Goal: Task Accomplishment & Management: Complete application form

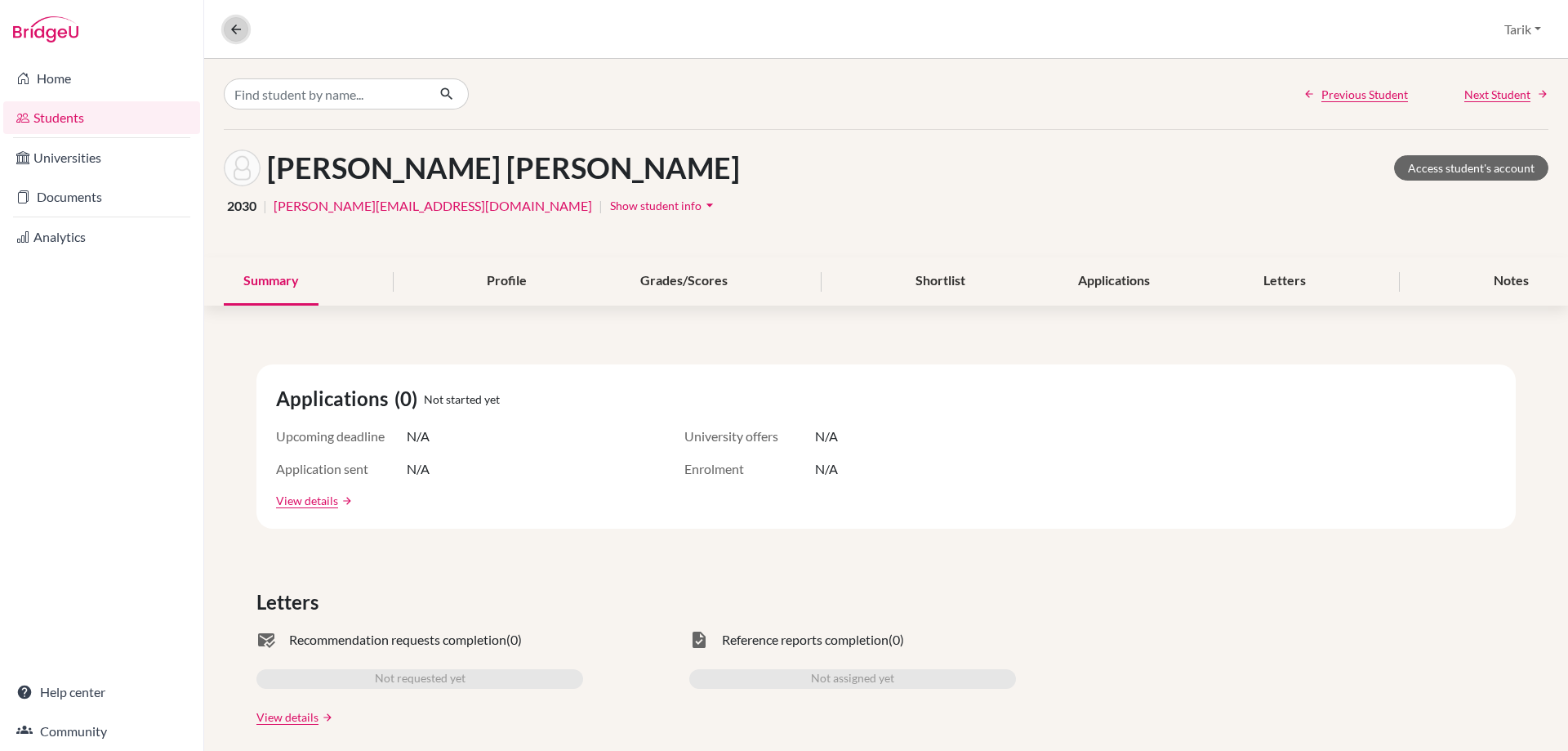
click at [235, 31] on icon at bounding box center [236, 29] width 15 height 15
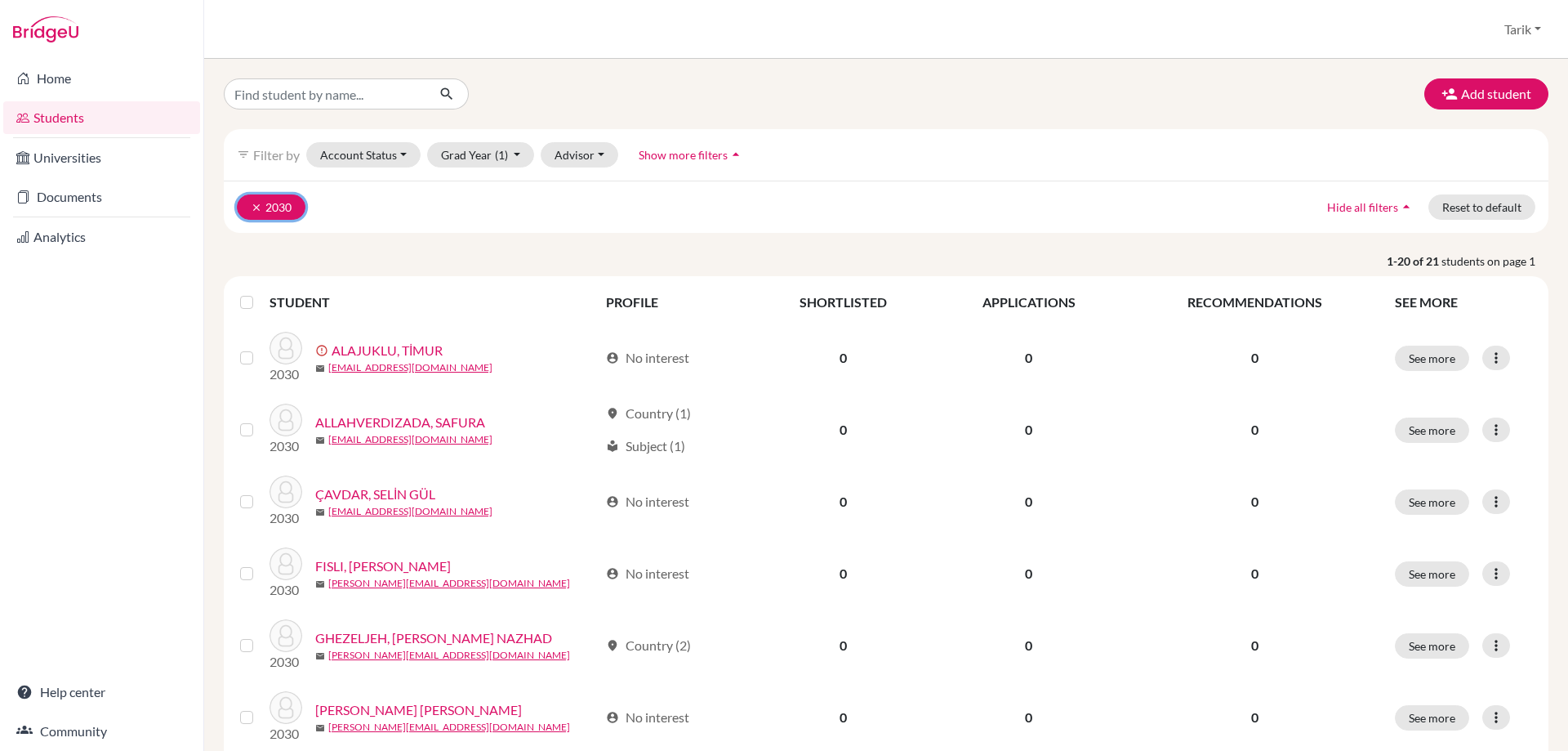
click at [255, 210] on icon "clear" at bounding box center [256, 208] width 12 height 12
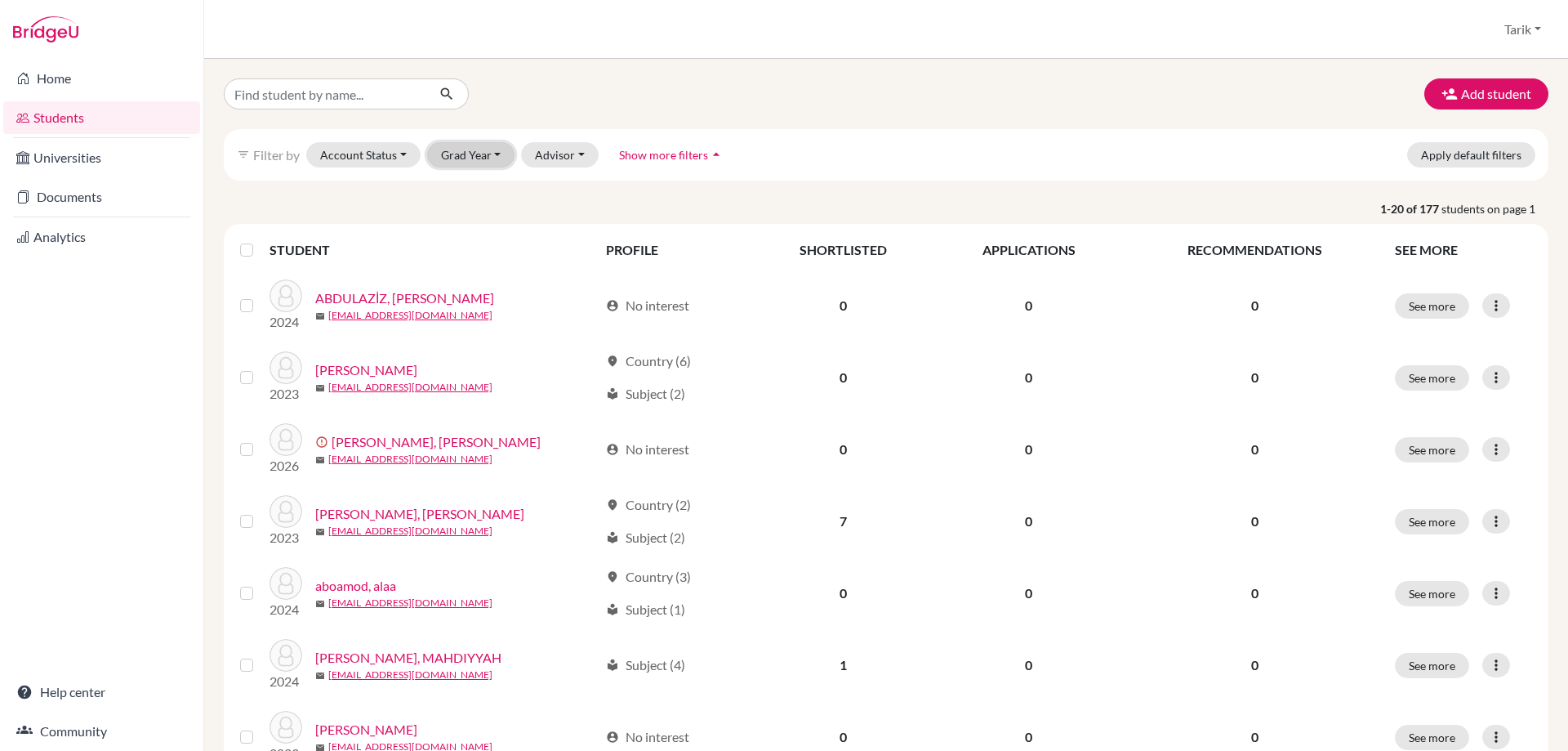
click at [470, 160] on button "Grad Year" at bounding box center [471, 154] width 88 height 25
click at [471, 301] on span "2026" at bounding box center [462, 294] width 29 height 19
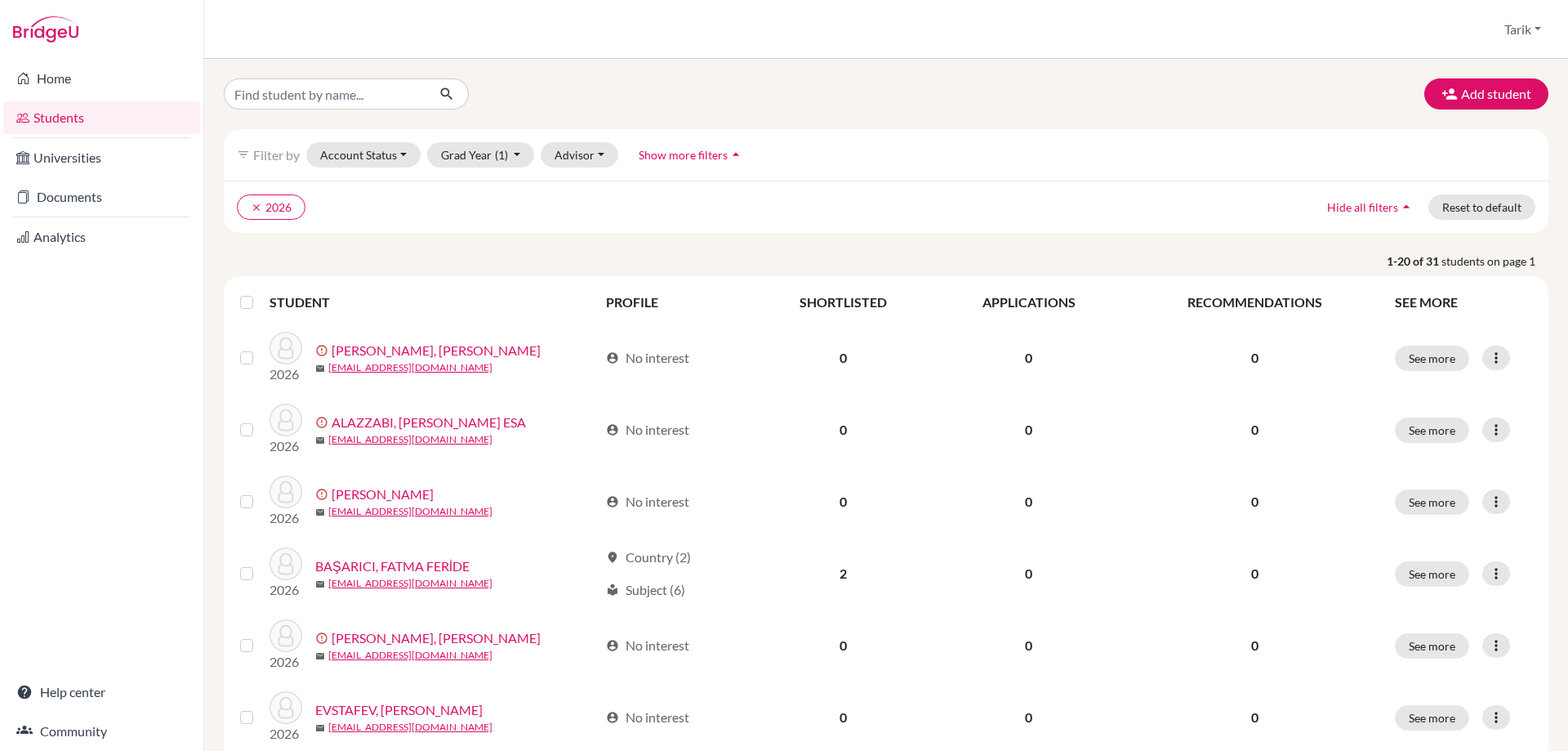
click at [480, 260] on p "1-20 of 31 students on page 1" at bounding box center [886, 261] width 1350 height 17
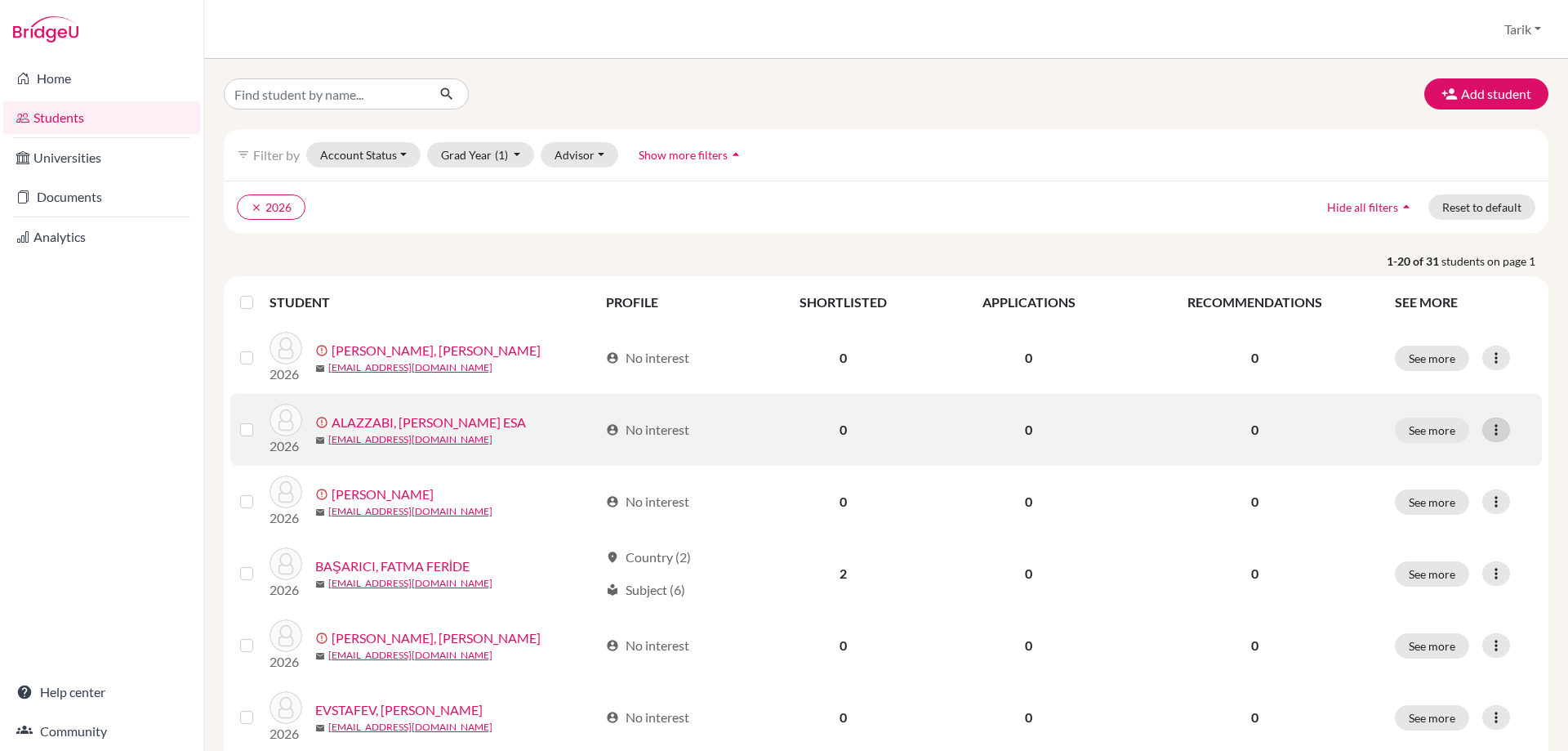
click at [1488, 431] on icon at bounding box center [1496, 429] width 16 height 16
click at [1388, 457] on button "Edit student" at bounding box center [1422, 464] width 147 height 26
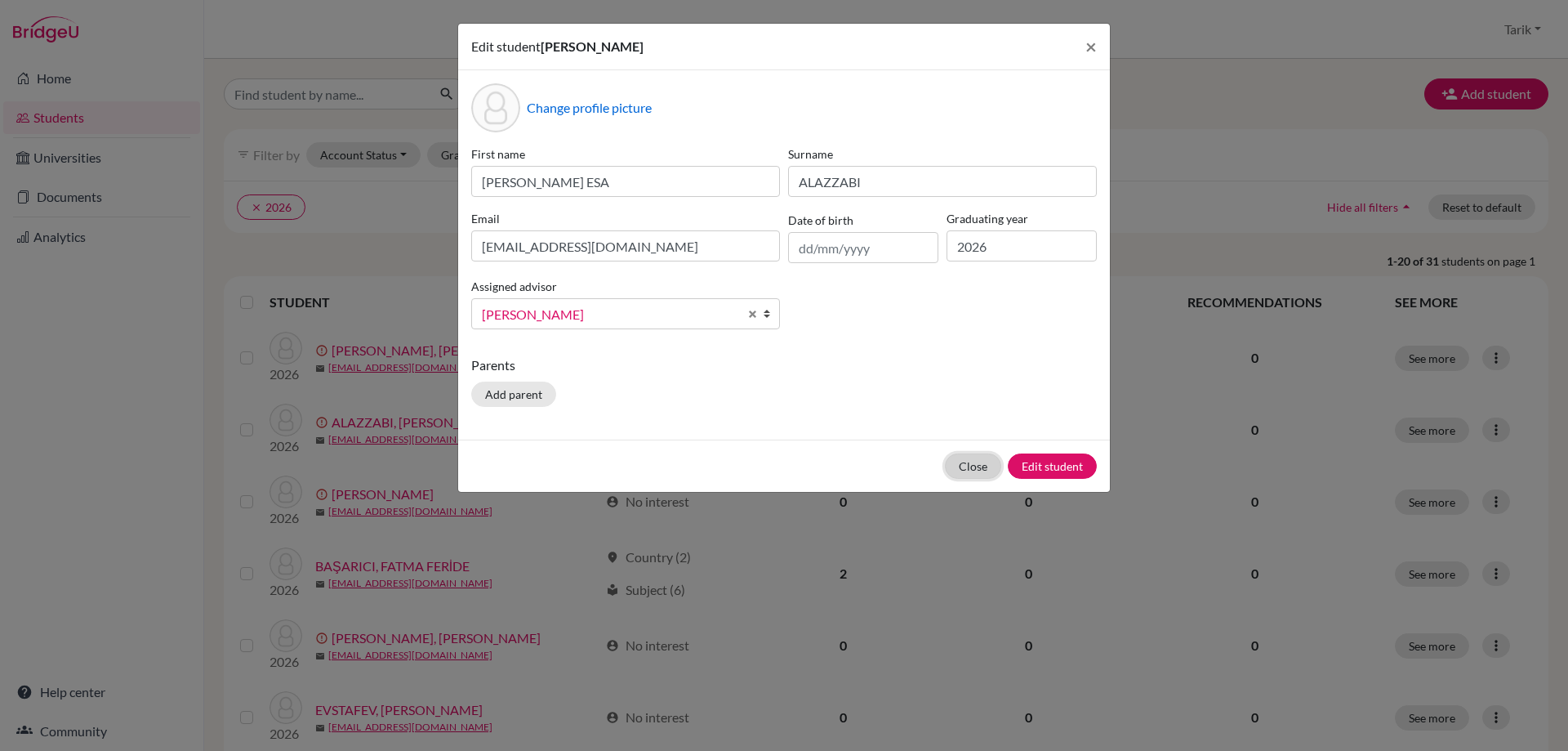
click at [964, 460] on button "Close" at bounding box center [973, 466] width 56 height 25
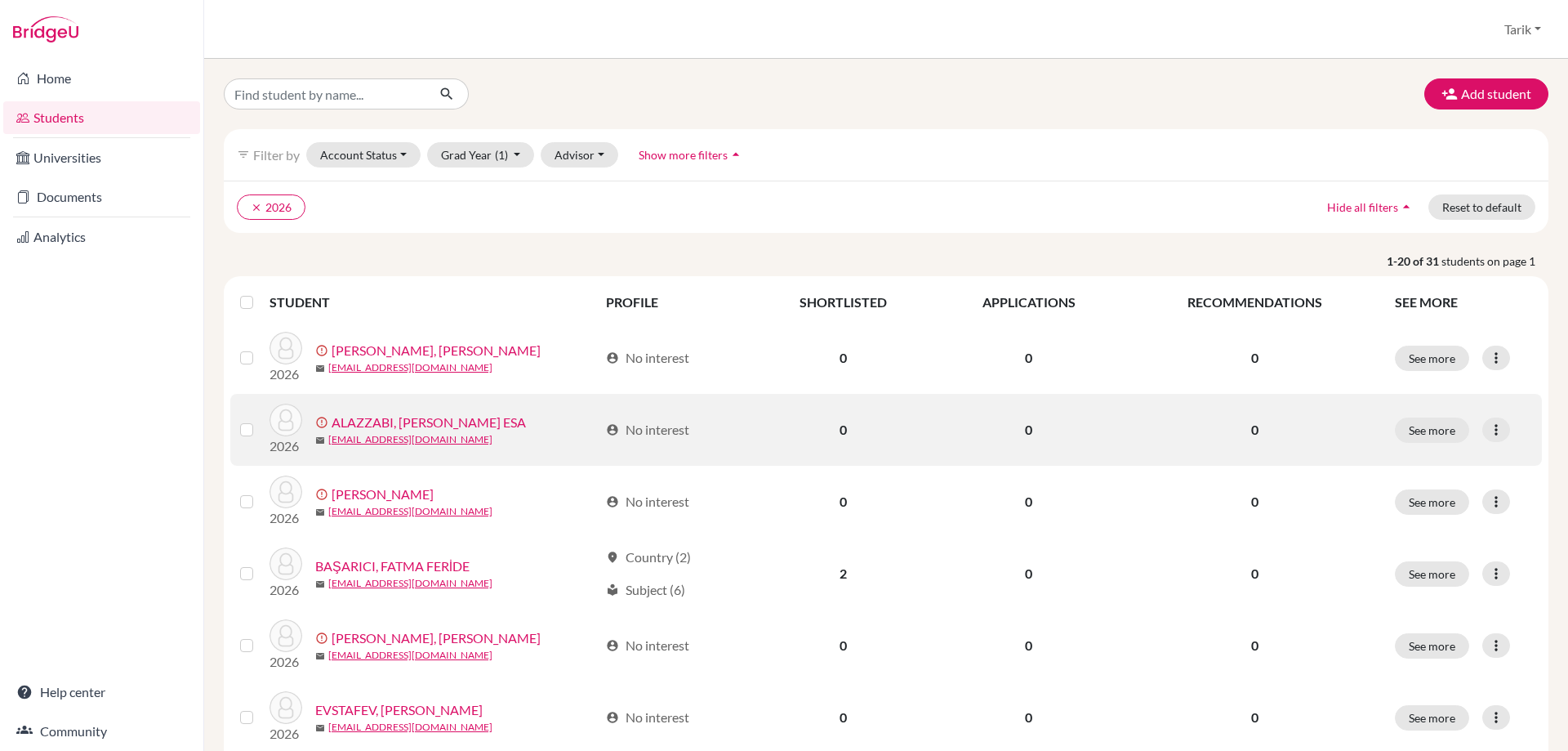
drag, startPoint x: 956, startPoint y: 439, endPoint x: 946, endPoint y: 439, distance: 10.0
click at [955, 439] on td "0" at bounding box center [1029, 430] width 190 height 72
click at [526, 421] on link "ALAZZABI, [PERSON_NAME] ESA" at bounding box center [429, 422] width 194 height 19
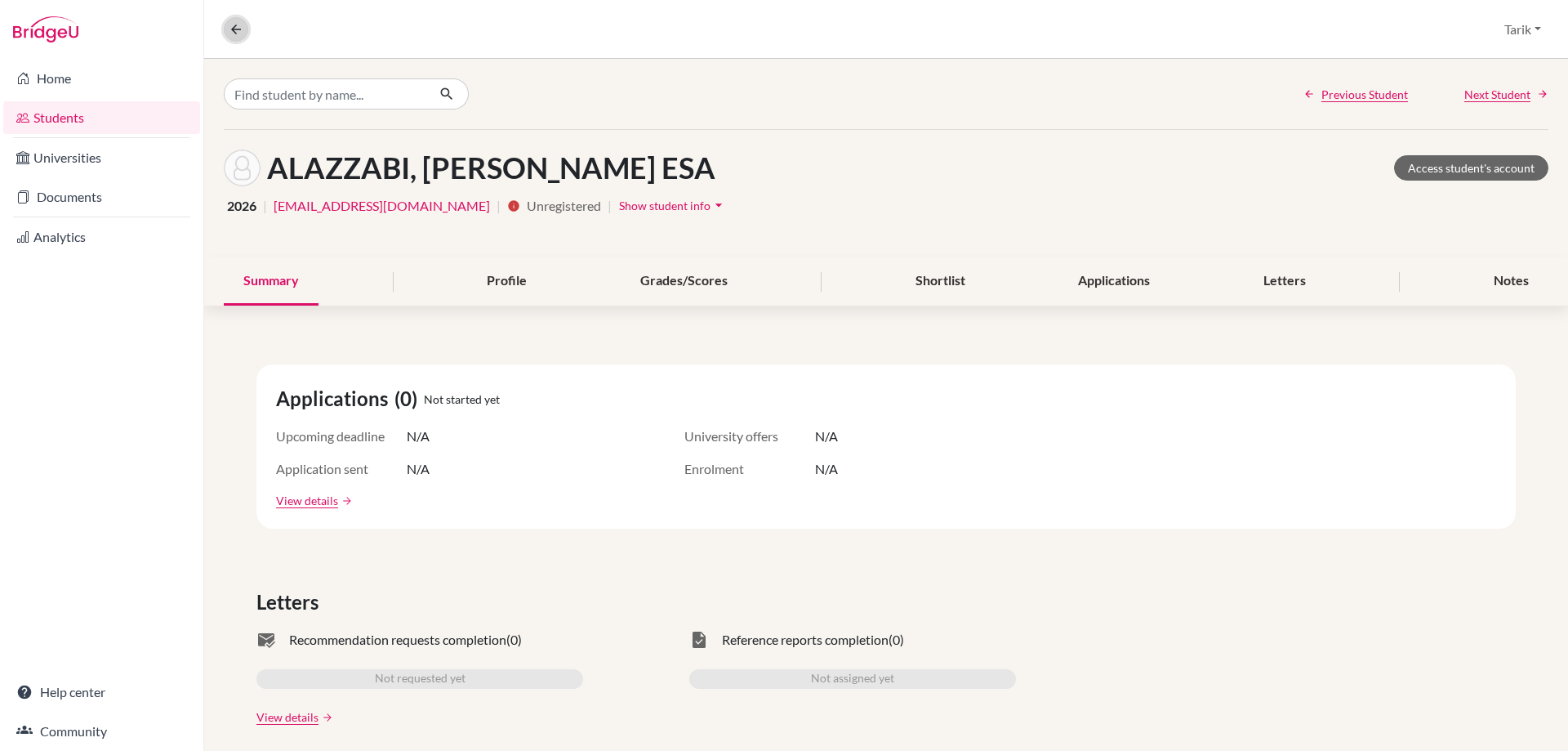
click at [238, 41] on button at bounding box center [236, 29] width 24 height 24
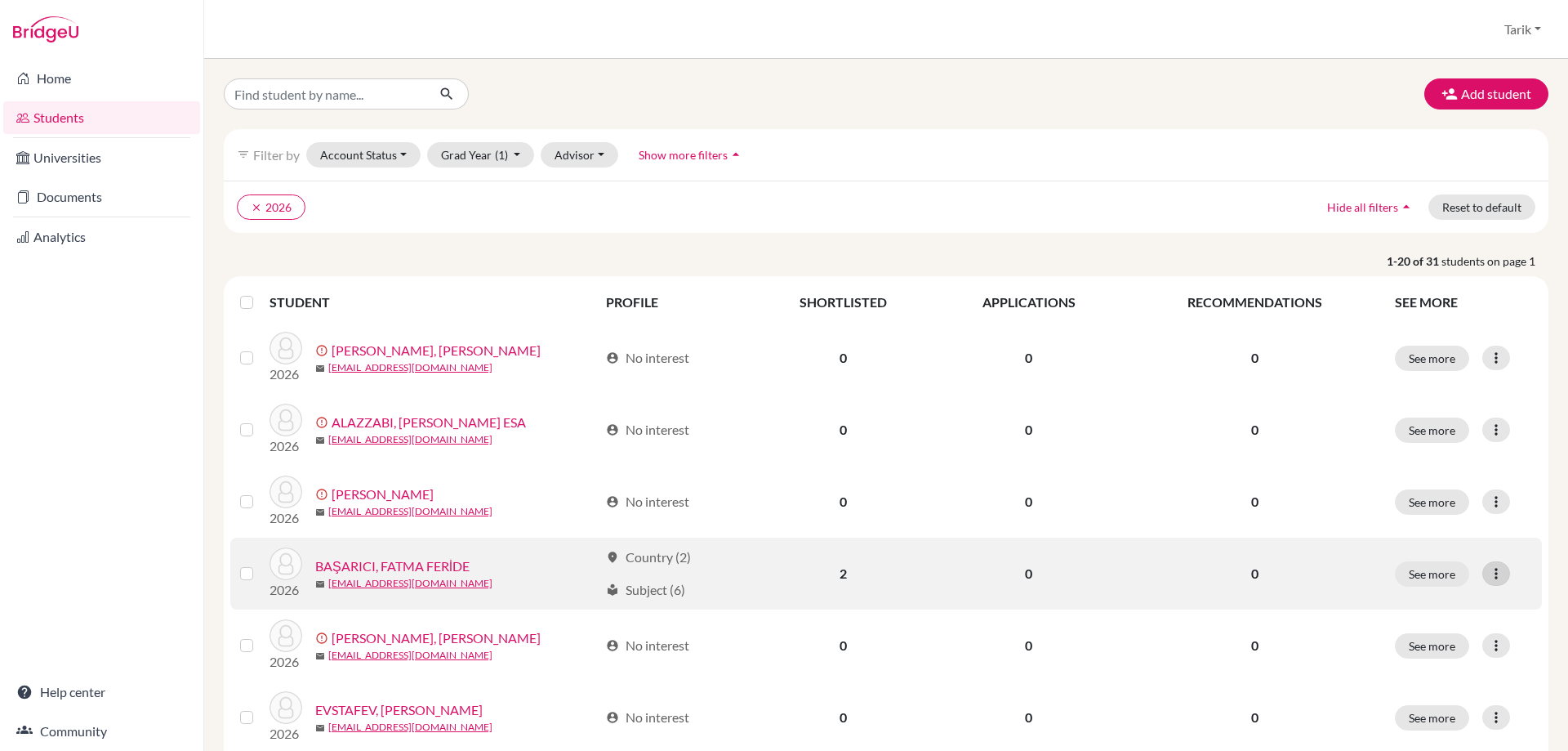
click at [1490, 566] on icon at bounding box center [1496, 573] width 16 height 16
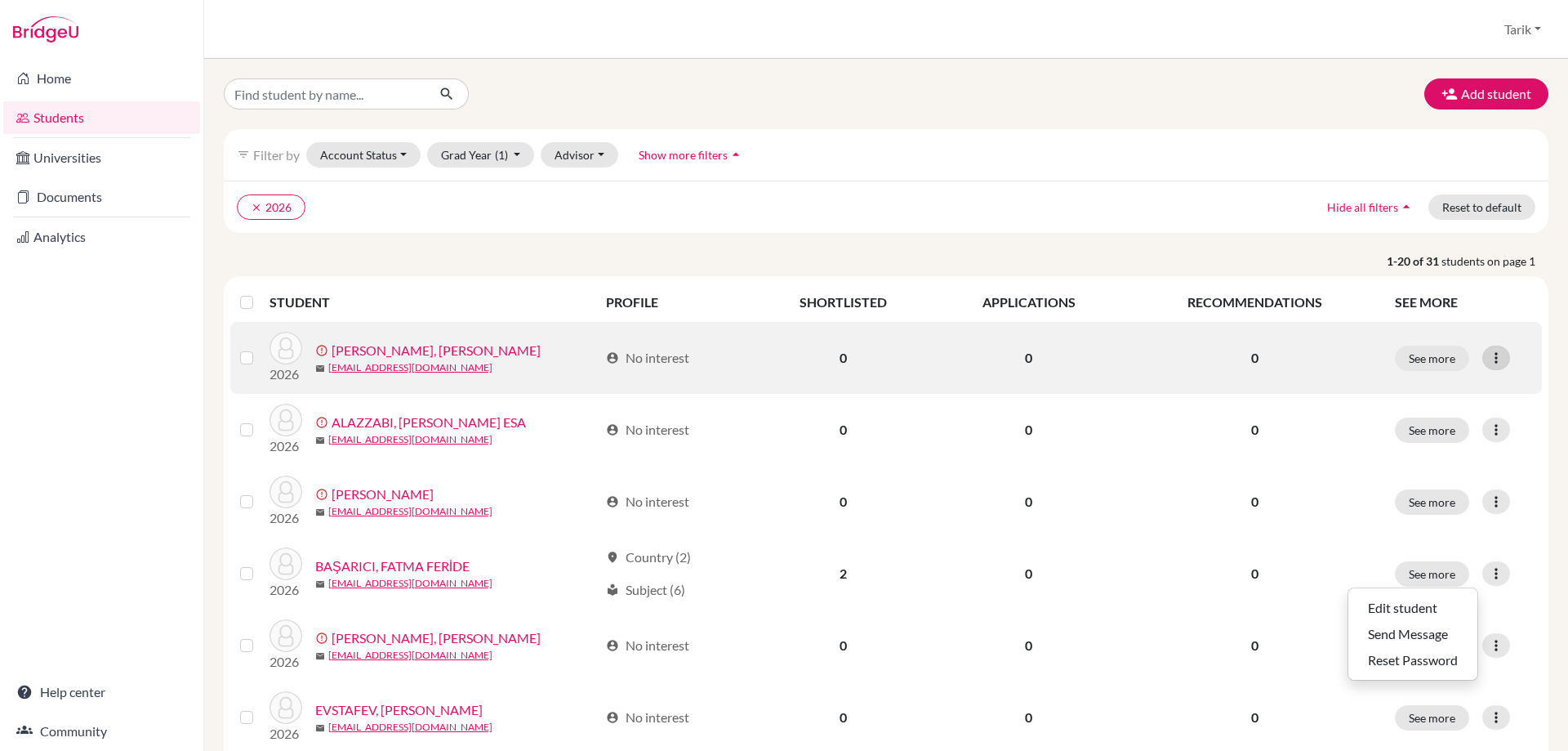
click at [1488, 350] on icon at bounding box center [1496, 357] width 16 height 16
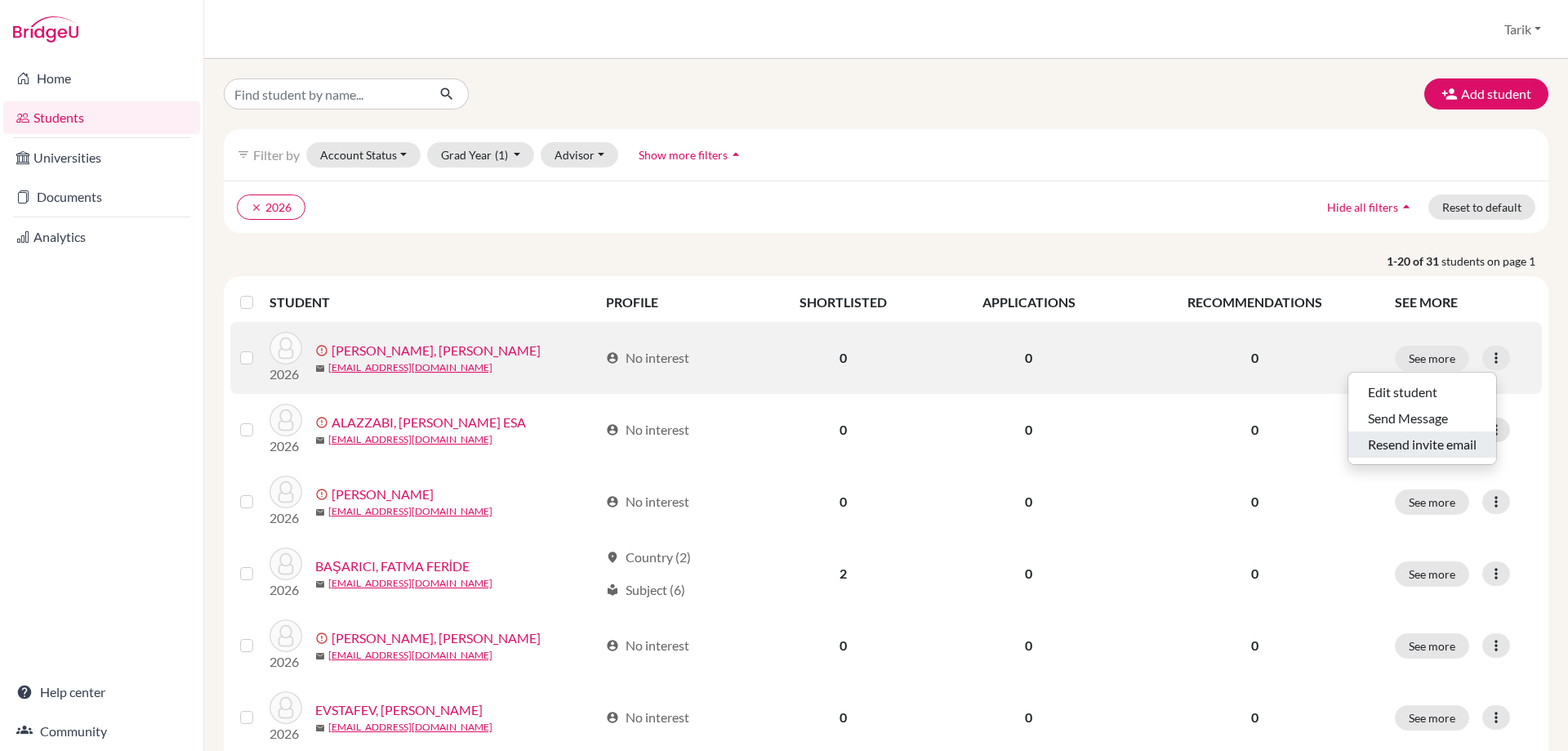
click at [1425, 452] on button "Resend invite email" at bounding box center [1422, 443] width 147 height 26
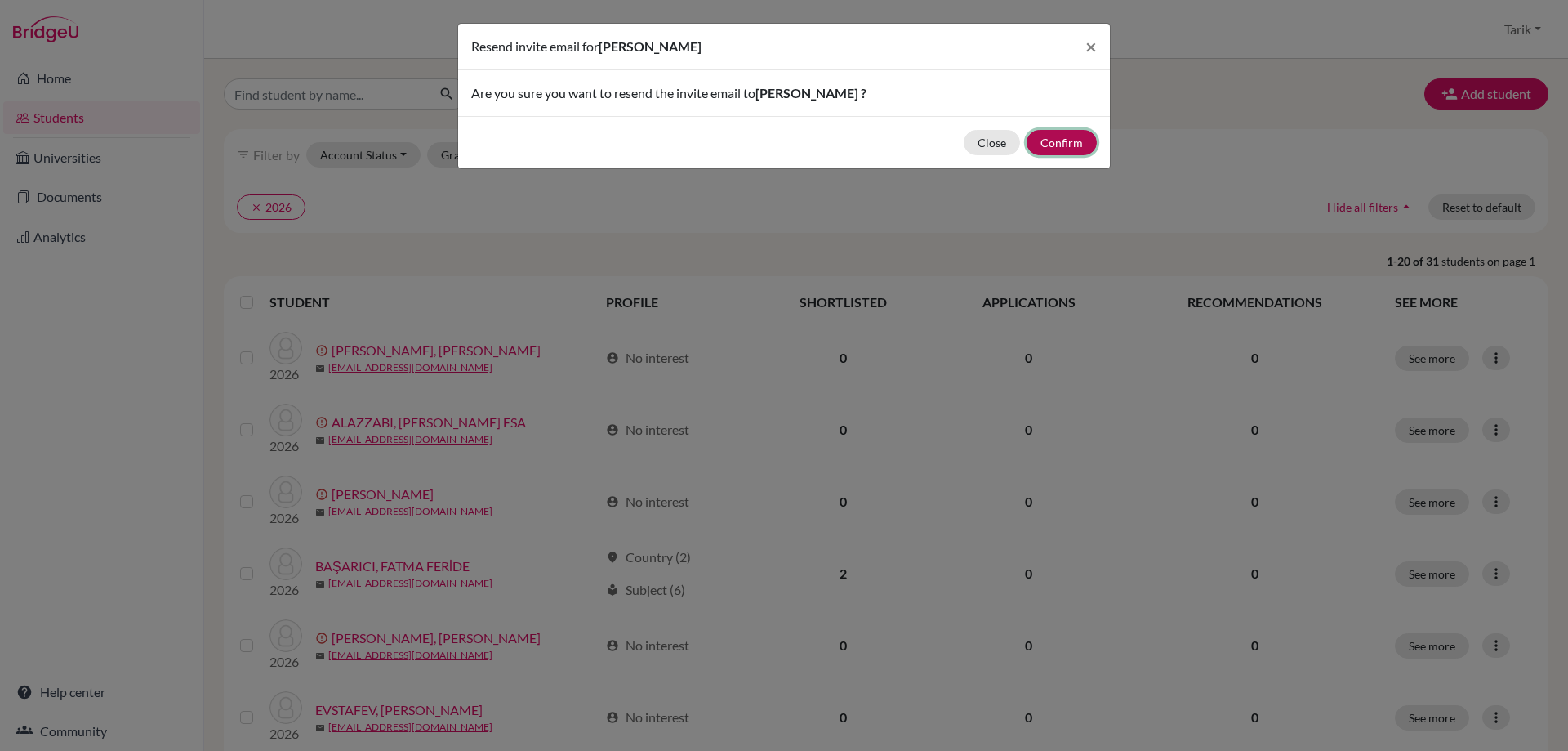
click at [1075, 141] on button "Confirm" at bounding box center [1062, 143] width 70 height 25
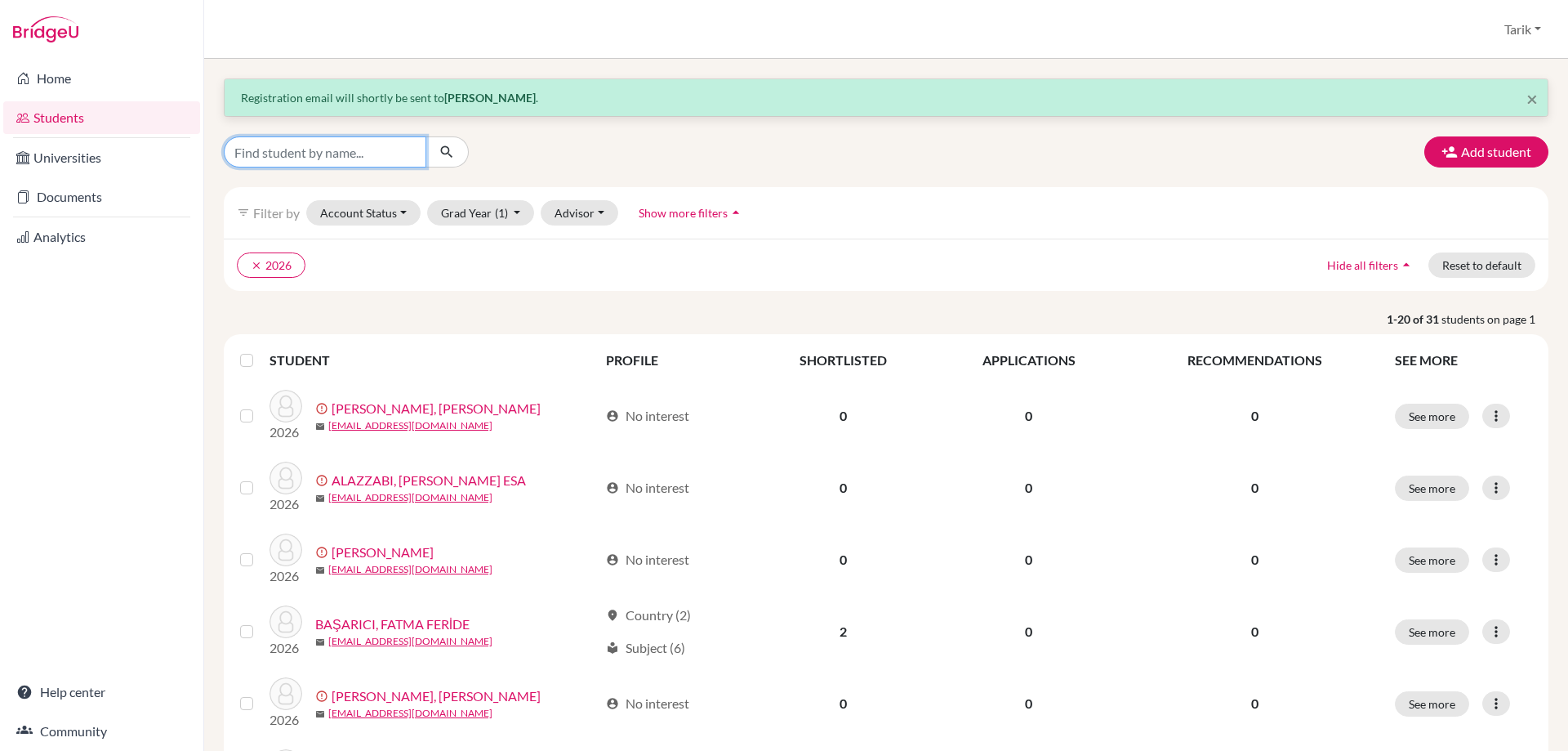
click at [343, 158] on input "Find student by name..." at bounding box center [325, 152] width 203 height 31
type input "alisa"
click button "submit" at bounding box center [447, 152] width 44 height 31
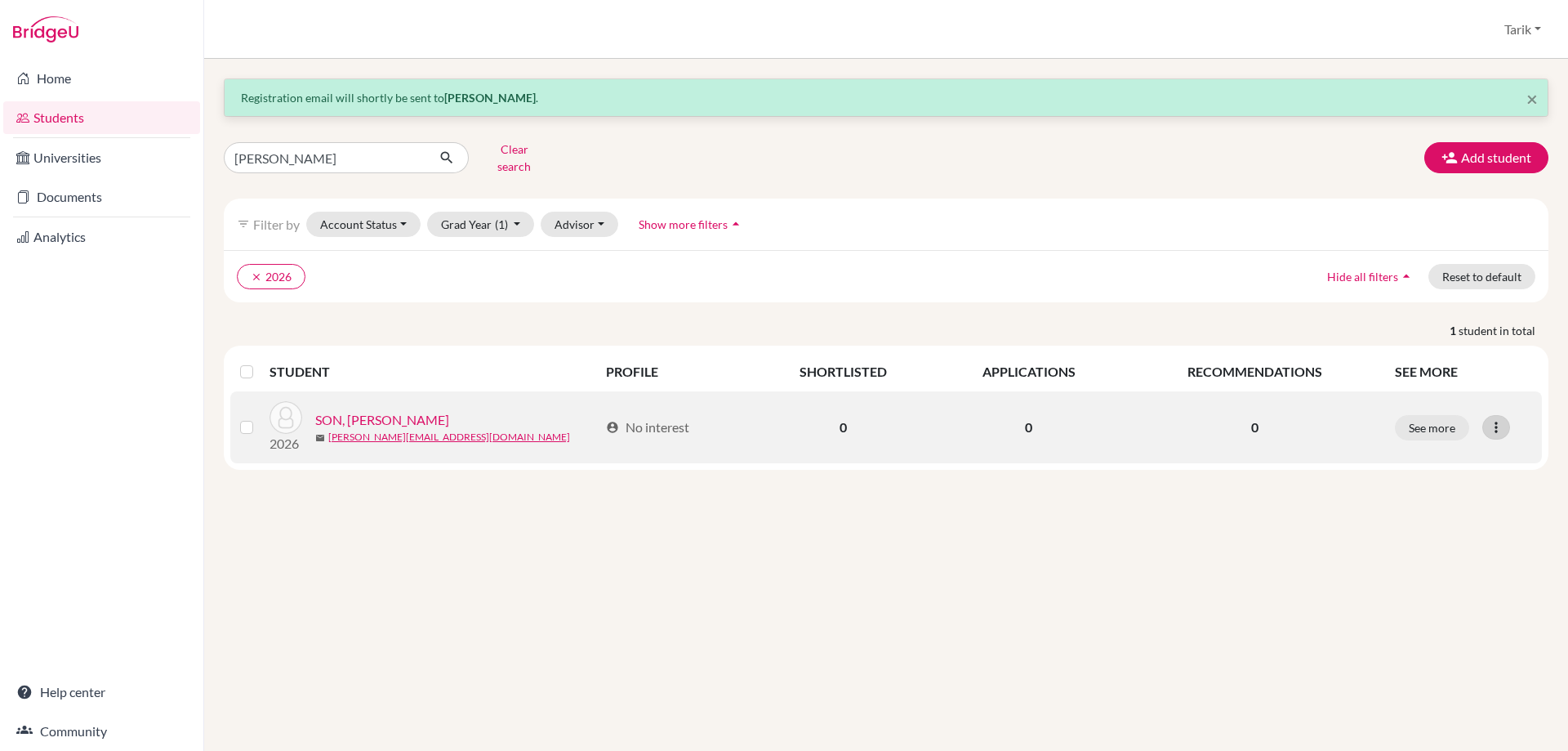
click at [1489, 419] on icon at bounding box center [1496, 427] width 16 height 16
click at [1490, 419] on icon at bounding box center [1496, 427] width 16 height 16
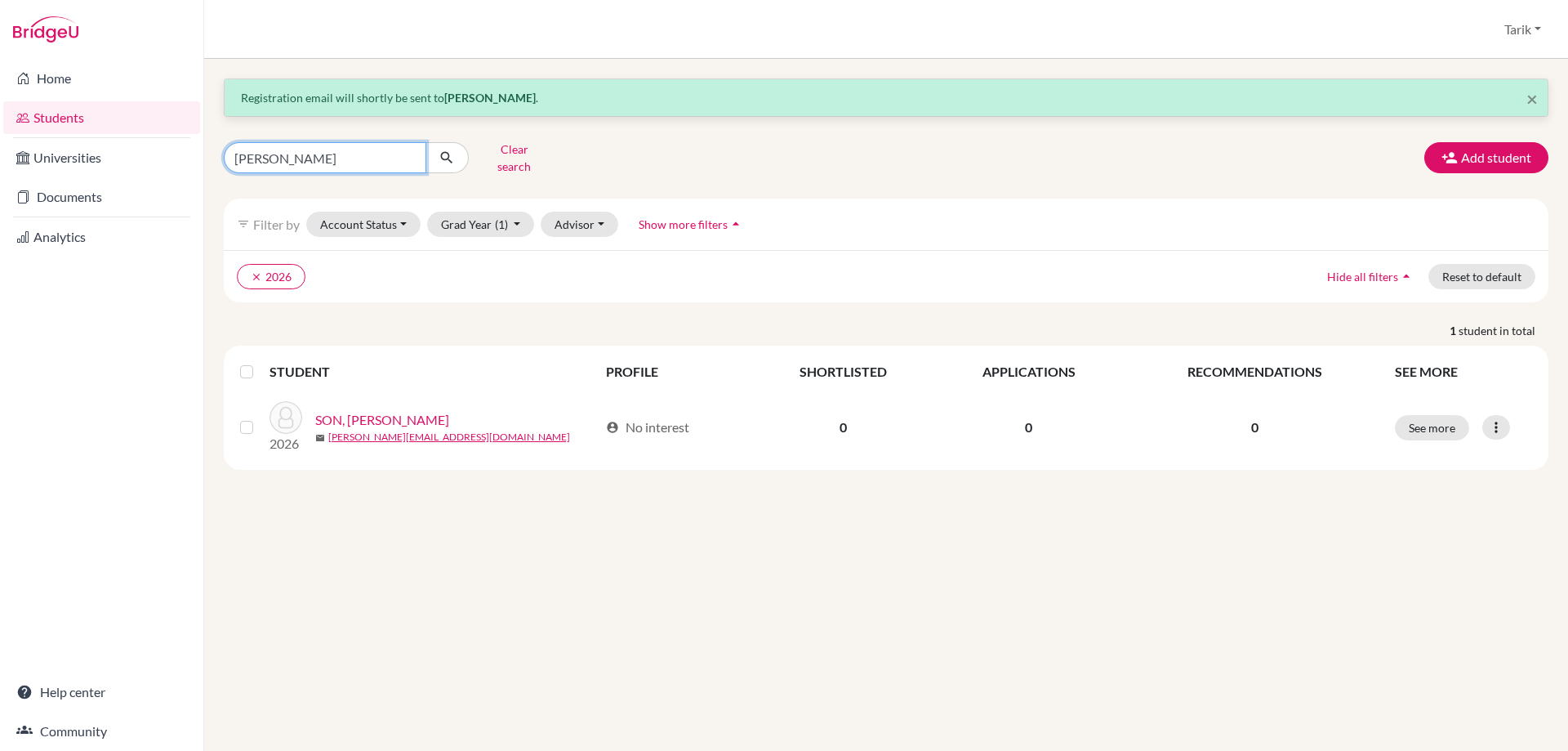
click at [339, 148] on input "alisa" at bounding box center [325, 157] width 203 height 31
type input "andrei"
click button "submit" at bounding box center [447, 157] width 44 height 31
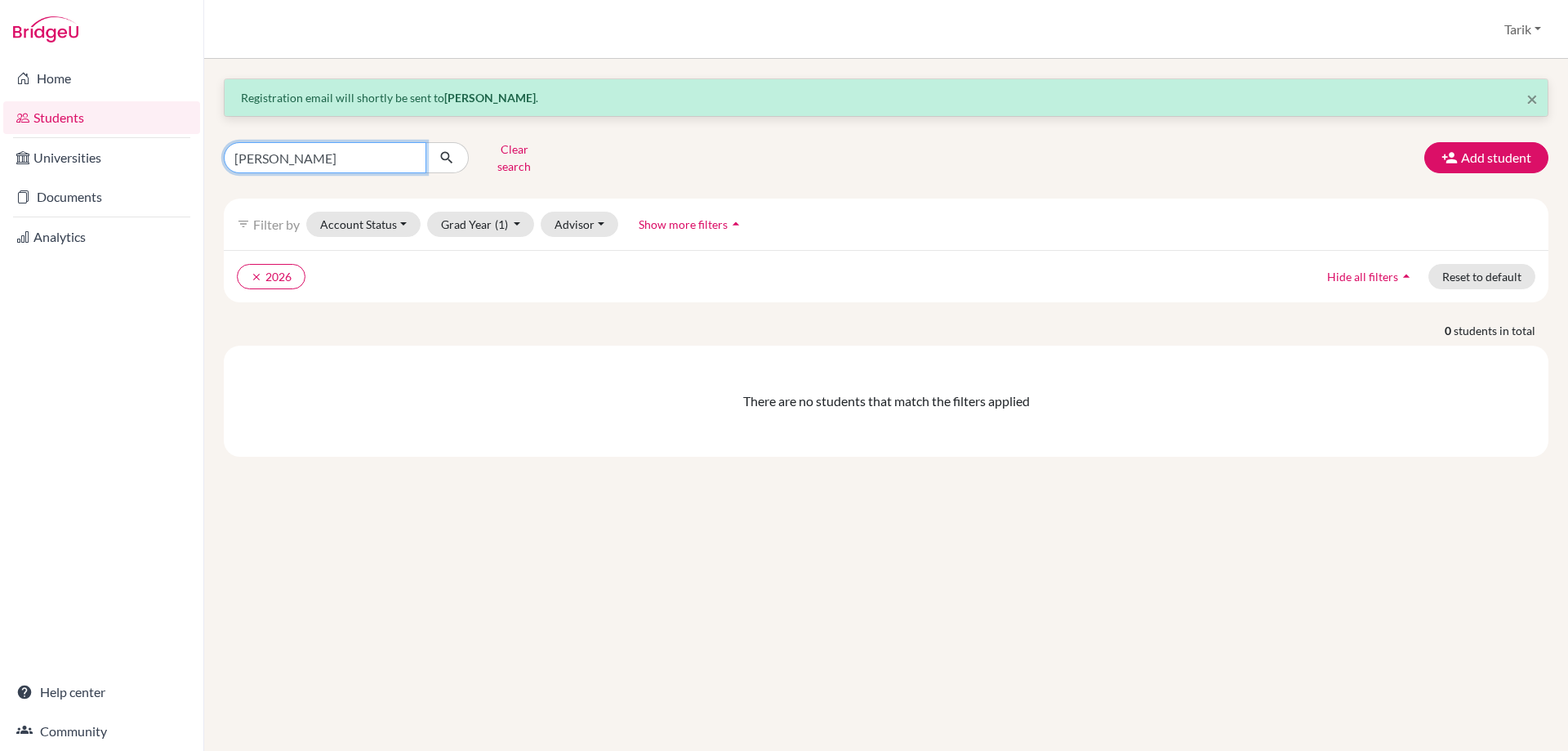
click at [408, 148] on input "andrei" at bounding box center [325, 157] width 203 height 31
click at [1505, 150] on button "Add student" at bounding box center [1486, 157] width 124 height 31
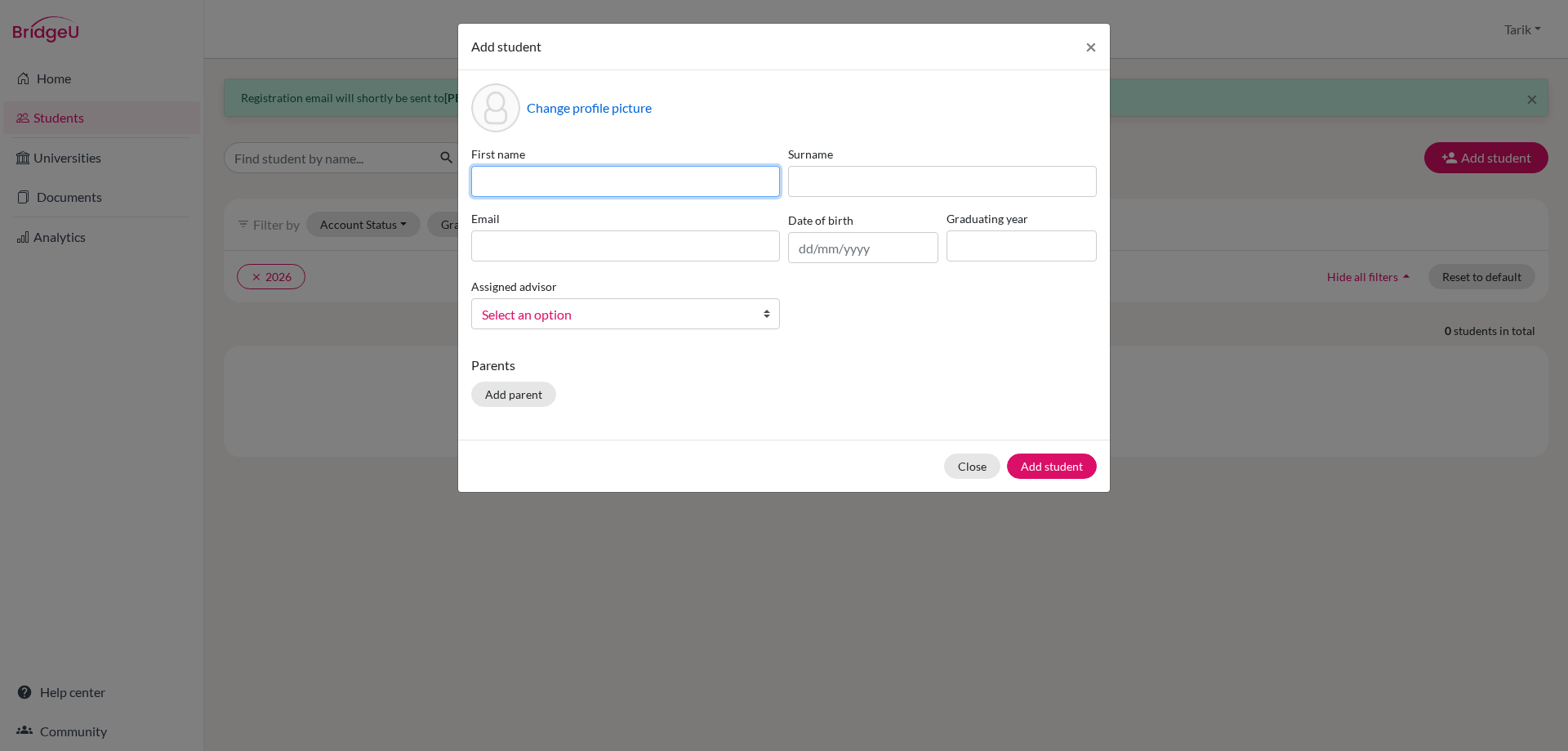
click at [529, 179] on input at bounding box center [626, 181] width 309 height 31
paste input "ANDREI NIKITIN"
drag, startPoint x: 599, startPoint y: 186, endPoint x: 534, endPoint y: 192, distance: 65.3
click at [534, 192] on input "ANDREI NIKITIN" at bounding box center [626, 181] width 309 height 31
type input "ANDREI"
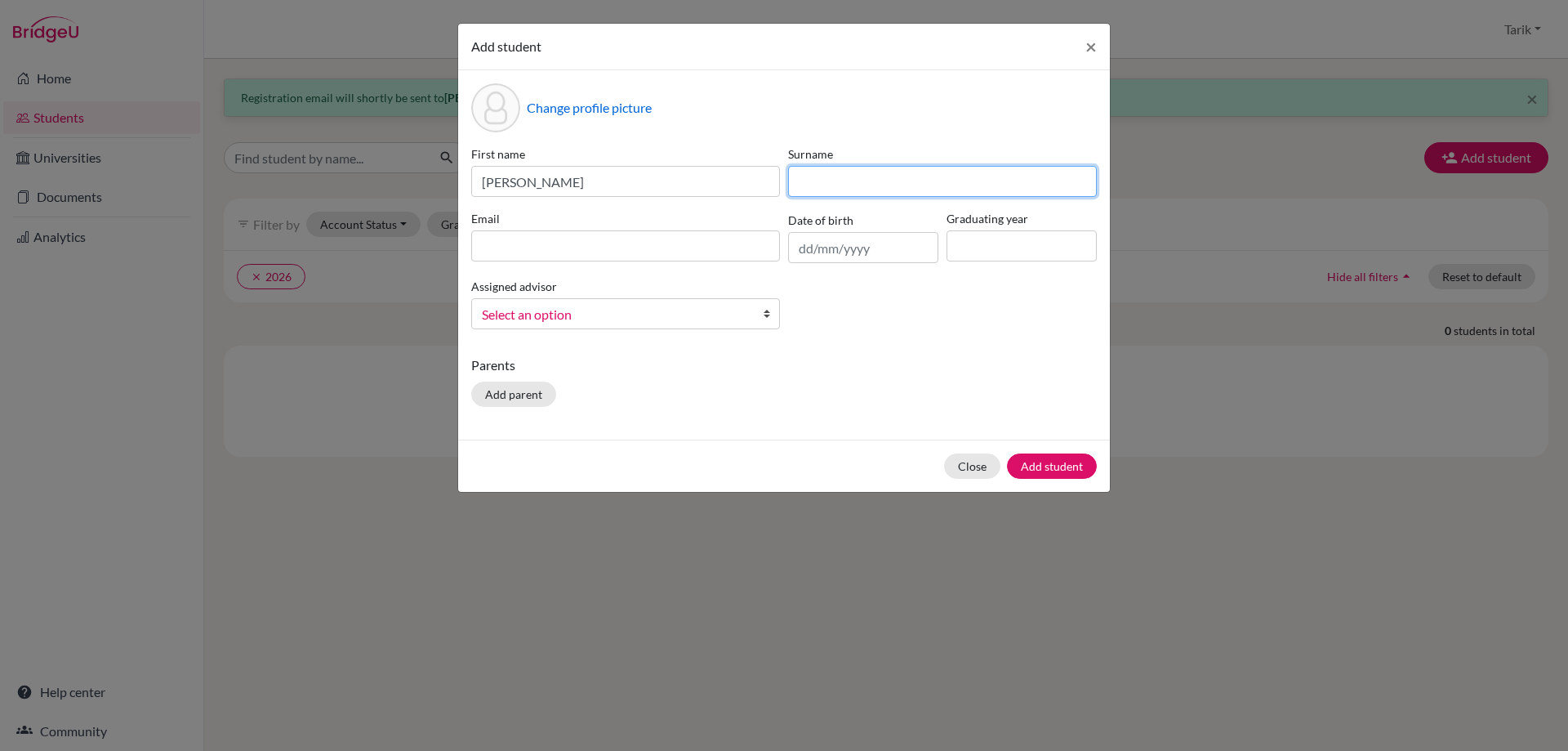
click at [855, 174] on input at bounding box center [942, 181] width 309 height 31
paste input "NIKITIN"
type input "NIKITIN"
click at [560, 254] on input at bounding box center [626, 245] width 309 height 31
paste input "NIKITIN"
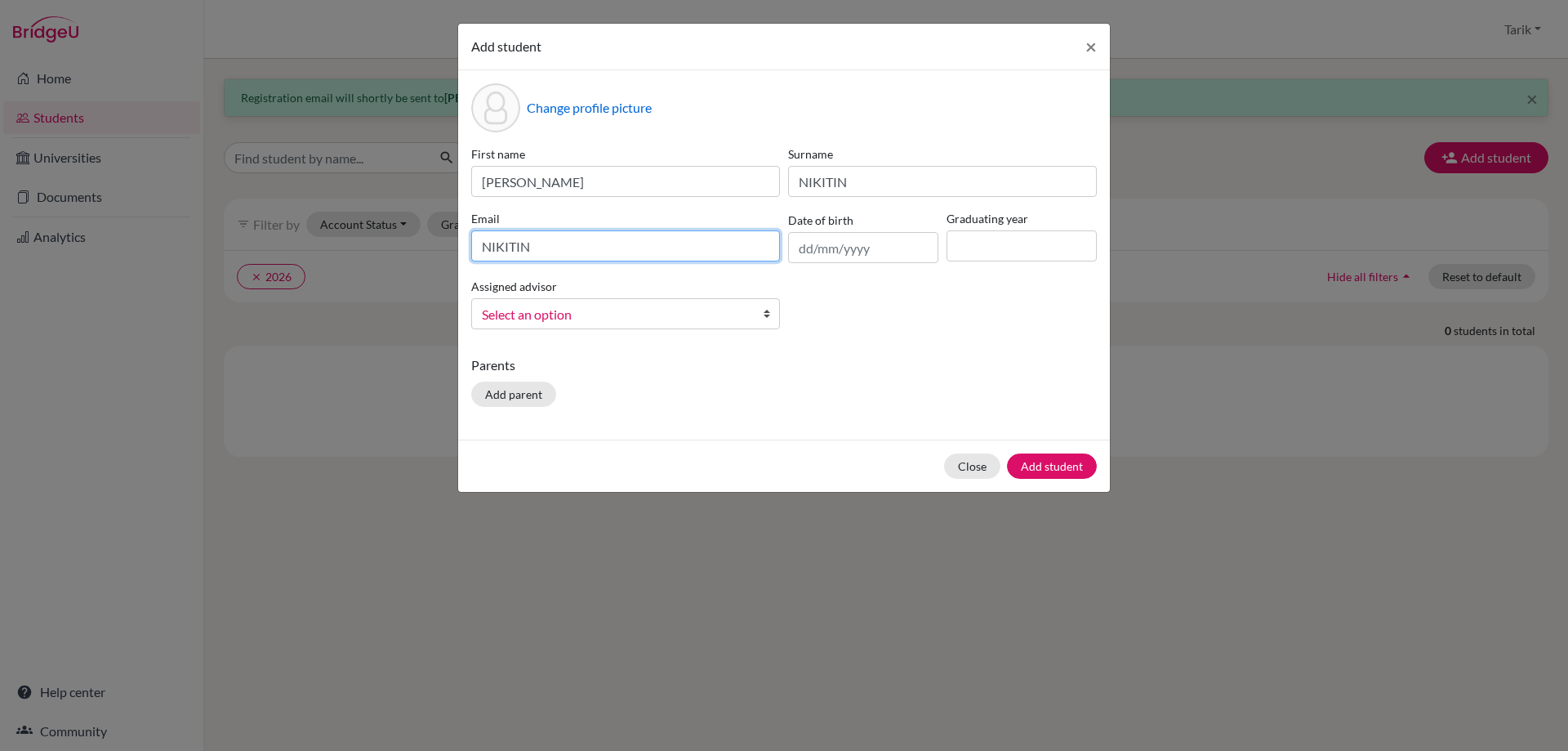
type input "NIKITIN"
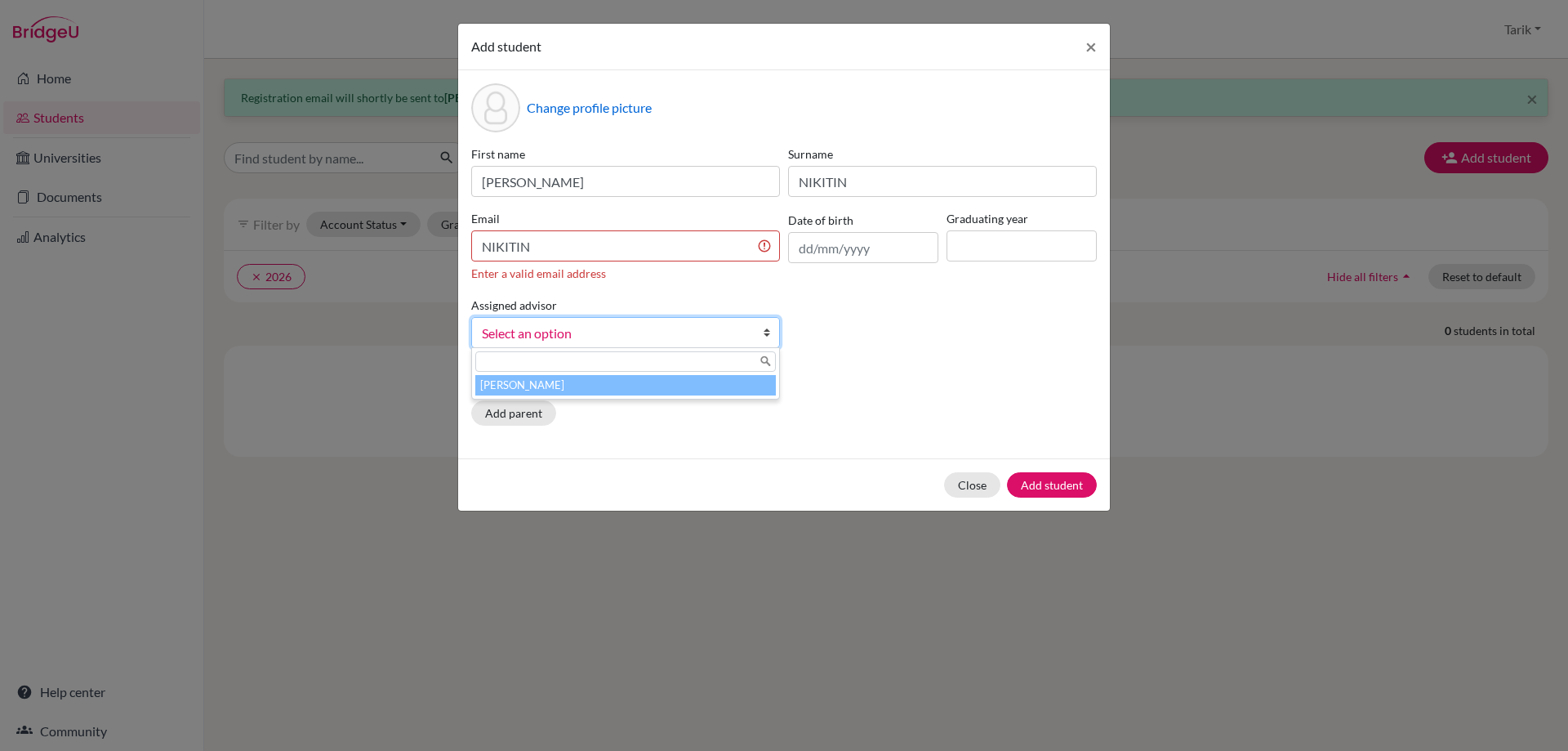
click at [731, 317] on link "Select an option" at bounding box center [626, 333] width 309 height 31
click at [612, 387] on li "[PERSON_NAME]" at bounding box center [626, 384] width 301 height 20
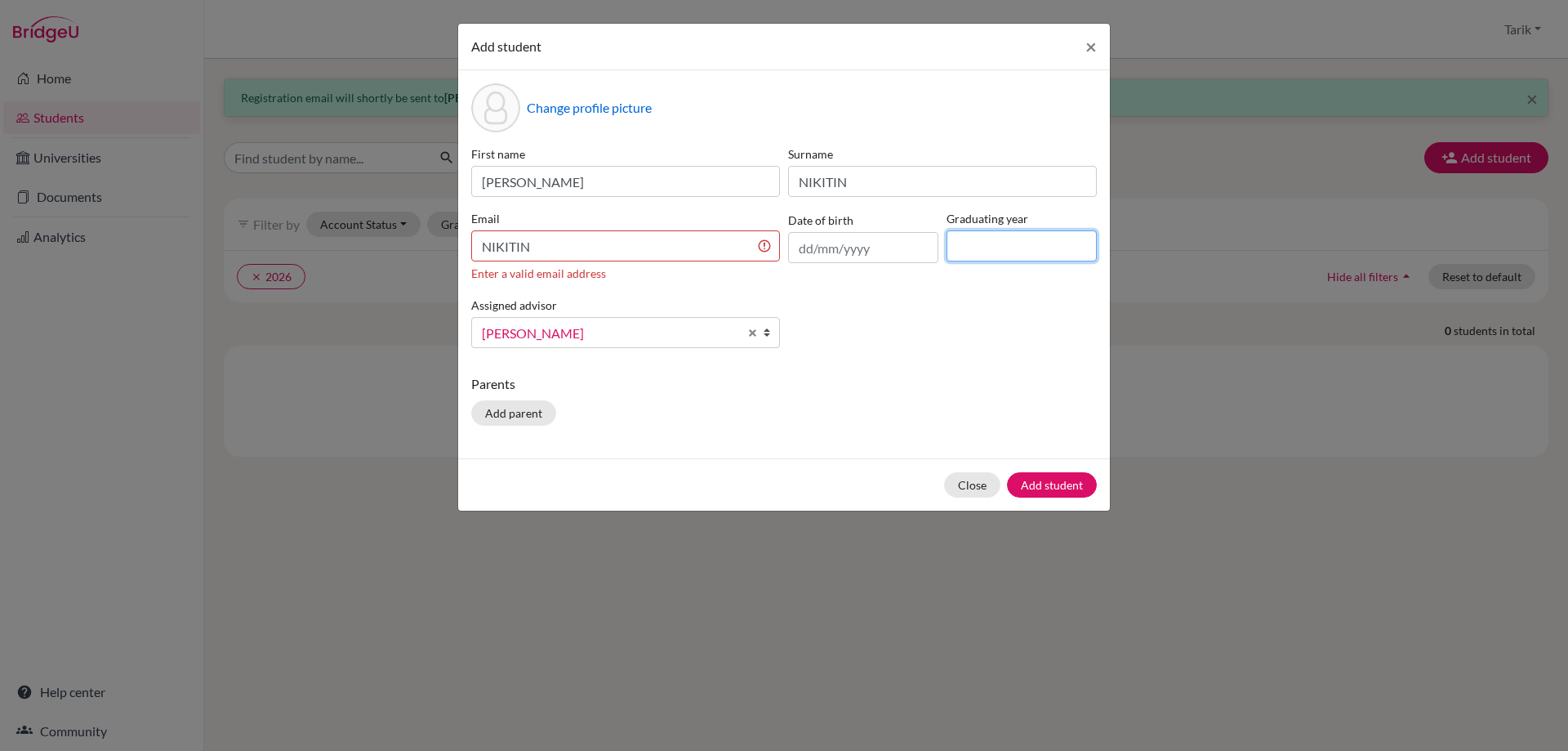
click at [1034, 250] on input at bounding box center [1022, 245] width 150 height 31
type input "2026"
click at [1043, 402] on div "Parents Add parent" at bounding box center [784, 404] width 626 height 58
click at [1055, 486] on button "Add student" at bounding box center [1052, 485] width 90 height 25
click at [622, 247] on input "NIKITIN" at bounding box center [626, 245] width 309 height 31
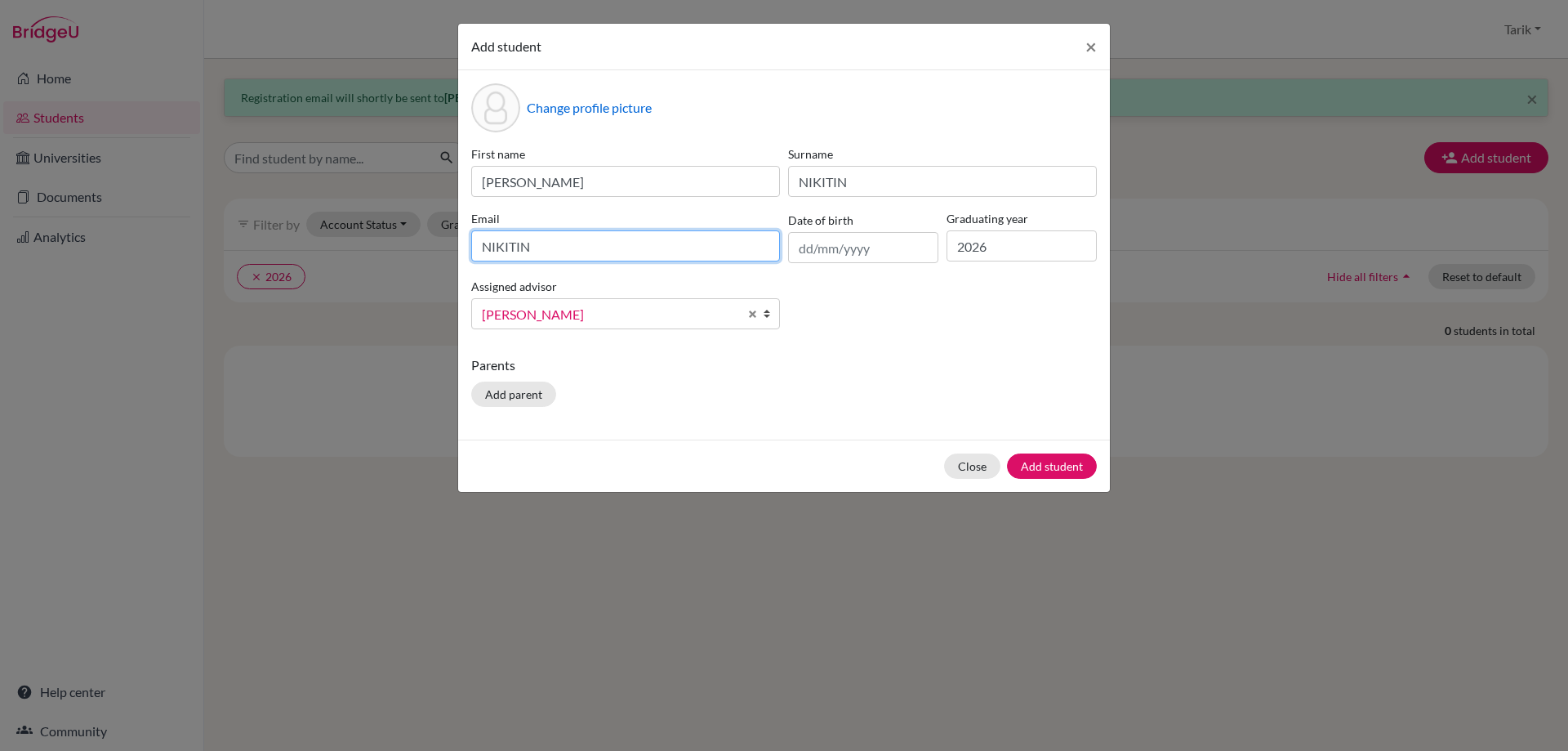
click at [622, 247] on input "NIKITIN" at bounding box center [626, 245] width 309 height 31
click at [666, 250] on input "NIKITIN" at bounding box center [626, 245] width 309 height 31
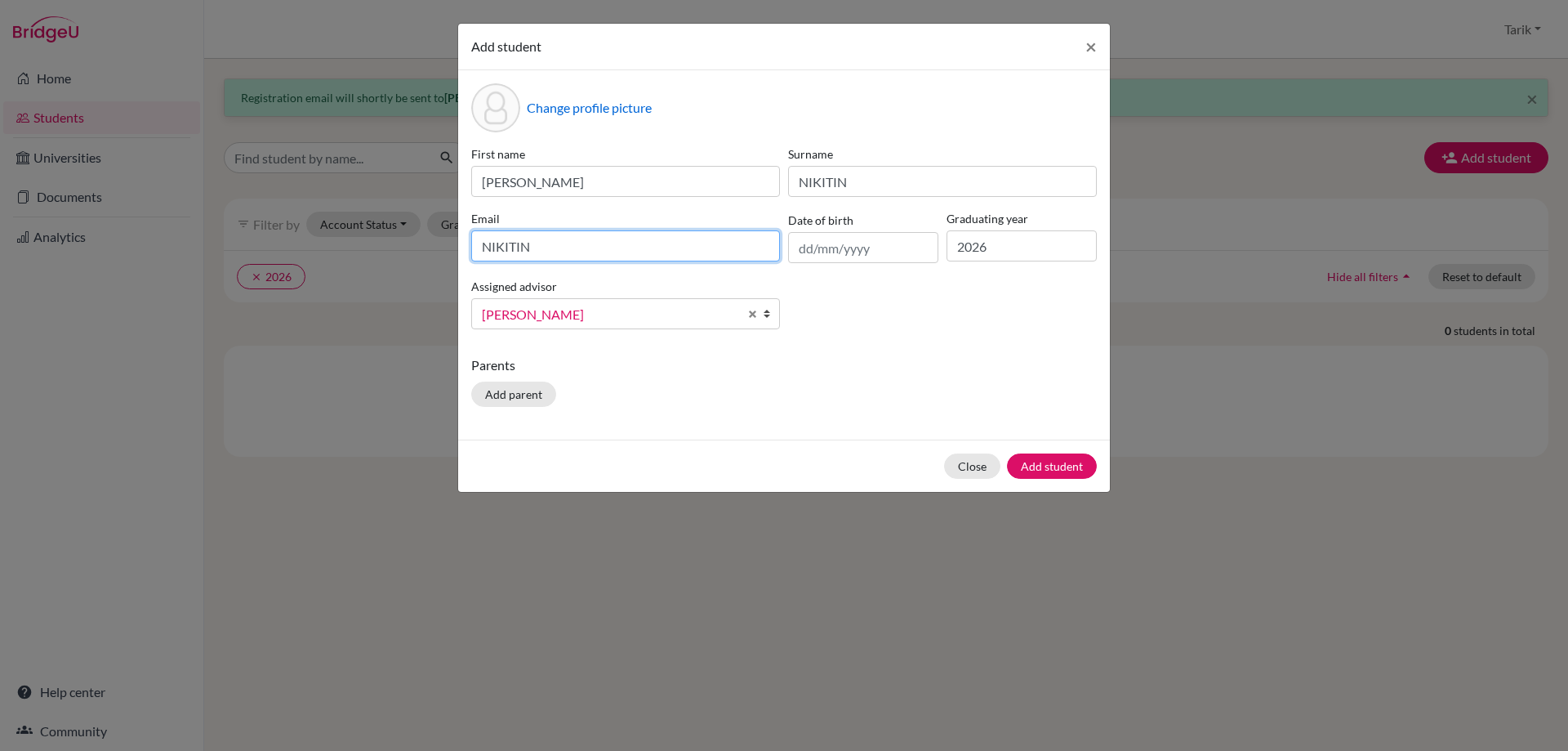
paste input "andrei.nikitin@istanbulint.com"
type input "andrei.nikitin@istanbulint.com"
click at [1074, 468] on button "Add student" at bounding box center [1052, 466] width 90 height 25
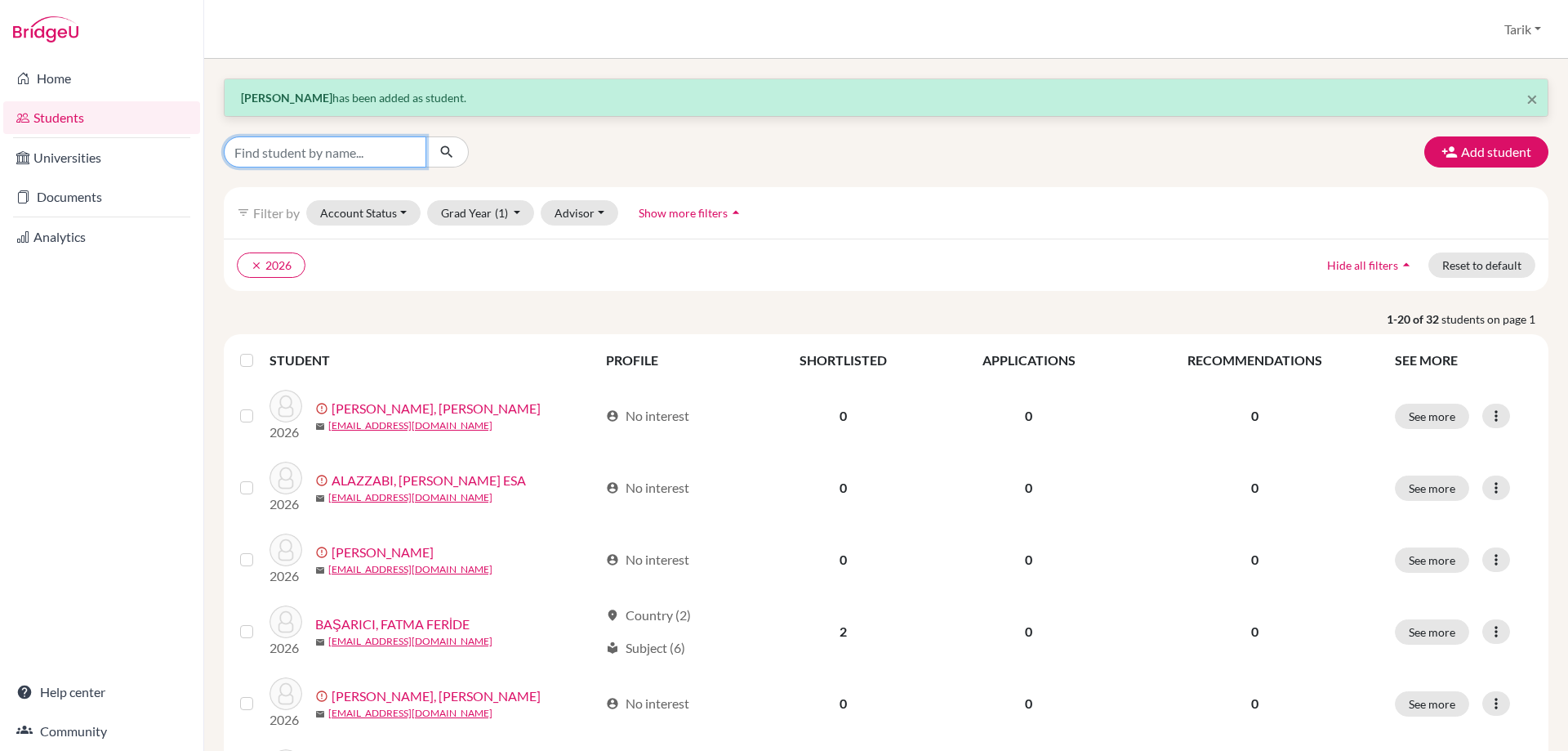
click at [356, 156] on input "Find student by name..." at bounding box center [325, 152] width 203 height 31
type input "anna"
click at [254, 266] on icon "clear" at bounding box center [256, 266] width 12 height 12
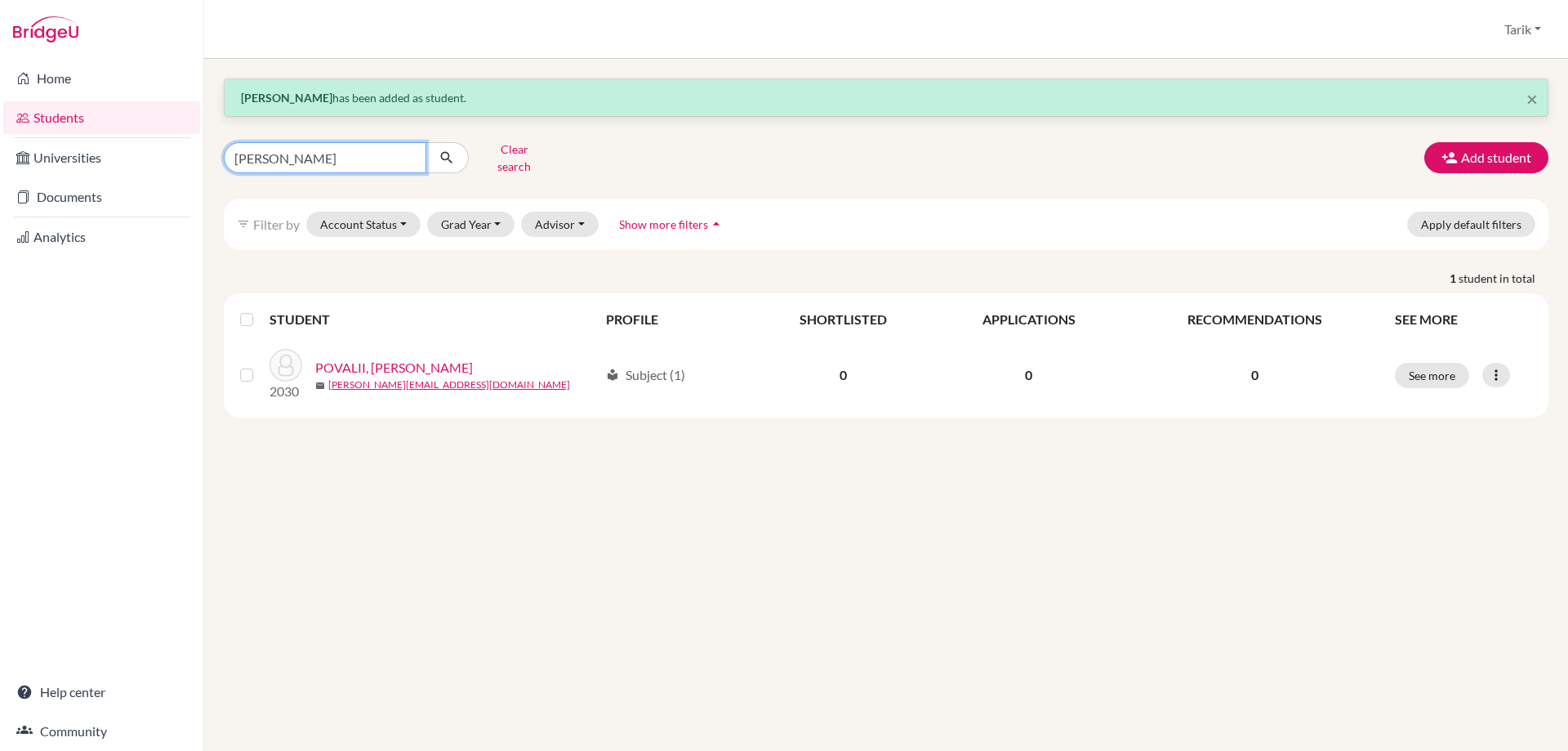
click at [356, 150] on input "anna" at bounding box center [325, 157] width 203 height 31
type input "andrei"
click at [445, 149] on icon "submit" at bounding box center [446, 157] width 16 height 16
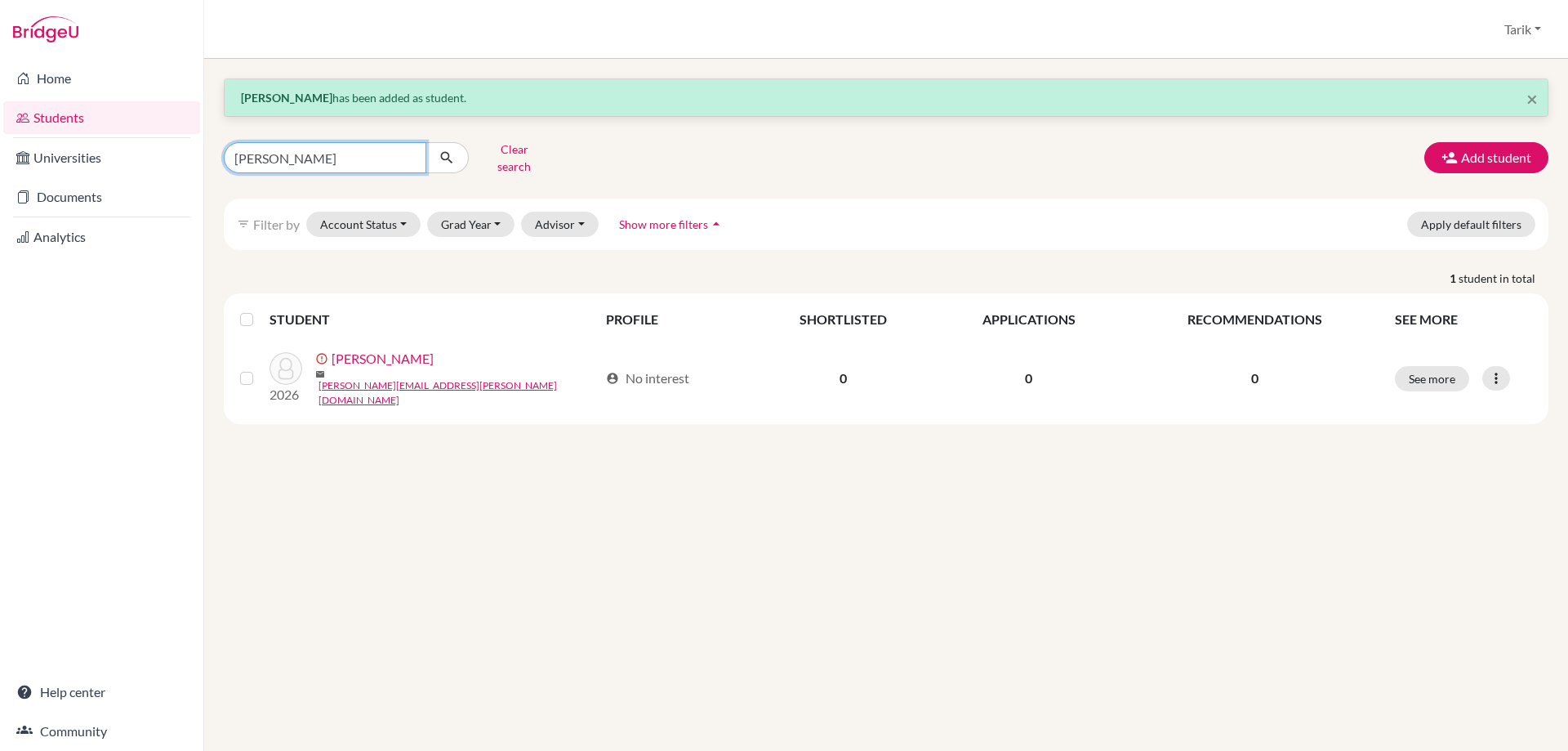
click at [364, 152] on input "andrei" at bounding box center [325, 157] width 203 height 31
type input "anna"
click button "submit" at bounding box center [447, 157] width 44 height 31
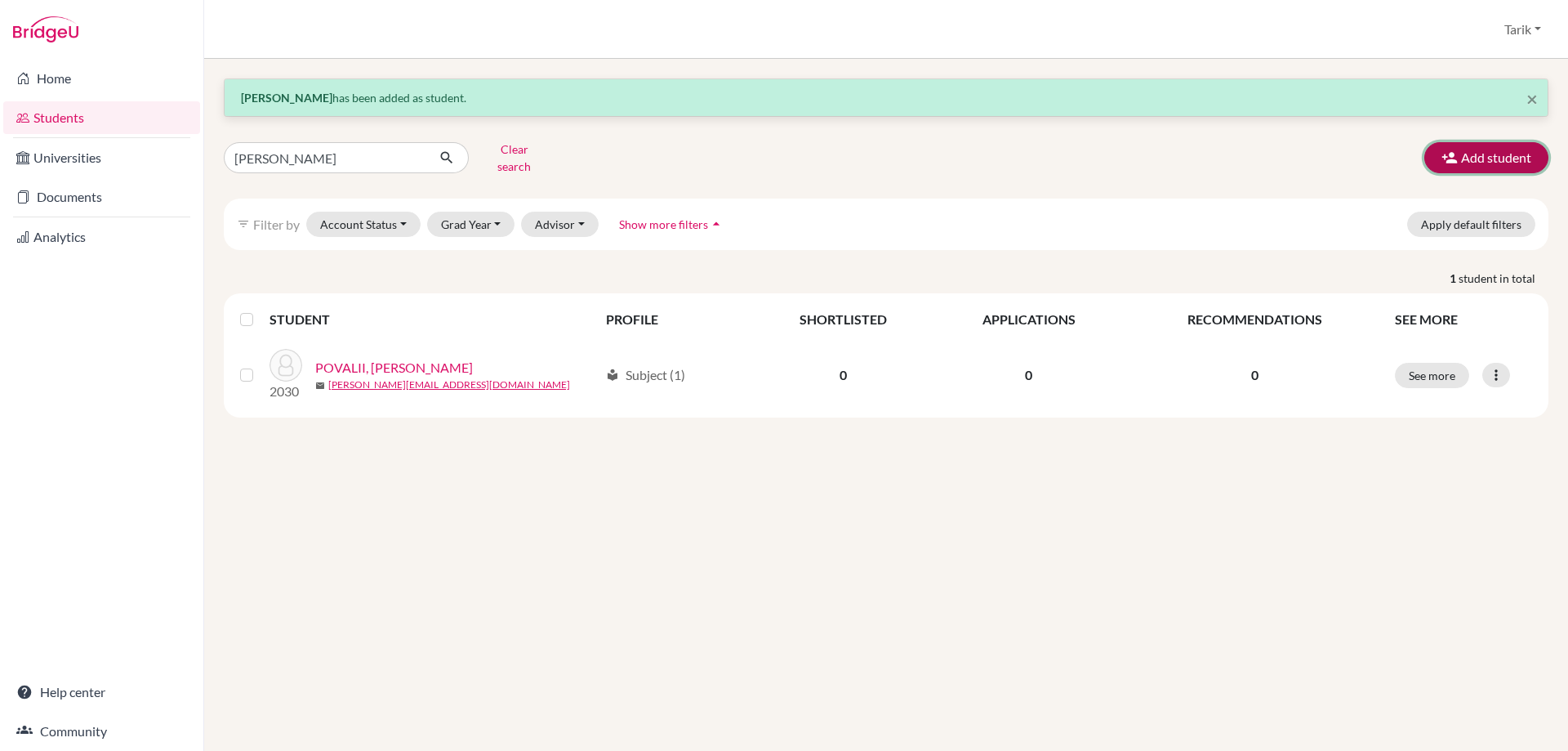
click at [1455, 149] on icon "button" at bounding box center [1450, 157] width 16 height 16
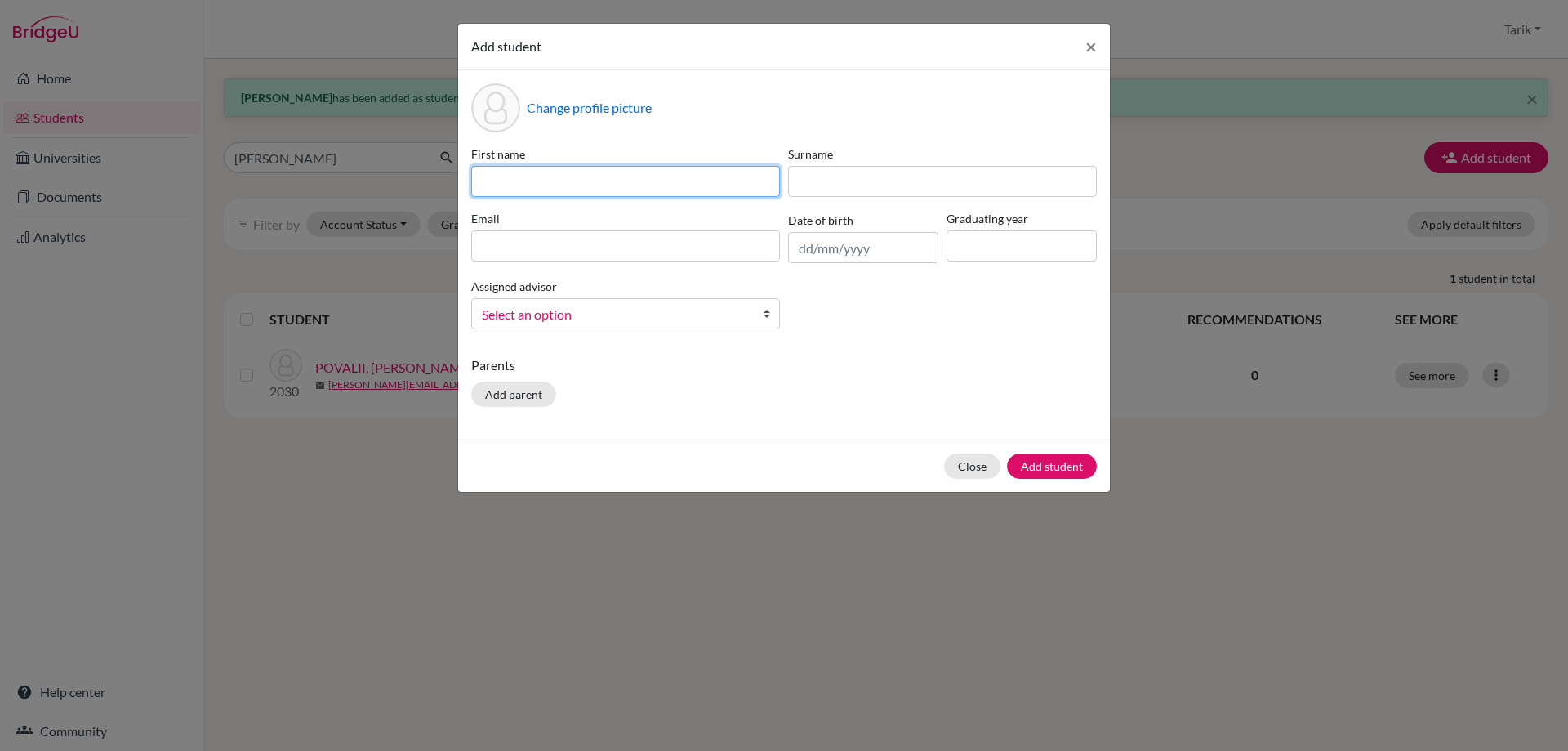
click at [621, 189] on input at bounding box center [626, 181] width 309 height 31
type input "ANNA"
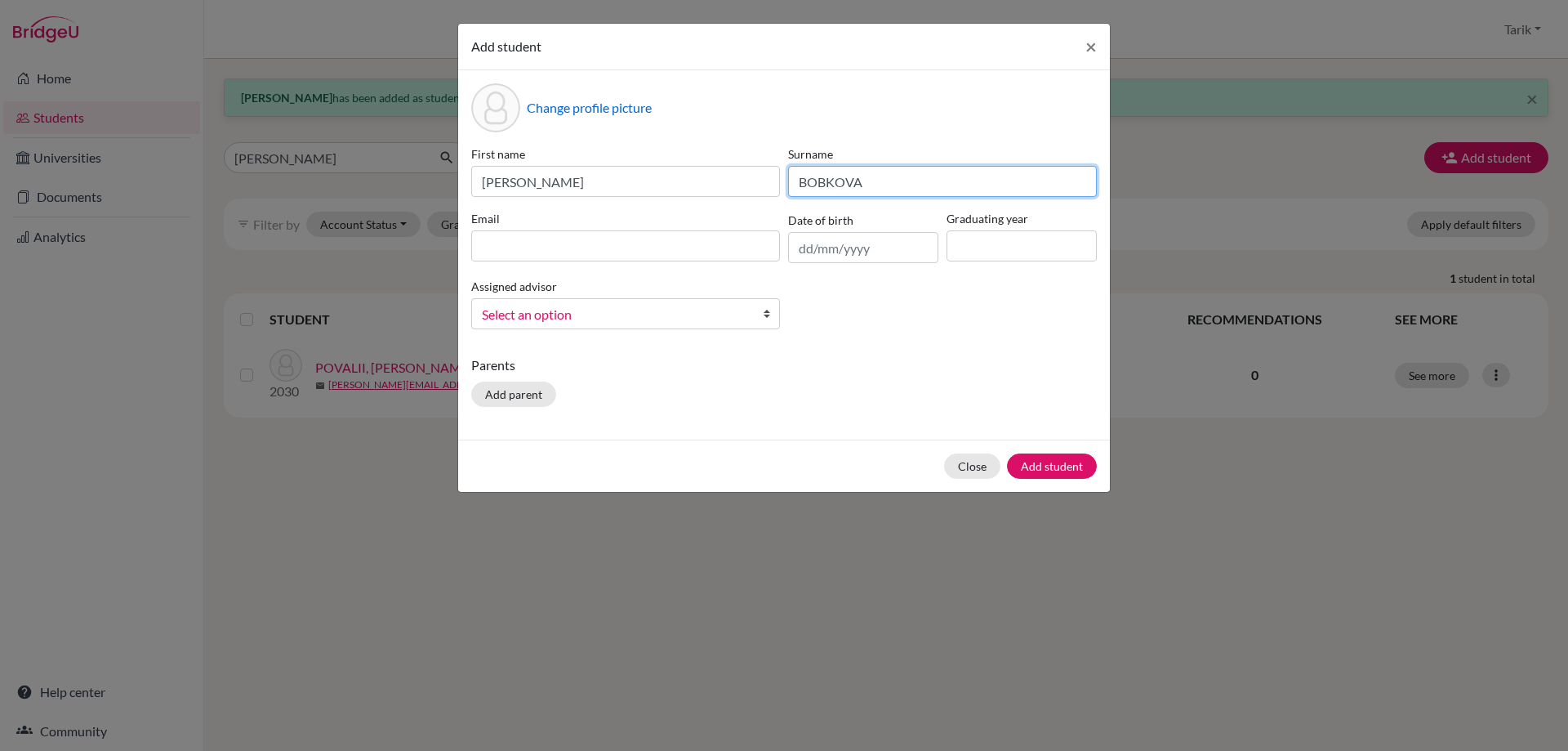
type input "BOBKOVA"
drag, startPoint x: 552, startPoint y: 244, endPoint x: 637, endPoint y: 248, distance: 85.1
click at [553, 244] on input at bounding box center [626, 245] width 309 height 31
paste input "anna.bobkova@istanbulint.com"
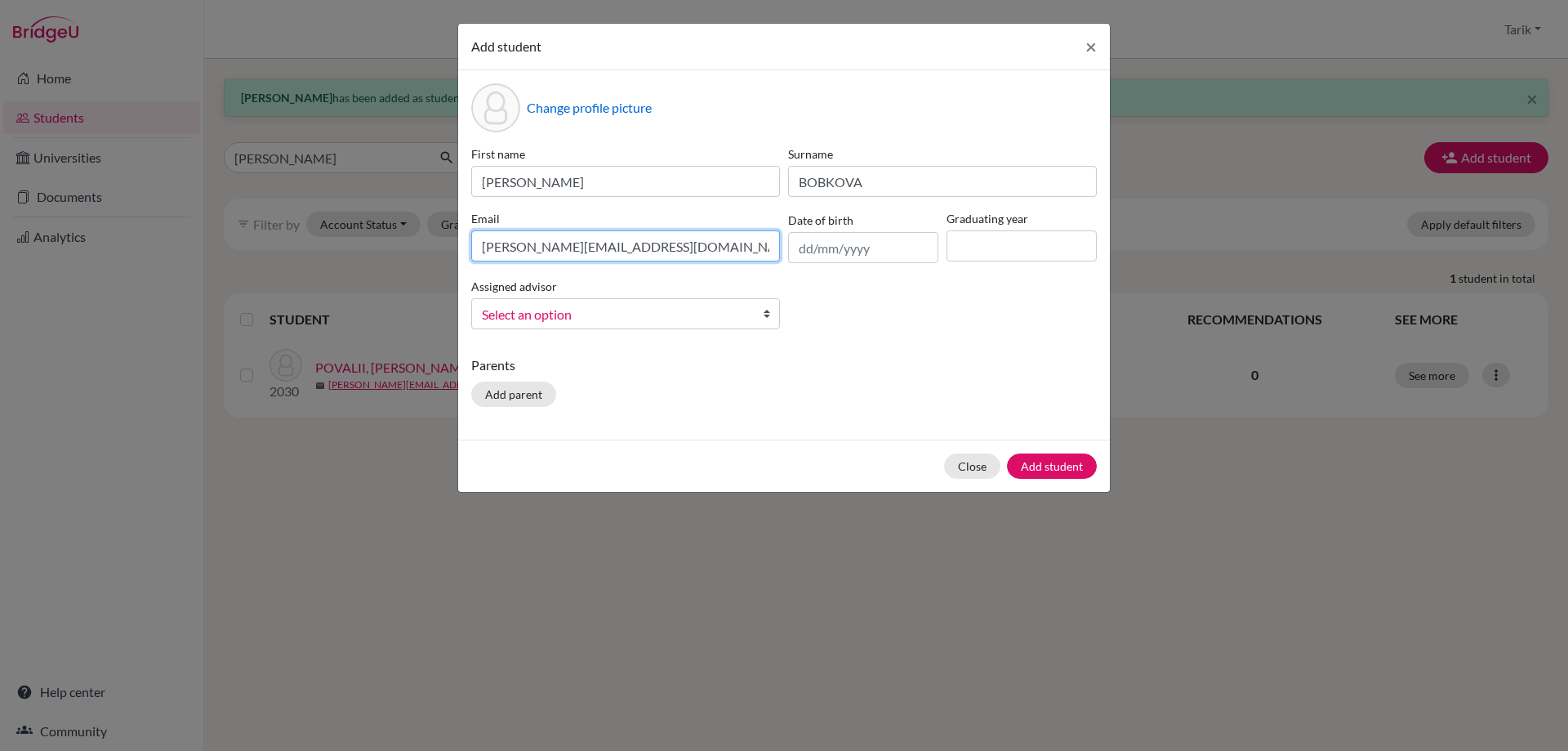
type input "anna.bobkova@istanbulint.com"
click at [995, 249] on input at bounding box center [1022, 245] width 150 height 31
type input "2026"
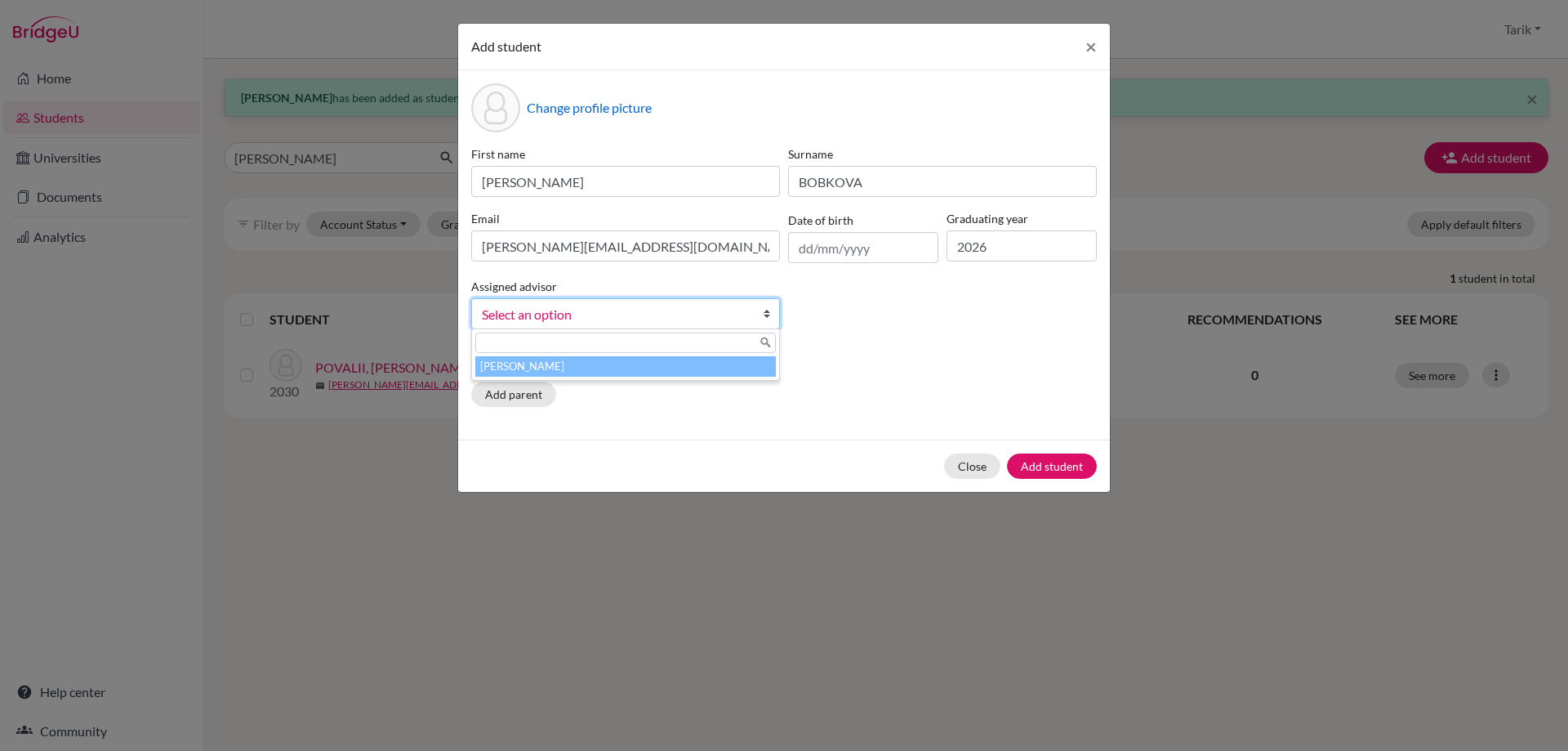
click at [648, 310] on span "Select an option" at bounding box center [615, 314] width 266 height 21
click at [580, 365] on li "[PERSON_NAME]" at bounding box center [626, 366] width 301 height 20
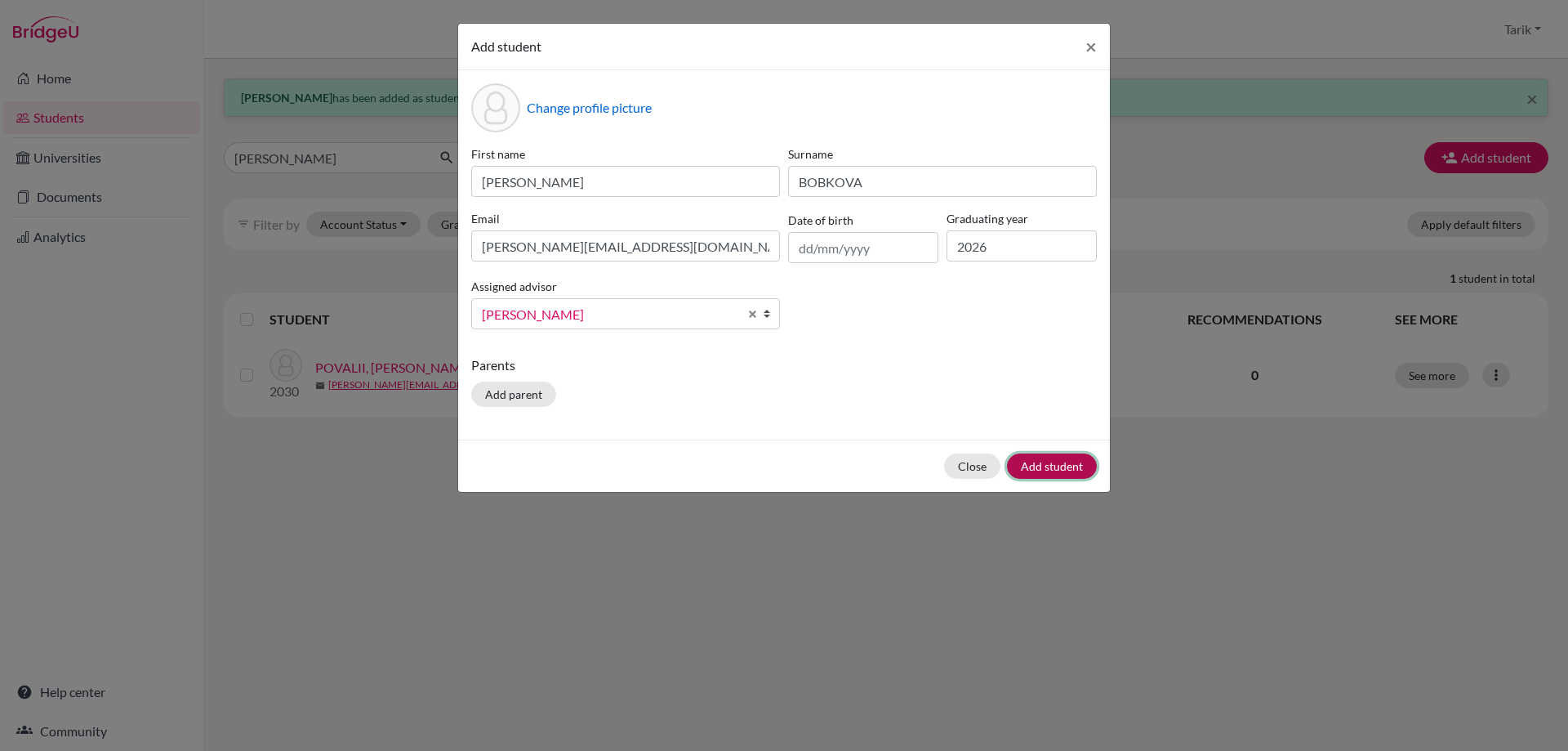
click at [1058, 469] on button "Add student" at bounding box center [1052, 466] width 90 height 25
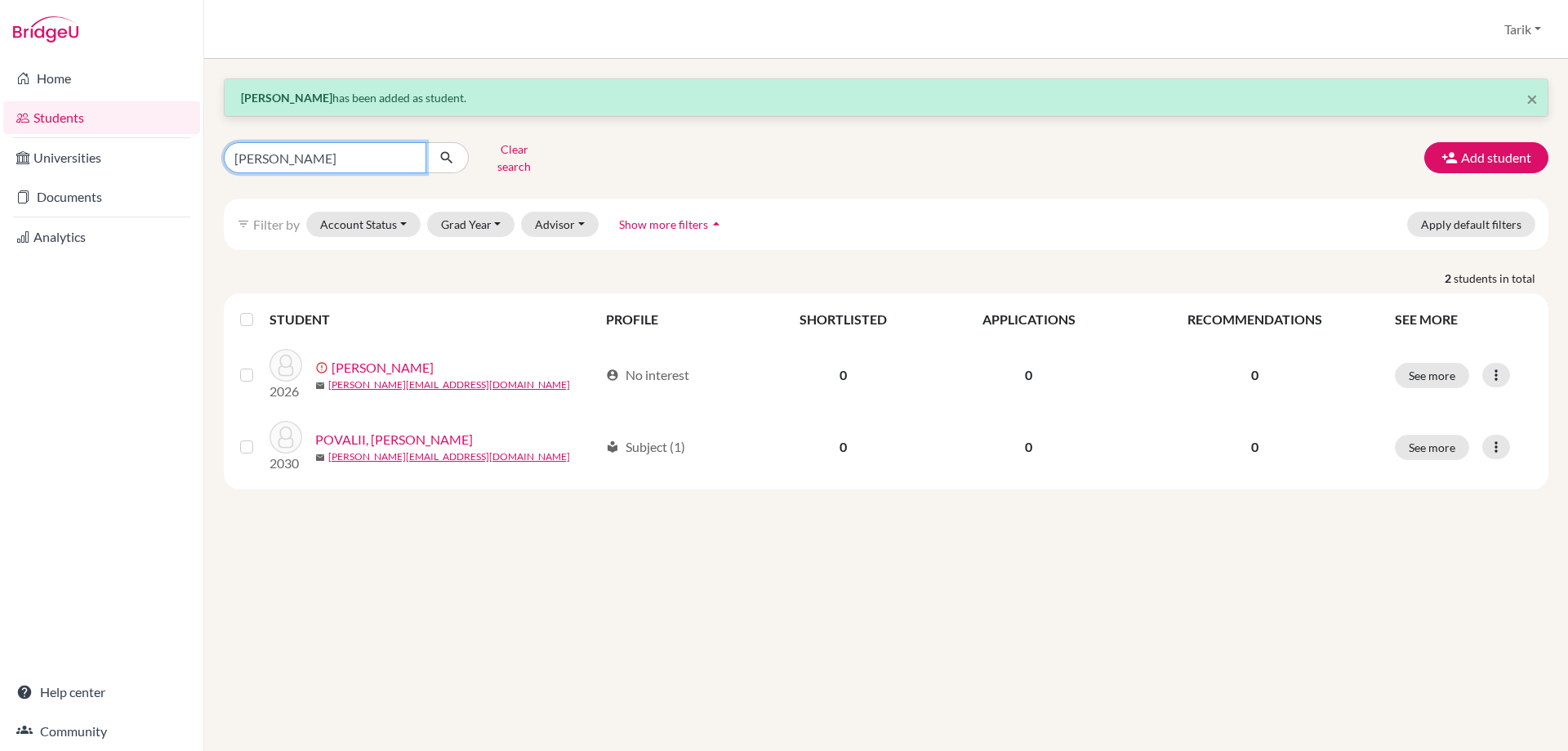
click at [411, 151] on input "anna" at bounding box center [325, 157] width 203 height 31
type input "BAMDAD"
click button "submit" at bounding box center [447, 157] width 44 height 31
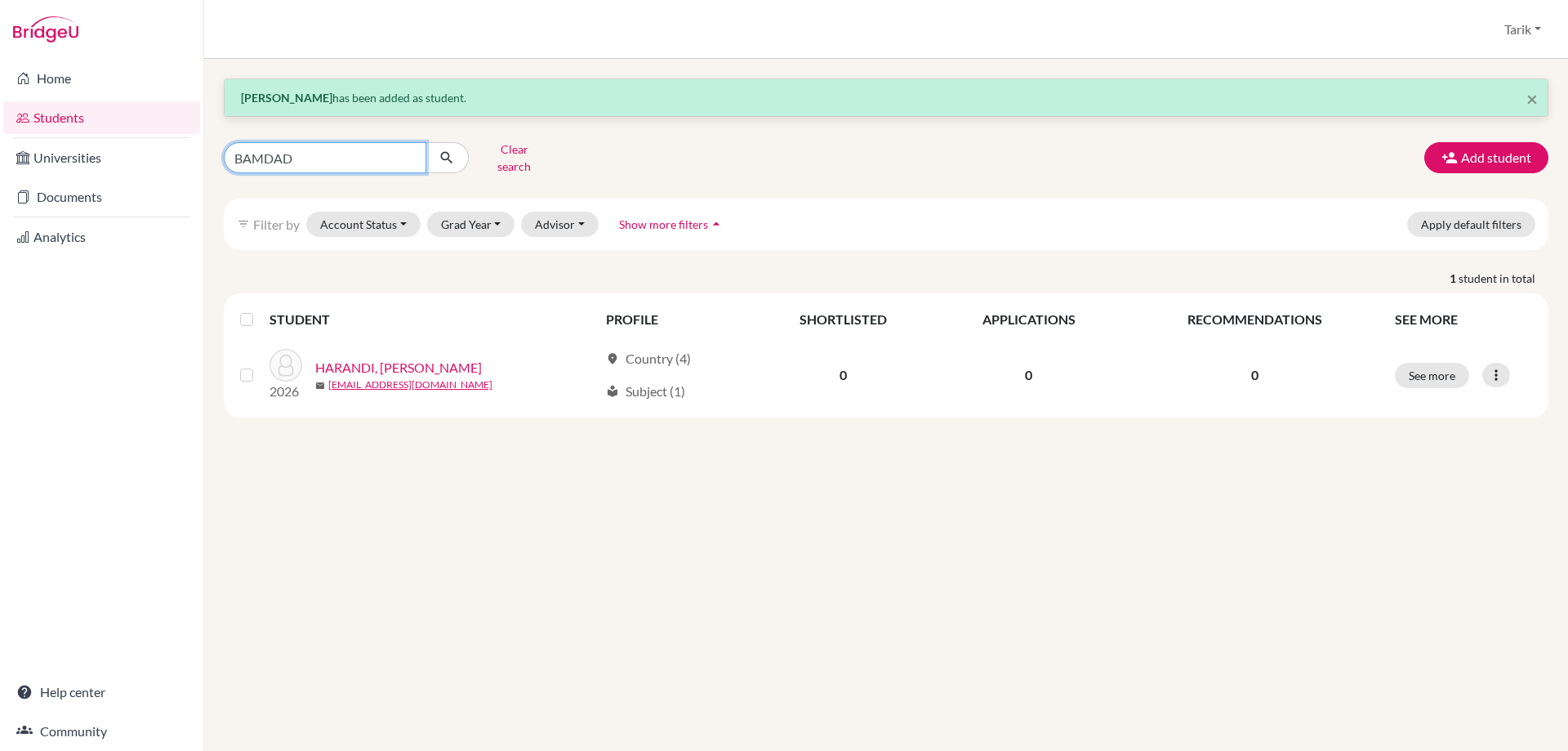
click at [312, 153] on input "BAMDAD" at bounding box center [325, 157] width 203 height 31
type input "DANO"
click button "submit" at bounding box center [447, 157] width 44 height 31
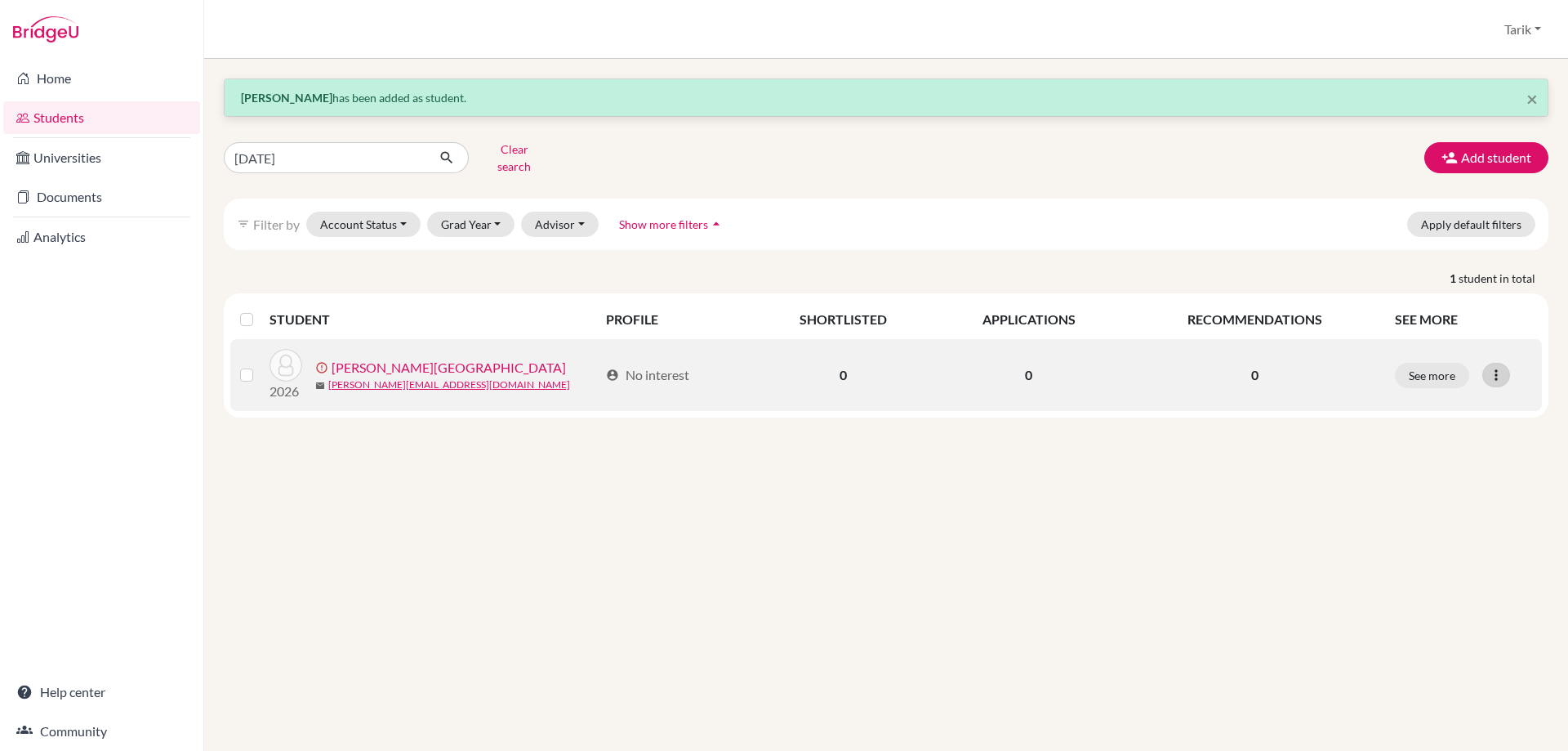
click at [1492, 363] on div at bounding box center [1496, 375] width 28 height 24
click at [1460, 448] on button "Resend invite email" at bounding box center [1434, 461] width 147 height 26
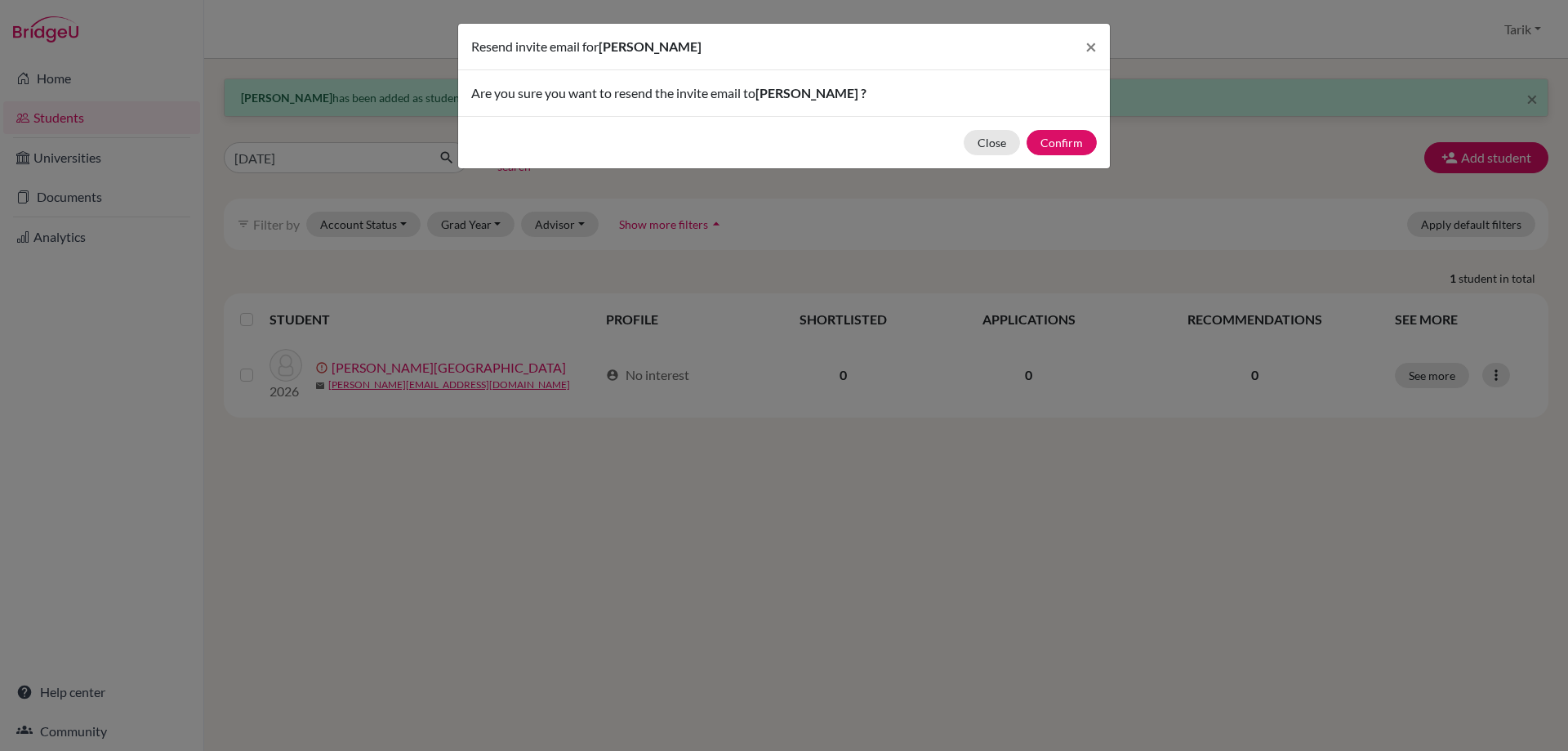
click at [1099, 137] on div "Close Confirm" at bounding box center [784, 143] width 652 height 52
click at [1077, 142] on button "Confirm" at bounding box center [1062, 143] width 70 height 25
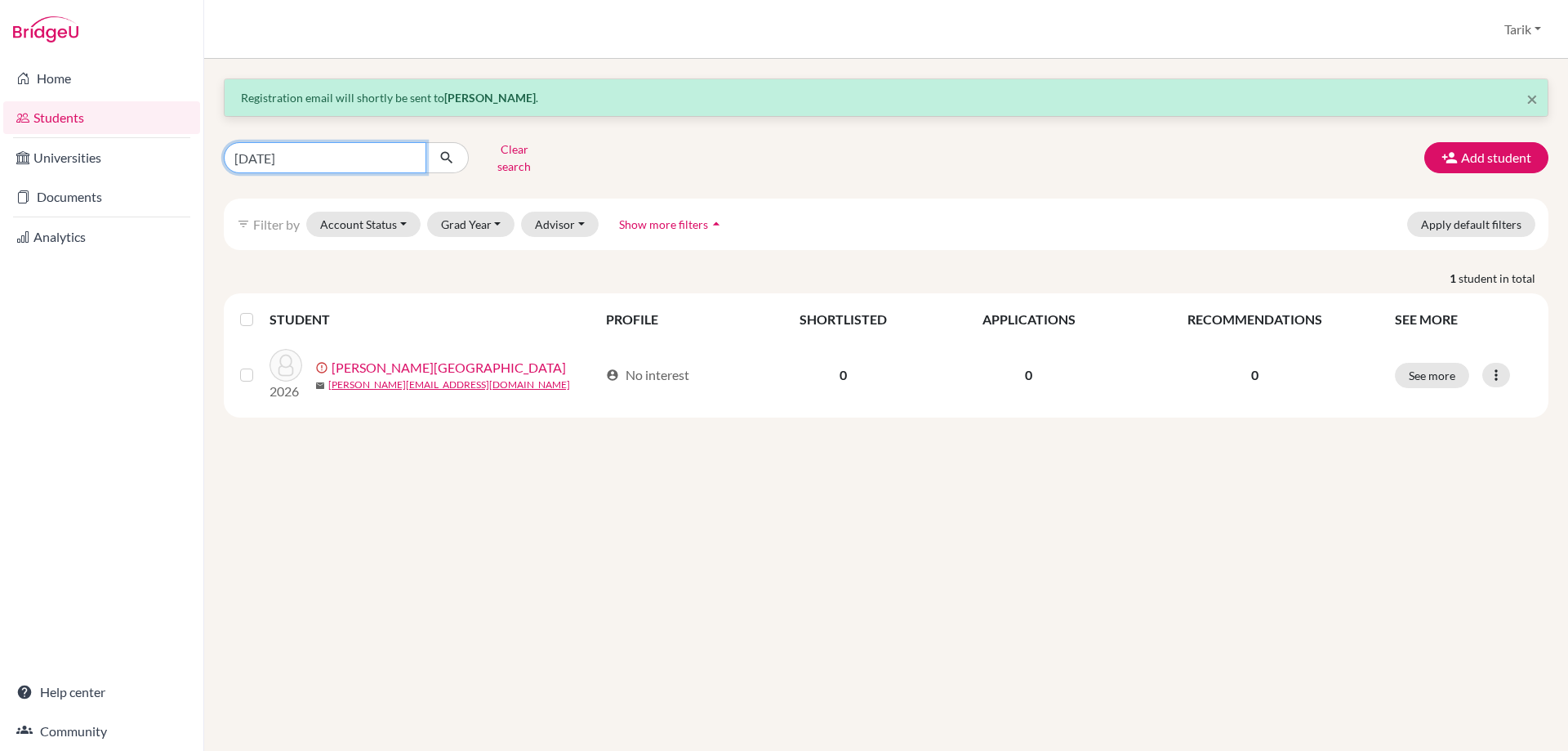
click at [415, 150] on input "DANO" at bounding box center [325, 157] width 203 height 31
type input "EGOR"
click button "submit" at bounding box center [447, 157] width 44 height 31
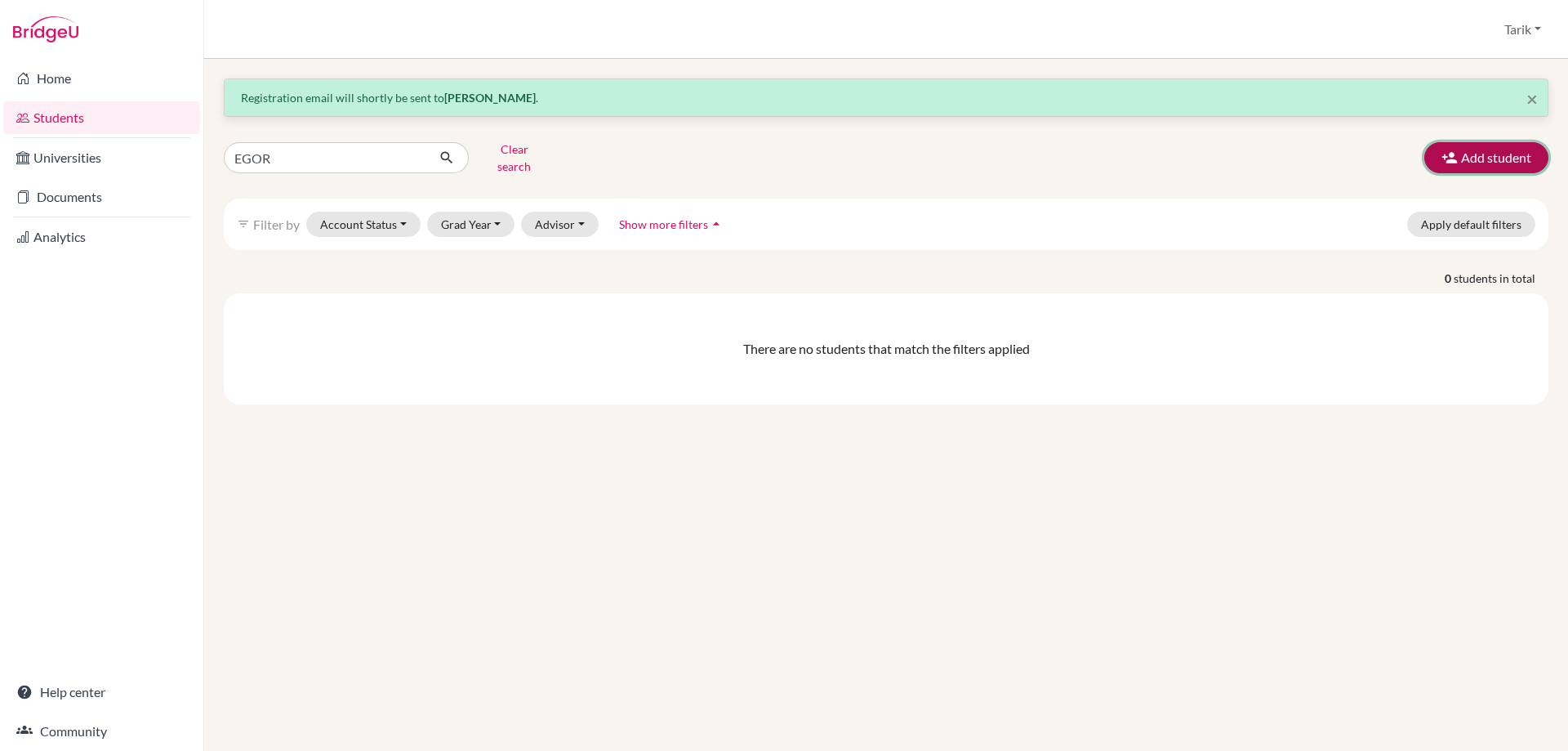
click at [1479, 154] on button "Add student" at bounding box center [1486, 157] width 124 height 31
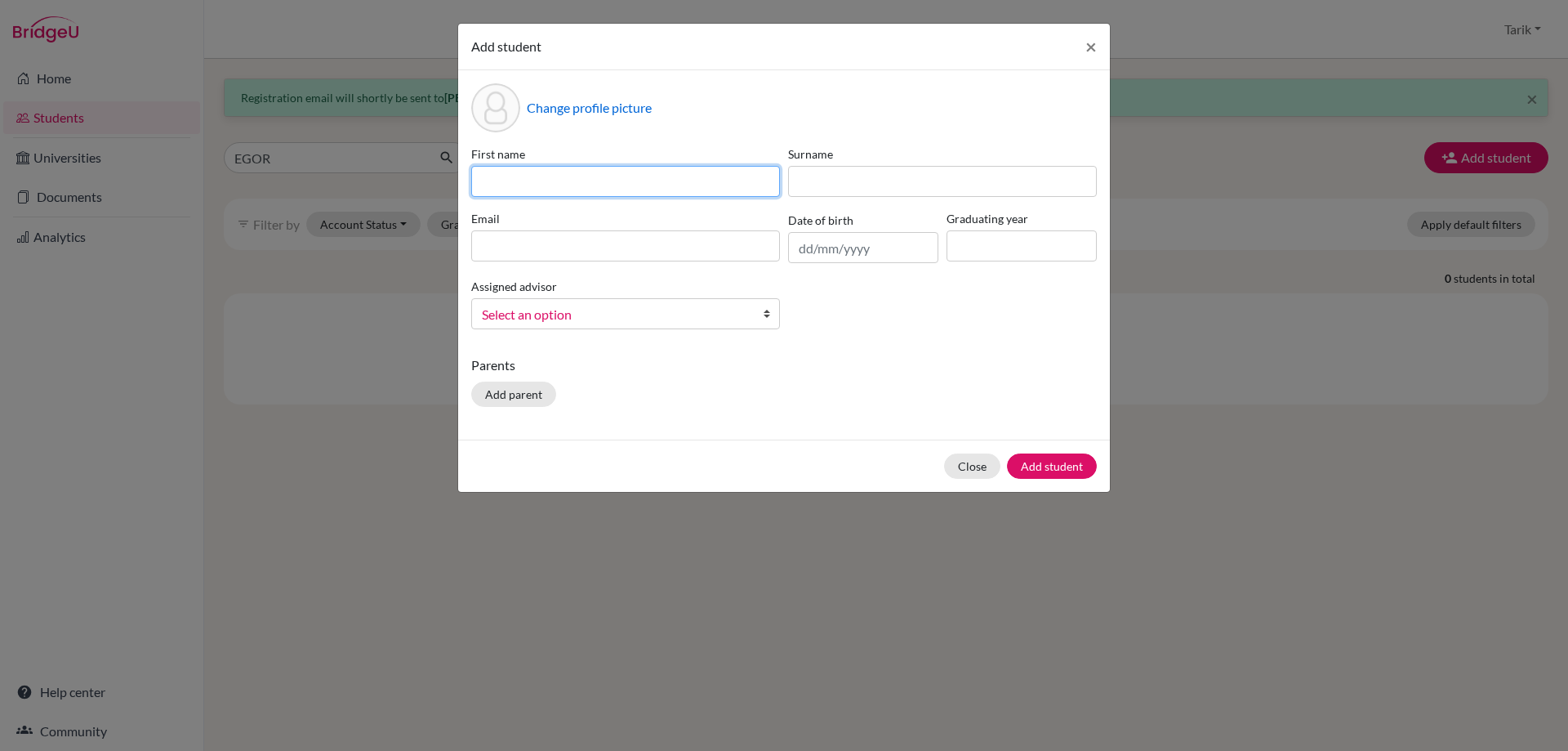
click at [563, 180] on input at bounding box center [626, 181] width 309 height 31
type input "EGOR"
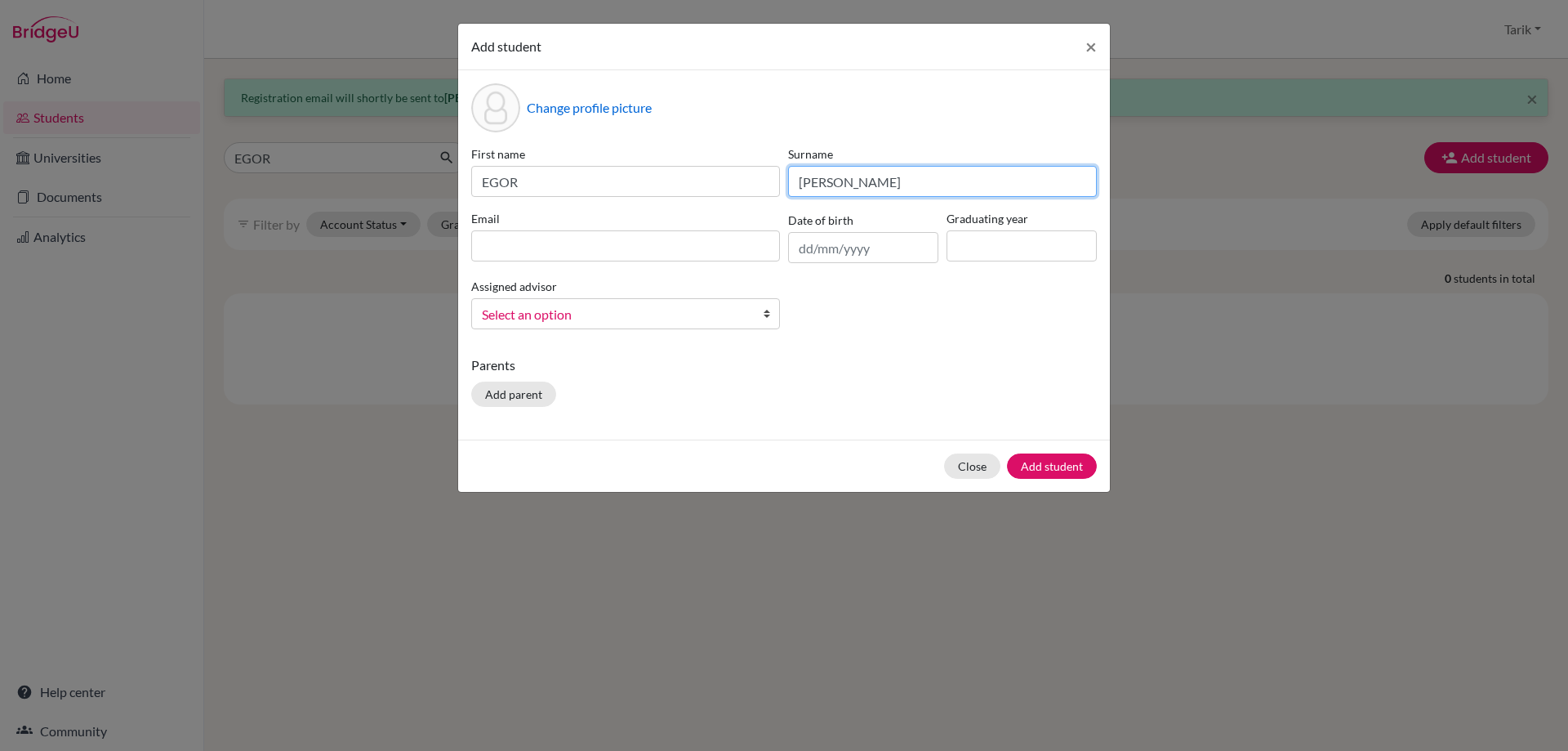
type input "IVANOV"
click at [555, 237] on input at bounding box center [626, 245] width 309 height 31
paste input "egor.ivanov@istanbulint.com"
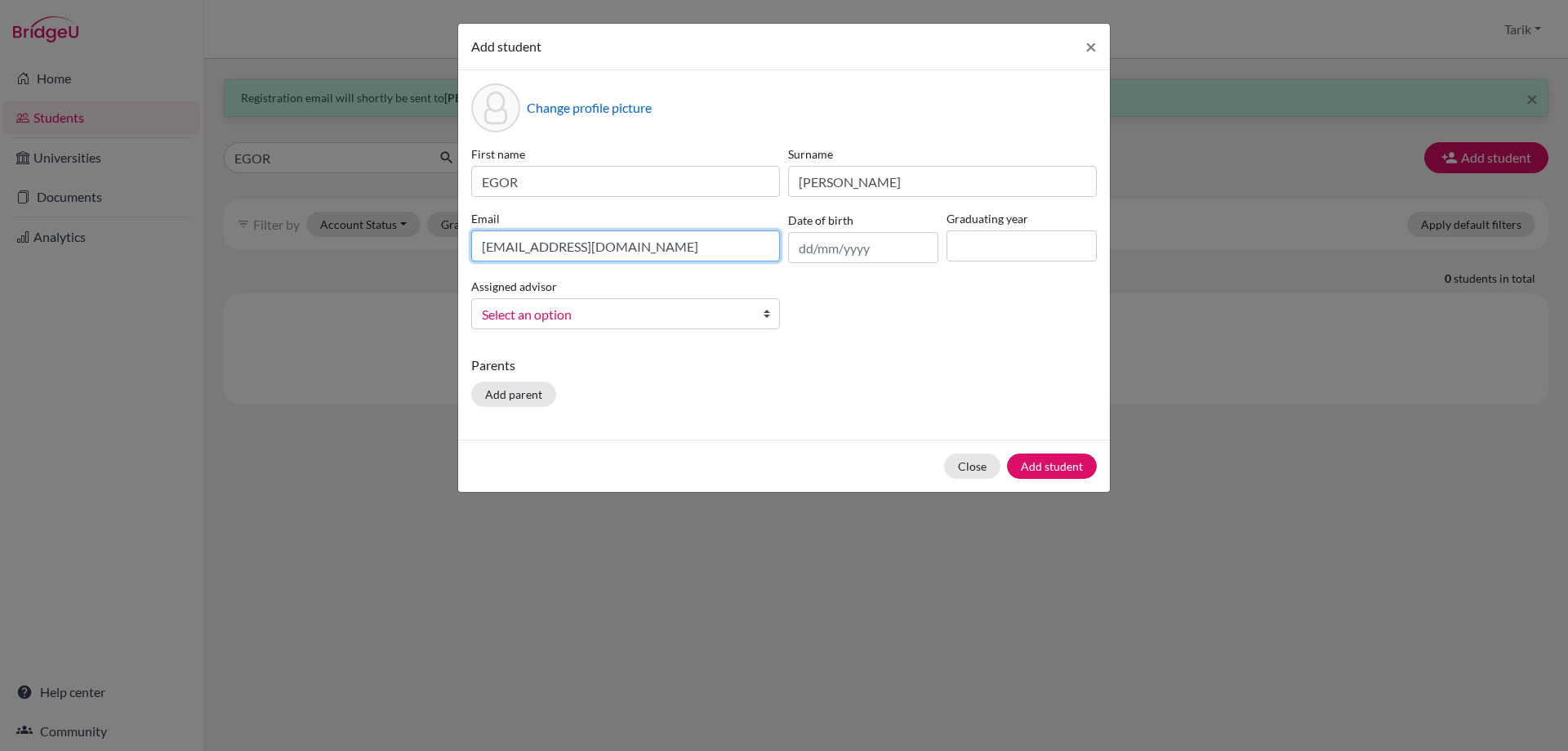
type input "egor.ivanov@istanbulint.com"
drag, startPoint x: 990, startPoint y: 243, endPoint x: 995, endPoint y: 261, distance: 18.7
click at [990, 243] on input at bounding box center [1022, 245] width 150 height 31
type input "2026"
click at [653, 317] on span "Select an option" at bounding box center [615, 314] width 266 height 21
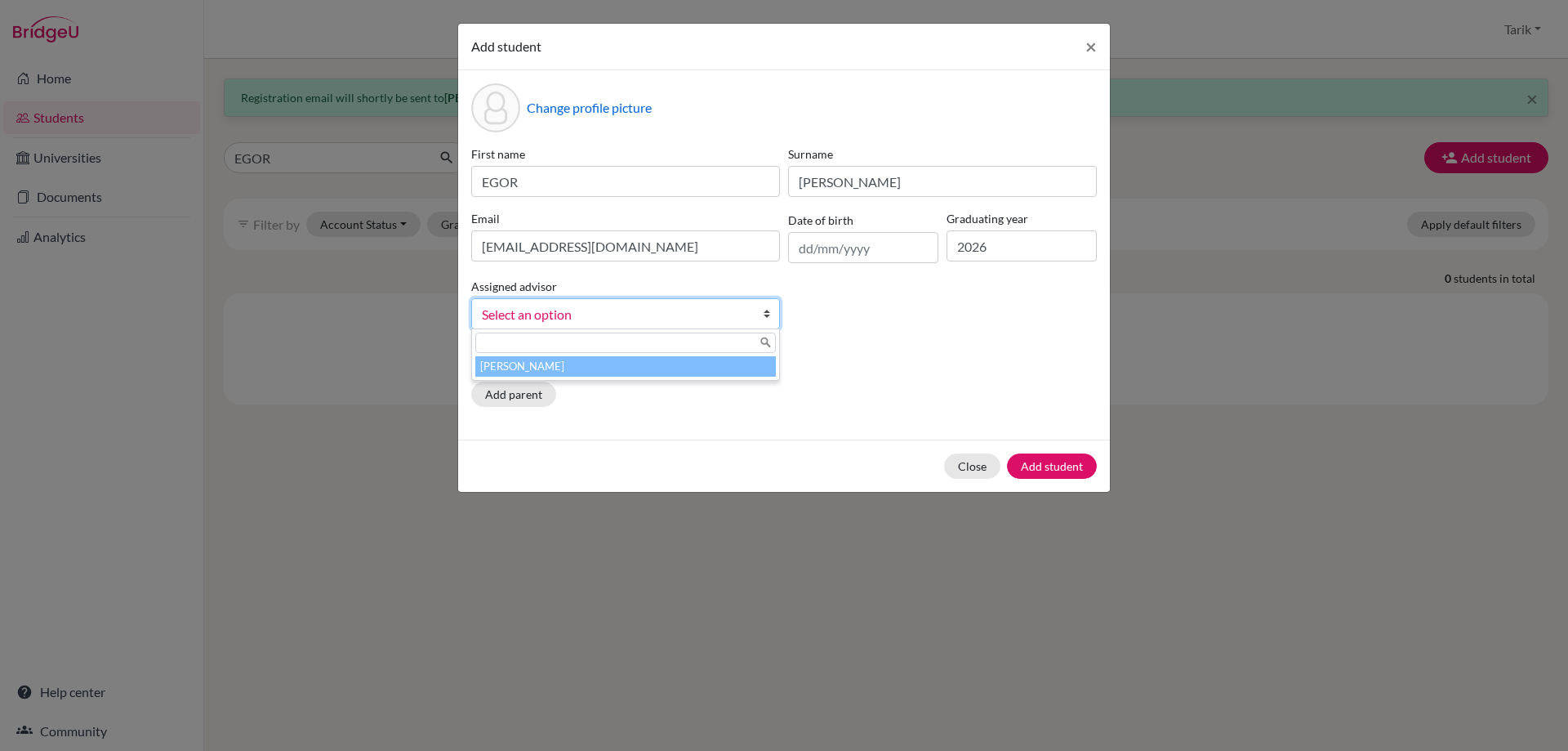
click at [597, 368] on li "[PERSON_NAME]" at bounding box center [626, 366] width 301 height 20
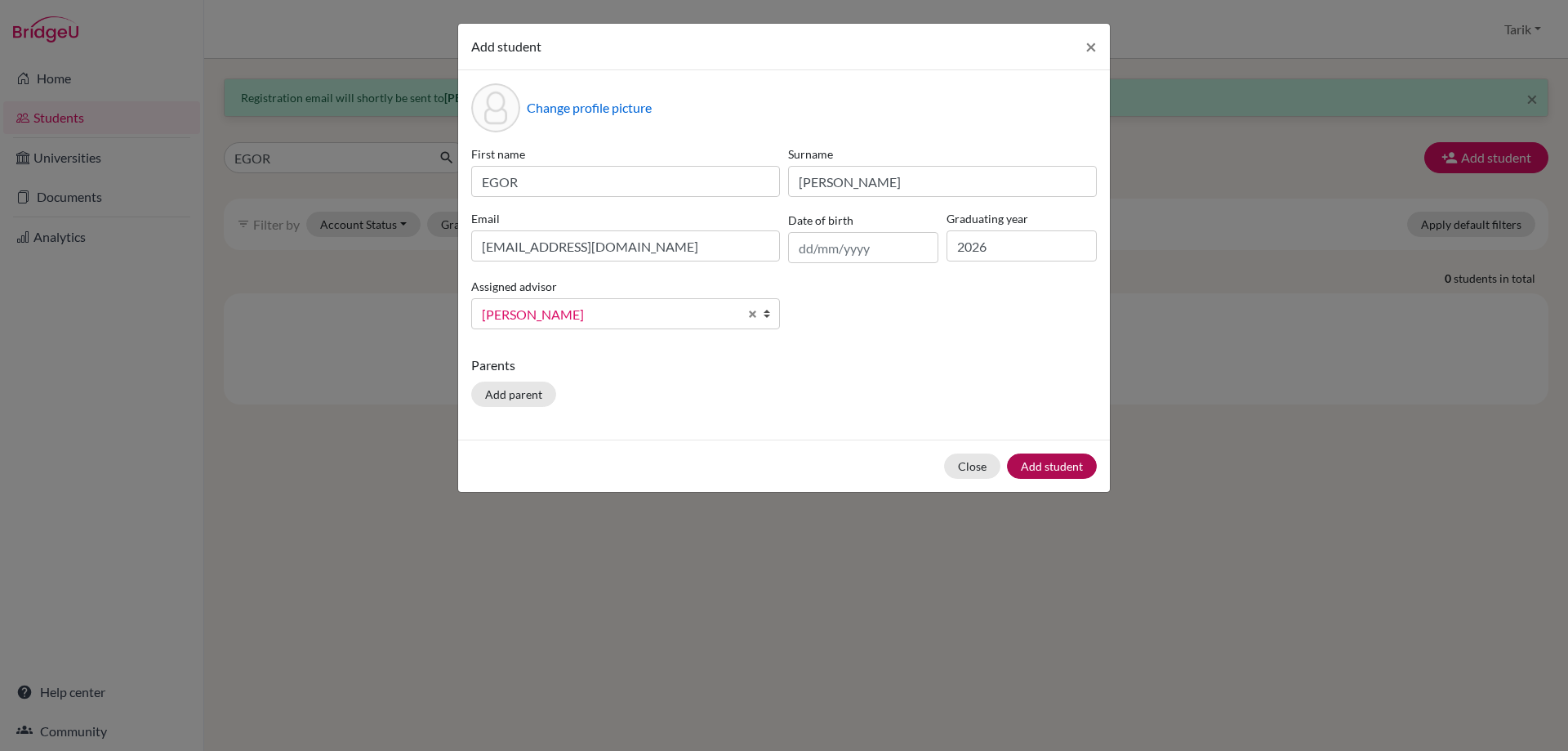
drag, startPoint x: 1097, startPoint y: 482, endPoint x: 1085, endPoint y: 475, distance: 13.9
click at [1096, 480] on div "Close Add student" at bounding box center [784, 466] width 652 height 52
click at [1080, 473] on button "Add student" at bounding box center [1052, 466] width 90 height 25
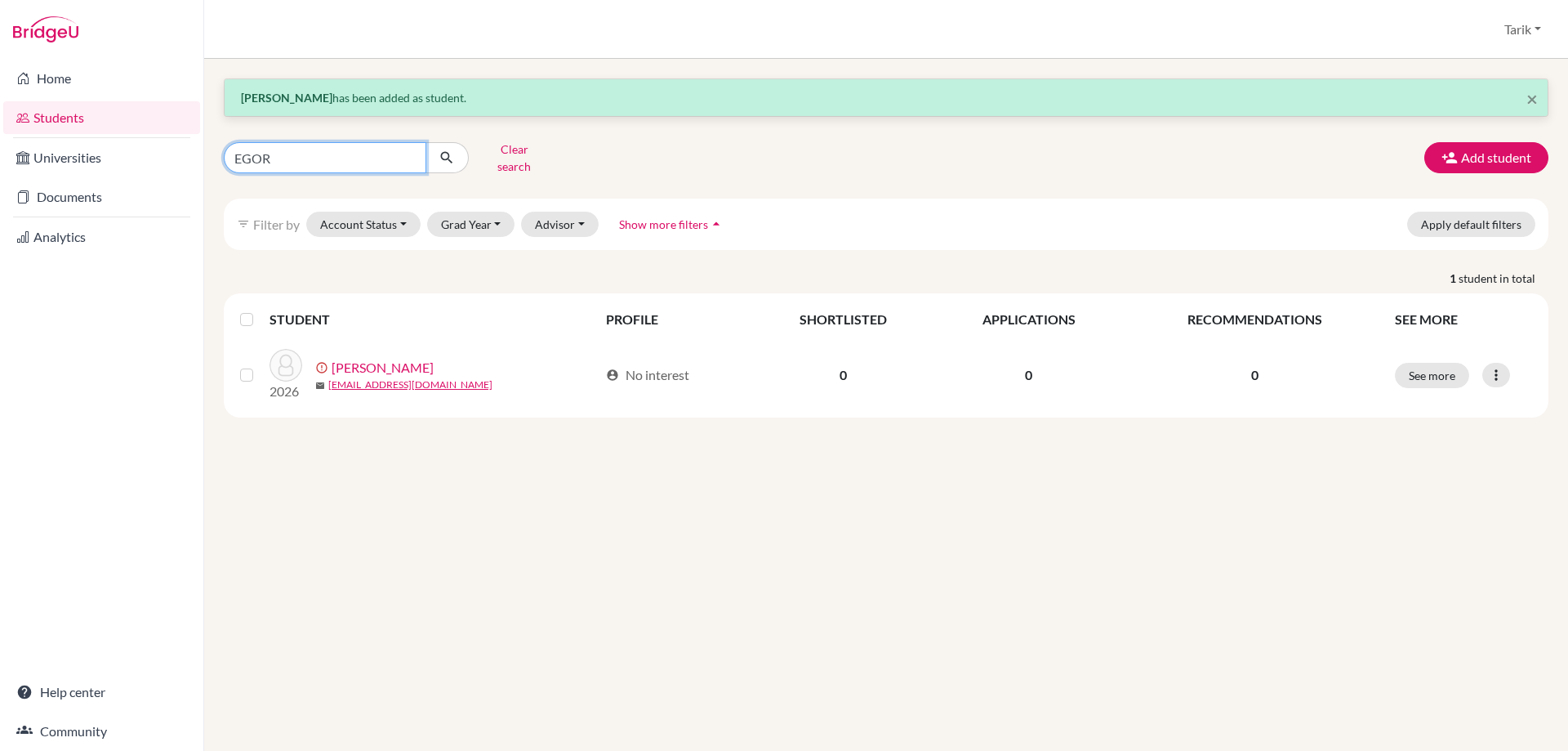
click at [409, 151] on input "EGOR" at bounding box center [325, 157] width 203 height 31
type input "FEDOIR"
click button "submit" at bounding box center [447, 157] width 44 height 31
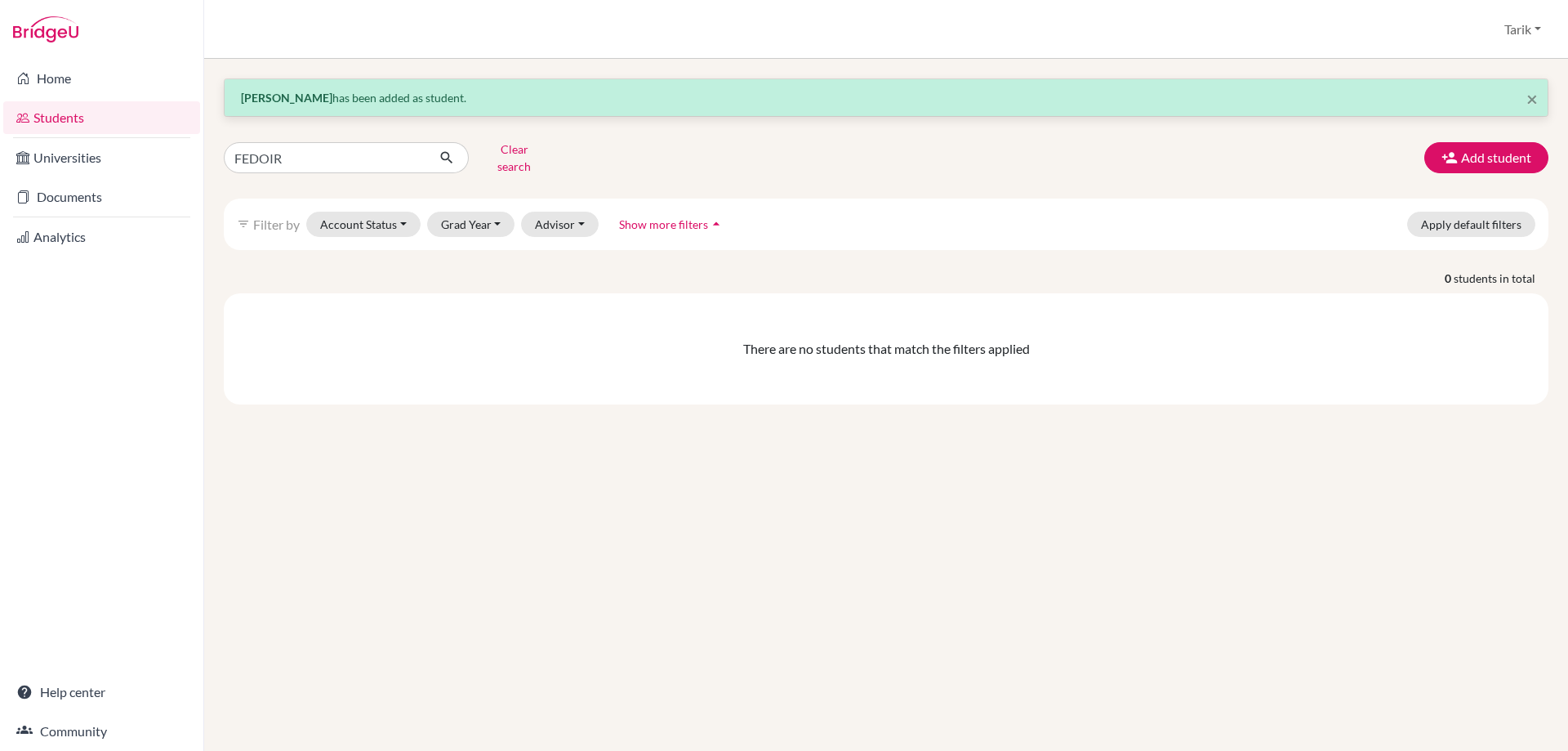
click at [320, 174] on div "× EGOR IVANOV has been added as student. FEDOIR Clear search Add student filter…" at bounding box center [886, 242] width 1324 height 326
click at [312, 158] on input "FEDOIR" at bounding box center [325, 157] width 203 height 31
type input "FEDO"
click button "submit" at bounding box center [447, 157] width 44 height 31
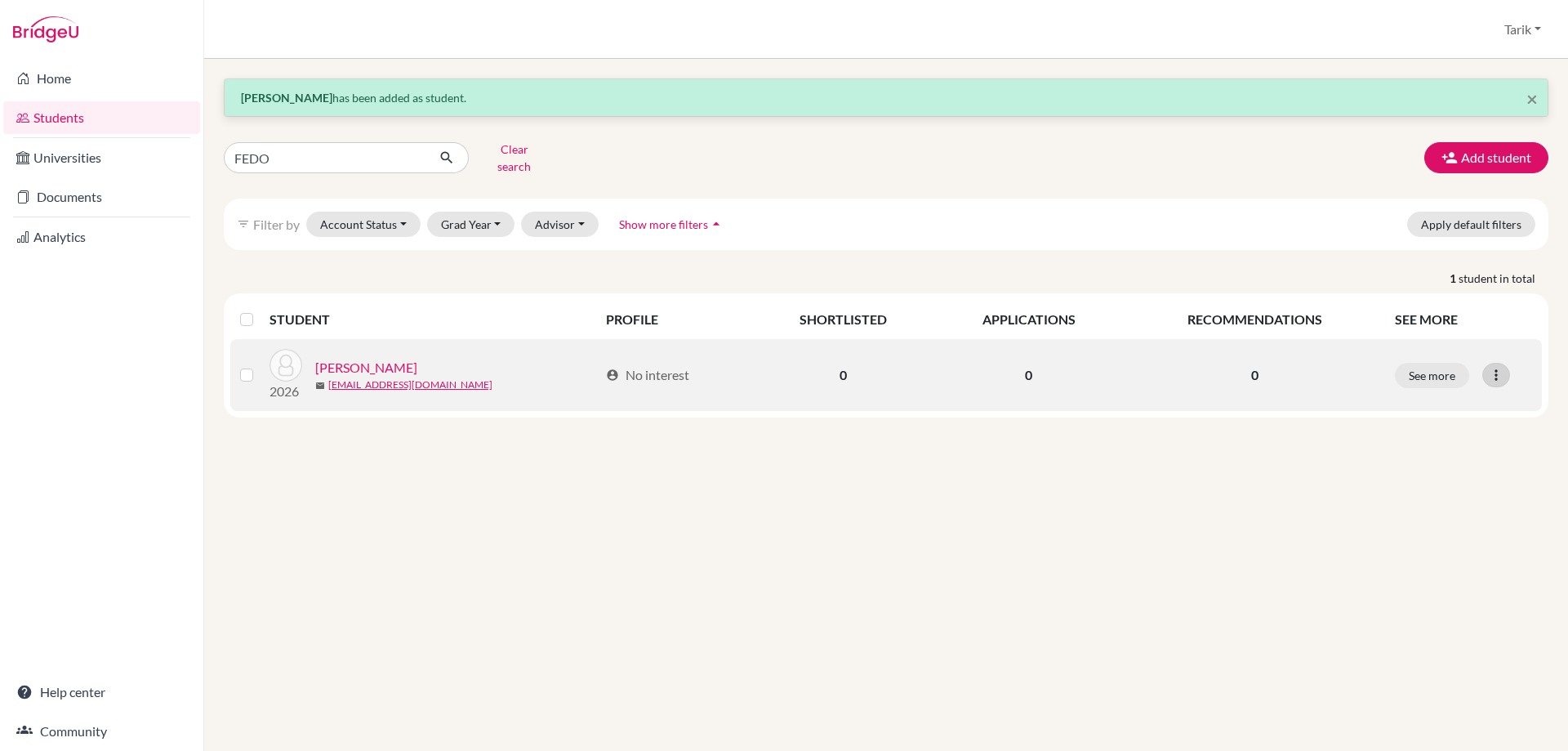
click at [1503, 367] on icon at bounding box center [1496, 375] width 16 height 16
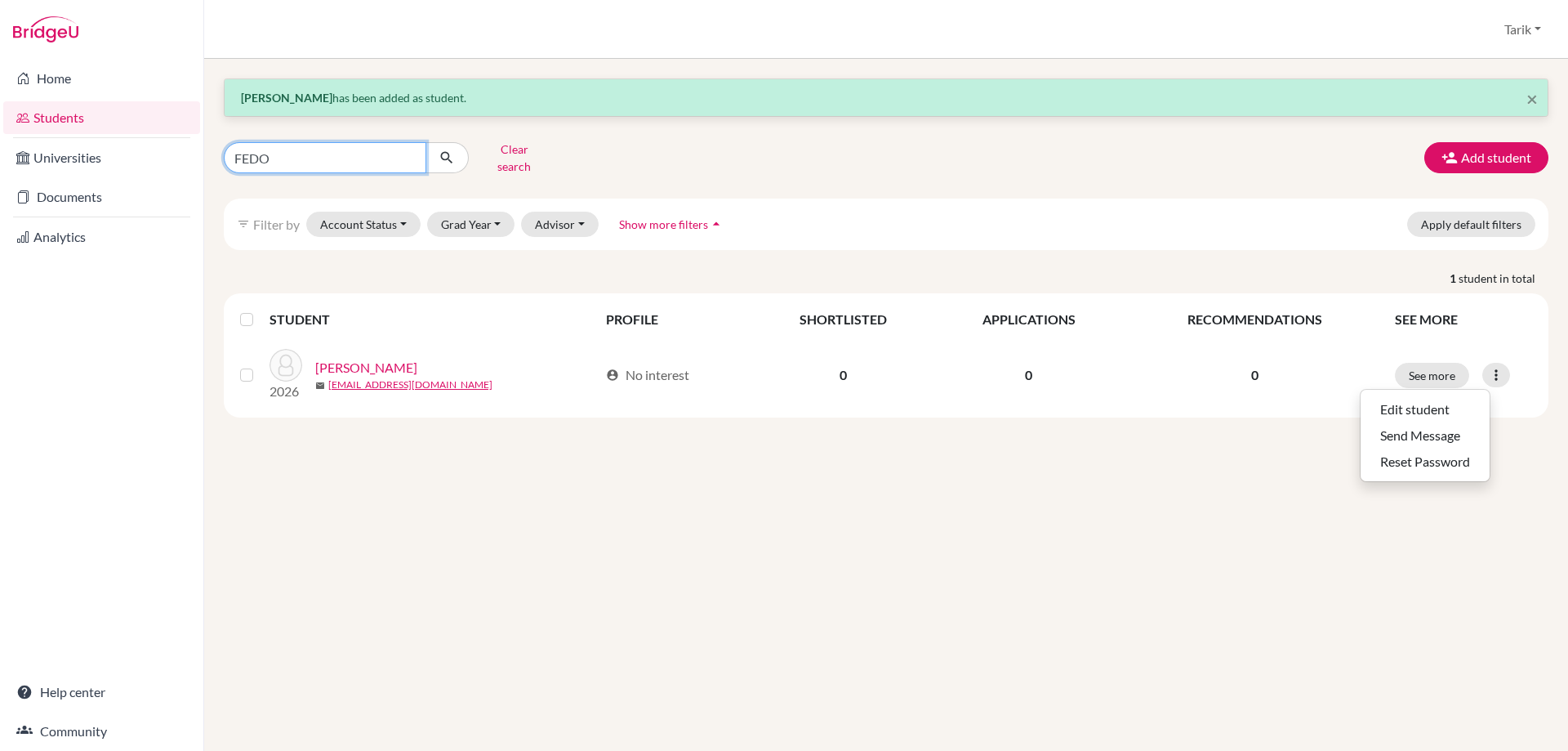
click at [385, 147] on input "FEDO" at bounding box center [325, 157] width 203 height 31
click at [385, 146] on input "FEDO" at bounding box center [325, 157] width 203 height 31
type input "KIRA"
click button "submit" at bounding box center [447, 157] width 44 height 31
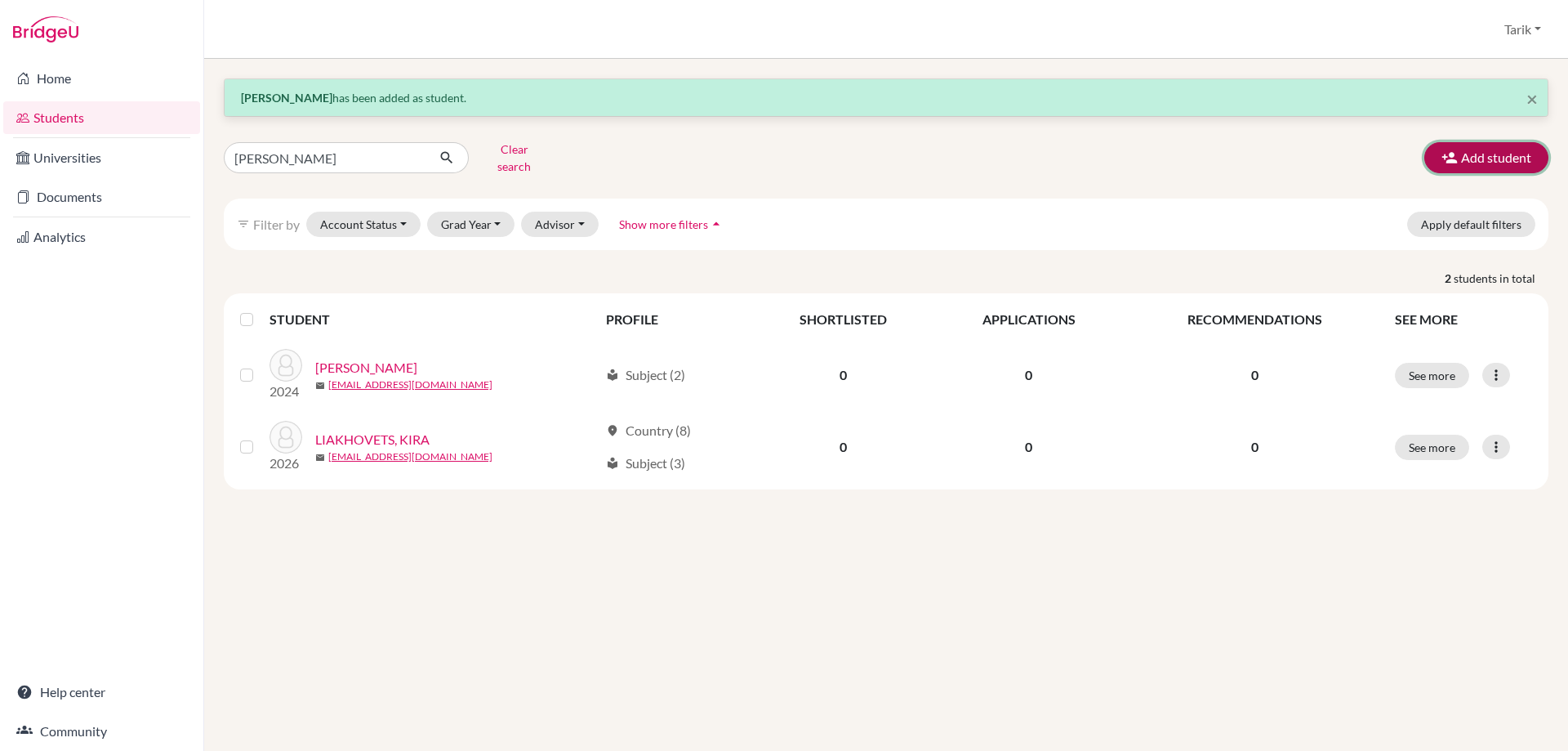
click at [1487, 146] on button "Add student" at bounding box center [1486, 157] width 124 height 31
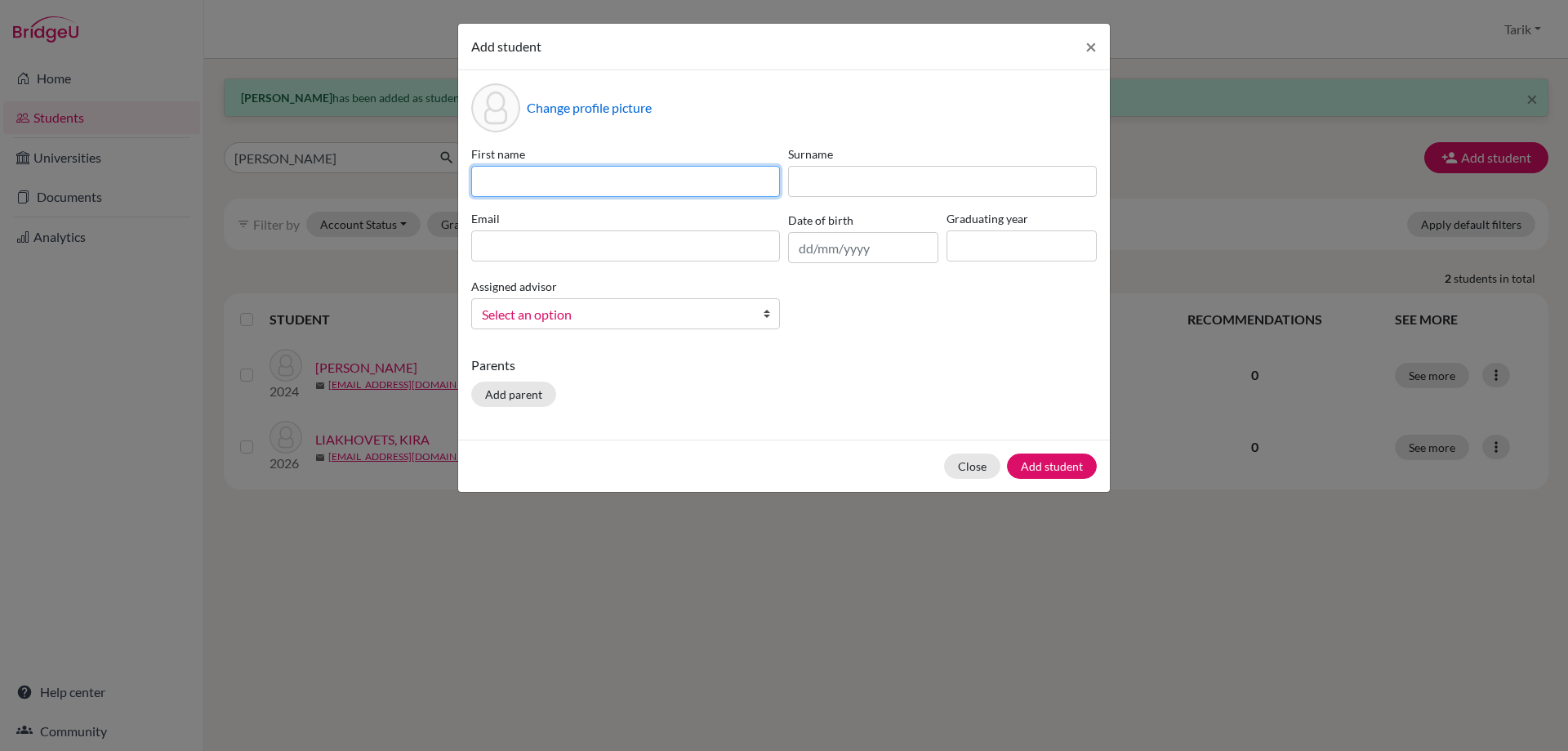
click at [555, 168] on input at bounding box center [626, 181] width 309 height 31
type input "KIRA"
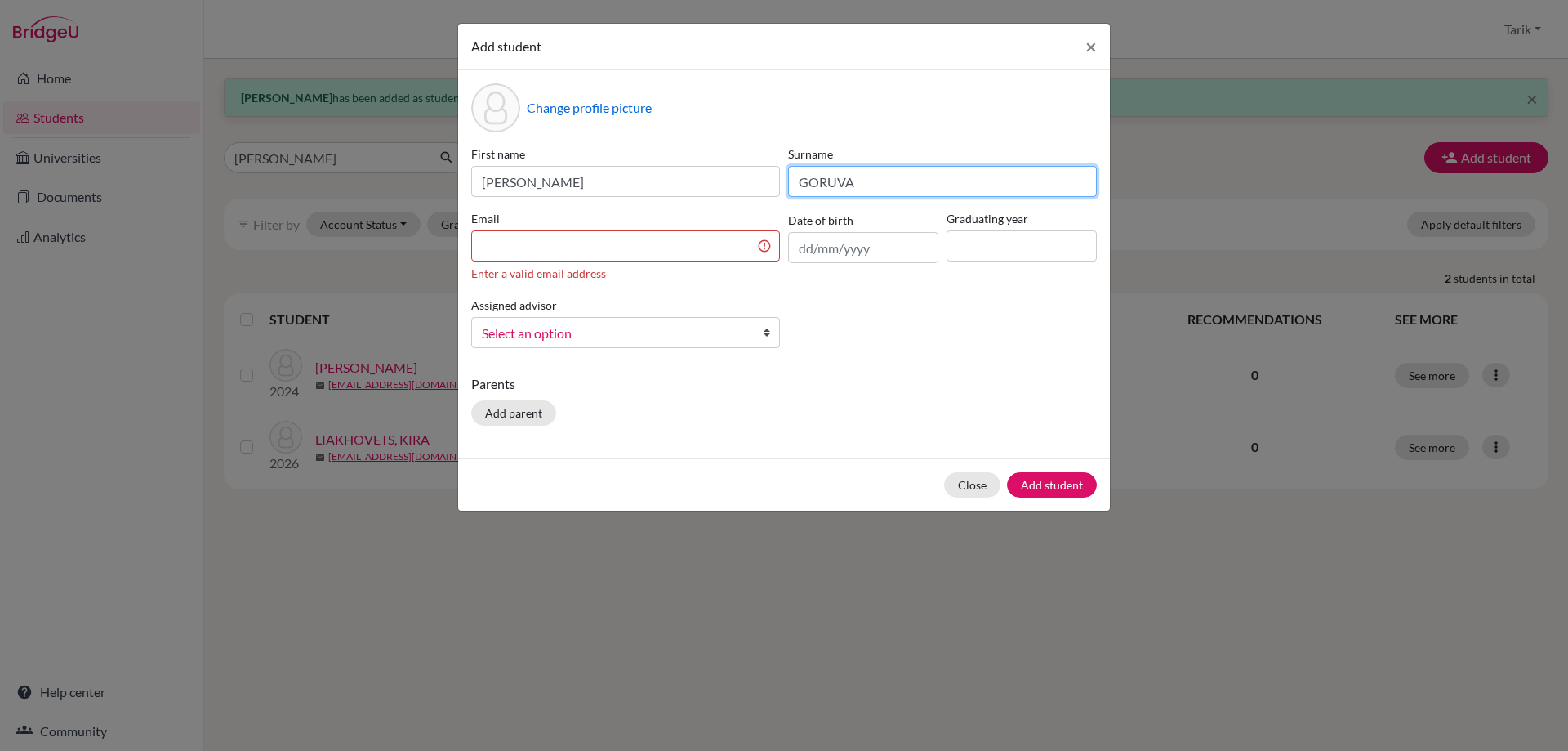
drag, startPoint x: 931, startPoint y: 177, endPoint x: 751, endPoint y: 181, distance: 180.0
click at [751, 181] on div "First name KIRA Surname GORUVA Email Enter a valid email address Date of birth …" at bounding box center [784, 253] width 634 height 215
click at [810, 179] on input "GROVA" at bounding box center [942, 181] width 309 height 31
type input "GUROVA"
click at [583, 245] on input at bounding box center [626, 245] width 309 height 31
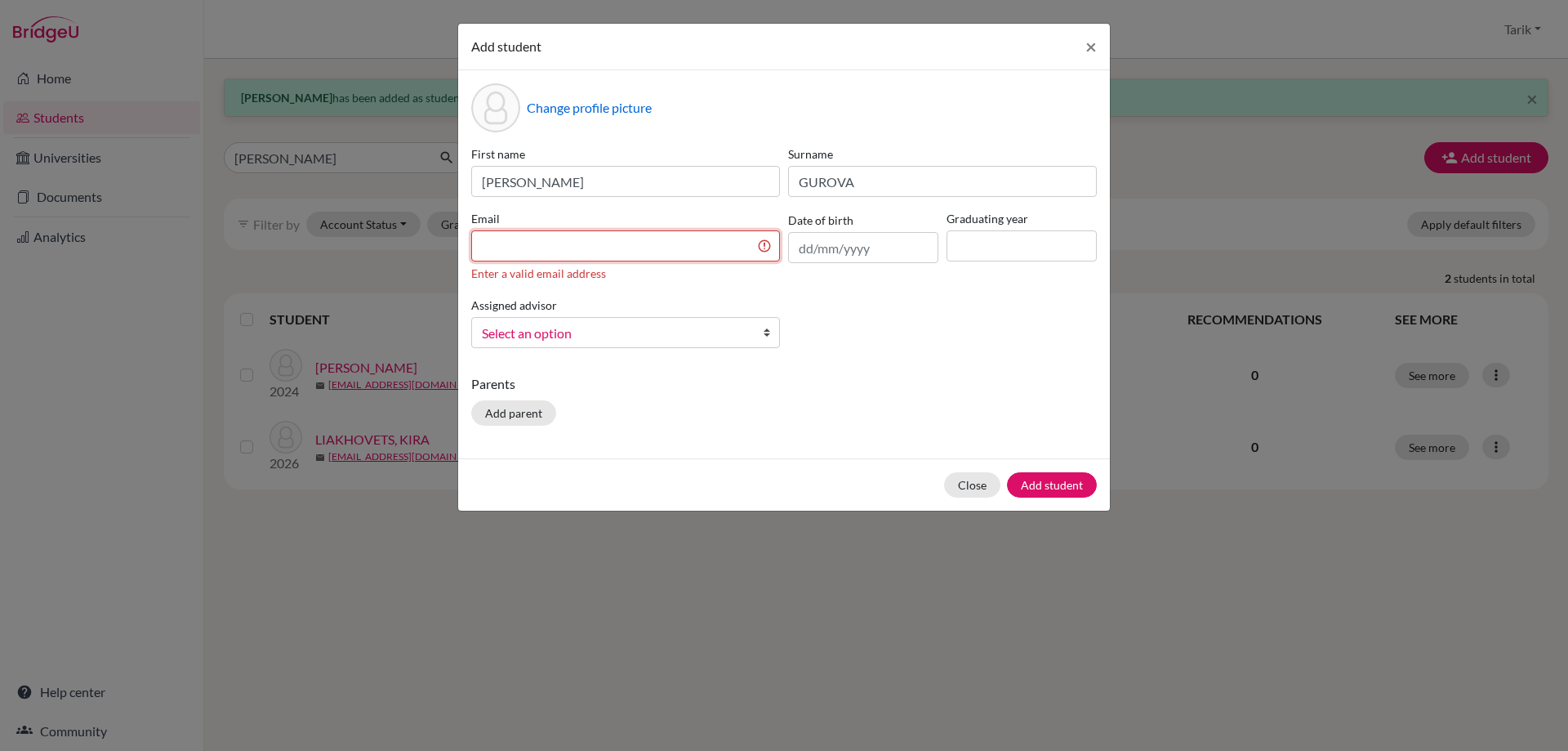
paste input "kira.gurova@istanbulint.com"
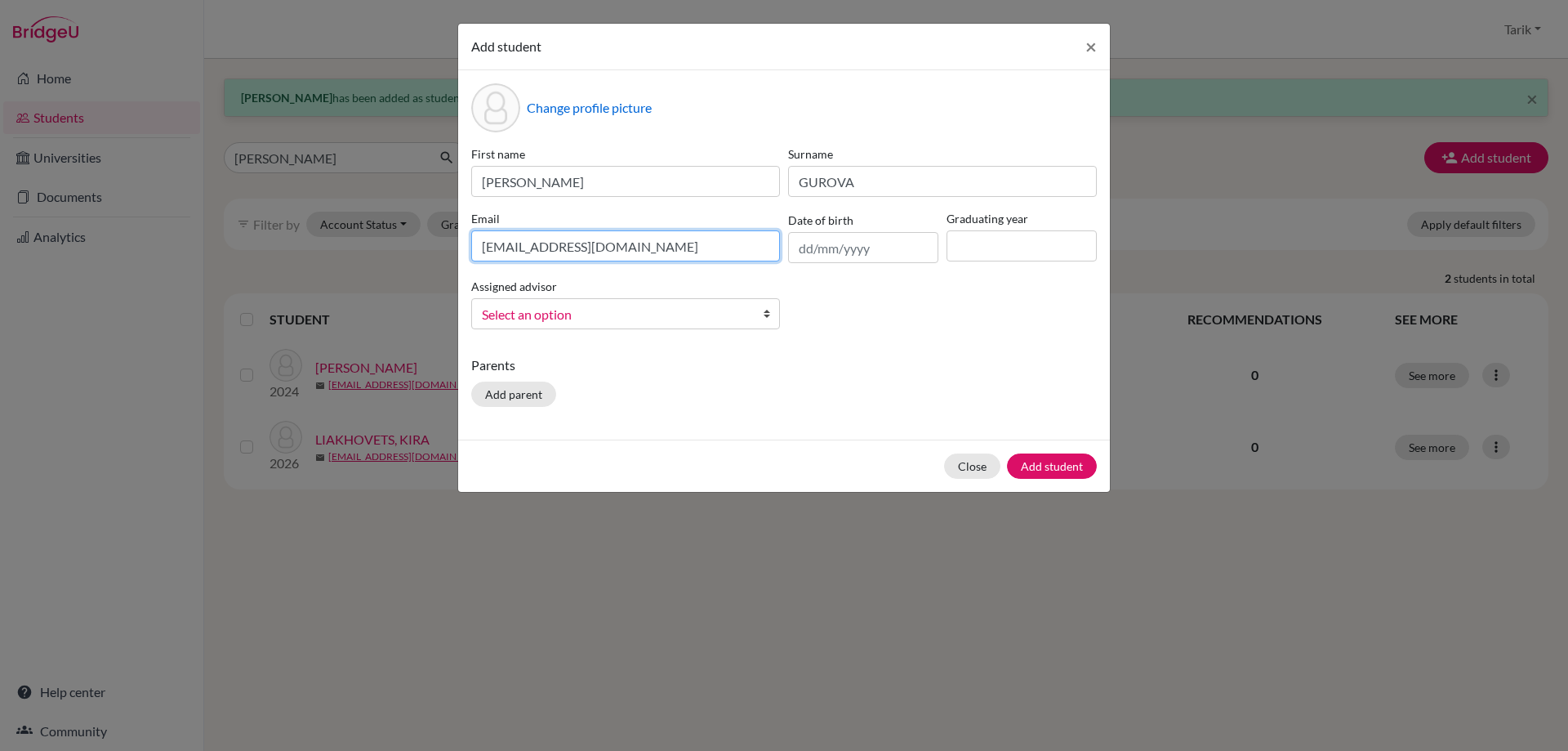
type input "kira.gurova@istanbulint.com"
click at [963, 245] on input at bounding box center [1022, 245] width 150 height 31
type input "2026"
click at [666, 310] on span "Select an option" at bounding box center [615, 314] width 266 height 21
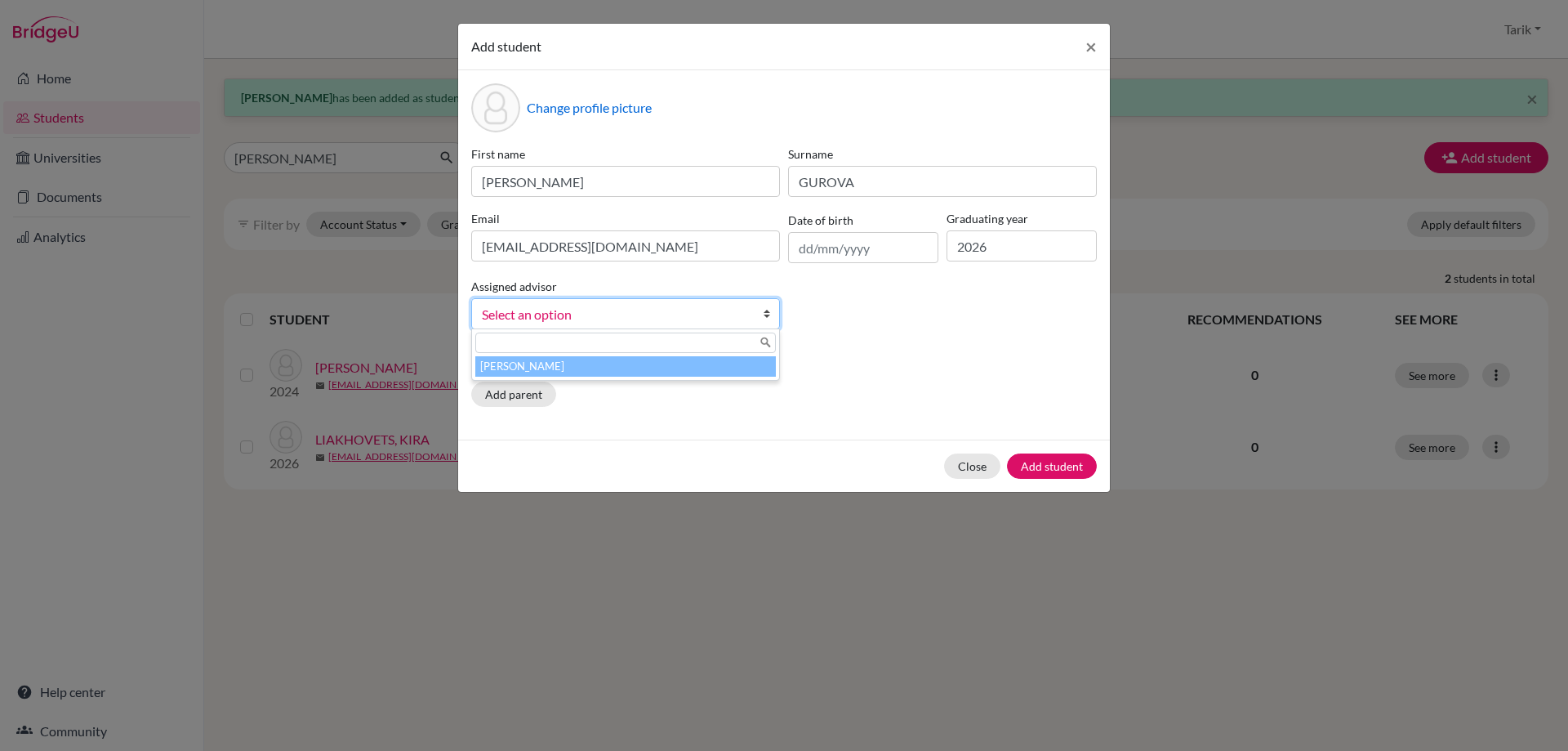
click at [656, 362] on li "[PERSON_NAME]" at bounding box center [626, 366] width 301 height 20
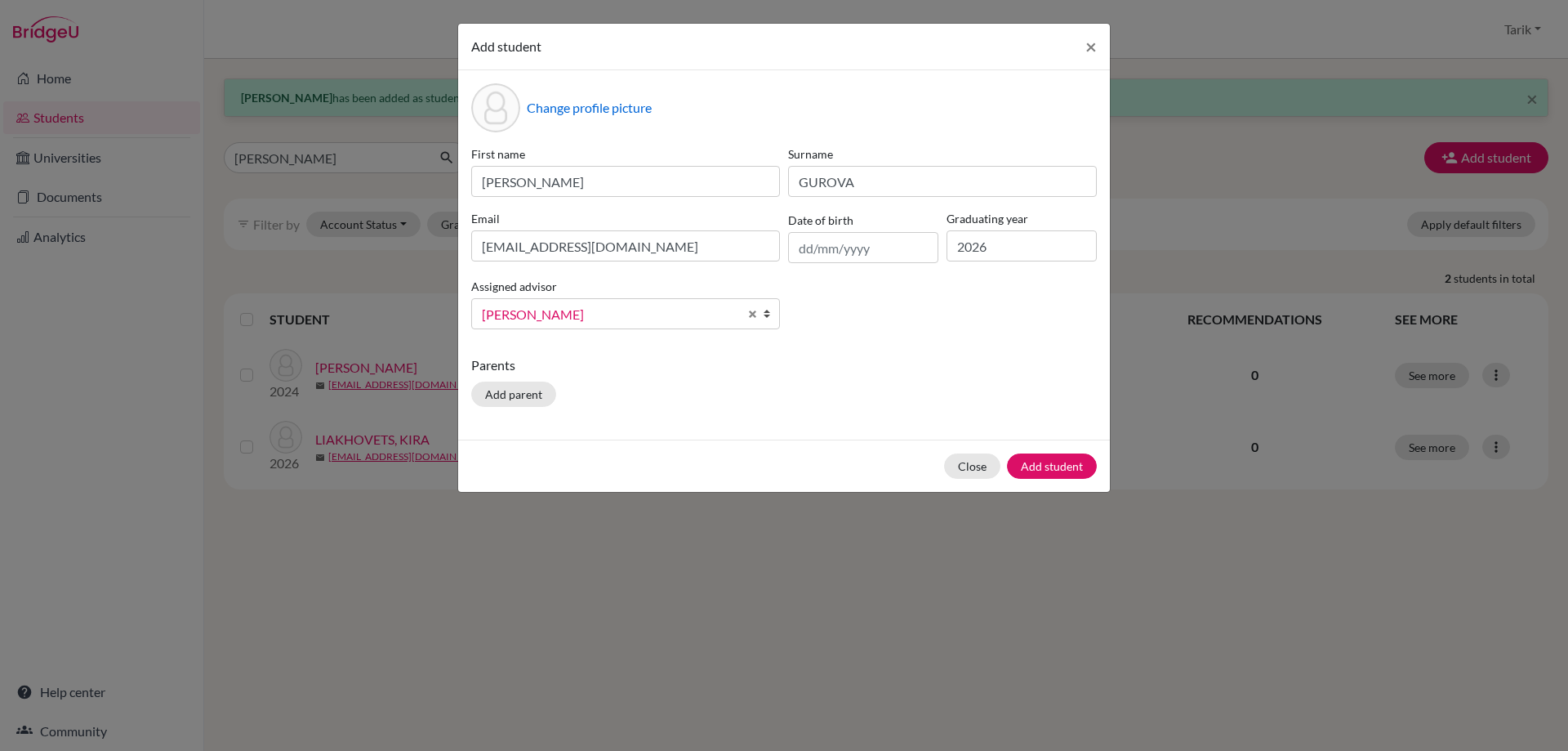
drag, startPoint x: 1017, startPoint y: 448, endPoint x: 1036, endPoint y: 473, distance: 31.4
click at [1018, 448] on div "Close Add student" at bounding box center [784, 466] width 652 height 52
click at [1036, 473] on button "Add student" at bounding box center [1052, 466] width 90 height 25
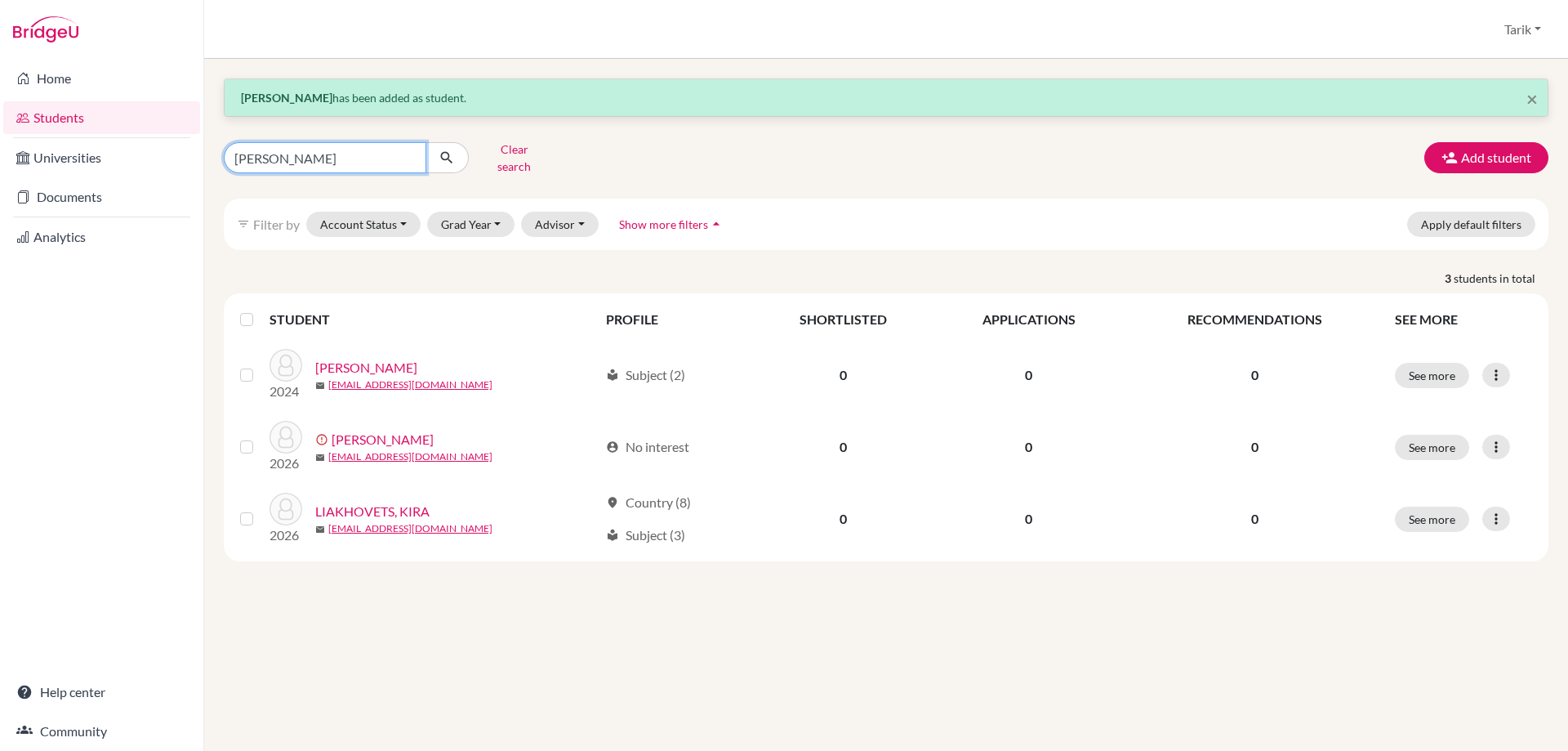
click at [376, 155] on input "KIRA" at bounding box center [325, 157] width 203 height 31
type input "RONI"
click button "submit" at bounding box center [447, 157] width 44 height 31
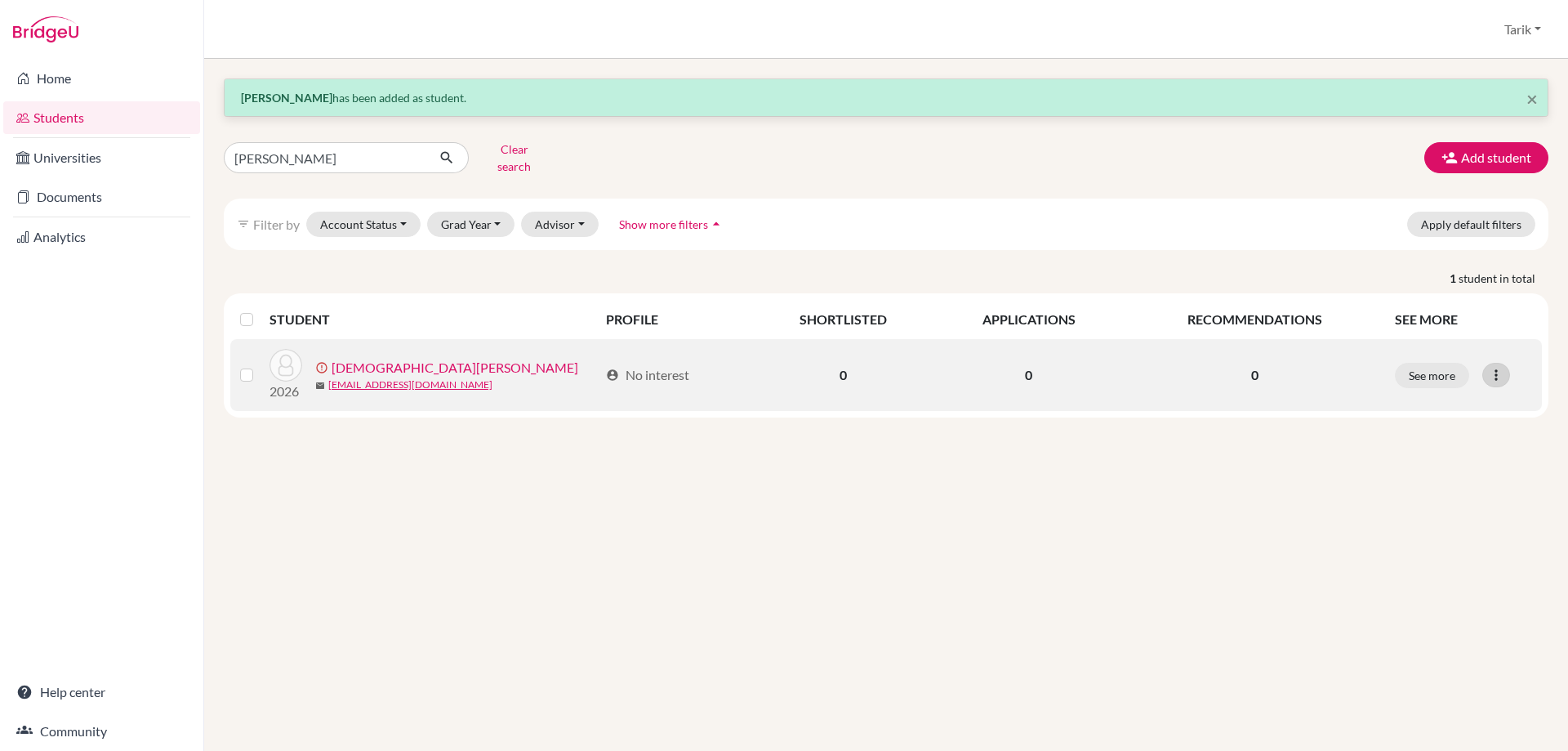
click at [1492, 367] on icon at bounding box center [1496, 375] width 16 height 16
click at [1450, 457] on button "Resend invite email" at bounding box center [1434, 461] width 147 height 26
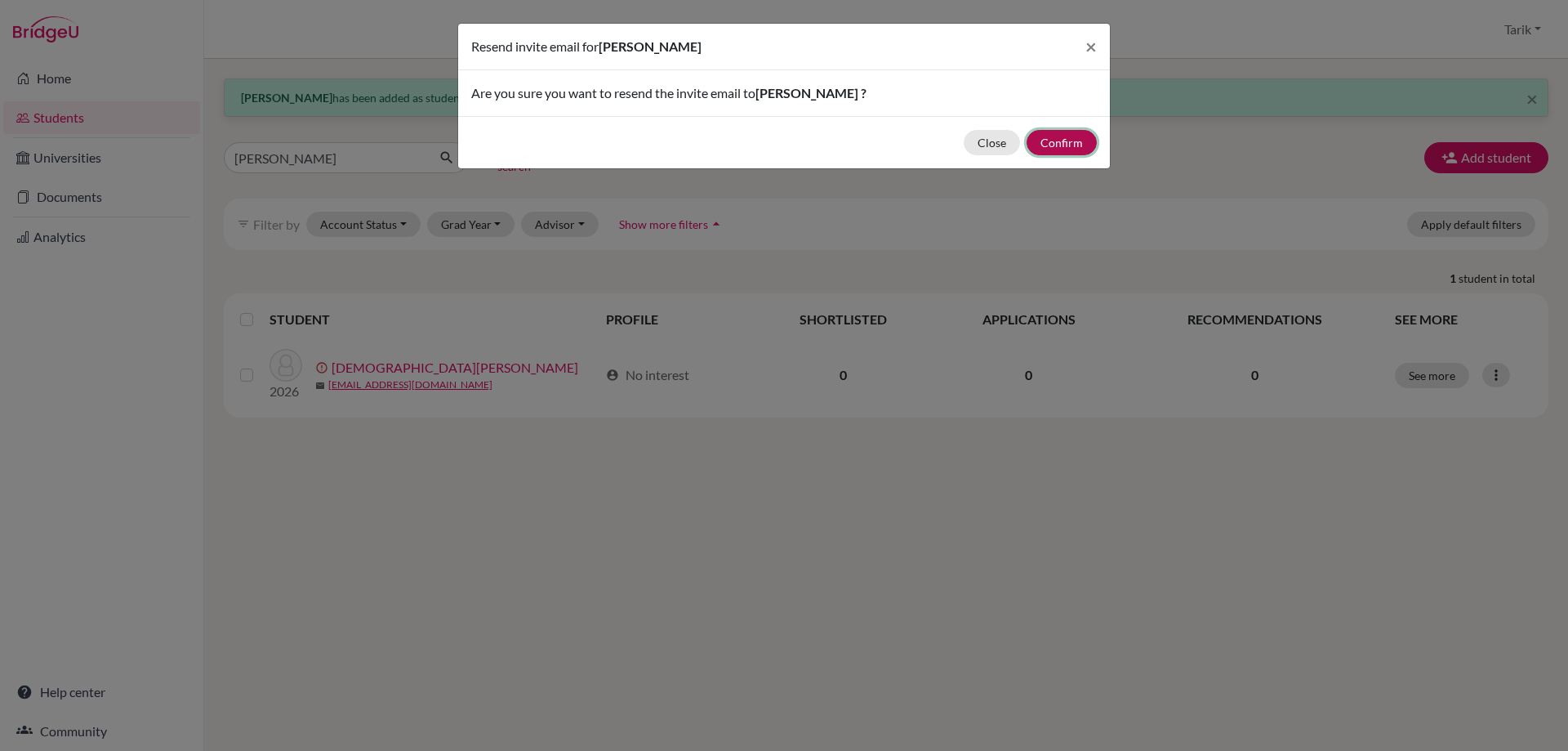
click at [1077, 146] on button "Confirm" at bounding box center [1062, 143] width 70 height 25
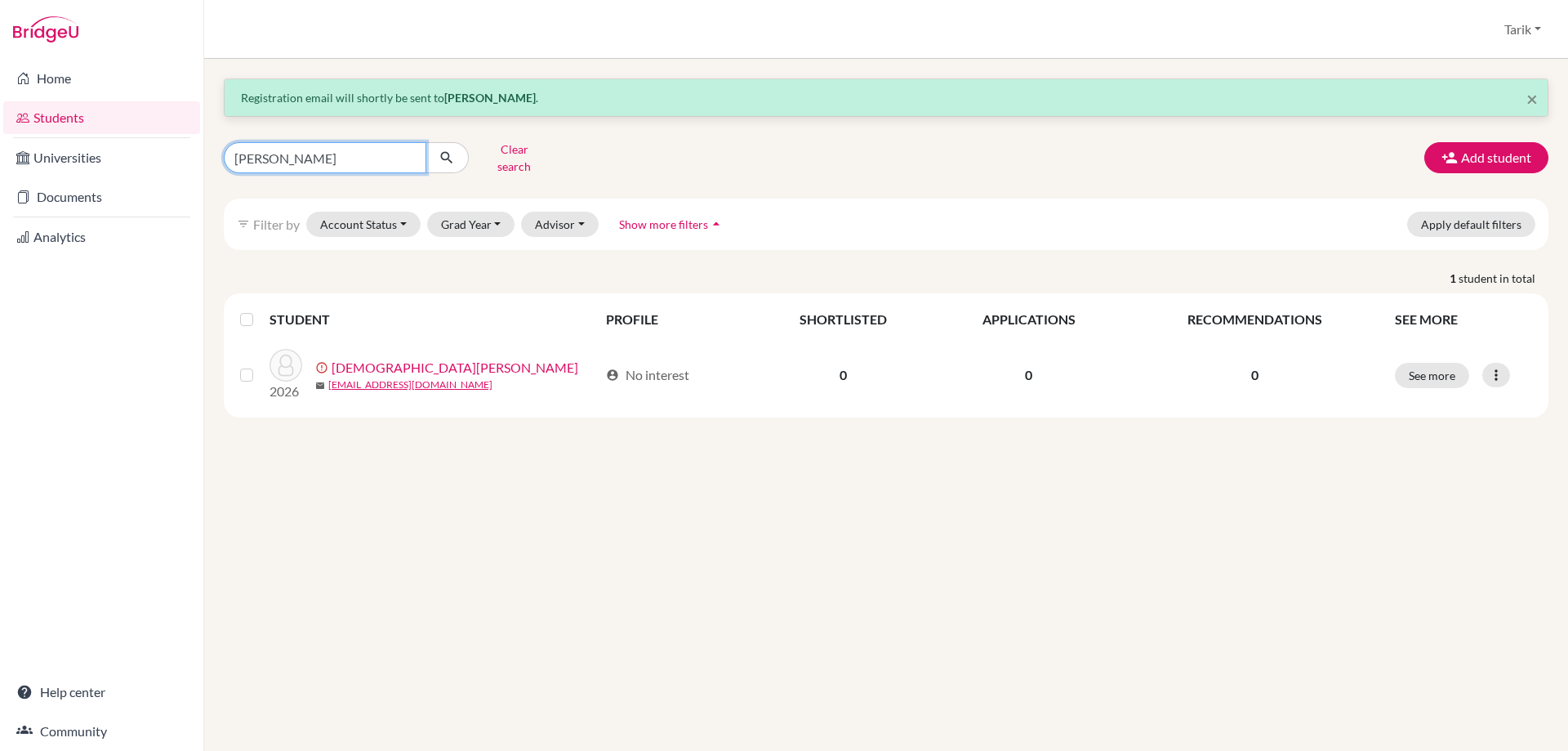
click at [366, 147] on input "RONI" at bounding box center [325, 157] width 203 height 31
type input "SHAK"
click button "submit" at bounding box center [447, 157] width 44 height 31
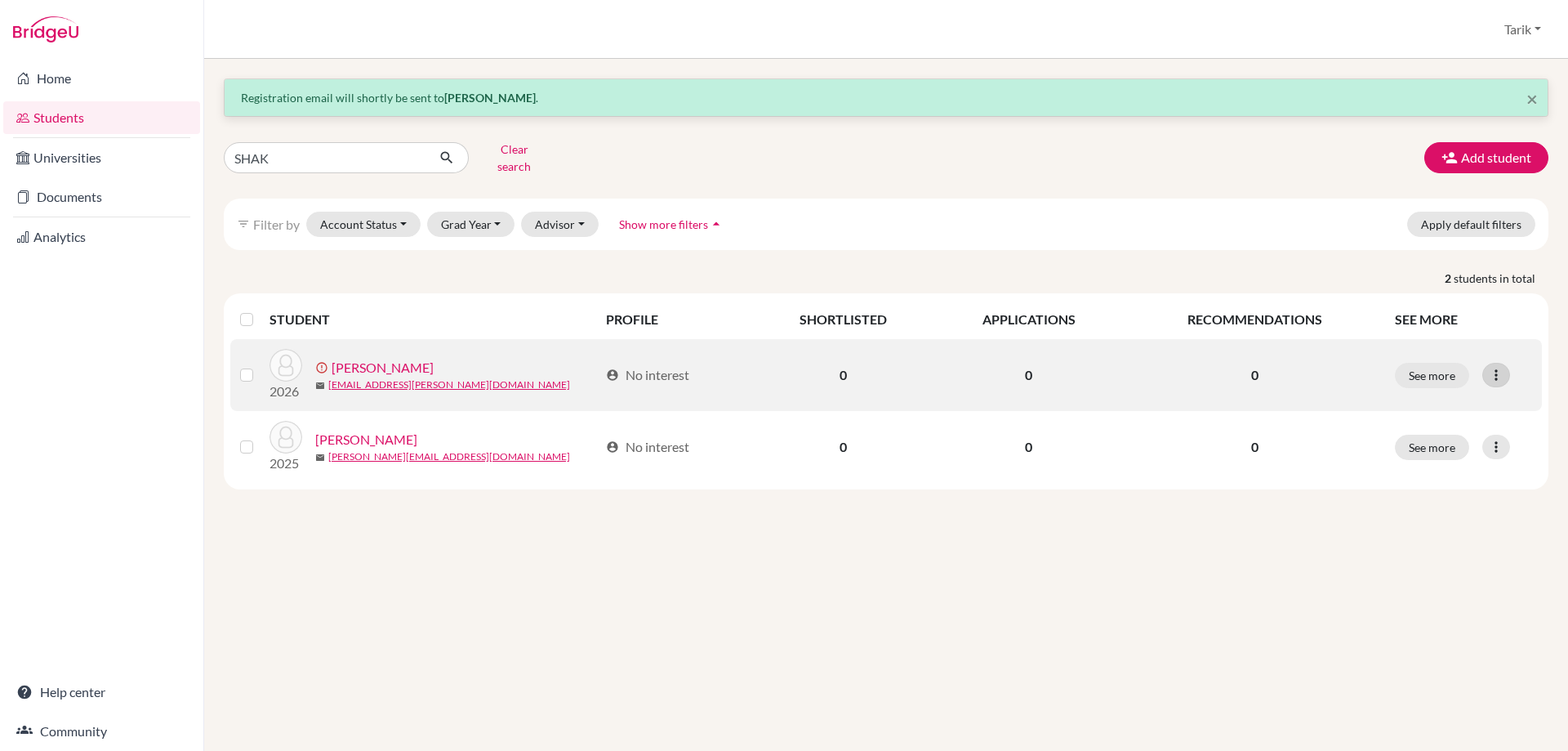
click at [1497, 367] on icon at bounding box center [1496, 375] width 16 height 16
click at [1421, 448] on button "Resend invite email" at bounding box center [1434, 461] width 147 height 26
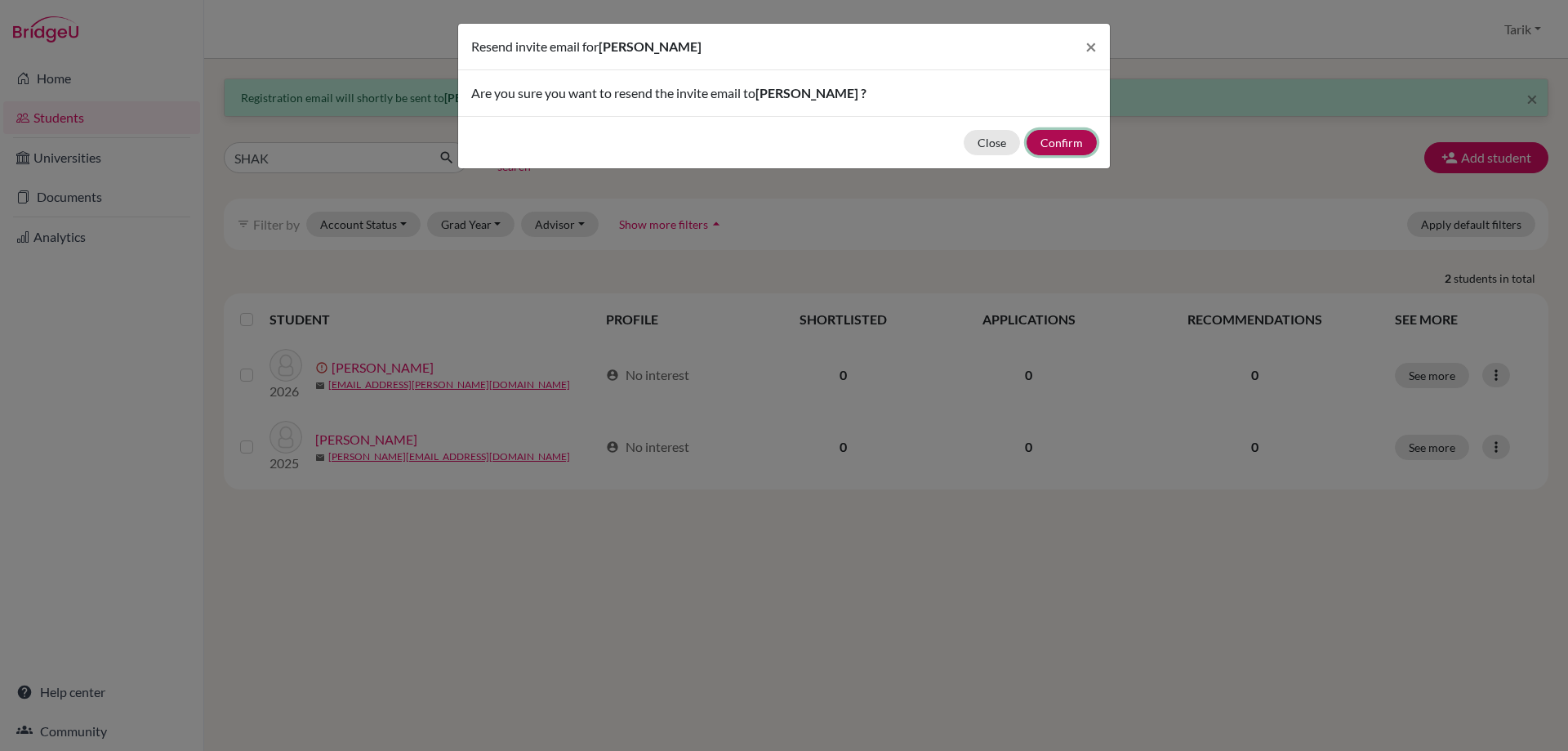
click at [1066, 147] on button "Confirm" at bounding box center [1062, 143] width 70 height 25
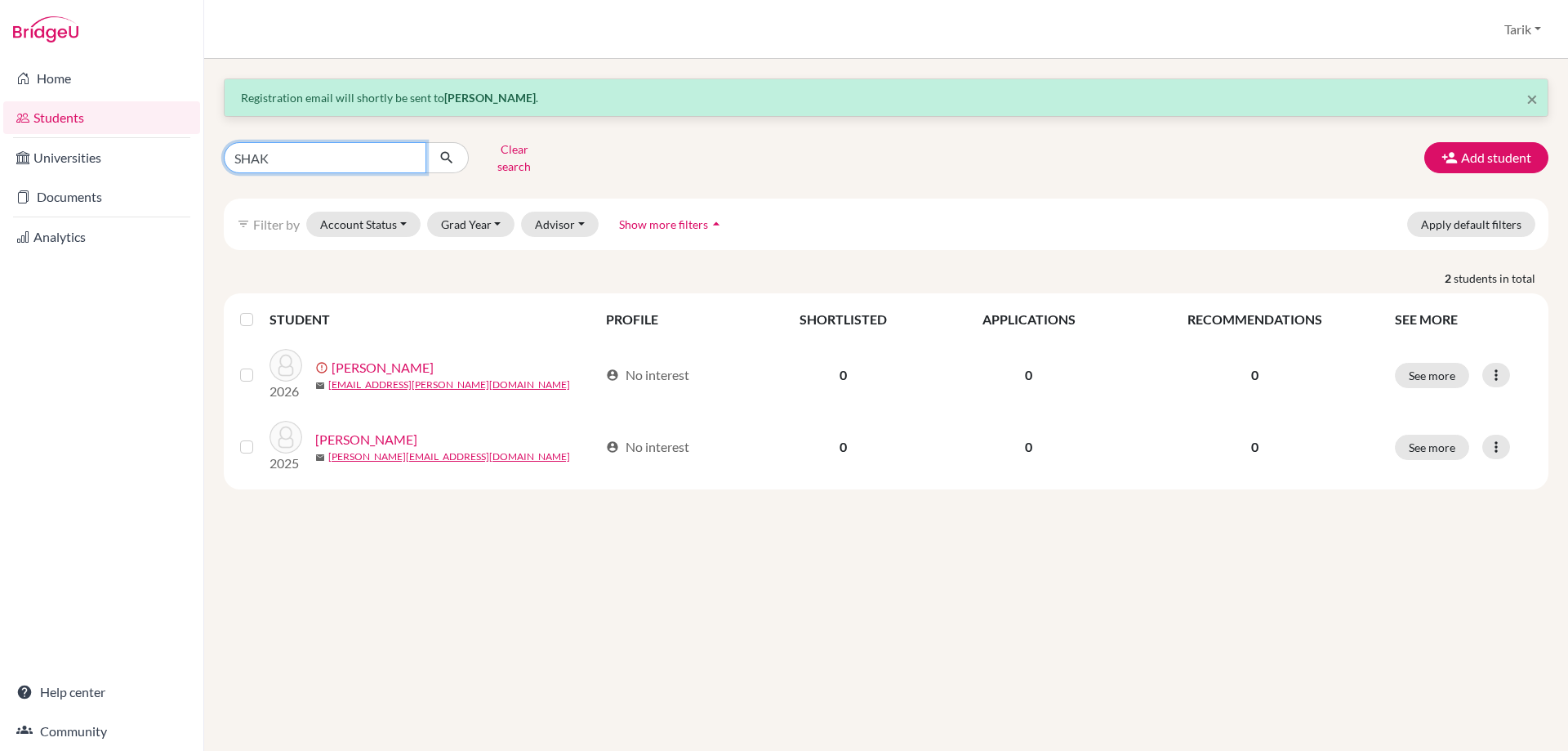
click at [304, 152] on input "SHAK" at bounding box center [325, 157] width 203 height 31
type input "TIMO"
click button "submit" at bounding box center [447, 157] width 44 height 31
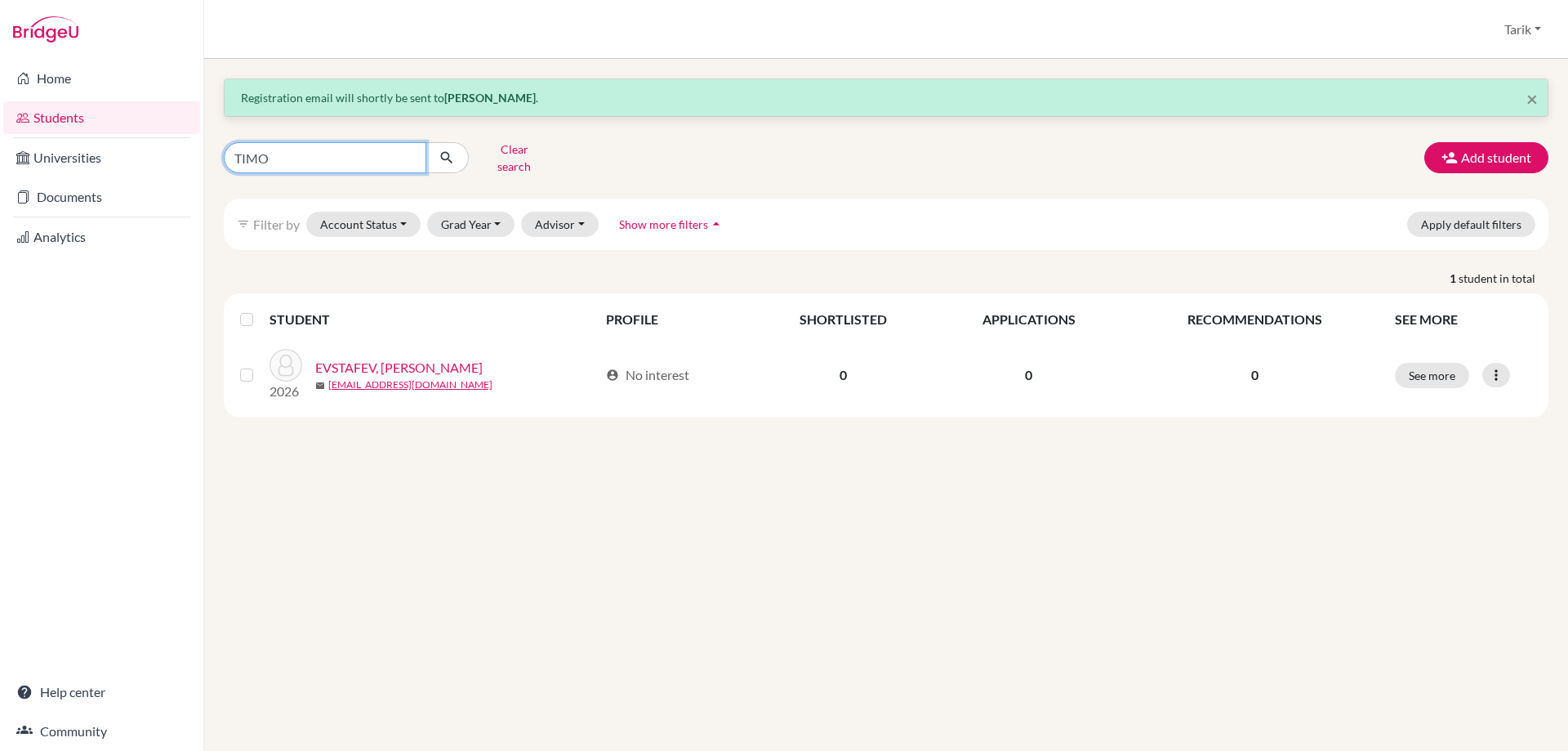
click at [334, 146] on input "TIMO" at bounding box center [325, 157] width 203 height 31
click at [334, 145] on input "TIMO" at bounding box center [325, 157] width 203 height 31
type input "VICT"
click button "submit" at bounding box center [447, 157] width 44 height 31
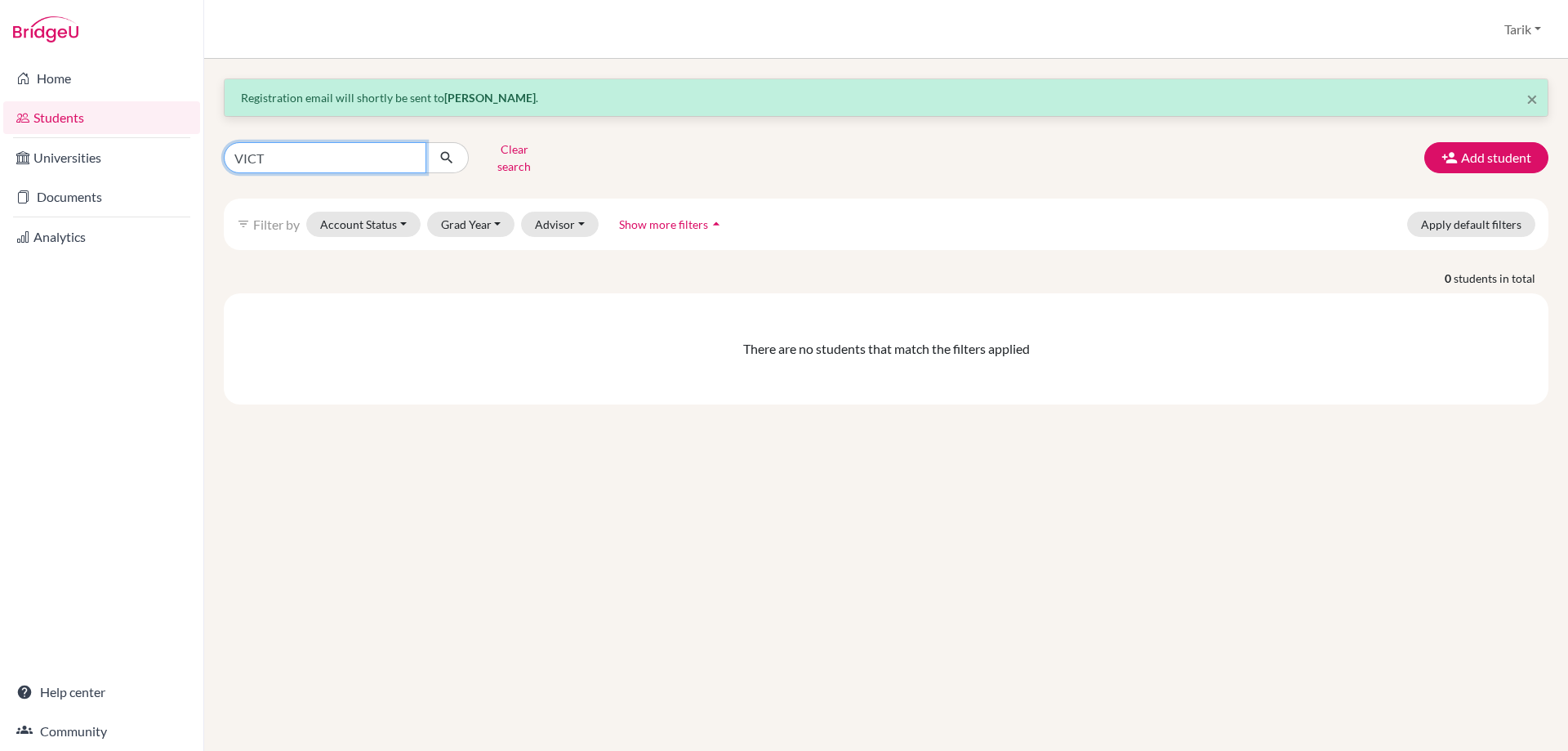
click at [334, 145] on input "VICT" at bounding box center [325, 157] width 203 height 31
type input "Vİ"
click button "submit" at bounding box center [447, 157] width 44 height 31
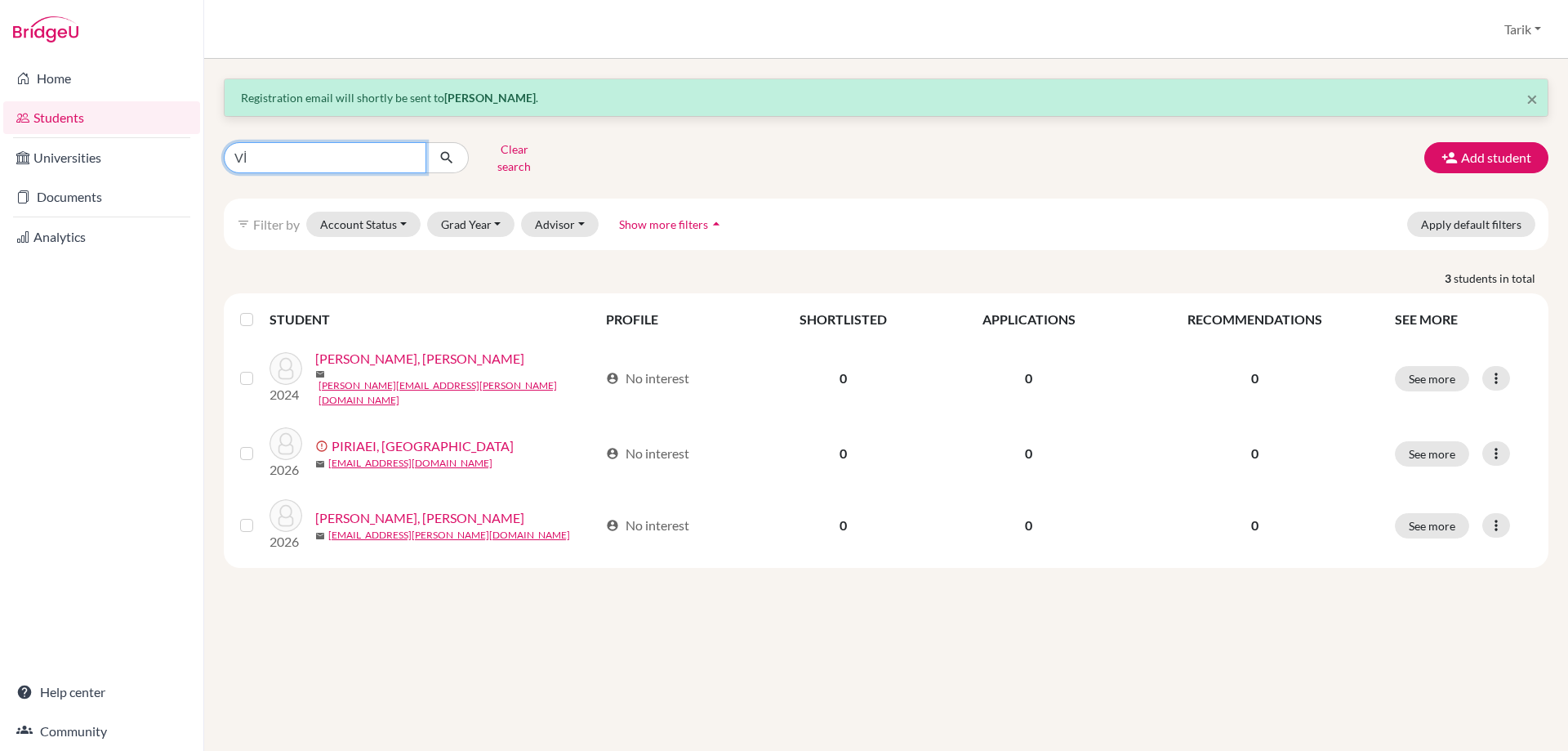
click at [328, 152] on input "Vİ" at bounding box center [325, 157] width 203 height 31
click at [1514, 143] on button "Add student" at bounding box center [1486, 157] width 124 height 31
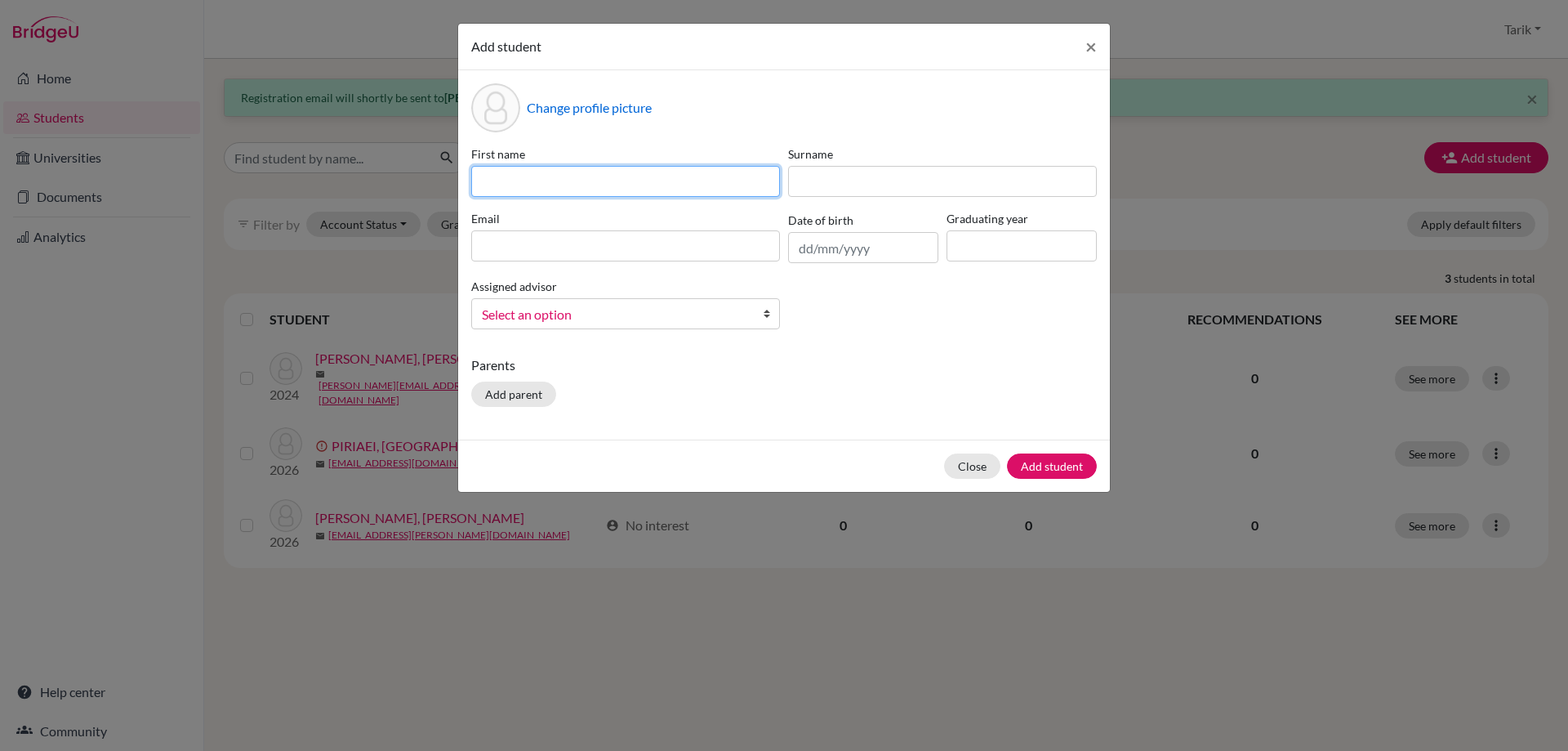
drag, startPoint x: 610, startPoint y: 176, endPoint x: 605, endPoint y: 167, distance: 10.3
click at [610, 176] on input at bounding box center [626, 181] width 309 height 31
paste input "Victoriia"
type input "Victoriia"
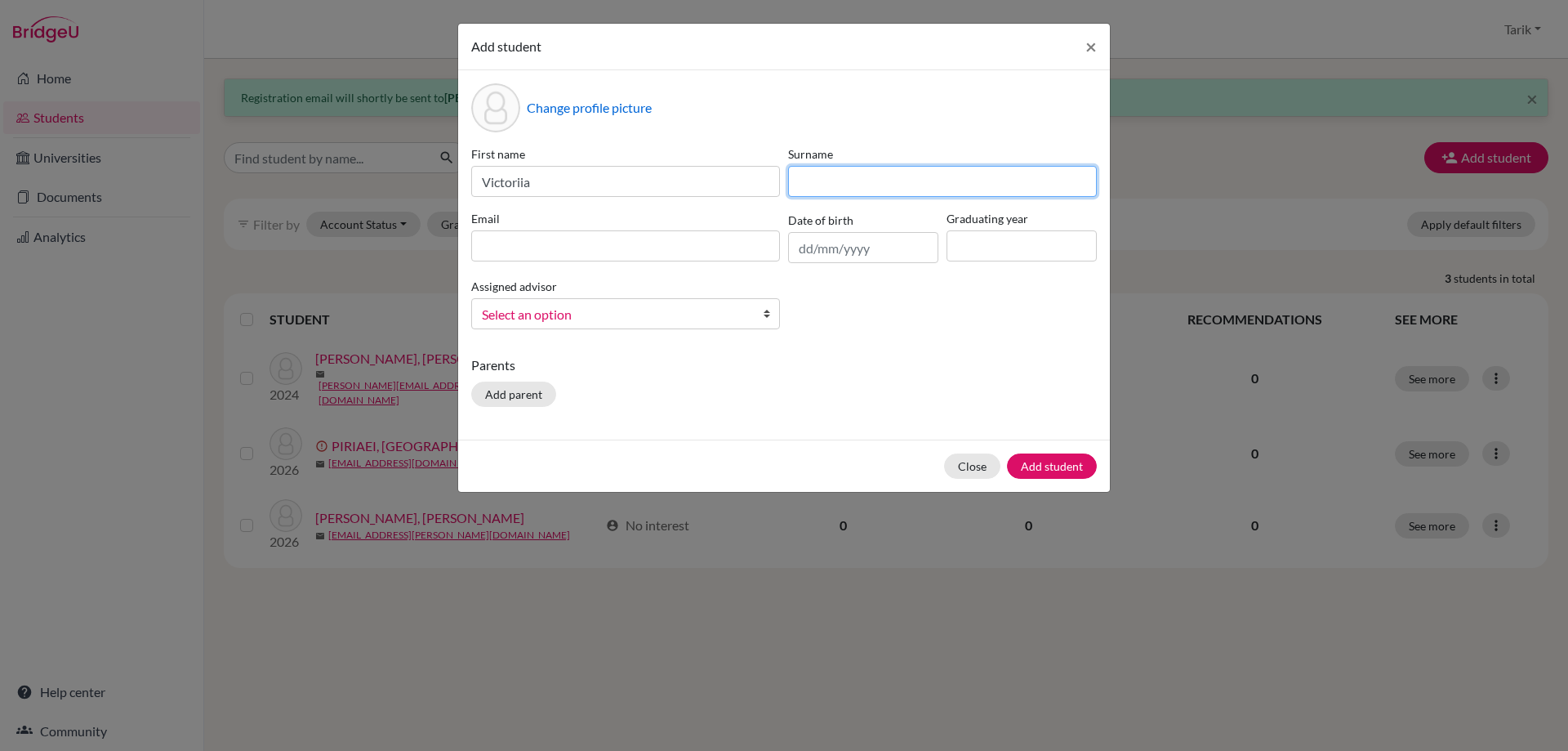
click at [877, 177] on input at bounding box center [942, 181] width 309 height 31
type input "CHERNOVA"
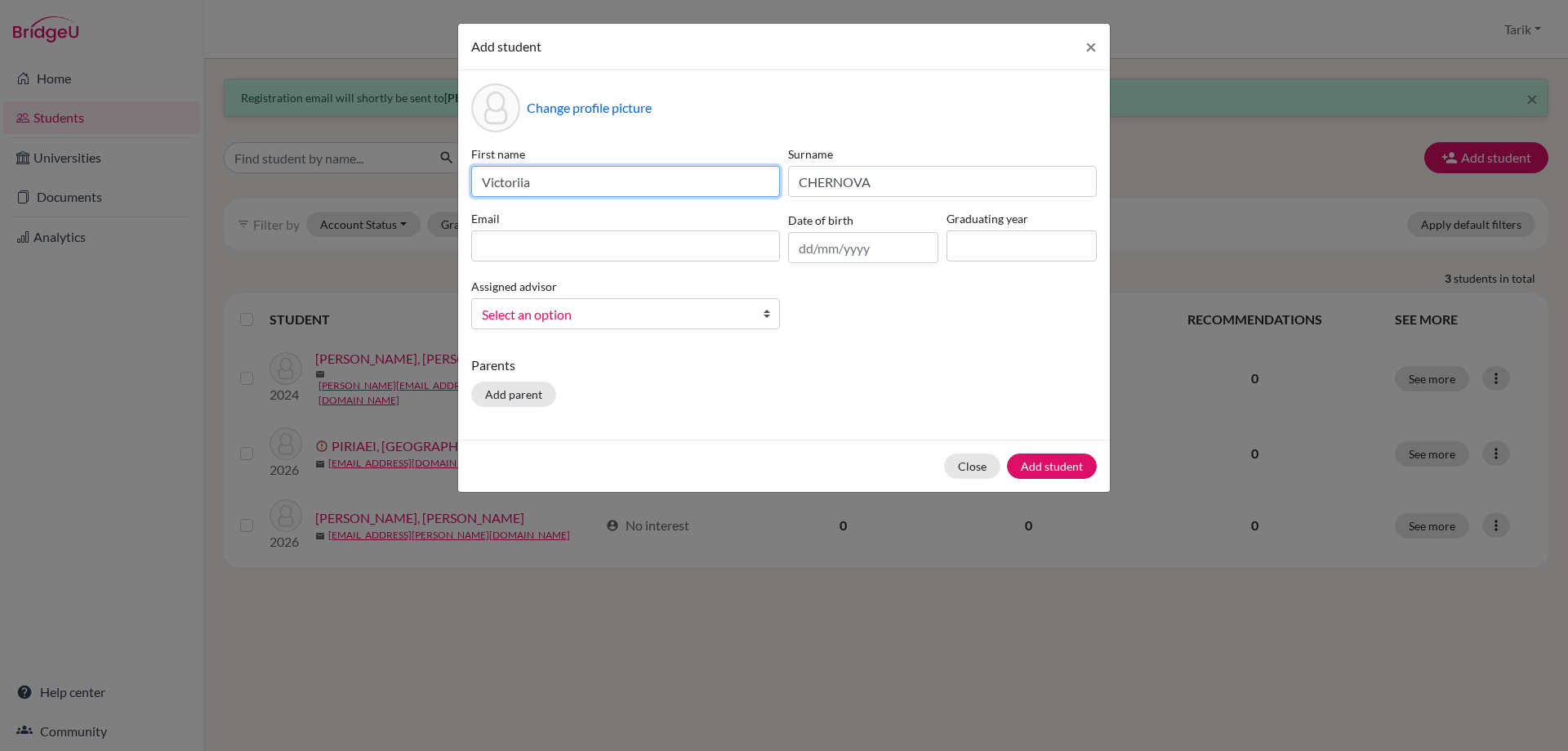
drag, startPoint x: 684, startPoint y: 177, endPoint x: 491, endPoint y: 186, distance: 193.2
click at [491, 186] on input "Victoriia" at bounding box center [626, 181] width 309 height 31
type input "VICTORIIA"
click at [544, 240] on input at bounding box center [626, 245] width 309 height 31
paste input "victoriia.chernova@istanbulint.com"
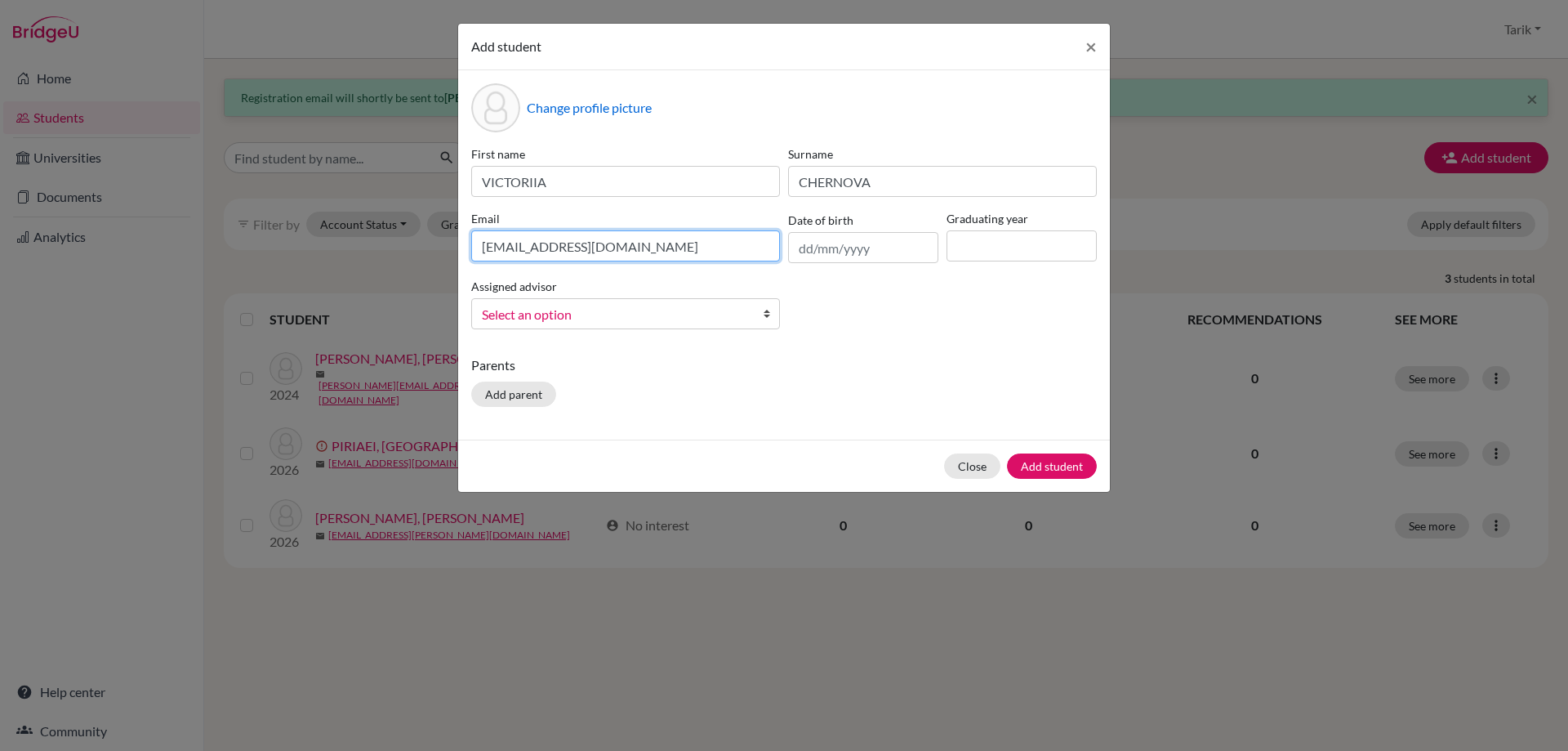
type input "victoriia.chernova@istanbulint.com"
click at [1004, 258] on input at bounding box center [1022, 245] width 150 height 31
type input "2026"
click at [686, 334] on div "First name VICTORIIA Surname CHERNOVA Email victoriia.chernova@istanbulint.com …" at bounding box center [784, 244] width 634 height 197
click at [665, 320] on span "Select an option" at bounding box center [615, 314] width 266 height 21
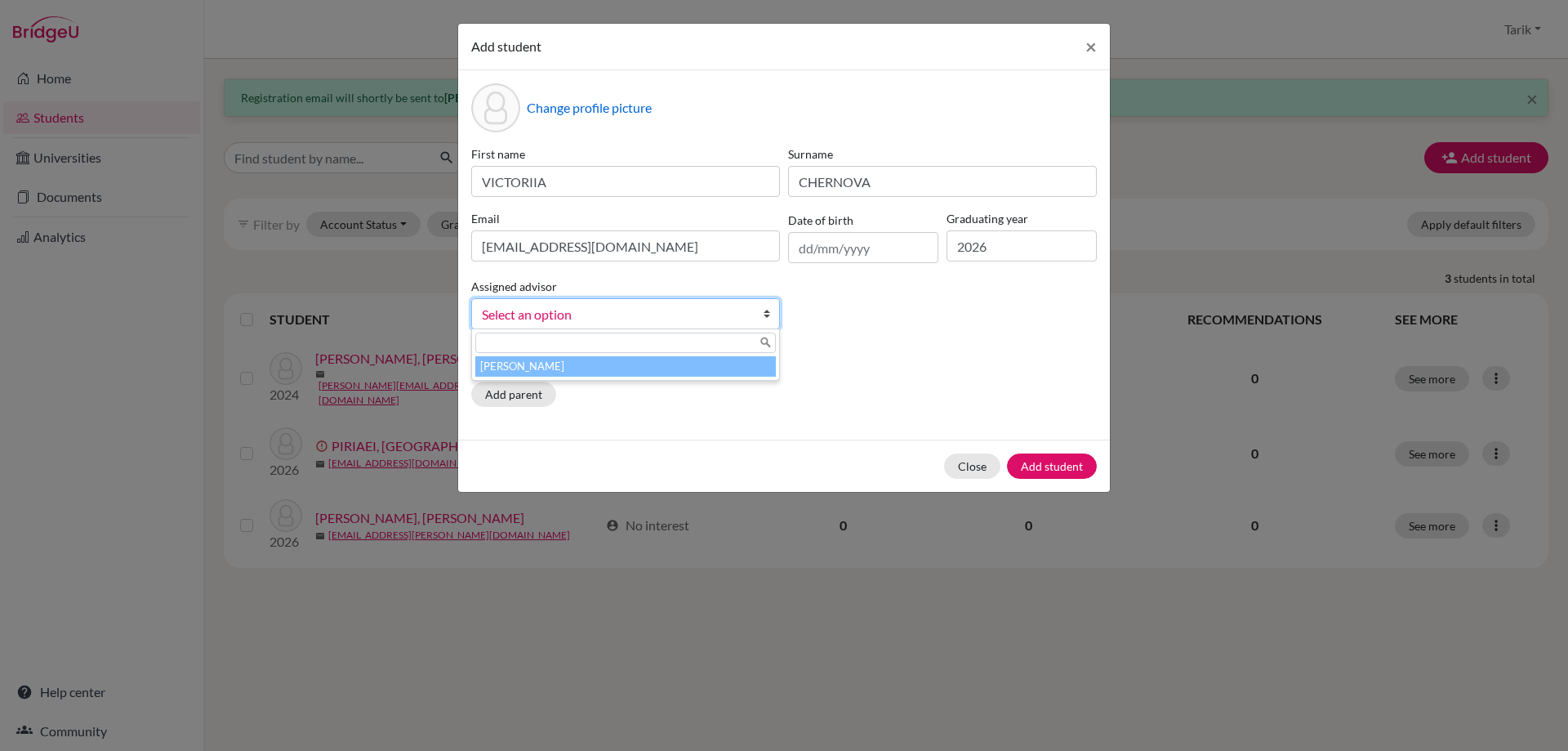
click at [617, 370] on li "[PERSON_NAME]" at bounding box center [626, 366] width 301 height 20
click at [617, 365] on p "Parents" at bounding box center [784, 365] width 626 height 19
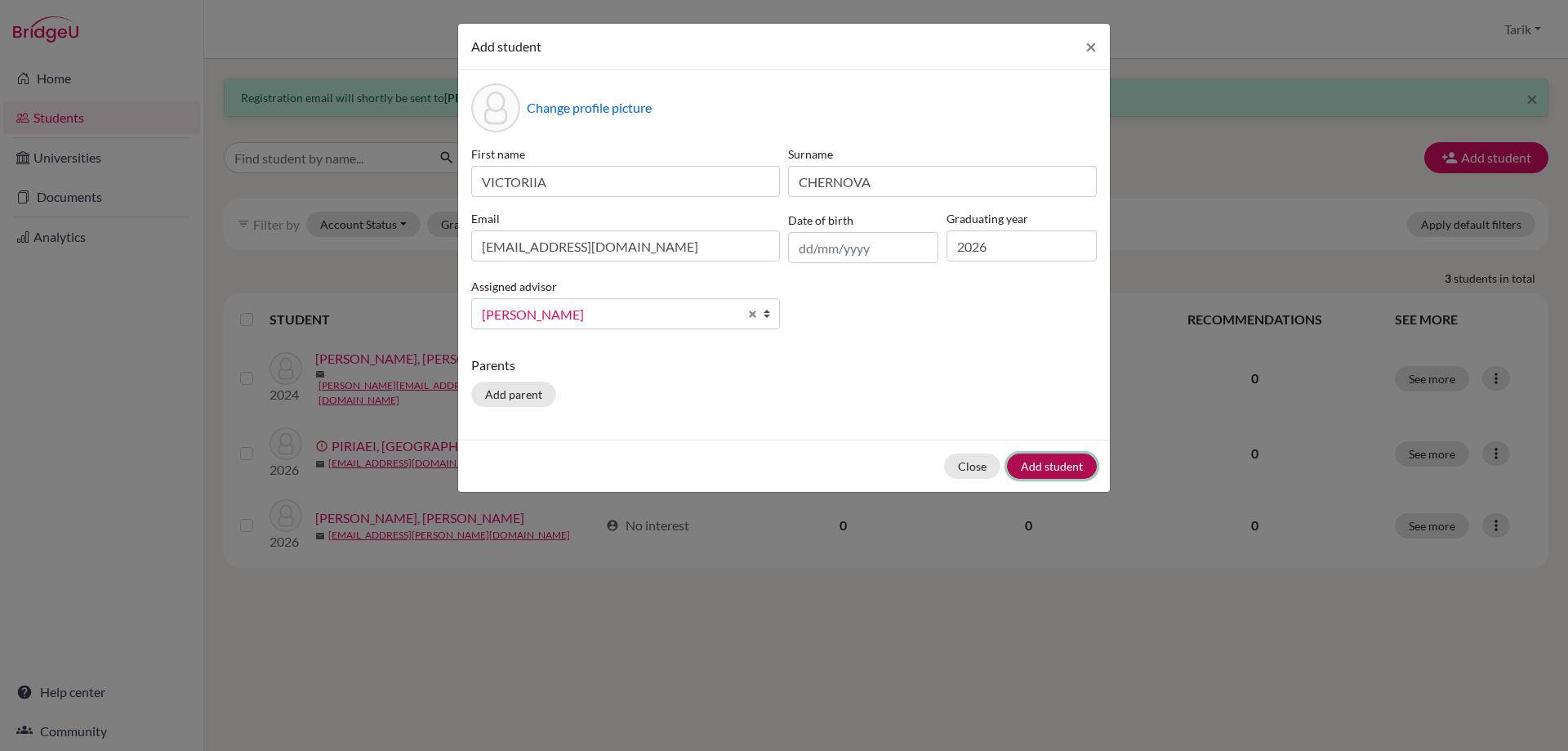
click at [1046, 467] on button "Add student" at bounding box center [1052, 466] width 90 height 25
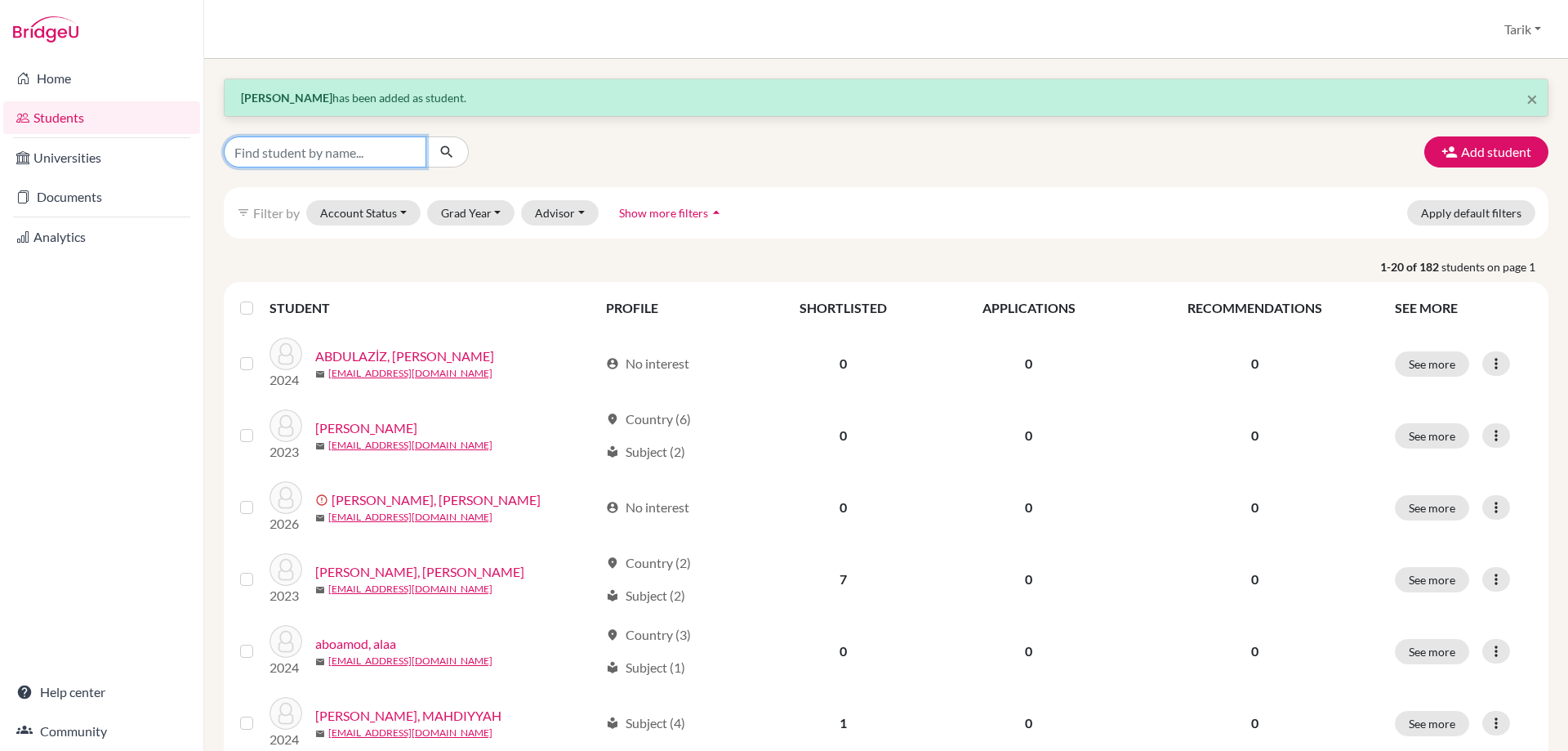
click at [368, 142] on input "Find student by name..." at bounding box center [325, 152] width 203 height 31
type input "YARAH"
click button "submit" at bounding box center [447, 152] width 44 height 31
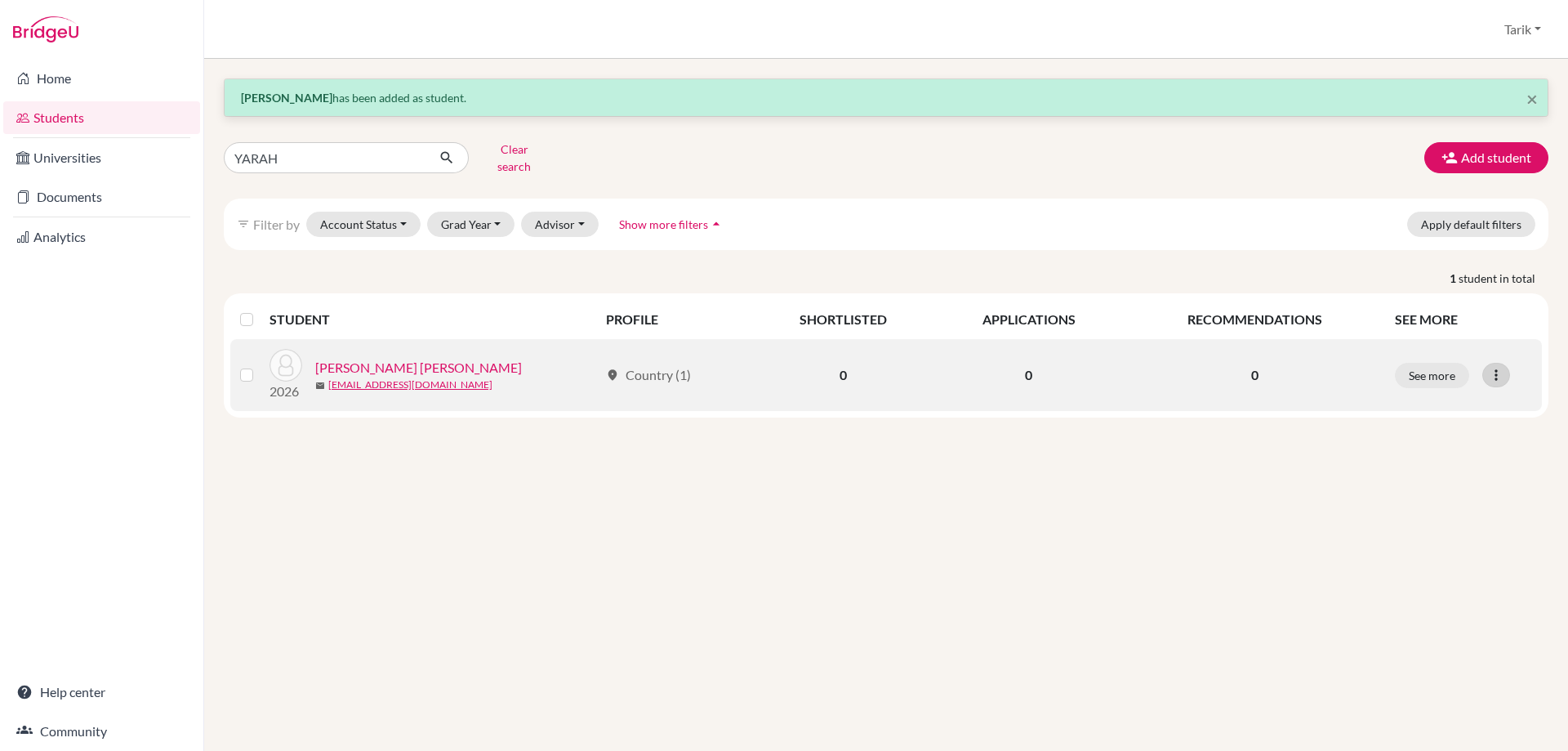
click at [1501, 367] on icon at bounding box center [1496, 375] width 16 height 16
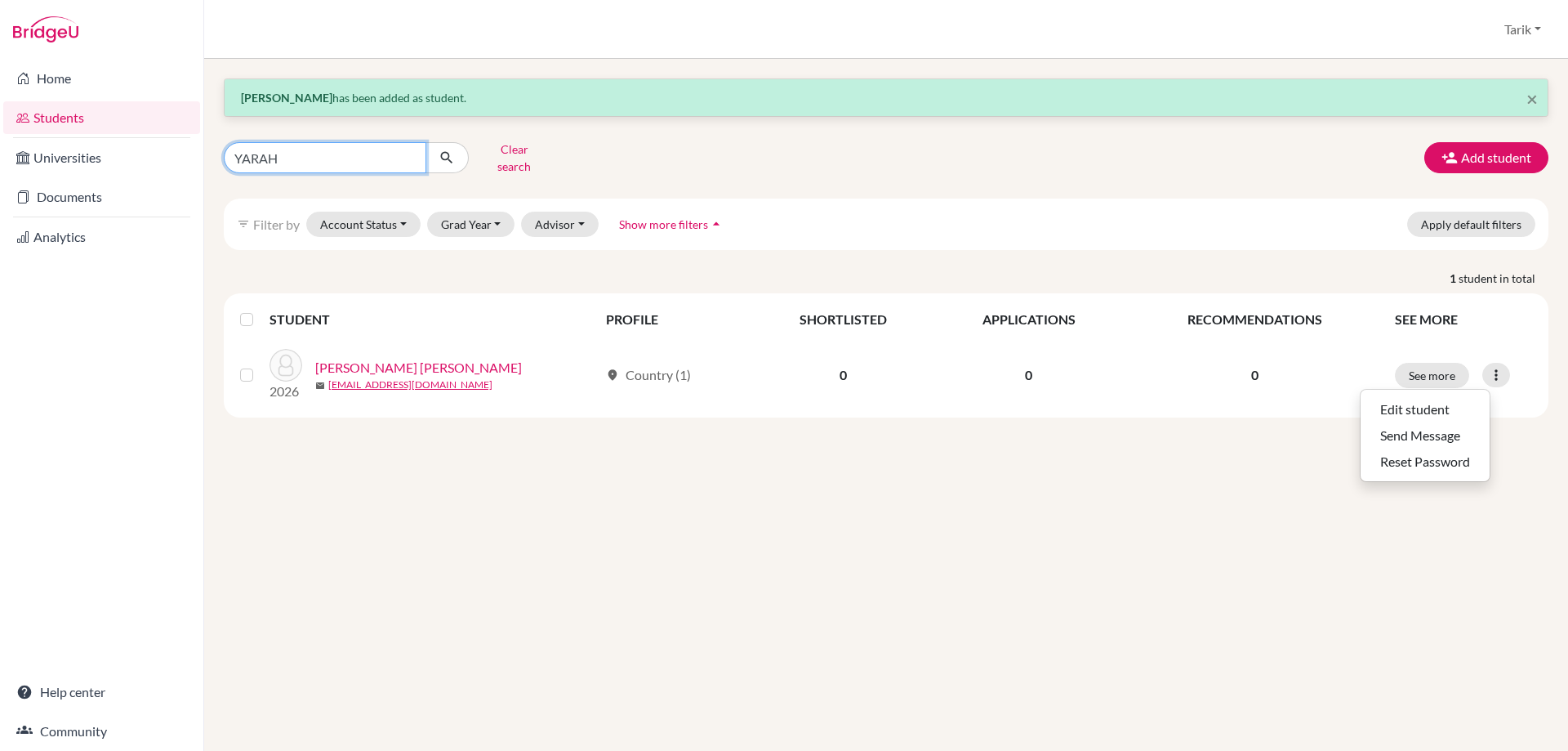
click at [305, 149] on input "YARAH" at bounding box center [325, 157] width 203 height 31
paste input "ELYZAVETA"
type input "YELYZAVETA"
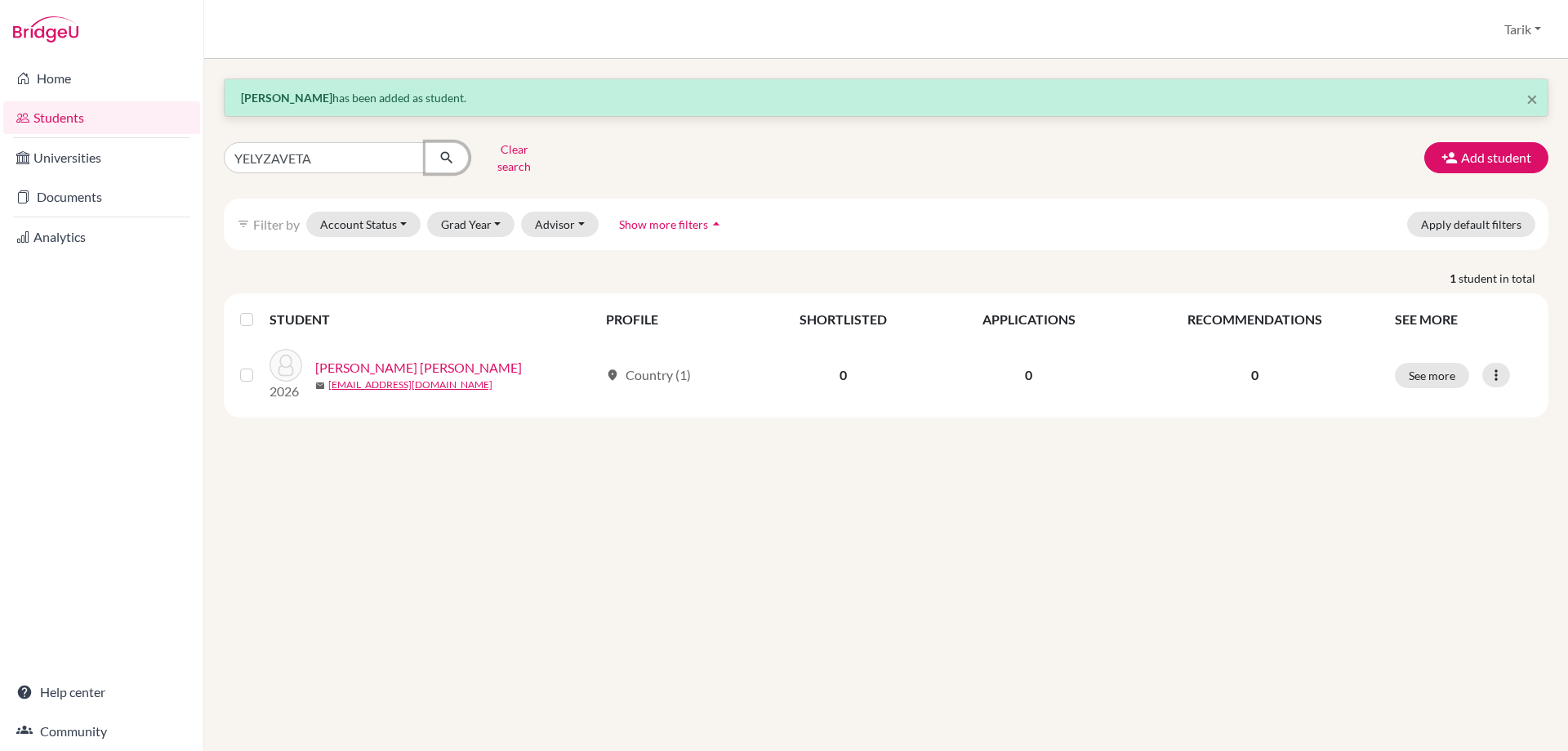
click at [441, 155] on icon "submit" at bounding box center [446, 157] width 16 height 16
click at [411, 150] on input "YELYZAVETA" at bounding box center [325, 157] width 203 height 31
type input "AFAG"
click button "submit" at bounding box center [447, 157] width 44 height 31
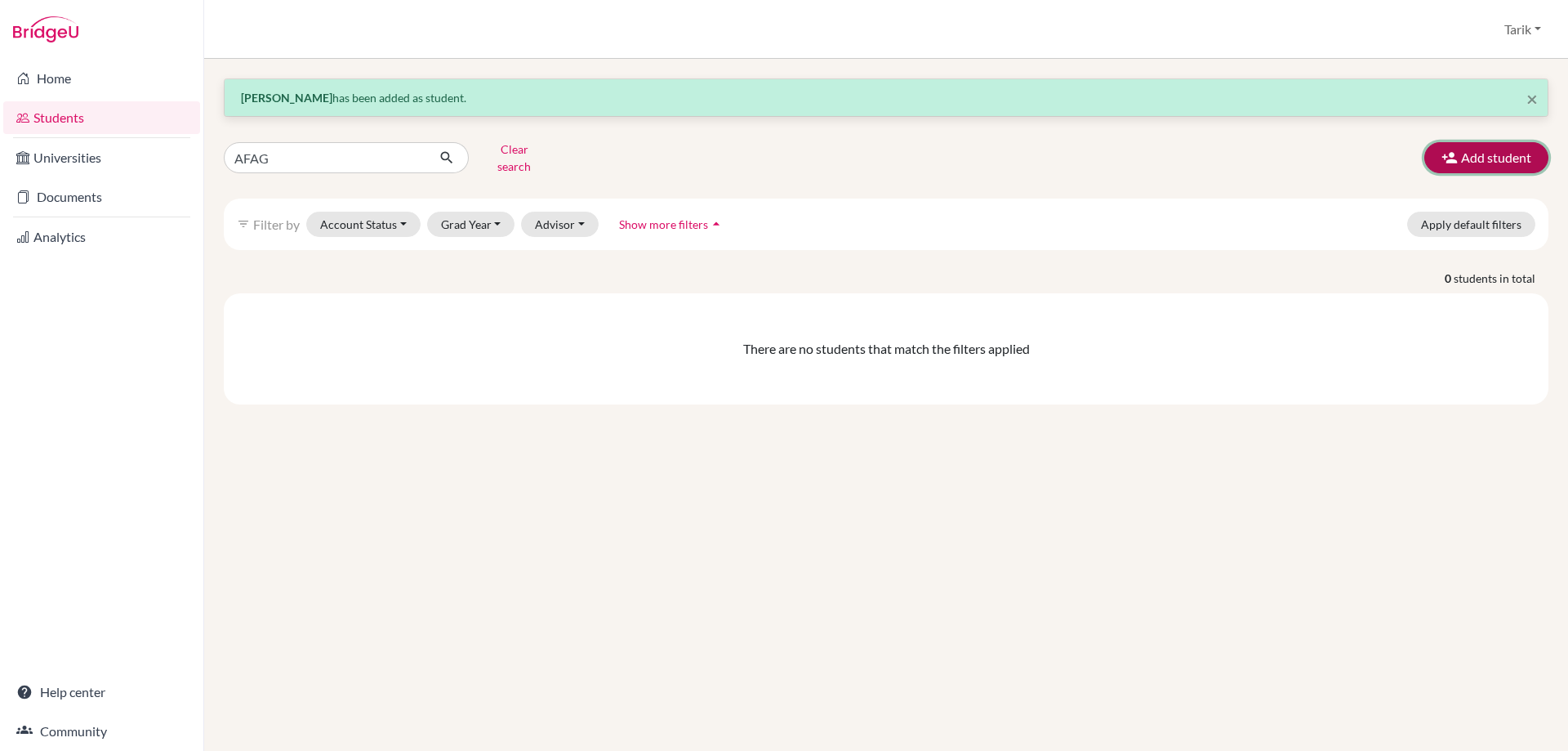
click at [1453, 149] on icon "button" at bounding box center [1450, 157] width 16 height 16
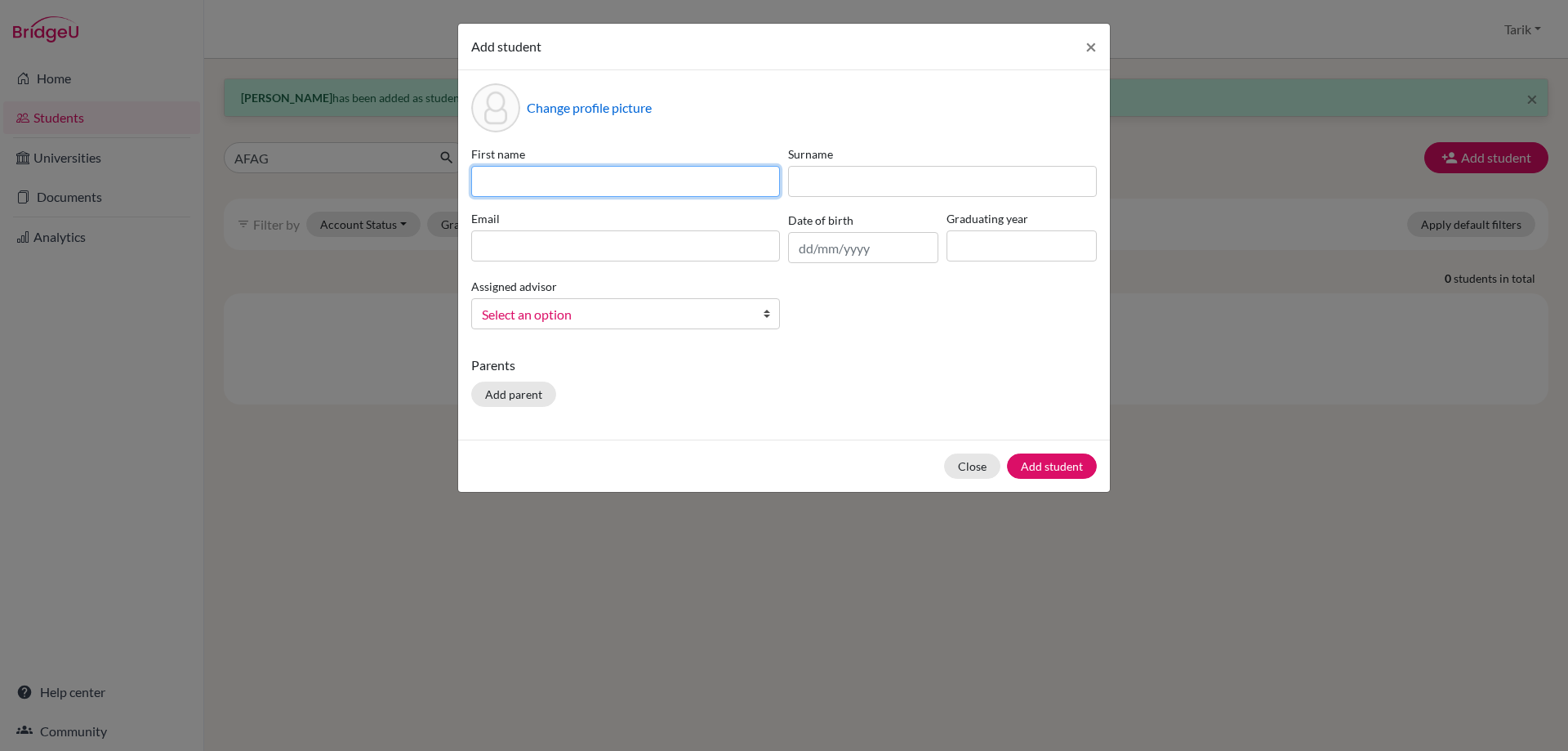
click at [561, 180] on input at bounding box center [626, 181] width 309 height 31
type input "AFAG"
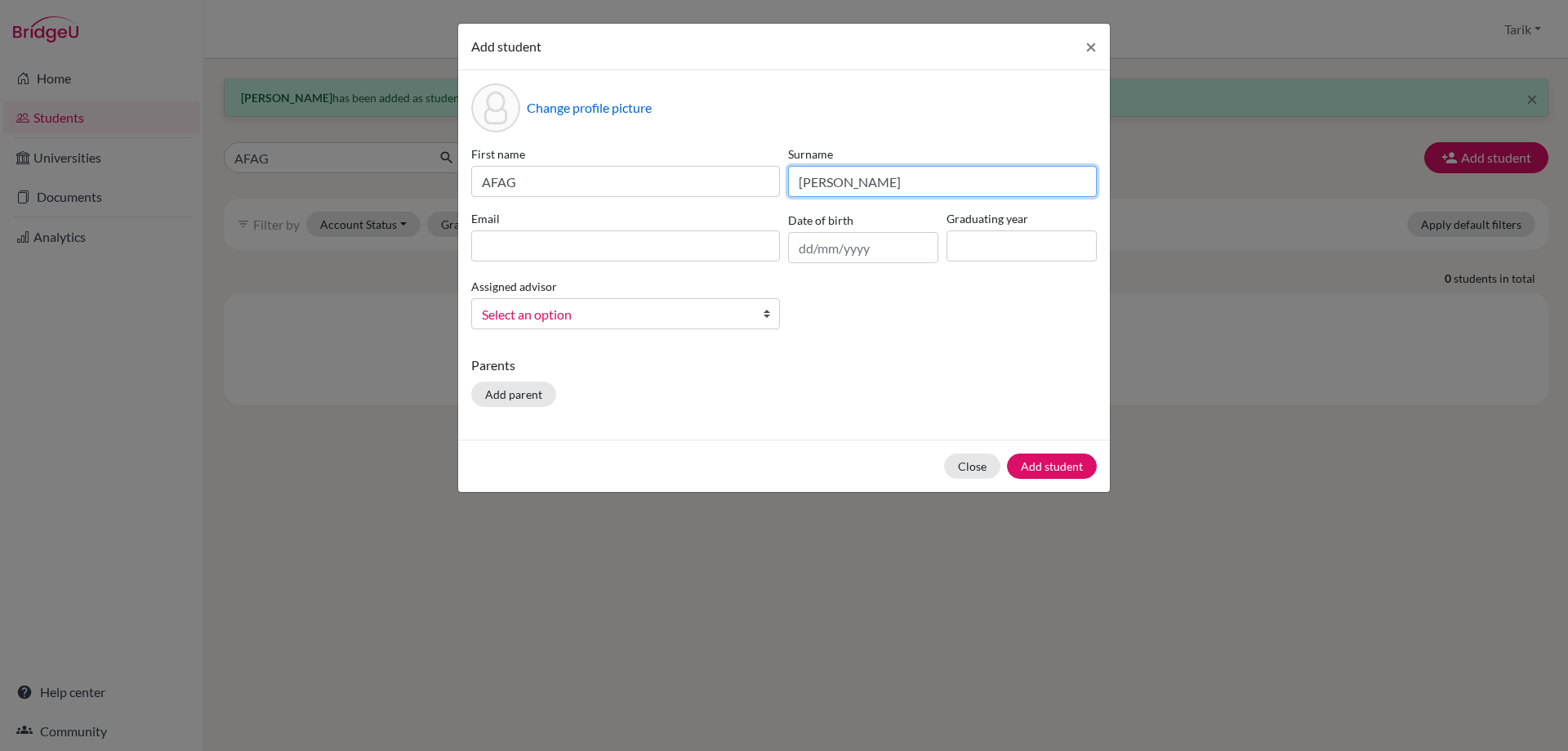
type input "NABIYEVA"
paste input "[PERSON_NAME][EMAIL_ADDRESS][DOMAIN_NAME]"
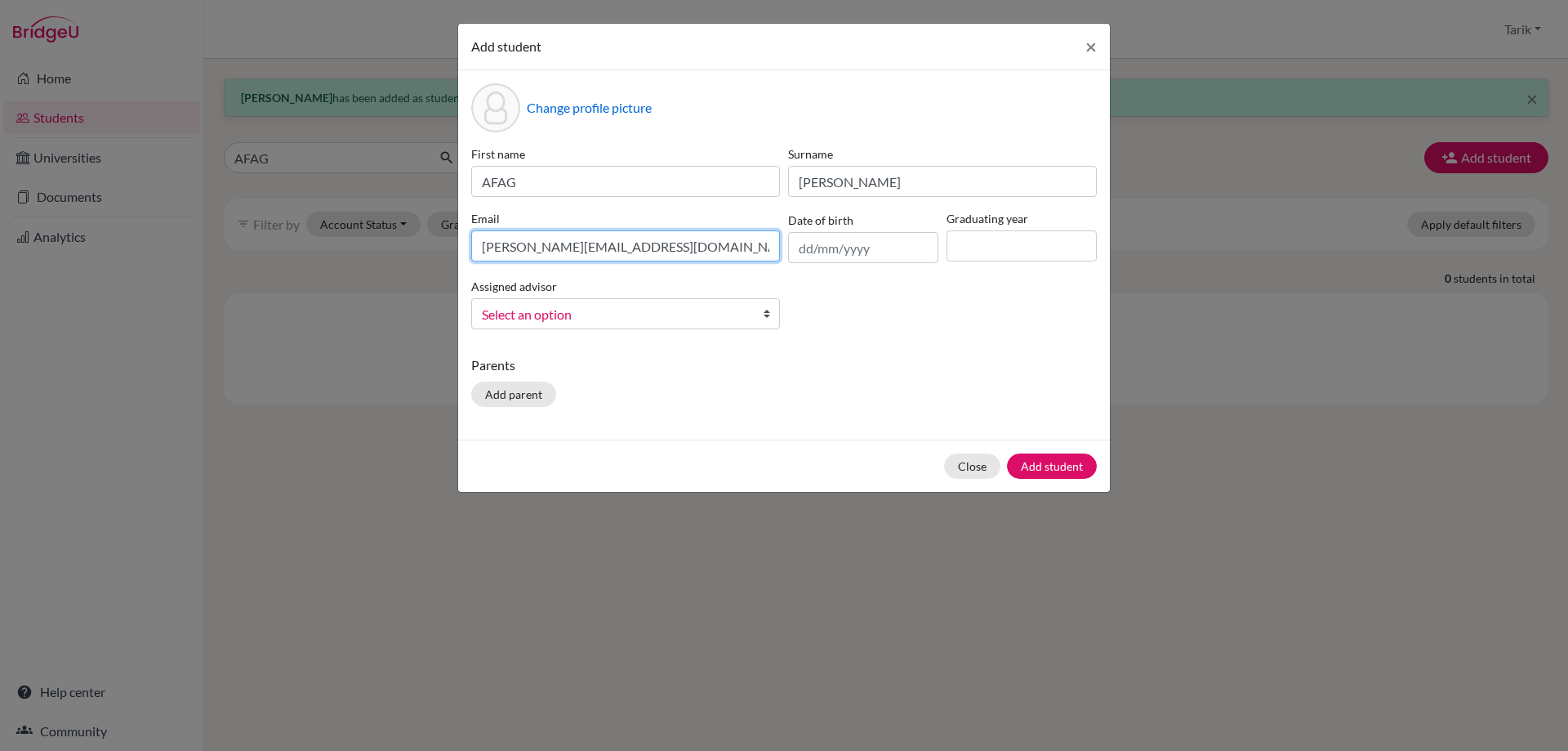
type input "[PERSON_NAME][EMAIL_ADDRESS][DOMAIN_NAME]"
click at [993, 243] on input at bounding box center [1022, 245] width 150 height 31
type input "2027"
click at [689, 312] on span "Select an option" at bounding box center [615, 314] width 266 height 21
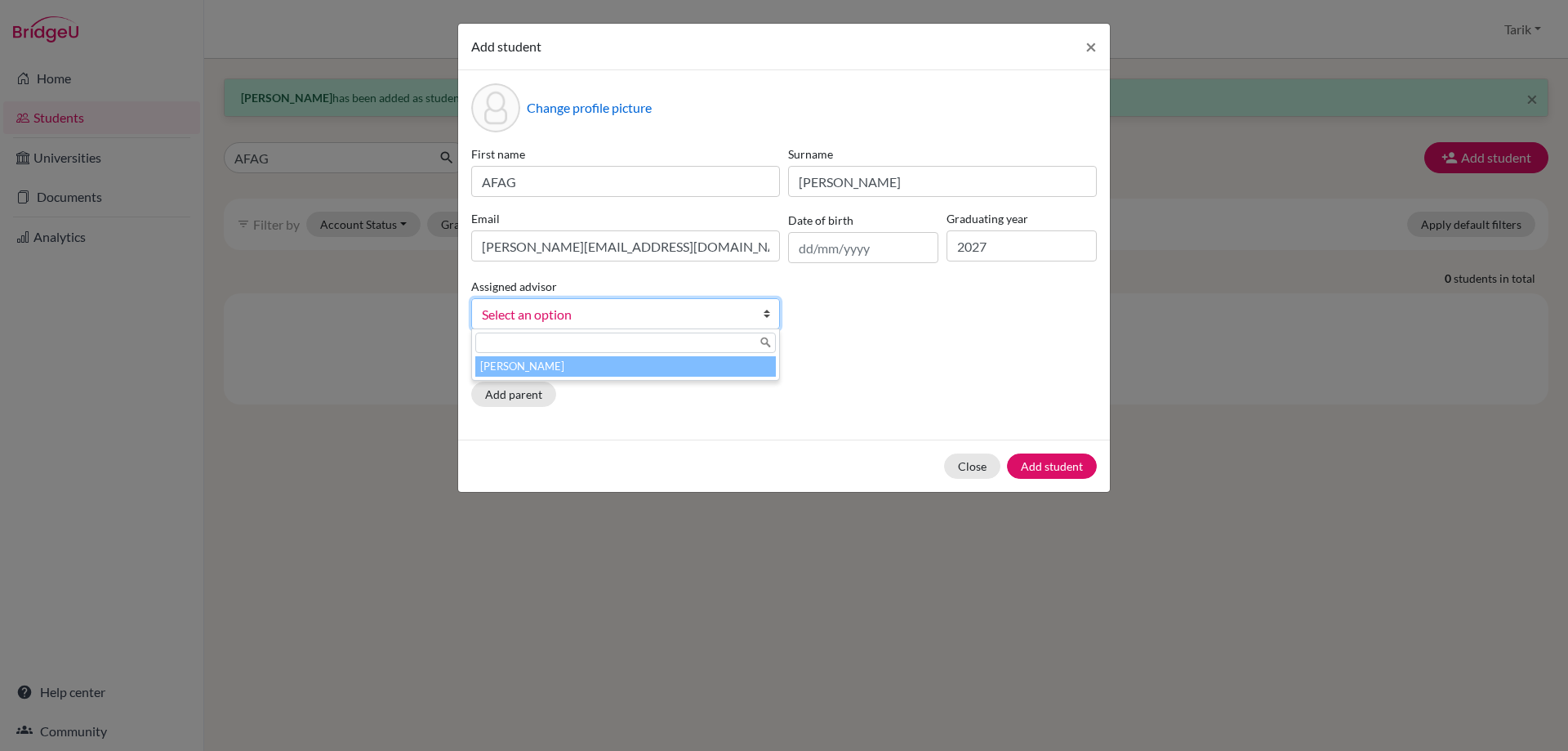
click at [664, 364] on li "[PERSON_NAME]" at bounding box center [626, 366] width 301 height 20
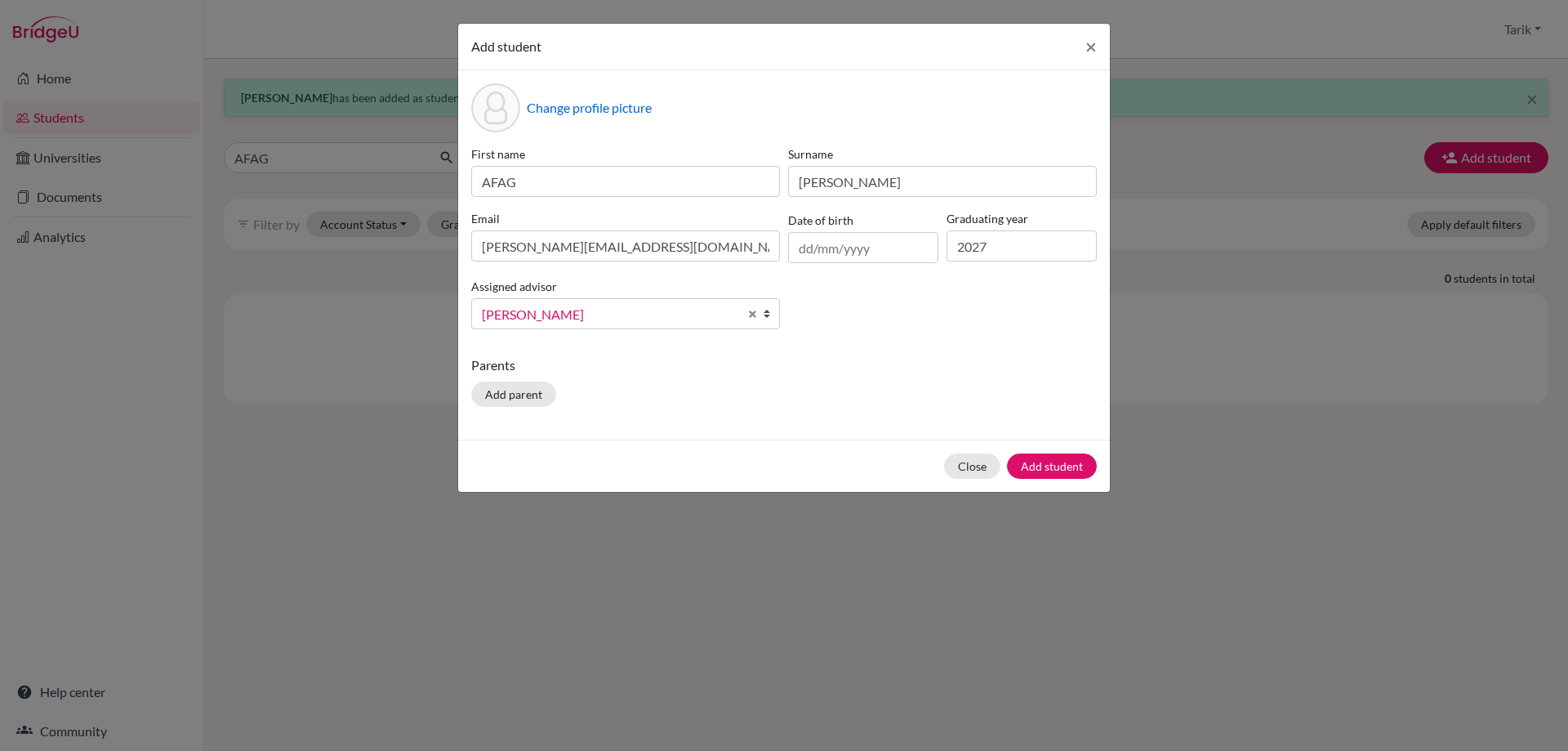
click at [1043, 480] on div "Close Add student" at bounding box center [784, 466] width 652 height 52
click at [1040, 470] on button "Add student" at bounding box center [1052, 466] width 90 height 25
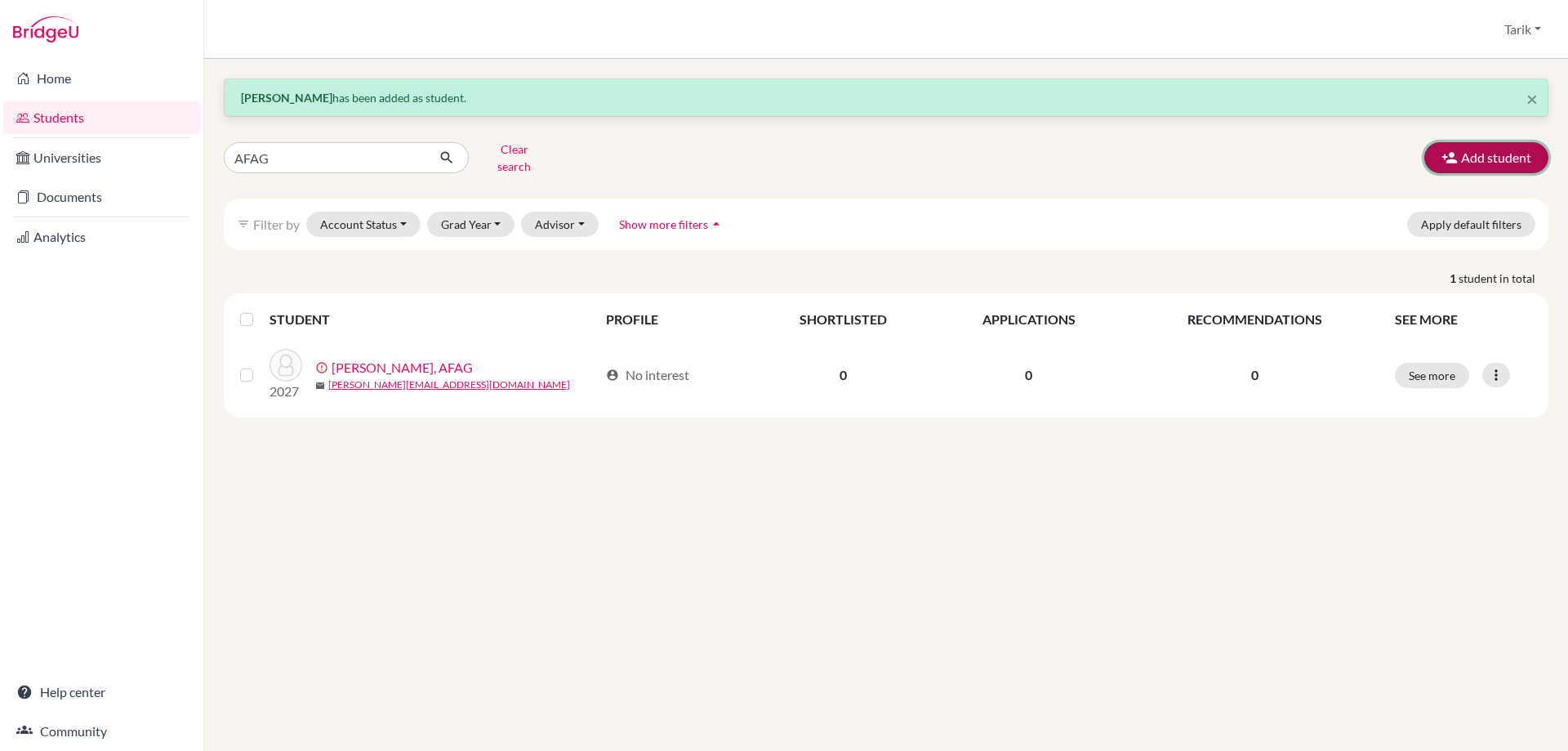
click at [1511, 147] on button "Add student" at bounding box center [1486, 157] width 124 height 31
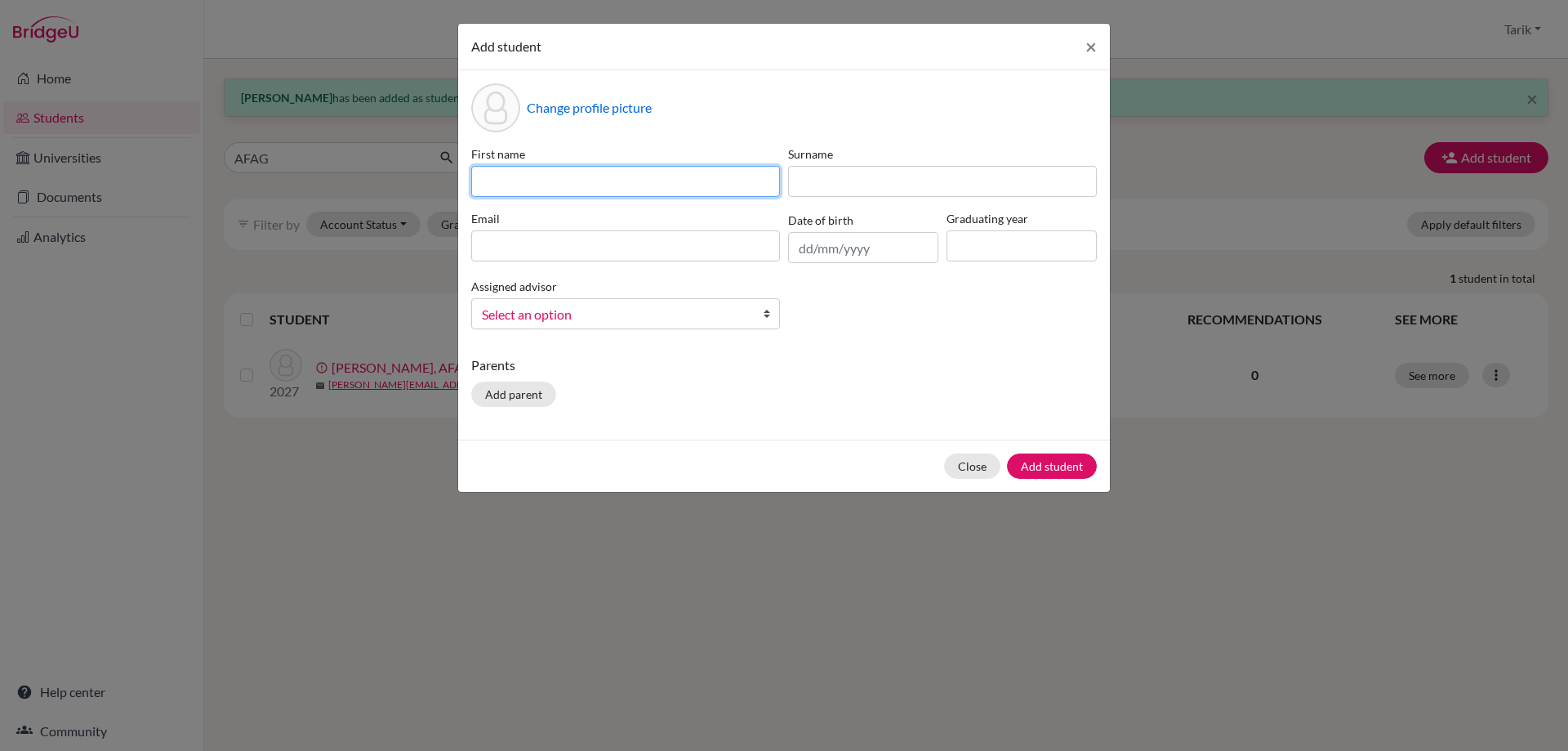
click at [527, 191] on input at bounding box center [626, 181] width 309 height 31
paste input "AISHA WAJDI"
type input "AISHA WAJDI"
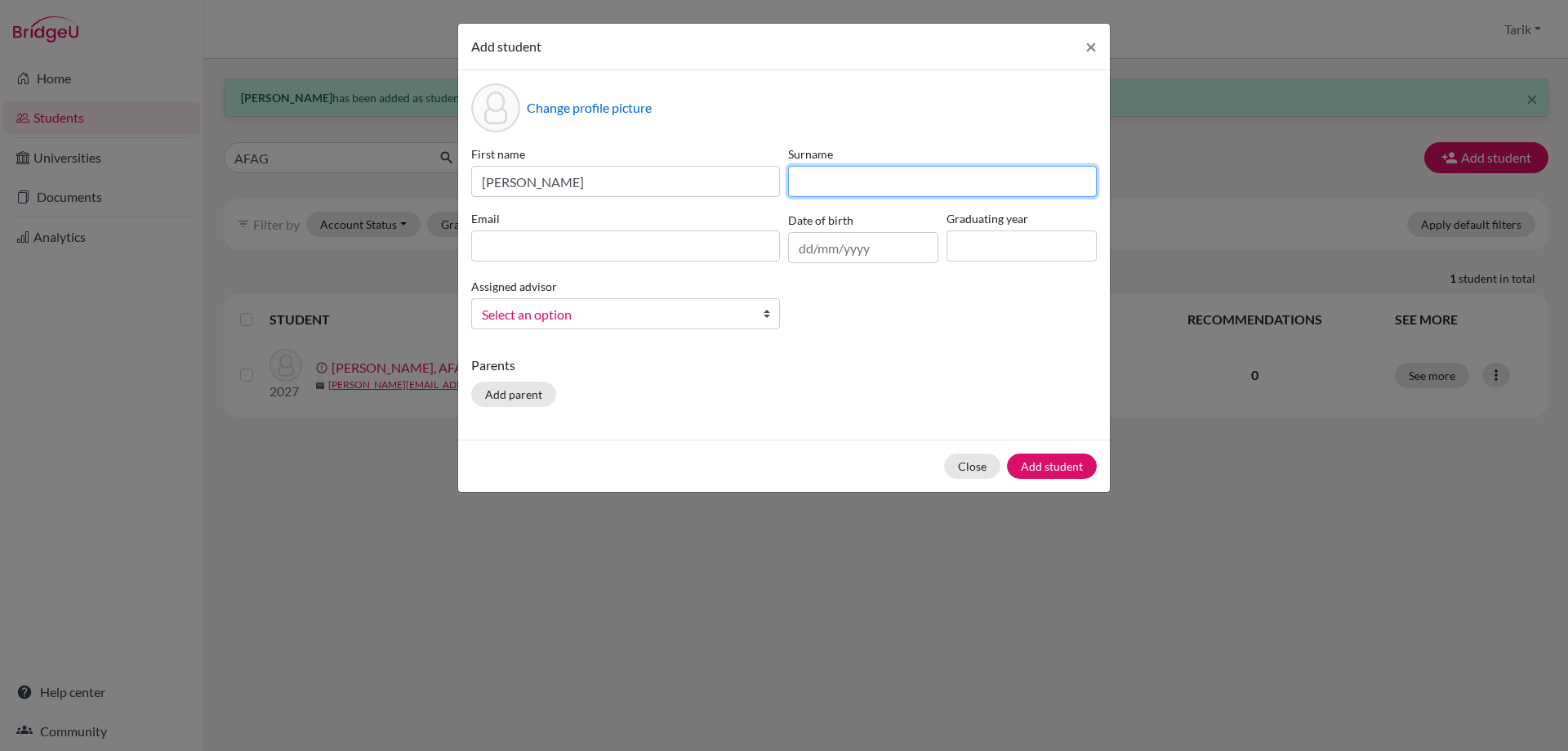
click at [852, 187] on input at bounding box center [942, 181] width 309 height 31
paste input "S. ALSAHLI"
type input "S. ALSAHLI"
drag, startPoint x: 601, startPoint y: 246, endPoint x: 709, endPoint y: 244, distance: 108.0
click at [601, 246] on input at bounding box center [626, 245] width 309 height 31
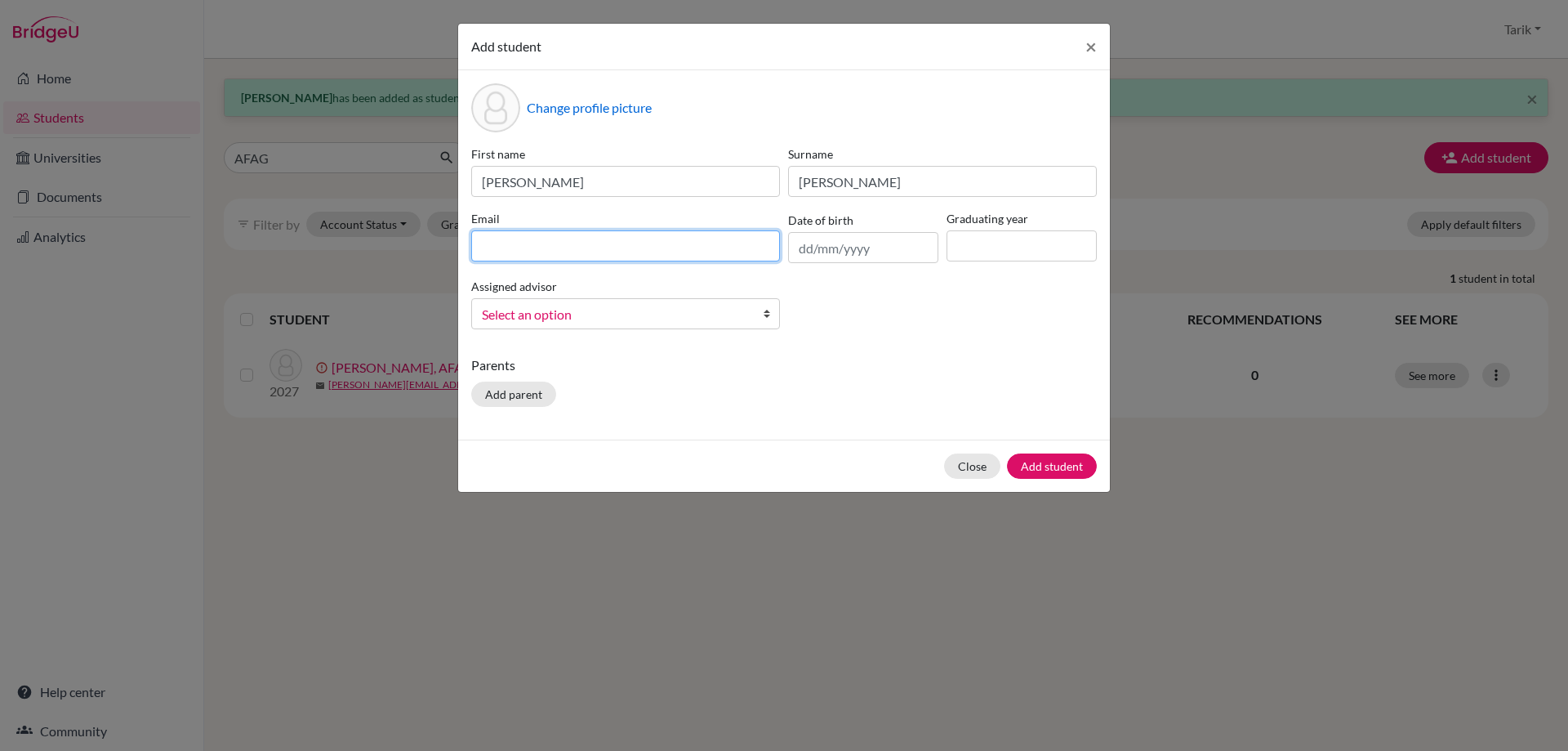
paste input "[EMAIL_ADDRESS][DOMAIN_NAME]"
type input "[EMAIL_ADDRESS][DOMAIN_NAME]"
click at [1032, 255] on input at bounding box center [1022, 245] width 150 height 31
type input "2027"
click at [649, 314] on span "Select an option" at bounding box center [615, 314] width 266 height 21
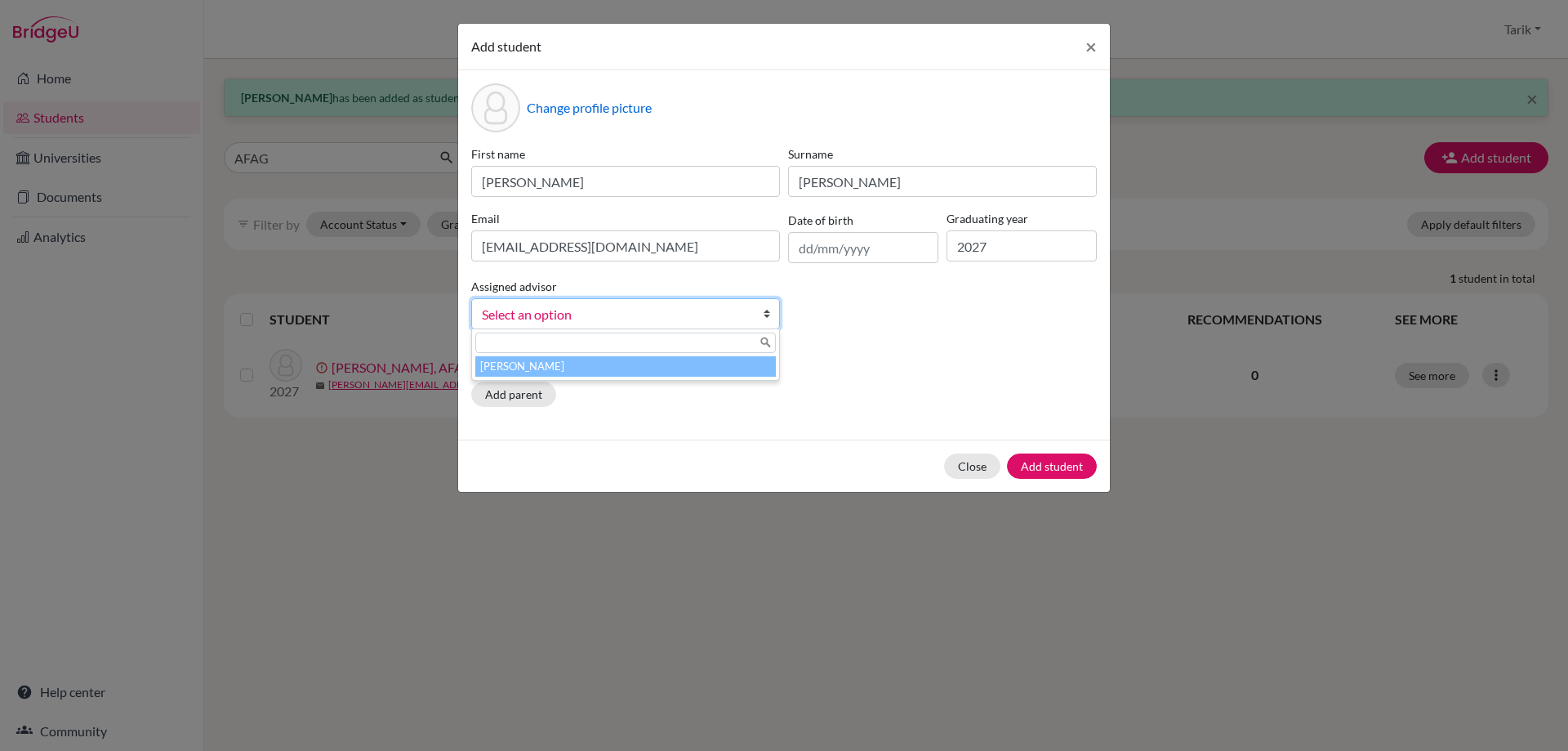
click at [595, 370] on li "[PERSON_NAME]" at bounding box center [626, 366] width 301 height 20
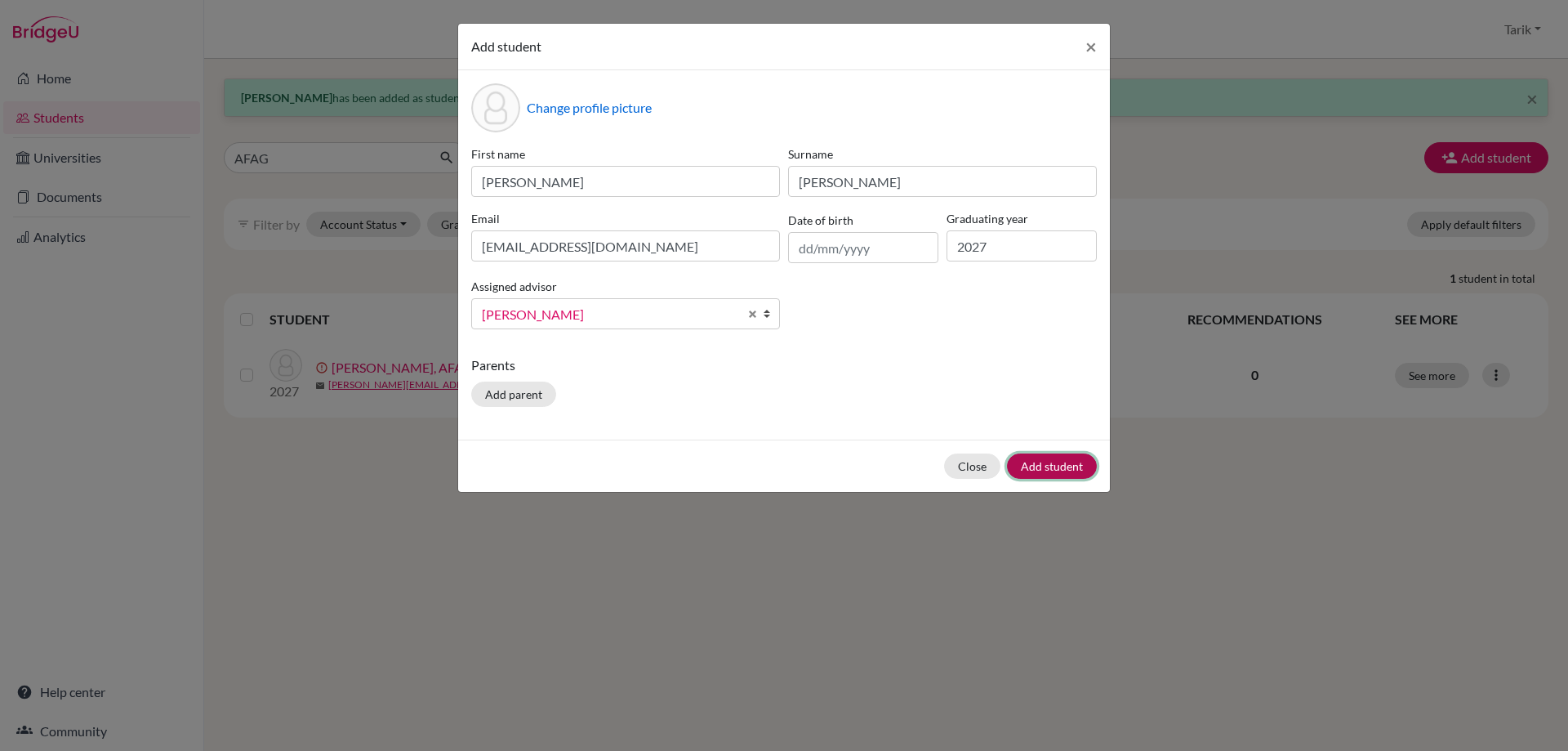
click at [1025, 462] on button "Add student" at bounding box center [1052, 466] width 90 height 25
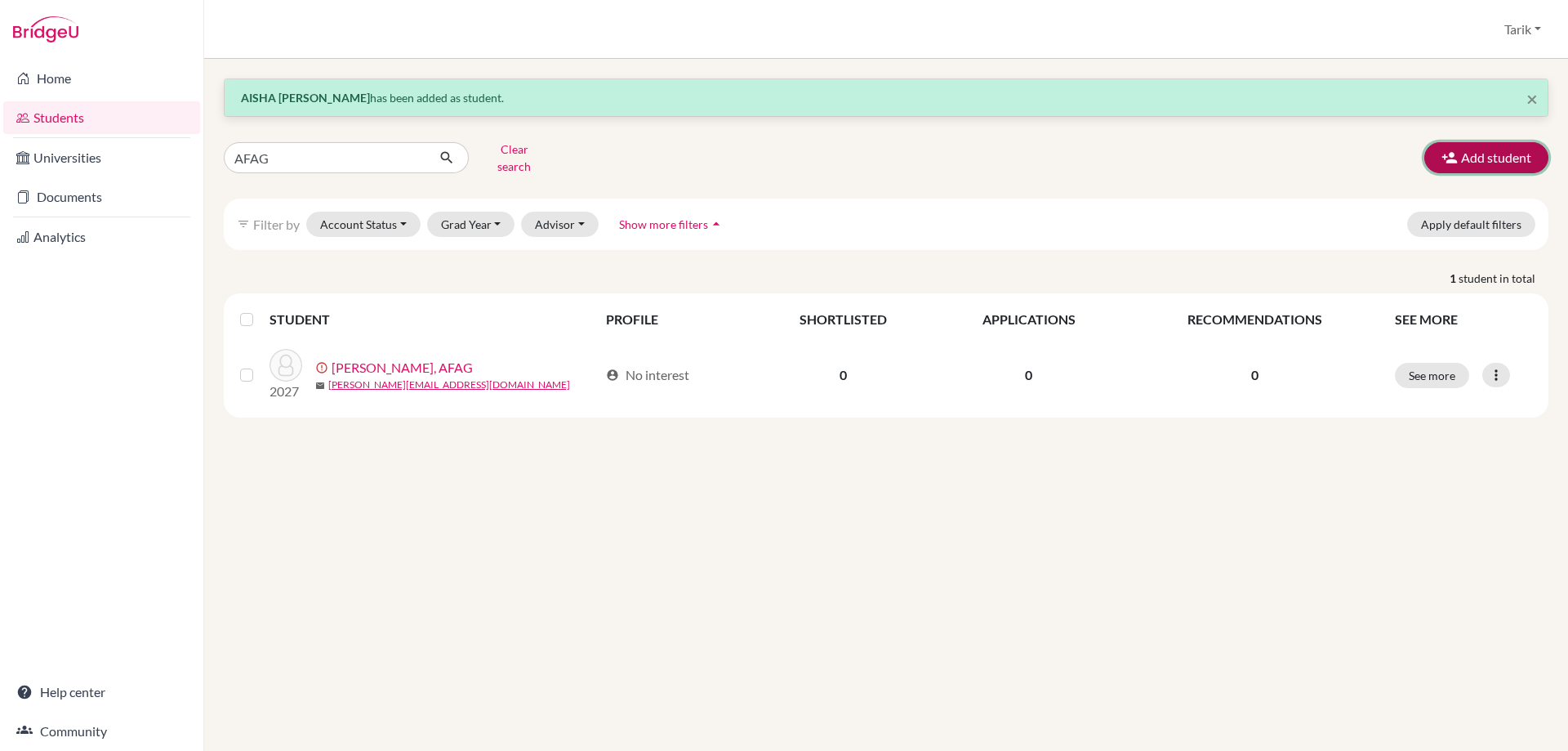
click at [1500, 153] on button "Add student" at bounding box center [1486, 157] width 124 height 31
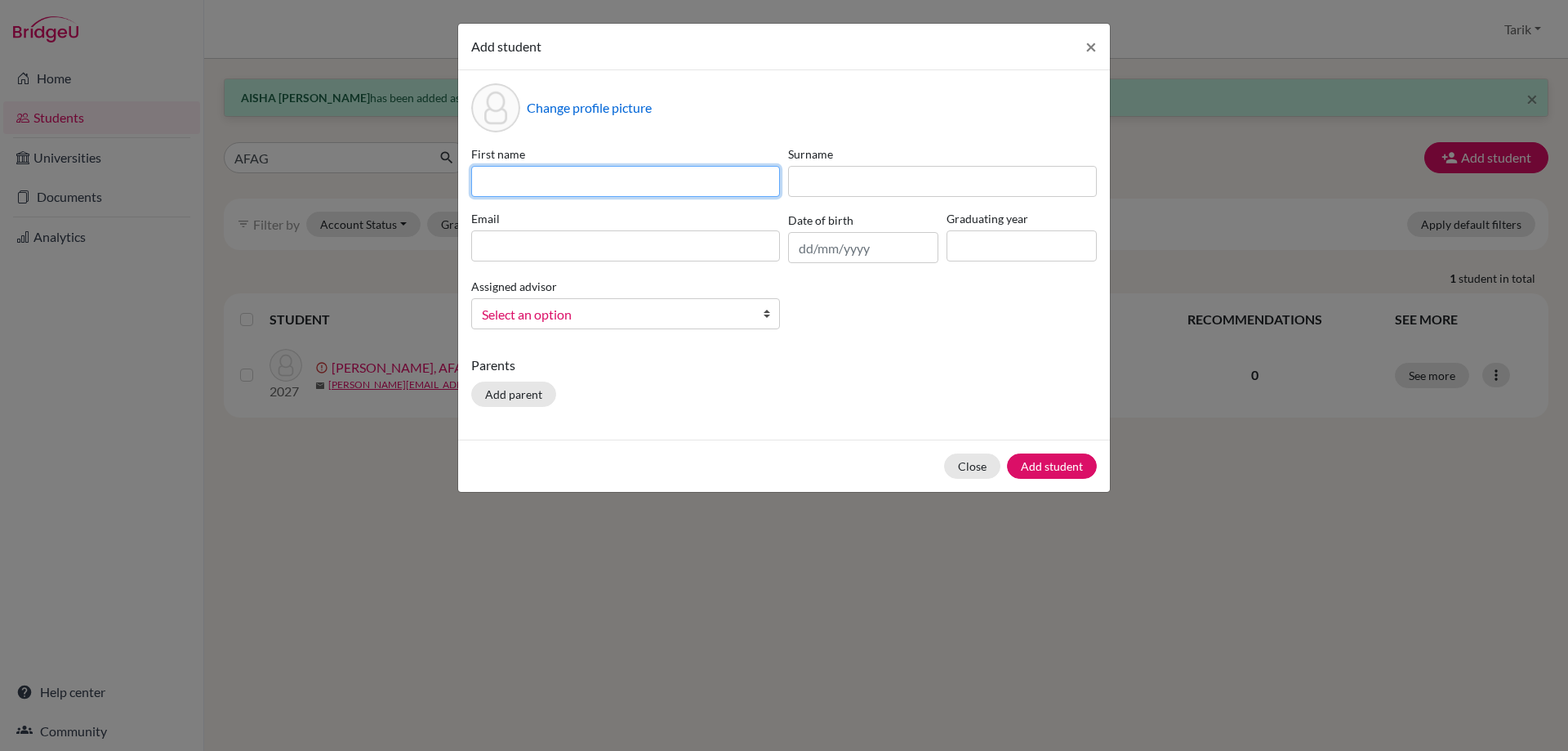
click at [552, 190] on input at bounding box center [626, 181] width 309 height 31
paste input "ALI ZAYD"
type input "ALI ZAYD"
click at [1048, 235] on input at bounding box center [1022, 245] width 150 height 31
type input "2027"
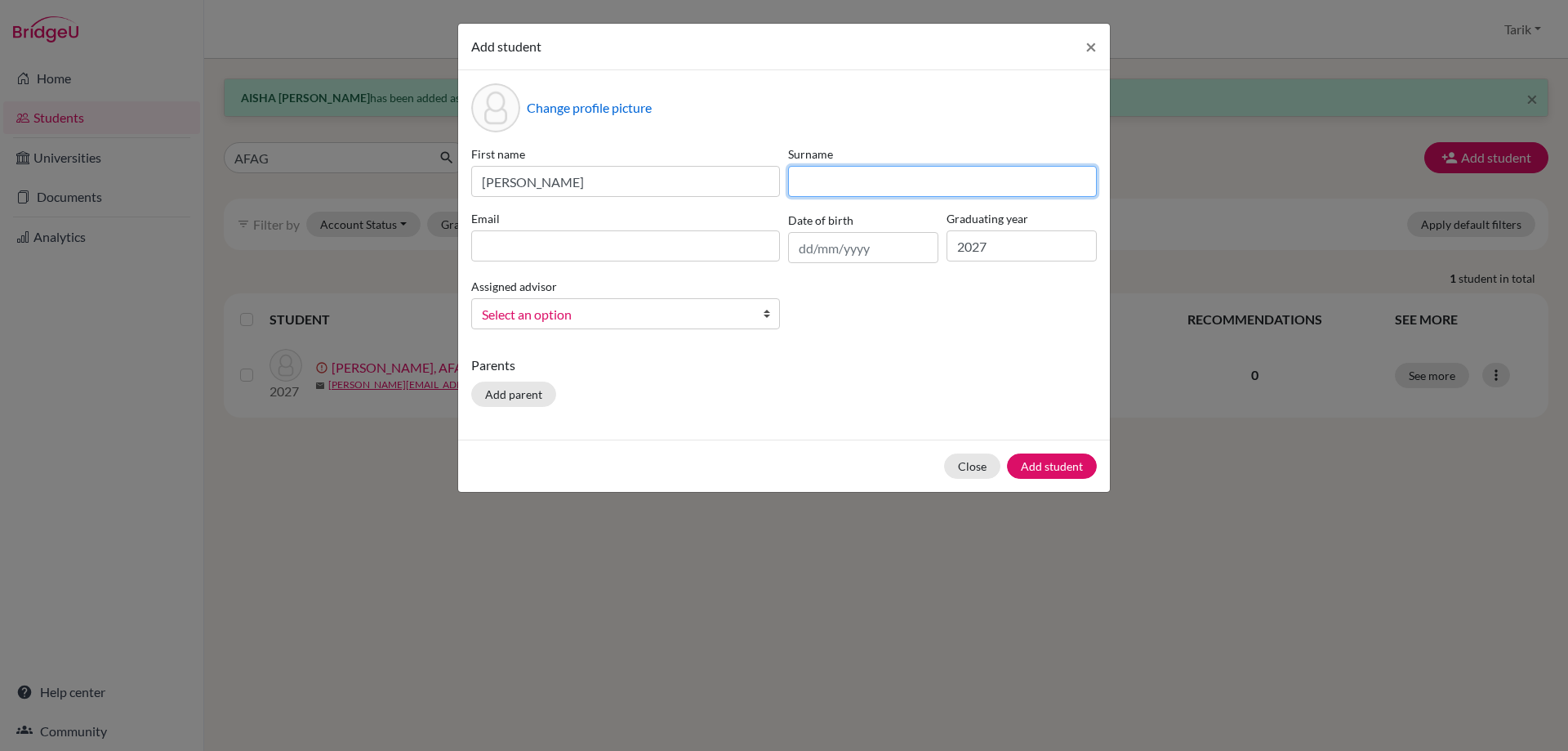
click at [845, 189] on input at bounding box center [942, 181] width 309 height 31
paste input "KHALIFA"
type input "KHALIFA"
click at [586, 242] on input at bounding box center [626, 245] width 309 height 31
paste input "[EMAIL_ADDRESS][DOMAIN_NAME]"
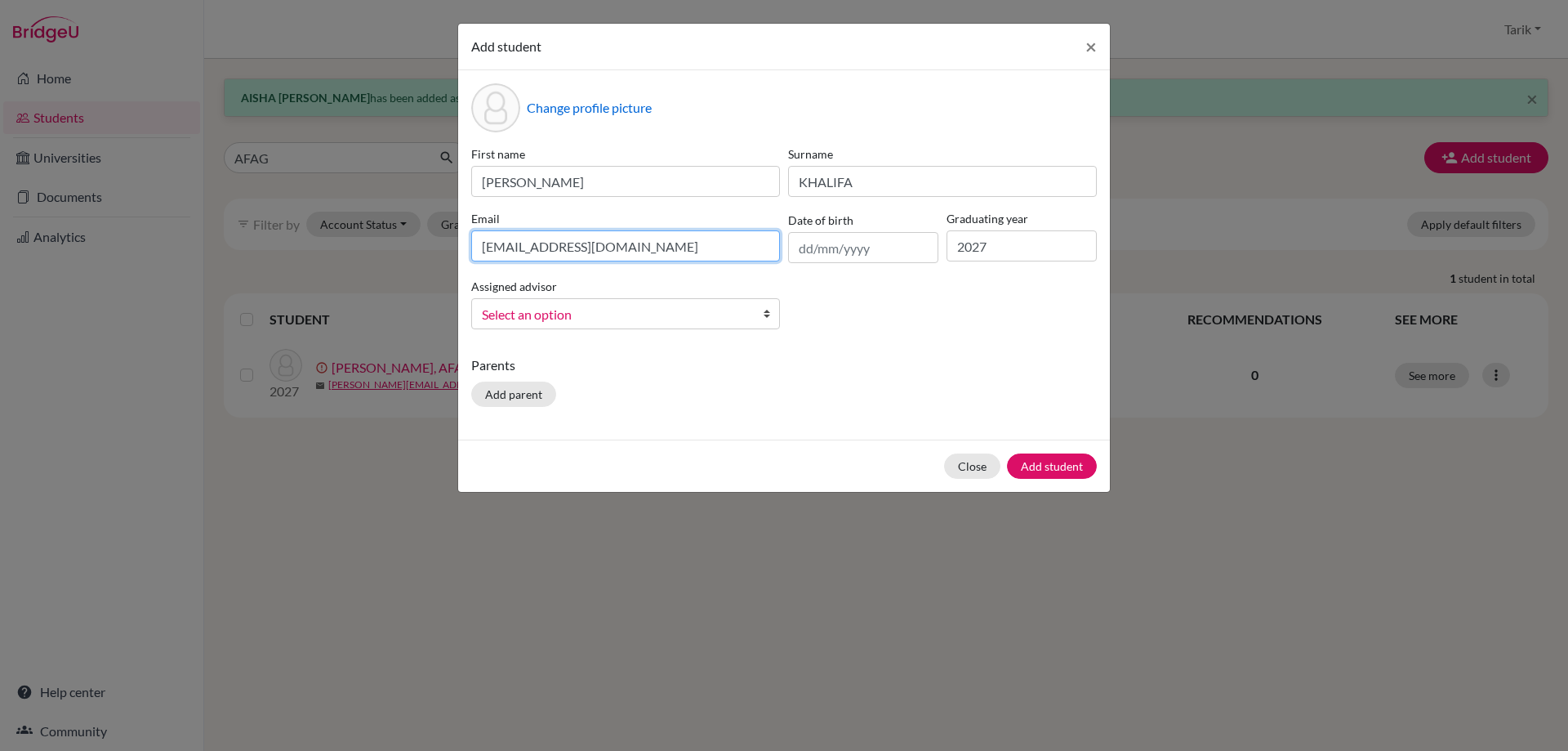
type input "[EMAIL_ADDRESS][DOMAIN_NAME]"
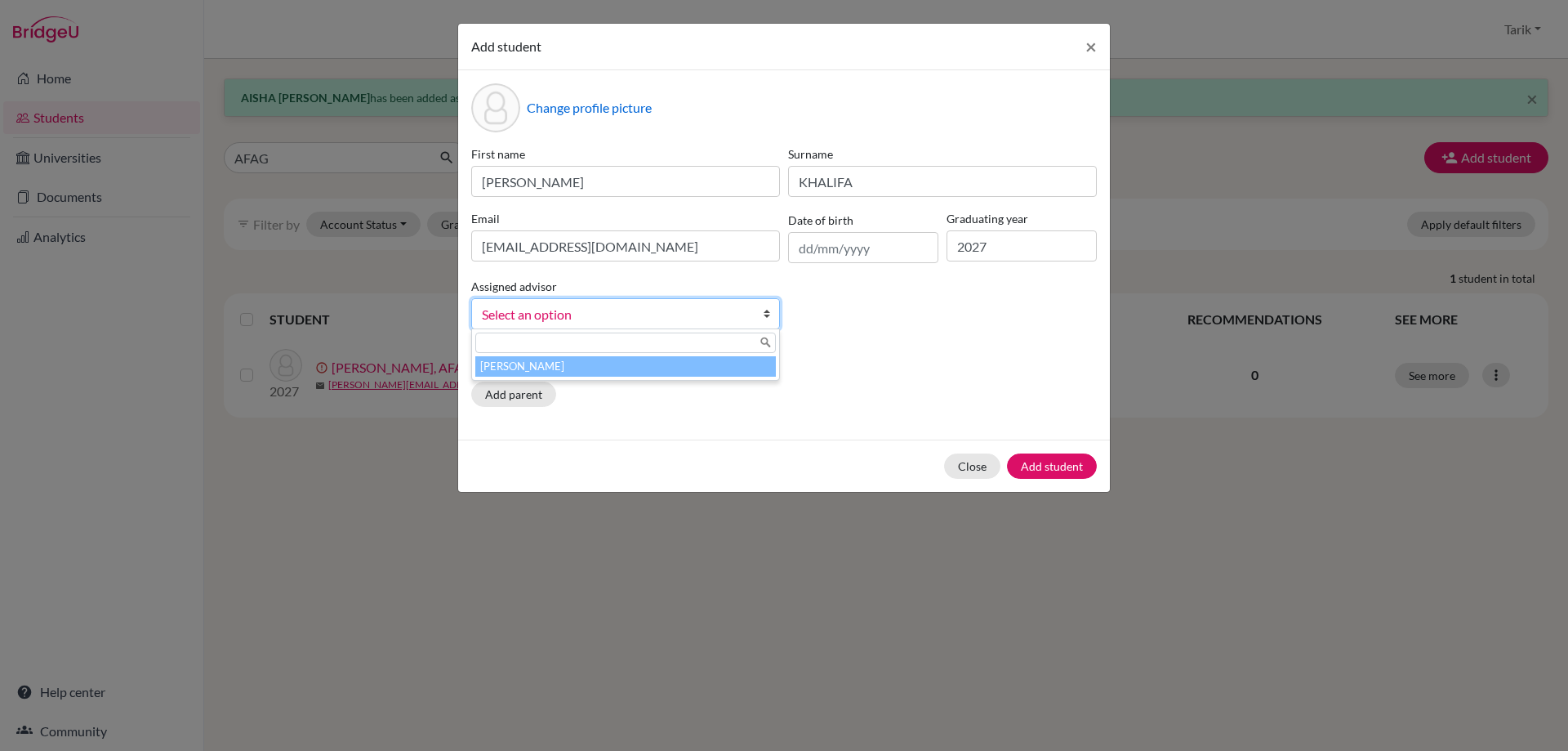
click at [529, 302] on link "Select an option" at bounding box center [626, 313] width 309 height 31
click at [573, 364] on li "[PERSON_NAME]" at bounding box center [626, 366] width 301 height 20
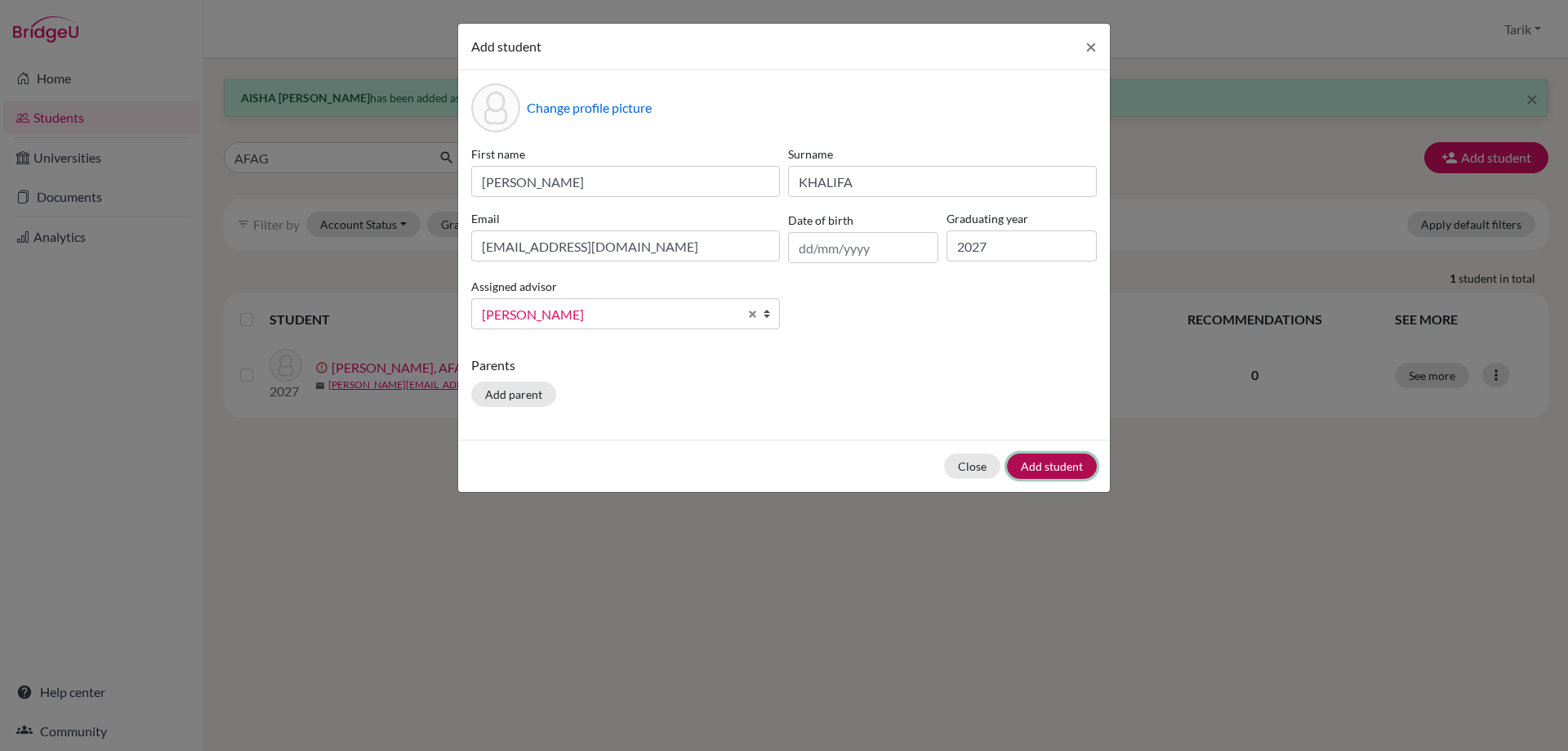
click at [1042, 465] on button "Add student" at bounding box center [1052, 466] width 90 height 25
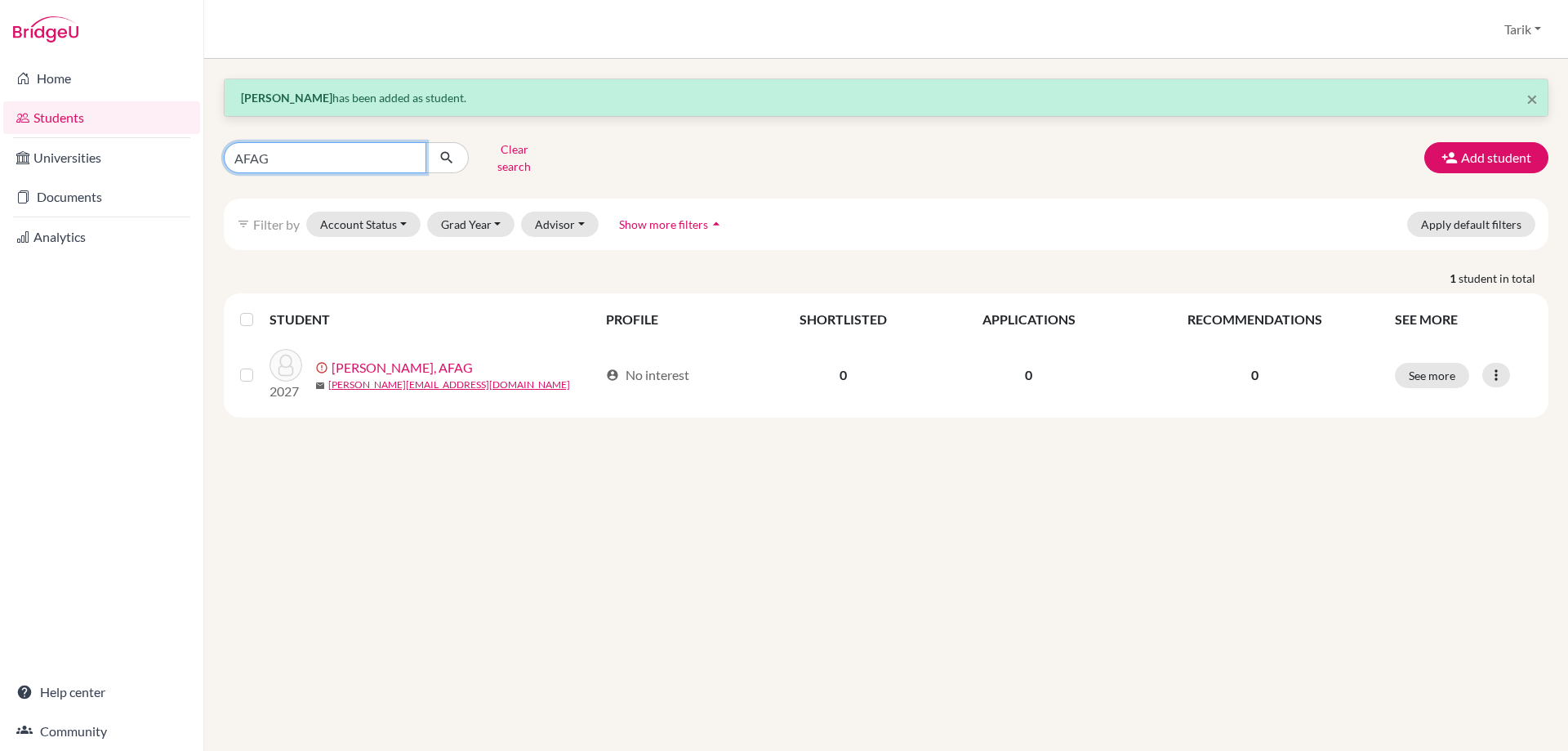
click at [418, 155] on input "AFAG" at bounding box center [325, 157] width 203 height 31
click at [488, 149] on button "Clear search" at bounding box center [513, 158] width 90 height 43
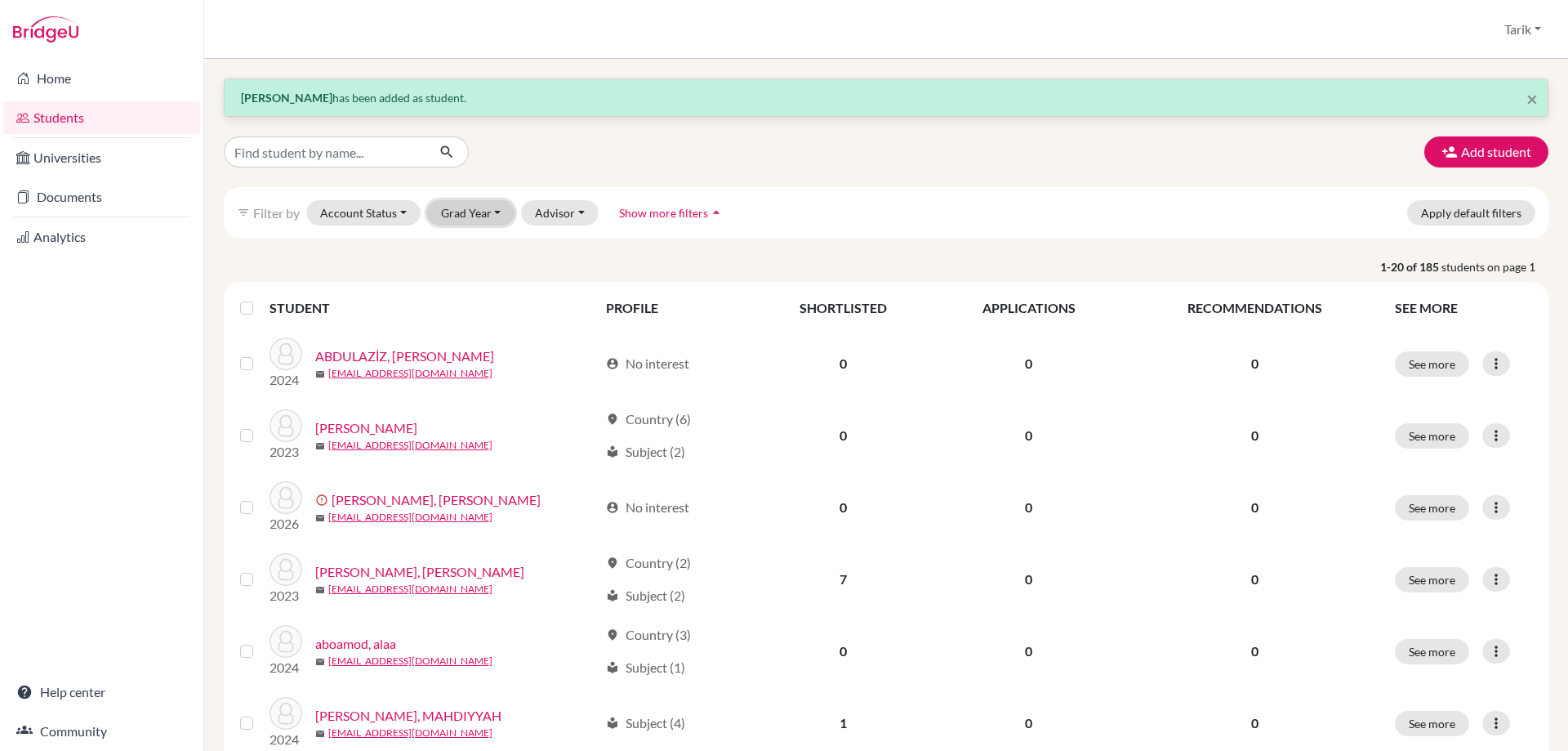
click at [486, 210] on button "Grad Year" at bounding box center [471, 212] width 88 height 25
click at [488, 333] on div "2027" at bounding box center [475, 326] width 57 height 19
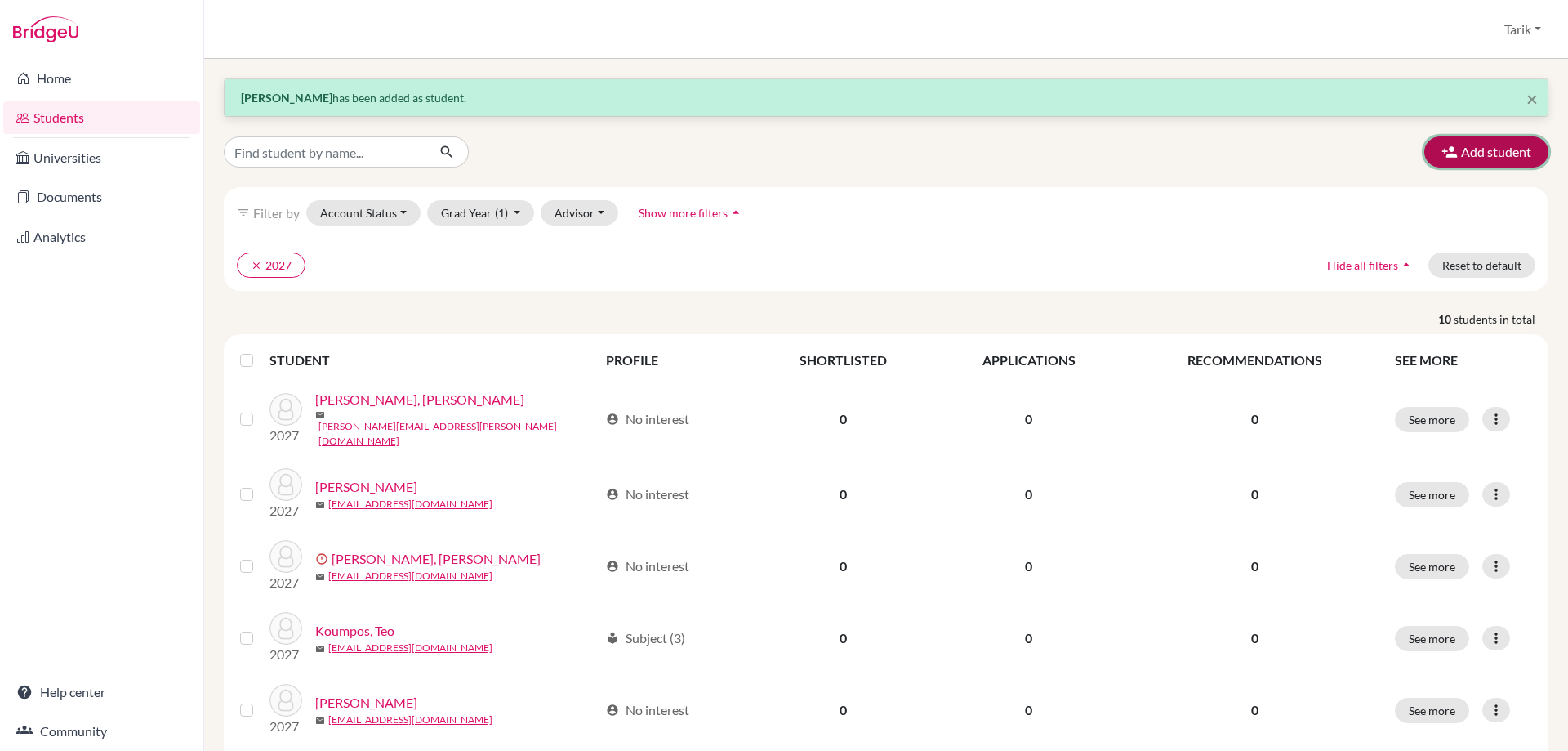
click at [1481, 164] on button "Add student" at bounding box center [1486, 152] width 124 height 31
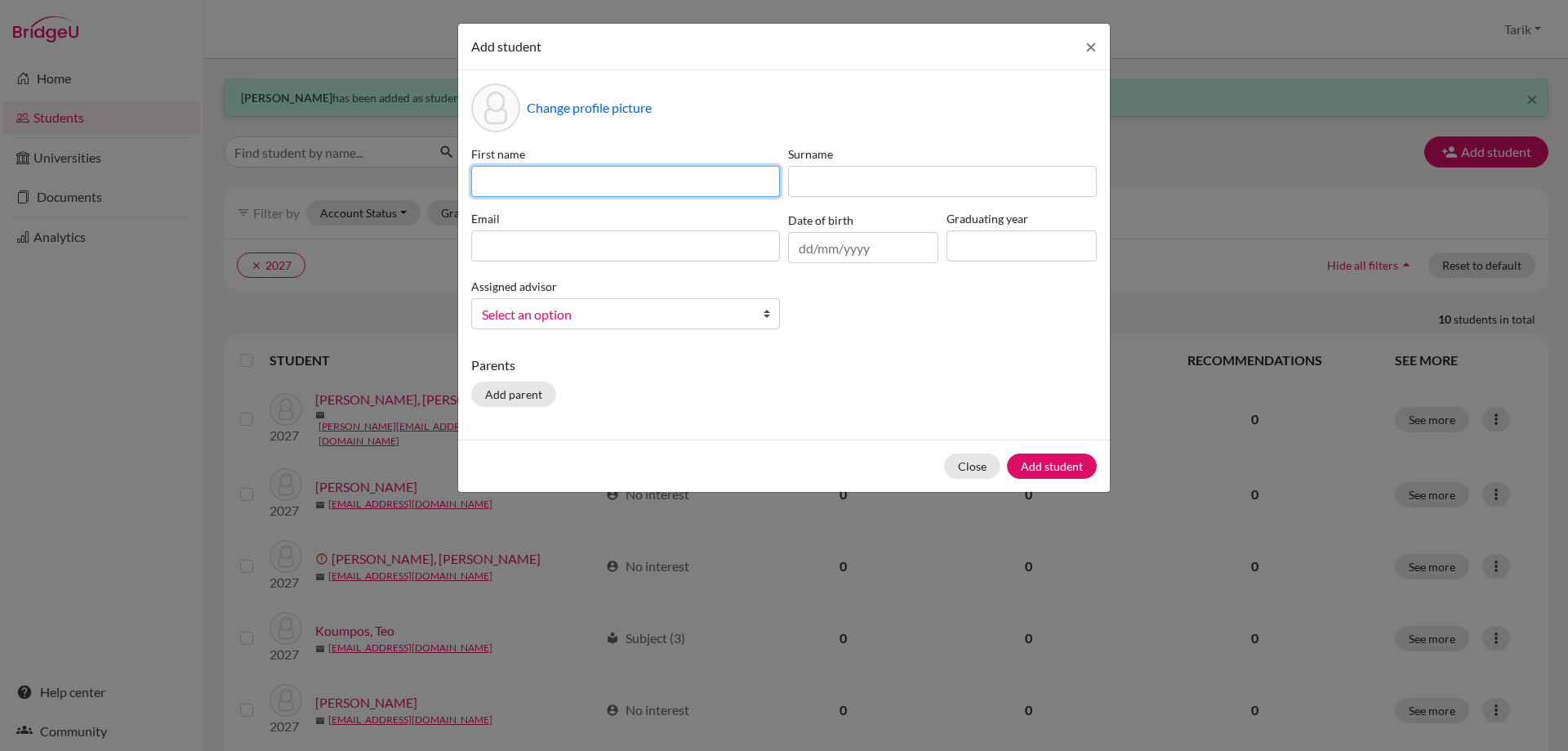
click at [533, 184] on input at bounding box center [626, 181] width 309 height 31
paste input "Ane Ayestaran"
type input "Ane Ayestaran"
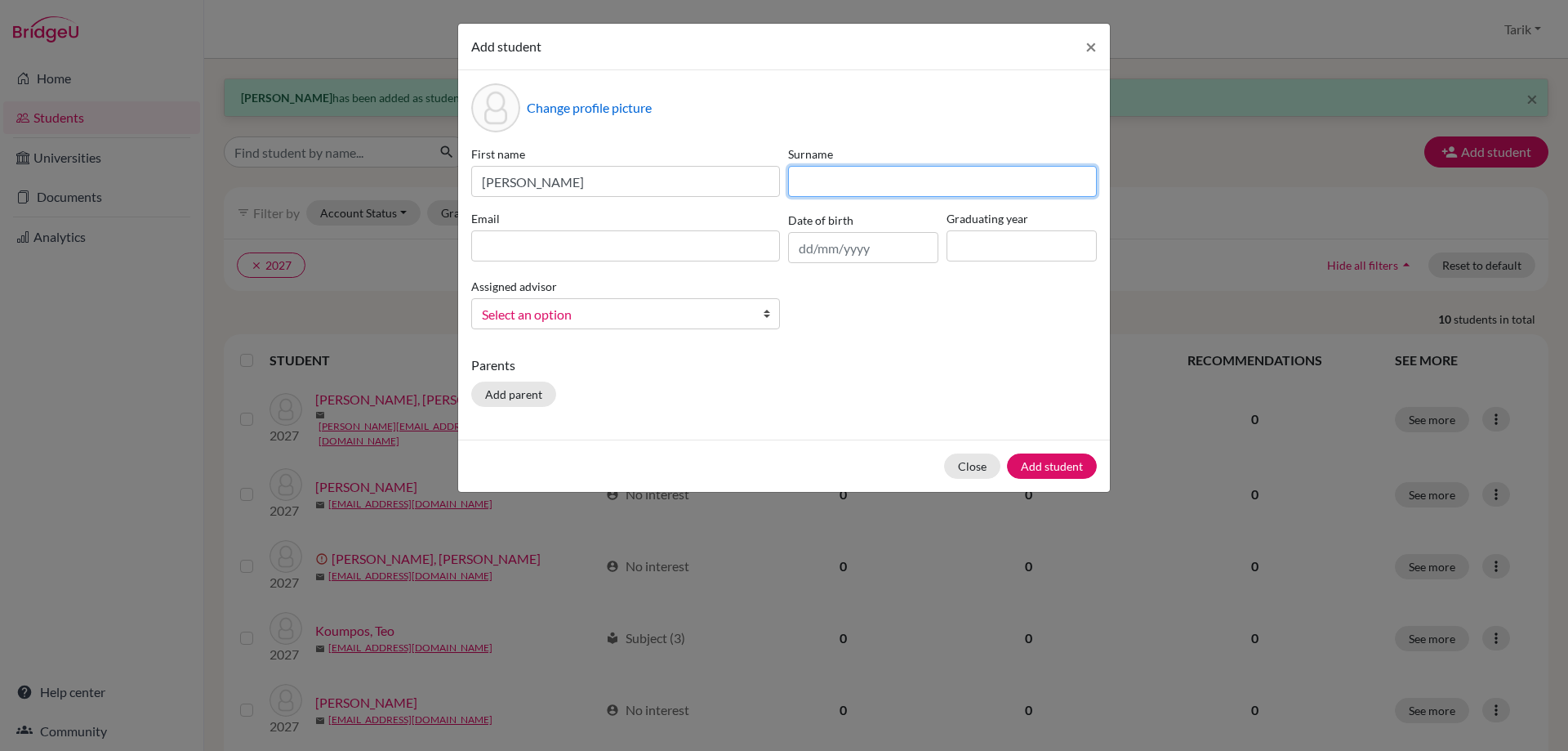
click at [813, 173] on input at bounding box center [942, 181] width 309 height 31
paste input "Zubizarreta"
type input "Zubizarreta"
click at [571, 242] on input at bounding box center [626, 245] width 309 height 31
paste input "[EMAIL_ADDRESS][DOMAIN_NAME]"
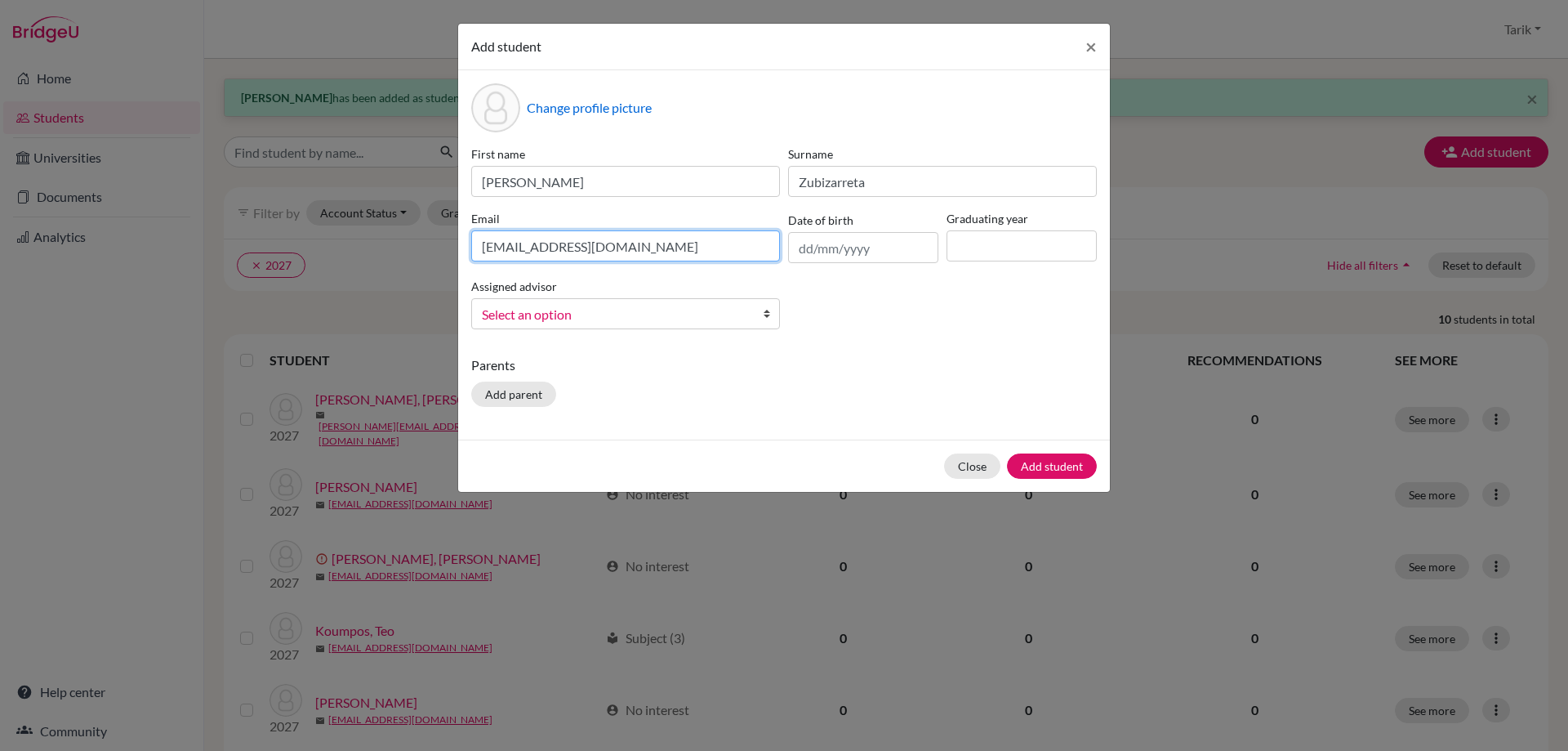
type input "[EMAIL_ADDRESS][DOMAIN_NAME]"
click at [1051, 250] on input at bounding box center [1022, 245] width 150 height 31
type input "2027"
click at [682, 311] on span "Select an option" at bounding box center [615, 314] width 266 height 21
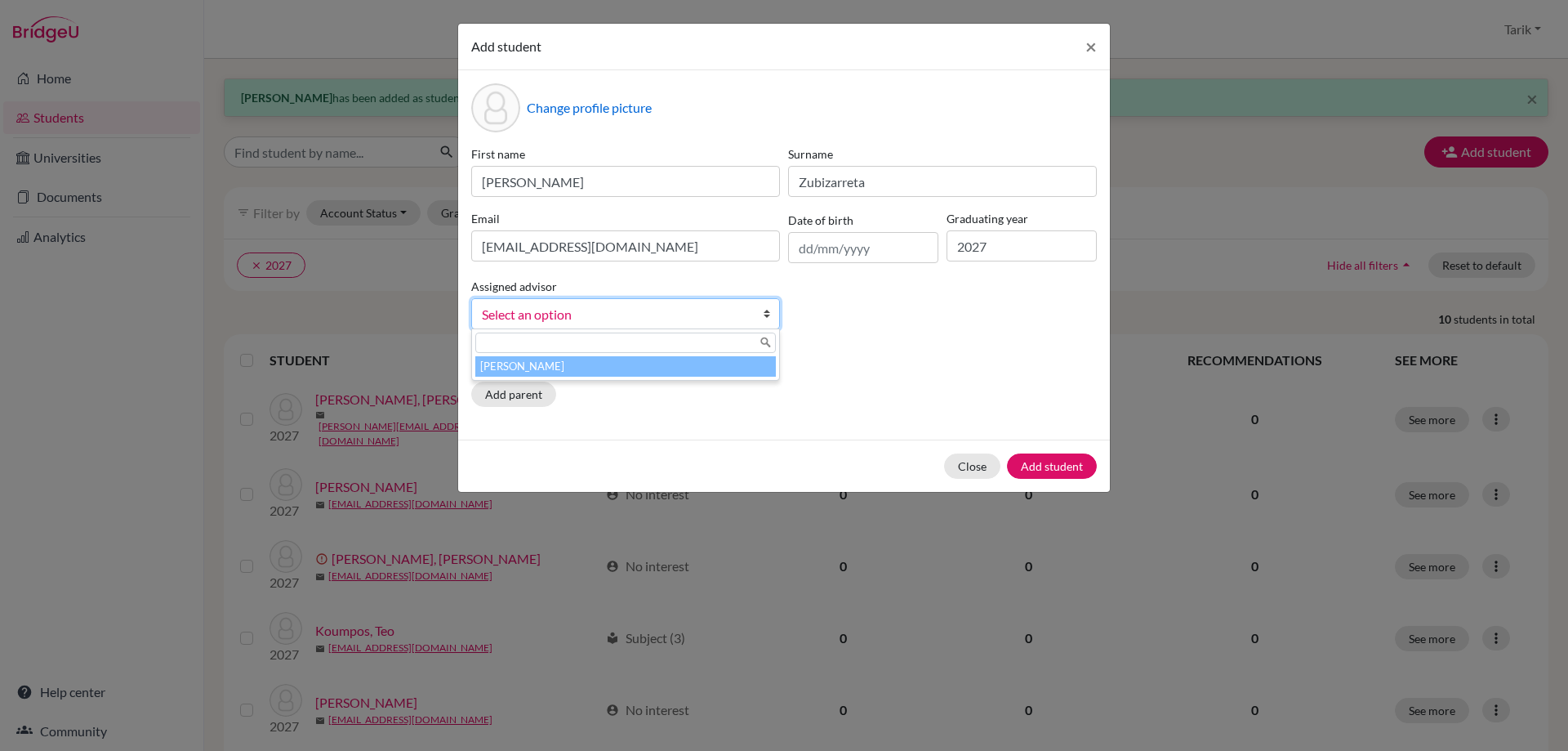
click at [646, 361] on li "[PERSON_NAME]" at bounding box center [626, 366] width 301 height 20
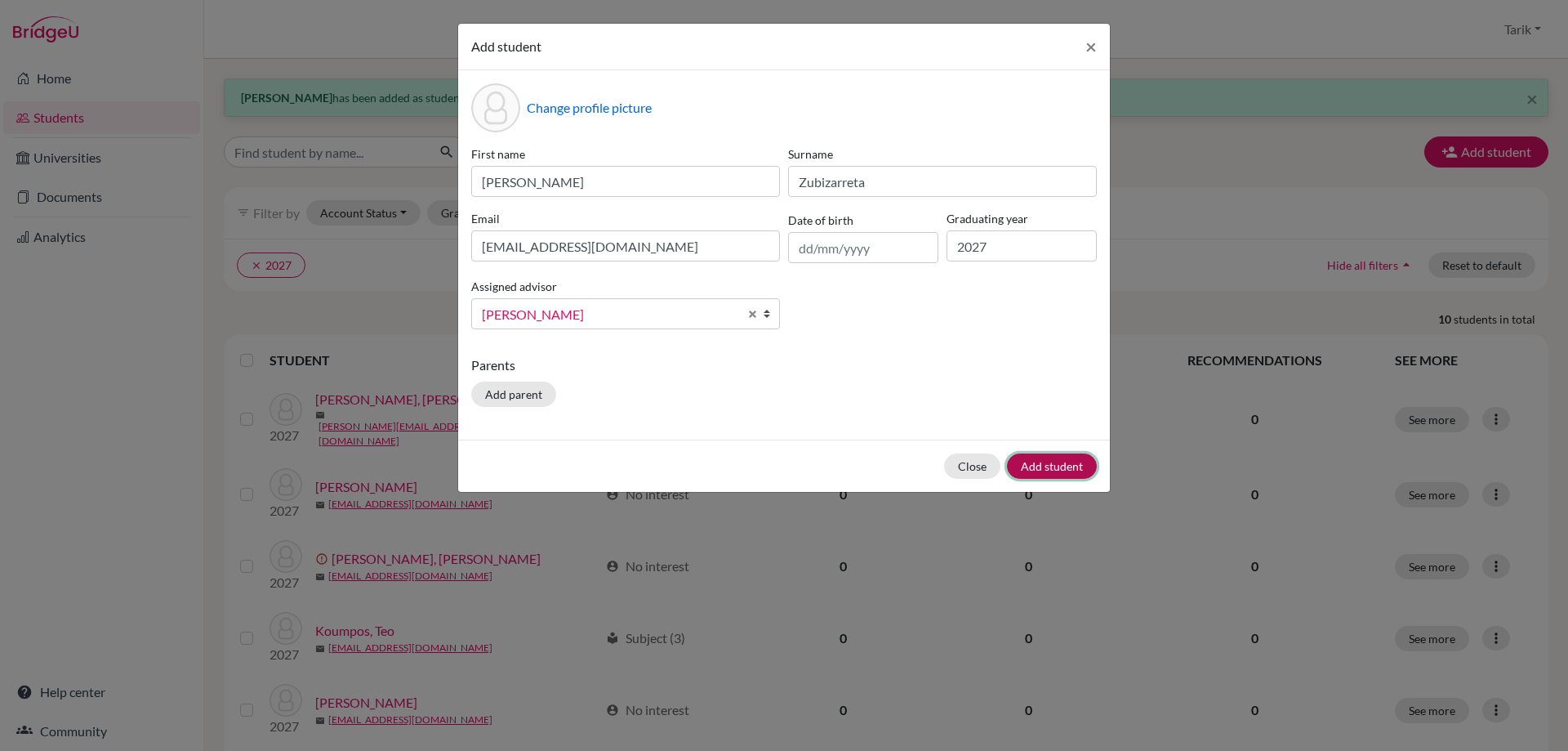
click at [1041, 462] on button "Add student" at bounding box center [1052, 466] width 90 height 25
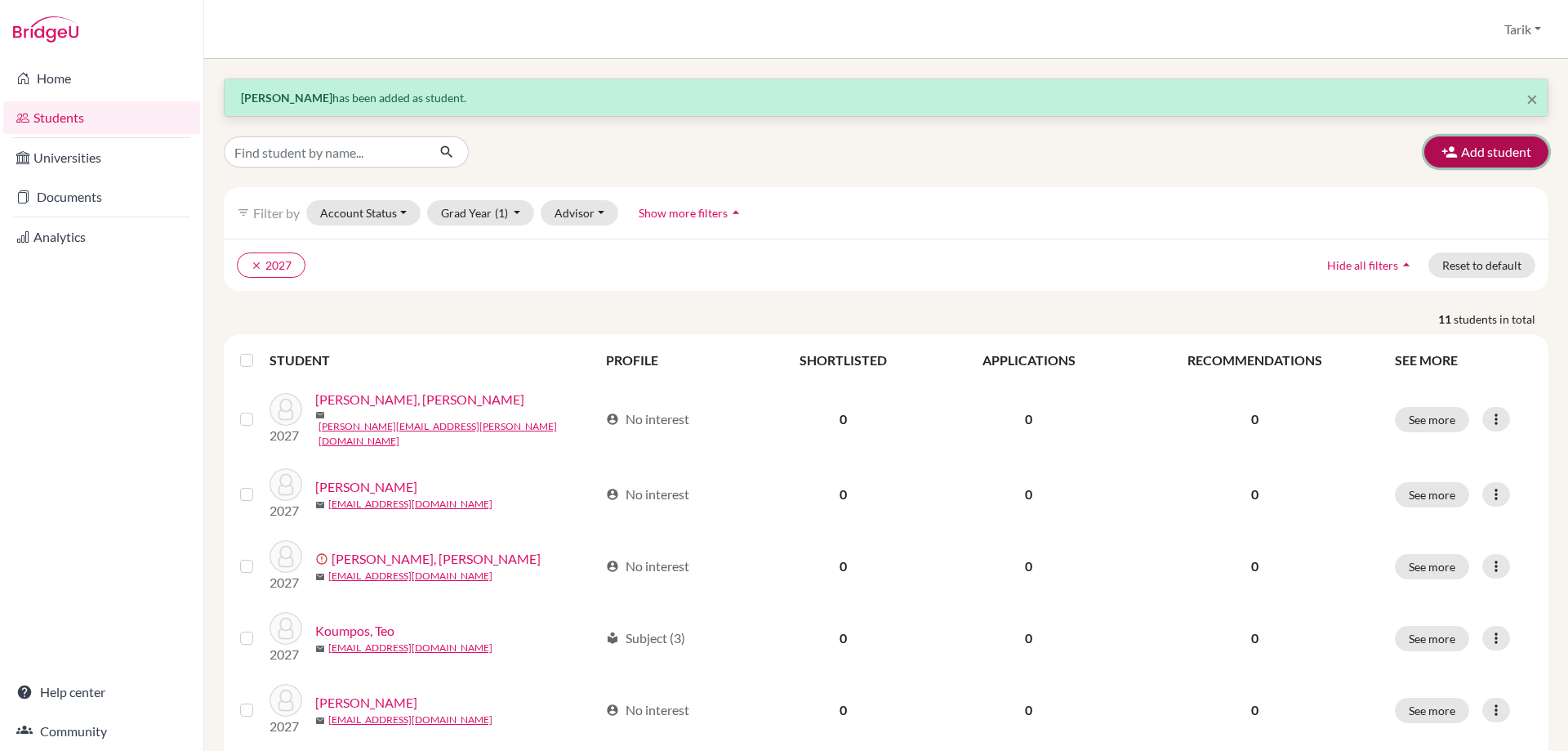
click at [1493, 148] on button "Add student" at bounding box center [1486, 152] width 124 height 31
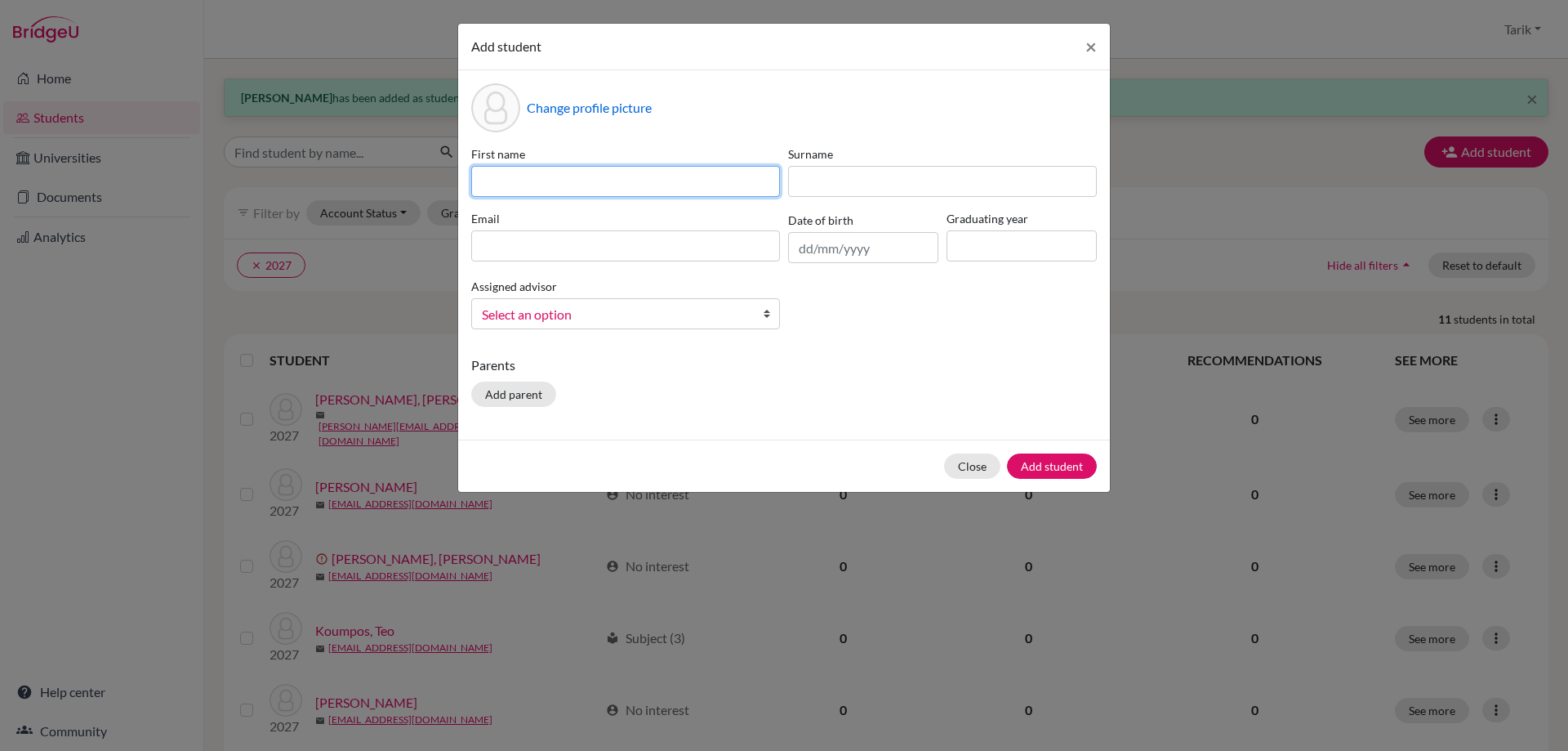
click at [512, 179] on input at bounding box center [626, 181] width 309 height 31
paste input "ARSAN"
type input "ARSAN"
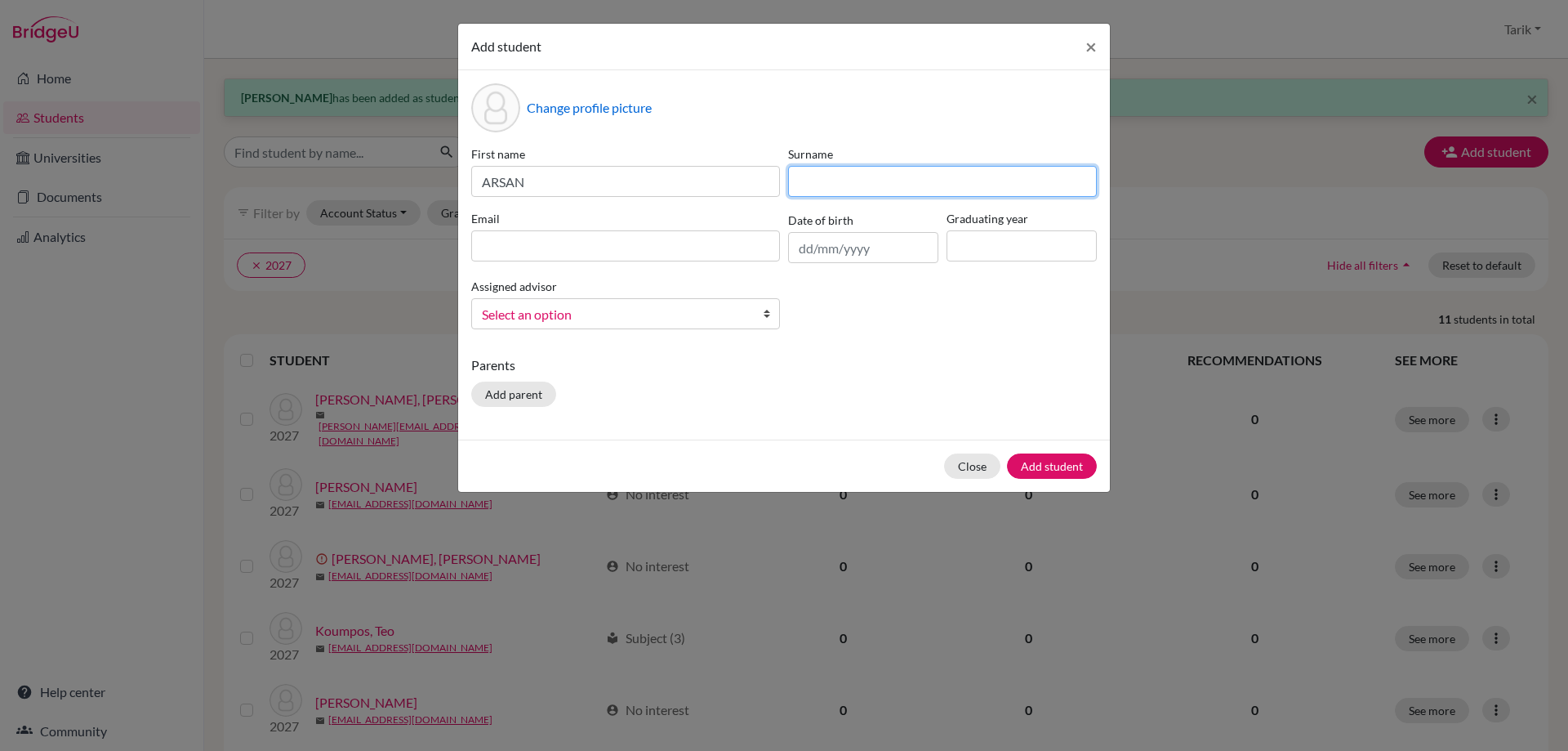
click at [824, 188] on input at bounding box center [942, 181] width 309 height 31
paste input "EBRAHIMI"
type input "EBRAHIMI"
click at [684, 252] on input at bounding box center [626, 245] width 309 height 31
paste input "[EMAIL_ADDRESS][PERSON_NAME][DOMAIN_NAME]"
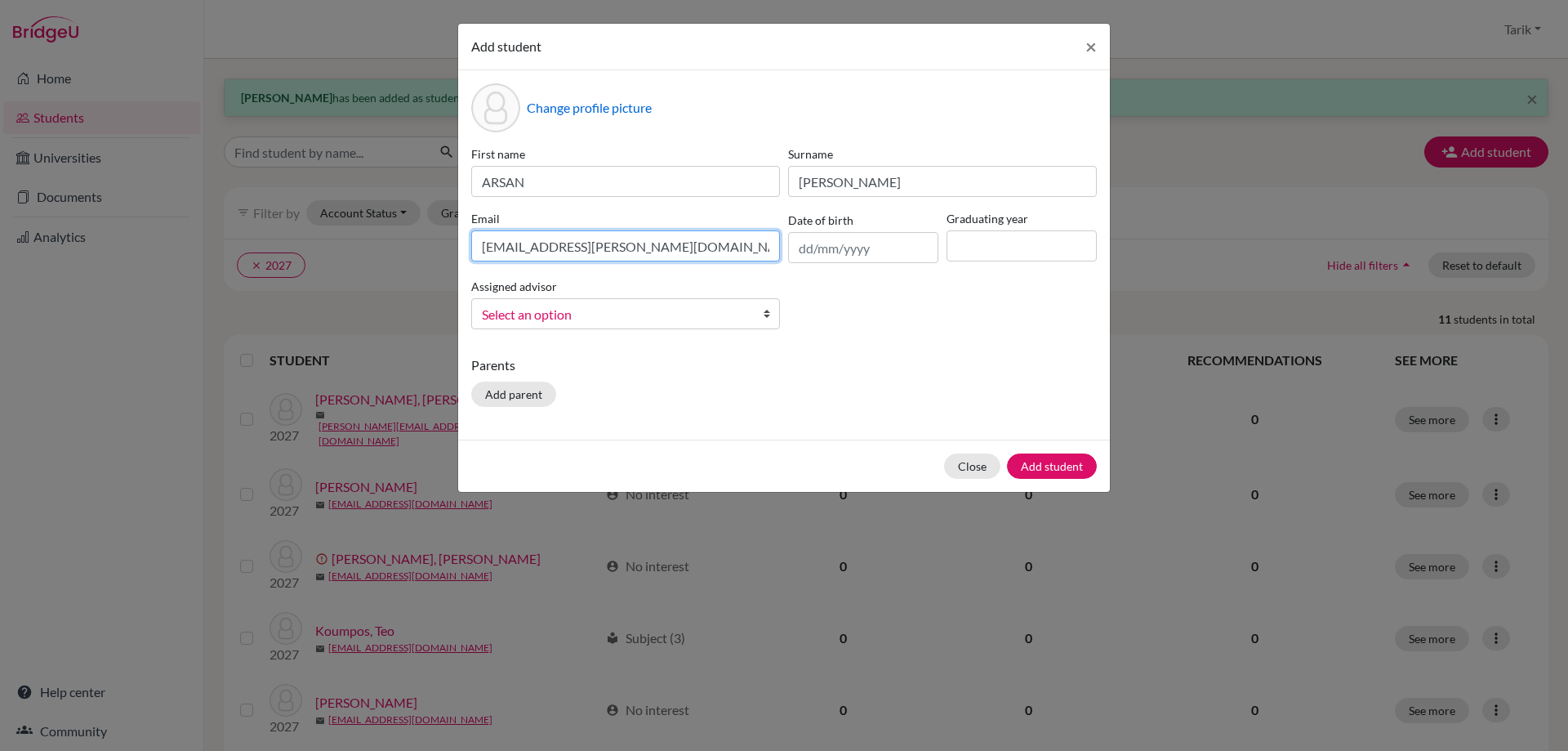
type input "[EMAIL_ADDRESS][PERSON_NAME][DOMAIN_NAME]"
click at [958, 238] on input at bounding box center [1022, 245] width 150 height 31
type input "2027"
click at [681, 322] on span "Select an option" at bounding box center [615, 314] width 266 height 21
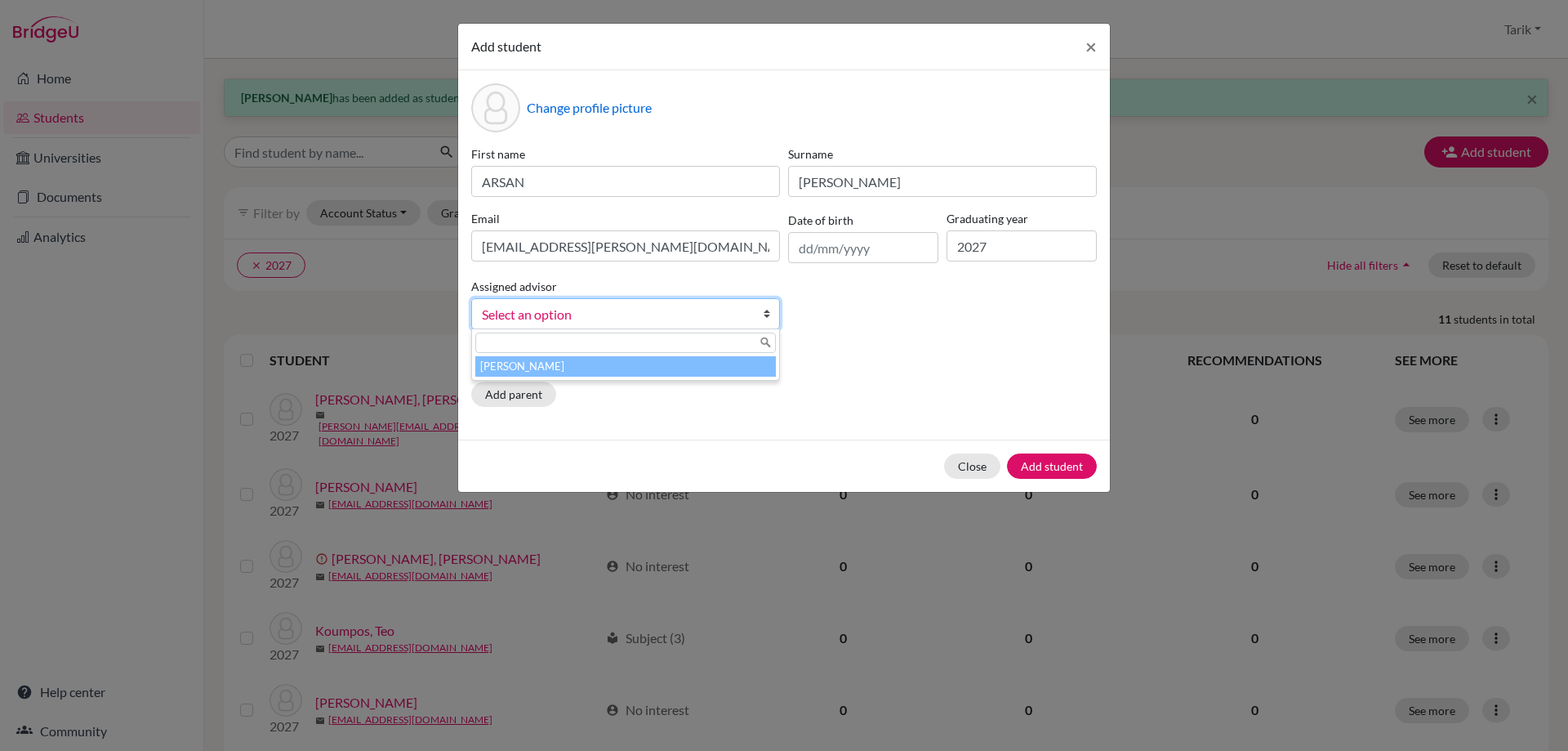
click at [609, 364] on li "[PERSON_NAME]" at bounding box center [626, 366] width 301 height 20
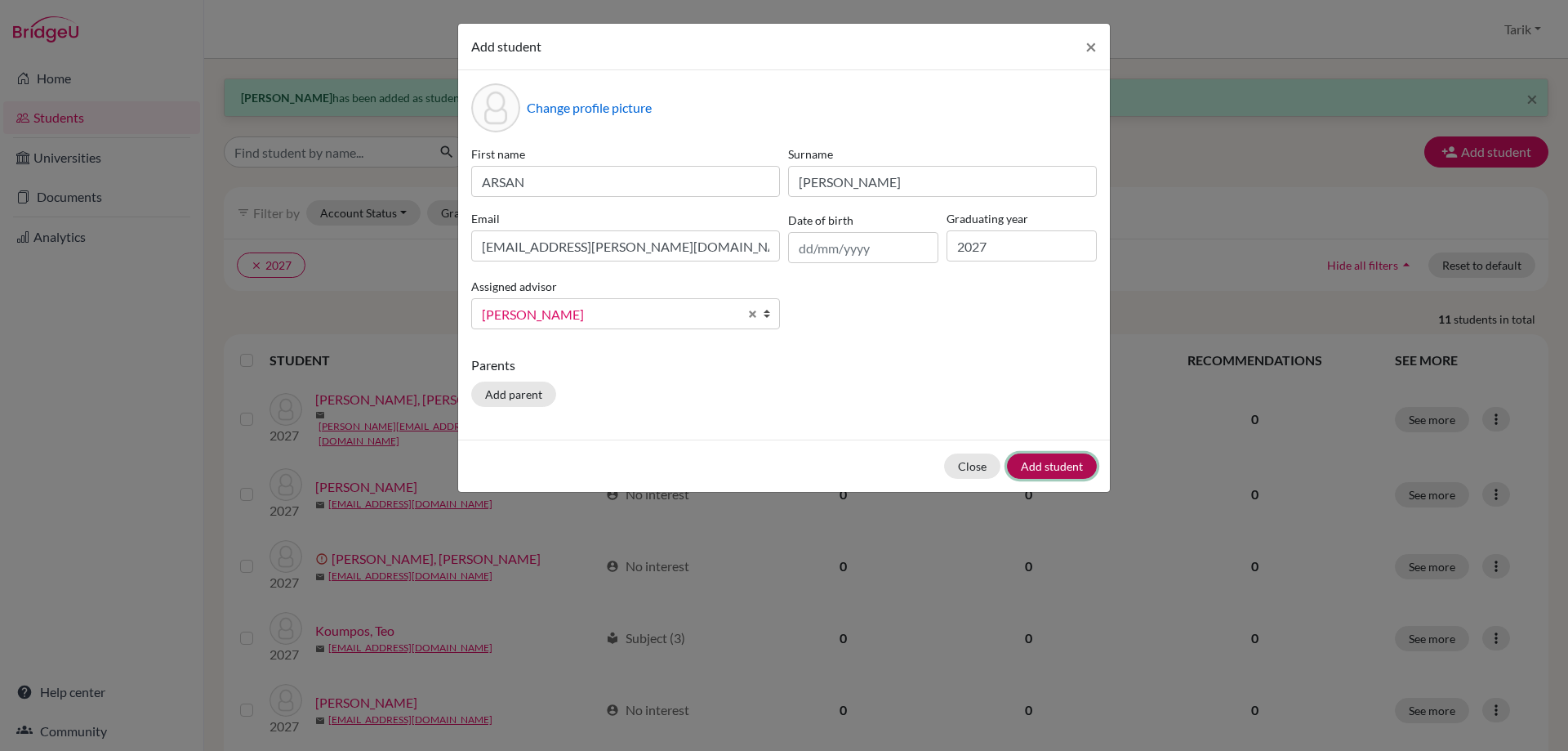
click at [1046, 461] on button "Add student" at bounding box center [1052, 466] width 90 height 25
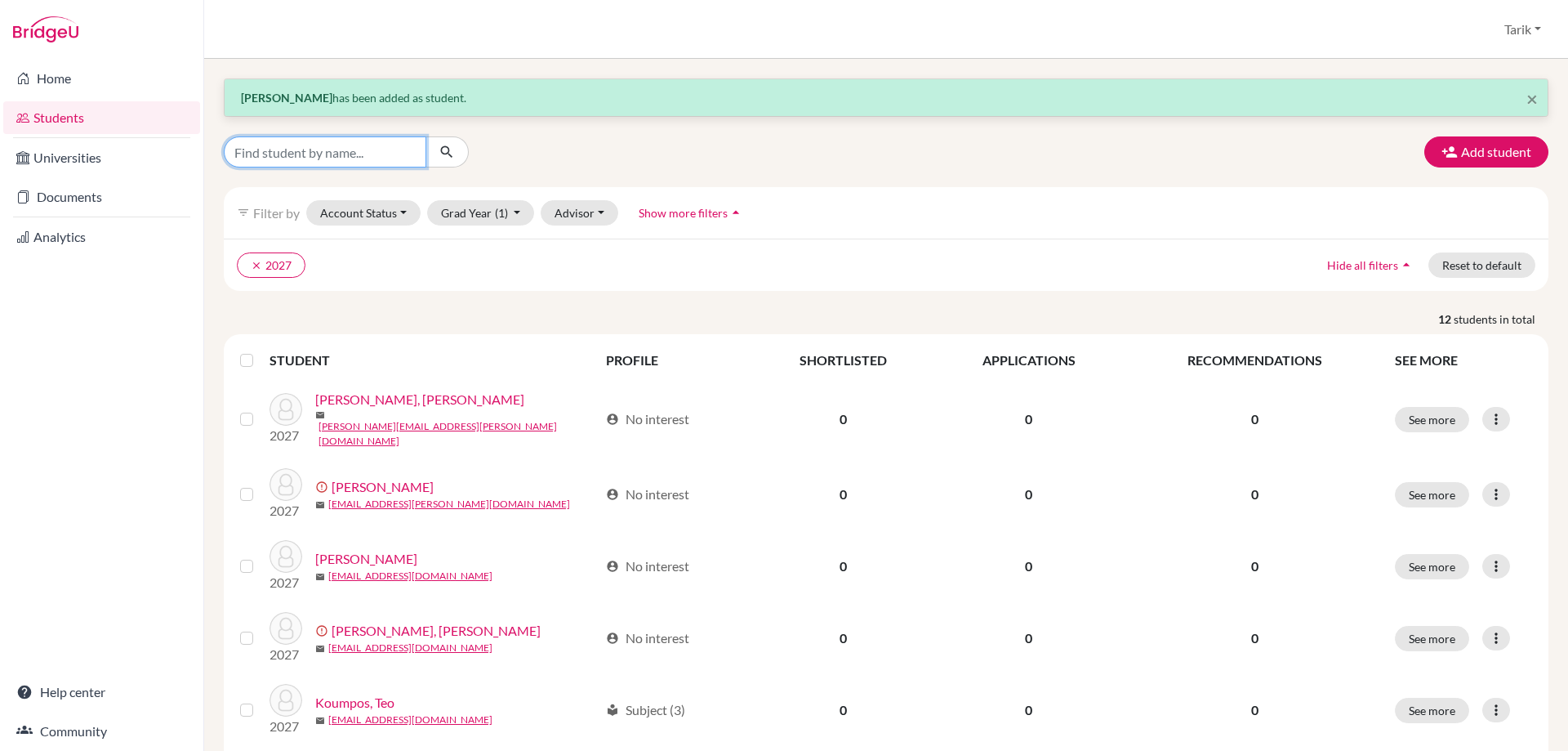
click at [328, 156] on input "Find student by name..." at bounding box center [325, 152] width 203 height 31
click at [1503, 138] on button "Add student" at bounding box center [1486, 152] width 124 height 31
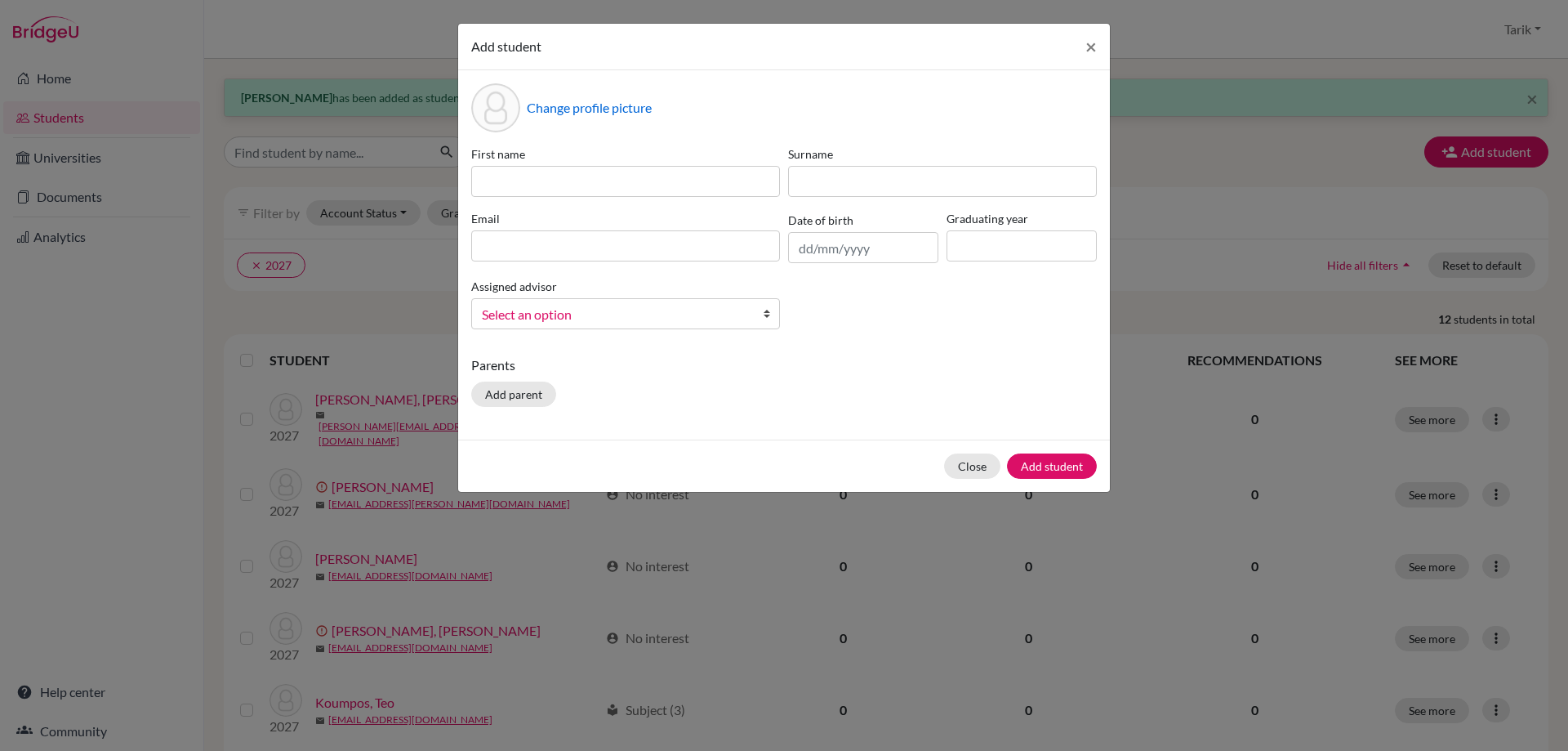
click at [557, 201] on div "First name Surname Email Date of birth Graduating year Assigned advisor [PERSON…" at bounding box center [784, 244] width 634 height 197
click at [549, 186] on input at bounding box center [626, 181] width 309 height 31
paste input "DUNJA"
type input "DUNJA"
click at [824, 176] on input at bounding box center [942, 181] width 309 height 31
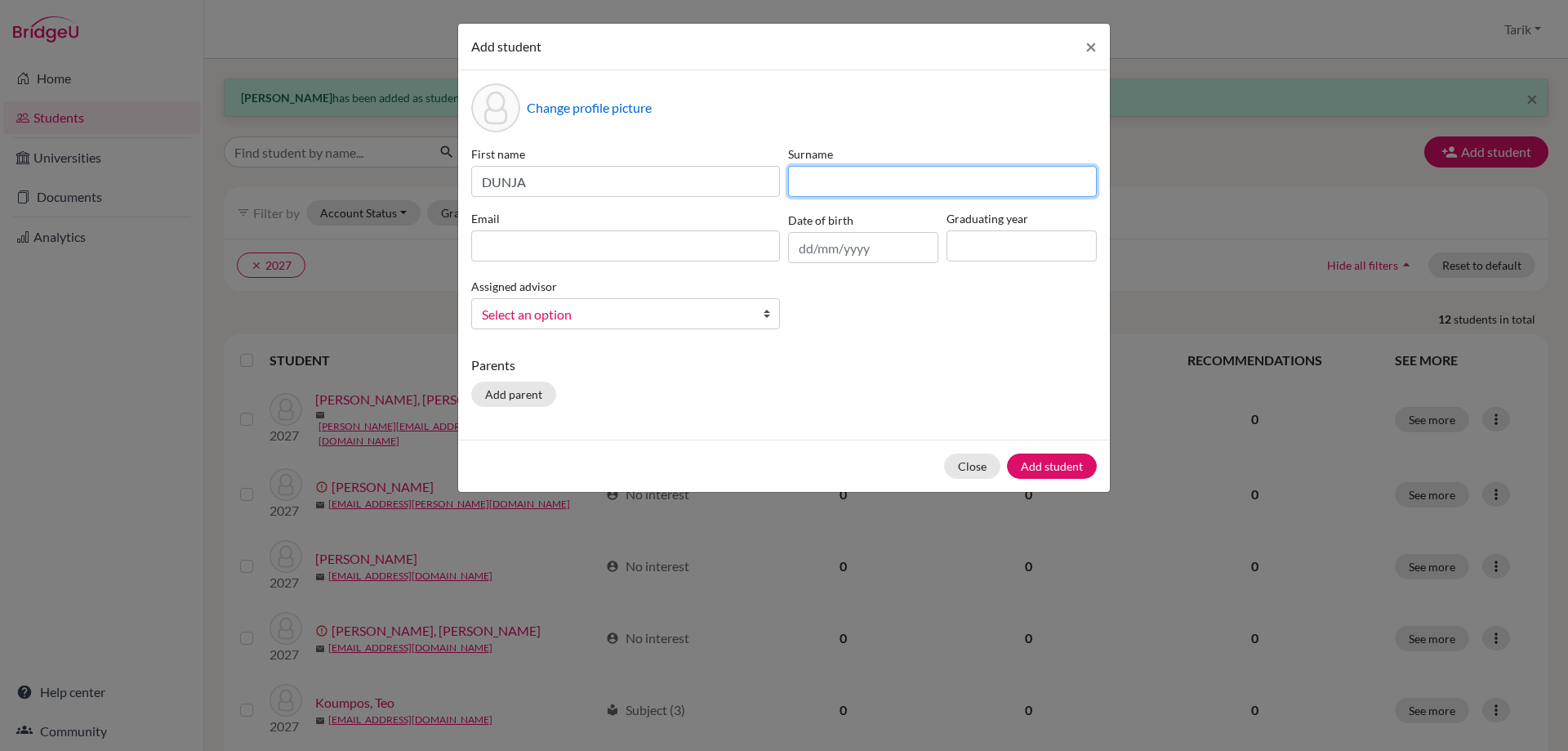
paste input "CAJETINAC"
type input "CAJETINAC"
click at [679, 250] on input at bounding box center [626, 245] width 309 height 31
paste input "[EMAIL_ADDRESS][DOMAIN_NAME]"
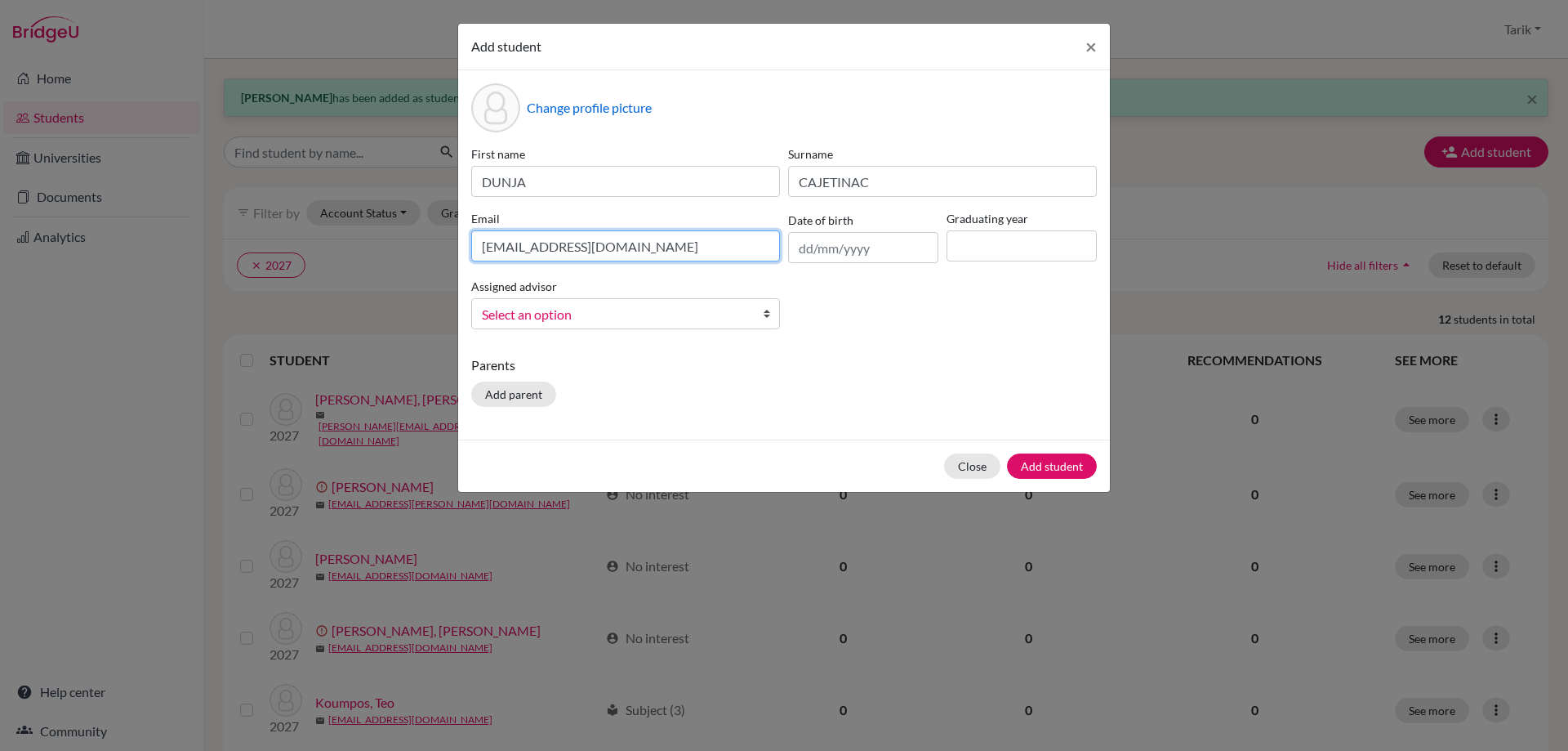
type input "[EMAIL_ADDRESS][DOMAIN_NAME]"
click at [978, 256] on input at bounding box center [1022, 245] width 150 height 31
type input "2027"
click at [628, 320] on span "Select an option" at bounding box center [615, 314] width 266 height 21
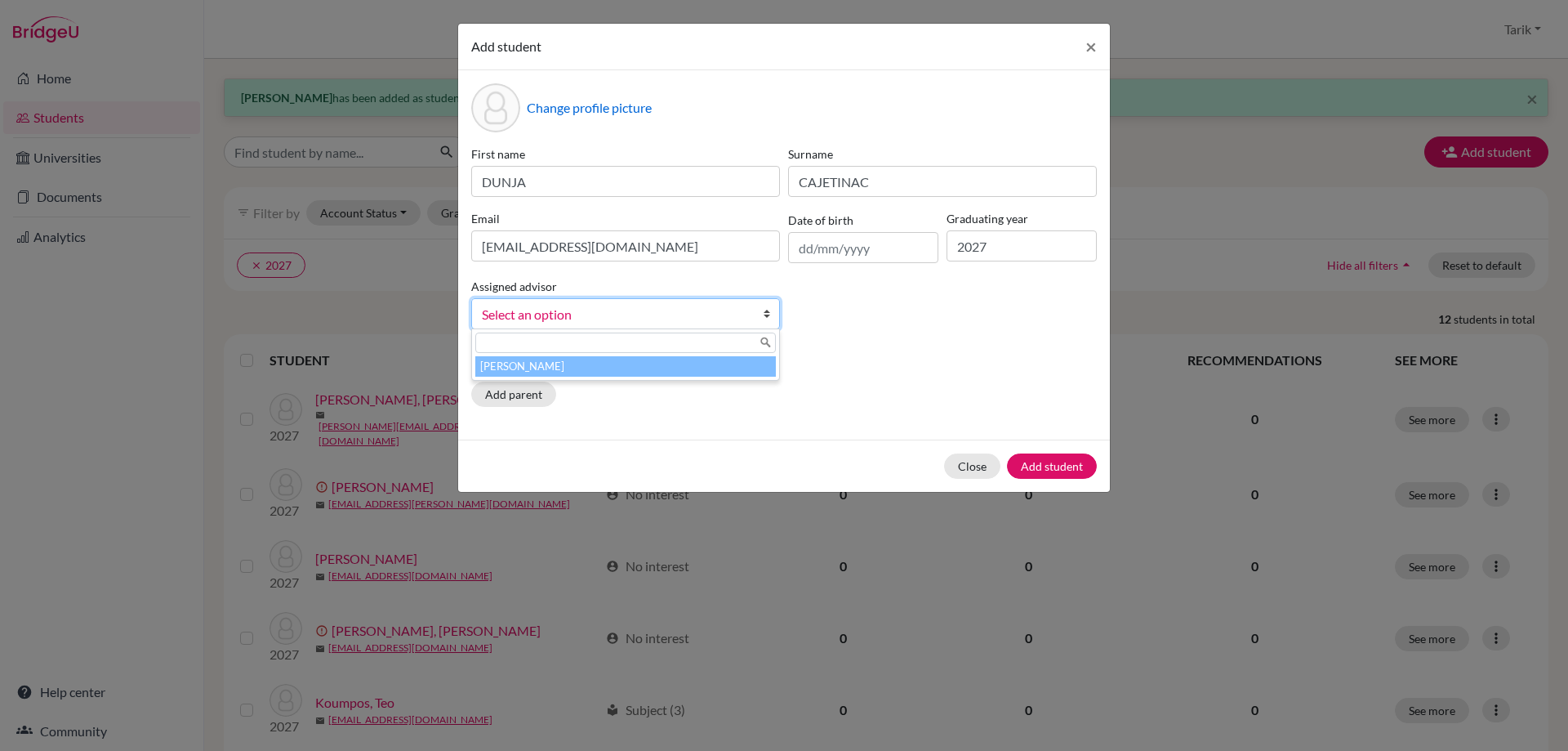
drag, startPoint x: 594, startPoint y: 368, endPoint x: 669, endPoint y: 383, distance: 76.5
click at [595, 368] on li "[PERSON_NAME]" at bounding box center [626, 366] width 301 height 20
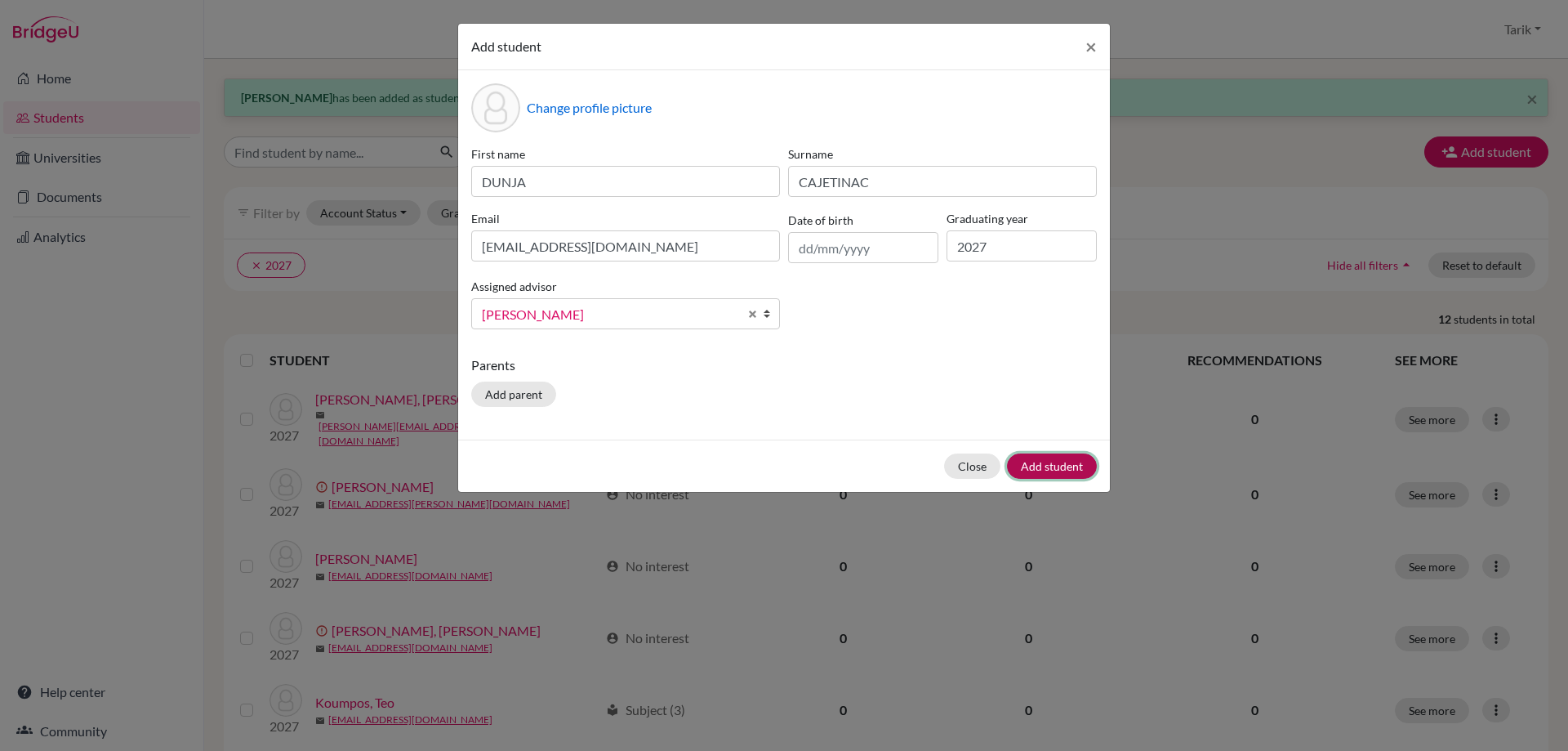
click at [1083, 476] on button "Add student" at bounding box center [1052, 466] width 90 height 25
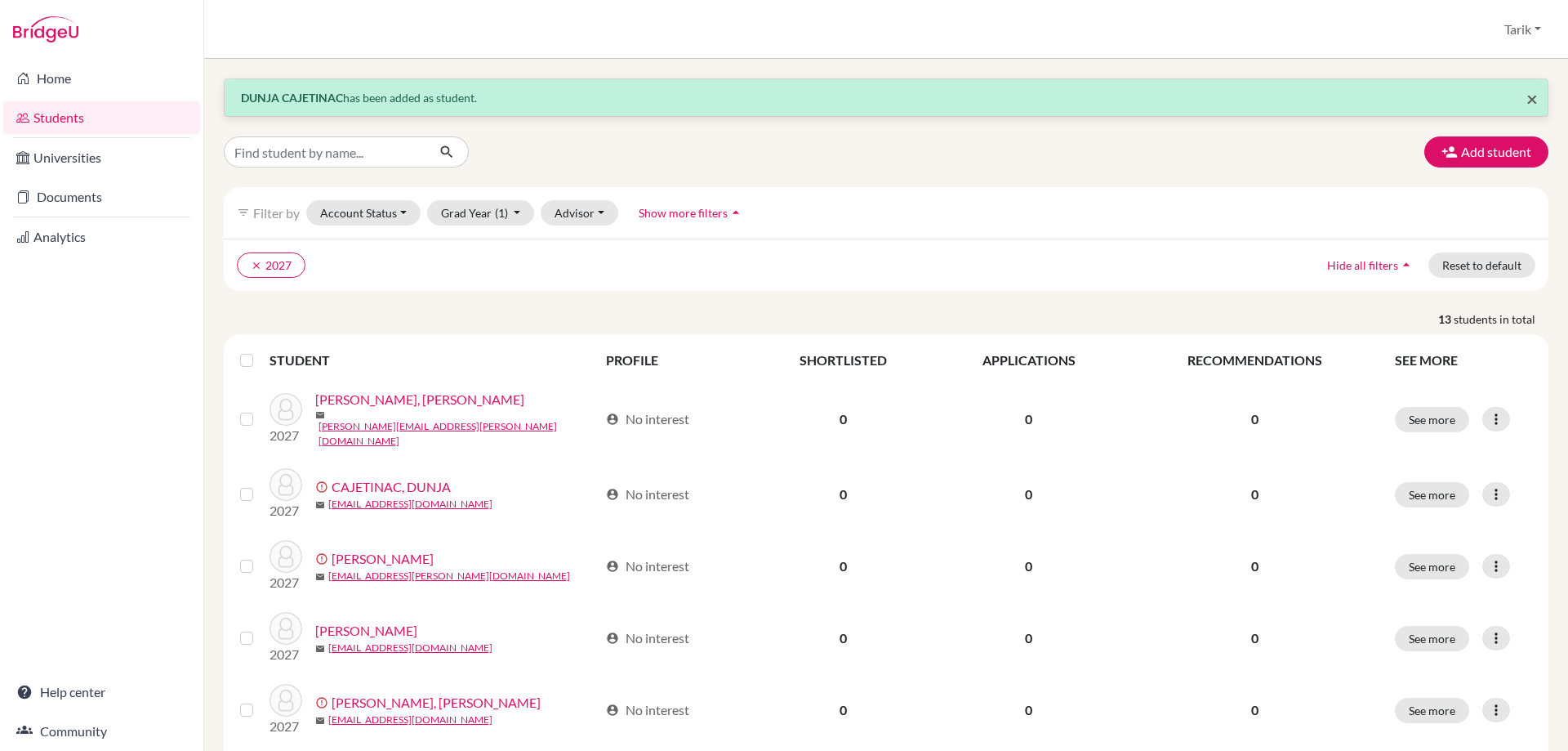
drag, startPoint x: 1511, startPoint y: 91, endPoint x: 1523, endPoint y: 96, distance: 13.0
click at [1516, 93] on div "× DUNJA CAJETINAC has been added as student." at bounding box center [887, 98] width 1323 height 37
click at [1526, 96] on span "×" at bounding box center [1532, 98] width 12 height 23
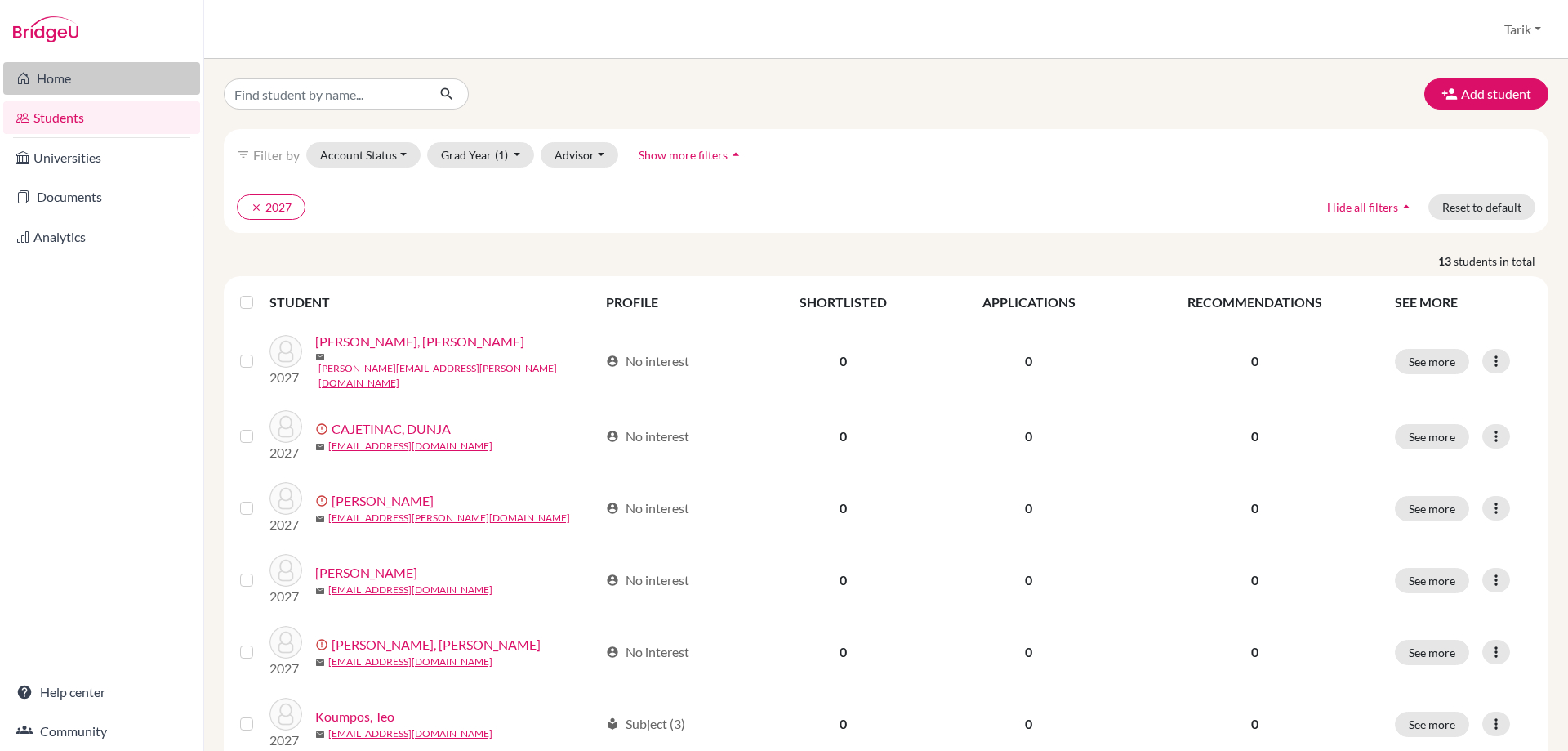
click at [65, 70] on link "Home" at bounding box center [101, 79] width 197 height 33
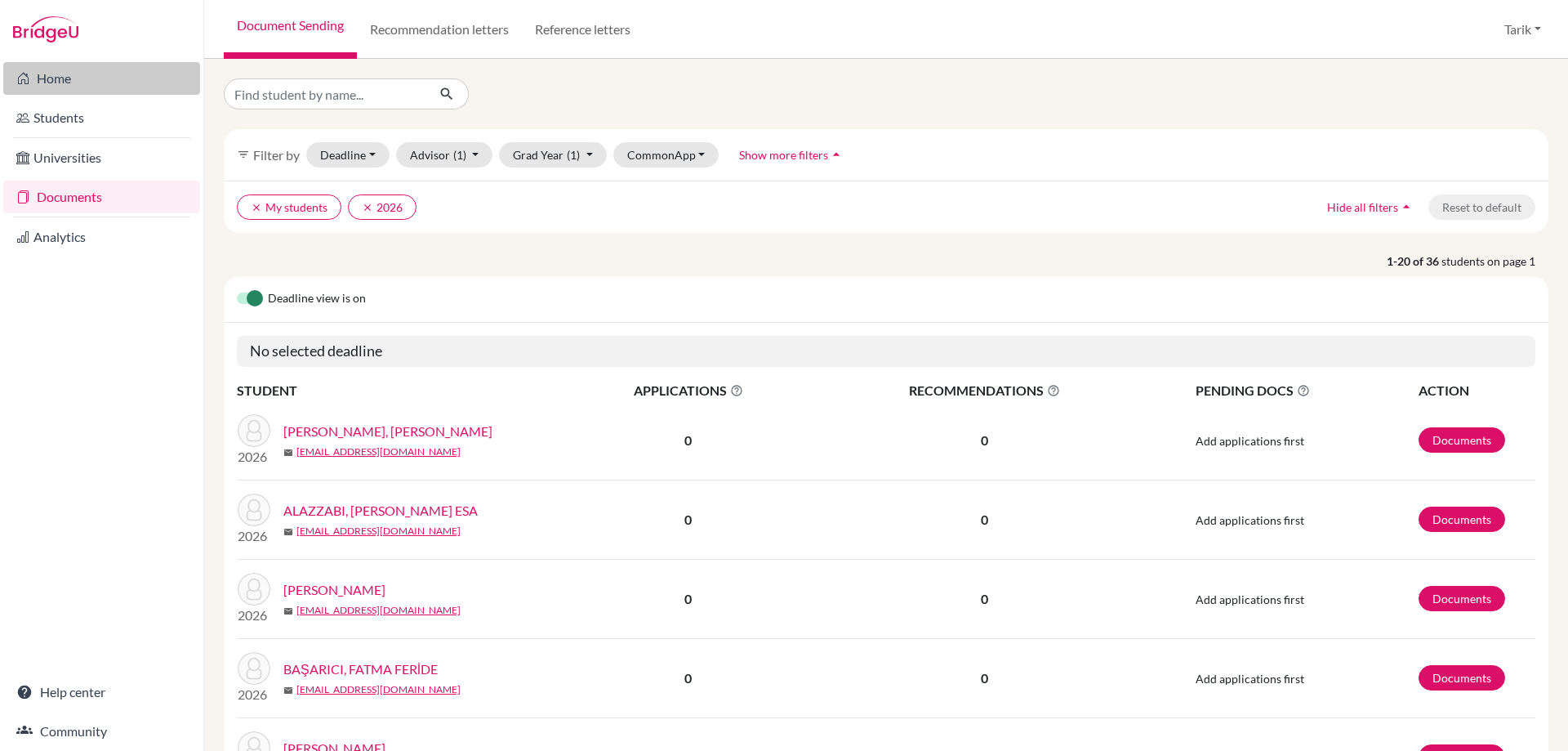
click at [94, 86] on link "Home" at bounding box center [101, 79] width 197 height 33
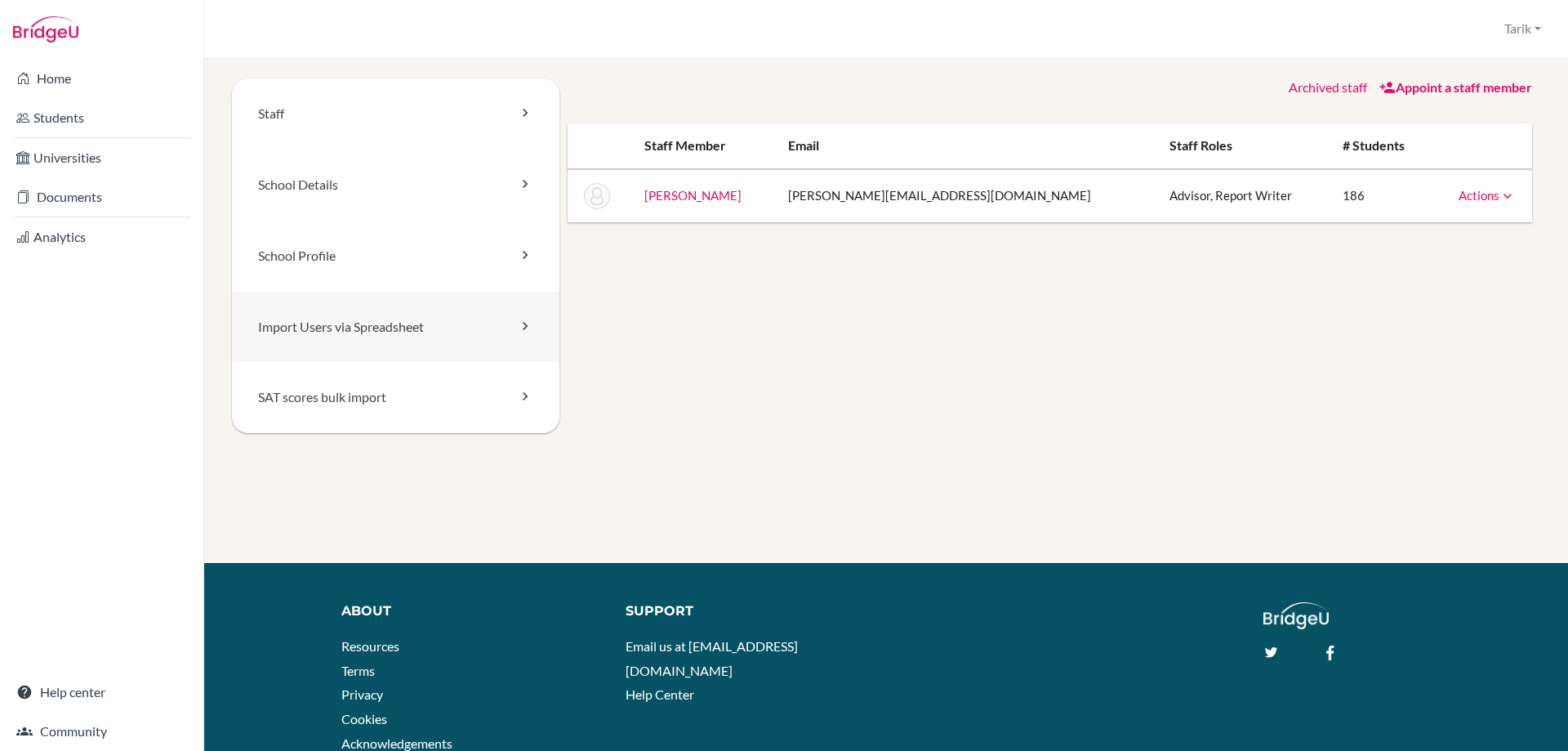
click at [501, 328] on link "Import Users via Spreadsheet" at bounding box center [396, 327] width 328 height 71
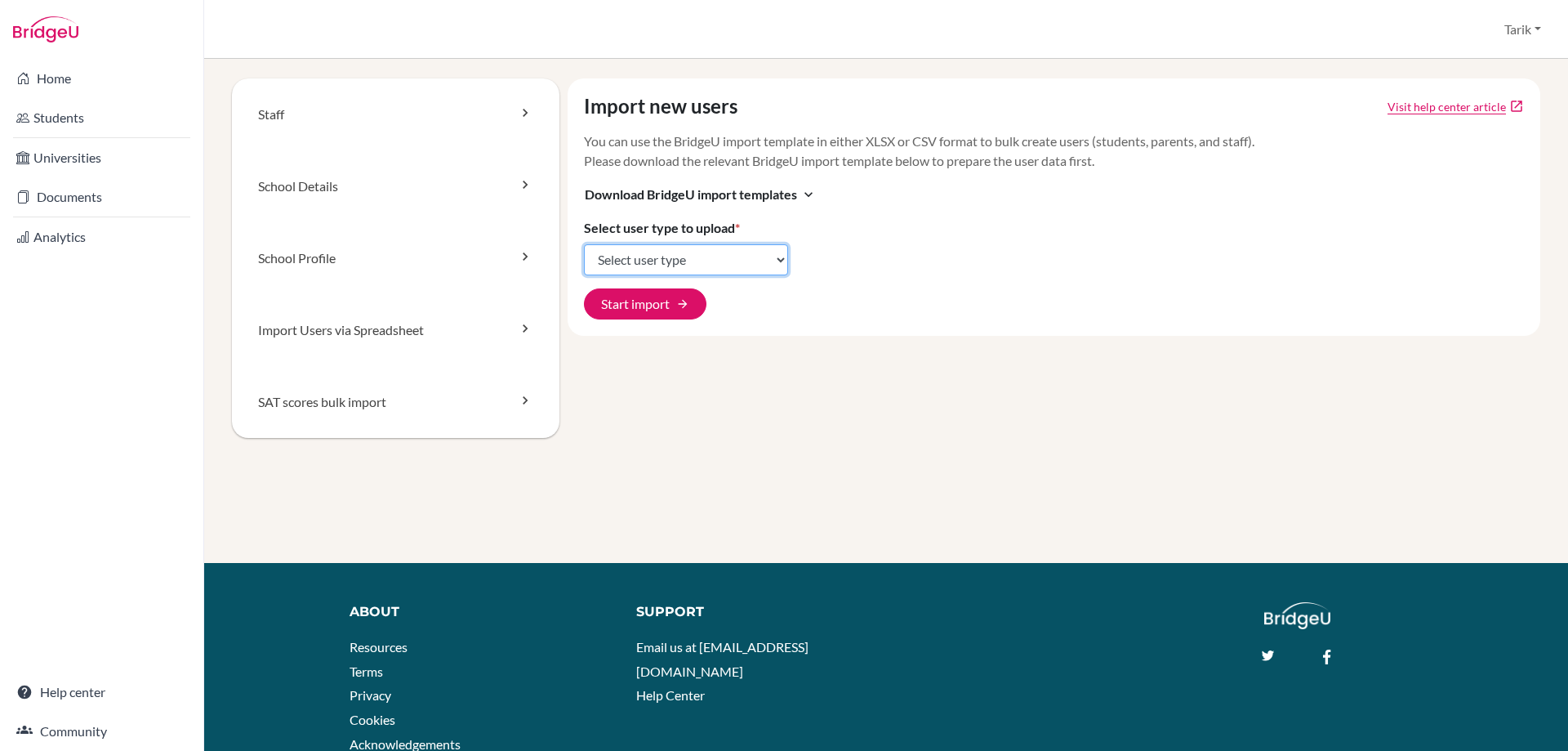
click at [649, 261] on select "Select user type Students Students and parents Parents Advisors Report writers" at bounding box center [686, 260] width 204 height 31
select select "students"
click at [584, 245] on select "Select user type Students Students and parents Parents Advisors Report writers" at bounding box center [686, 260] width 204 height 31
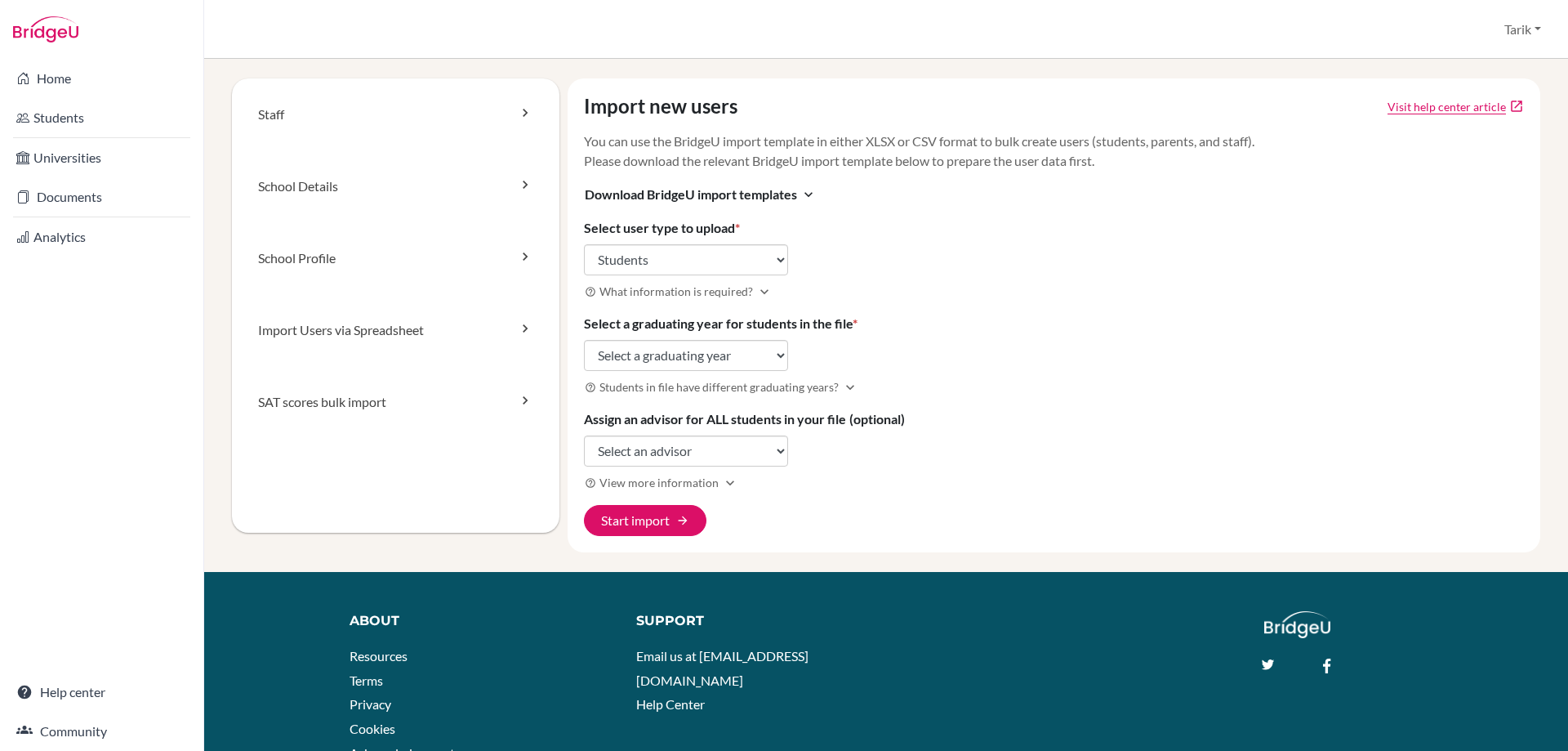
click at [819, 314] on label "Select a graduating year for students in the file *" at bounding box center [721, 323] width 274 height 19
click at [788, 340] on select "Select a graduating year [DATE] 2025 2026 2027 2028 2029" at bounding box center [686, 355] width 204 height 31
click at [761, 346] on select "Select a graduating year [DATE] 2025 2026 2027 2028 2029" at bounding box center [686, 355] width 204 height 31
select select "2027"
click at [584, 340] on select "Select a graduating year [DATE] 2025 2026 2027 2028 2029" at bounding box center [686, 355] width 204 height 31
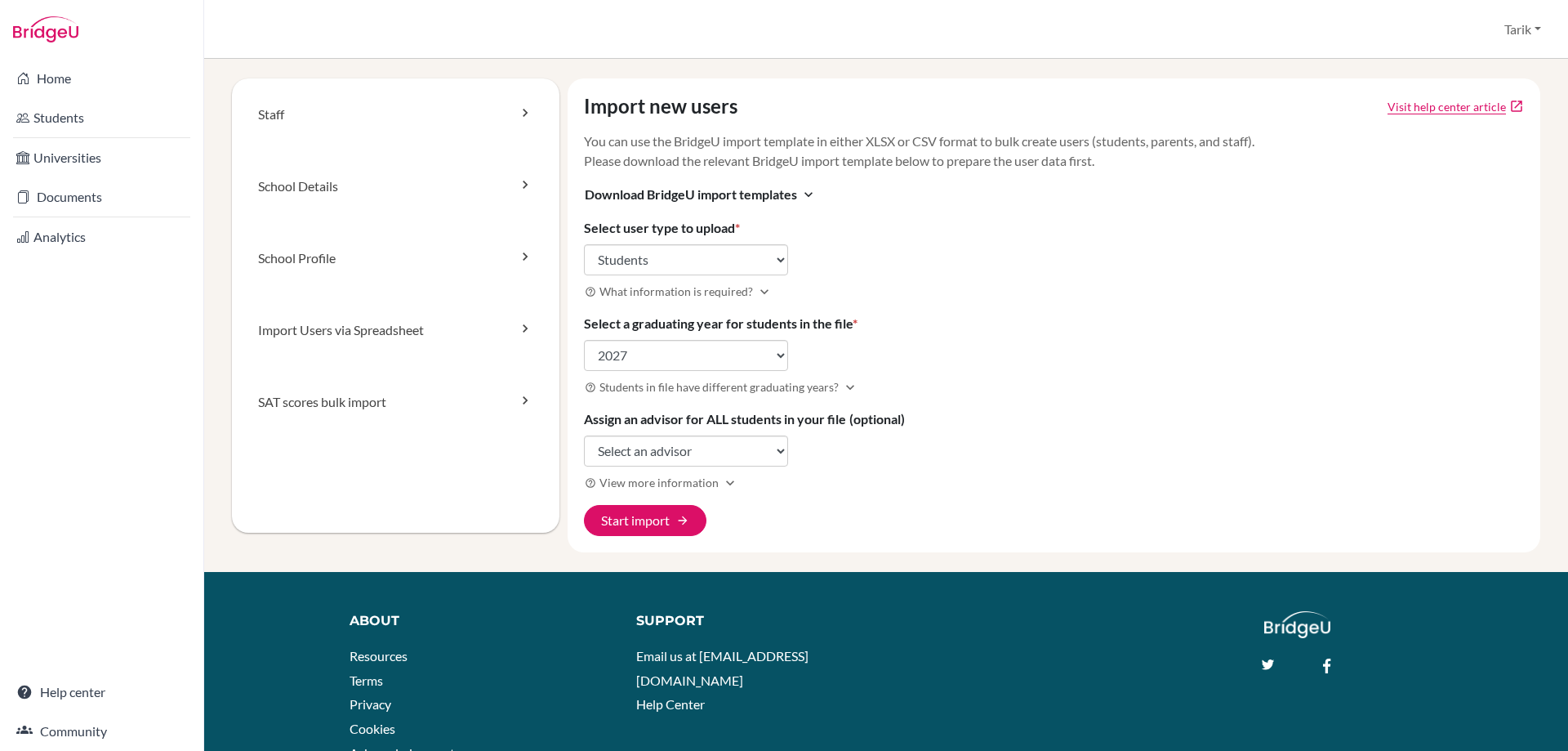
click at [702, 419] on label "Assign an advisor for ALL students in your file (optional)" at bounding box center [744, 419] width 321 height 19
click at [702, 436] on select "Select an advisor Tarik Buran" at bounding box center [686, 451] width 204 height 31
click at [705, 448] on select "Select an advisor Tarik Buran" at bounding box center [686, 451] width 204 height 31
select select "298463"
click at [584, 436] on select "Select an advisor Tarik Buran" at bounding box center [686, 451] width 204 height 31
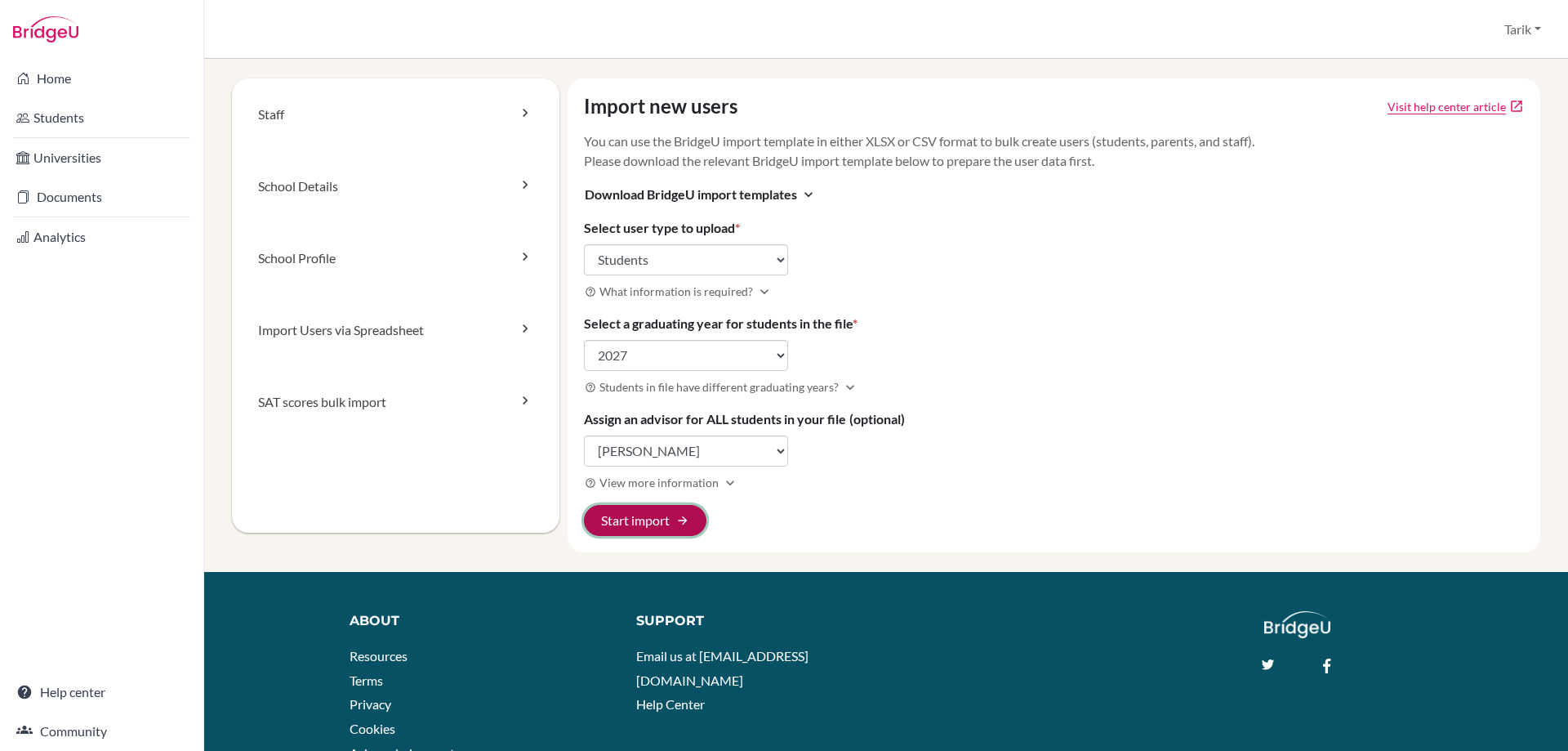
click at [653, 519] on button "Start import arrow_forward" at bounding box center [645, 520] width 122 height 31
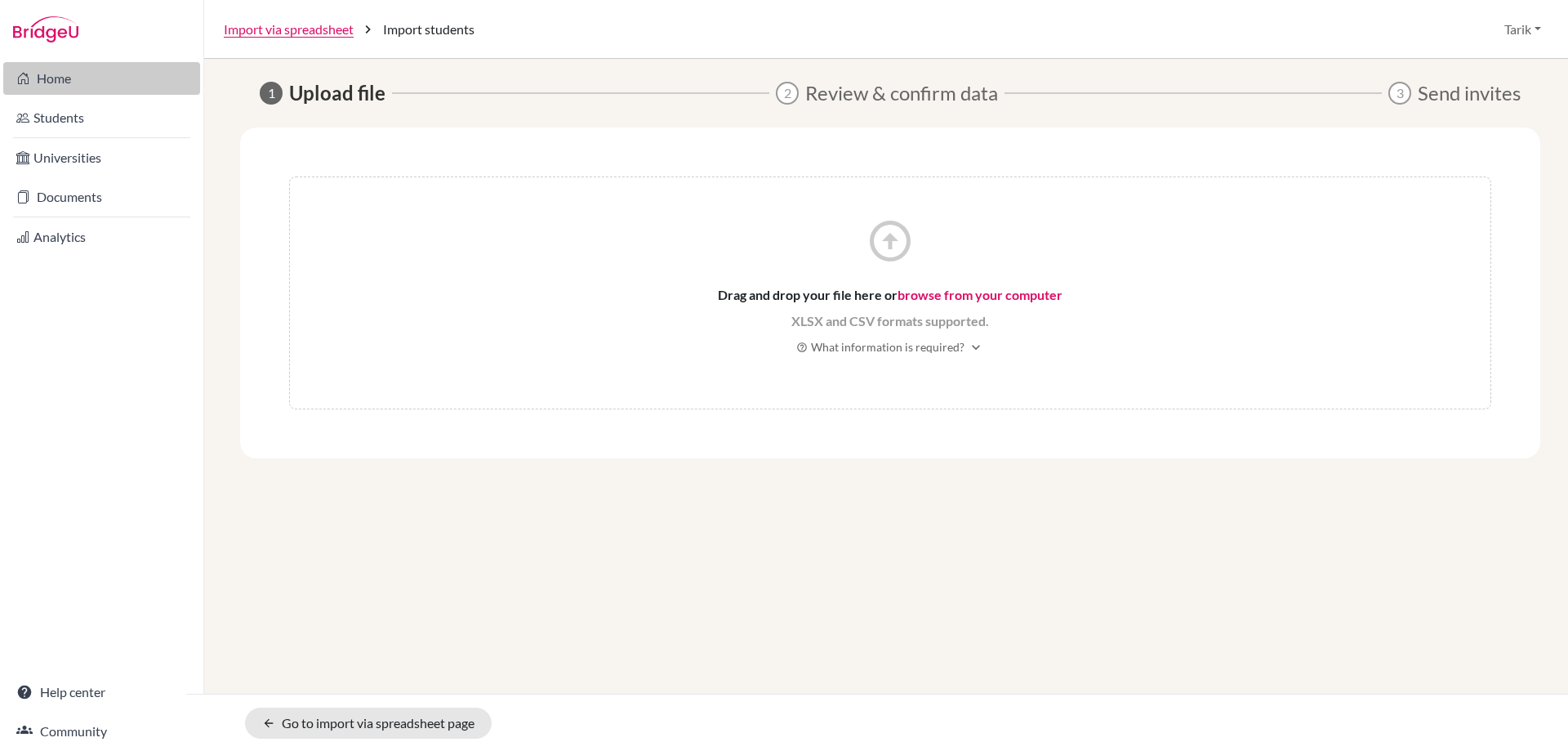
click at [51, 83] on link "Home" at bounding box center [101, 79] width 197 height 33
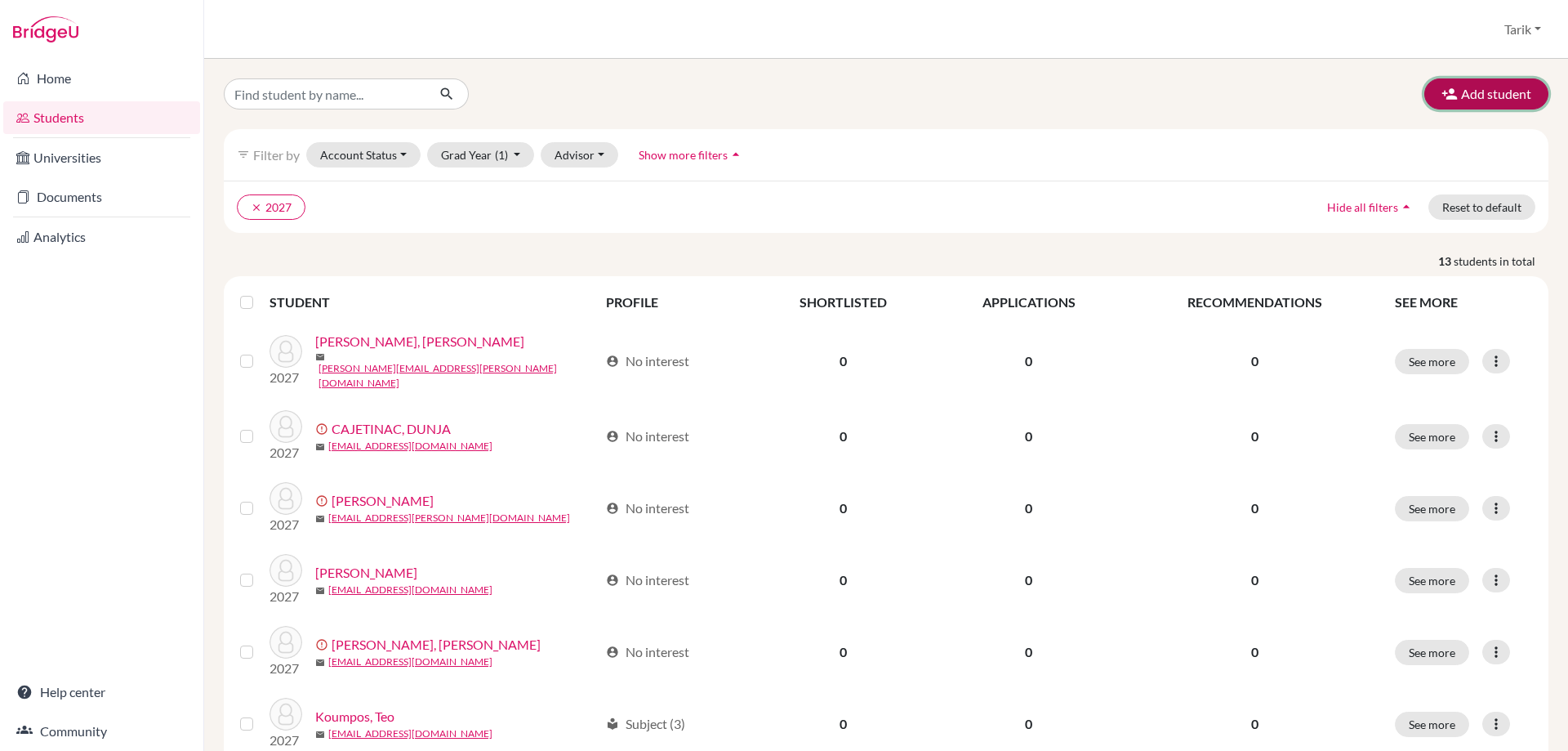
click at [1455, 101] on button "Add student" at bounding box center [1486, 94] width 124 height 31
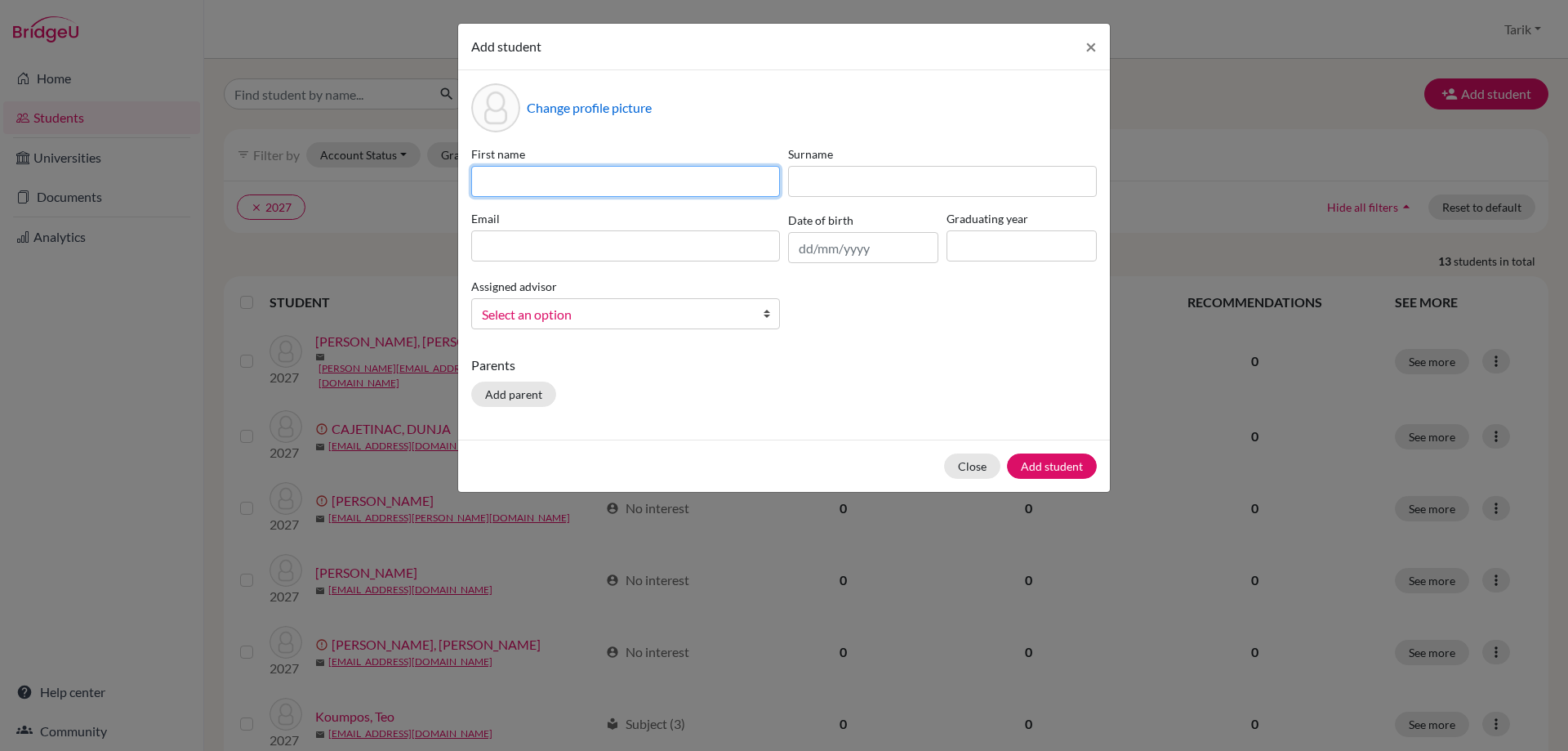
click at [544, 168] on input at bounding box center [626, 181] width 309 height 31
click at [539, 188] on input "d" at bounding box center [626, 181] width 309 height 31
click at [540, 188] on input "d" at bounding box center [626, 181] width 309 height 31
paste input "[PERSON_NAME] DE [PERSON_NAME]"
type input "[PERSON_NAME] DE [PERSON_NAME]"
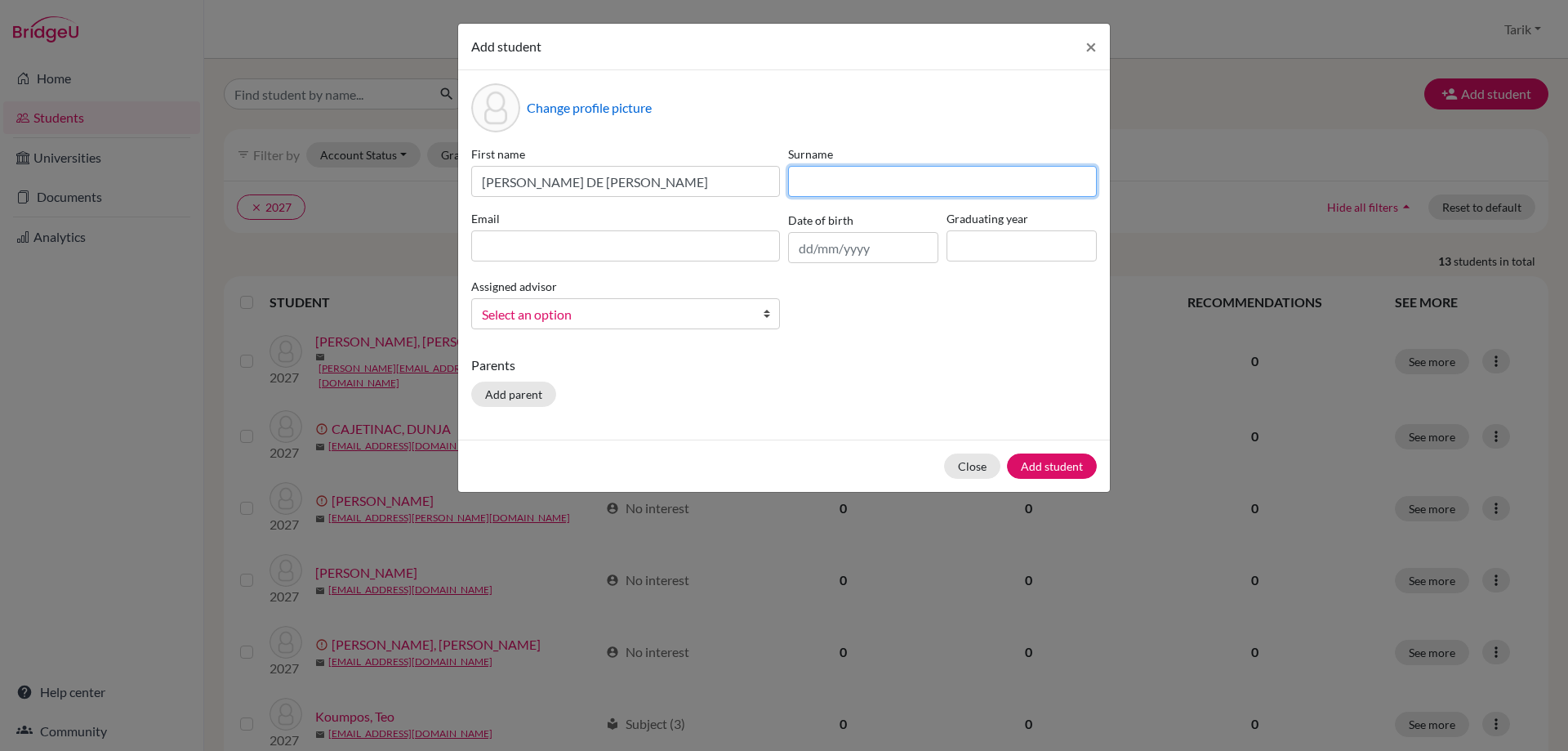
click at [803, 179] on input at bounding box center [942, 181] width 309 height 31
paste input "[PERSON_NAME]"
type input "[PERSON_NAME]"
click at [670, 247] on input at bounding box center [626, 245] width 309 height 31
paste input "[EMAIL_ADDRESS][DOMAIN_NAME]"
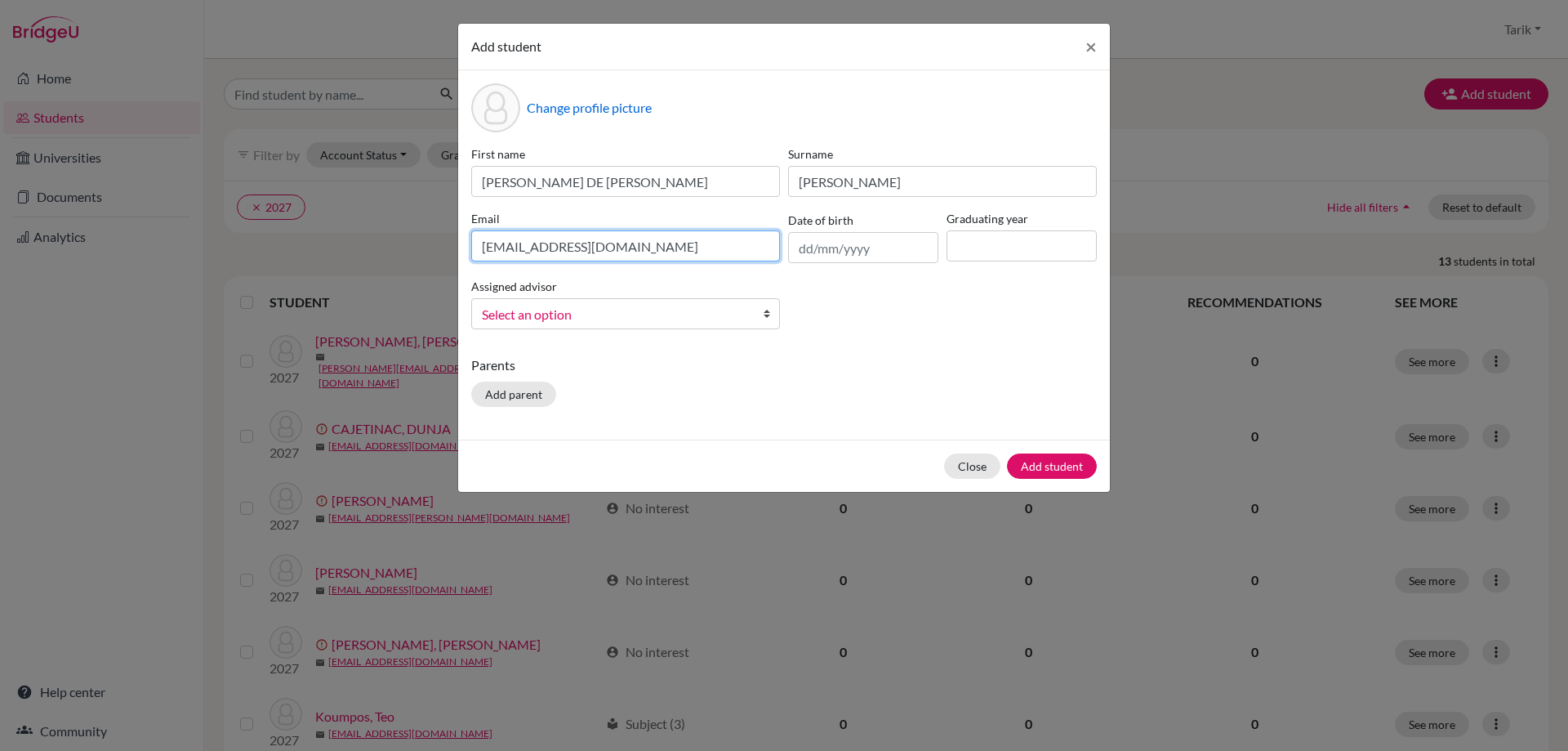
type input "[EMAIL_ADDRESS][DOMAIN_NAME]"
click at [1002, 250] on input at bounding box center [1022, 245] width 150 height 31
type input "2027"
click at [710, 317] on span "Select an option" at bounding box center [615, 314] width 266 height 21
click at [690, 377] on div "[PERSON_NAME]" at bounding box center [626, 354] width 309 height 52
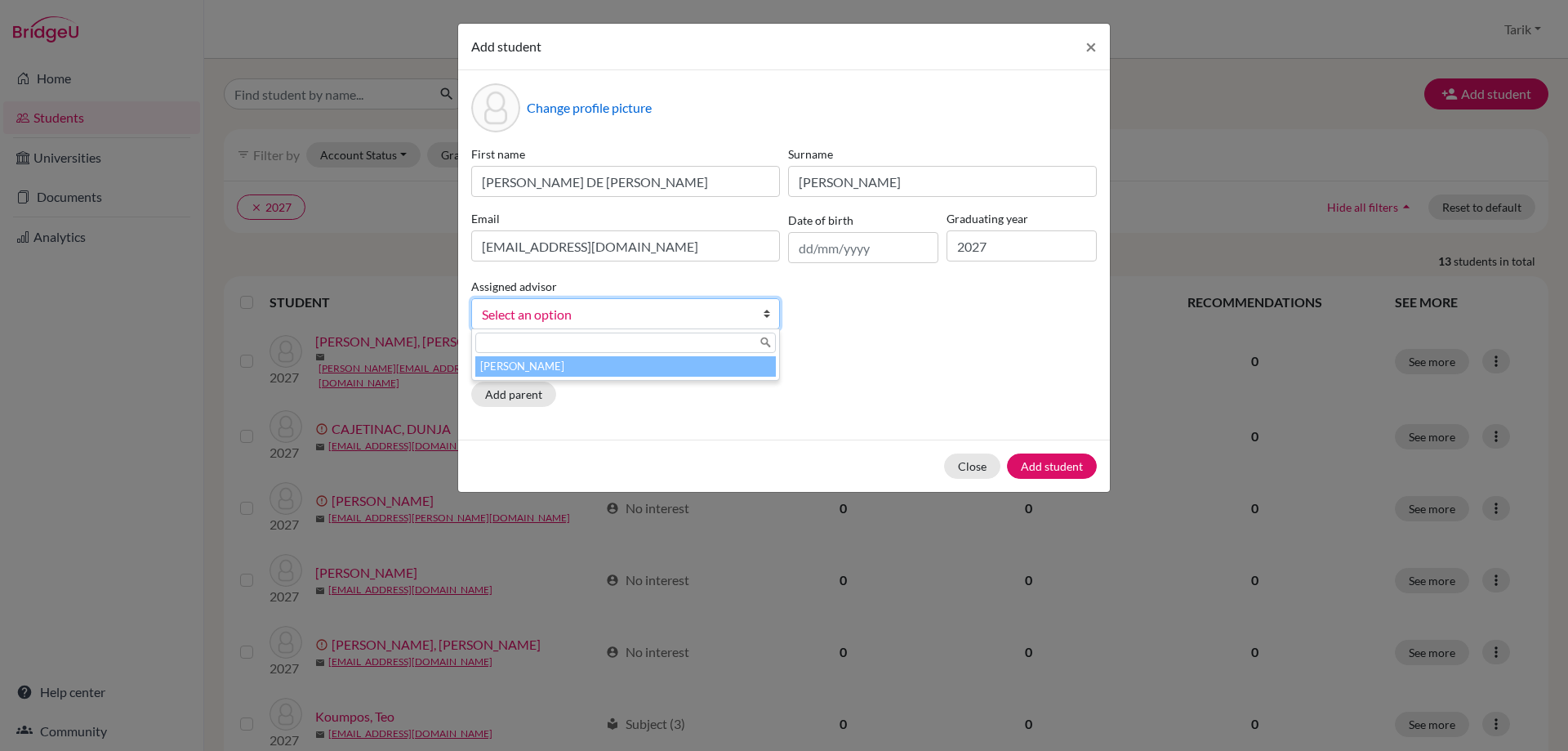
click at [691, 365] on li "[PERSON_NAME]" at bounding box center [626, 366] width 301 height 20
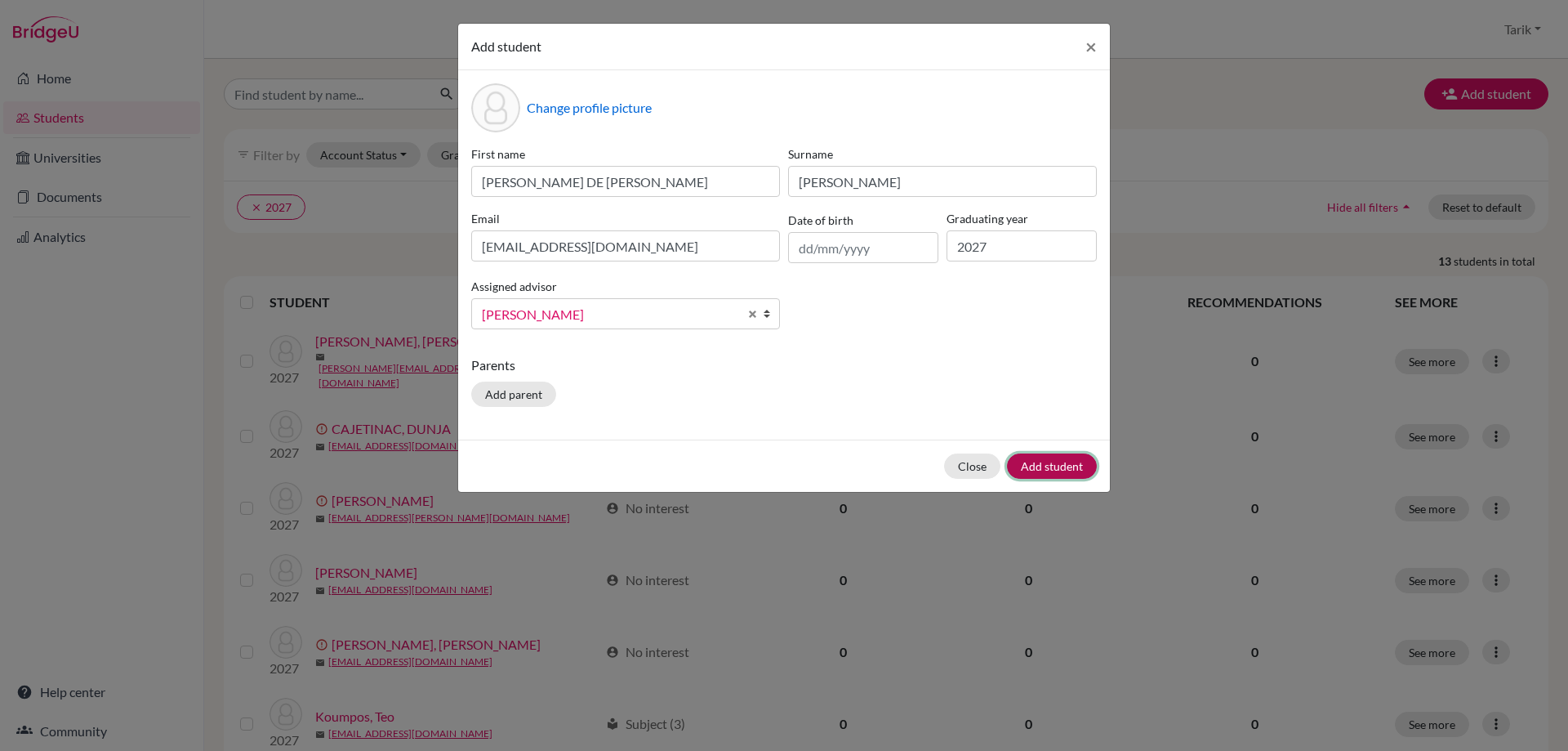
click at [1066, 473] on button "Add student" at bounding box center [1052, 466] width 90 height 25
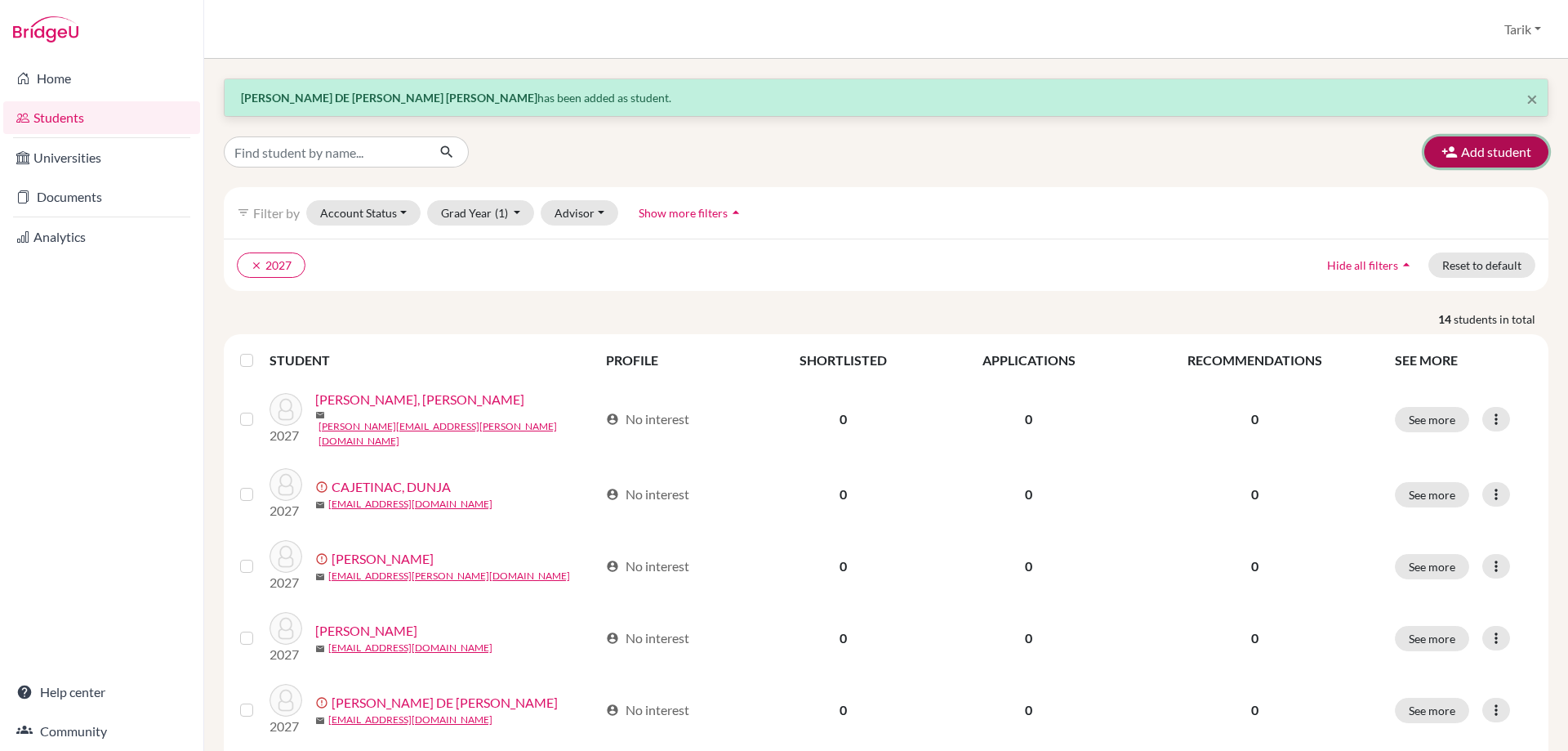
click at [1460, 139] on button "Add student" at bounding box center [1486, 152] width 124 height 31
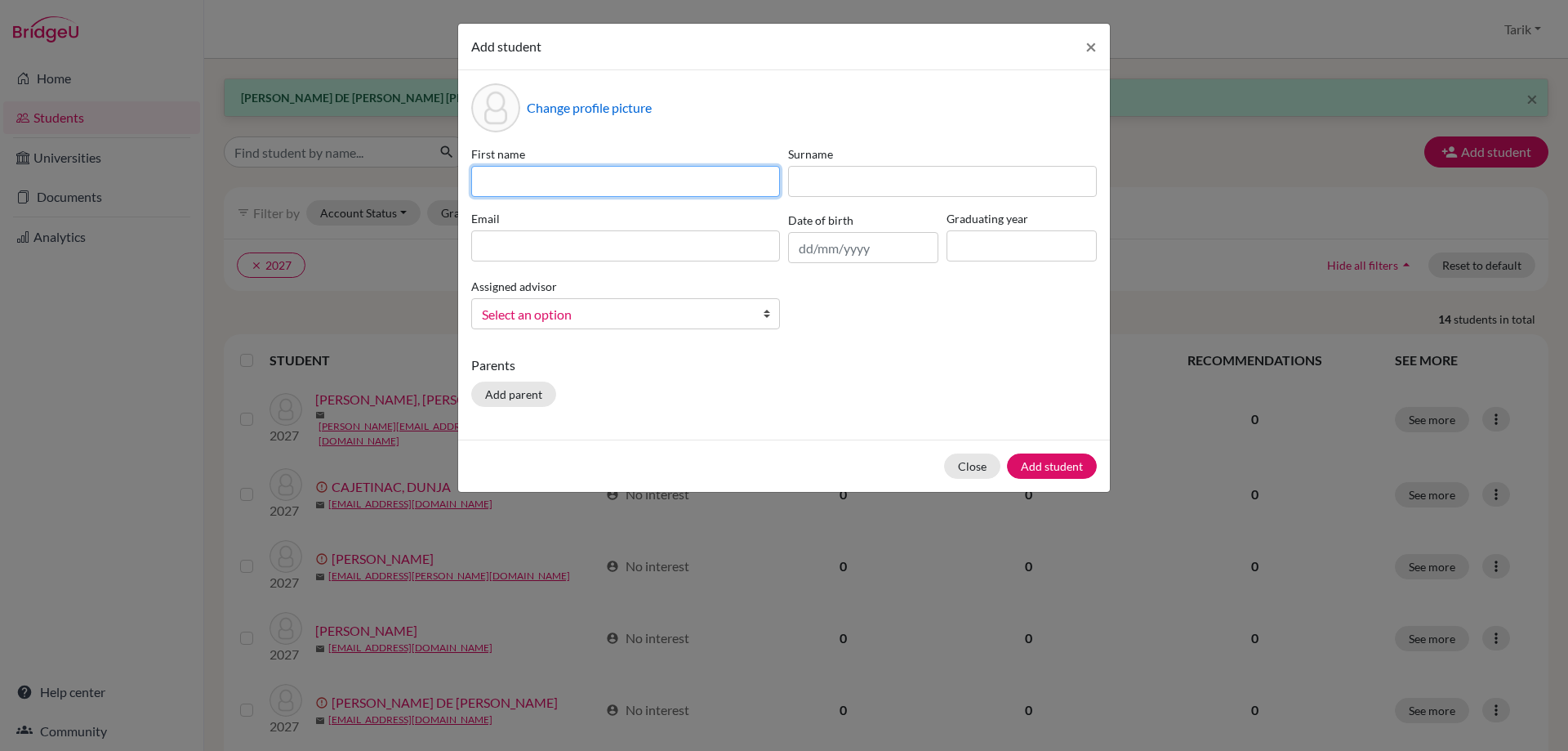
click at [585, 170] on input at bounding box center [626, 181] width 309 height 31
paste input "[PERSON_NAME]"
type input "[PERSON_NAME]"
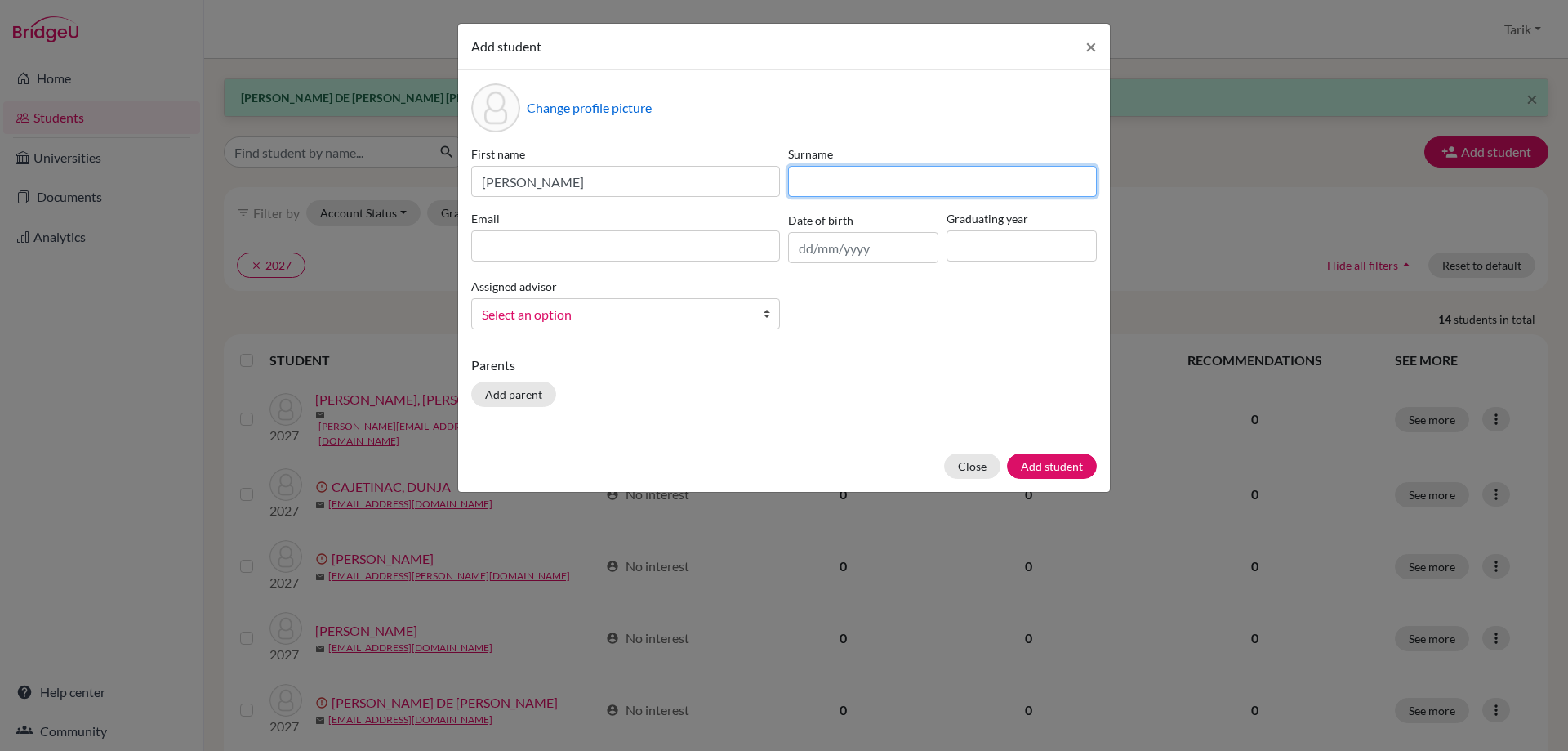
click at [845, 187] on input at bounding box center [942, 181] width 309 height 31
paste input "YÜCELEN"
type input "YÜCELEN"
click at [652, 239] on input at bounding box center [626, 245] width 309 height 31
paste input "[PERSON_NAME][EMAIL_ADDRESS][DOMAIN_NAME]"
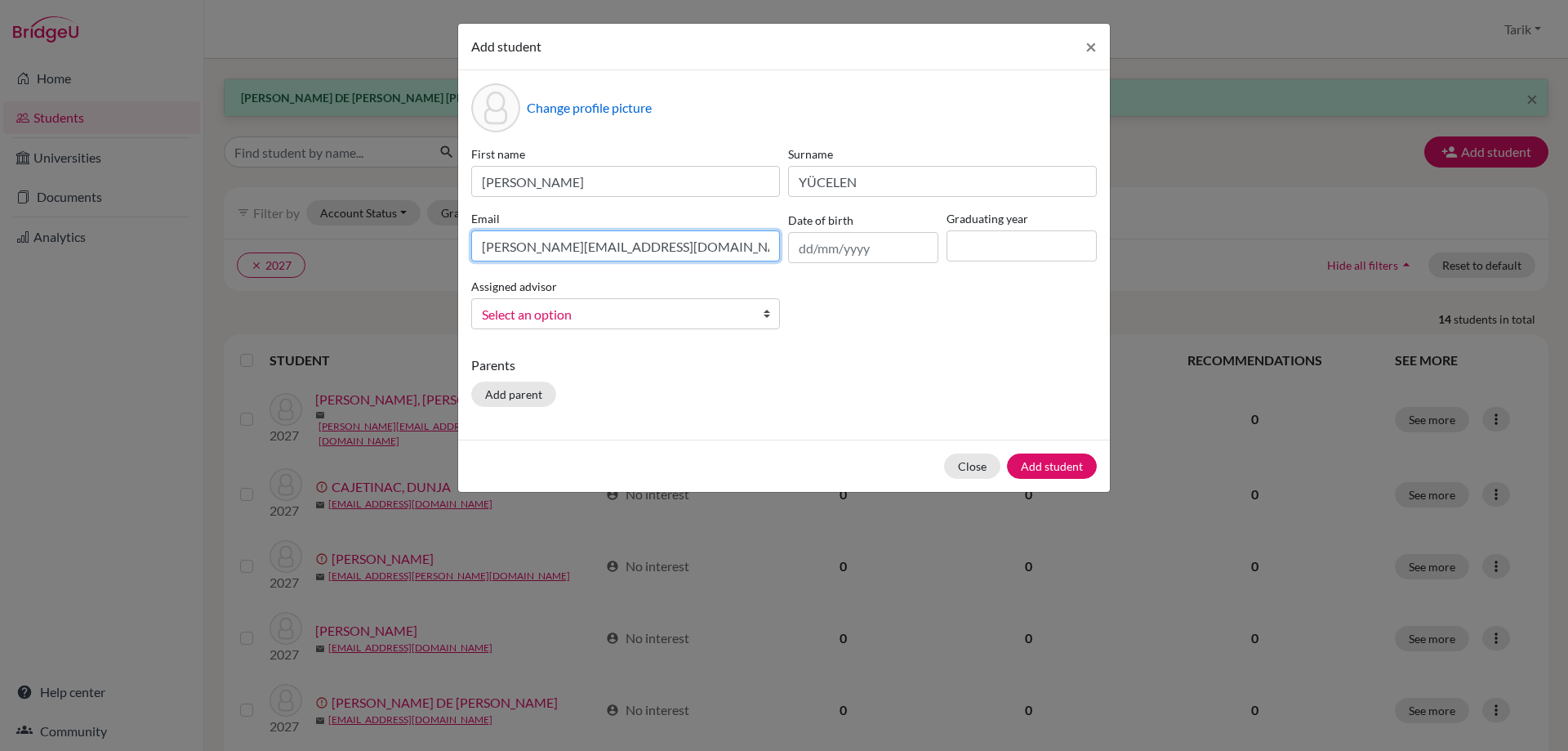
type input "[PERSON_NAME][EMAIL_ADDRESS][DOMAIN_NAME]"
click at [964, 257] on input at bounding box center [1022, 245] width 150 height 31
type input "2027"
click at [662, 325] on link "Select an option" at bounding box center [626, 313] width 309 height 31
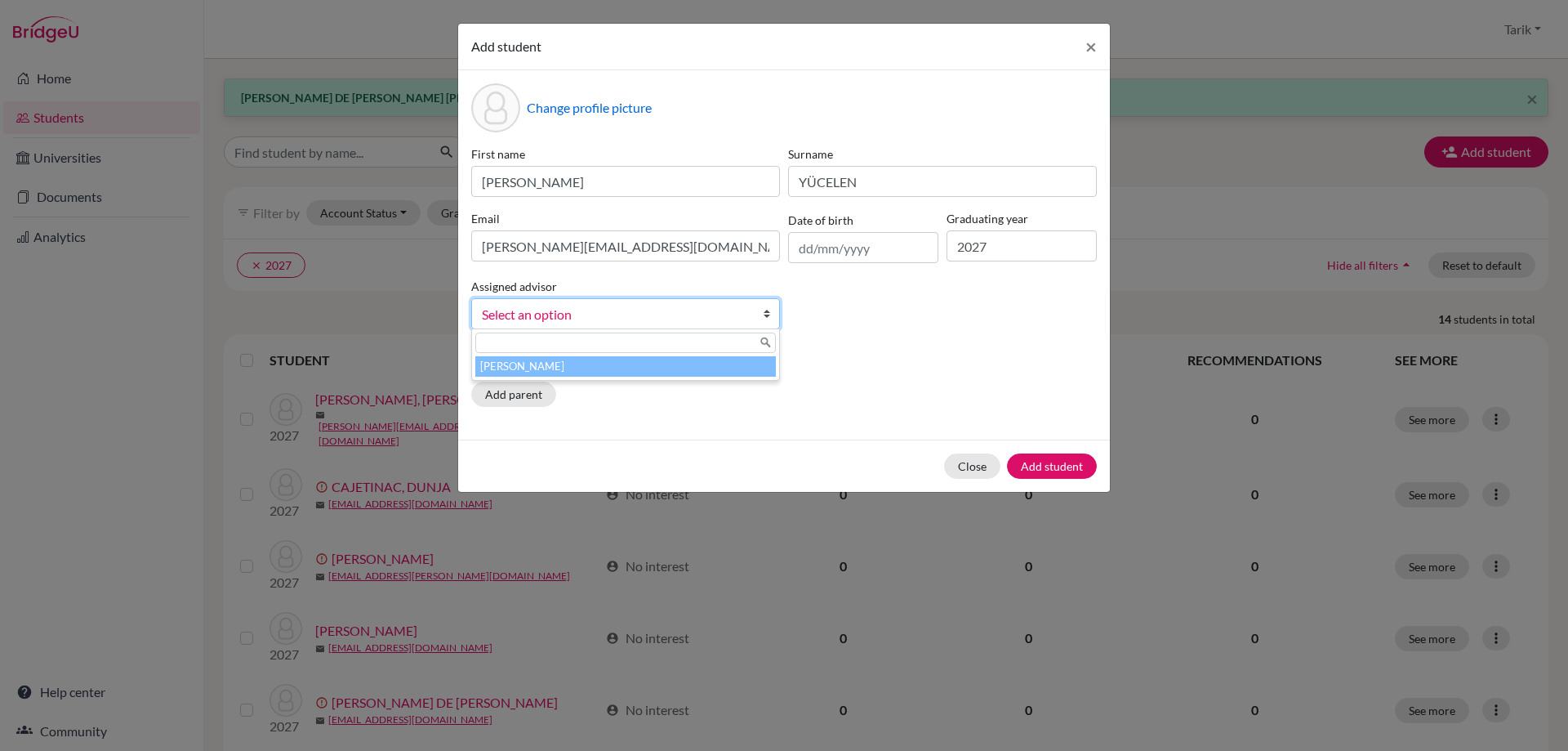
click at [612, 359] on li "[PERSON_NAME]" at bounding box center [626, 366] width 301 height 20
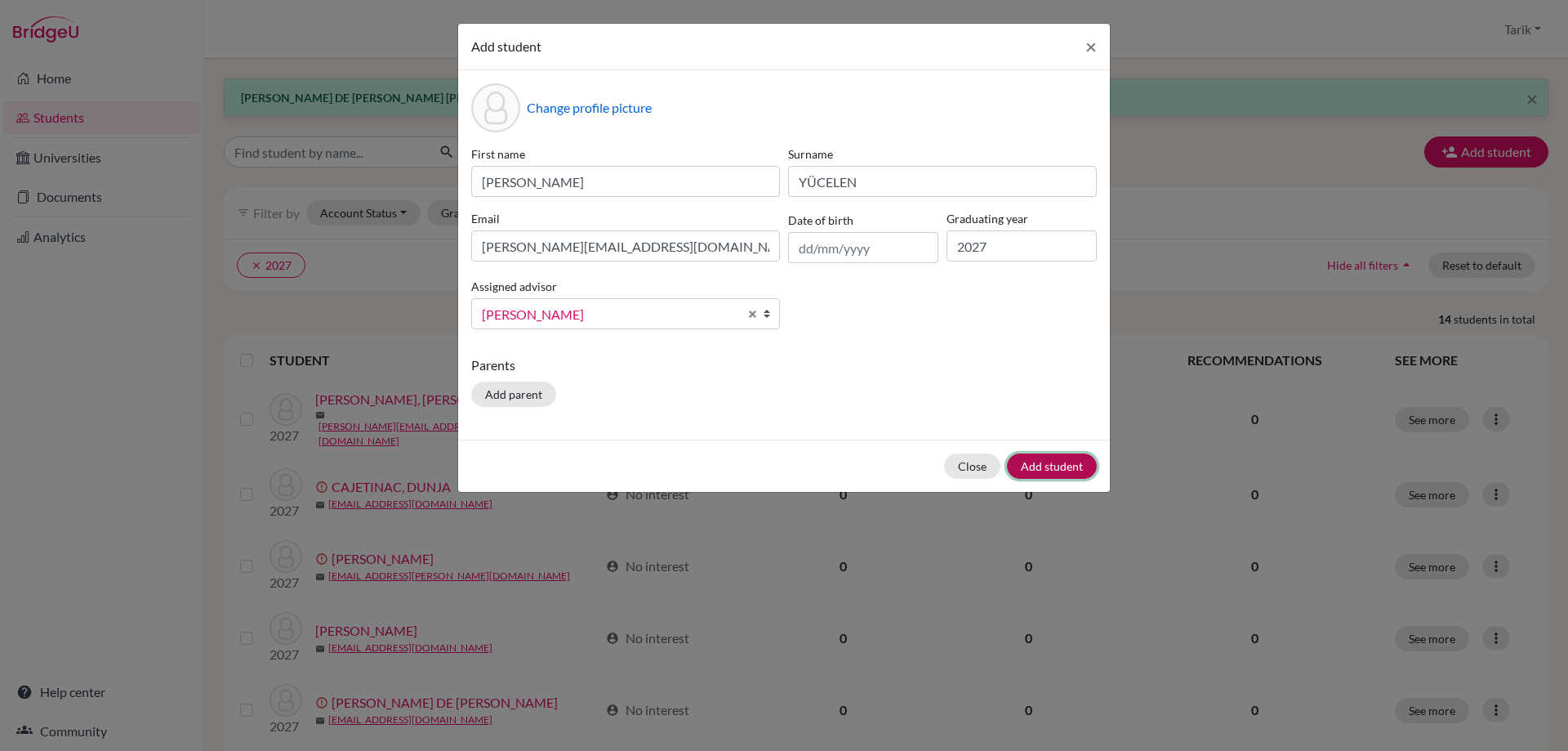
click at [1041, 462] on button "Add student" at bounding box center [1052, 466] width 90 height 25
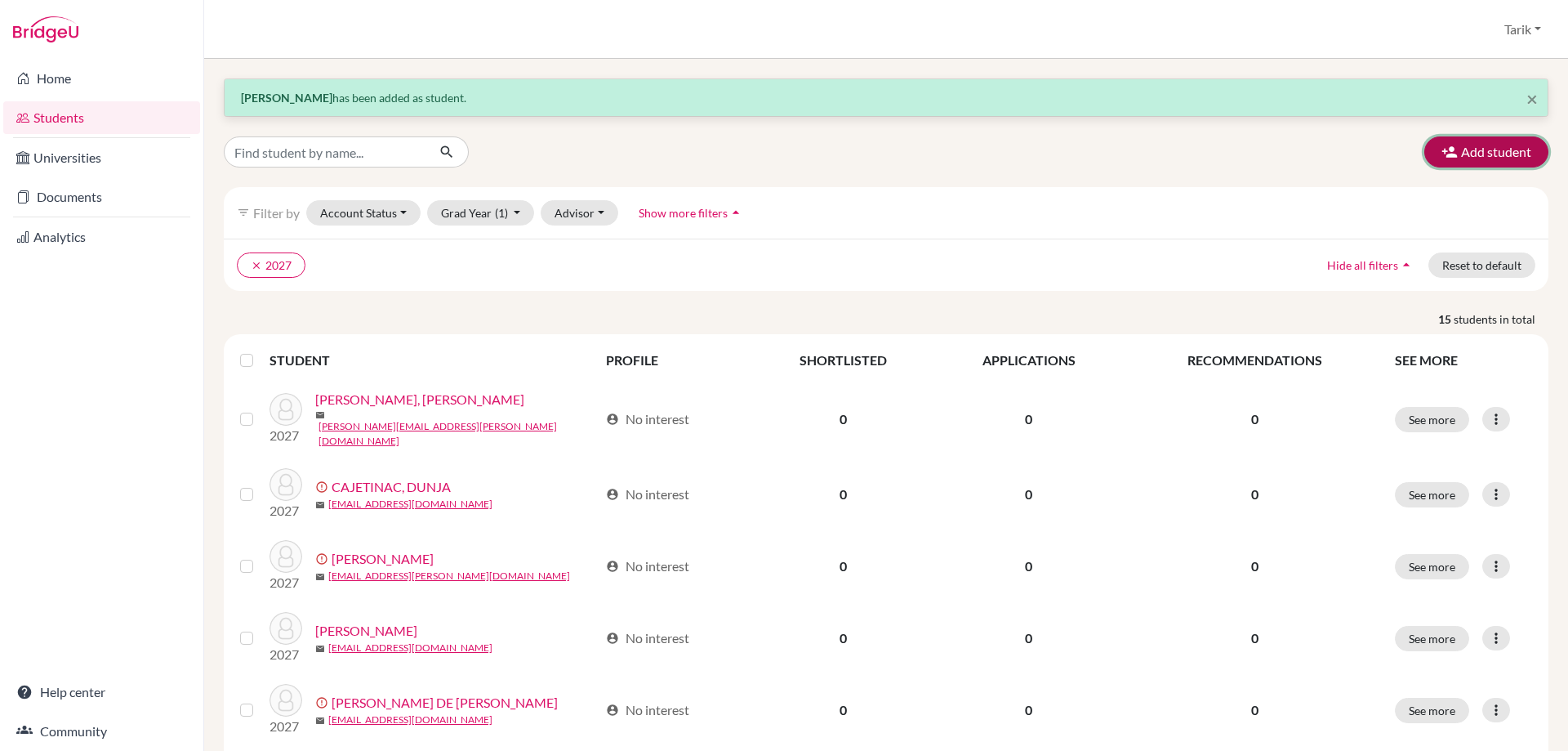
click at [1462, 150] on button "Add student" at bounding box center [1486, 152] width 124 height 31
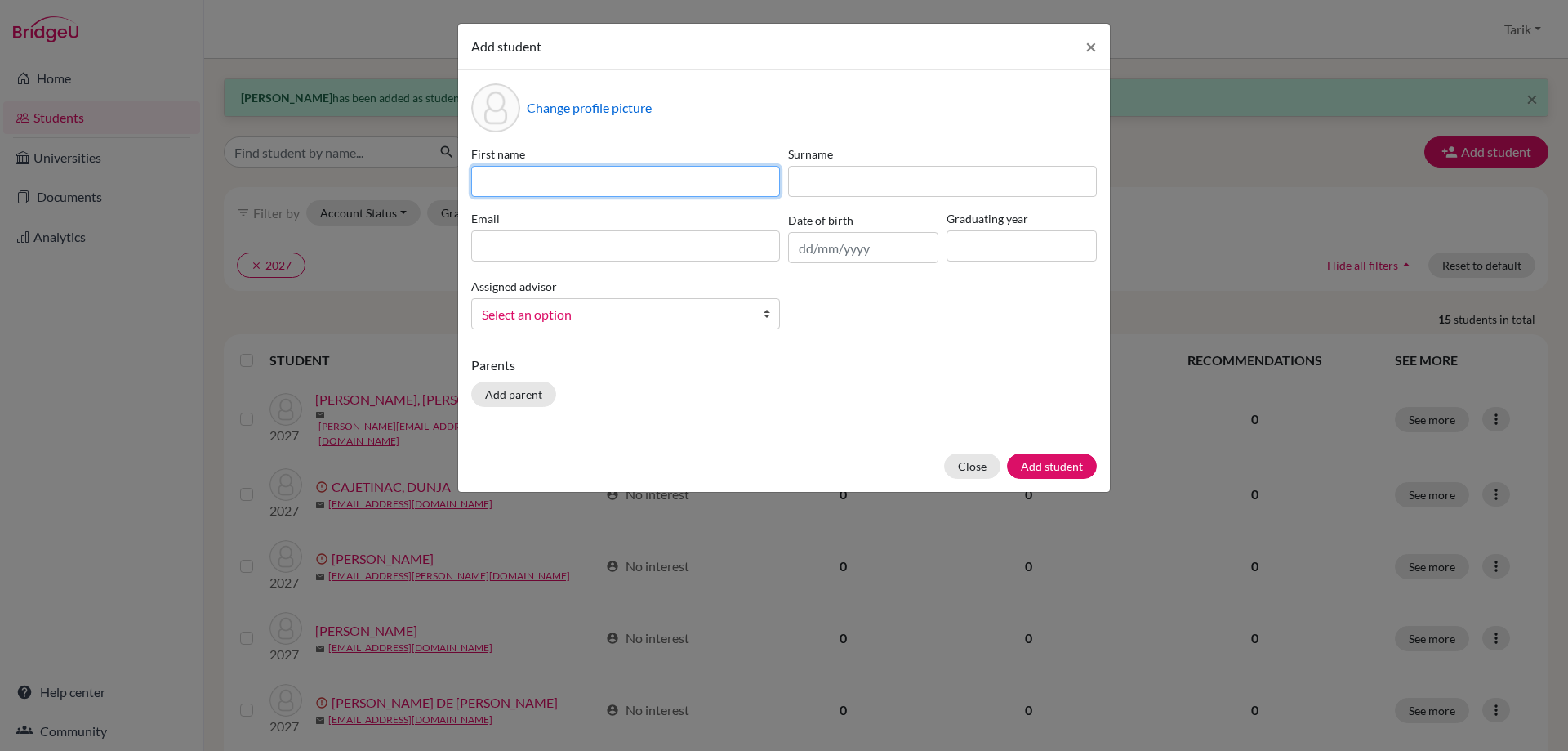
click at [575, 183] on input at bounding box center [626, 181] width 309 height 31
paste input "JAVID"
type input "JAVID"
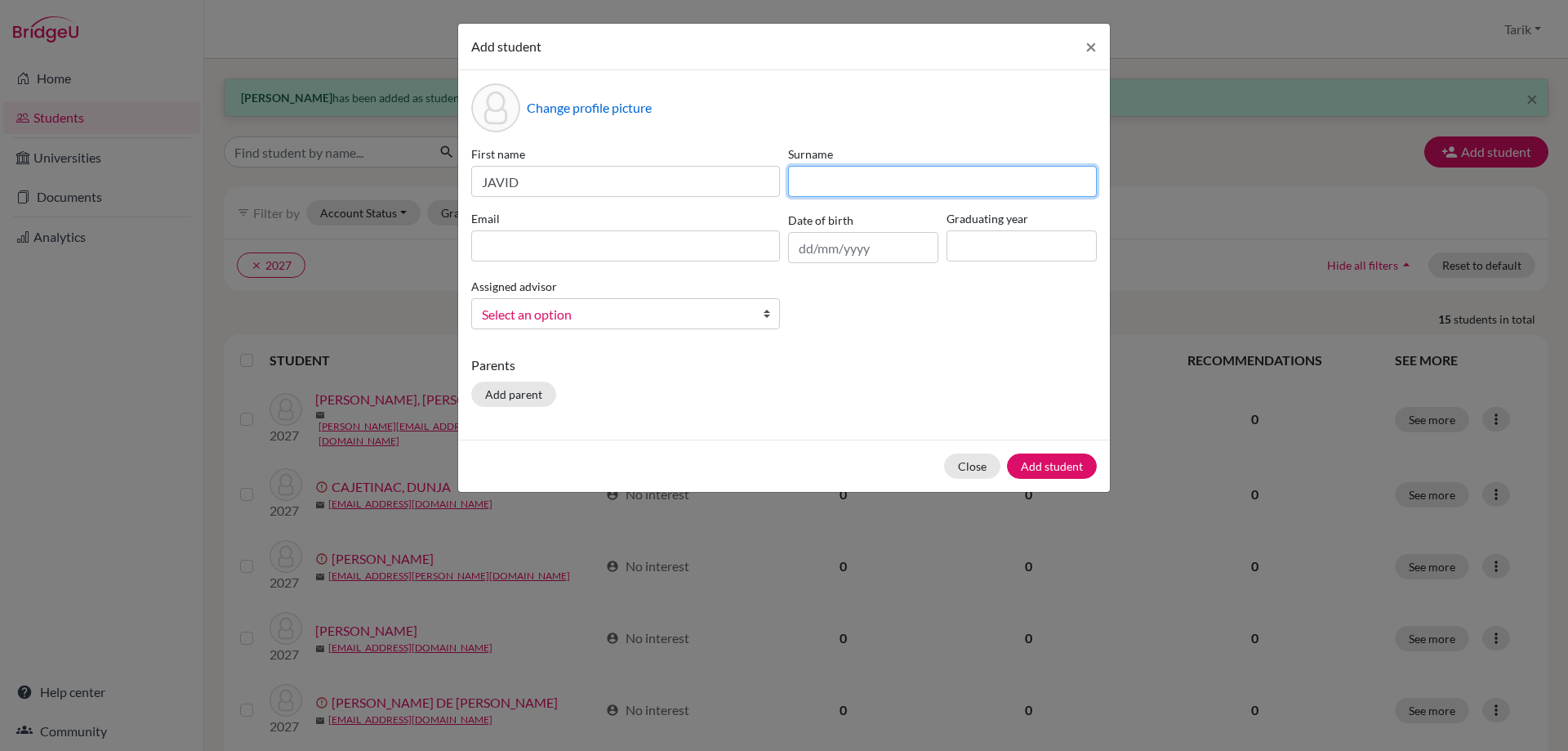
click at [849, 167] on input at bounding box center [942, 181] width 309 height 31
paste input "MAMMADZADA"
type input "MAMMADZADA"
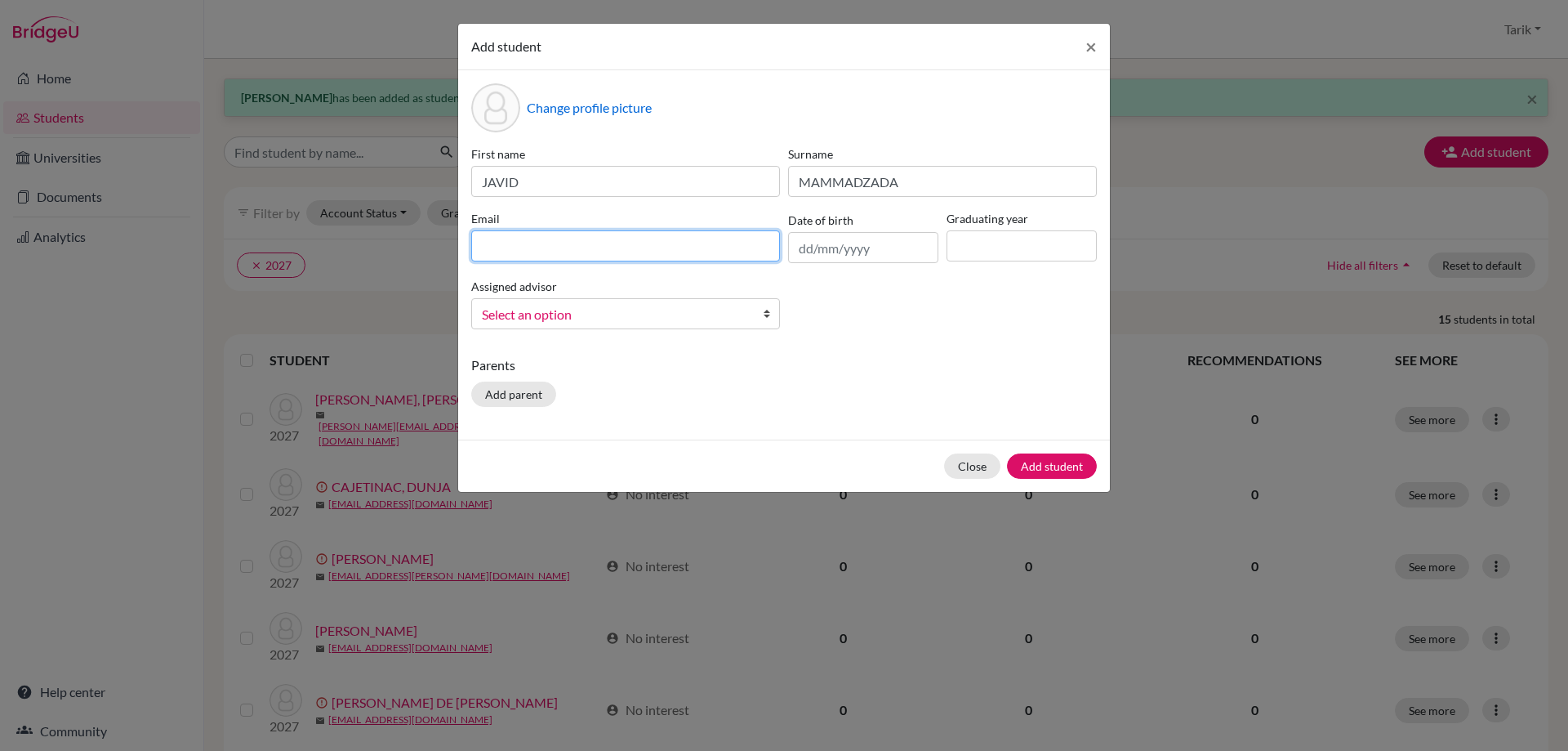
drag, startPoint x: 666, startPoint y: 256, endPoint x: 741, endPoint y: 247, distance: 75.5
click at [666, 256] on input at bounding box center [626, 245] width 309 height 31
paste input "[EMAIL_ADDRESS][DOMAIN_NAME]"
type input "[EMAIL_ADDRESS][DOMAIN_NAME]"
click at [992, 251] on input at bounding box center [1022, 245] width 150 height 31
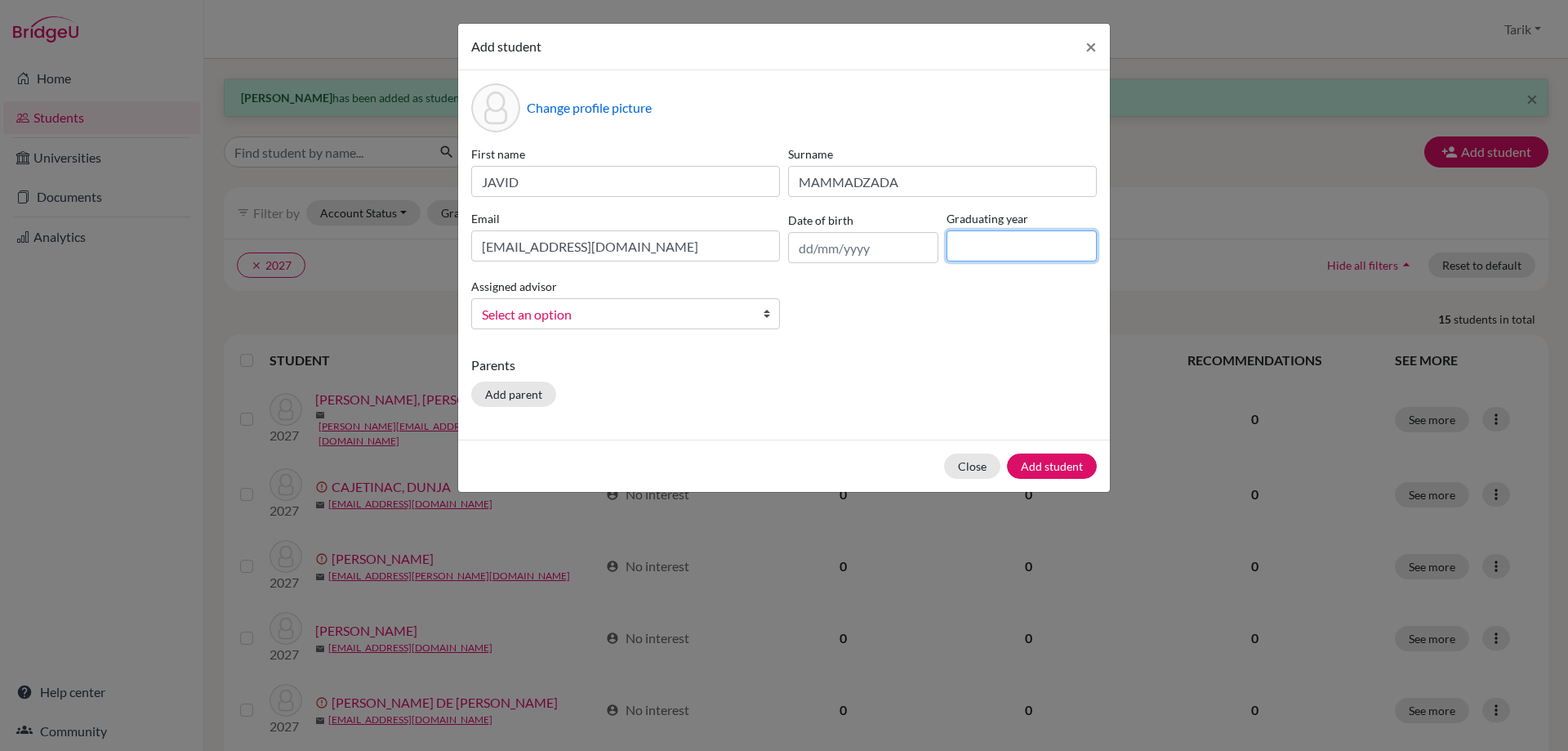
type input "2027"
click at [693, 323] on span "Select an option" at bounding box center [615, 314] width 266 height 21
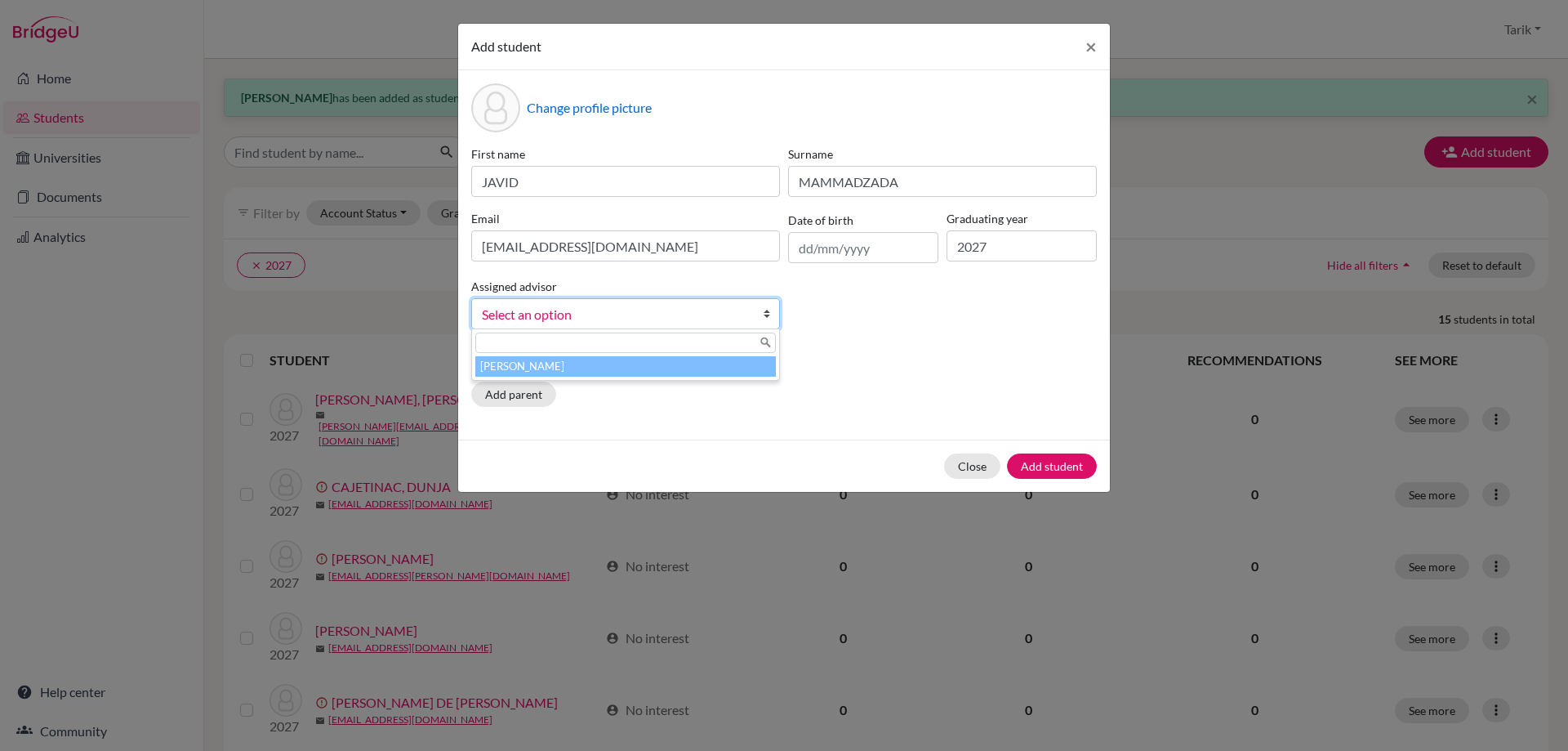
click at [653, 364] on li "[PERSON_NAME]" at bounding box center [626, 366] width 301 height 20
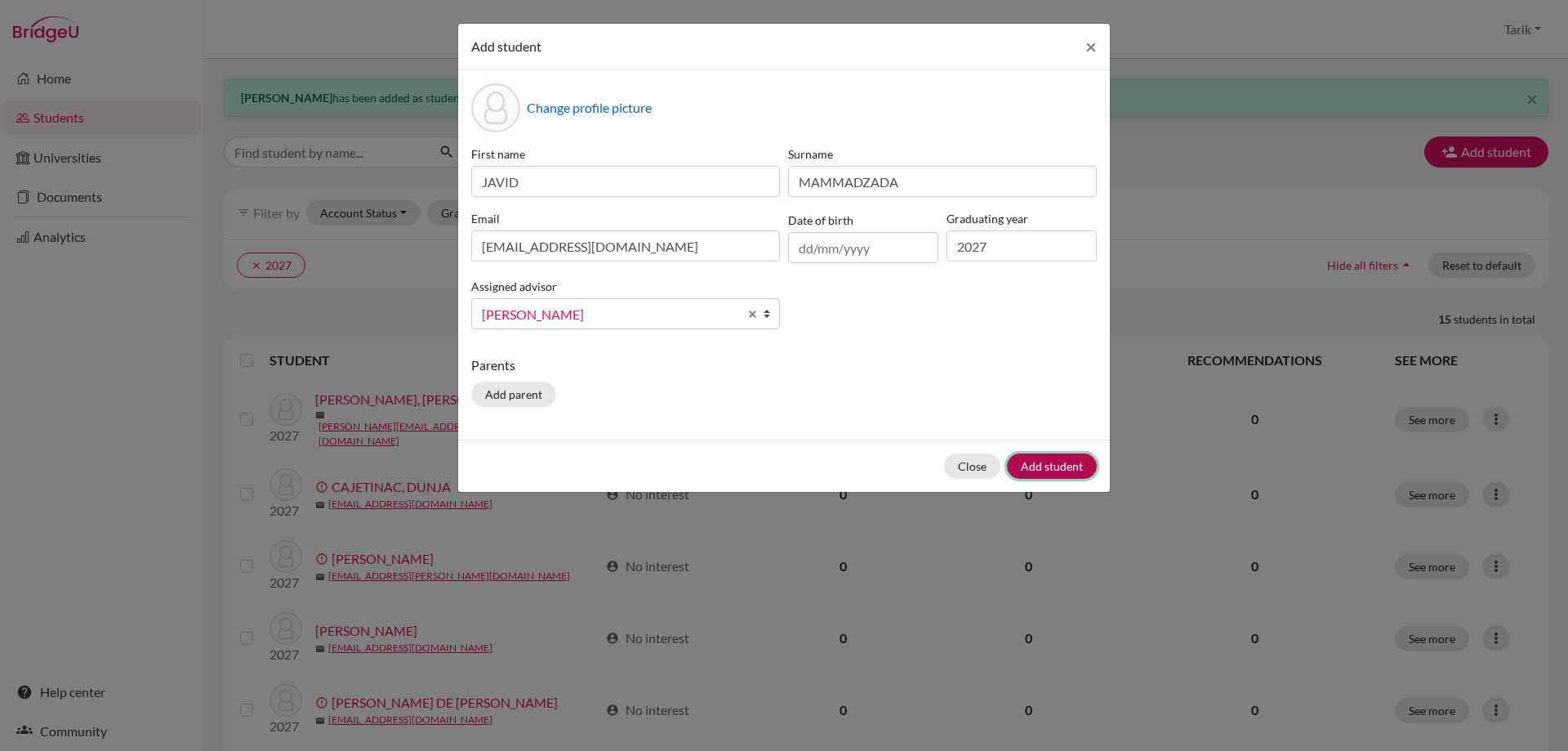
click at [1060, 468] on button "Add student" at bounding box center [1052, 466] width 90 height 25
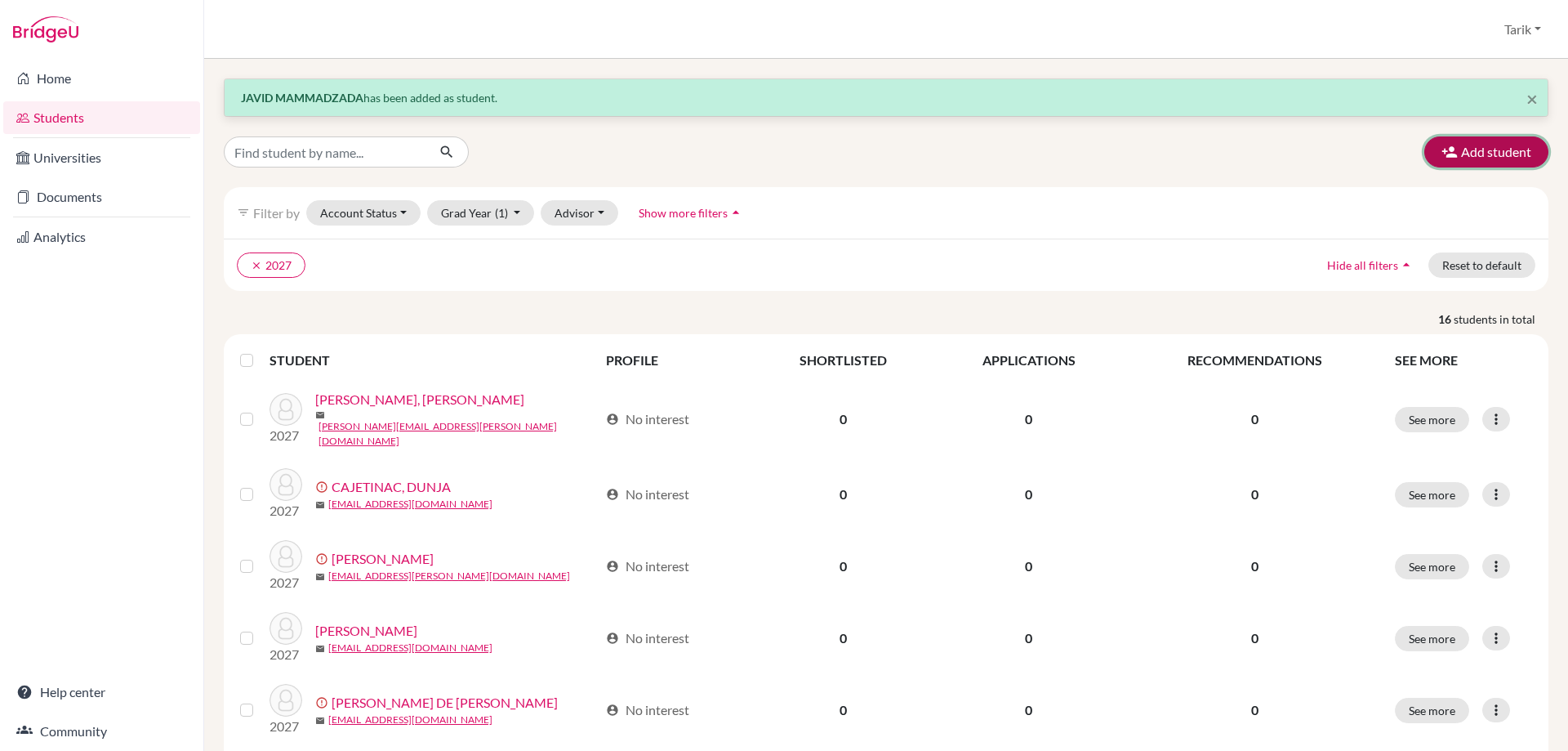
click at [1519, 161] on button "Add student" at bounding box center [1486, 152] width 124 height 31
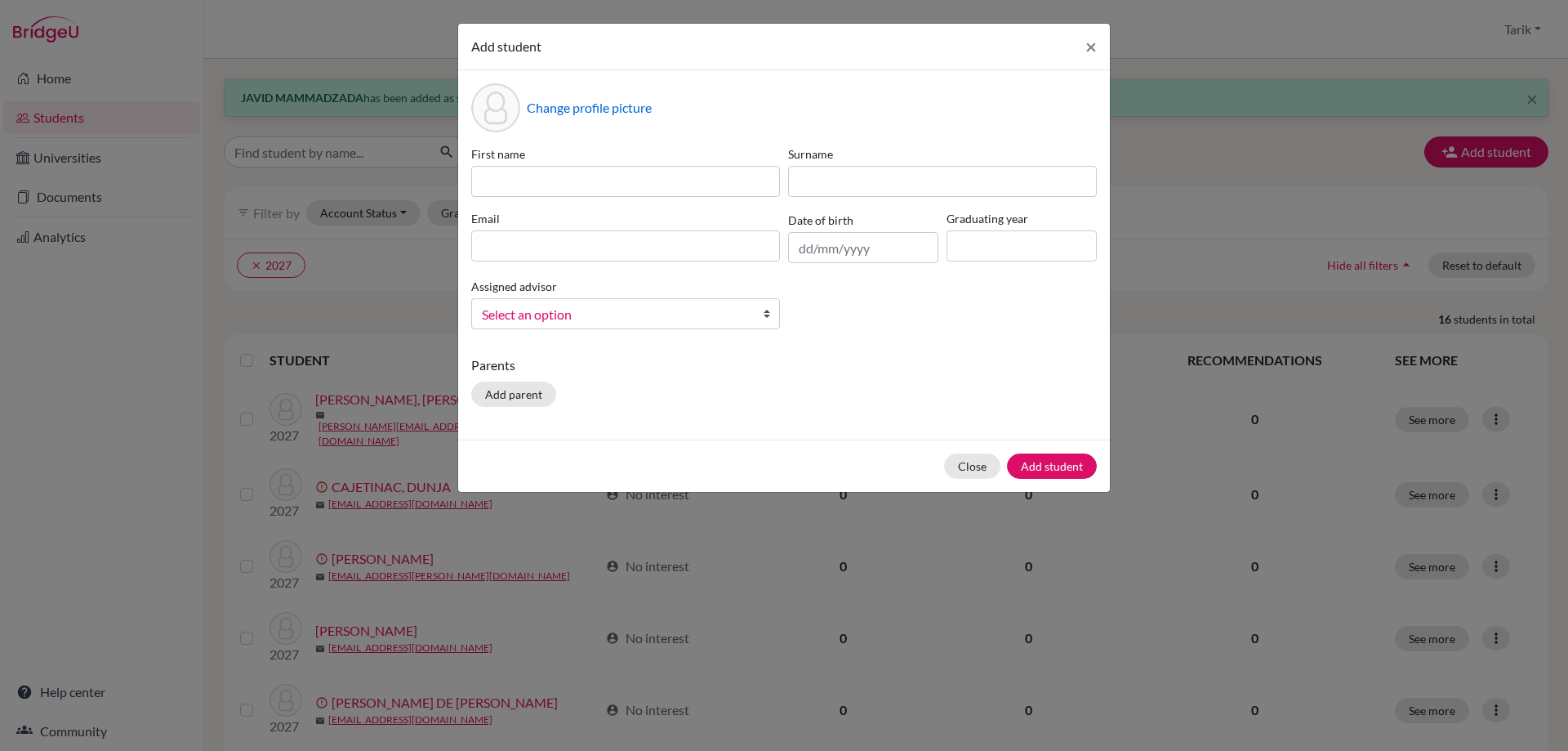
drag, startPoint x: 506, startPoint y: 155, endPoint x: 506, endPoint y: 183, distance: 28.0
click at [506, 157] on label "First name" at bounding box center [626, 154] width 309 height 17
click at [506, 183] on input at bounding box center [626, 181] width 309 height 31
paste input "[PERSON_NAME]"
type input "[PERSON_NAME]"
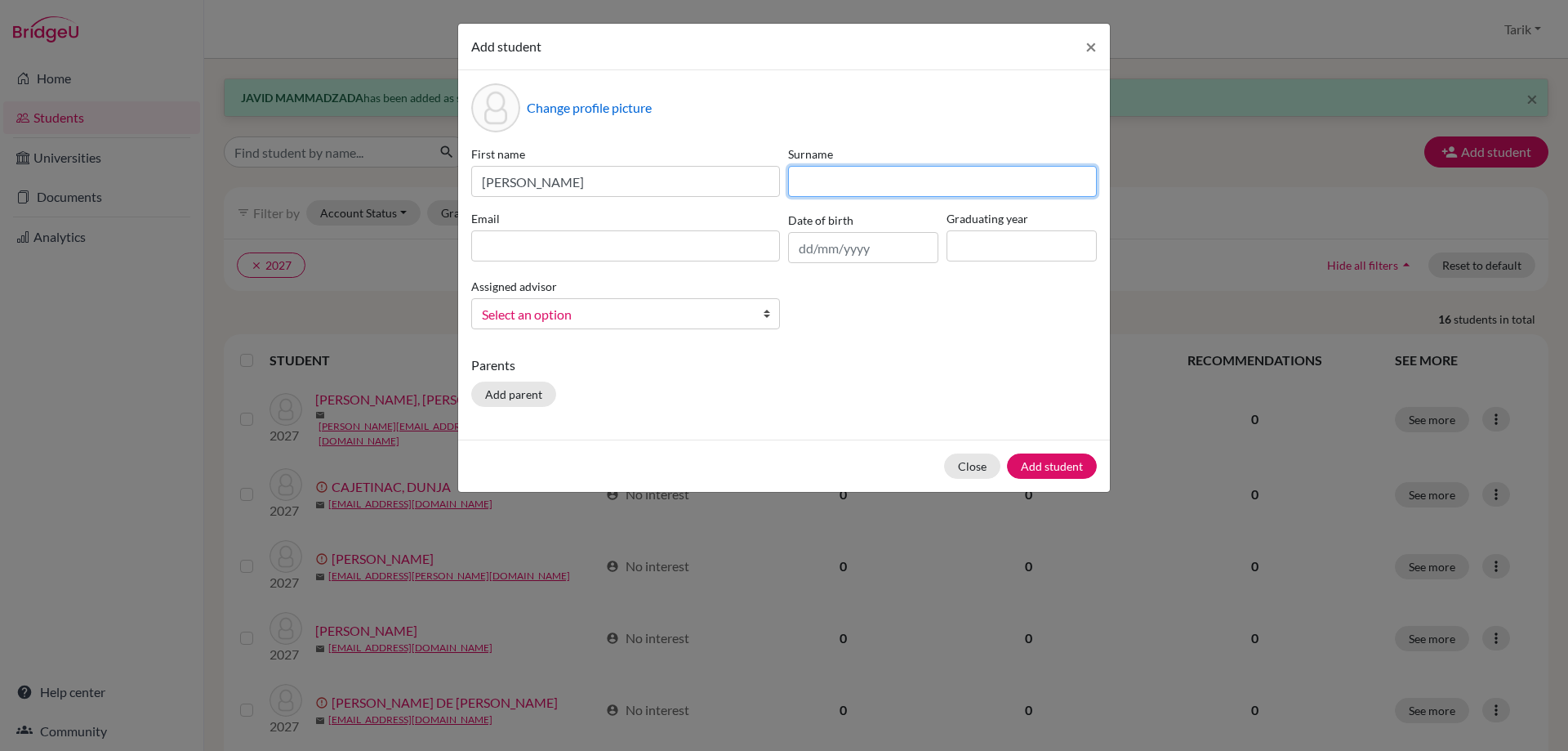
drag, startPoint x: 833, startPoint y: 180, endPoint x: 825, endPoint y: 174, distance: 10.0
click at [833, 180] on input at bounding box center [942, 181] width 309 height 31
paste input "[PERSON_NAME]"
type input "[PERSON_NAME]"
drag, startPoint x: 559, startPoint y: 239, endPoint x: 855, endPoint y: 266, distance: 297.2
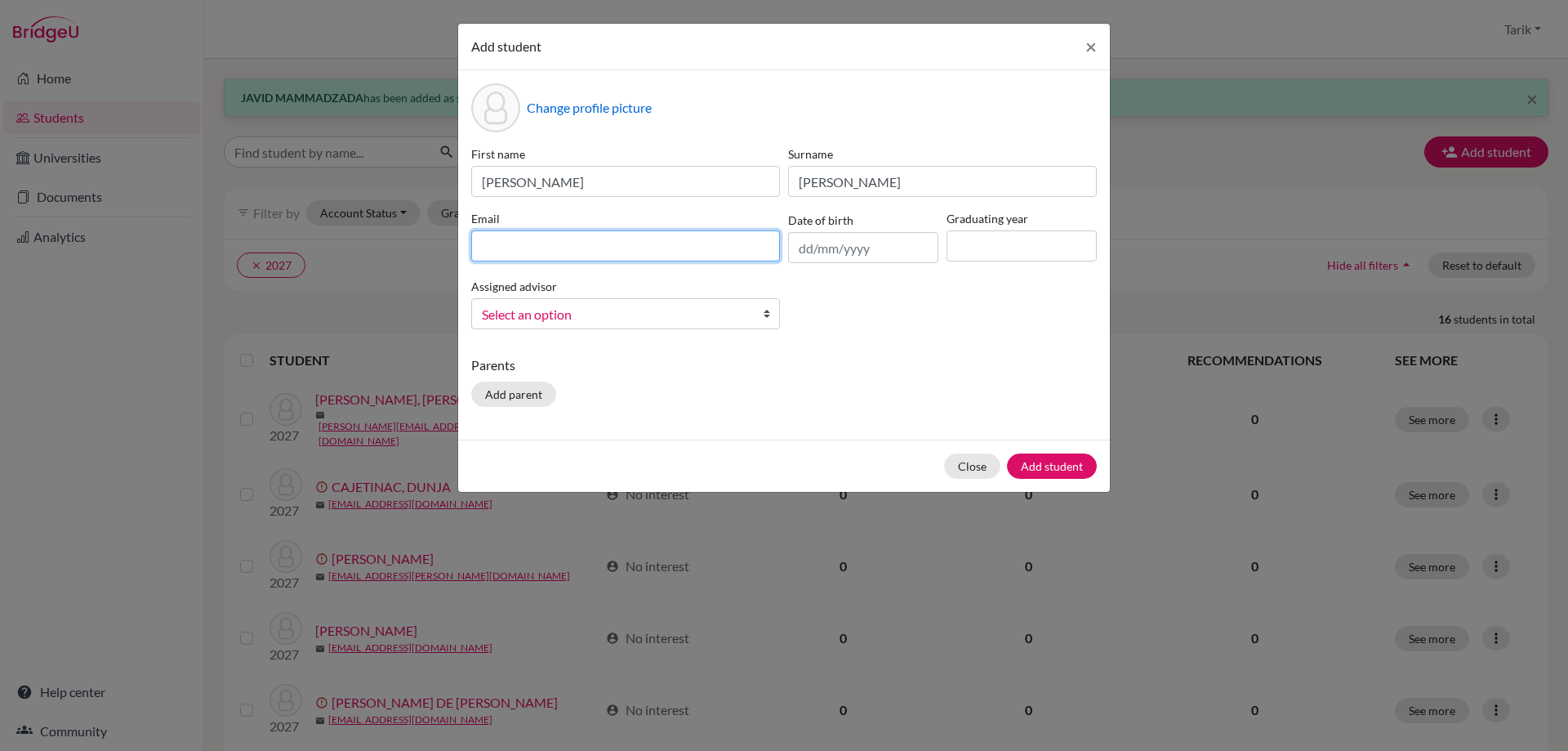
click at [560, 239] on input at bounding box center [626, 245] width 309 height 31
paste input "[EMAIL_ADDRESS][DOMAIN_NAME]"
type input "[EMAIL_ADDRESS][DOMAIN_NAME]"
click at [985, 256] on input at bounding box center [1022, 245] width 150 height 31
type input "2027"
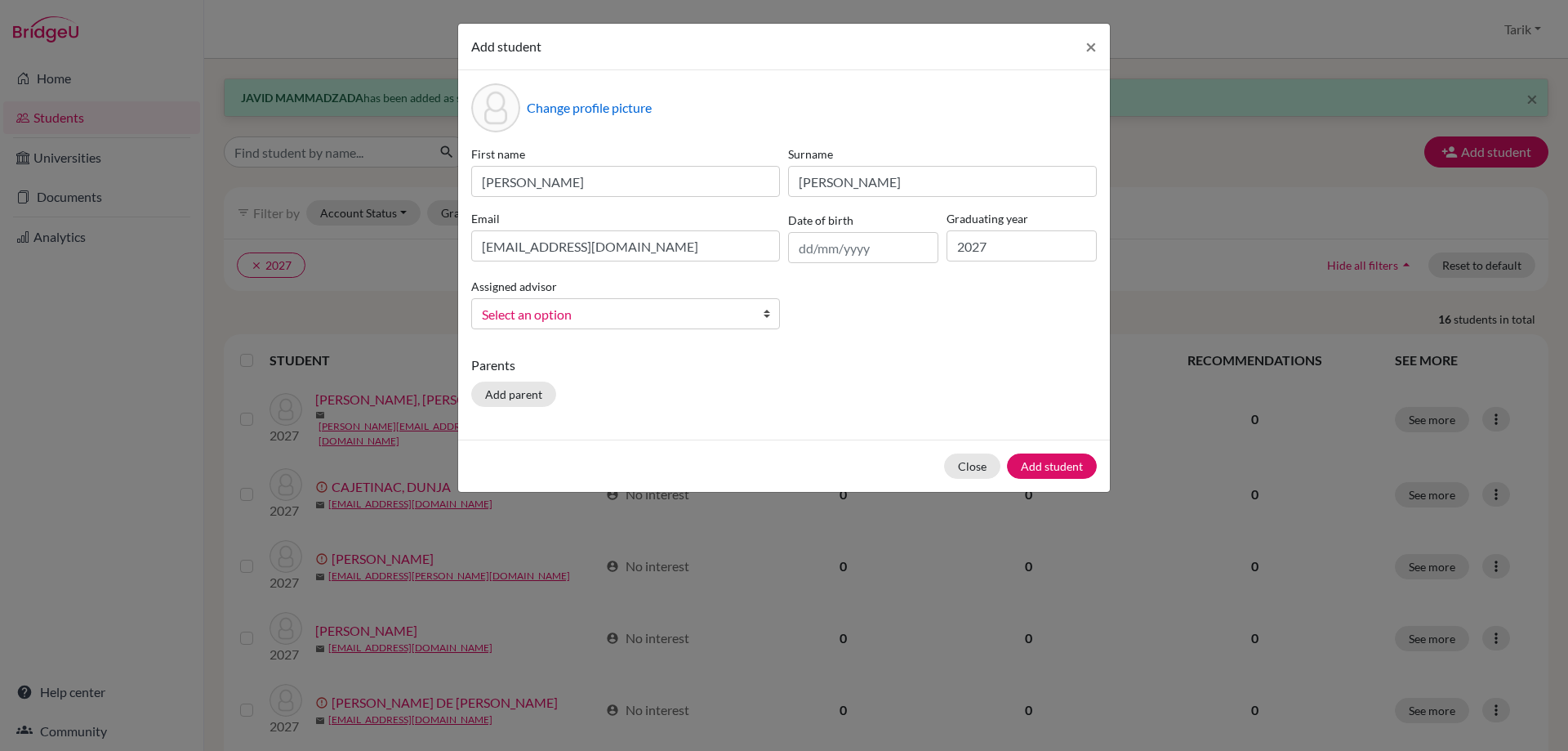
click at [682, 317] on span "Select an option" at bounding box center [615, 314] width 266 height 21
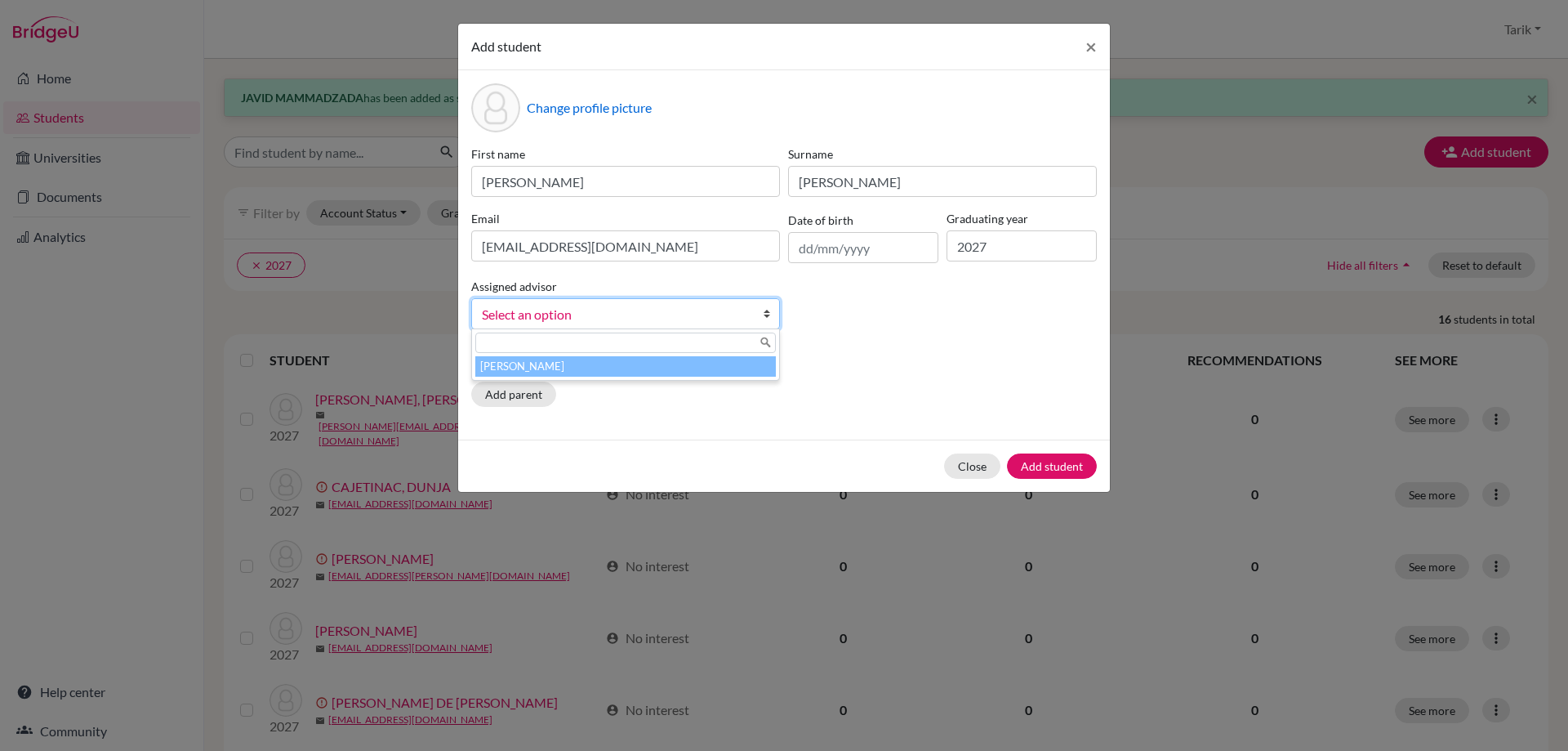
click at [670, 365] on li "[PERSON_NAME]" at bounding box center [626, 366] width 301 height 20
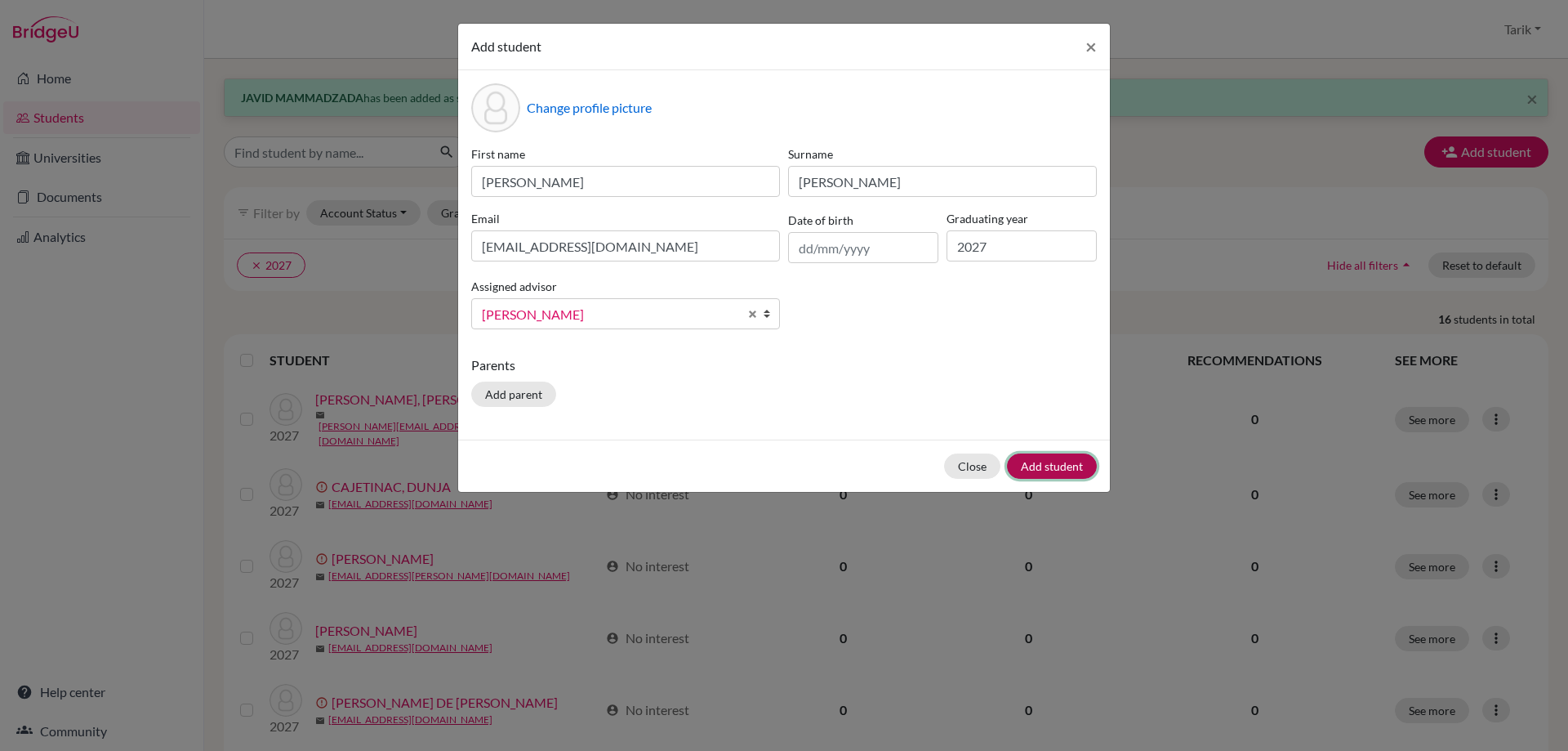
click at [1043, 468] on button "Add student" at bounding box center [1052, 466] width 90 height 25
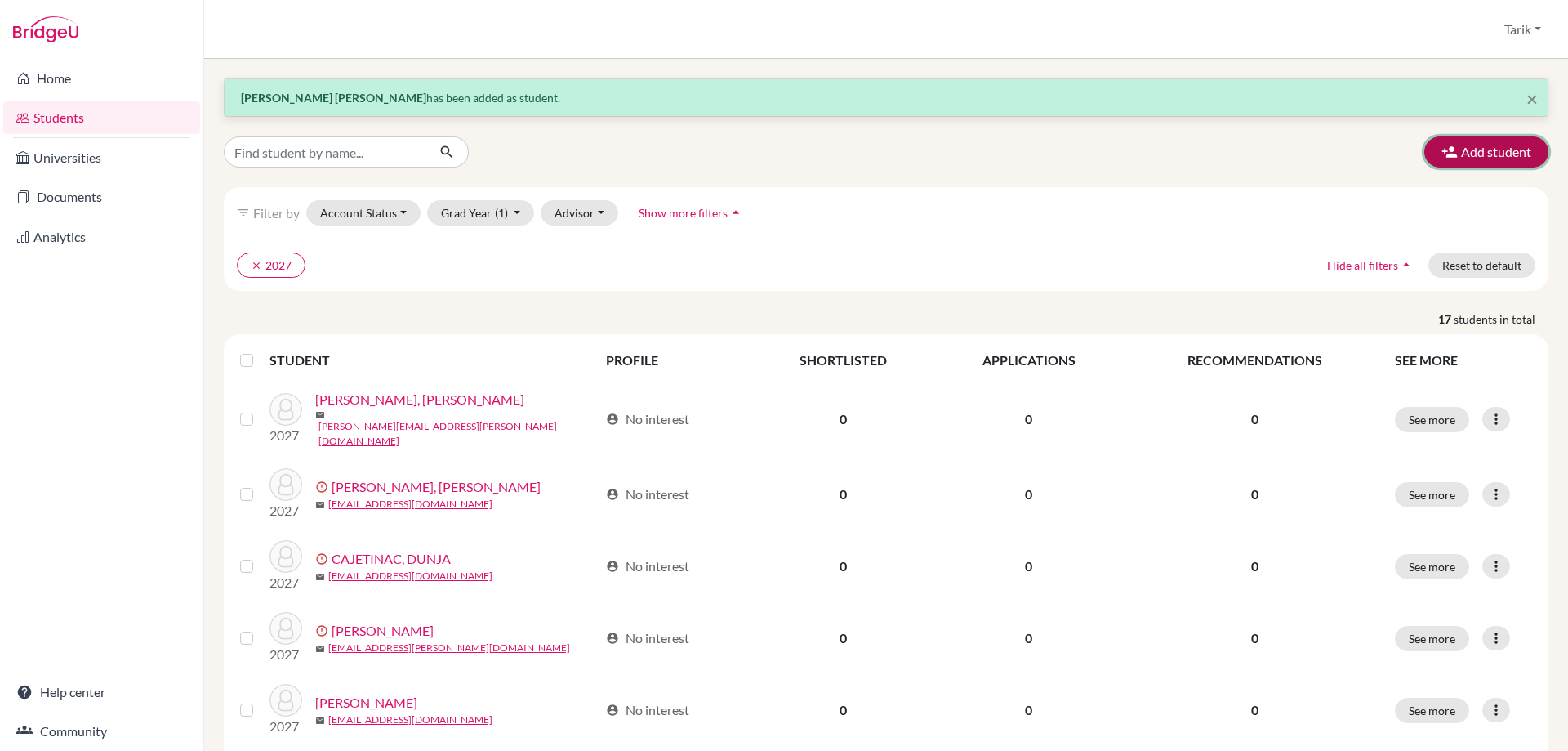
click at [1474, 164] on button "Add student" at bounding box center [1486, 152] width 124 height 31
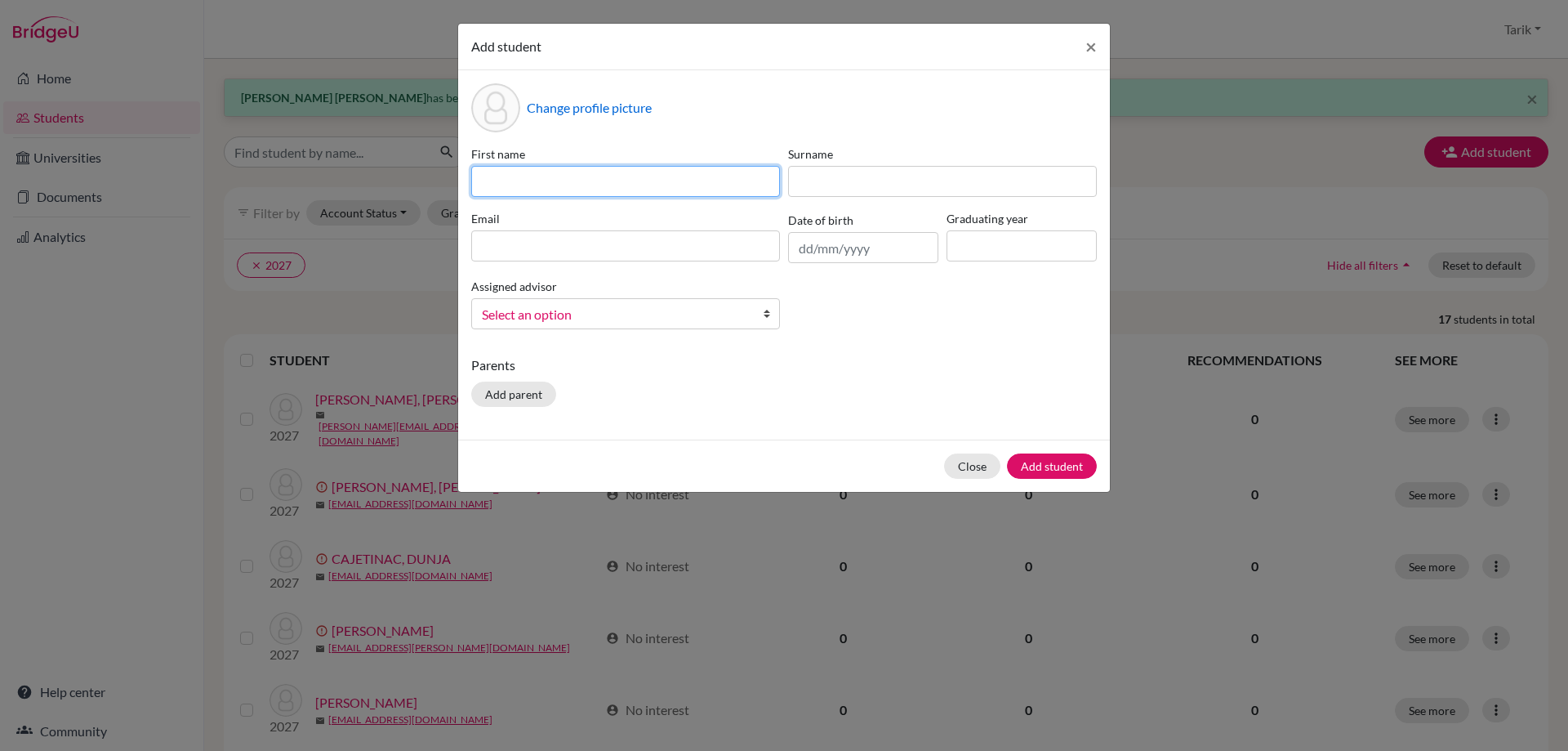
click at [524, 178] on input at bounding box center [626, 181] width 309 height 31
paste input "[PERSON_NAME]"
type input "[PERSON_NAME]"
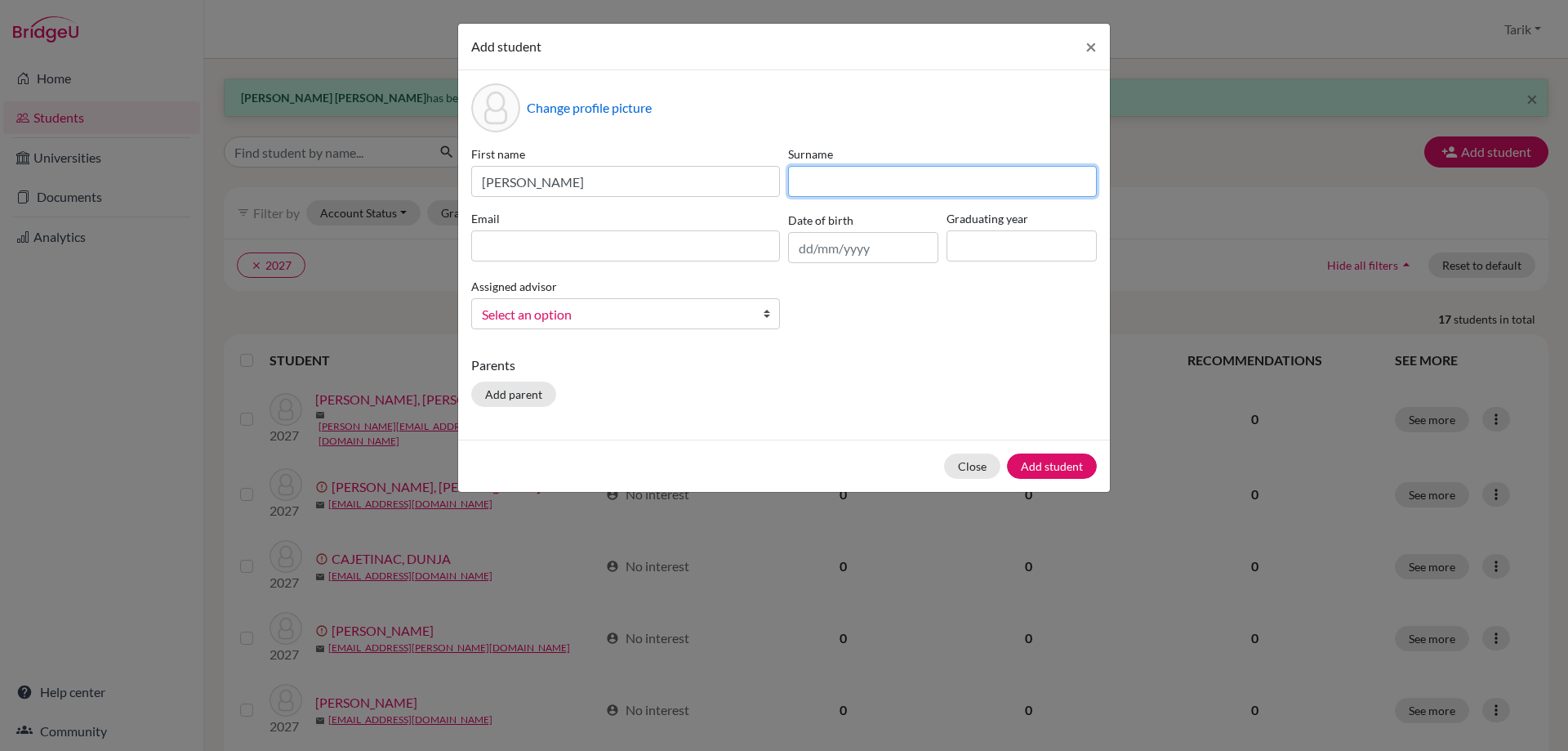
click at [886, 183] on input at bounding box center [942, 181] width 309 height 31
paste input "KORDI"
type input "KORDI"
drag, startPoint x: 713, startPoint y: 247, endPoint x: 721, endPoint y: 250, distance: 8.5
click at [713, 247] on input at bounding box center [626, 245] width 309 height 31
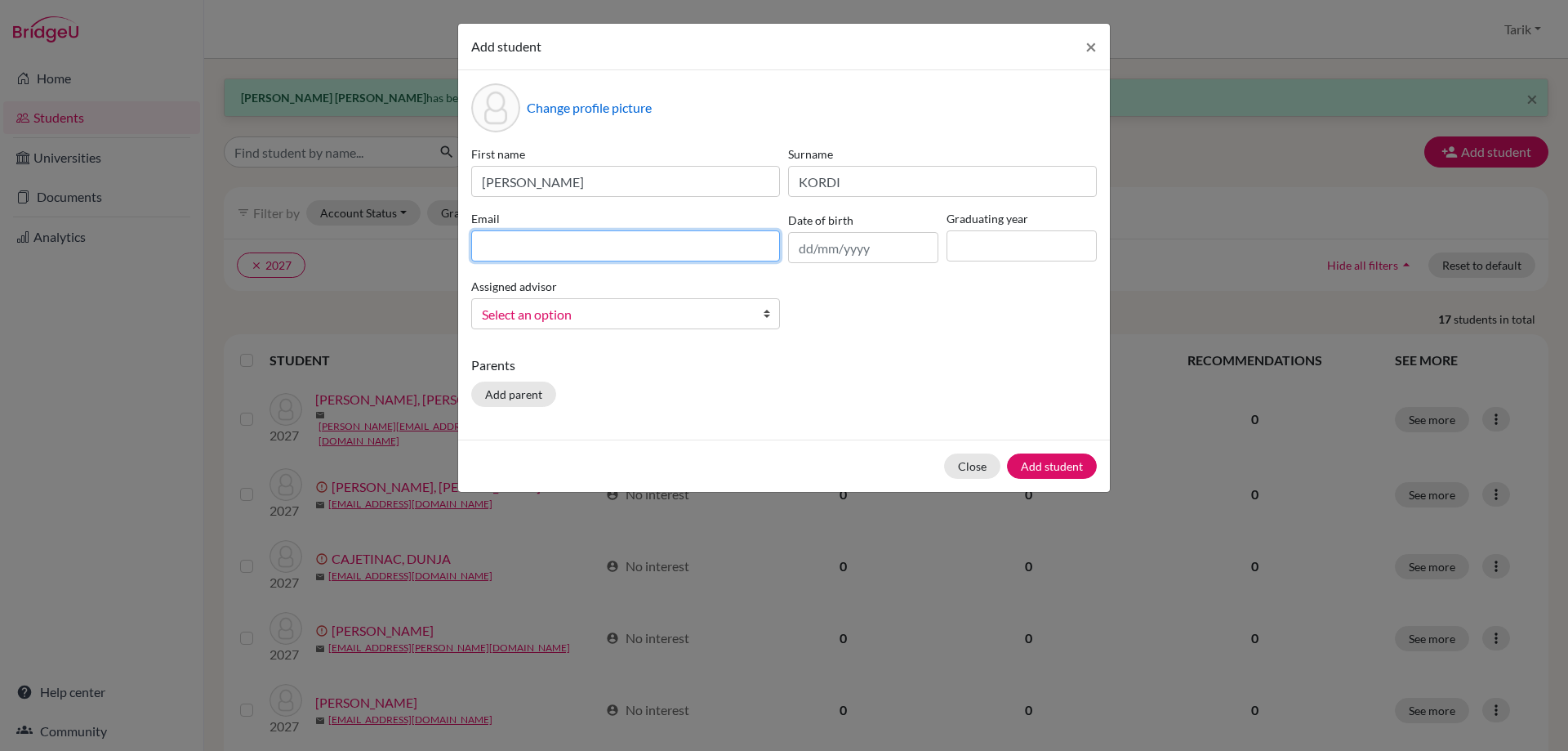
paste input "[PERSON_NAME][EMAIL_ADDRESS][DOMAIN_NAME]"
type input "[PERSON_NAME][EMAIL_ADDRESS][DOMAIN_NAME]"
click at [984, 251] on input at bounding box center [1022, 245] width 150 height 31
type input "2027"
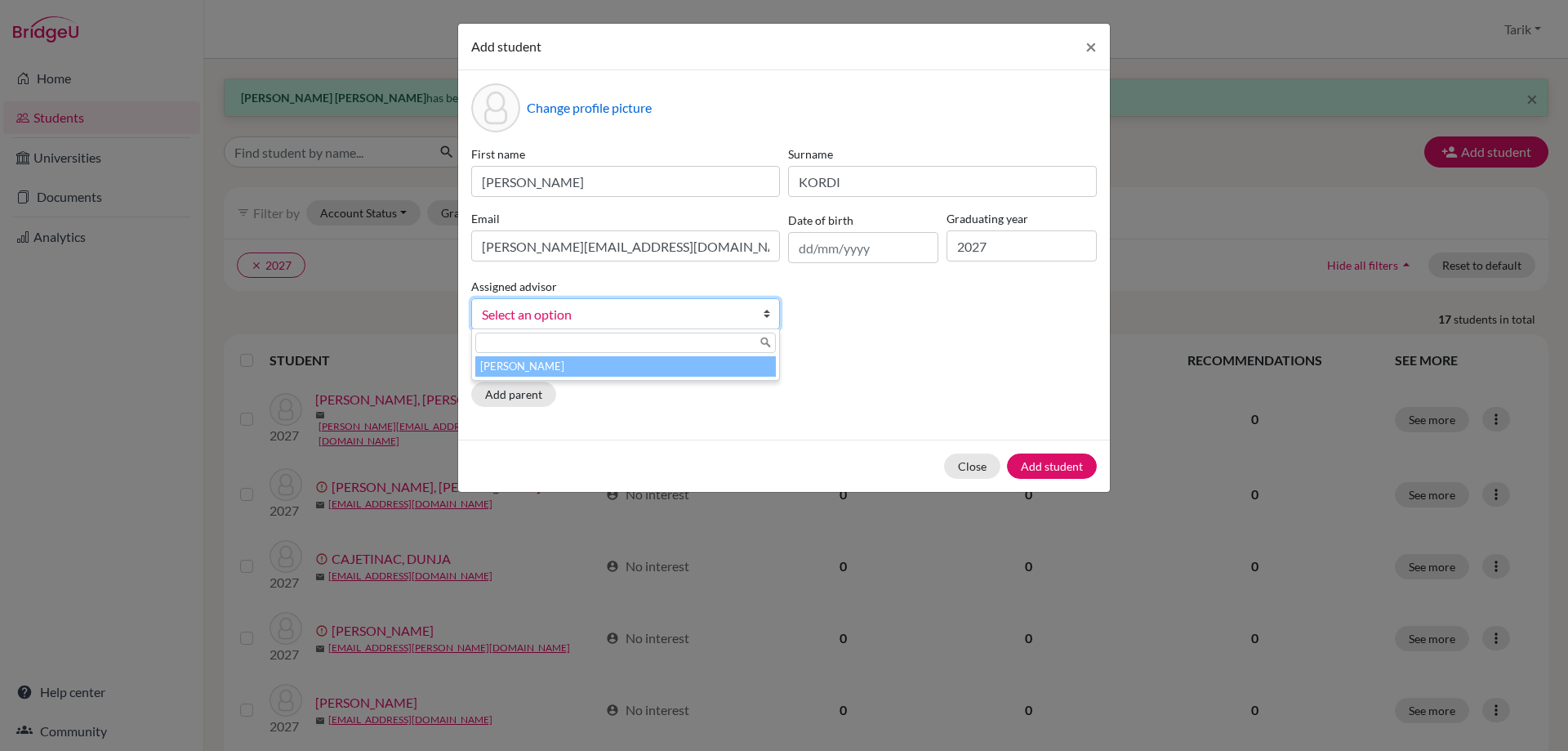
click at [726, 308] on span "Select an option" at bounding box center [615, 314] width 266 height 21
click at [650, 376] on div "[PERSON_NAME]" at bounding box center [626, 354] width 309 height 52
click at [651, 370] on li "[PERSON_NAME]" at bounding box center [626, 366] width 301 height 20
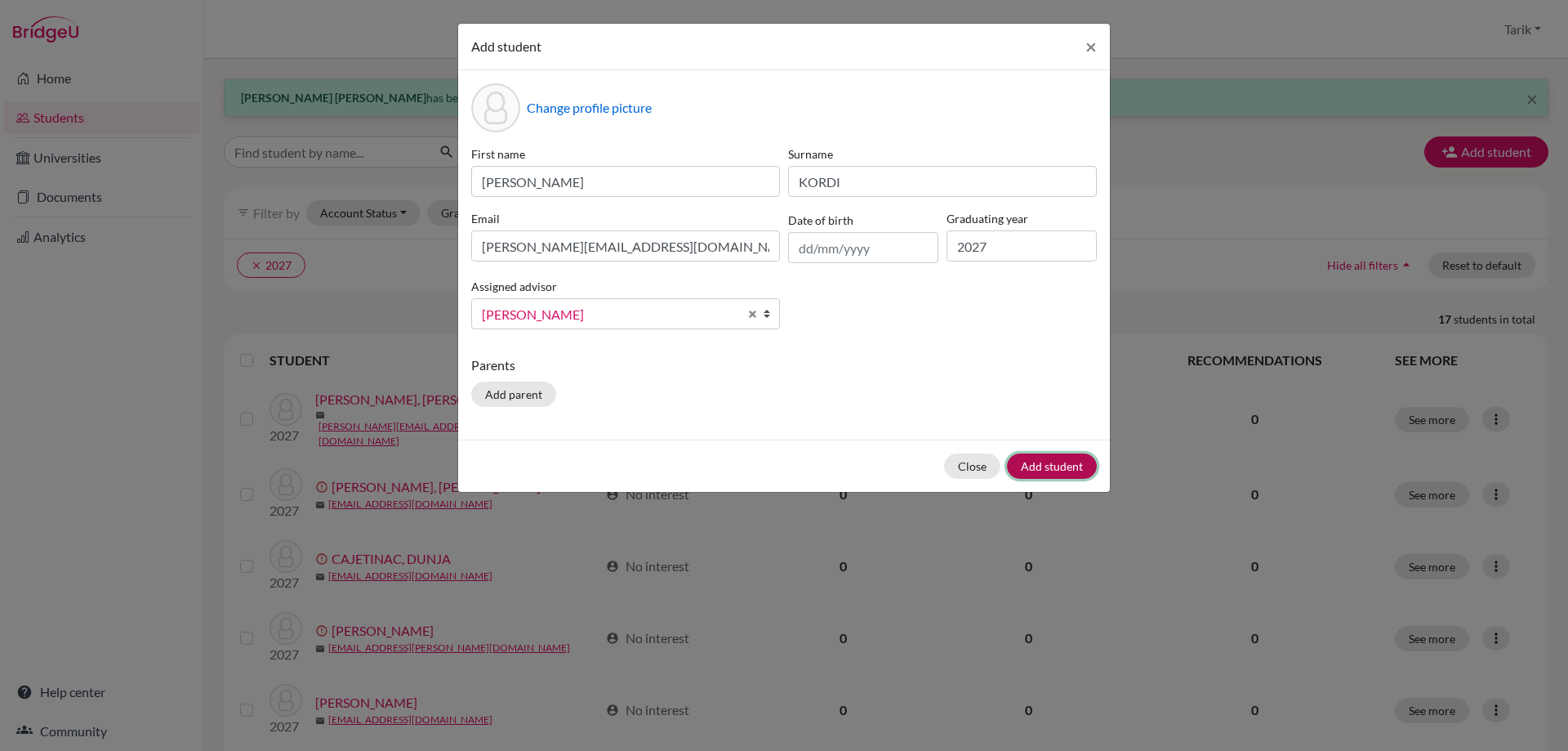
click at [1031, 471] on button "Add student" at bounding box center [1052, 466] width 90 height 25
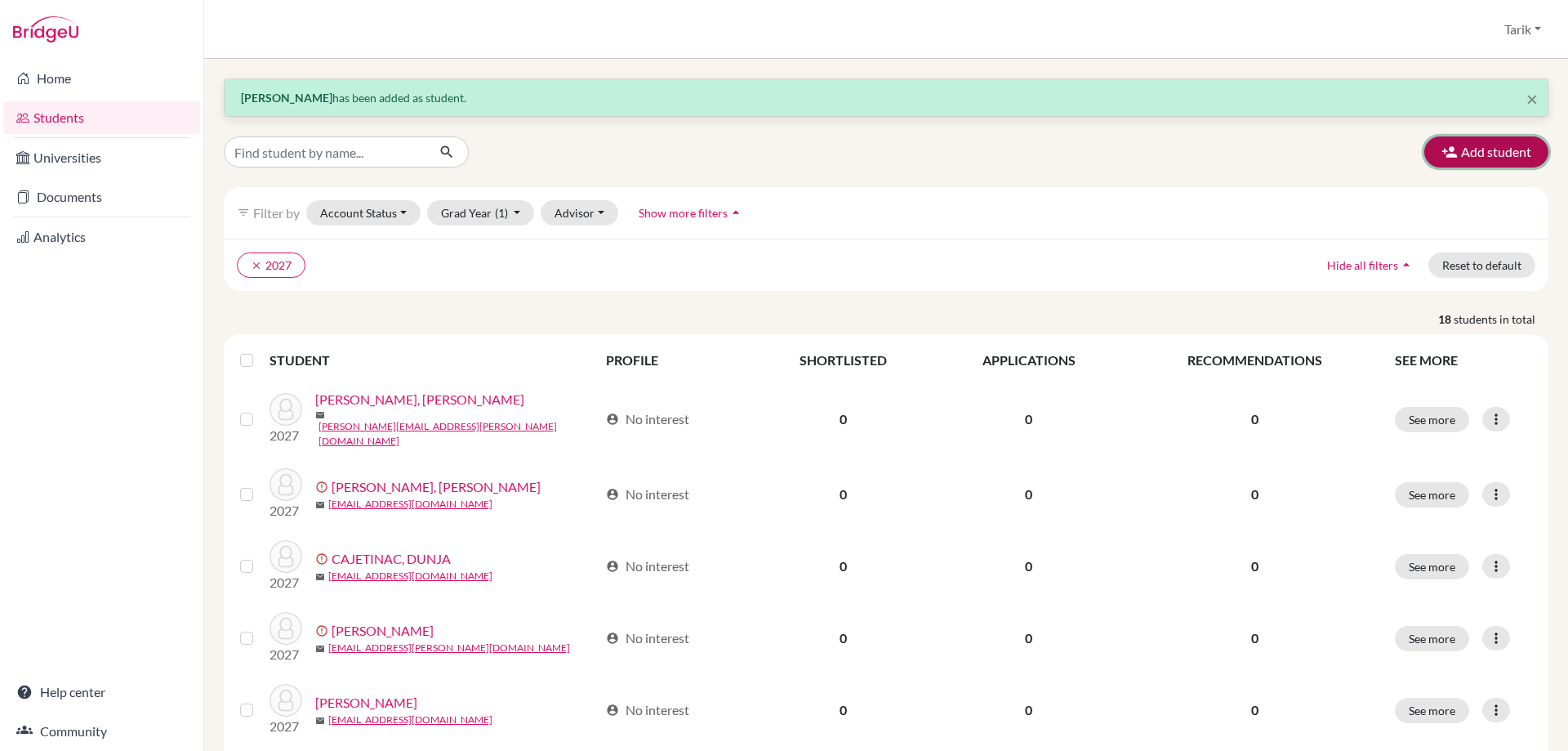
click at [1467, 147] on button "Add student" at bounding box center [1486, 152] width 124 height 31
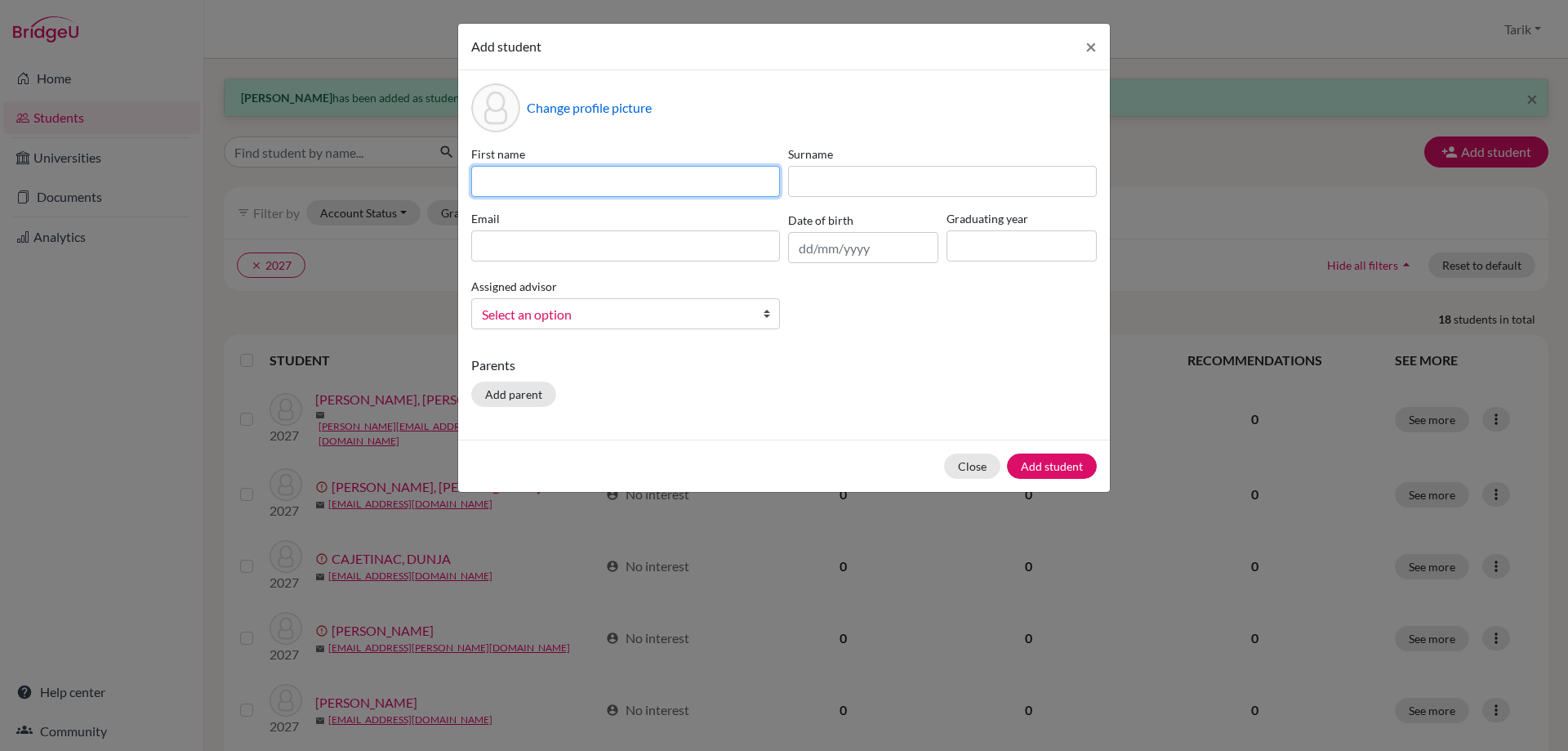
click at [594, 190] on input at bounding box center [626, 181] width 309 height 31
paste input "[PERSON_NAME]"
type input "[PERSON_NAME]"
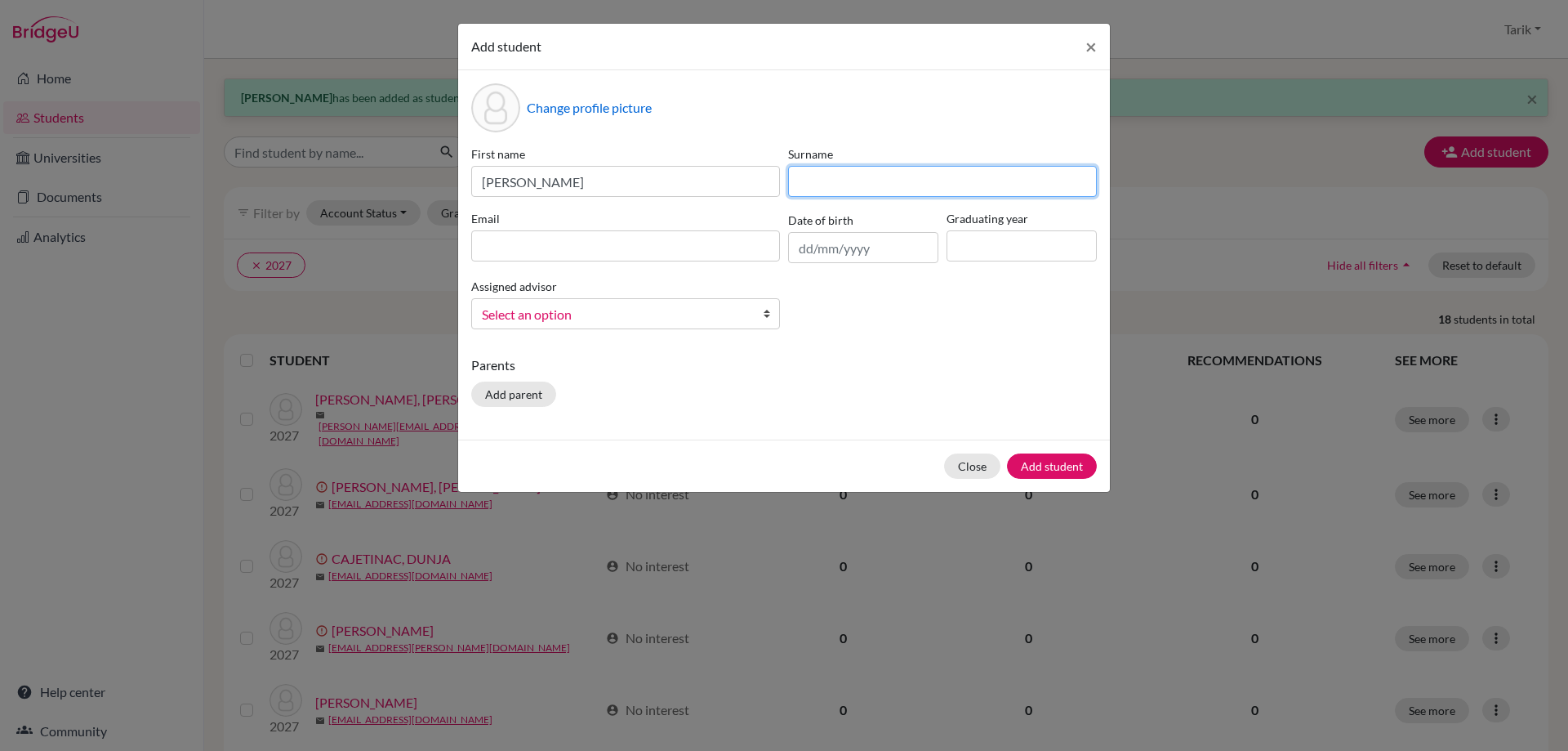
click at [844, 186] on input at bounding box center [942, 181] width 309 height 31
paste input "[PERSON_NAME]"
type input "[PERSON_NAME]"
click at [604, 239] on input at bounding box center [626, 245] width 309 height 31
paste input "[PERSON_NAME][EMAIL_ADDRESS][PERSON_NAME][DOMAIN_NAME]"
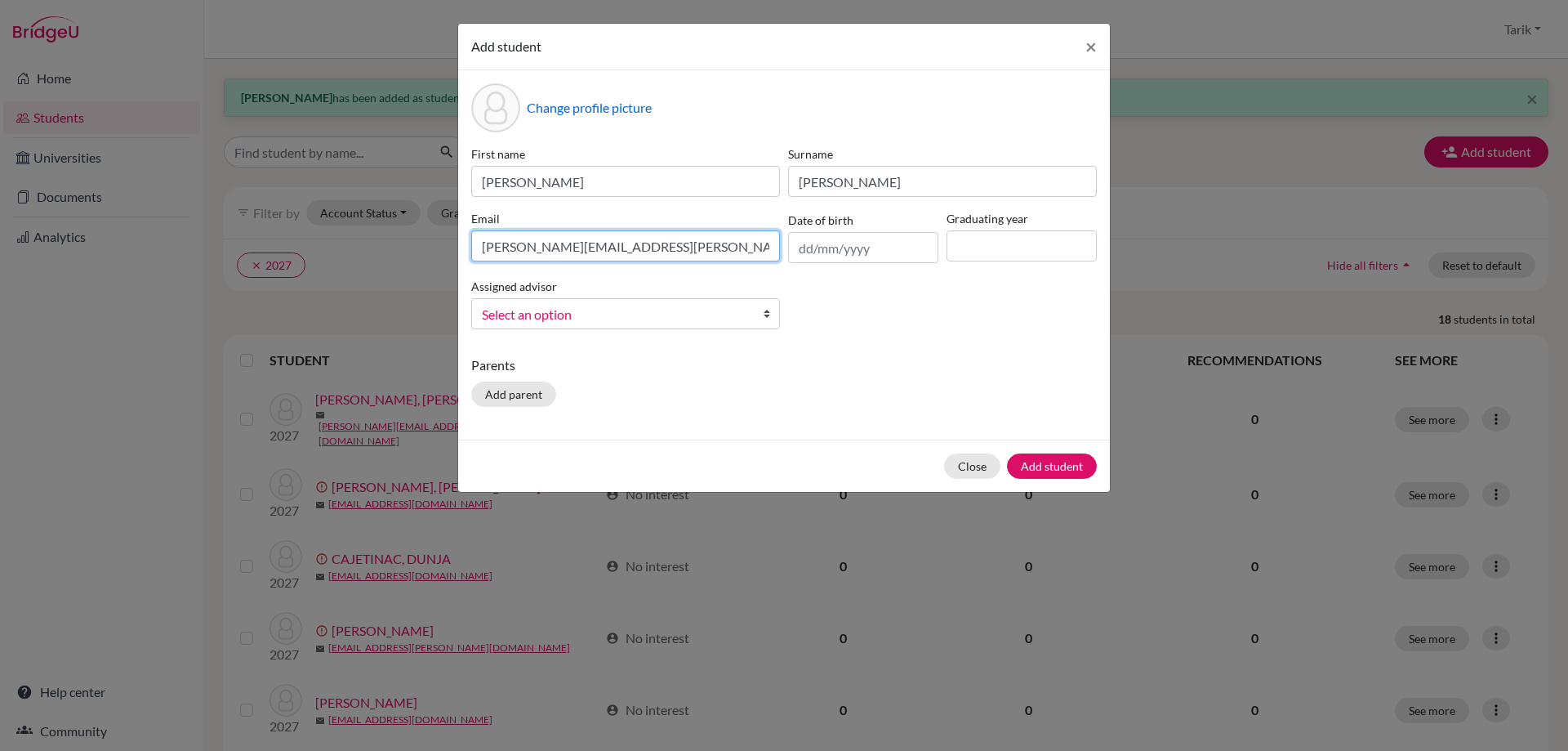
type input "[PERSON_NAME][EMAIL_ADDRESS][PERSON_NAME][DOMAIN_NAME]"
drag, startPoint x: 953, startPoint y: 256, endPoint x: 964, endPoint y: 255, distance: 11.0
click at [956, 255] on input at bounding box center [1022, 245] width 150 height 31
type input "2027"
click at [702, 319] on span "Select an option" at bounding box center [615, 314] width 266 height 21
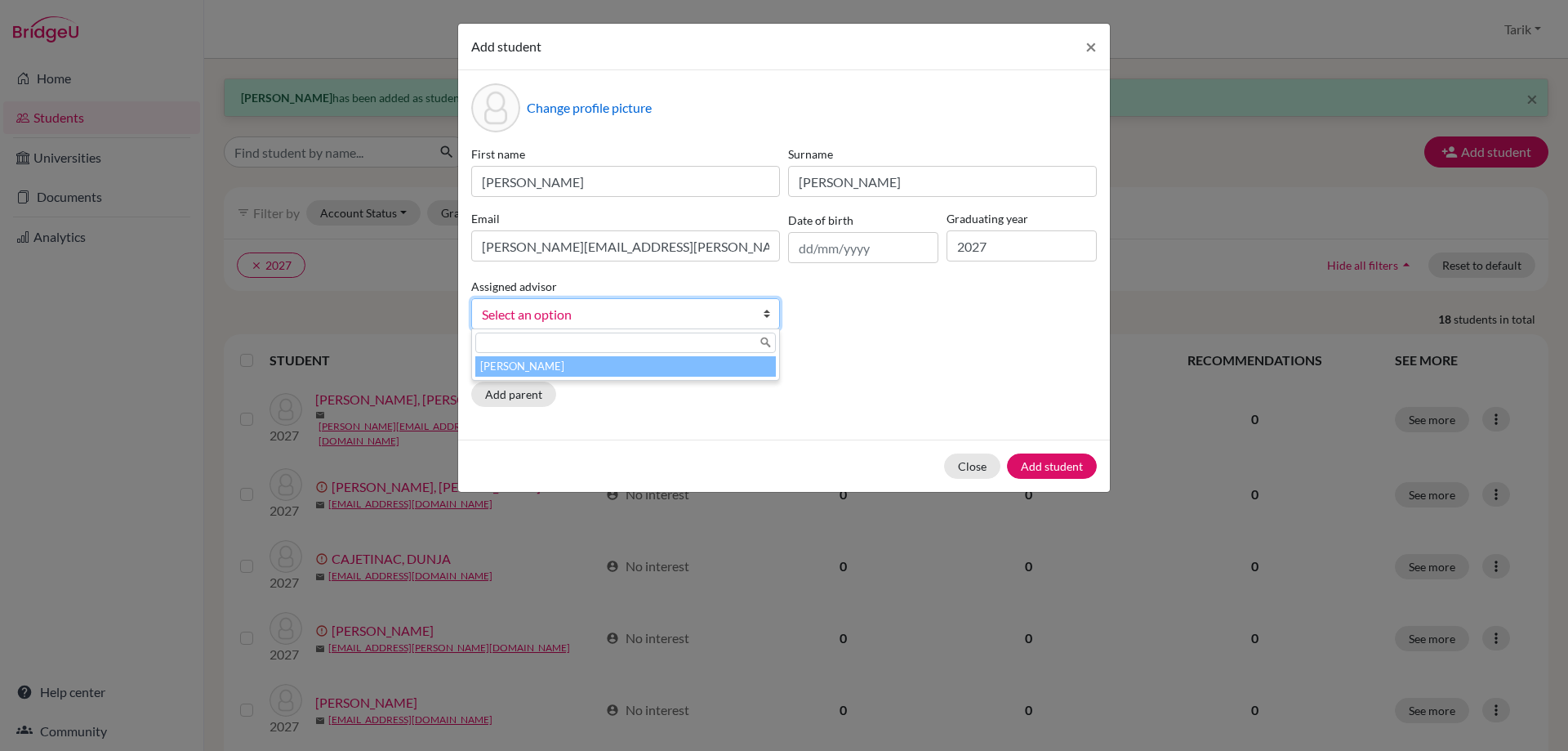
click at [636, 364] on li "[PERSON_NAME]" at bounding box center [626, 366] width 301 height 20
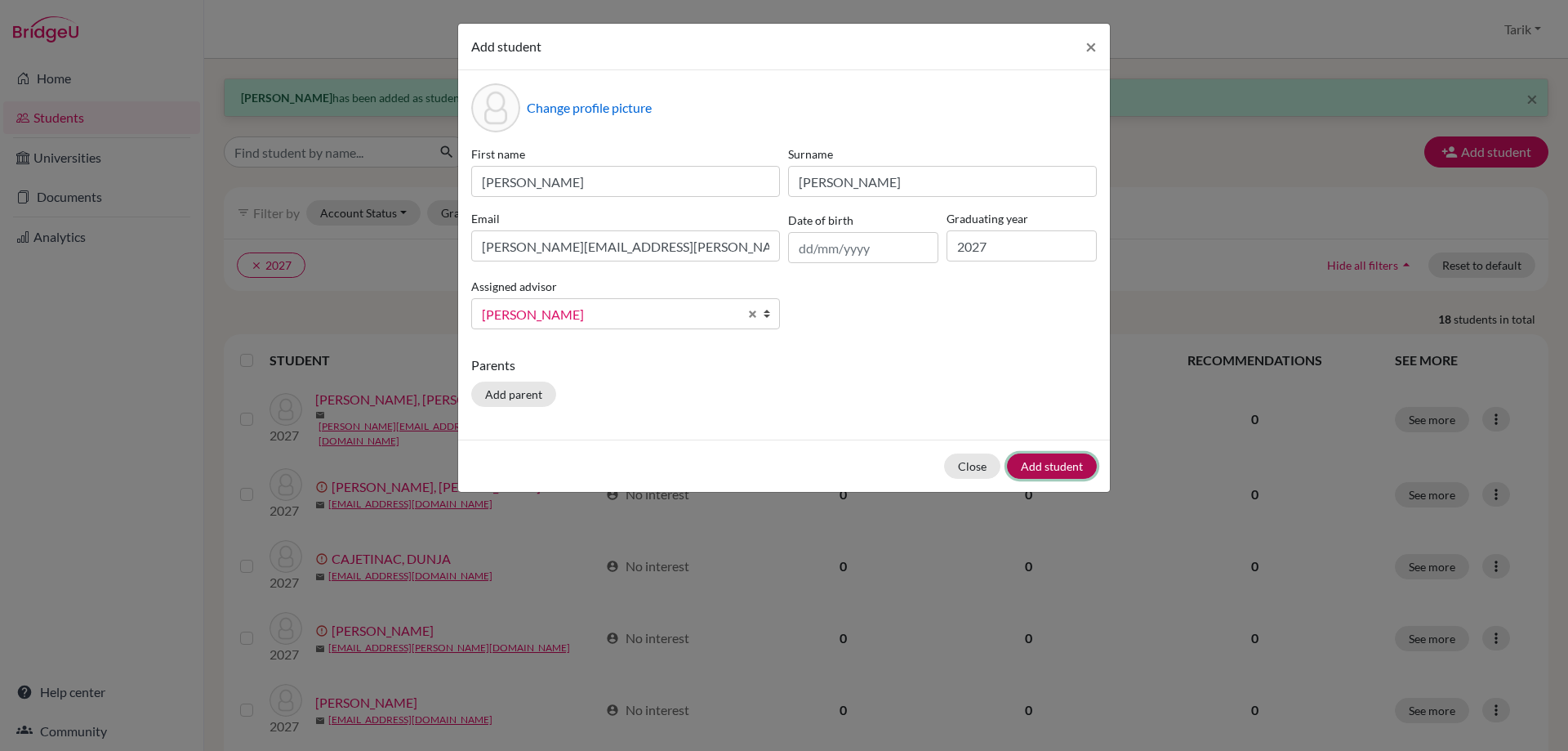
click at [1047, 477] on button "Add student" at bounding box center [1052, 466] width 90 height 25
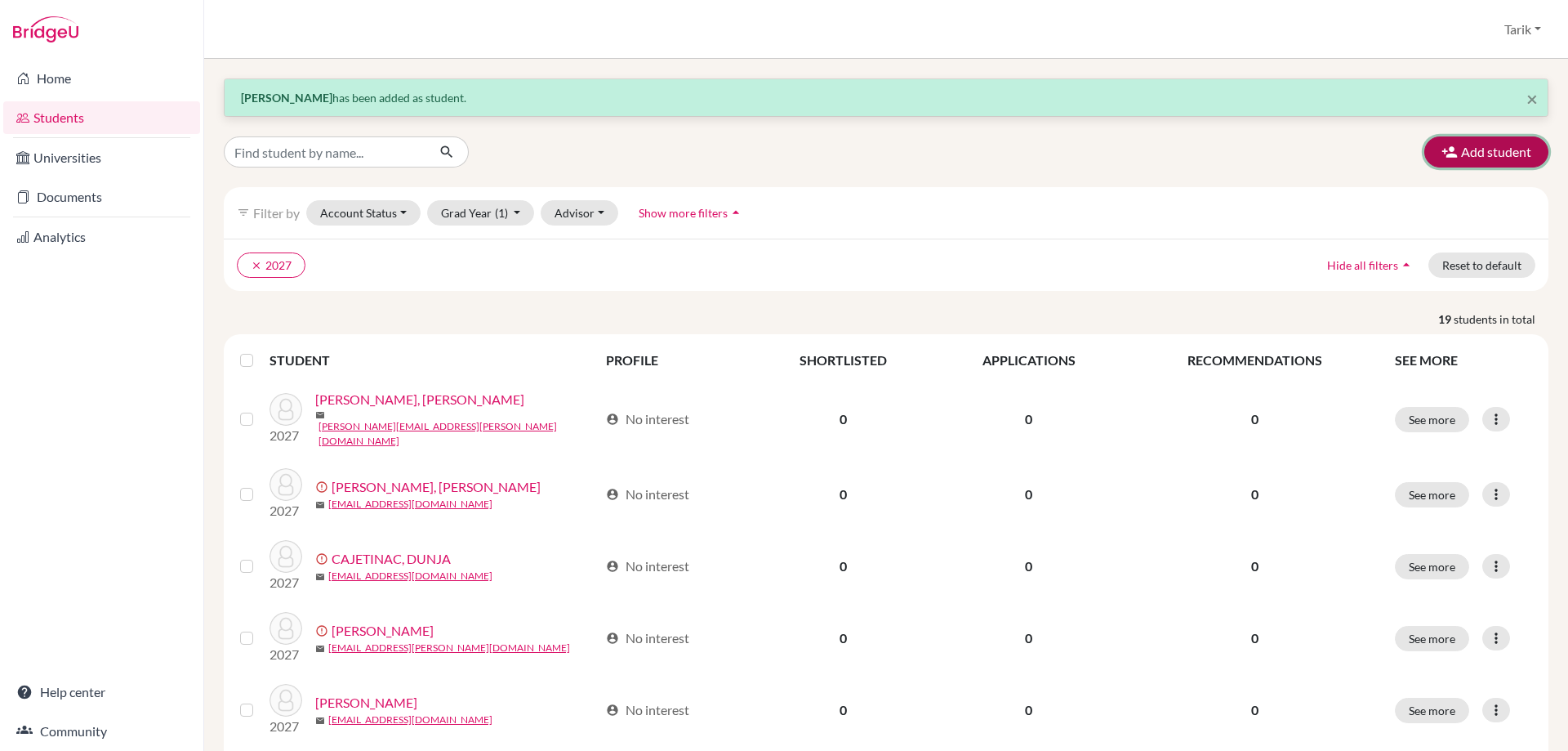
click at [1467, 146] on button "Add student" at bounding box center [1486, 152] width 124 height 31
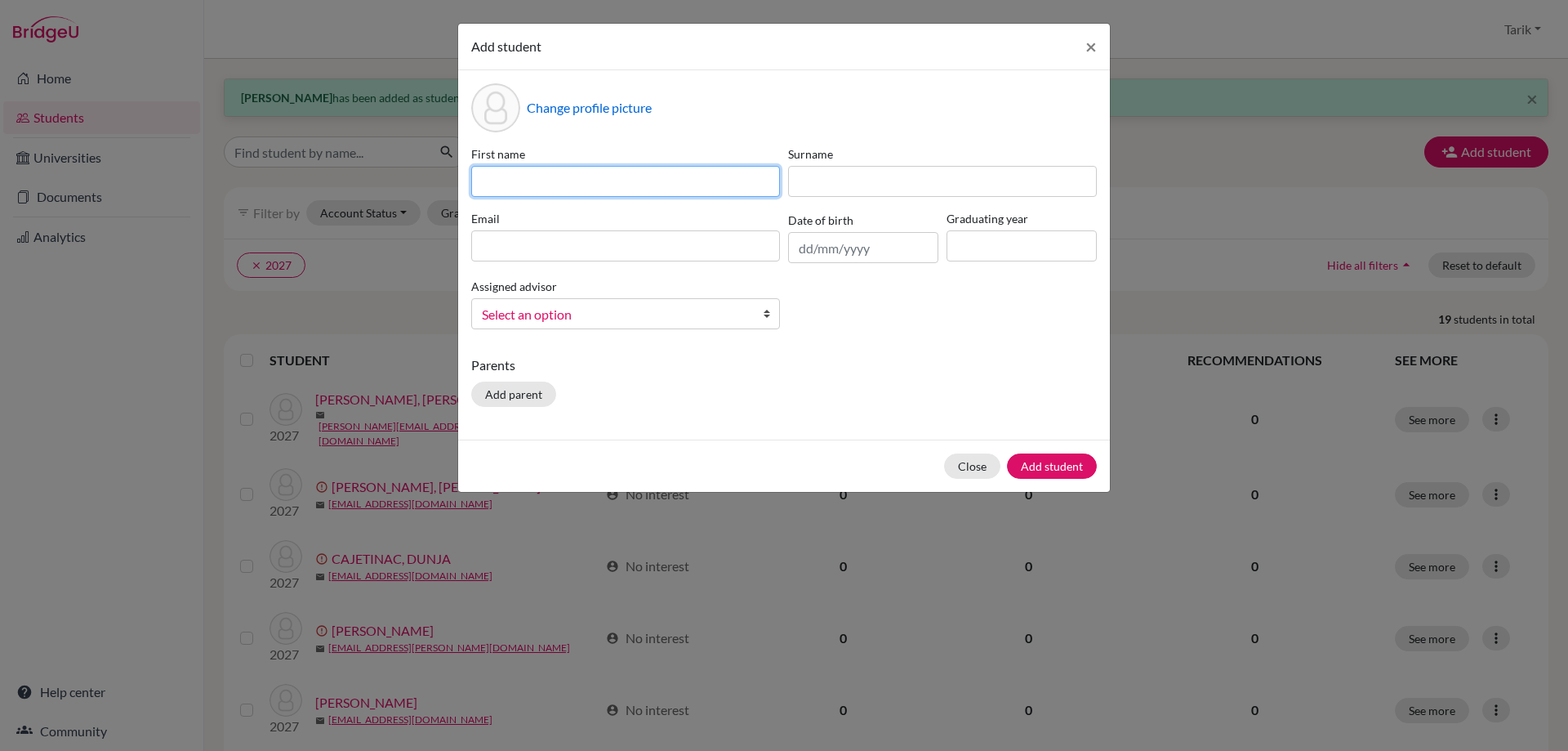
drag, startPoint x: 576, startPoint y: 174, endPoint x: 552, endPoint y: 176, distance: 24.1
click at [575, 174] on input at bounding box center [626, 181] width 309 height 31
paste input "ROSE"
type input "ROSE"
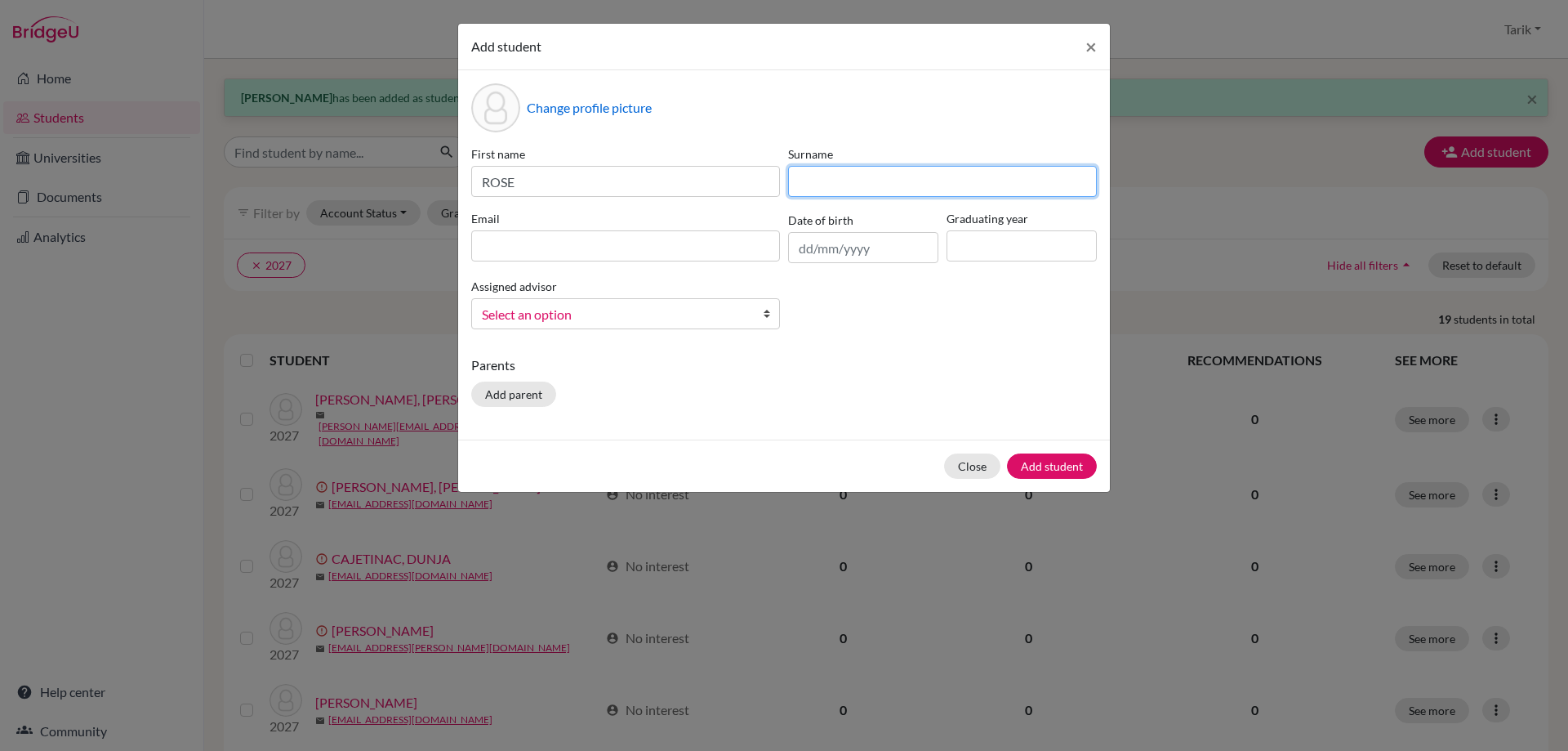
drag, startPoint x: 912, startPoint y: 186, endPoint x: 875, endPoint y: 188, distance: 37.1
click at [912, 186] on input at bounding box center [942, 181] width 309 height 31
paste input "MOETAZEDI"
type input "MOETAZEDI"
drag, startPoint x: 626, startPoint y: 244, endPoint x: 701, endPoint y: 245, distance: 75.0
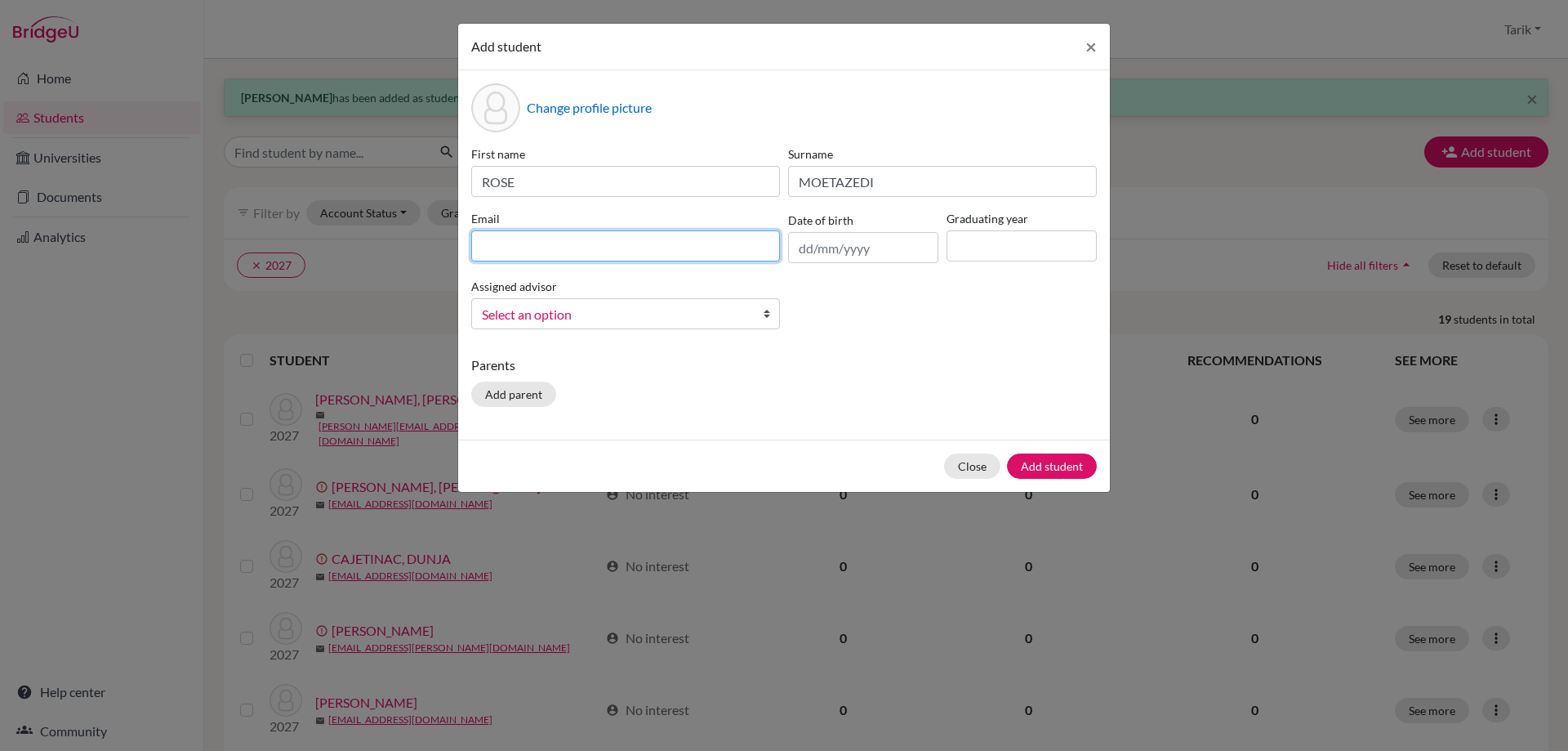
click at [626, 244] on input at bounding box center [626, 245] width 309 height 31
paste input "[EMAIL_ADDRESS][DOMAIN_NAME]"
type input "[EMAIL_ADDRESS][DOMAIN_NAME]"
drag, startPoint x: 973, startPoint y: 250, endPoint x: 992, endPoint y: 259, distance: 21.0
click at [974, 250] on input at bounding box center [1022, 245] width 150 height 31
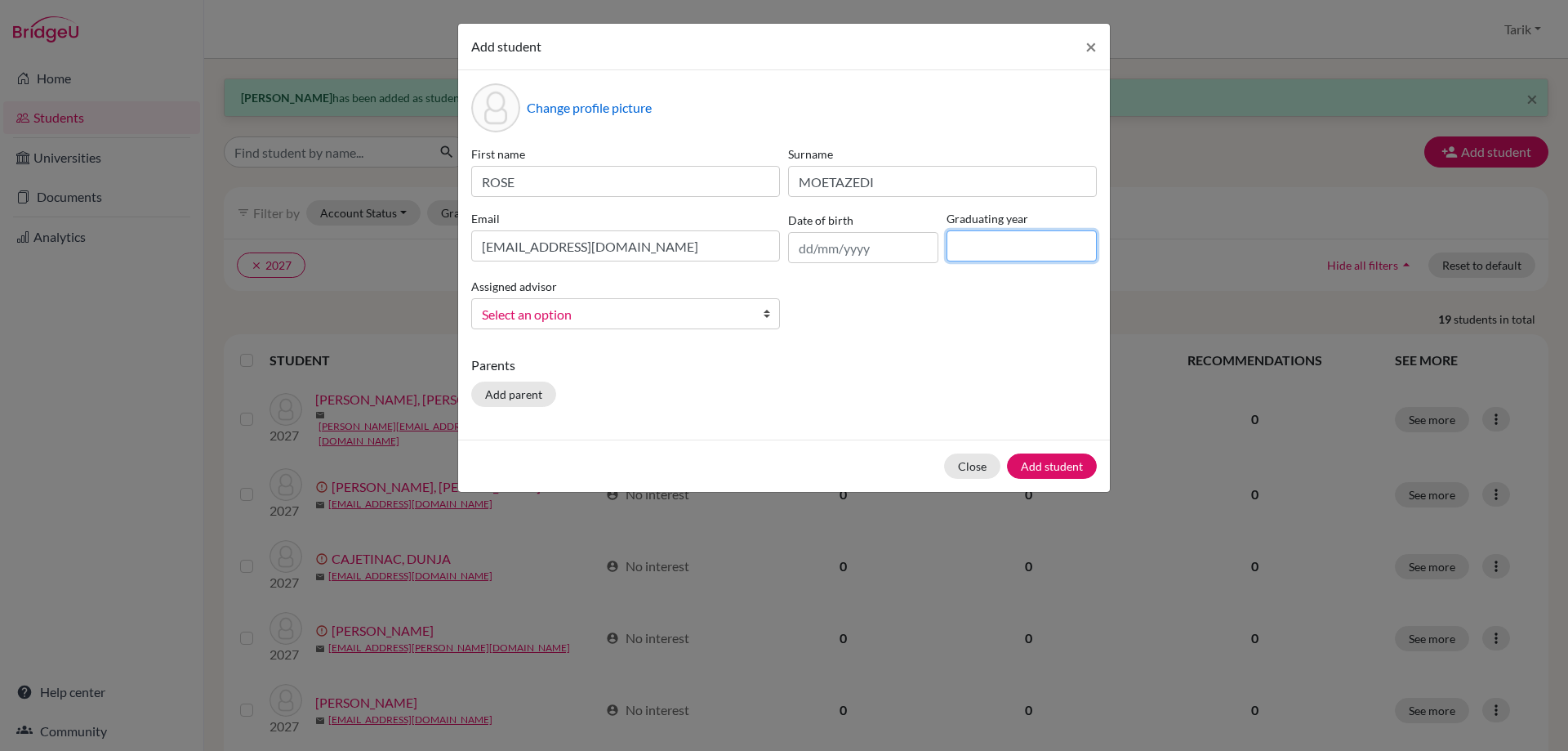
type input "2027"
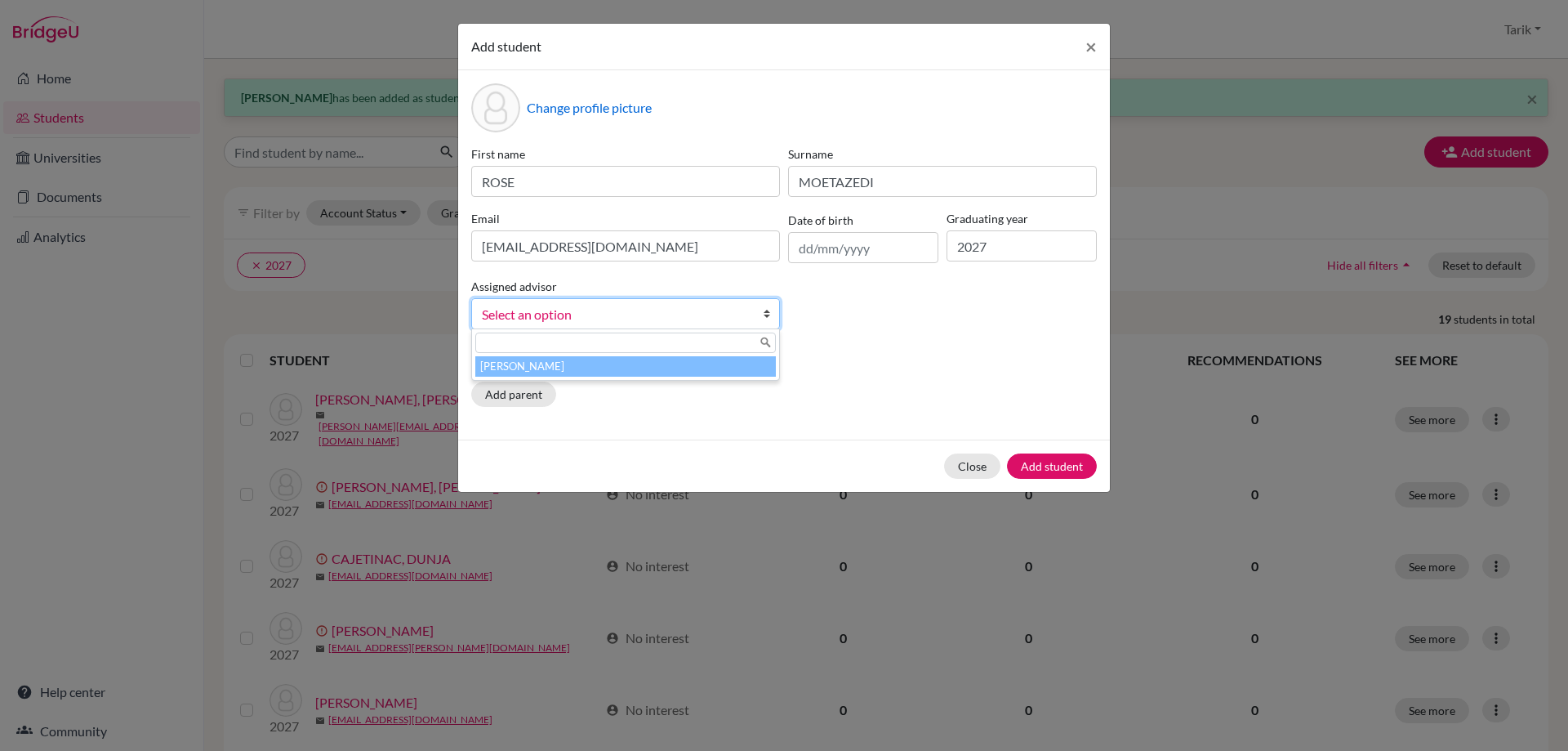
click at [632, 313] on span "Select an option" at bounding box center [615, 314] width 266 height 21
click at [604, 362] on li "[PERSON_NAME]" at bounding box center [626, 366] width 301 height 20
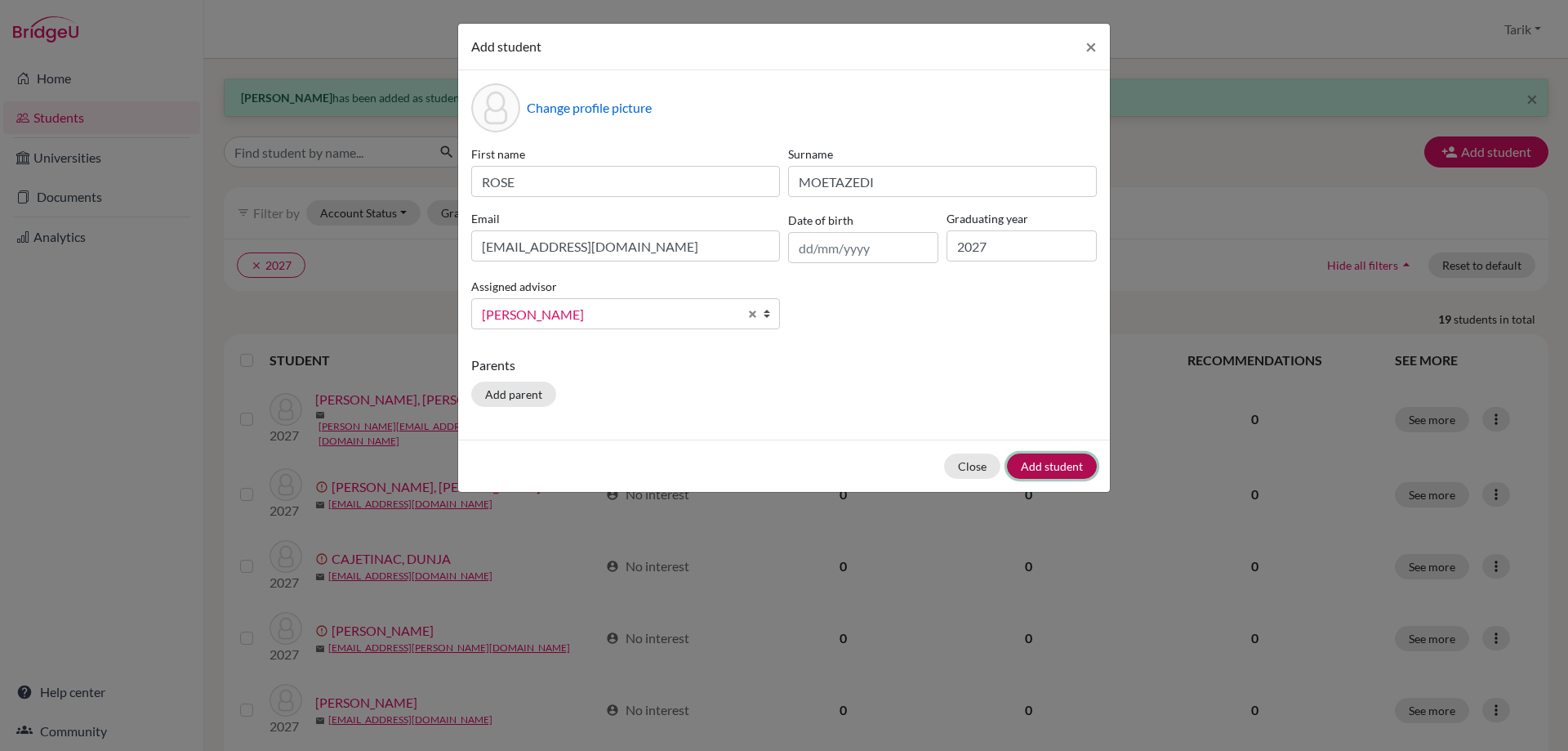
click at [1062, 470] on button "Add student" at bounding box center [1052, 466] width 90 height 25
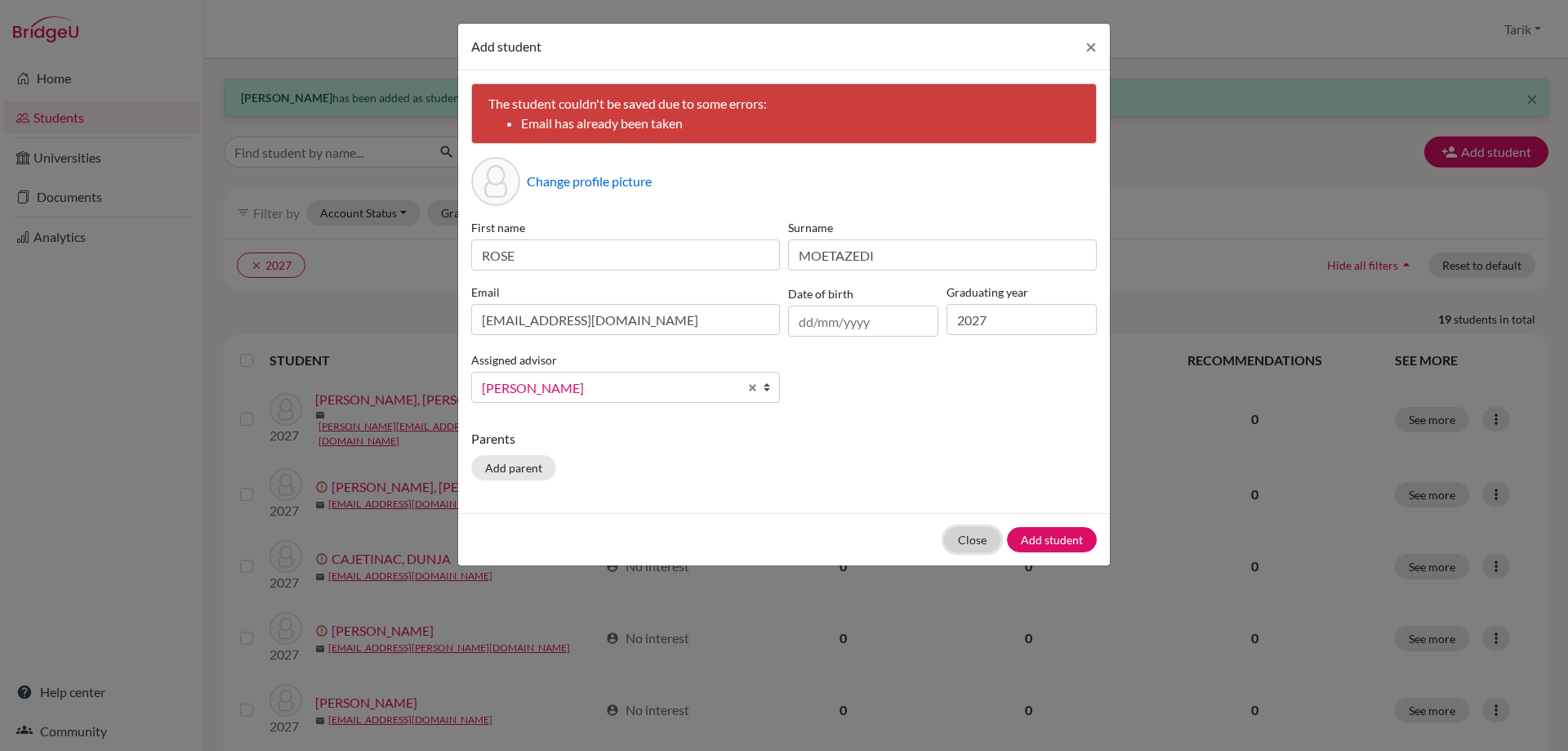
click at [982, 538] on button "Close" at bounding box center [972, 539] width 56 height 25
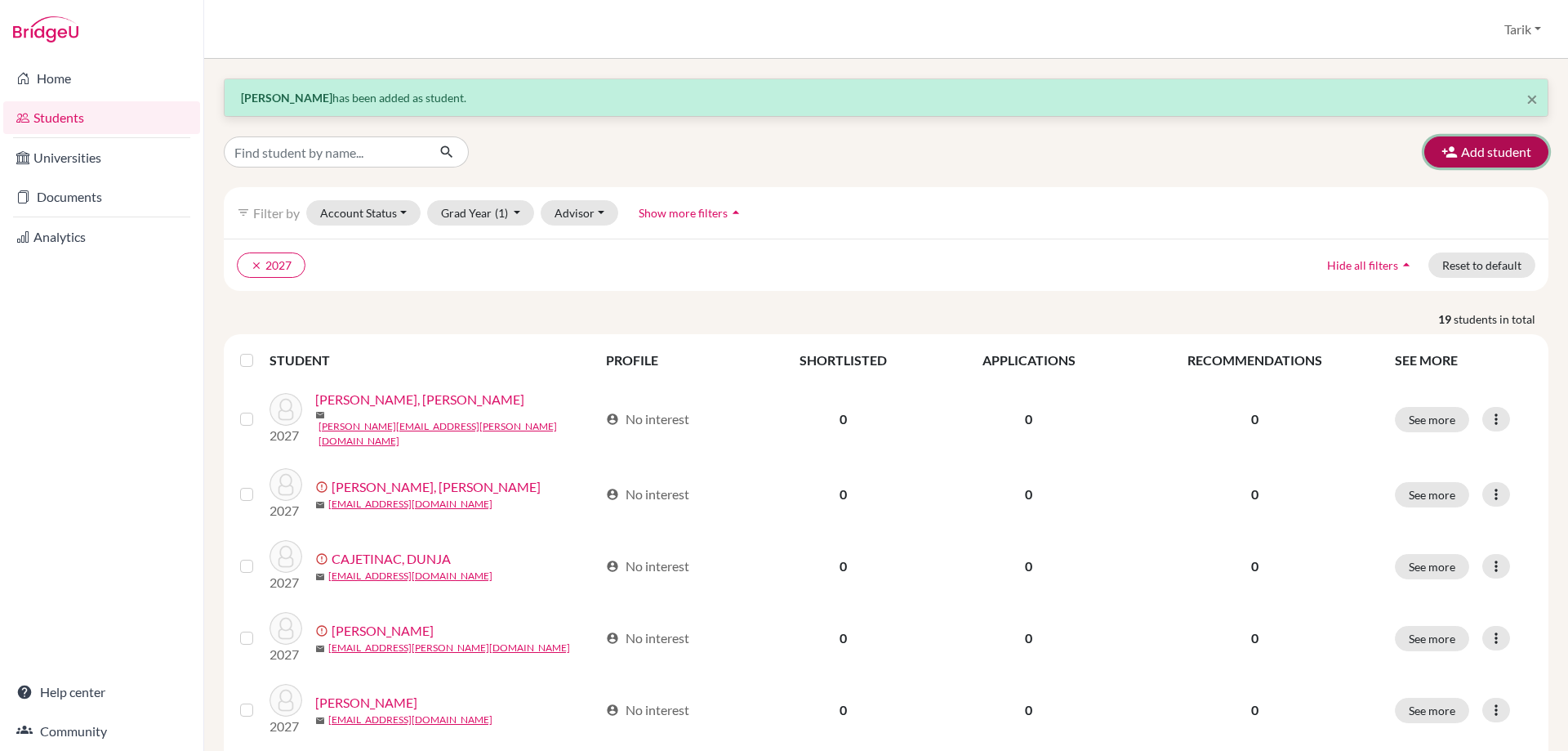
click at [1446, 149] on icon "button" at bounding box center [1450, 151] width 16 height 16
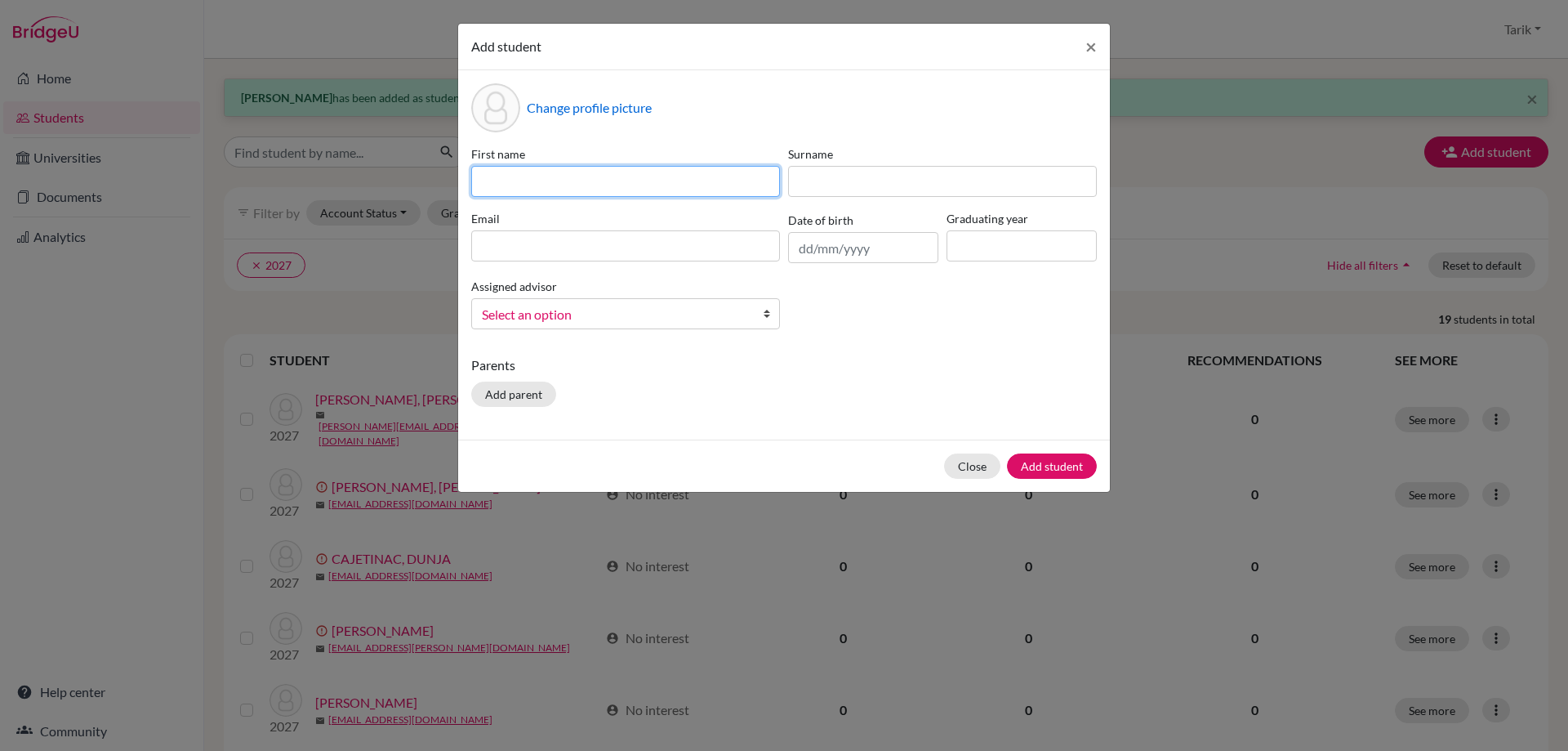
click at [640, 173] on input at bounding box center [626, 181] width 309 height 31
paste input "SHIRIN"
type input "SHIRIN"
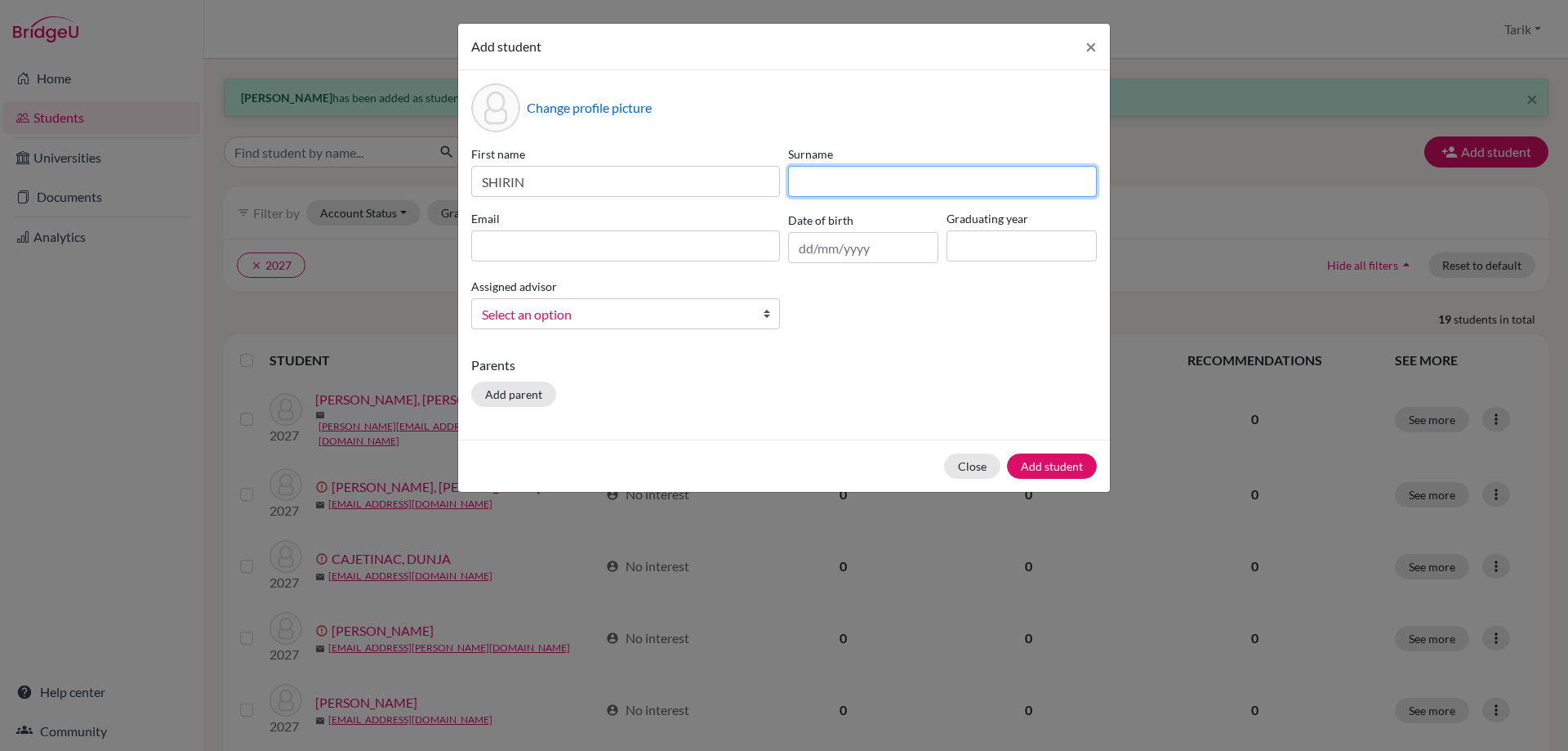
drag, startPoint x: 810, startPoint y: 177, endPoint x: 798, endPoint y: 178, distance: 12.0
click at [810, 177] on input at bounding box center [942, 181] width 309 height 31
paste input "[DEMOGRAPHIC_DATA]"
type input "[DEMOGRAPHIC_DATA]"
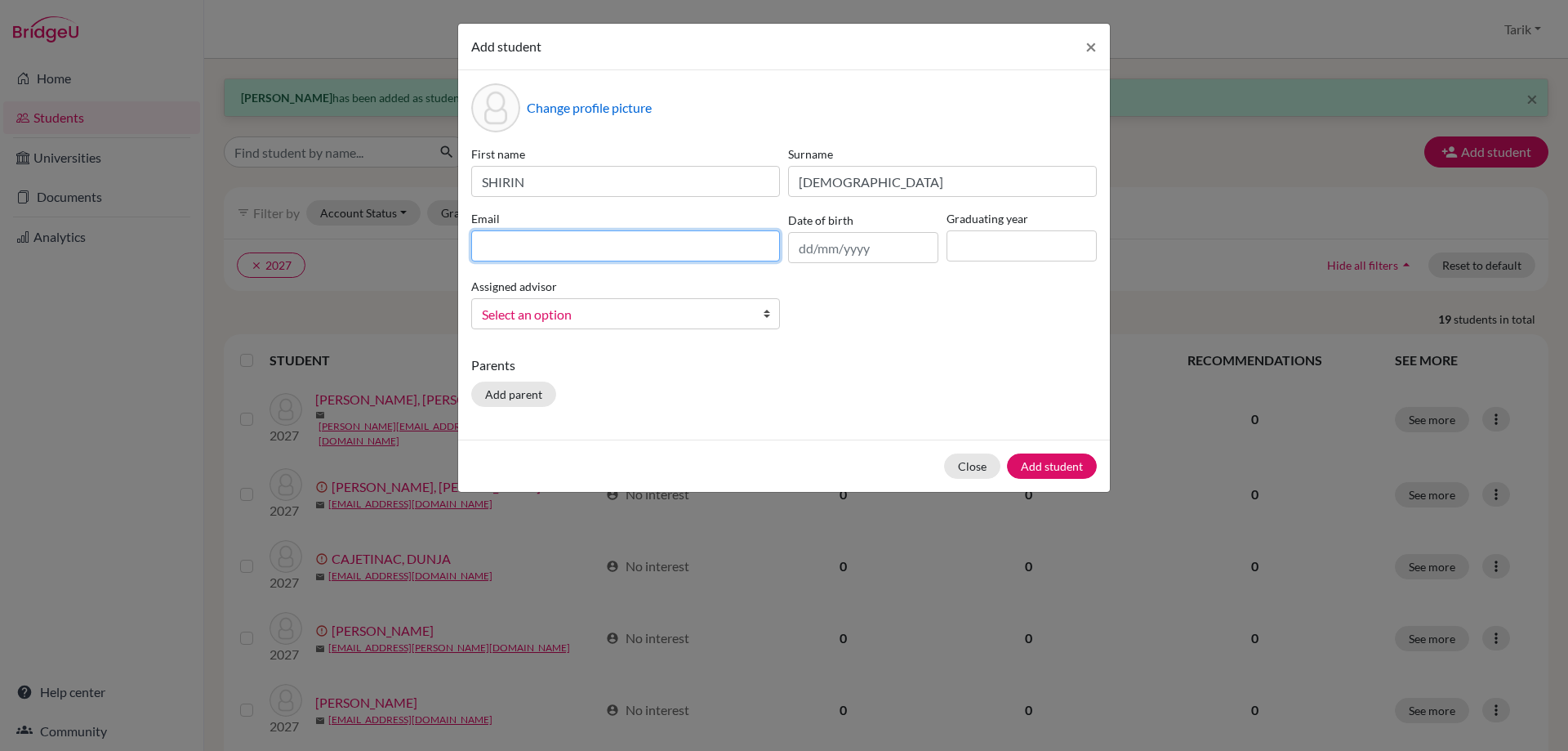
click at [692, 245] on input at bounding box center [626, 245] width 309 height 31
paste input "[PERSON_NAME][EMAIL_ADDRESS][DOMAIN_NAME]"
type input "[PERSON_NAME][EMAIL_ADDRESS][DOMAIN_NAME]"
click at [958, 250] on input at bounding box center [1022, 245] width 150 height 31
type input "2027"
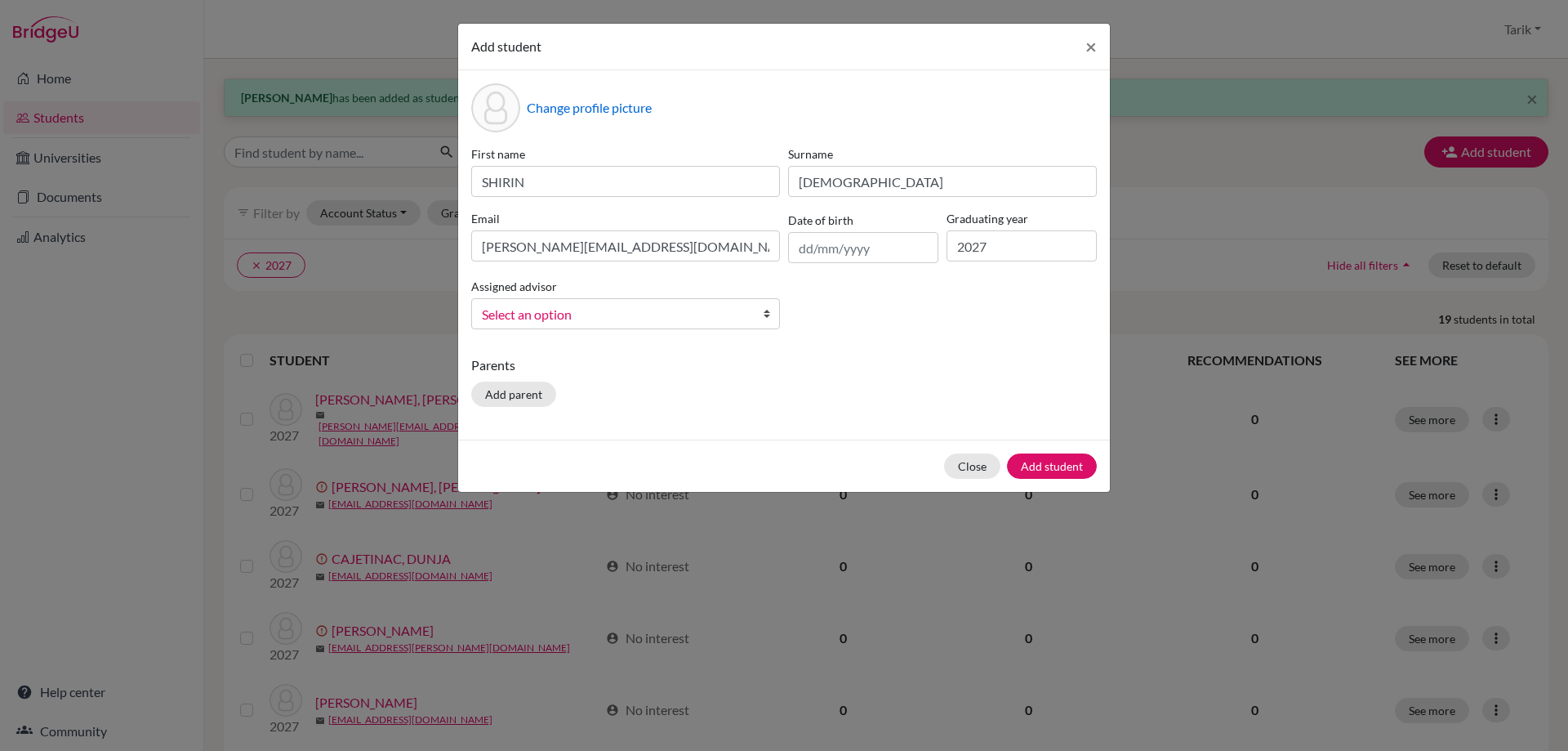
click at [651, 333] on div "First name [PERSON_NAME] Surname [PERSON_NAME] Email [PERSON_NAME][EMAIL_ADDRES…" at bounding box center [784, 244] width 634 height 197
click at [642, 323] on span "Select an option" at bounding box center [615, 314] width 266 height 21
click at [643, 373] on li "[PERSON_NAME]" at bounding box center [626, 366] width 301 height 20
click at [1062, 460] on button "Add student" at bounding box center [1052, 466] width 90 height 25
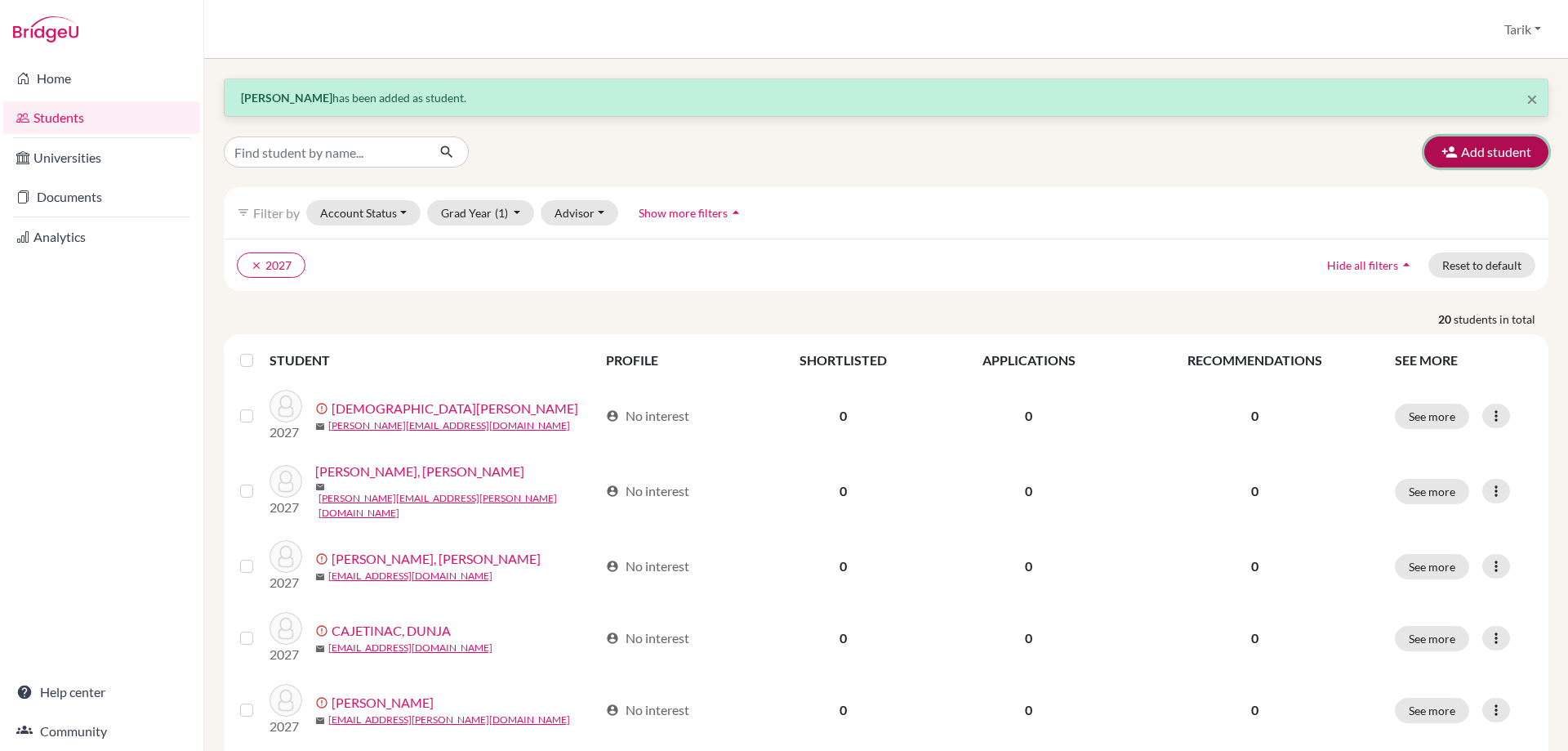
click at [1442, 150] on icon "button" at bounding box center [1450, 151] width 16 height 16
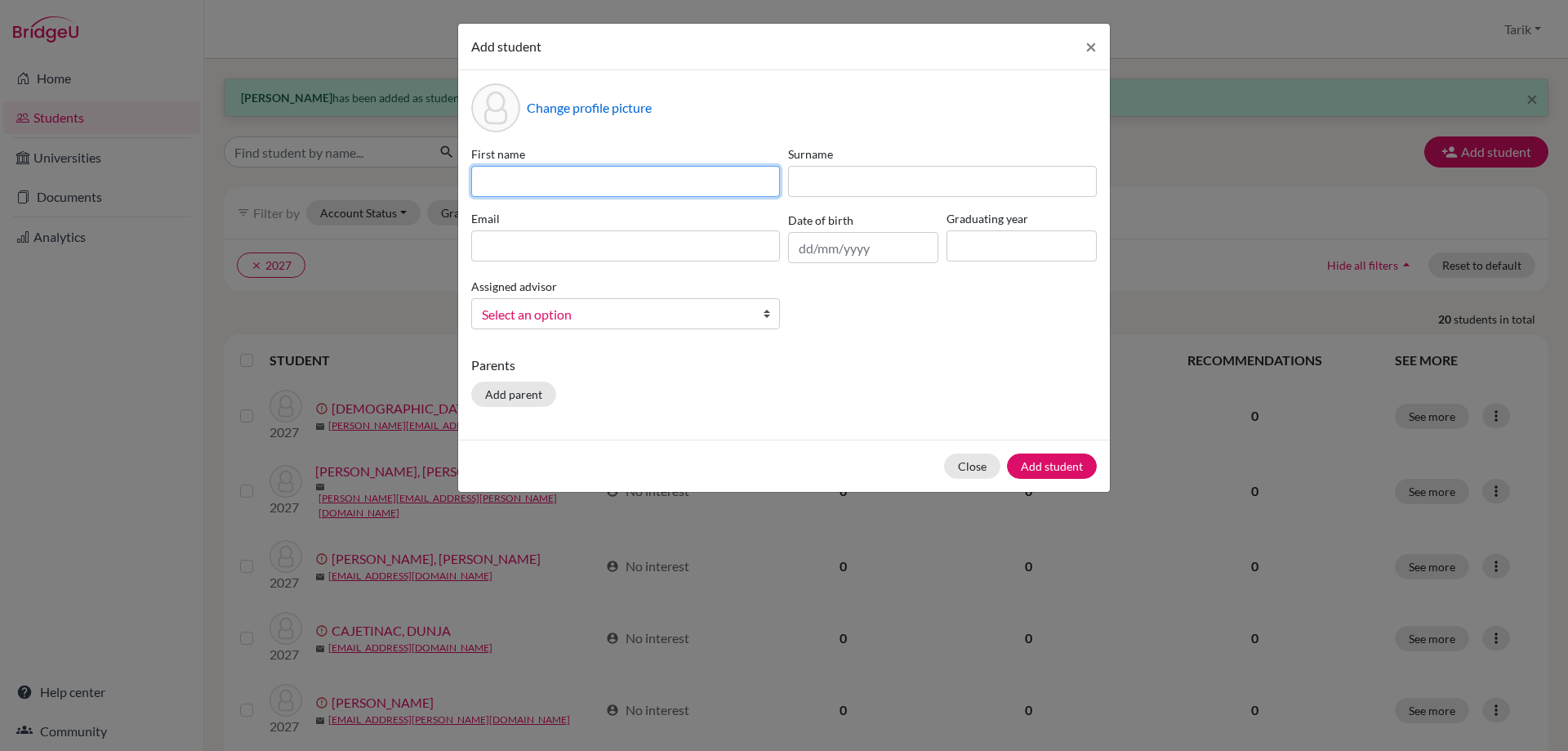
click at [530, 172] on input at bounding box center [626, 181] width 309 height 31
paste input "[MEDICAL_DATA][PERSON_NAME]"
type input "[MEDICAL_DATA][PERSON_NAME]"
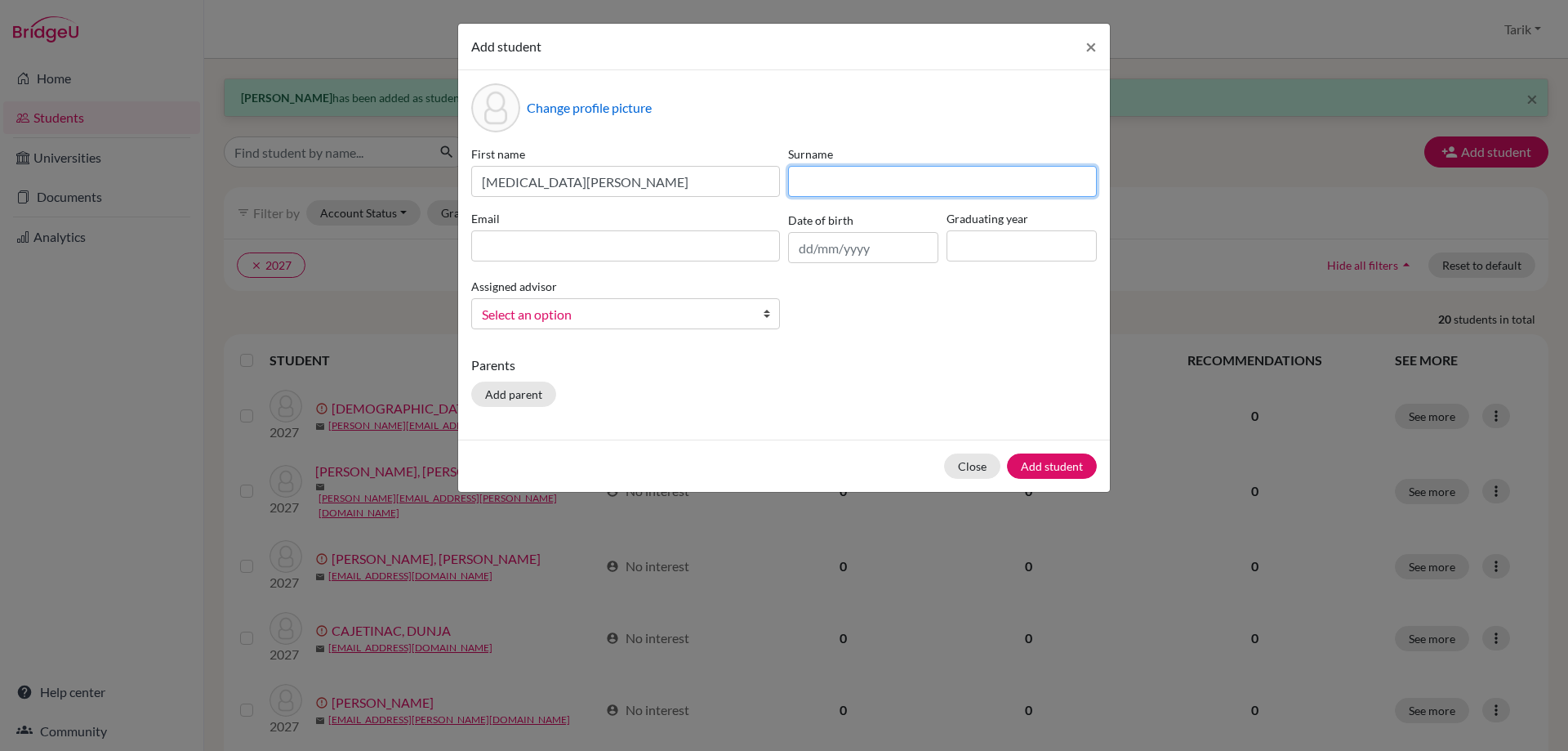
click at [829, 180] on input at bounding box center [942, 181] width 309 height 31
paste input "[PERSON_NAME]"
type input "[PERSON_NAME]"
click at [617, 240] on input at bounding box center [626, 245] width 309 height 31
paste input "[MEDICAL_DATA][PERSON_NAME][EMAIL_ADDRESS][PERSON_NAME][DOMAIN_NAME]"
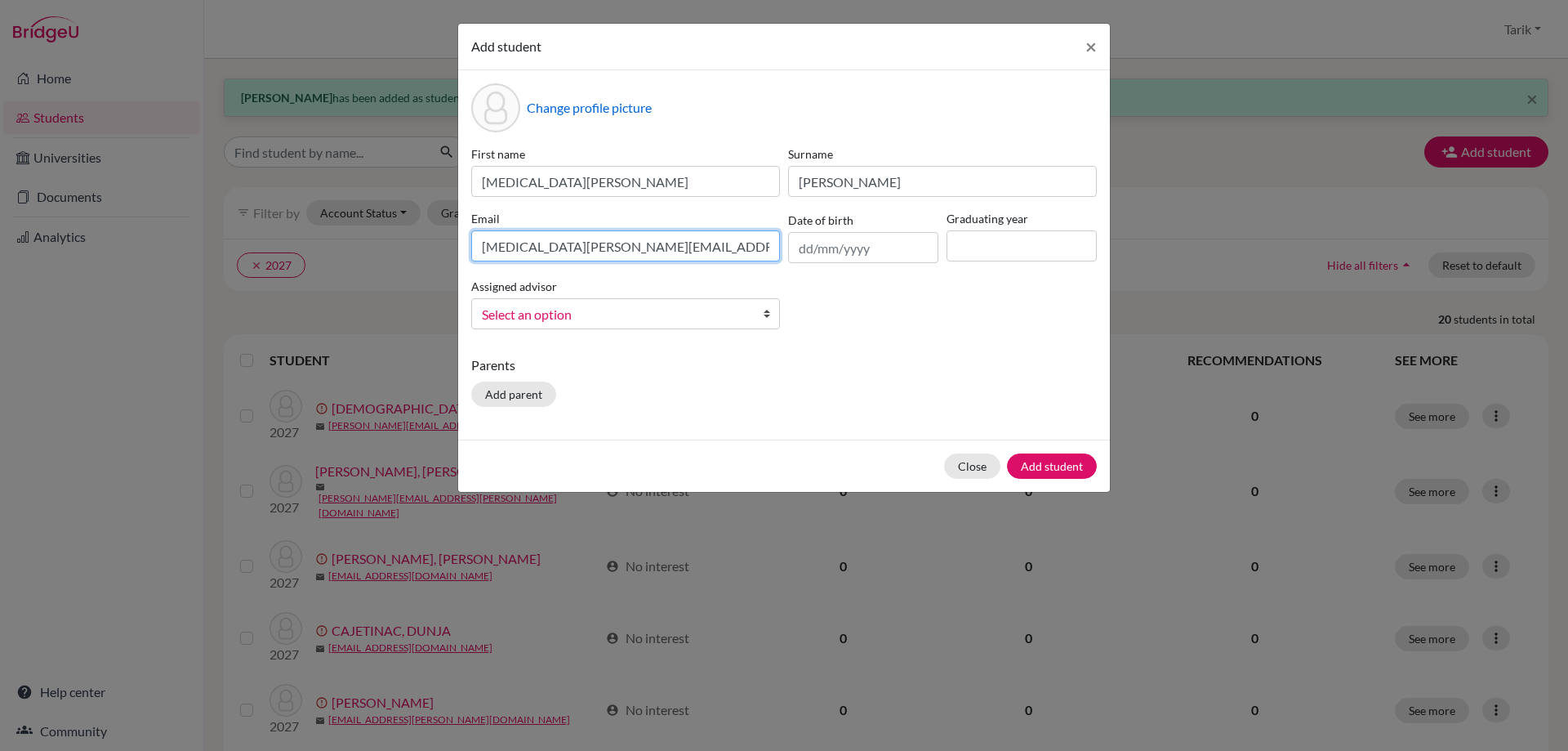
type input "[MEDICAL_DATA][PERSON_NAME][EMAIL_ADDRESS][PERSON_NAME][DOMAIN_NAME]"
click at [1042, 235] on input at bounding box center [1022, 245] width 150 height 31
type input "2027"
click at [680, 324] on span "Select an option" at bounding box center [615, 314] width 266 height 21
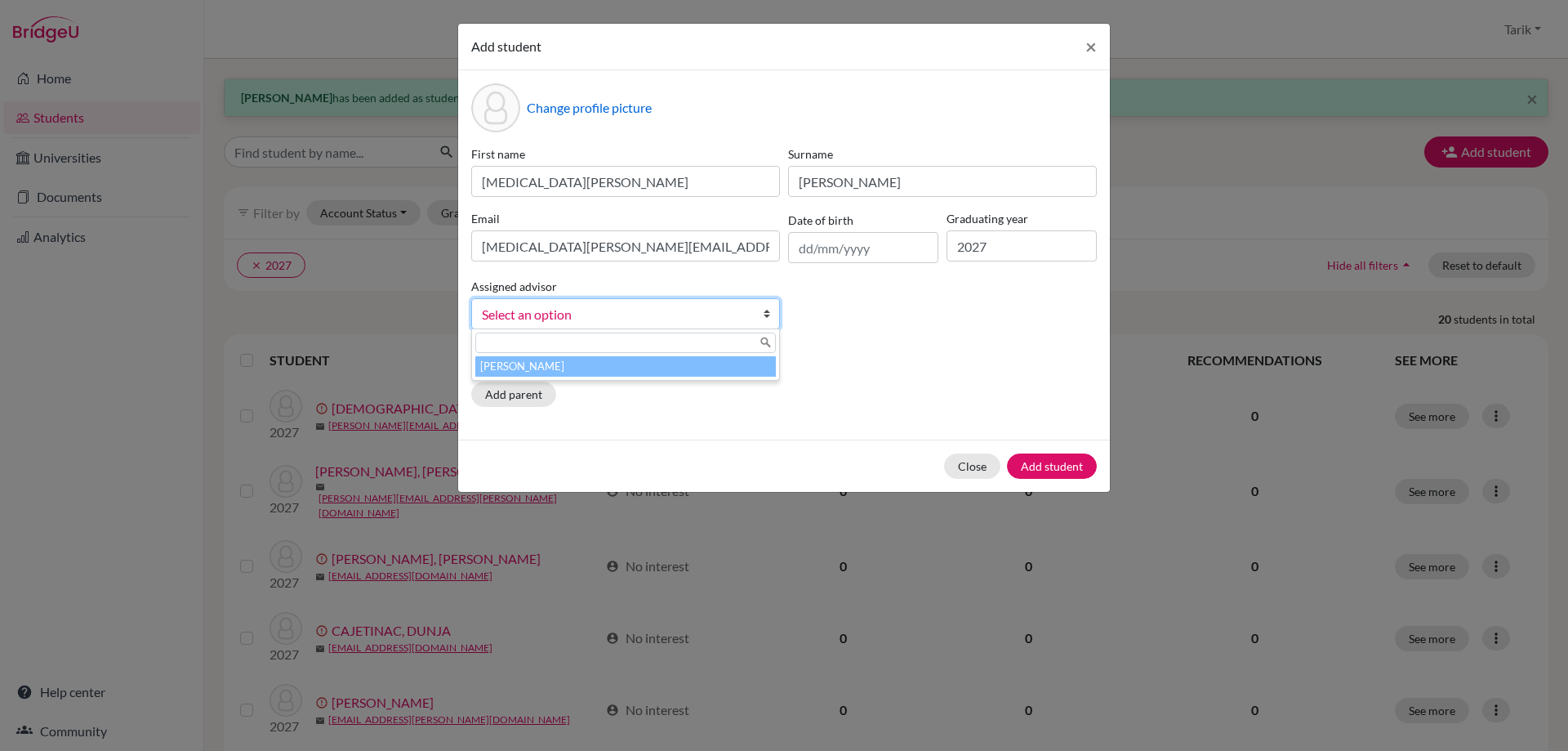
click at [608, 366] on li "[PERSON_NAME]" at bounding box center [626, 366] width 301 height 20
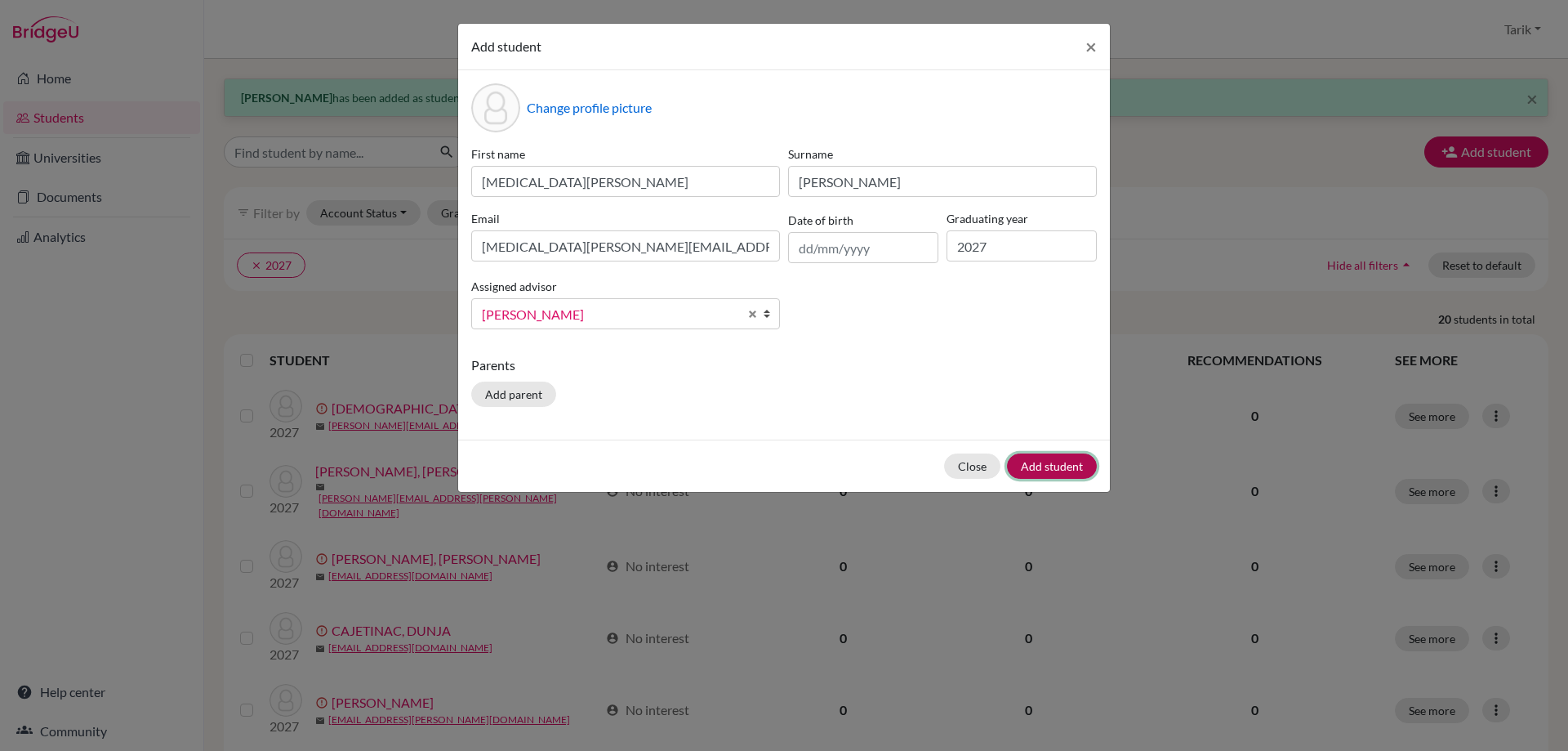
click at [1068, 462] on button "Add student" at bounding box center [1052, 466] width 90 height 25
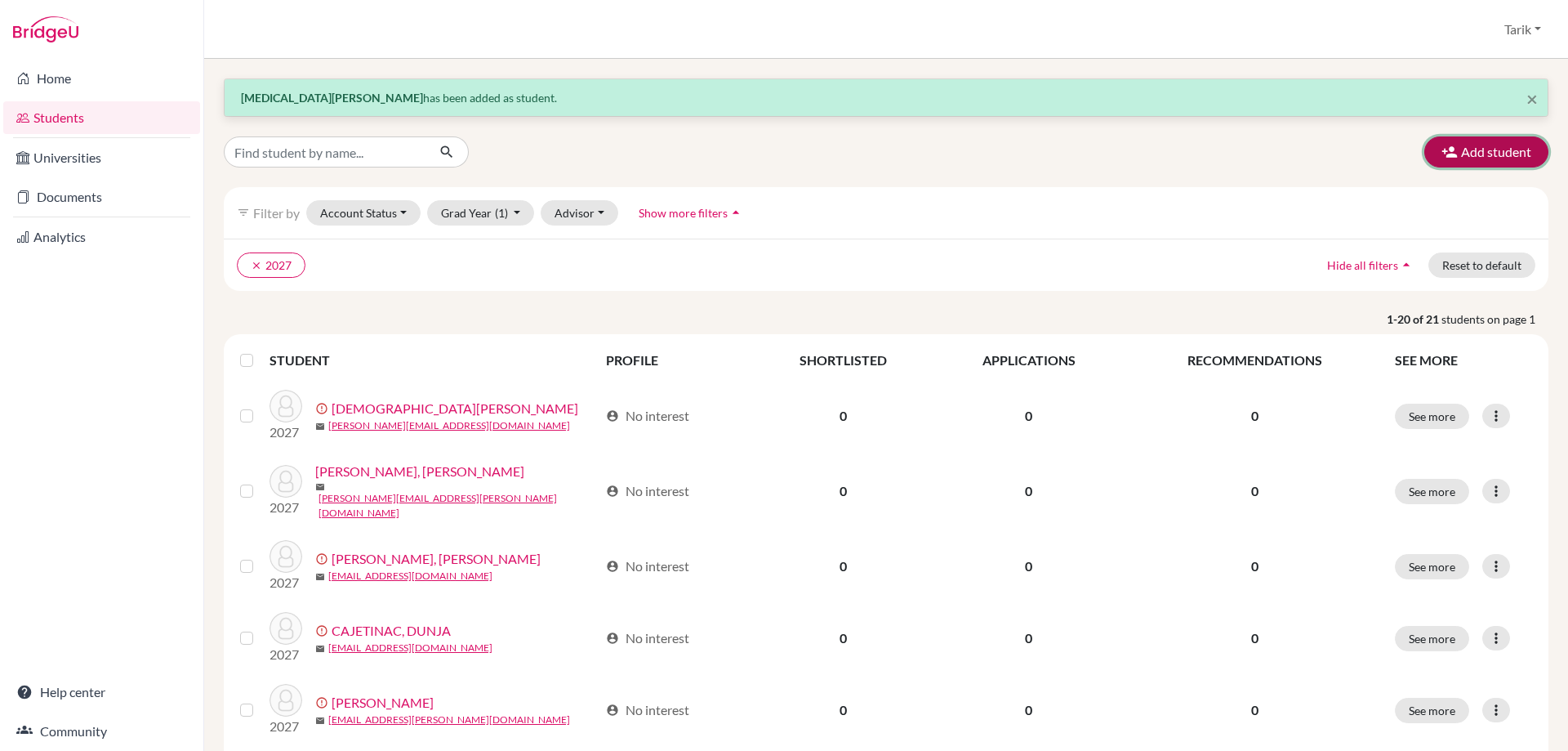
click at [1425, 150] on button "Add student" at bounding box center [1486, 152] width 124 height 31
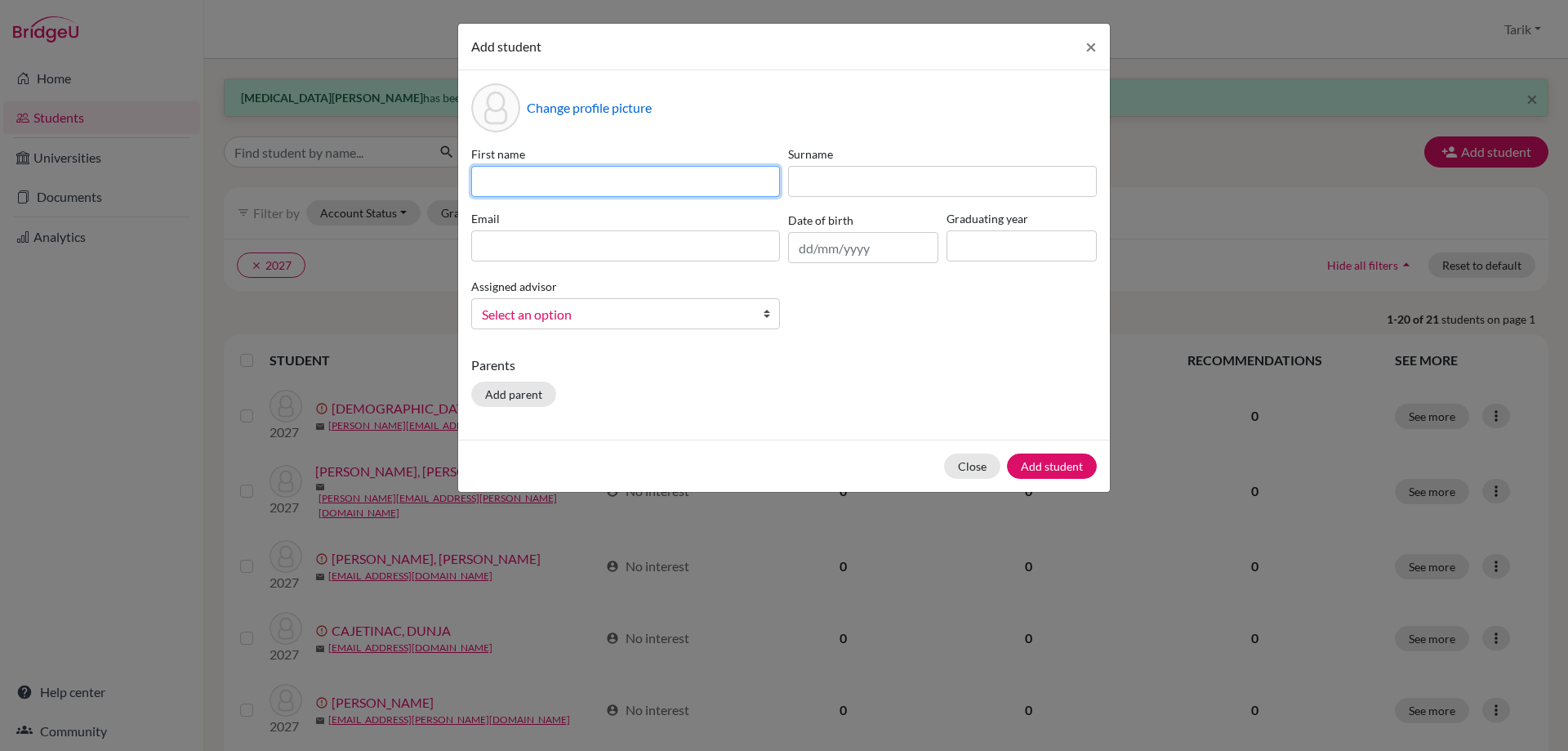
click at [568, 183] on input at bounding box center [626, 181] width 309 height 31
paste input "TAEYOUNG"
type input "TAEYOUNG"
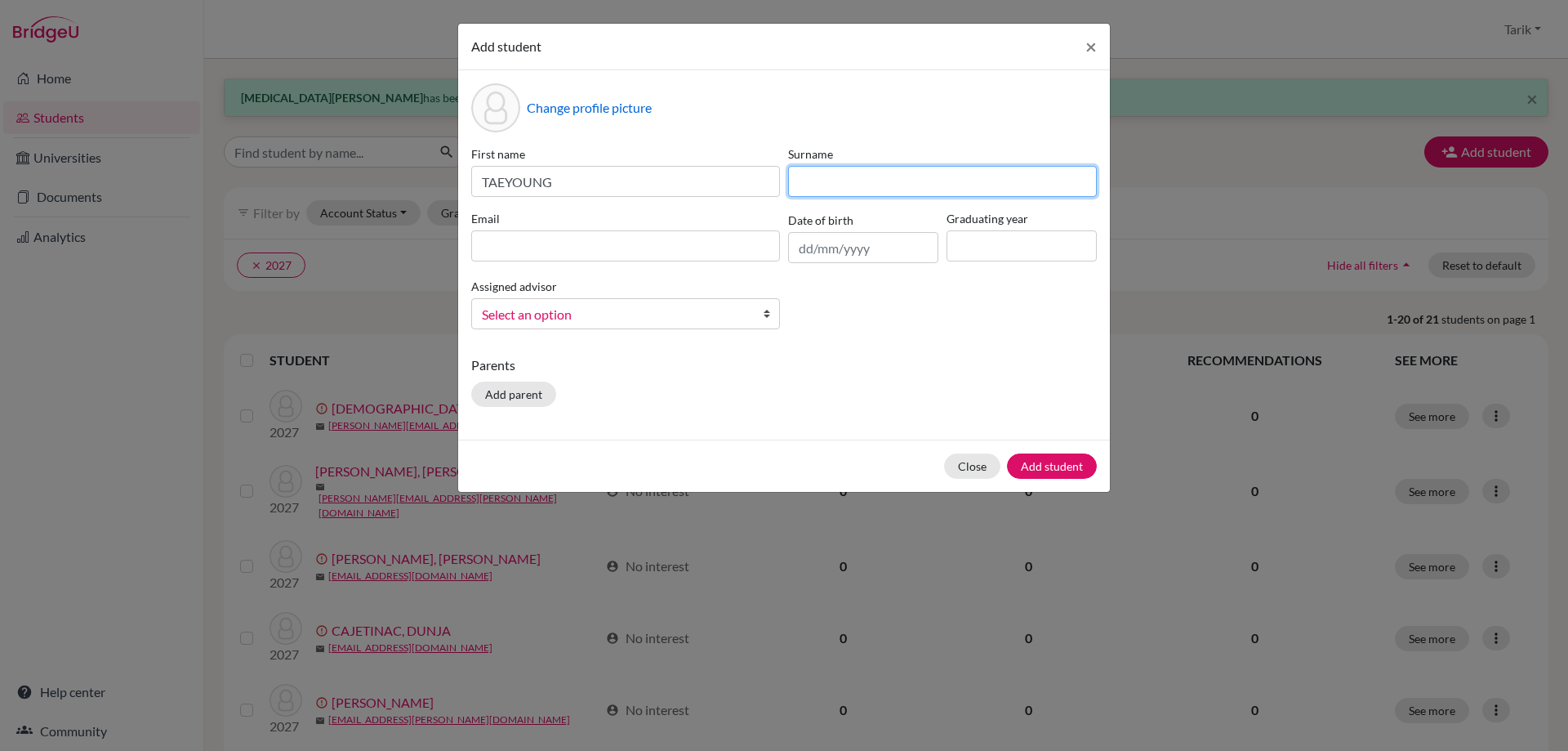
click at [855, 187] on input at bounding box center [942, 181] width 309 height 31
paste input "AN"
type input "AN"
click at [637, 260] on input at bounding box center [626, 245] width 309 height 31
paste input "[EMAIL_ADDRESS][DOMAIN_NAME]"
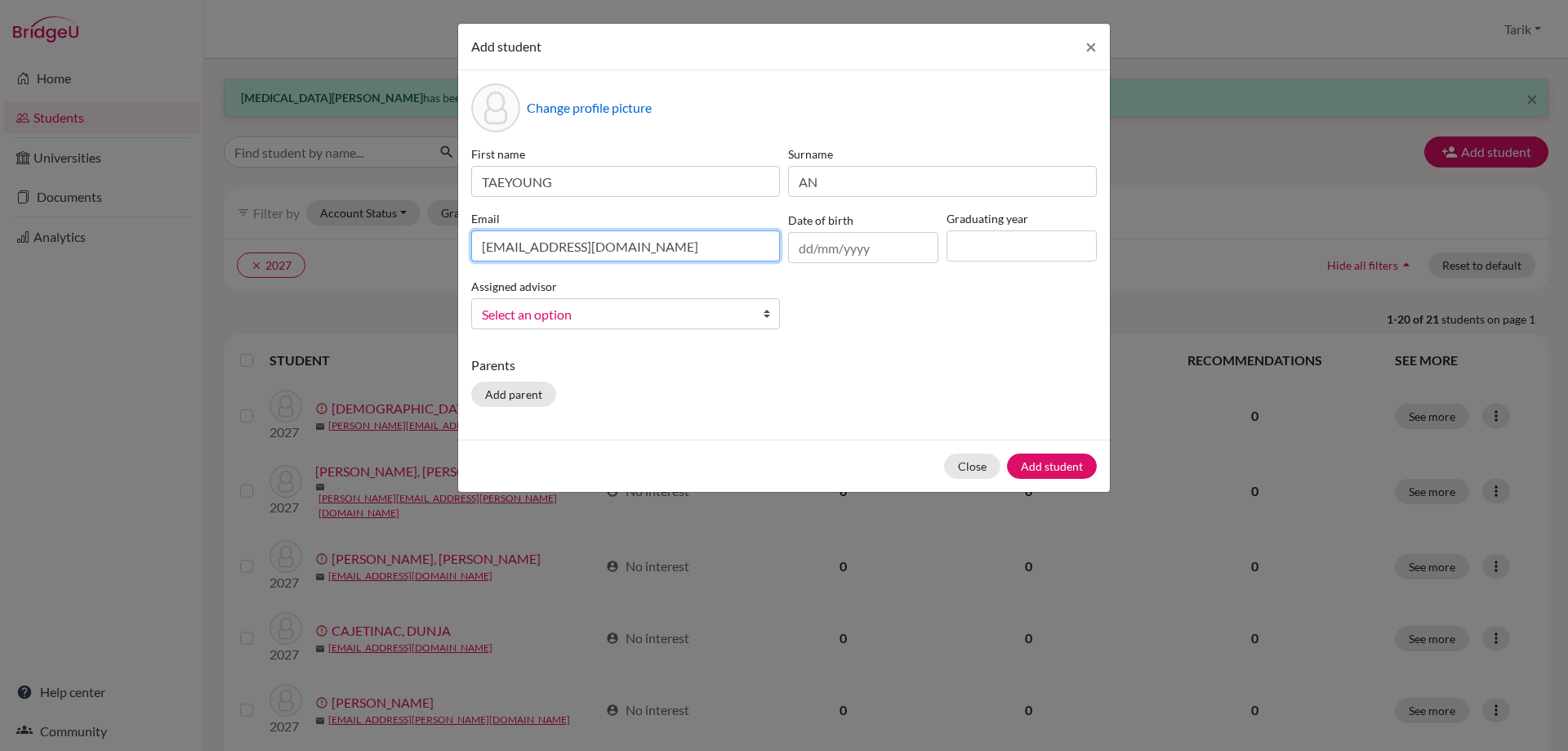
type input "[EMAIL_ADDRESS][DOMAIN_NAME]"
click at [1027, 245] on input at bounding box center [1022, 245] width 150 height 31
type input "2027"
click at [604, 323] on span "Select an option" at bounding box center [615, 314] width 266 height 21
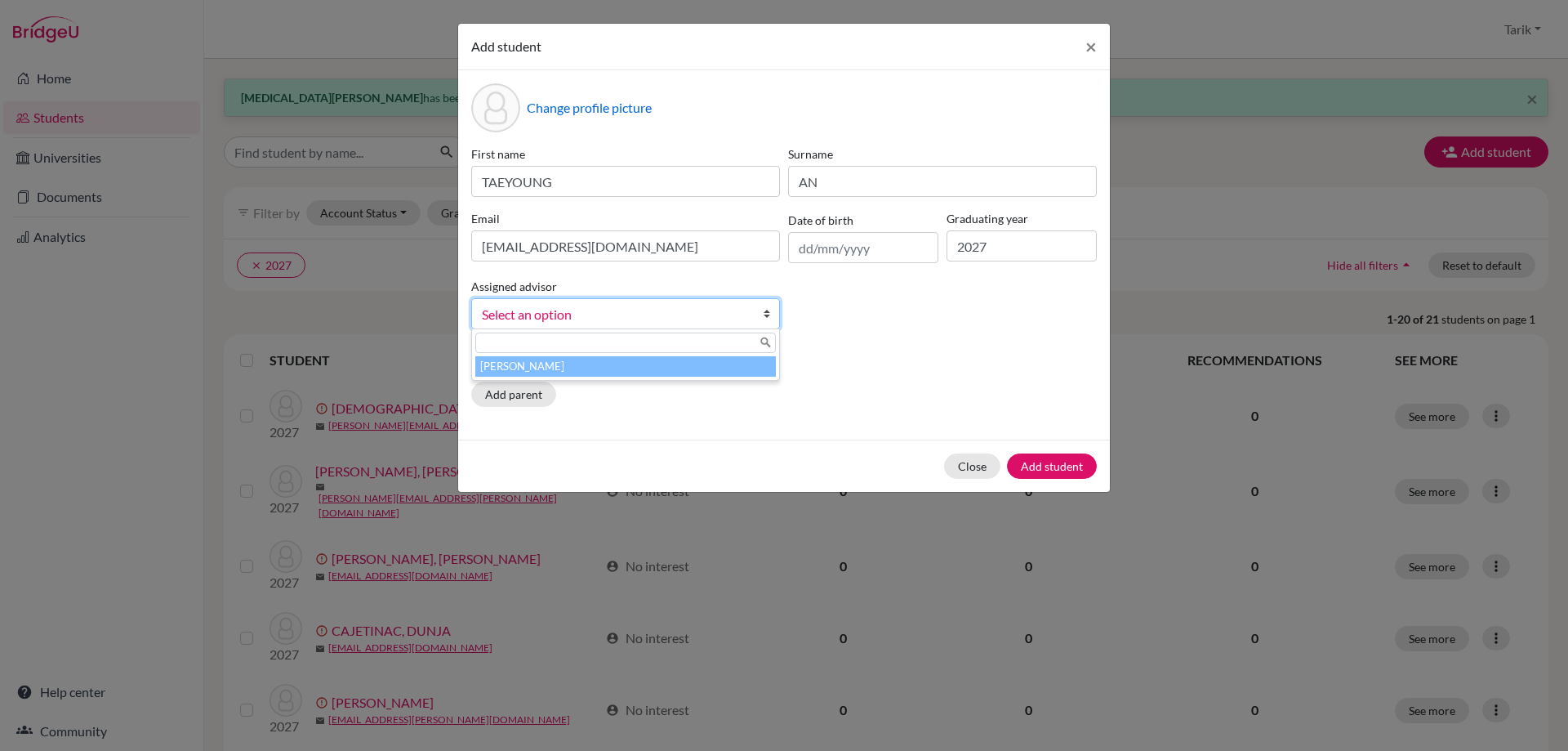
click at [593, 363] on li "[PERSON_NAME]" at bounding box center [626, 366] width 301 height 20
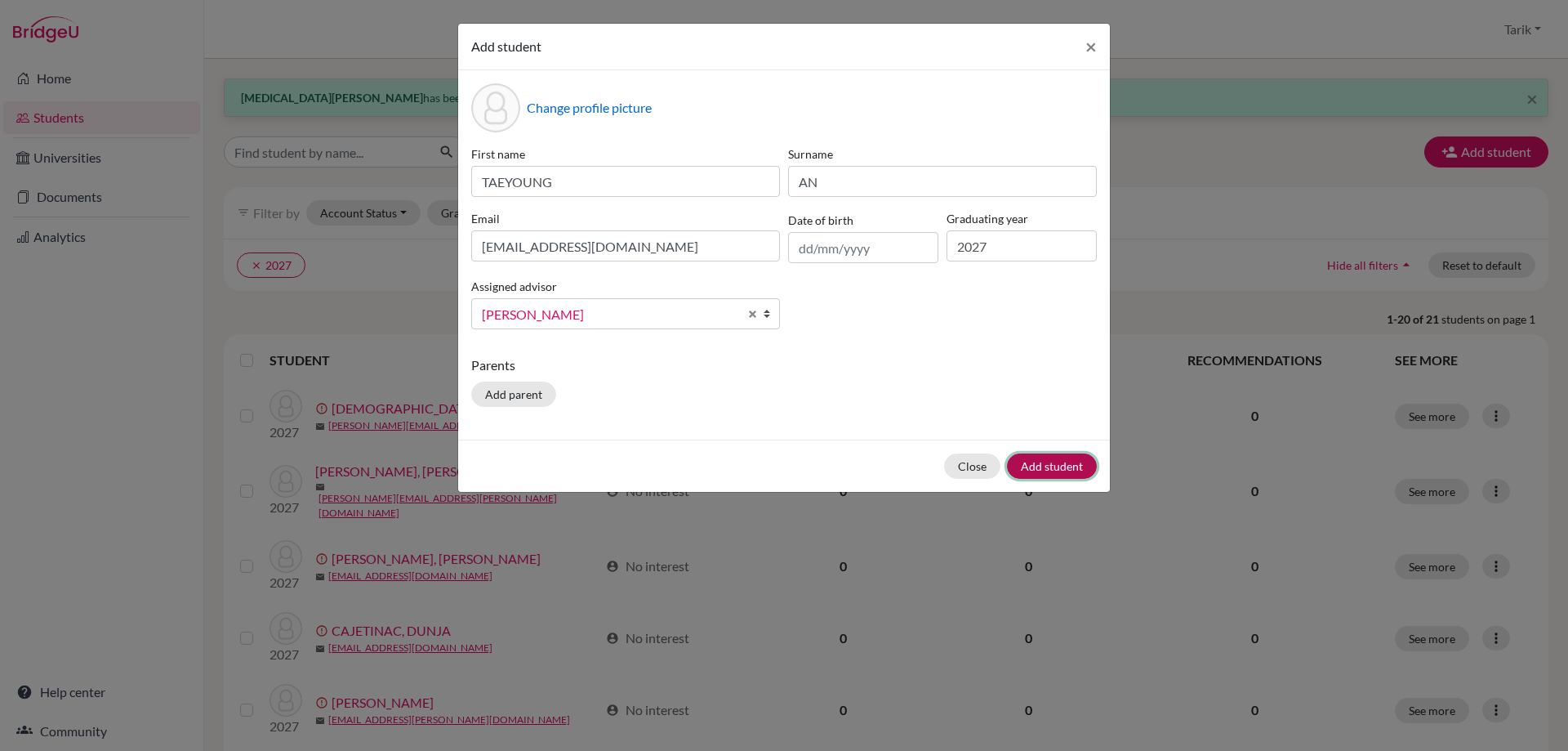
click at [1028, 462] on button "Add student" at bounding box center [1052, 466] width 90 height 25
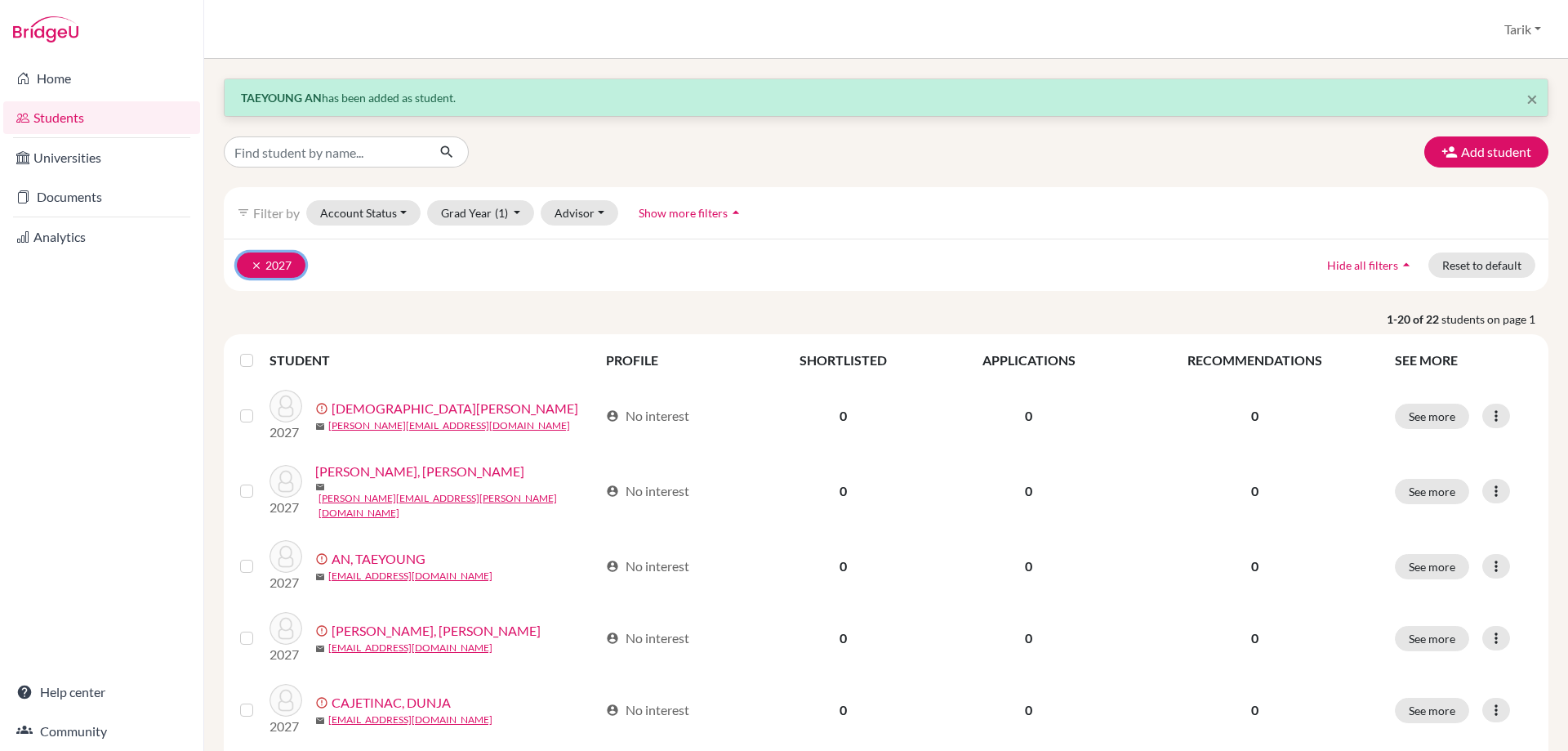
click at [255, 266] on icon "clear" at bounding box center [256, 266] width 12 height 12
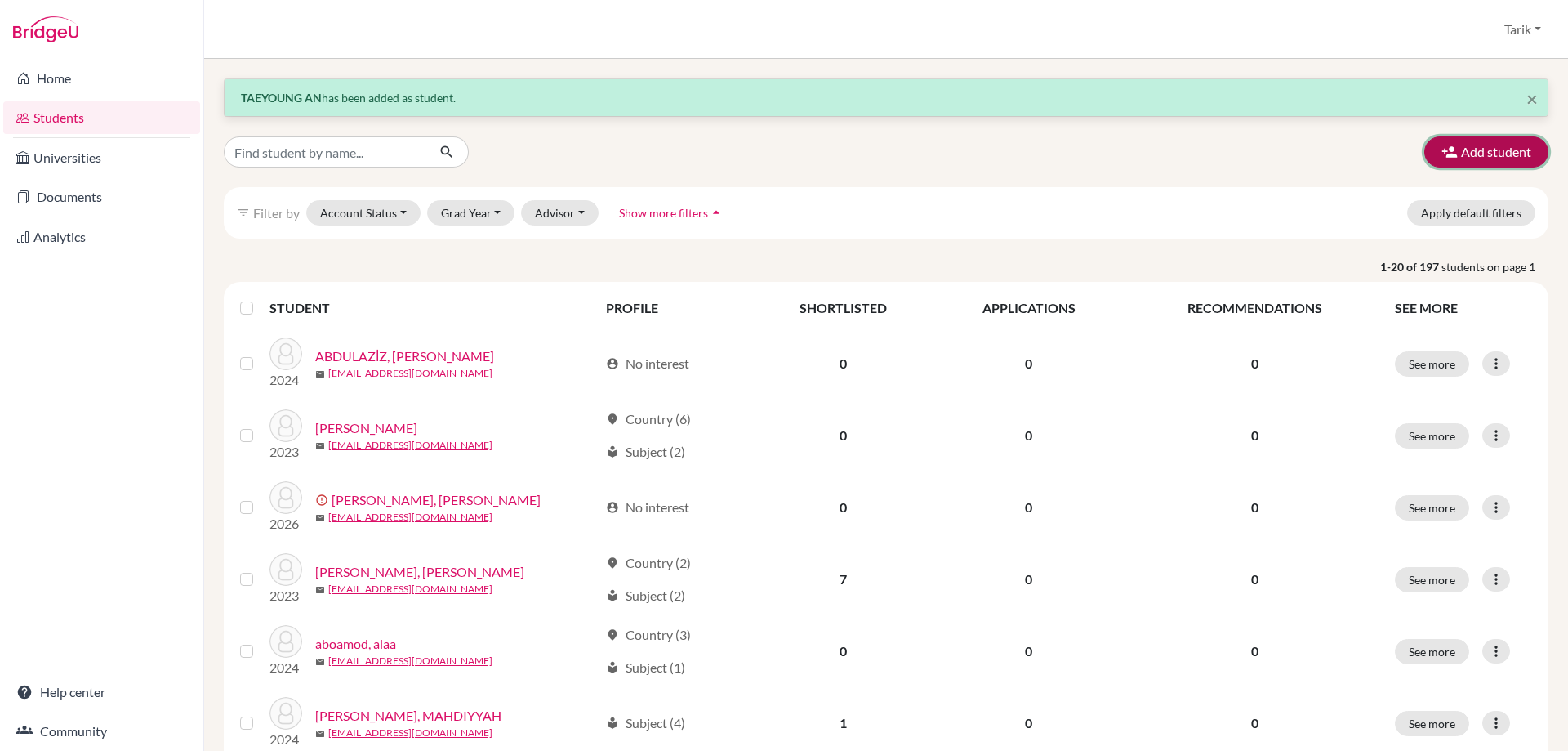
click at [1481, 155] on button "Add student" at bounding box center [1486, 152] width 124 height 31
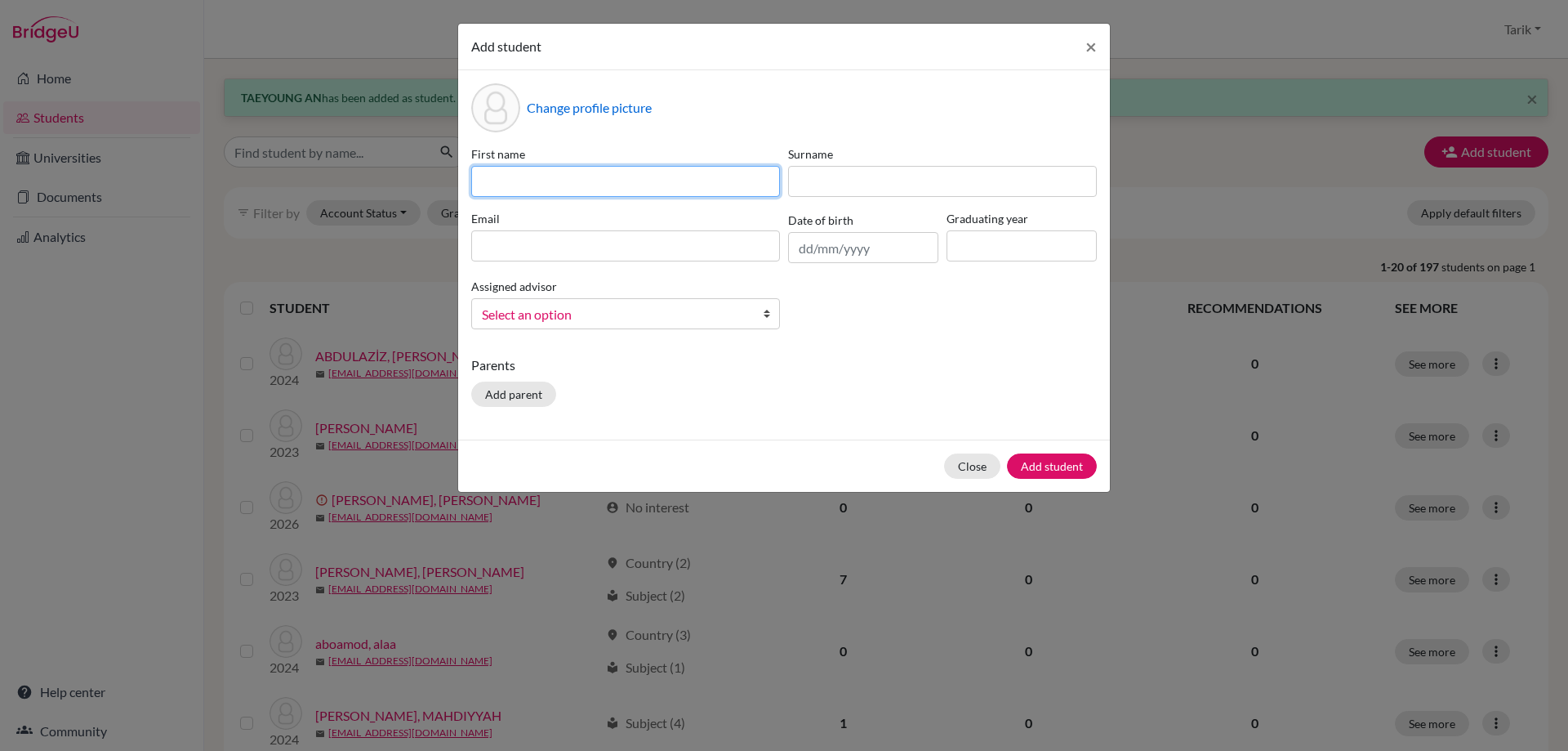
click at [506, 166] on input at bounding box center [626, 181] width 309 height 31
paste input "[PERSON_NAME]"
type input "[PERSON_NAME]"
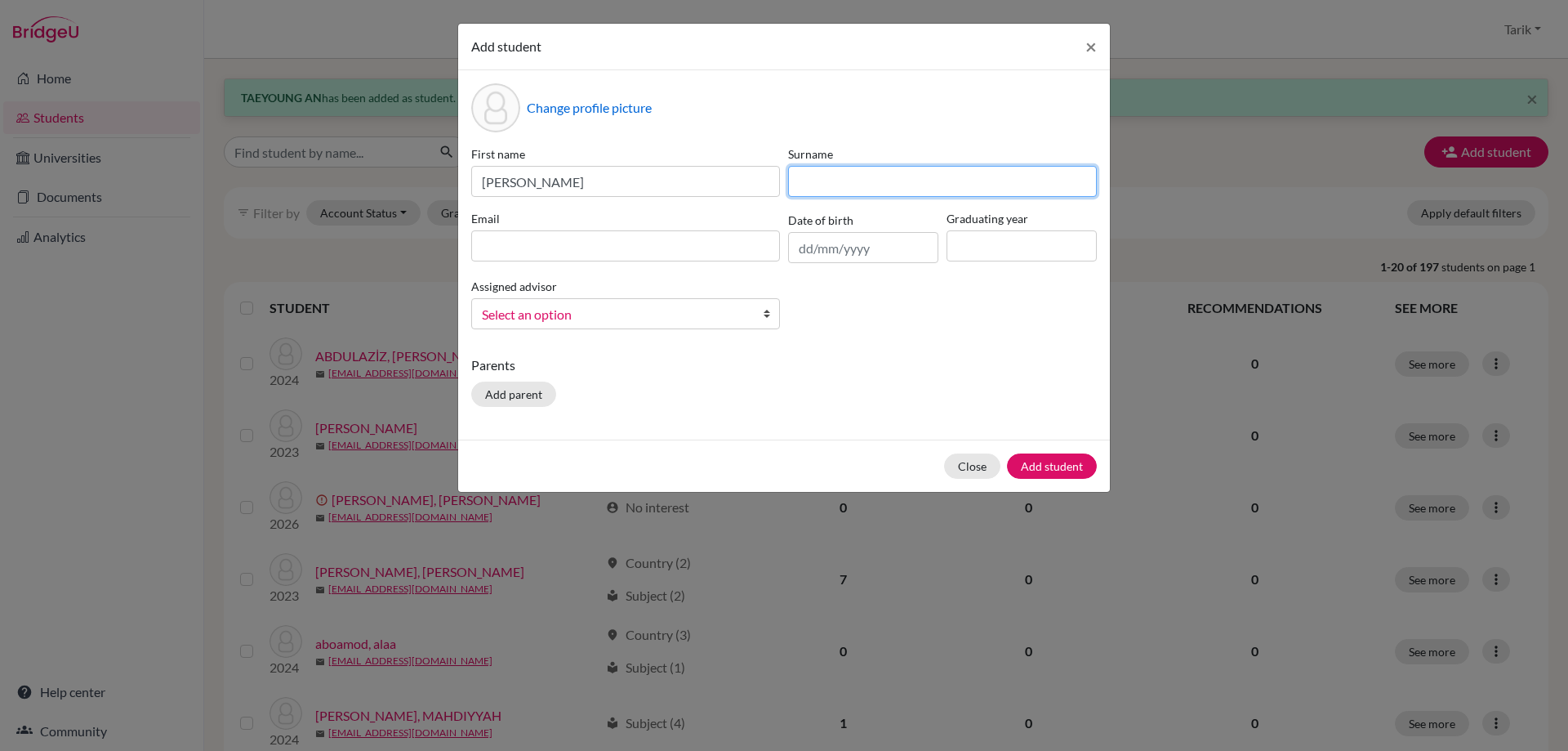
click at [867, 186] on input at bounding box center [942, 181] width 309 height 31
paste input "AMATUNI"
type input "AMATUNI"
click at [551, 261] on div "Email" at bounding box center [626, 236] width 317 height 53
click at [553, 250] on input at bounding box center [626, 245] width 309 height 31
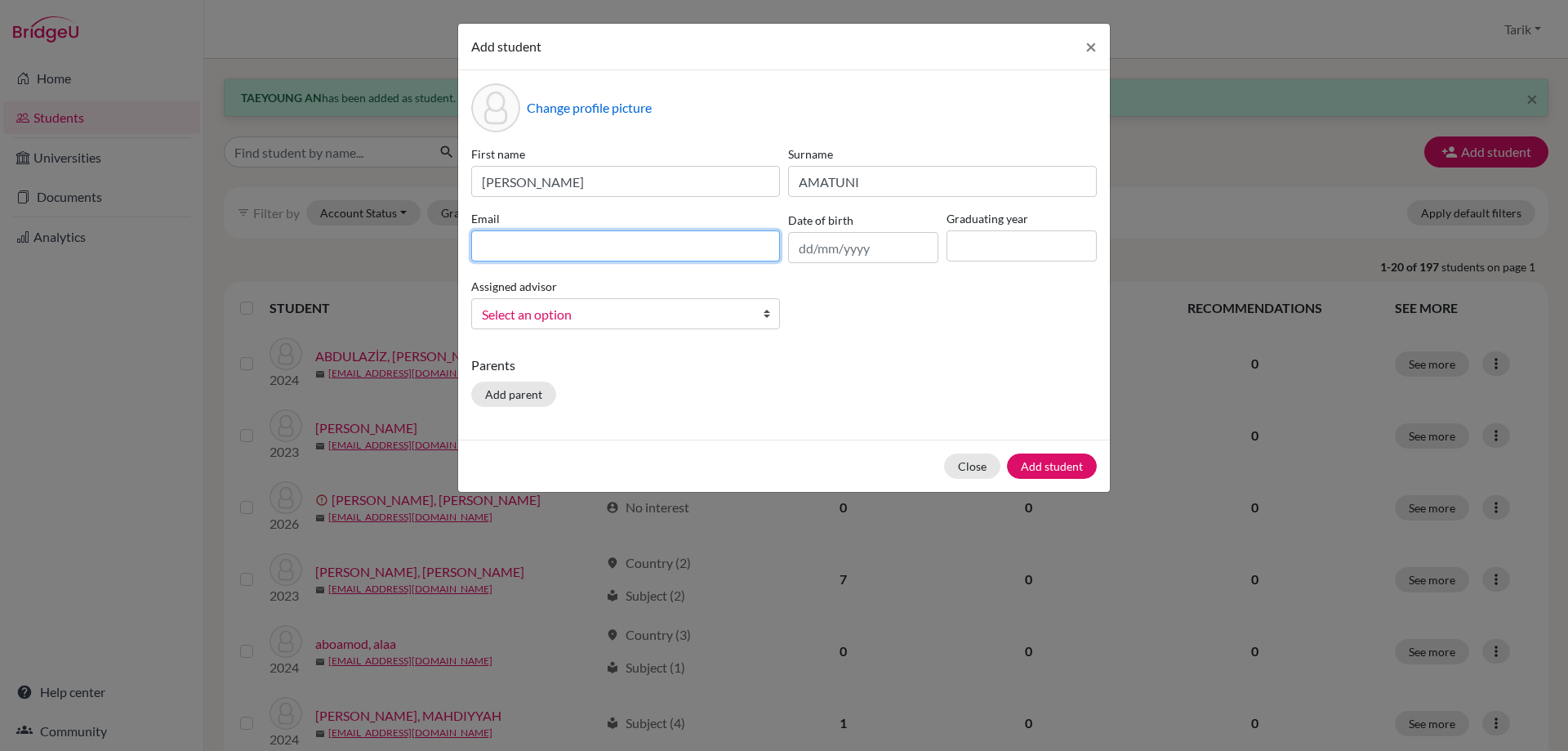
paste input "[PERSON_NAME][EMAIL_ADDRESS][DOMAIN_NAME]"
type input "[PERSON_NAME][EMAIL_ADDRESS][DOMAIN_NAME]"
click at [990, 248] on input at bounding box center [1022, 245] width 150 height 31
type input "2028"
click at [716, 314] on span "Select an option" at bounding box center [615, 314] width 266 height 21
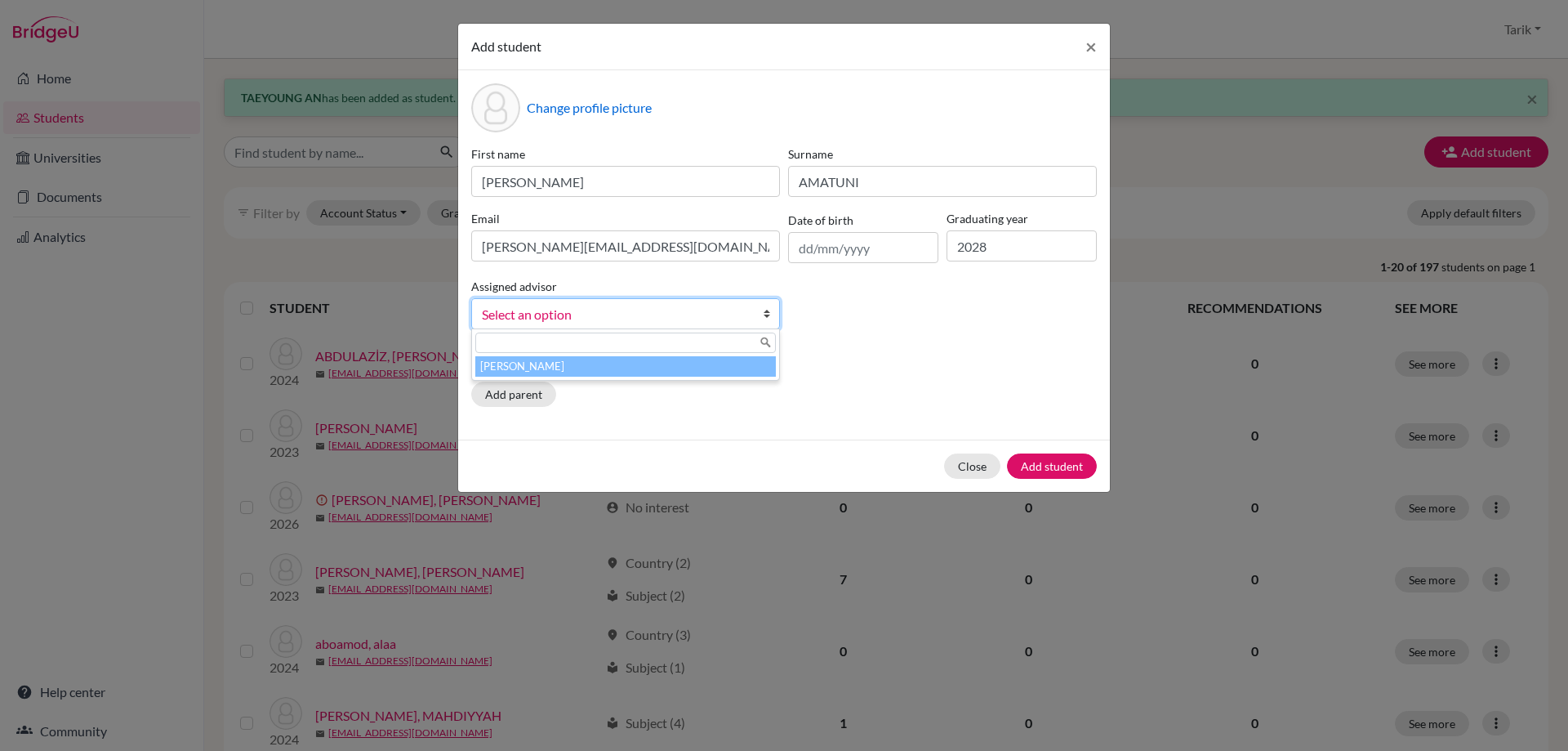
click at [673, 363] on li "[PERSON_NAME]" at bounding box center [626, 366] width 301 height 20
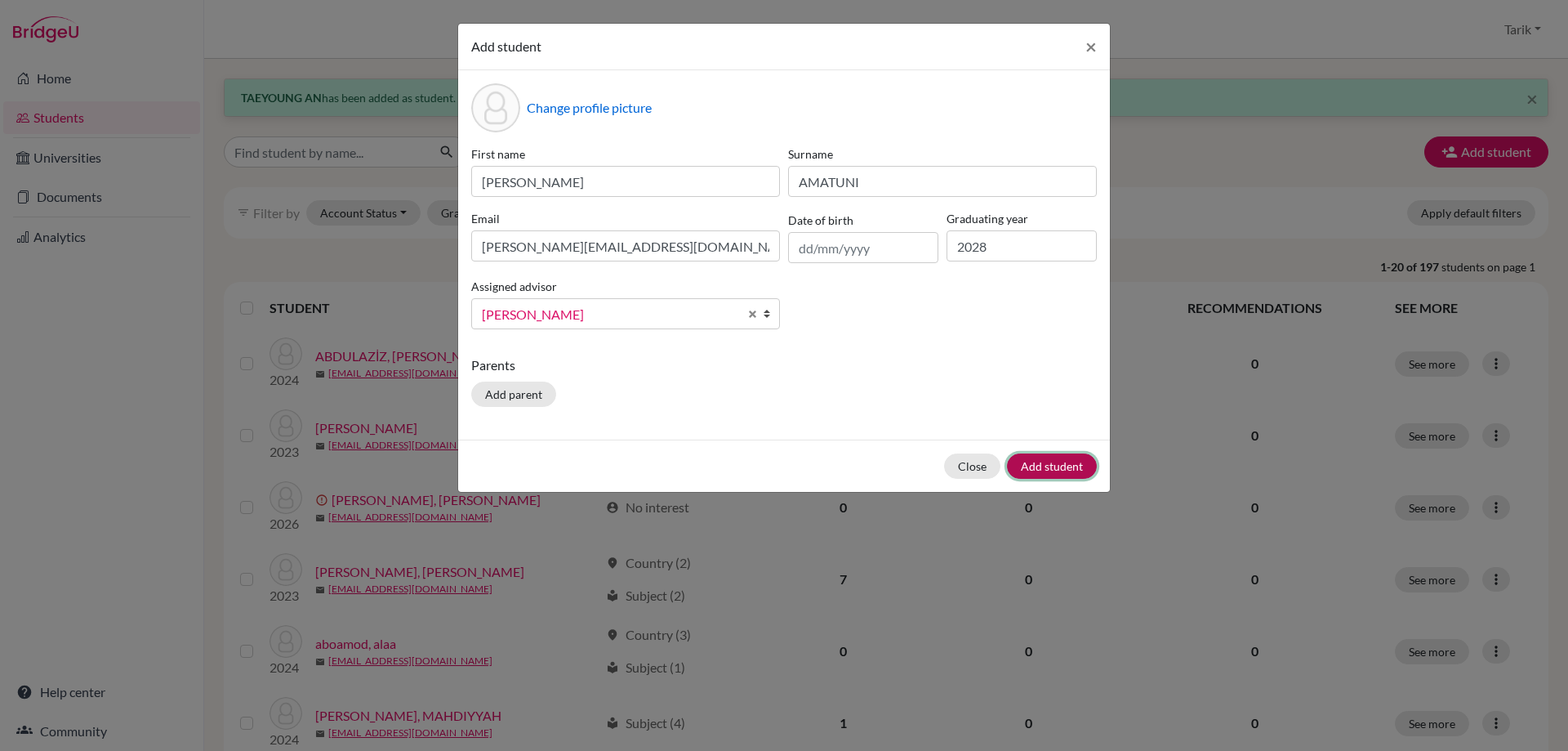
click at [1060, 473] on button "Add student" at bounding box center [1052, 466] width 90 height 25
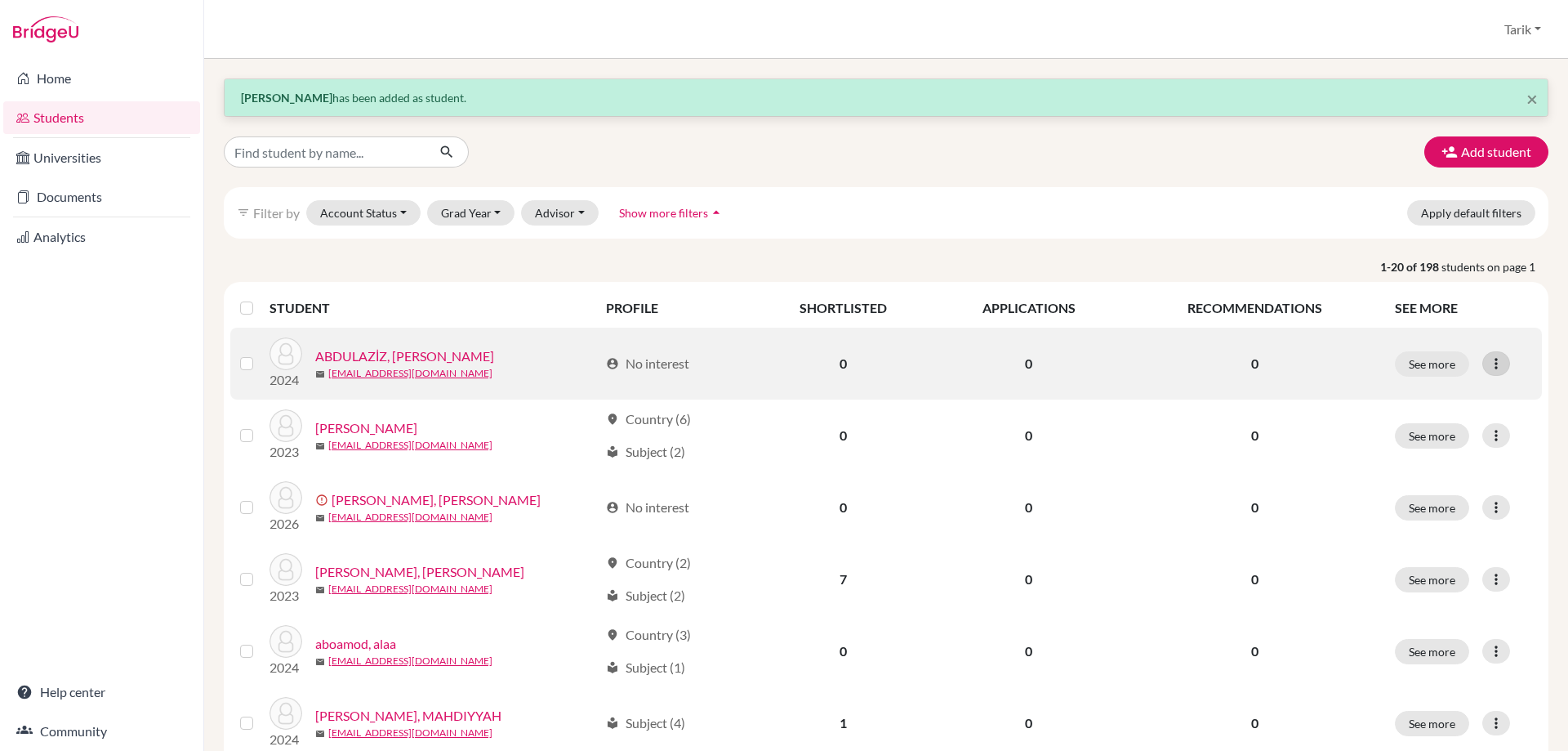
click at [1497, 364] on div at bounding box center [1496, 363] width 28 height 24
click at [1496, 364] on div at bounding box center [1496, 363] width 28 height 24
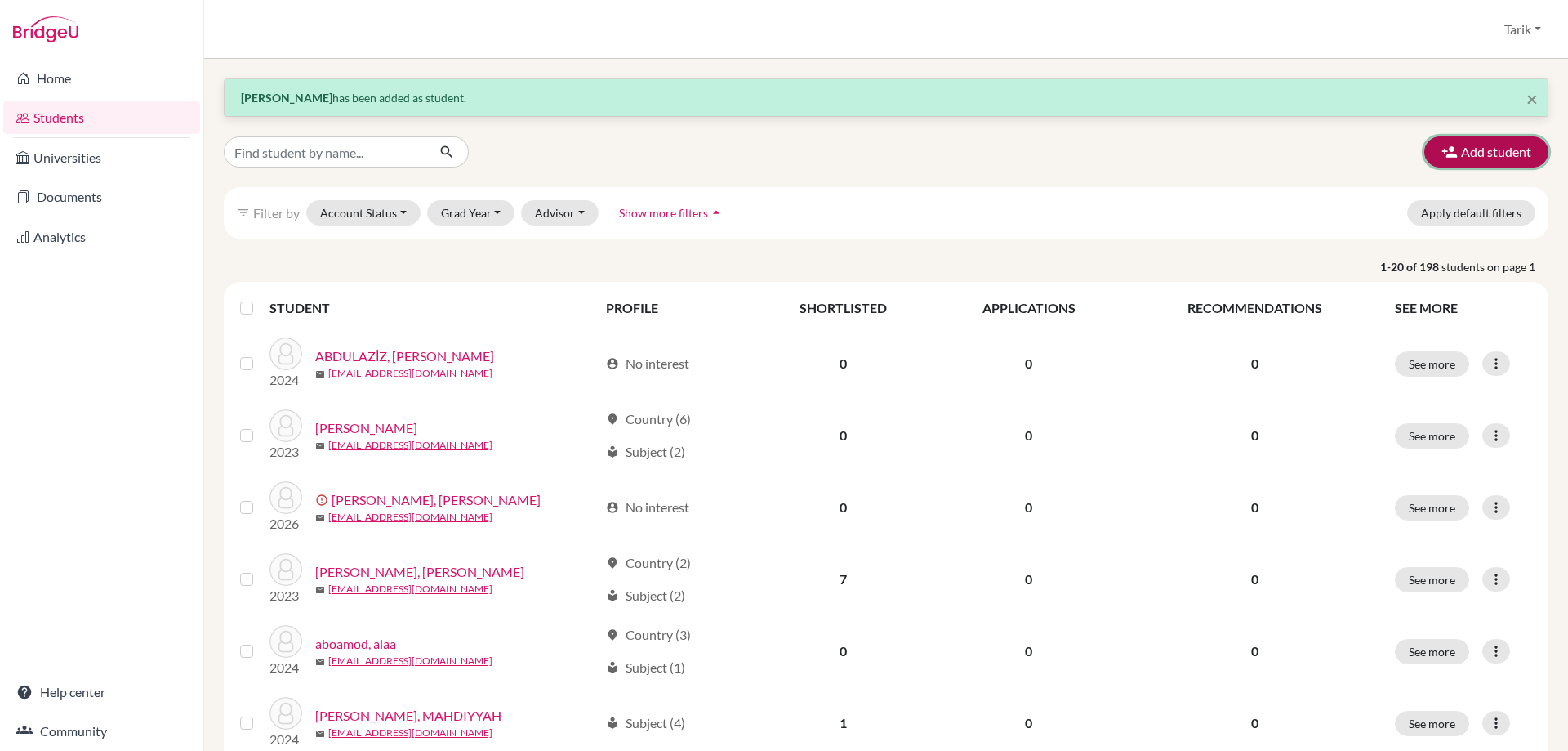
click at [1450, 145] on button "Add student" at bounding box center [1486, 152] width 124 height 31
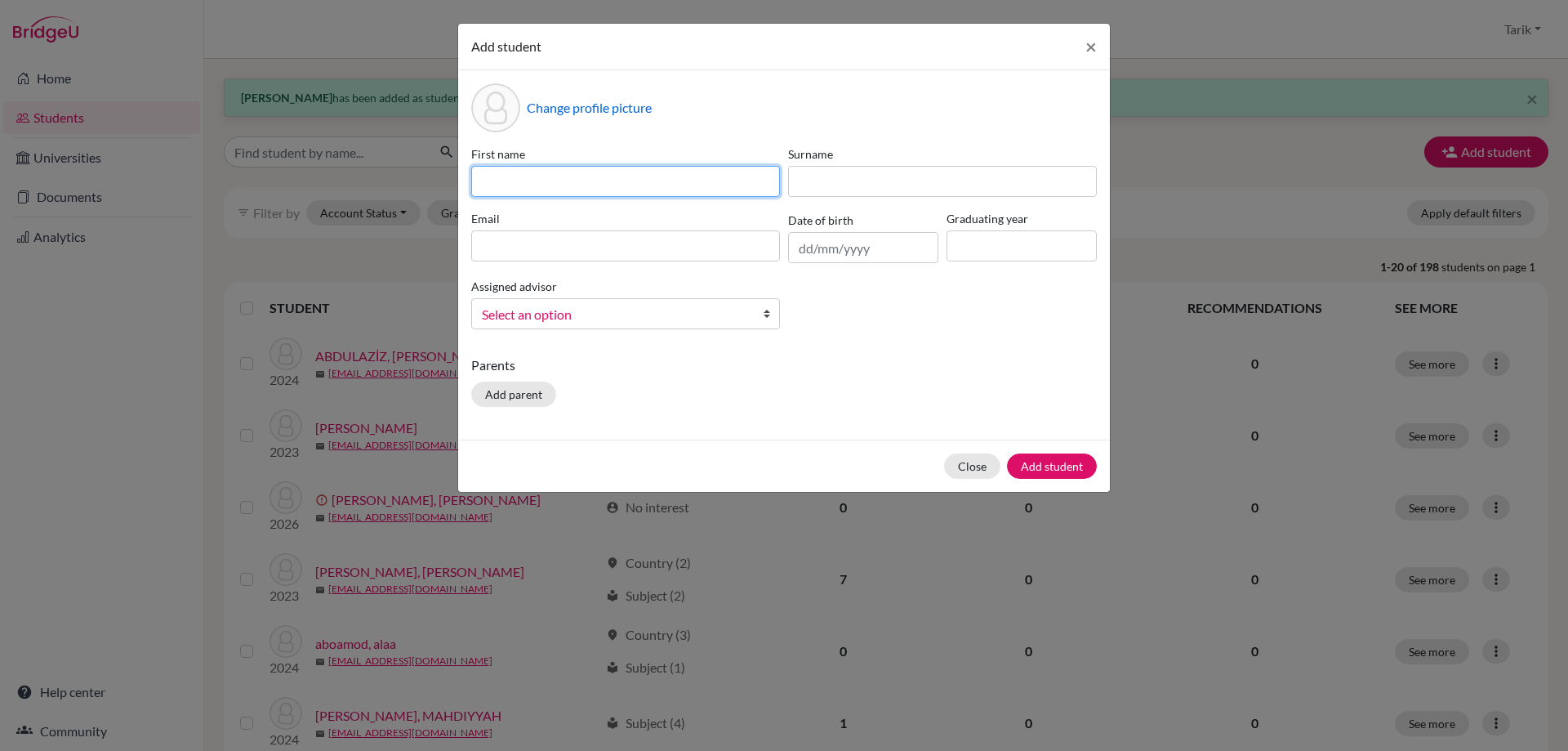
click at [506, 182] on input at bounding box center [626, 181] width 309 height 31
paste input "[PERSON_NAME]"
type input "[PERSON_NAME]"
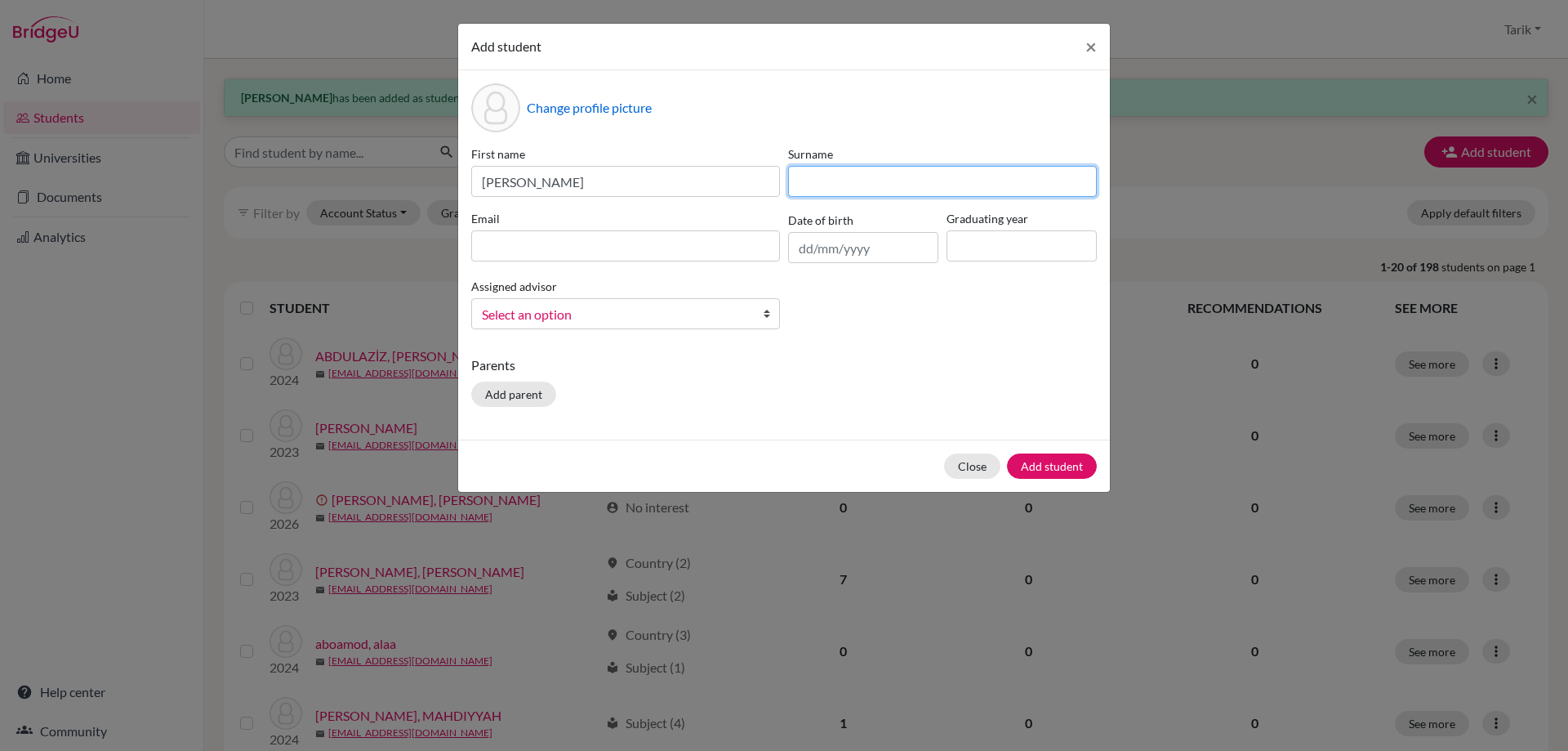
click at [898, 177] on input at bounding box center [942, 181] width 309 height 31
paste input "NISTREAN"
type input "NISTREAN"
click at [559, 235] on input at bounding box center [626, 245] width 309 height 31
paste input "[EMAIL_ADDRESS][DOMAIN_NAME]"
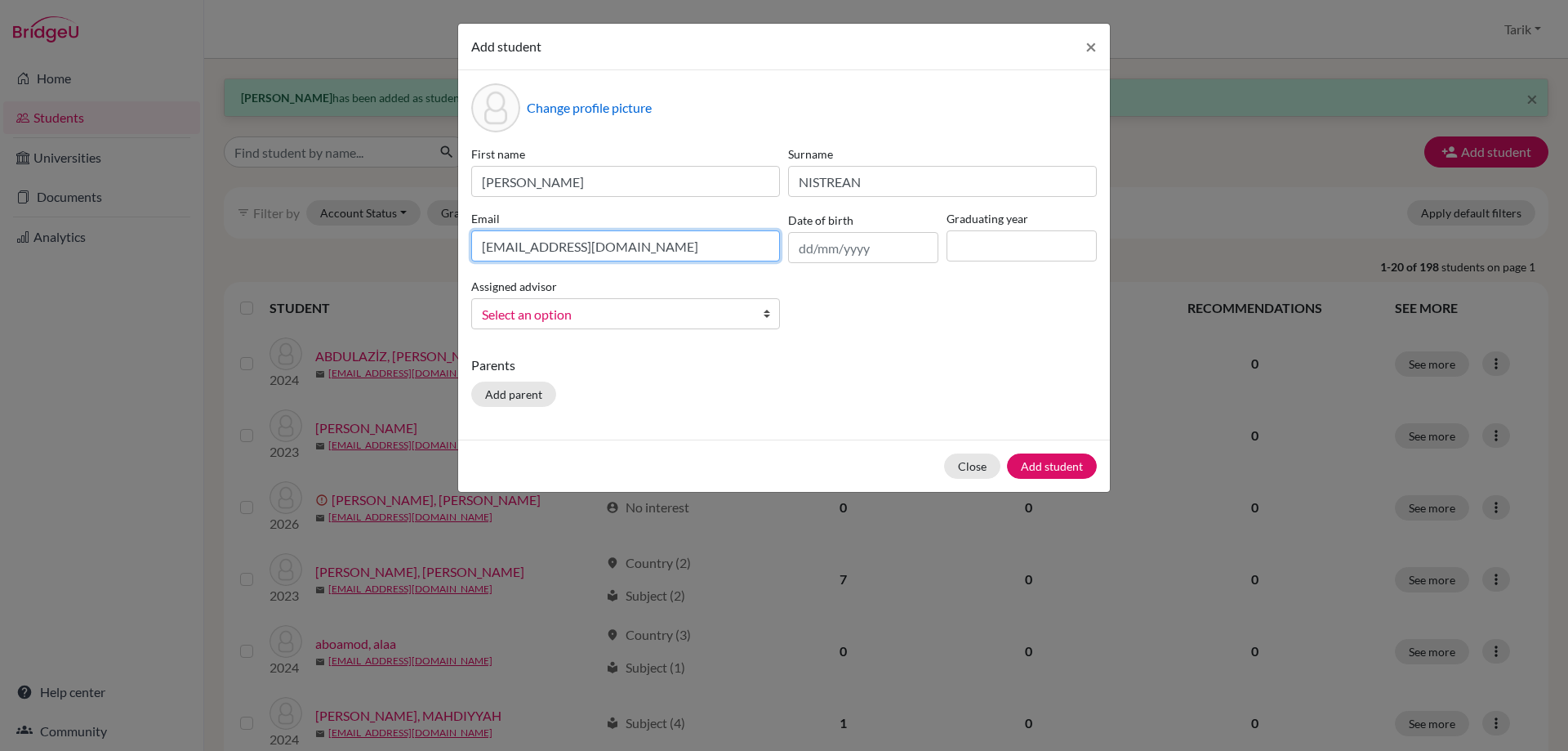
type input "[EMAIL_ADDRESS][DOMAIN_NAME]"
click at [1045, 246] on input at bounding box center [1022, 245] width 150 height 31
type input "2028"
click at [670, 309] on span "Select an option" at bounding box center [615, 314] width 266 height 21
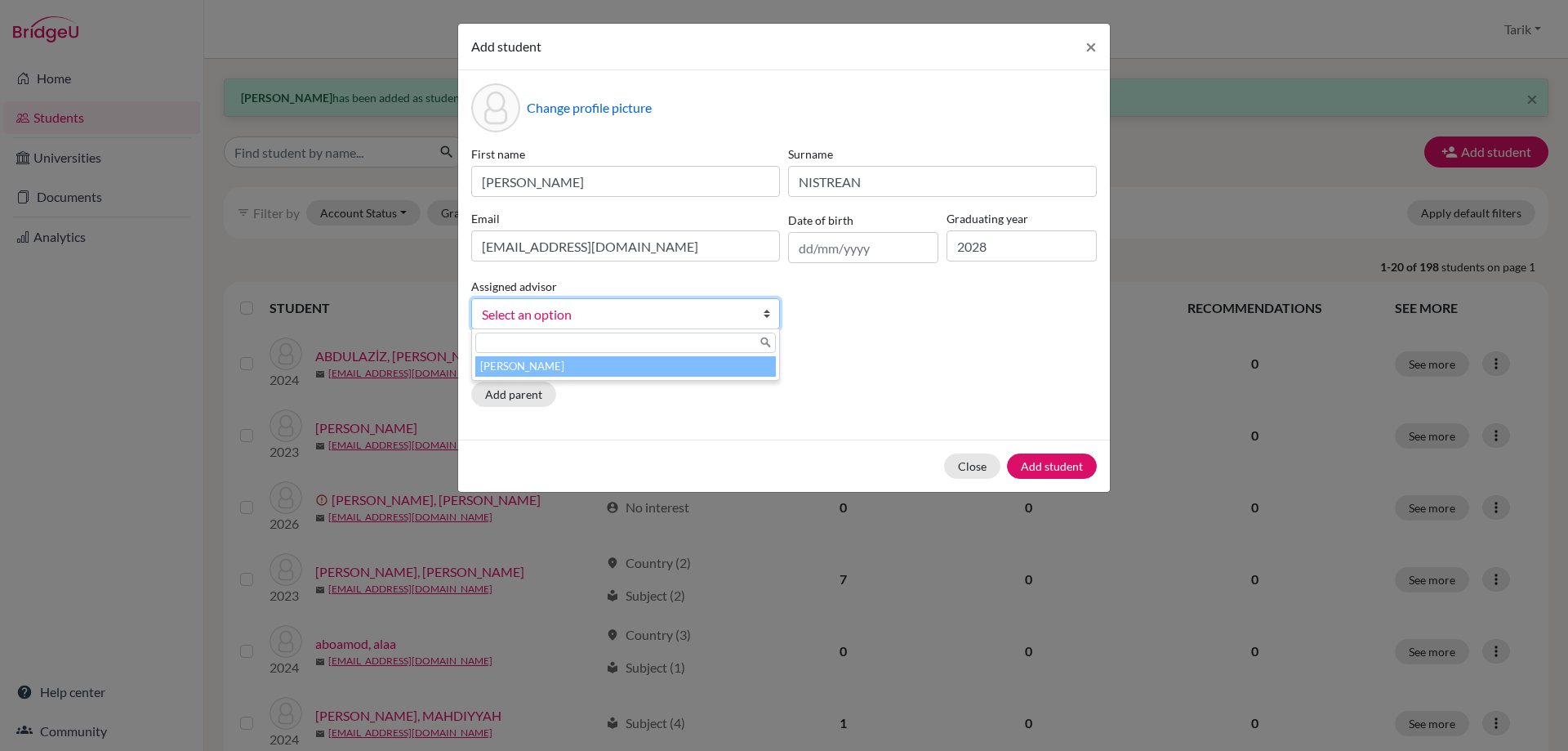
drag, startPoint x: 617, startPoint y: 364, endPoint x: 694, endPoint y: 370, distance: 77.2
click at [617, 364] on li "[PERSON_NAME]" at bounding box center [626, 366] width 301 height 20
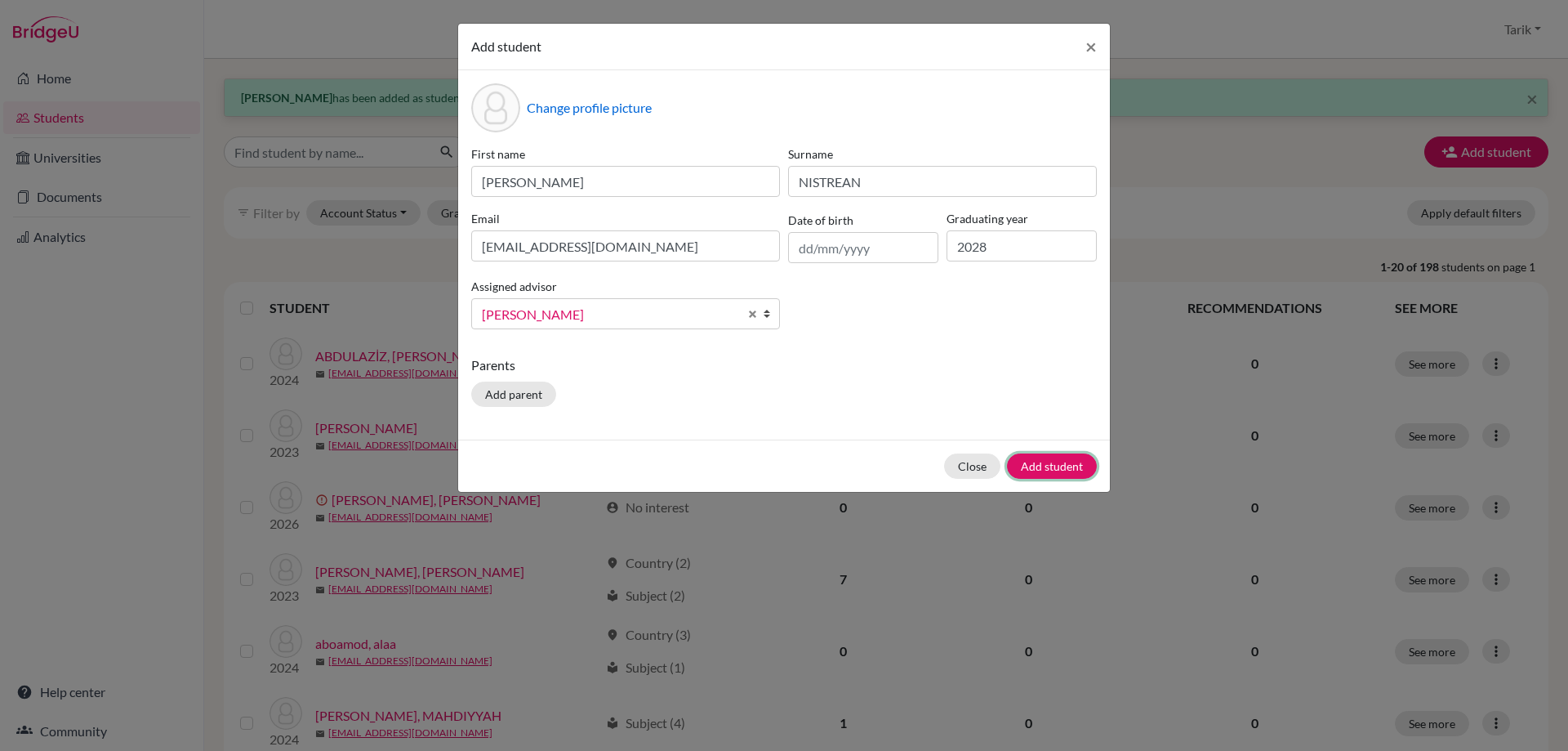
click at [1060, 462] on button "Add student" at bounding box center [1052, 466] width 90 height 25
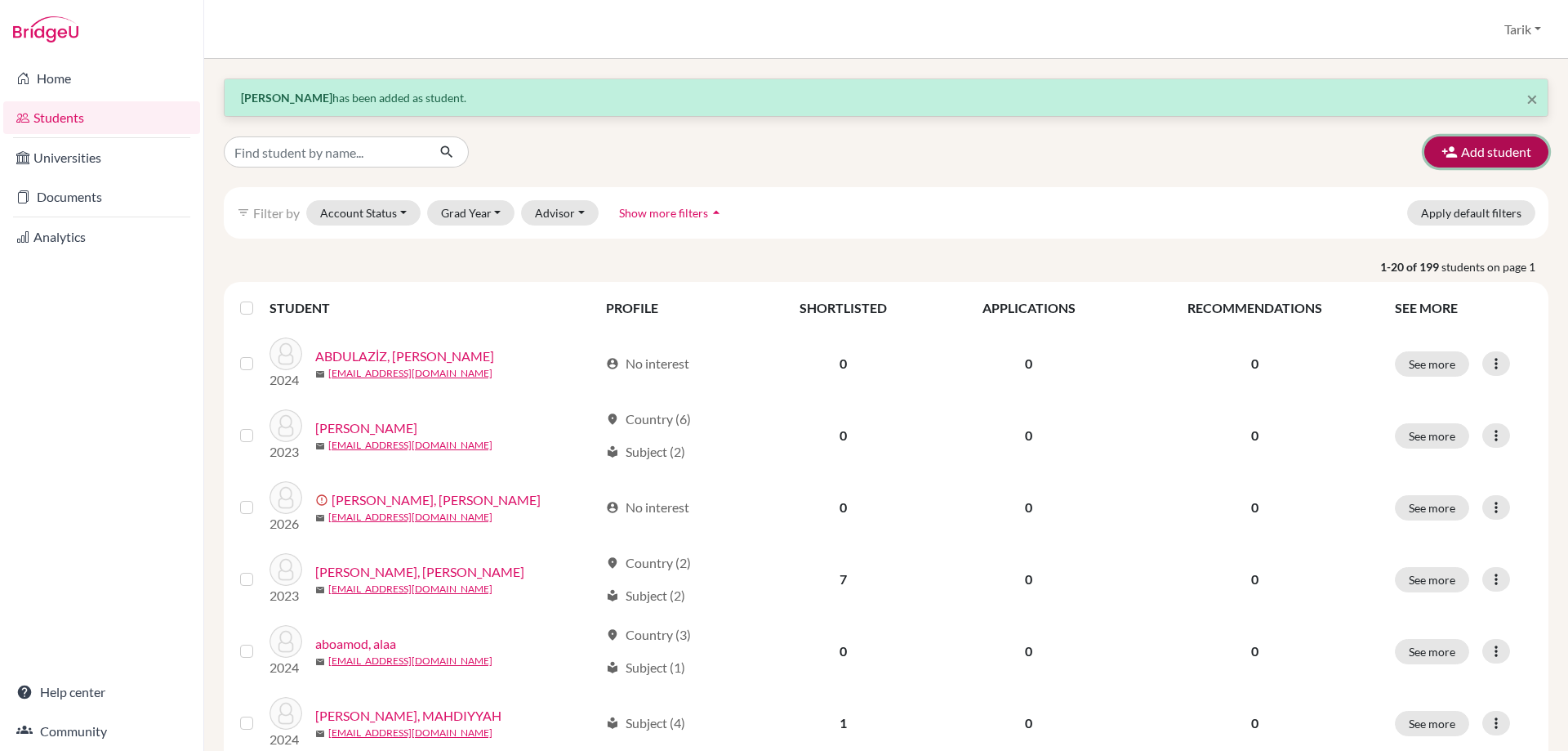
click at [1495, 150] on button "Add student" at bounding box center [1486, 152] width 124 height 31
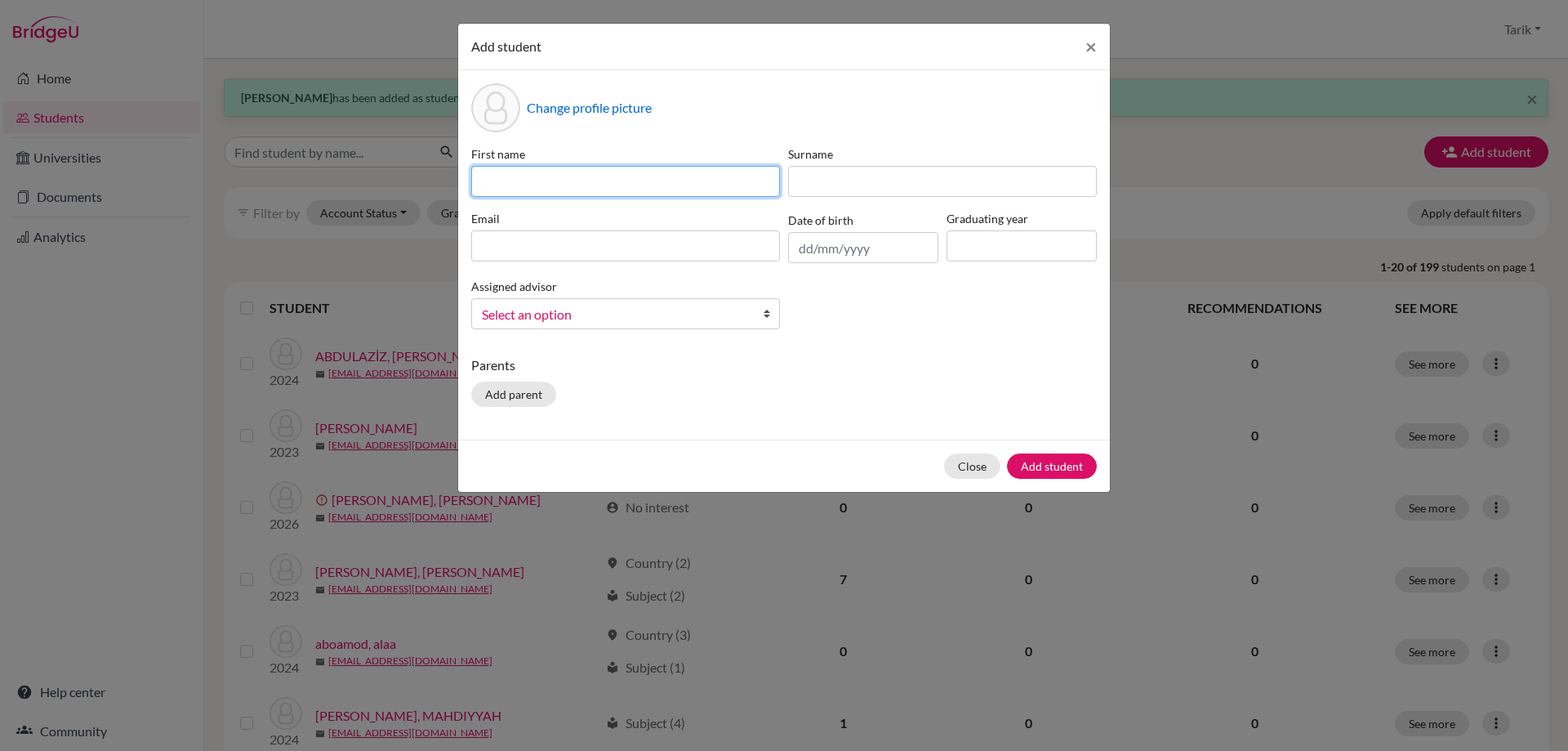
click at [693, 182] on input at bounding box center [626, 181] width 309 height 31
paste input "ARTIN"
type input "ARTIN"
click at [637, 201] on div "First name [PERSON_NAME] Surname Email Date of birth Graduating year Assigned a…" at bounding box center [784, 244] width 634 height 197
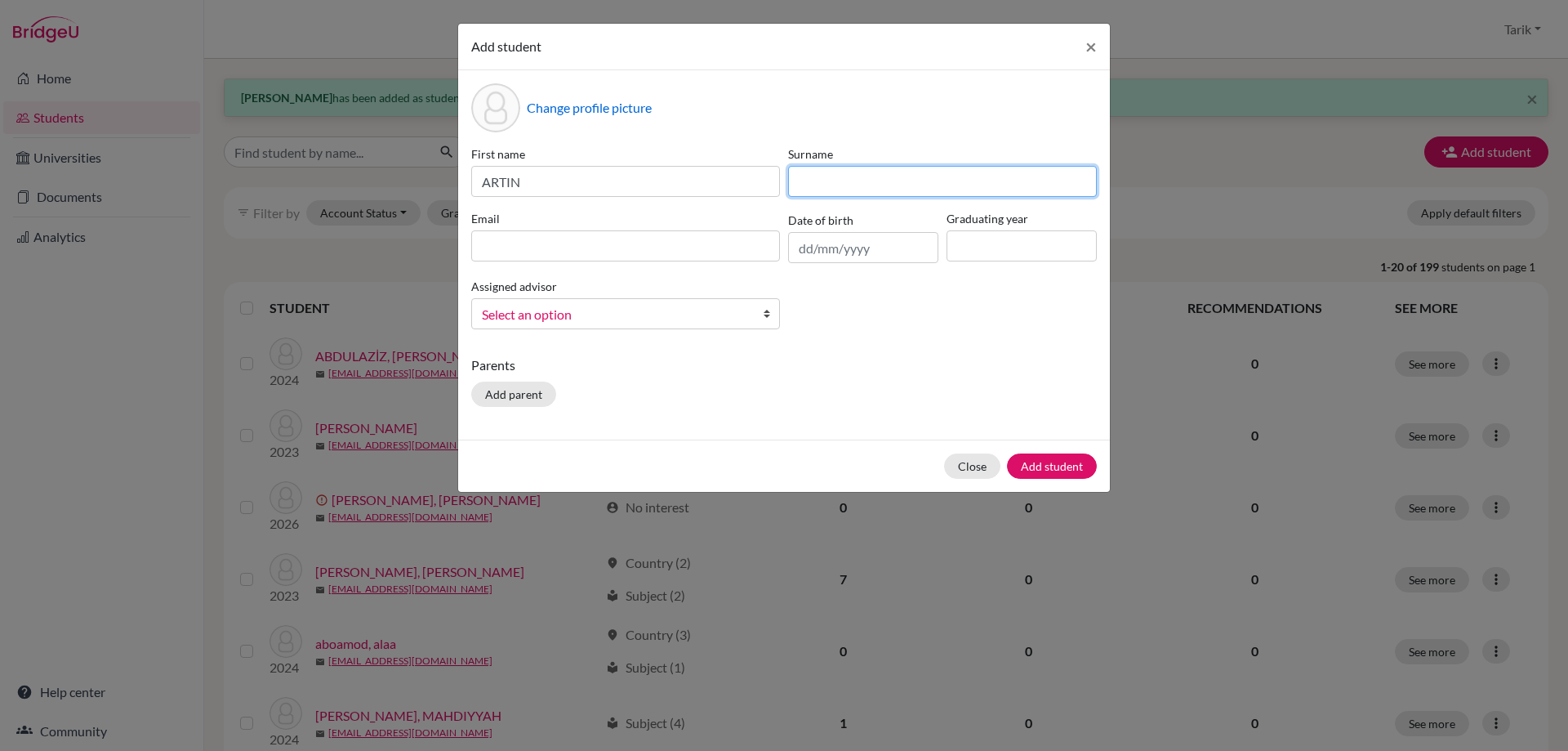
click at [855, 186] on input at bounding box center [942, 181] width 309 height 31
paste input "[PERSON_NAME]"
type input "[PERSON_NAME]"
click at [547, 245] on input at bounding box center [626, 245] width 309 height 31
paste input "[PERSON_NAME][EMAIL_ADDRESS][DOMAIN_NAME]"
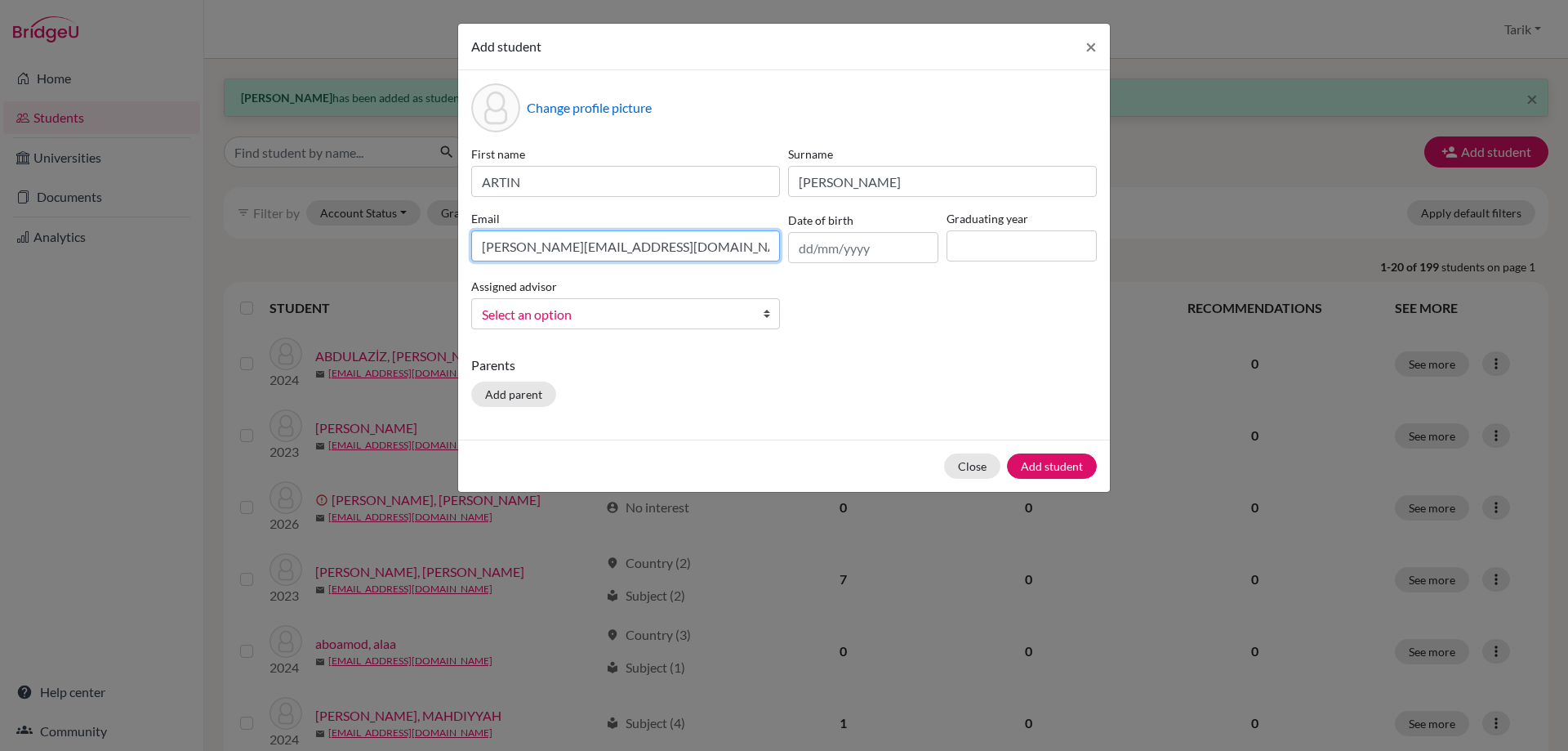
type input "[PERSON_NAME][EMAIL_ADDRESS][DOMAIN_NAME]"
click at [1031, 245] on input at bounding box center [1022, 245] width 150 height 31
type input "2028"
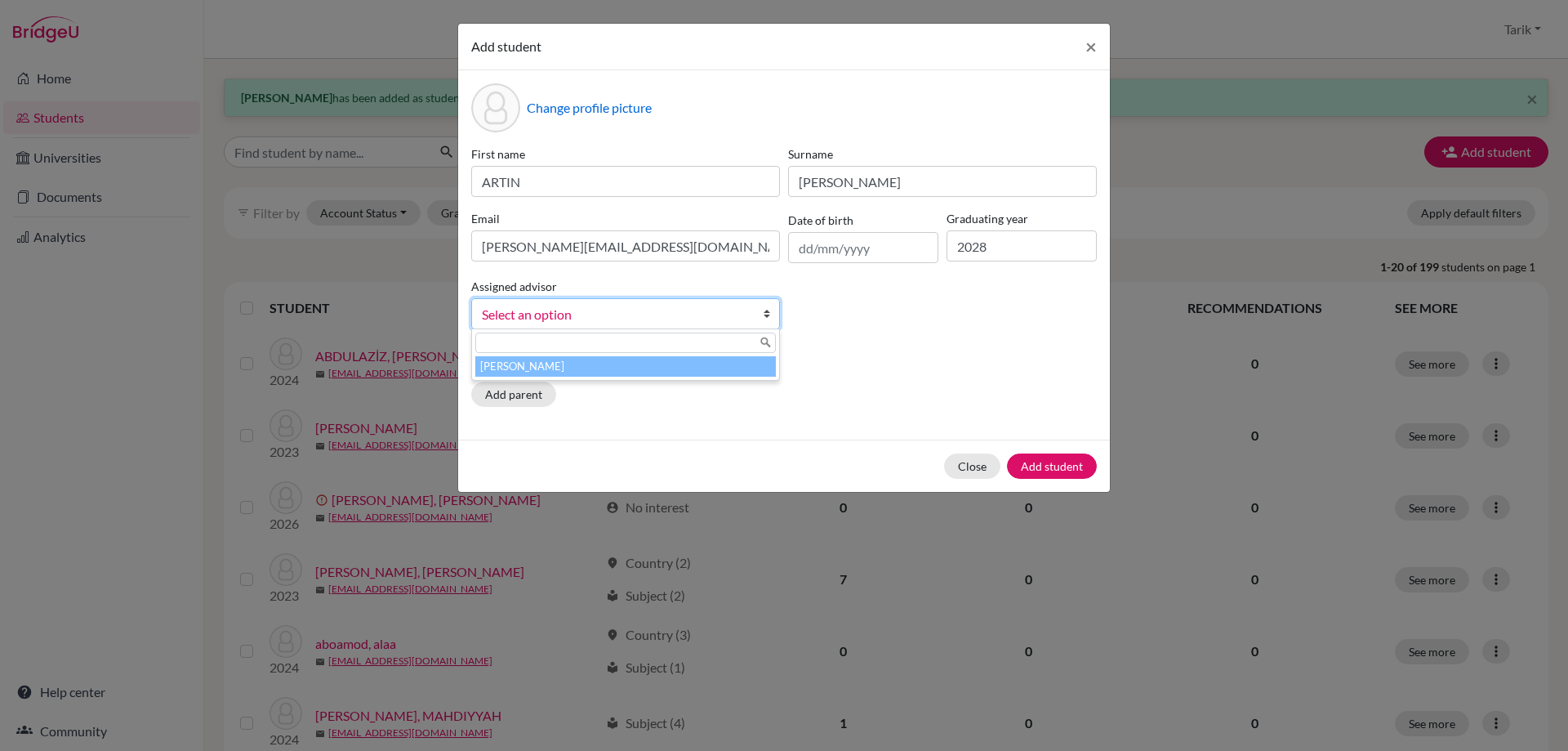
click at [632, 317] on span "Select an option" at bounding box center [615, 314] width 266 height 21
click at [639, 359] on li "[PERSON_NAME]" at bounding box center [626, 366] width 301 height 20
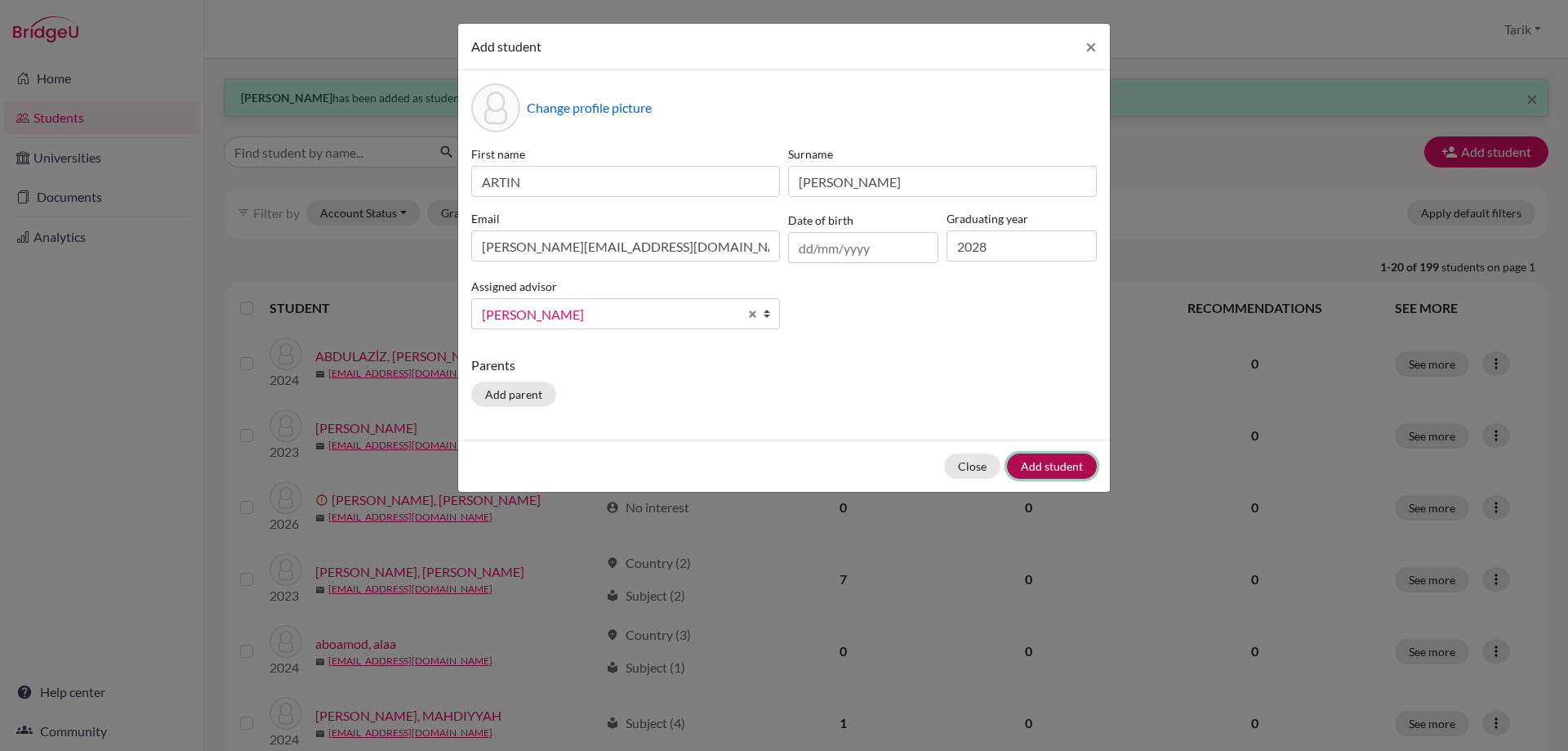
click at [1029, 470] on button "Add student" at bounding box center [1052, 466] width 90 height 25
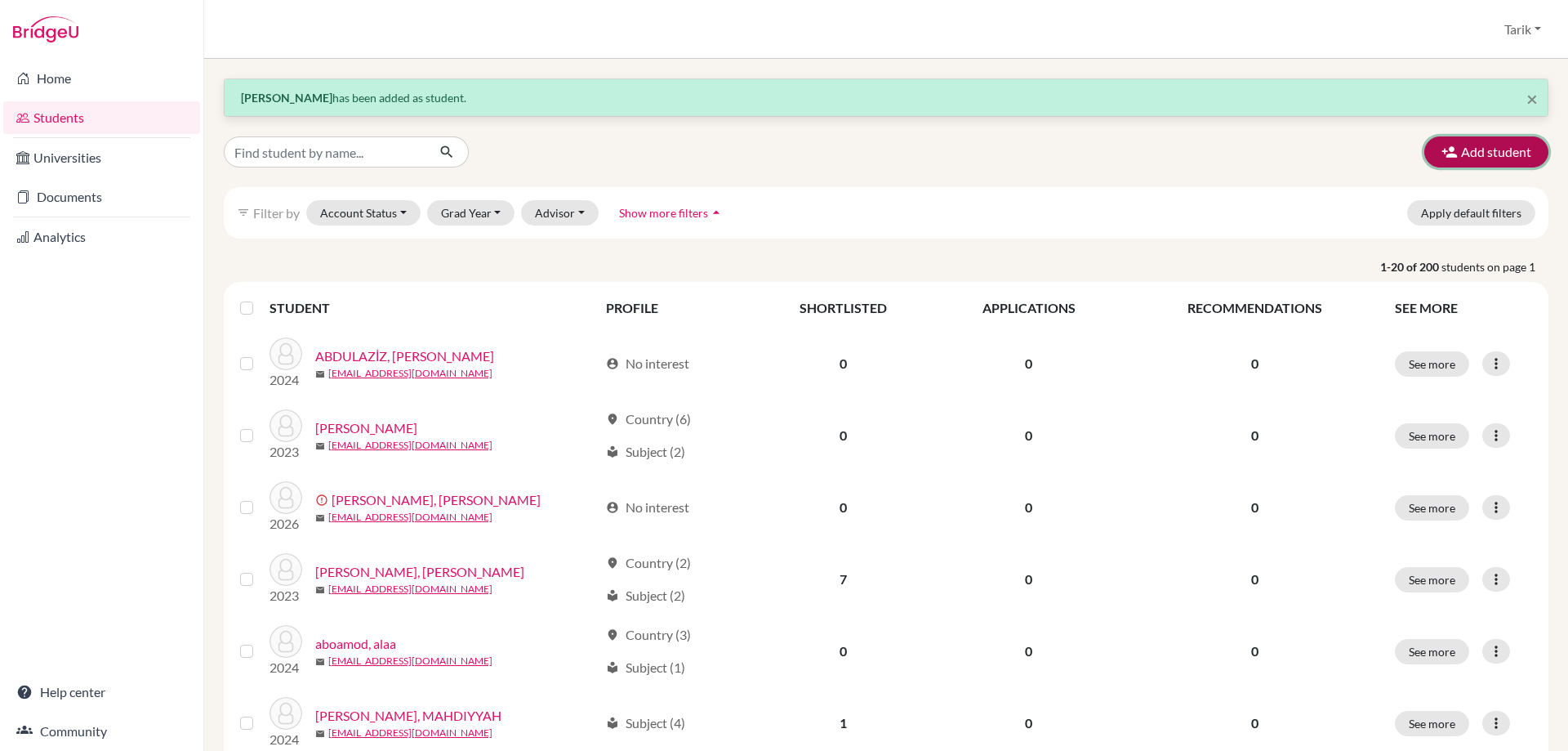
click at [1475, 151] on button "Add student" at bounding box center [1486, 152] width 124 height 31
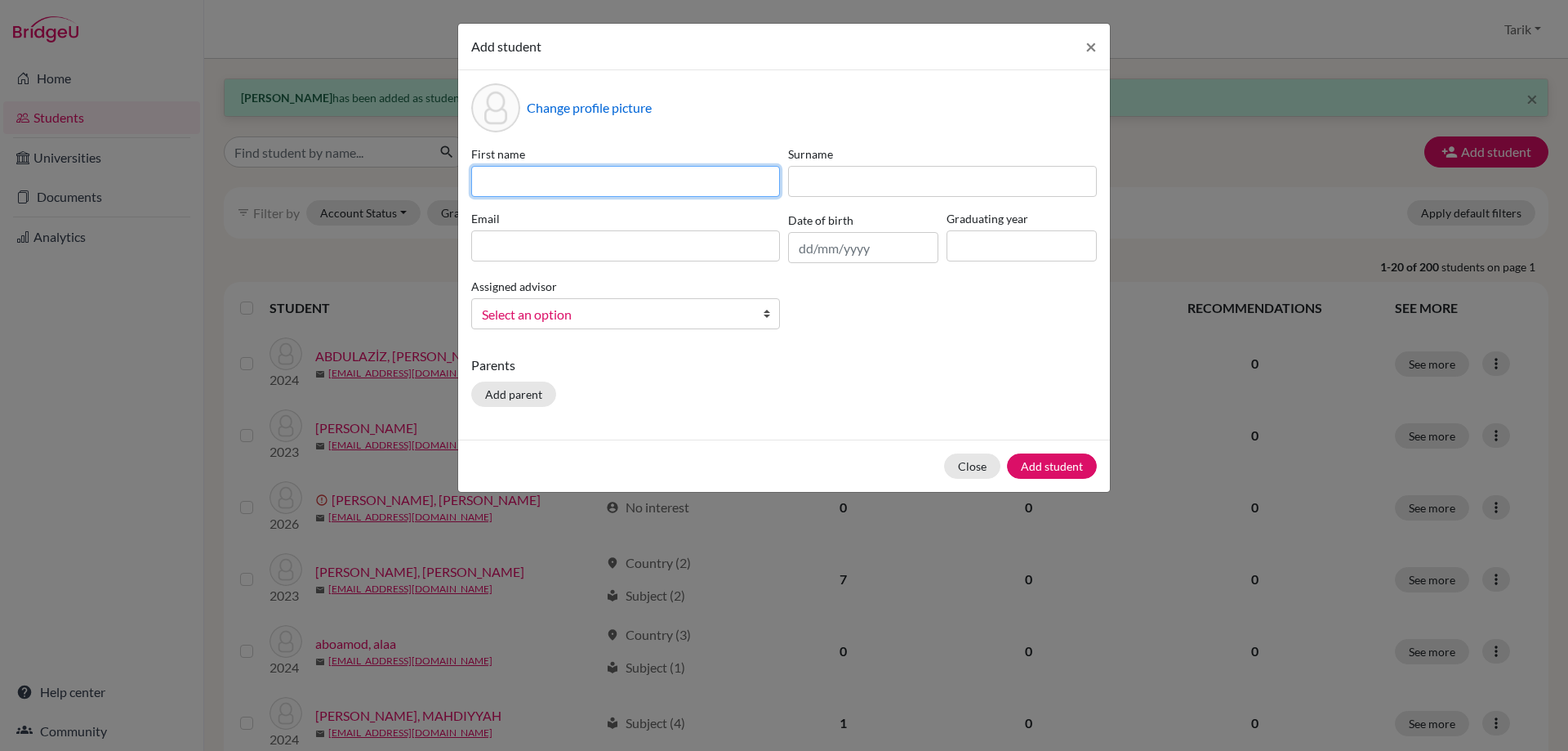
click at [535, 189] on input at bounding box center [626, 181] width 309 height 31
paste input "[PERSON_NAME] UL"
type input "[PERSON_NAME] UL"
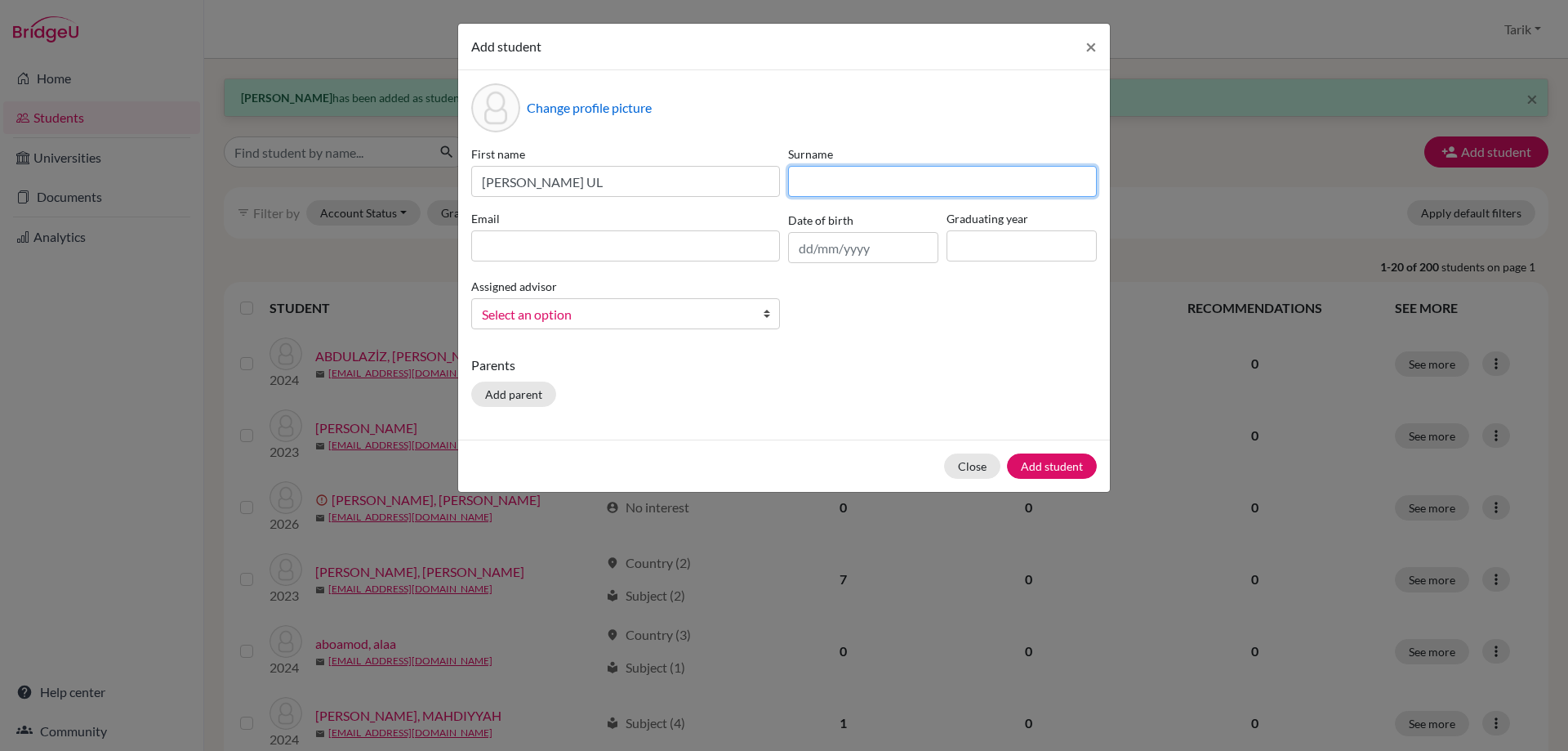
click at [859, 181] on input at bounding box center [942, 181] width 309 height 31
paste input "HAQ"
type input "HAQ"
click at [675, 265] on div "First name [PERSON_NAME] UL Surname HAQ Email Date of birth Graduating year Ass…" at bounding box center [784, 244] width 634 height 197
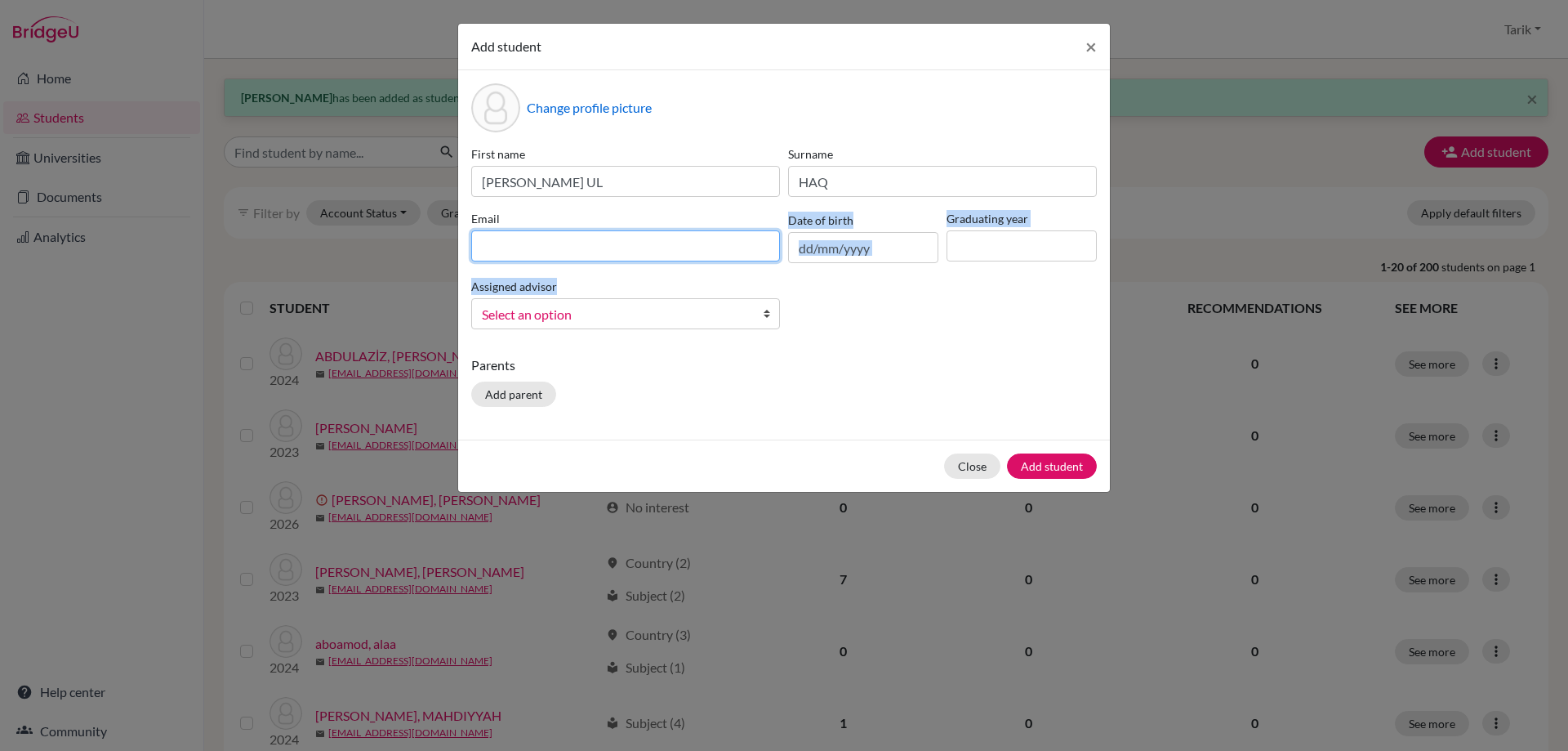
click at [675, 255] on input at bounding box center [626, 245] width 309 height 31
click at [702, 247] on input at bounding box center [626, 245] width 309 height 31
paste input "[EMAIL_ADDRESS][DOMAIN_NAME]"
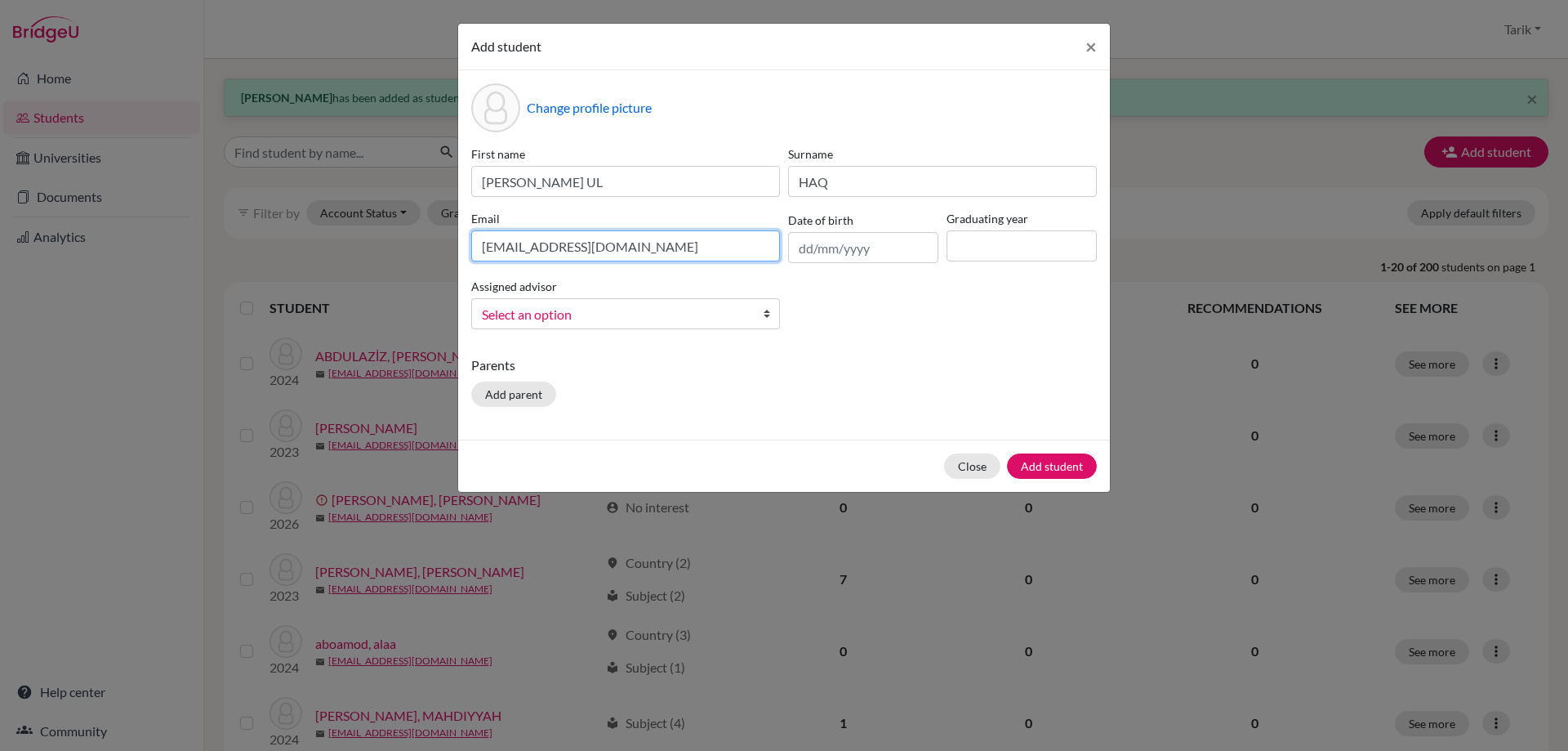
type input "[EMAIL_ADDRESS][DOMAIN_NAME]"
click at [989, 256] on input at bounding box center [1022, 245] width 150 height 31
click at [1017, 252] on input "2025" at bounding box center [1022, 245] width 150 height 31
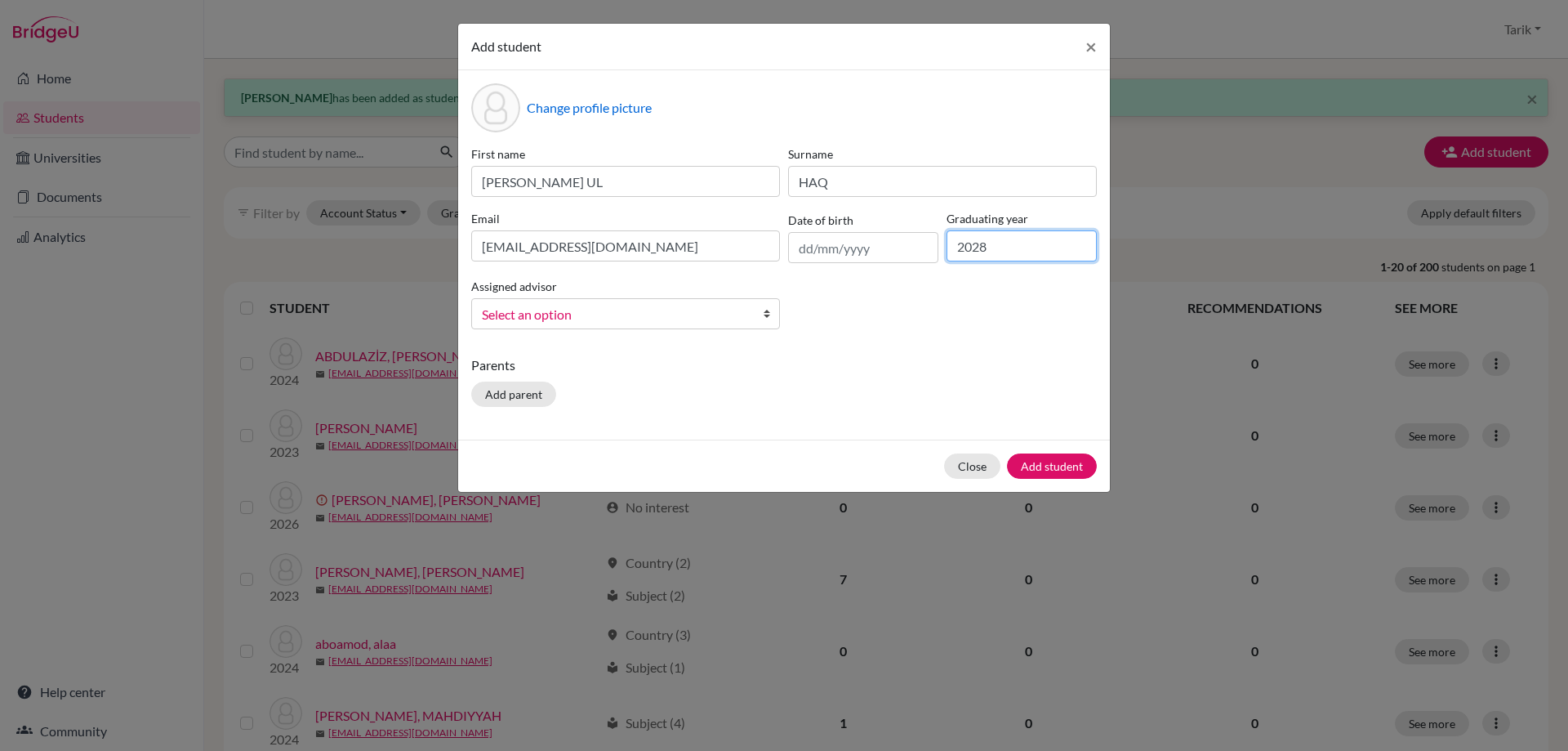
type input "2028"
click at [548, 316] on span "Select an option" at bounding box center [615, 314] width 266 height 21
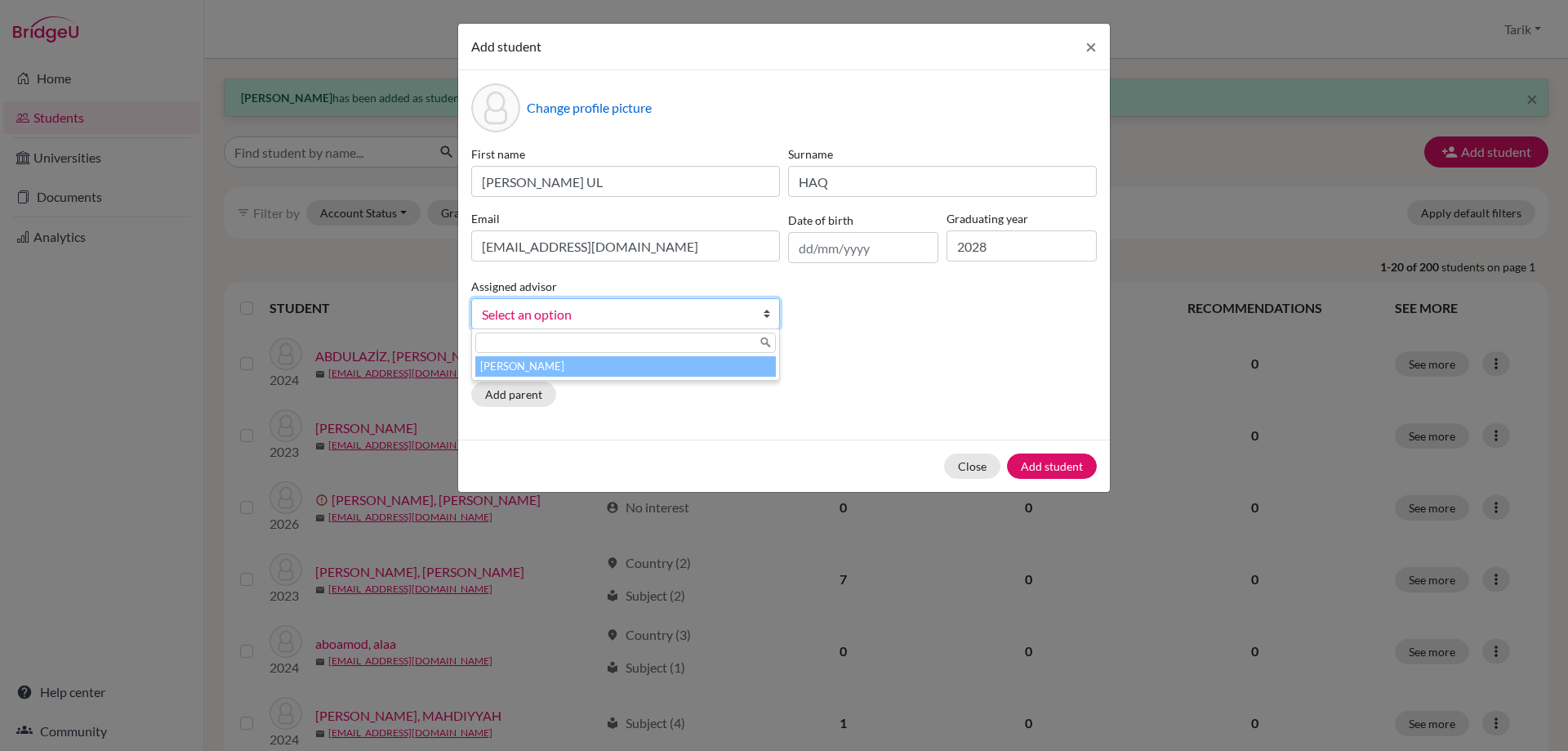
drag, startPoint x: 602, startPoint y: 366, endPoint x: 616, endPoint y: 367, distance: 14.0
click at [602, 365] on li "[PERSON_NAME]" at bounding box center [626, 366] width 301 height 20
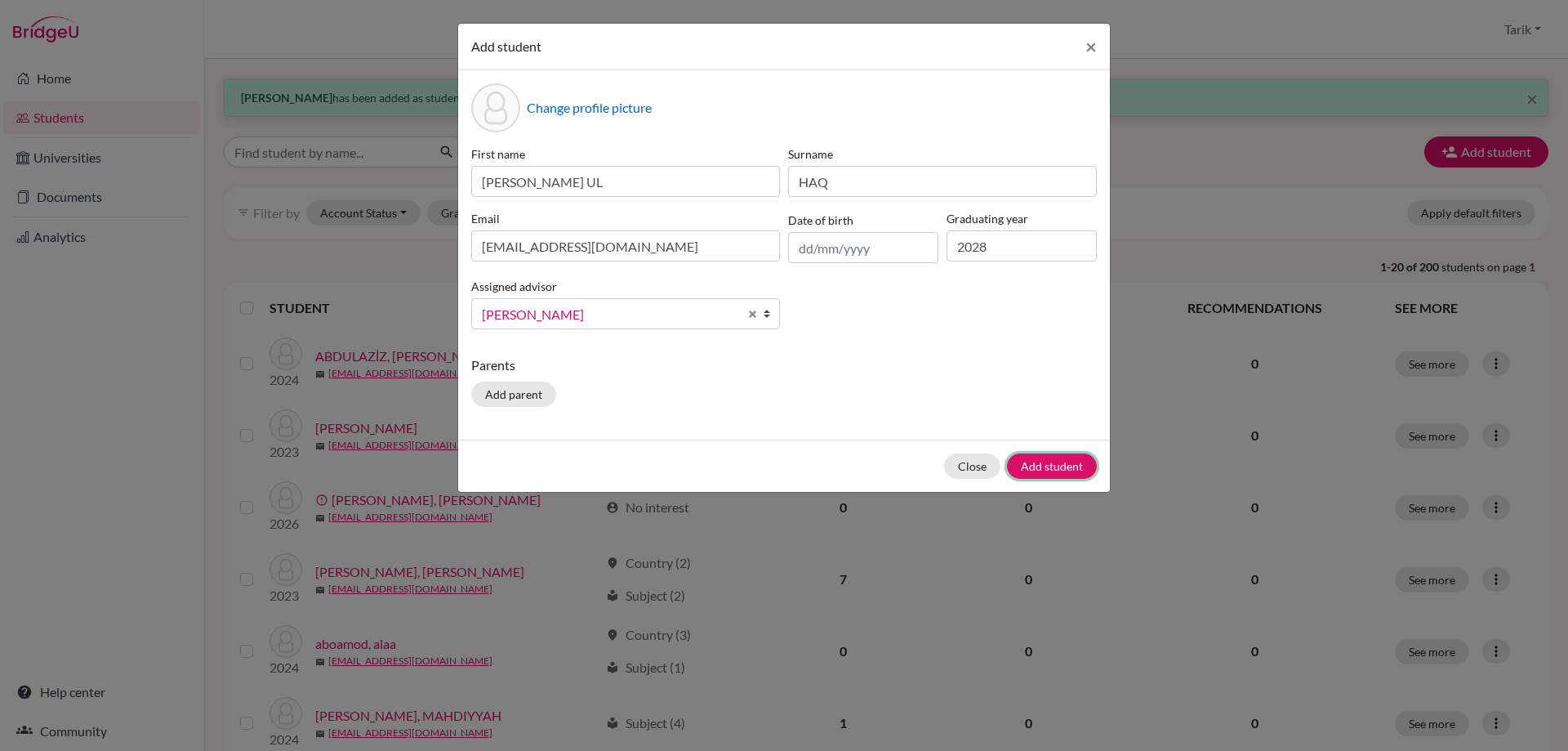
click at [1054, 468] on button "Add student" at bounding box center [1052, 466] width 90 height 25
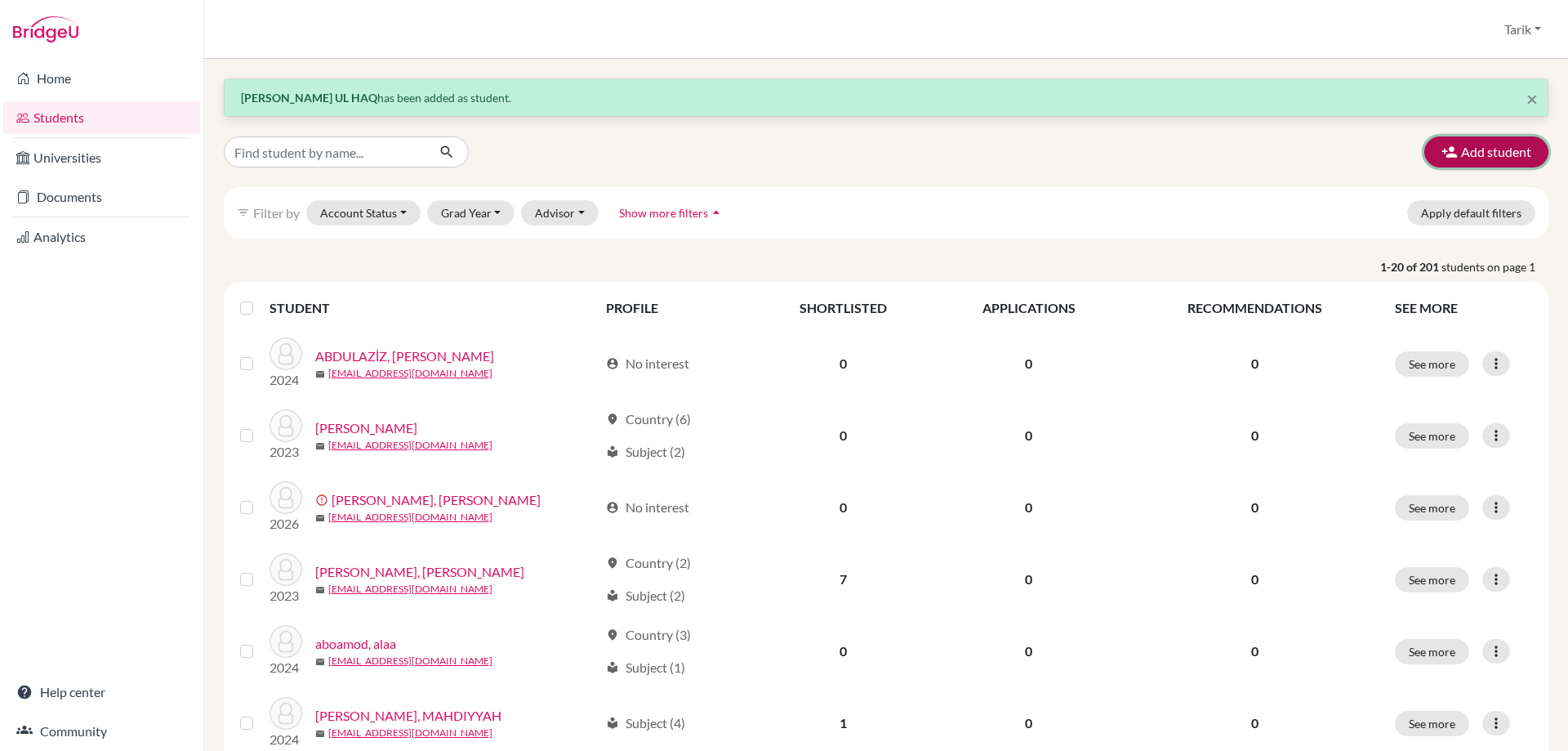
click at [1454, 153] on button "Add student" at bounding box center [1486, 152] width 124 height 31
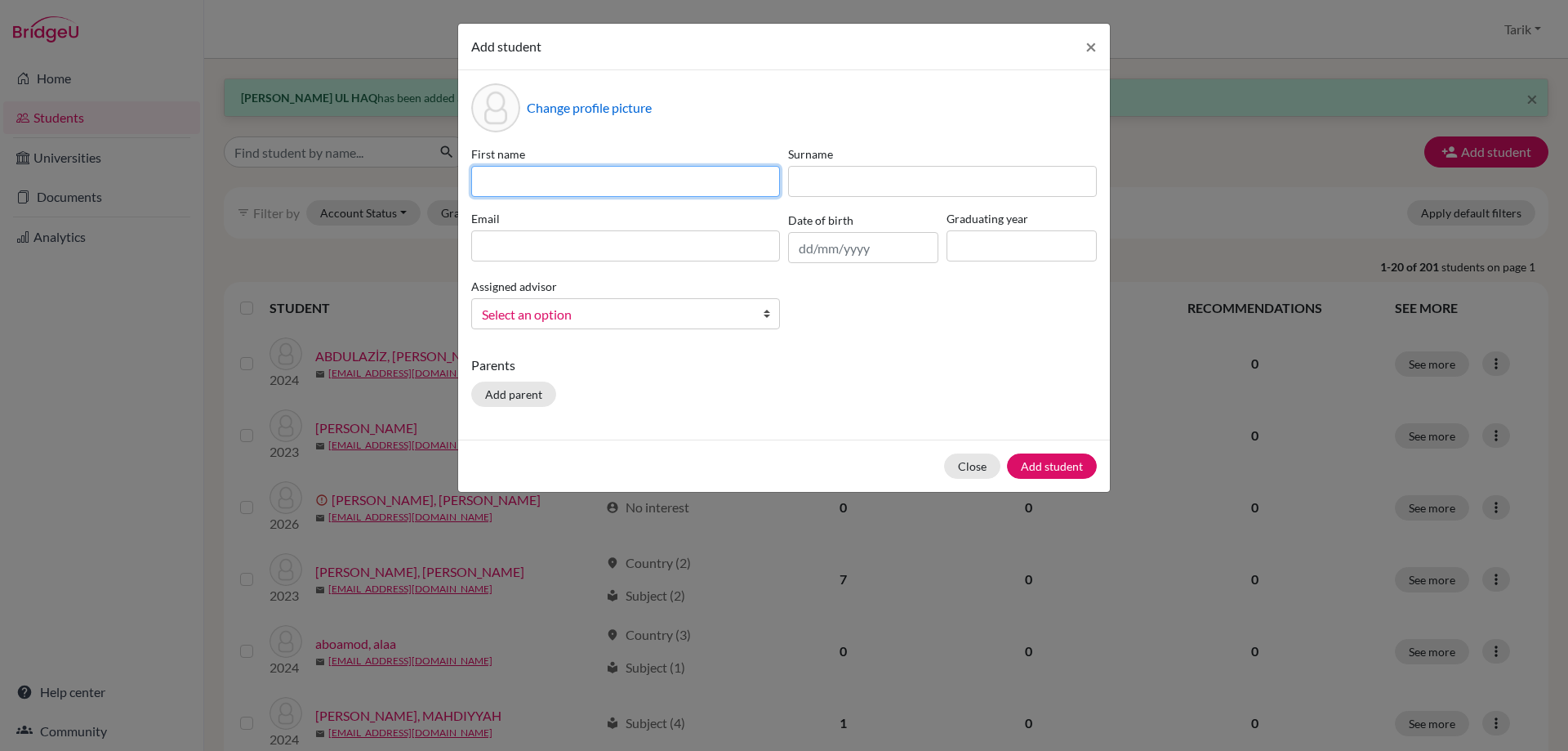
click at [530, 175] on input at bounding box center [626, 181] width 309 height 31
paste input "AYLİN"
type input "AYLİN"
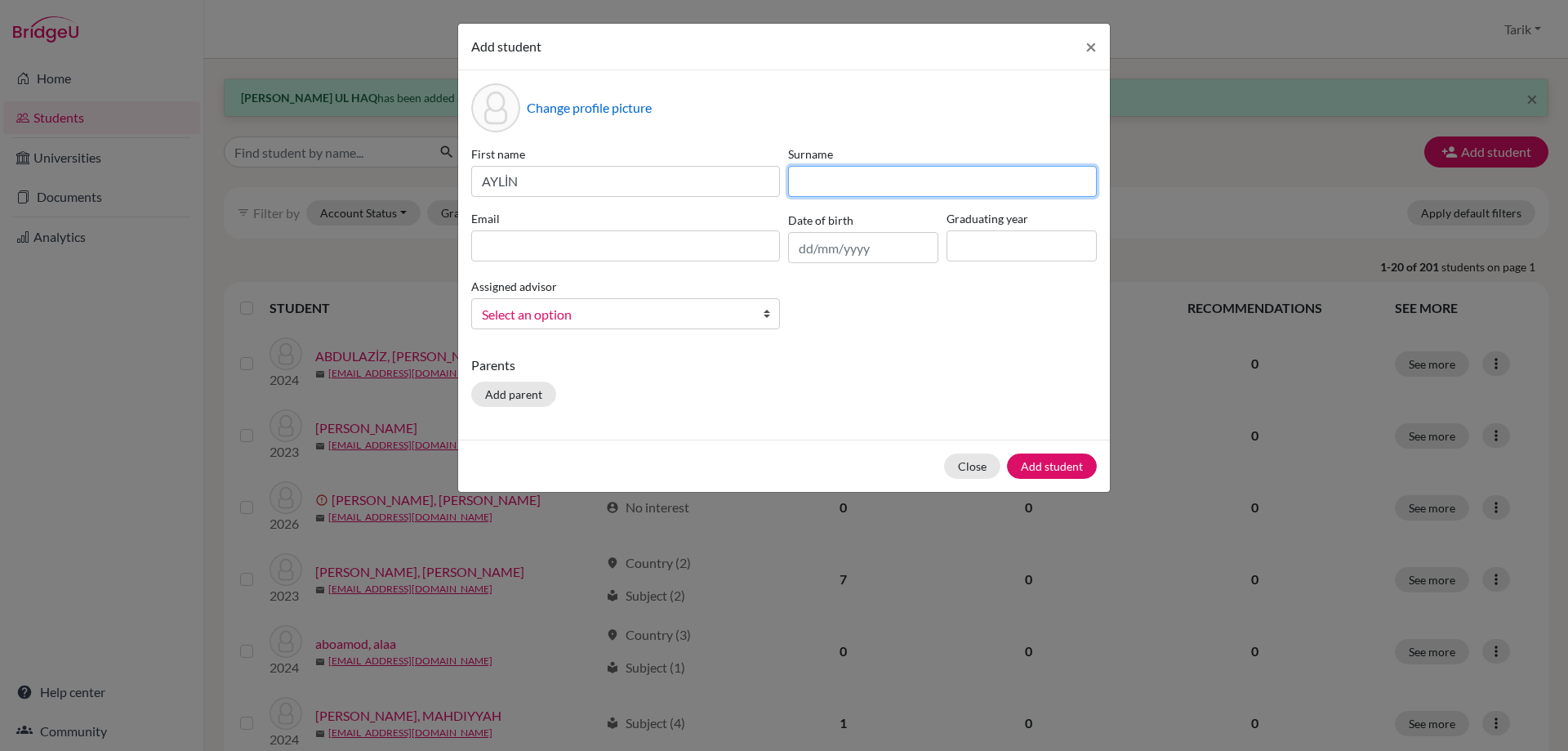
click at [835, 183] on input at bounding box center [942, 181] width 309 height 31
paste input "ALAJUKLU"
type input "ALAJUKLU"
drag, startPoint x: 619, startPoint y: 241, endPoint x: 918, endPoint y: 247, distance: 299.1
click at [620, 241] on input at bounding box center [626, 245] width 309 height 31
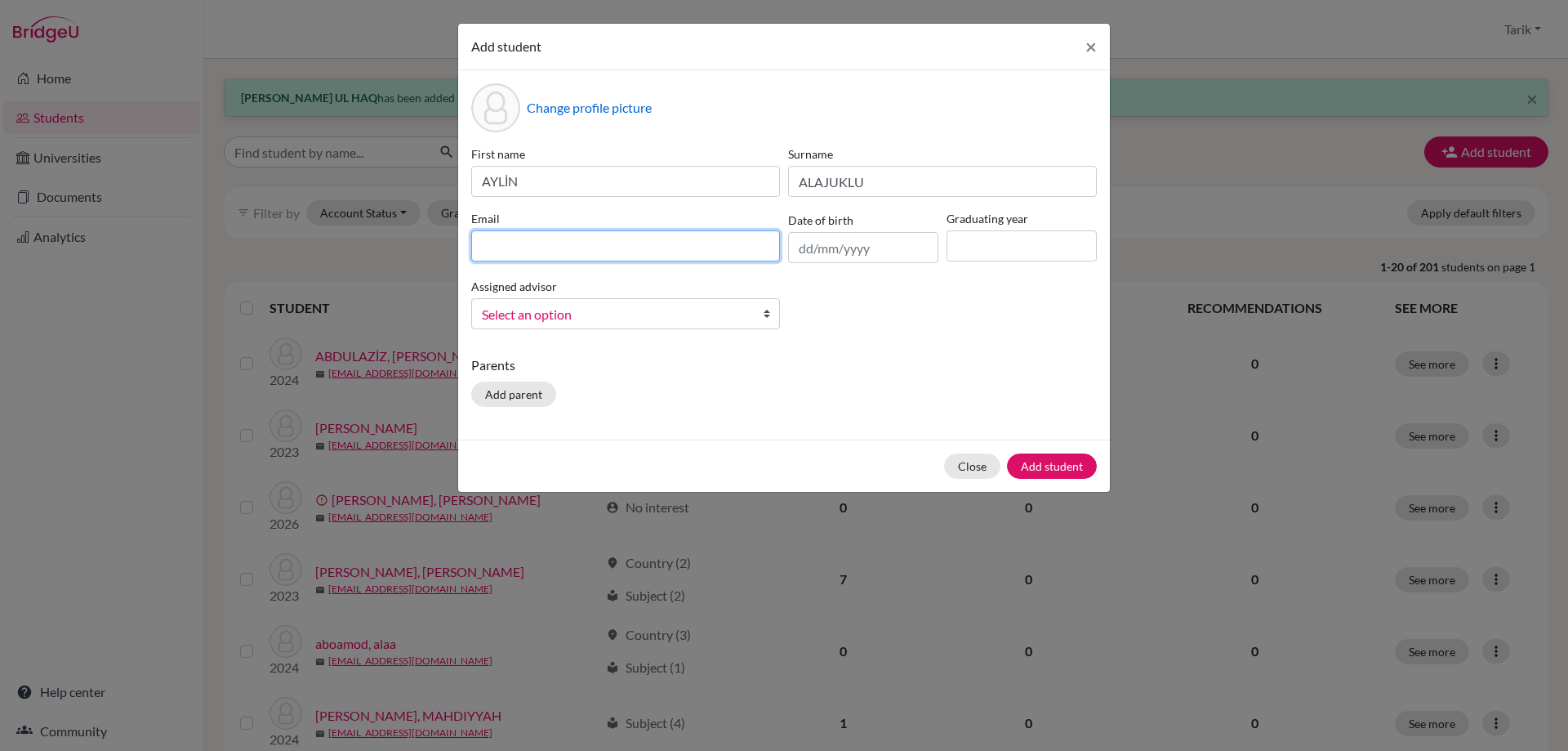
paste input "[EMAIL_ADDRESS][DOMAIN_NAME]"
type input "[EMAIL_ADDRESS][DOMAIN_NAME]"
drag, startPoint x: 1025, startPoint y: 249, endPoint x: 1020, endPoint y: 258, distance: 10.3
click at [1025, 249] on input at bounding box center [1022, 245] width 150 height 31
type input "2028"
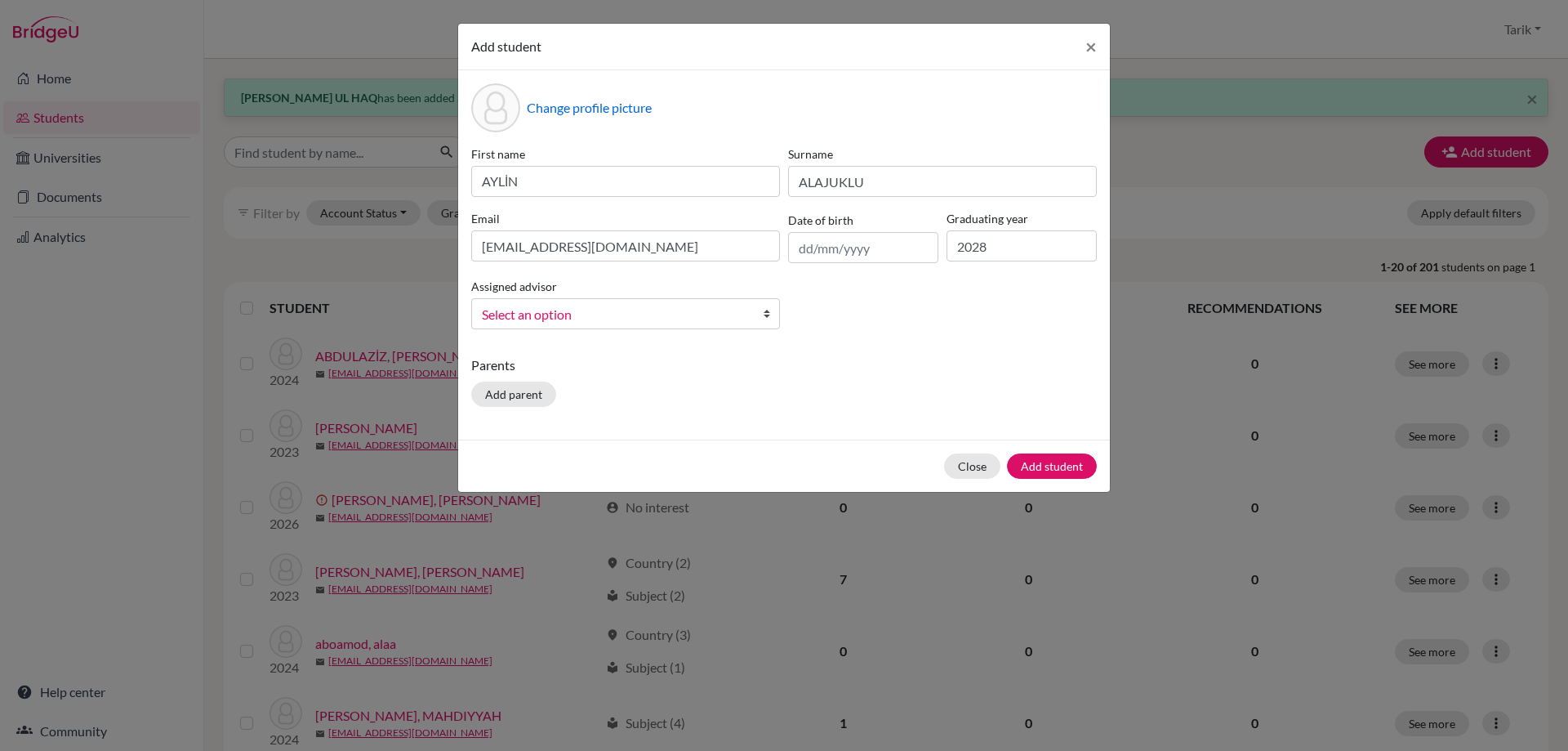
click at [665, 321] on span "Select an option" at bounding box center [615, 314] width 266 height 21
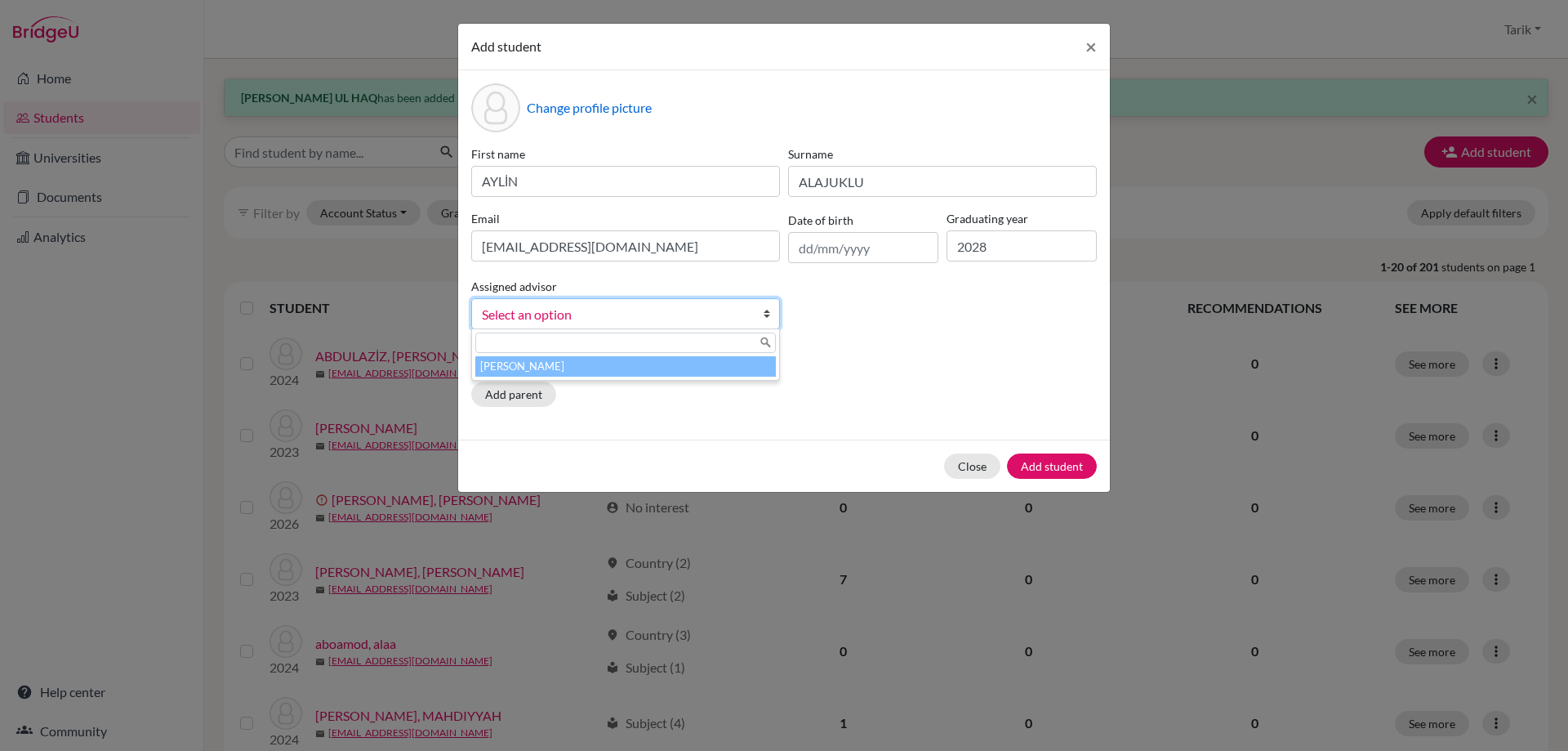
click at [635, 367] on li "[PERSON_NAME]" at bounding box center [626, 366] width 301 height 20
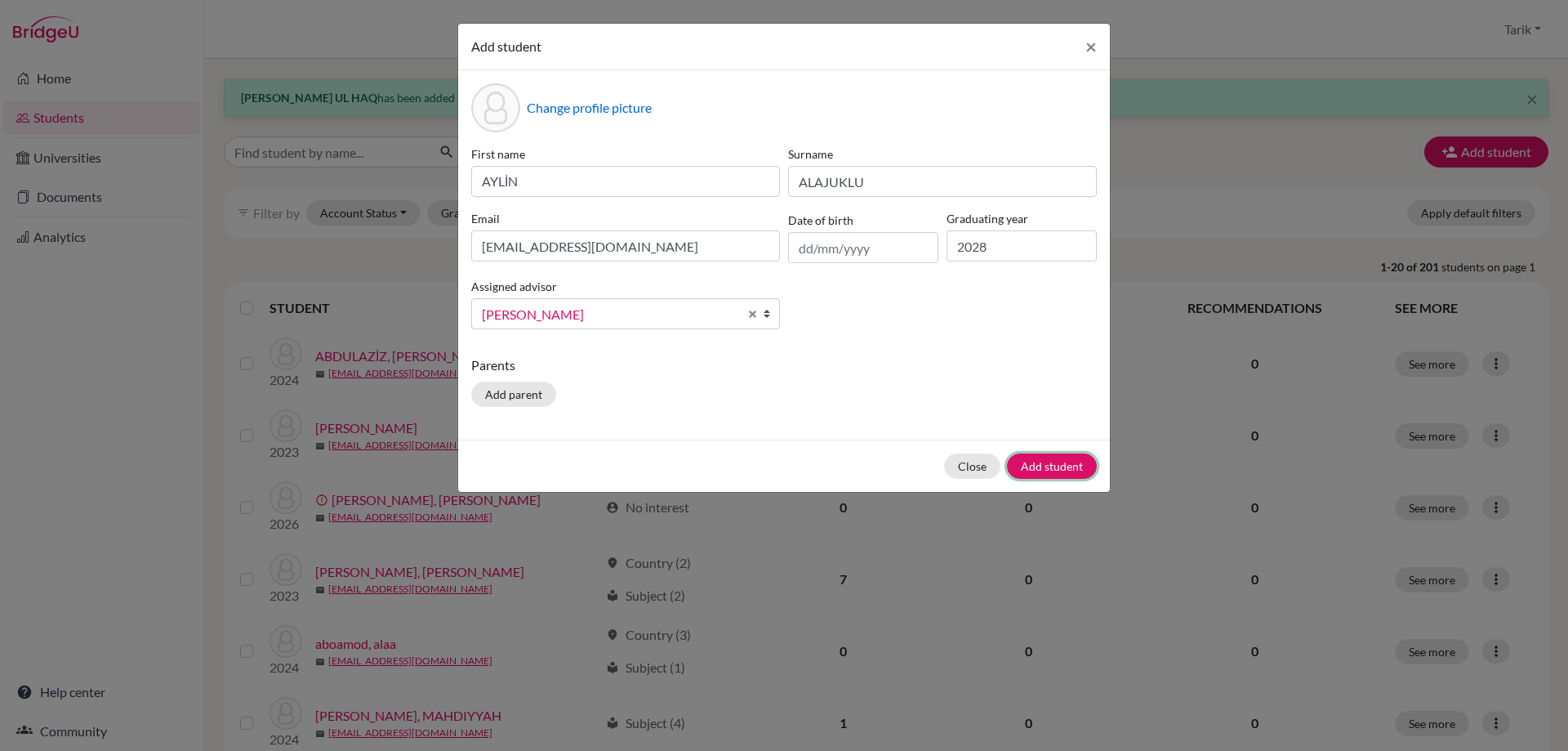
click at [1085, 473] on button "Add student" at bounding box center [1052, 466] width 90 height 25
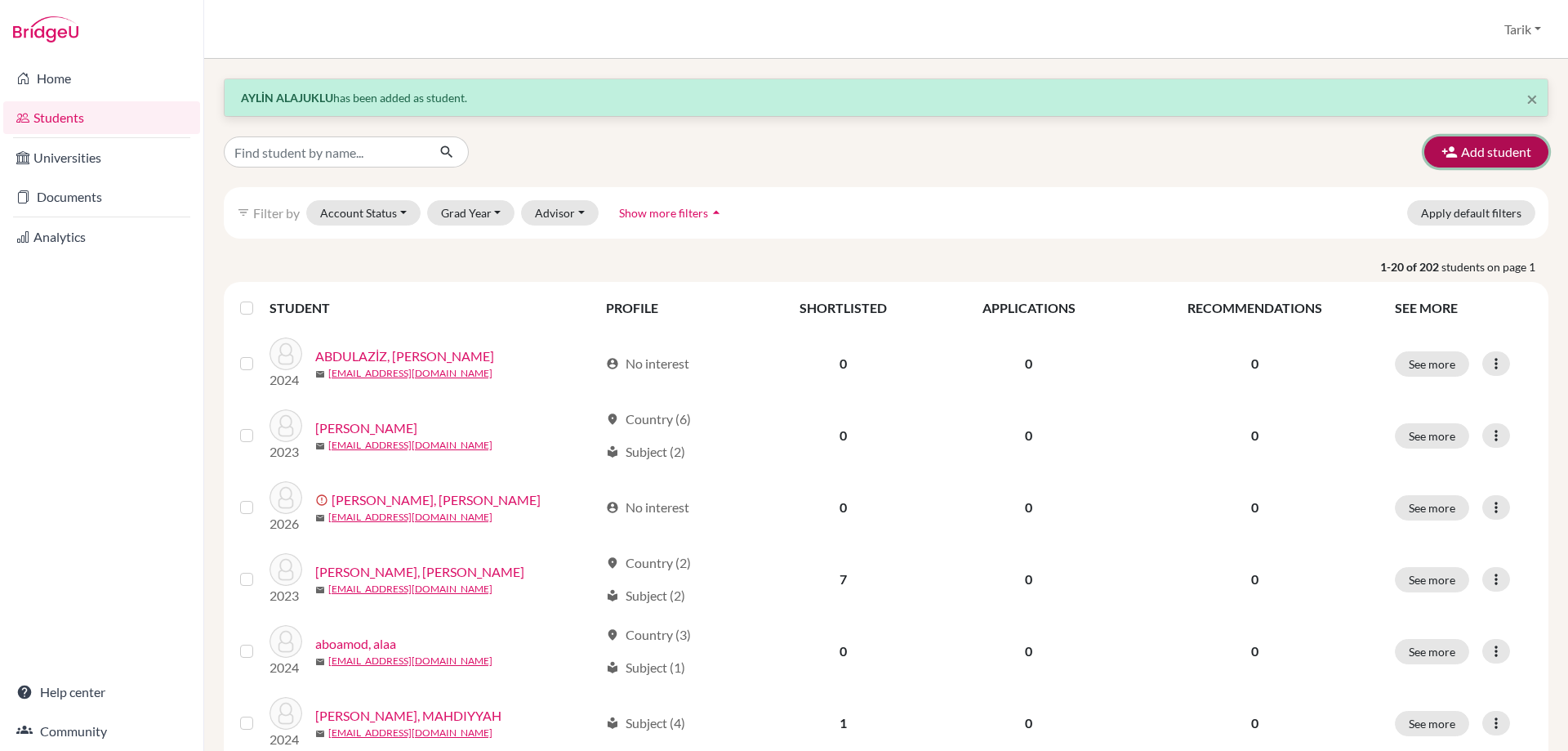
click at [1492, 163] on button "Add student" at bounding box center [1486, 152] width 124 height 31
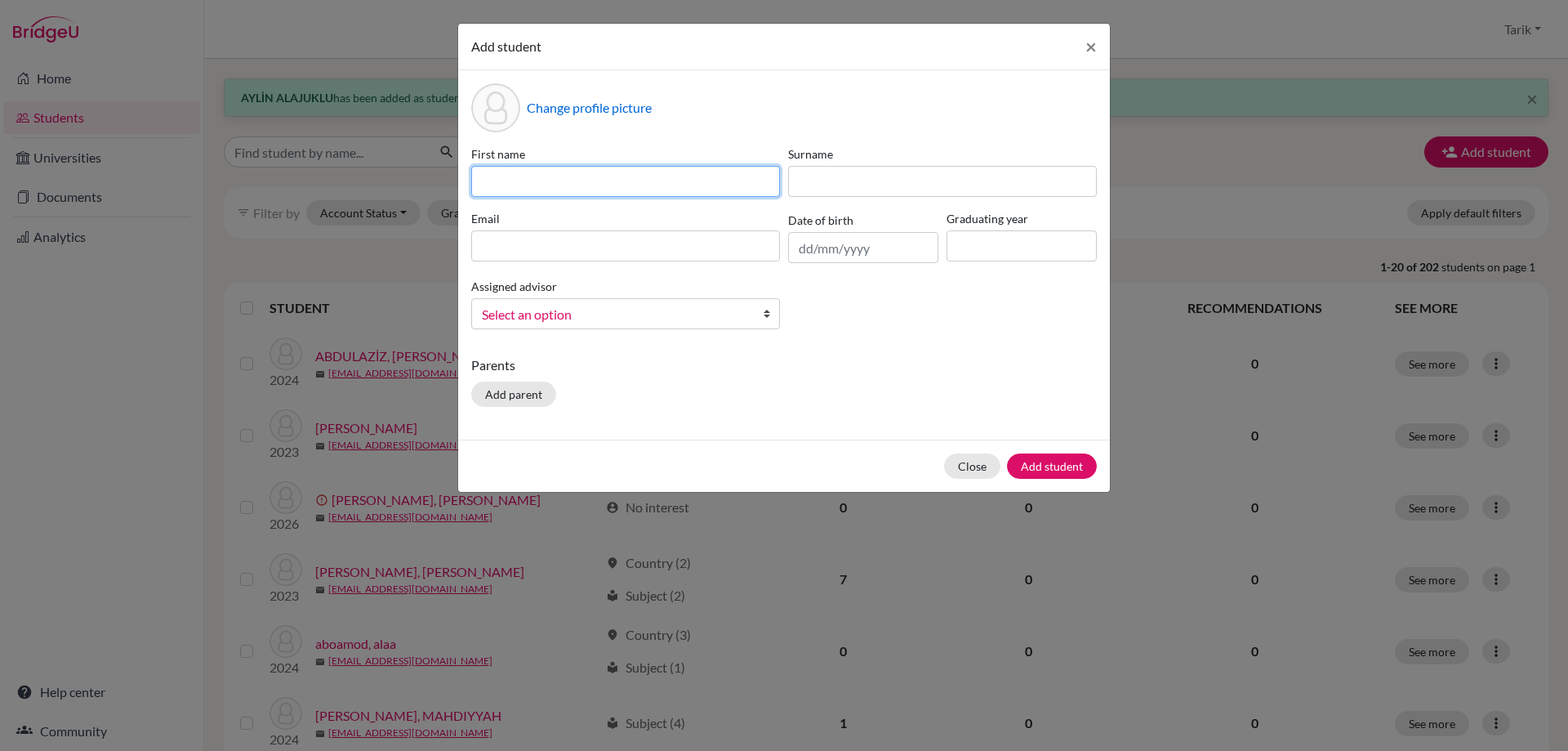
click at [554, 179] on input at bounding box center [626, 181] width 309 height 31
paste input "[PERSON_NAME]"
type input "[PERSON_NAME]"
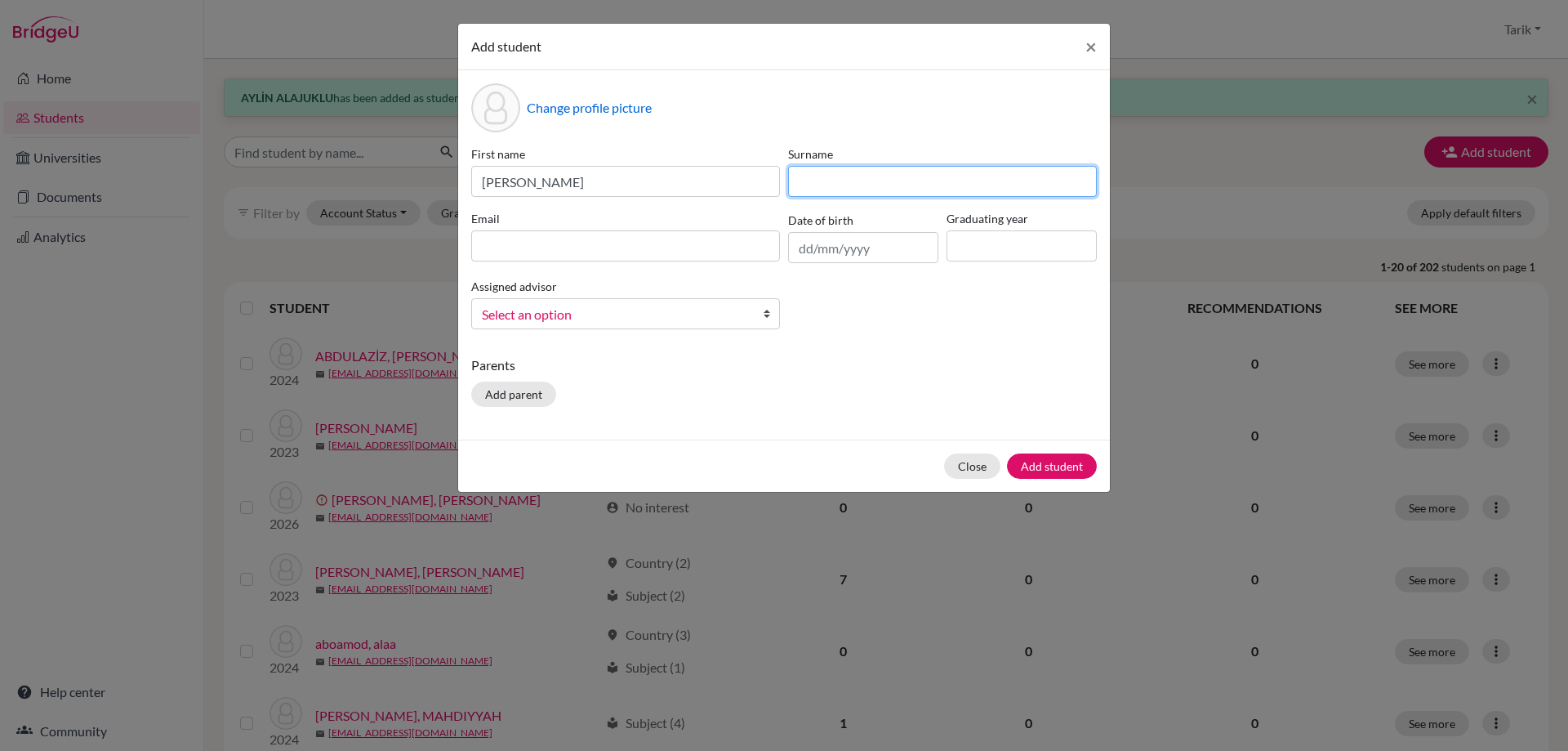
drag, startPoint x: 828, startPoint y: 172, endPoint x: 813, endPoint y: 173, distance: 15.0
click at [828, 172] on input at bounding box center [942, 181] width 309 height 31
paste input "Baghali"
type input "Baghali"
click at [547, 241] on input at bounding box center [626, 245] width 309 height 31
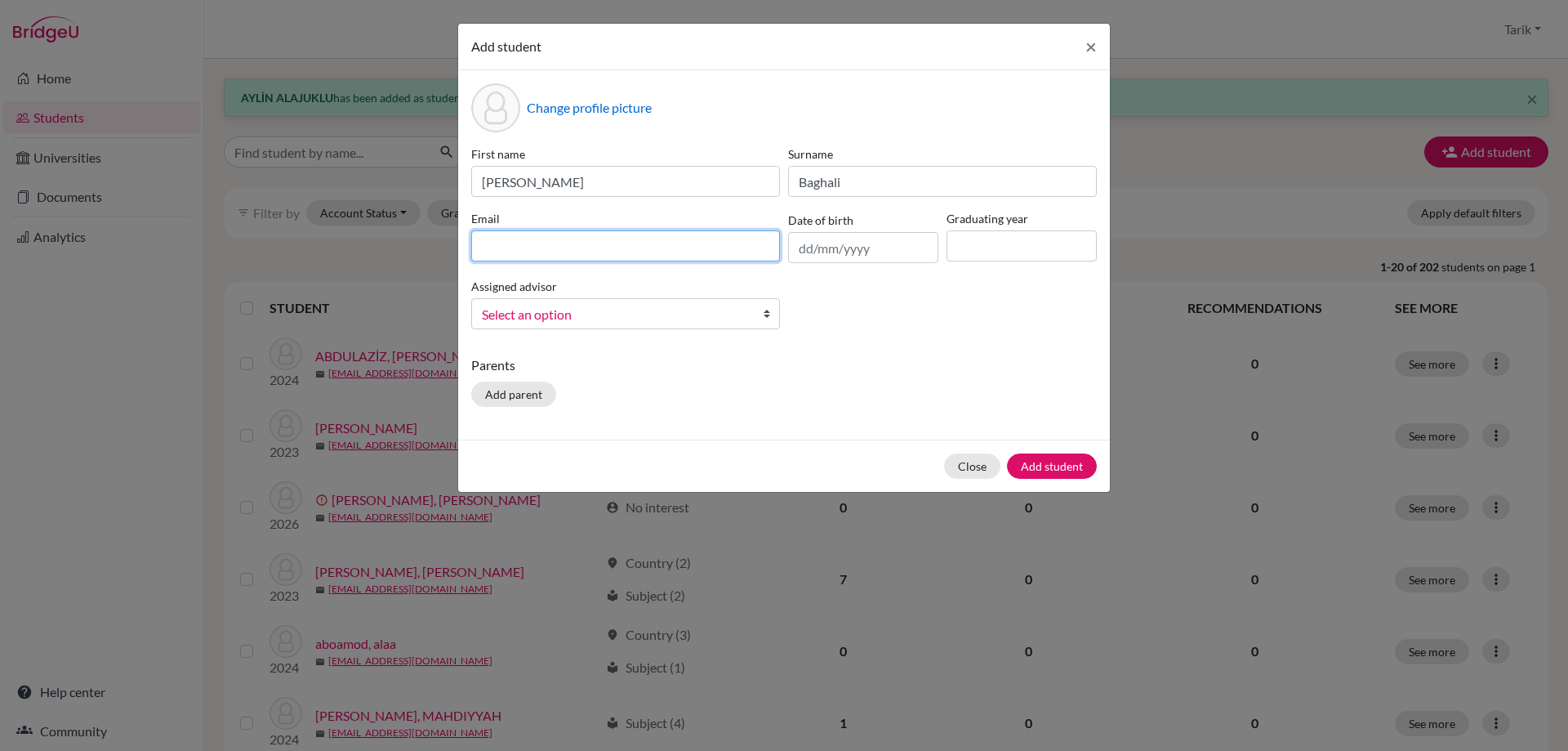
paste input "[PERSON_NAME][EMAIL_ADDRESS][DOMAIN_NAME]"
type input "[PERSON_NAME][EMAIL_ADDRESS][DOMAIN_NAME]"
click at [967, 245] on input at bounding box center [1022, 245] width 150 height 31
type input "2028"
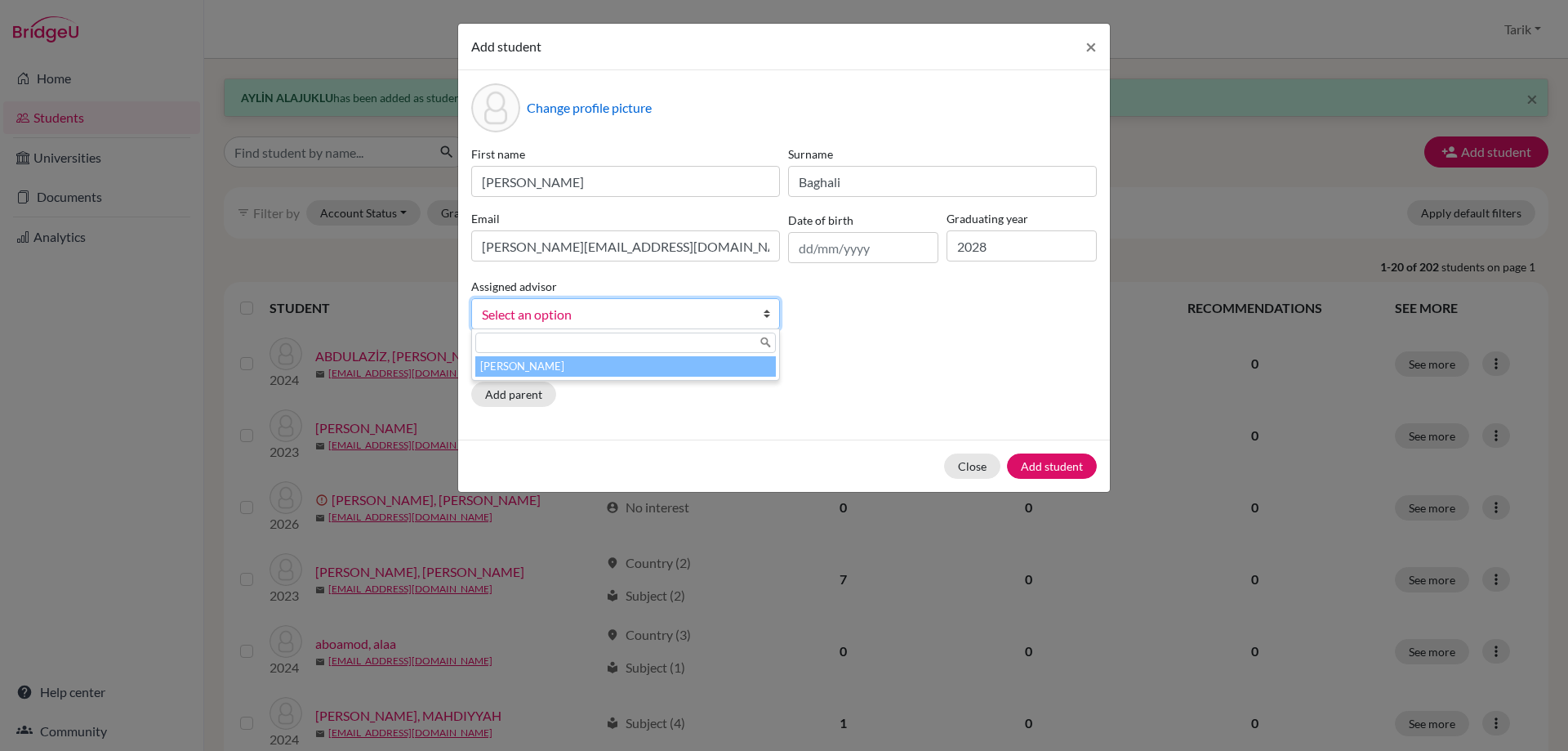
drag, startPoint x: 708, startPoint y: 320, endPoint x: 690, endPoint y: 327, distance: 19.3
click at [705, 320] on span "Select an option" at bounding box center [615, 314] width 266 height 21
click at [630, 360] on li "[PERSON_NAME]" at bounding box center [626, 366] width 301 height 20
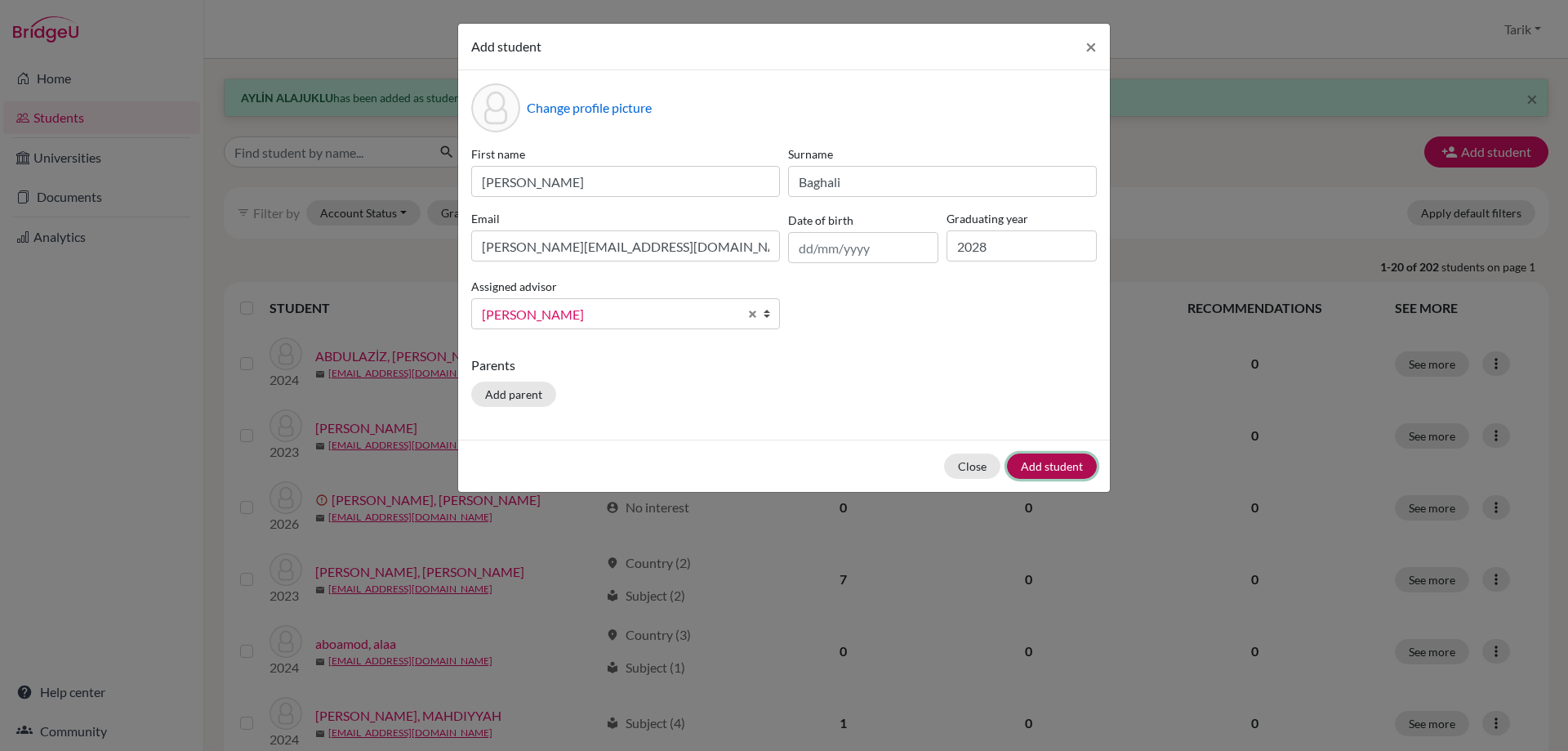
click at [1039, 472] on button "Add student" at bounding box center [1052, 466] width 90 height 25
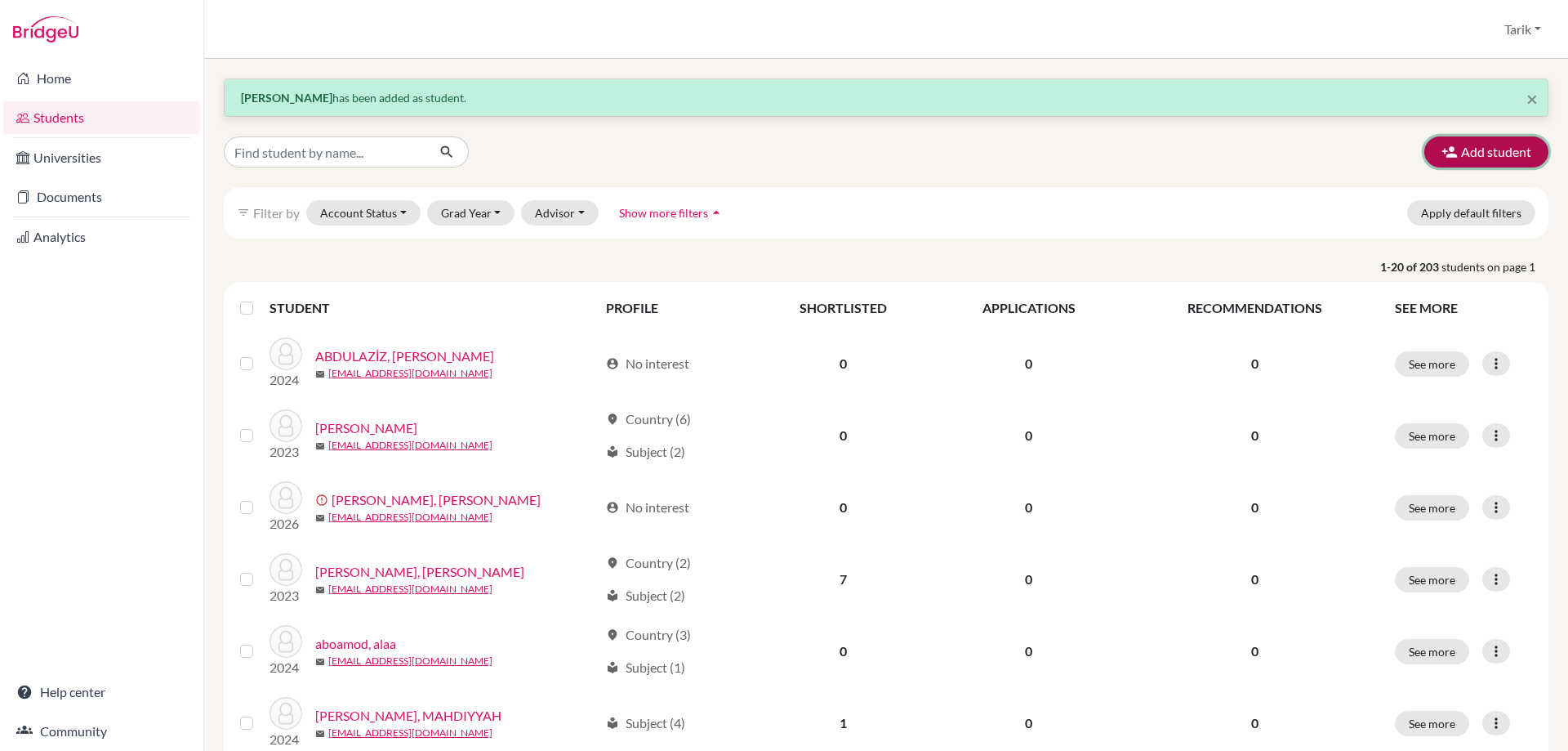
click at [1428, 159] on button "Add student" at bounding box center [1486, 152] width 124 height 31
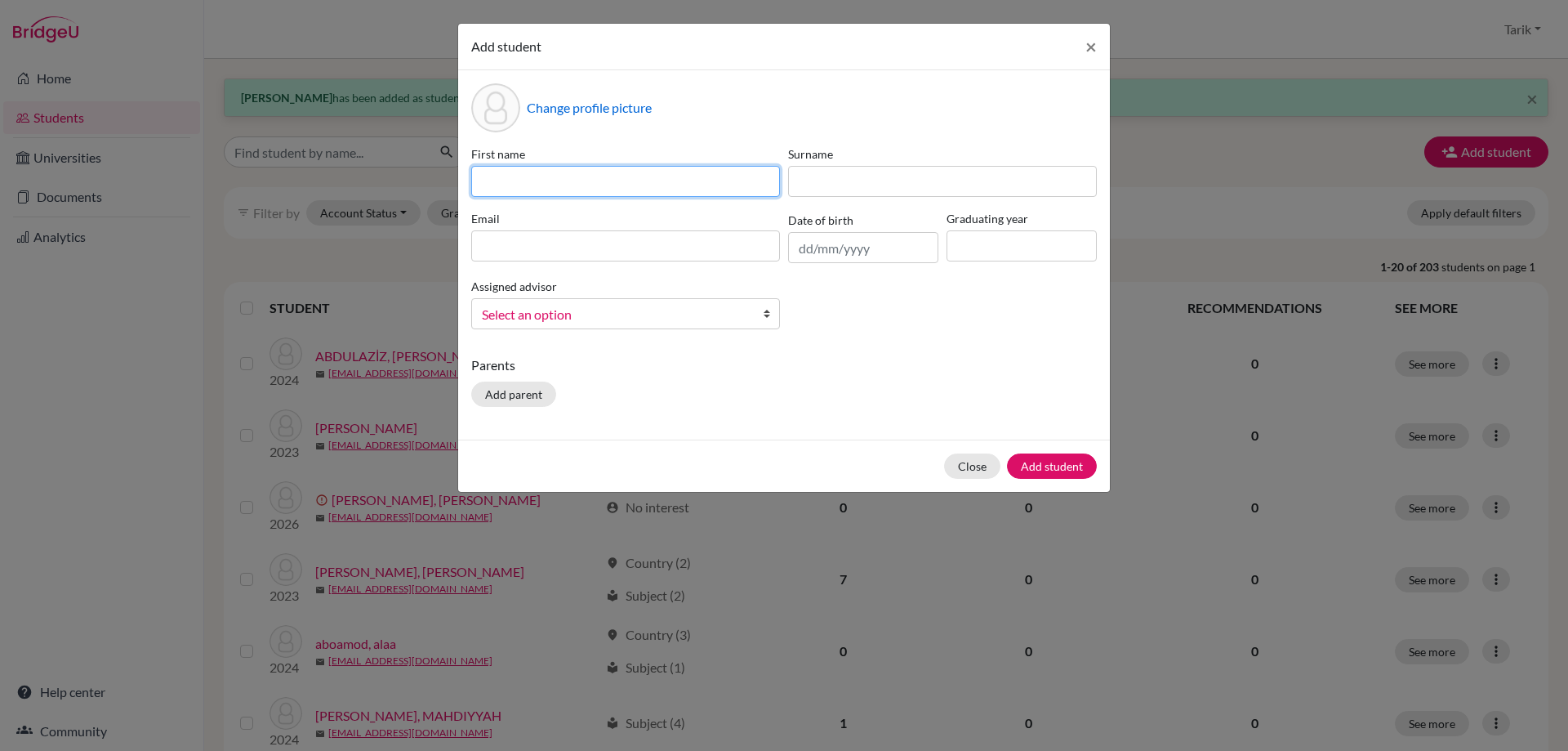
click at [584, 189] on input at bounding box center [626, 181] width 309 height 31
paste input "BLENDI"
type input "BLENDI"
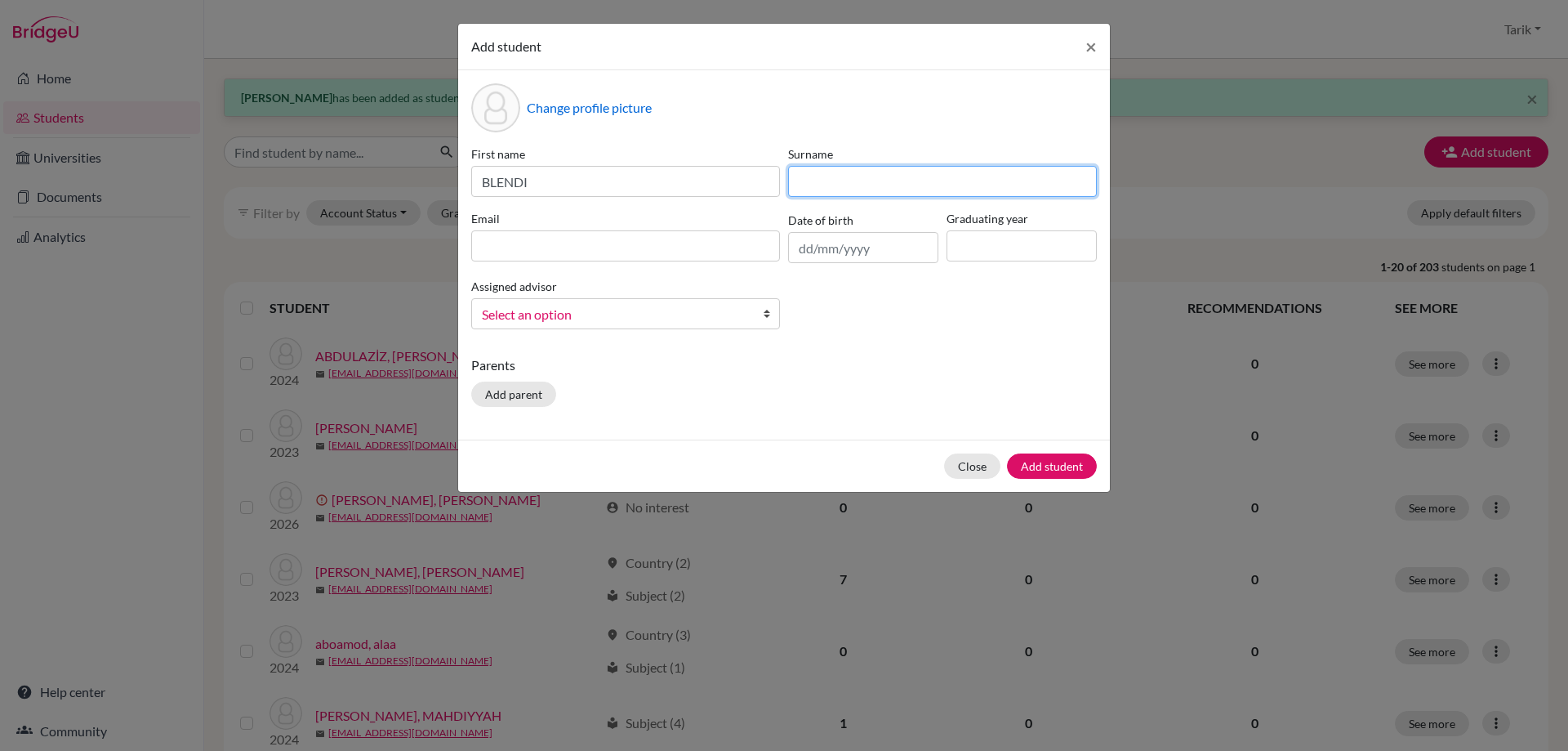
click at [844, 186] on input at bounding box center [942, 181] width 309 height 31
paste input "LJACHKA"
type input "LJACHKA"
drag, startPoint x: 568, startPoint y: 240, endPoint x: 729, endPoint y: 248, distance: 161.2
click at [568, 240] on input at bounding box center [626, 245] width 309 height 31
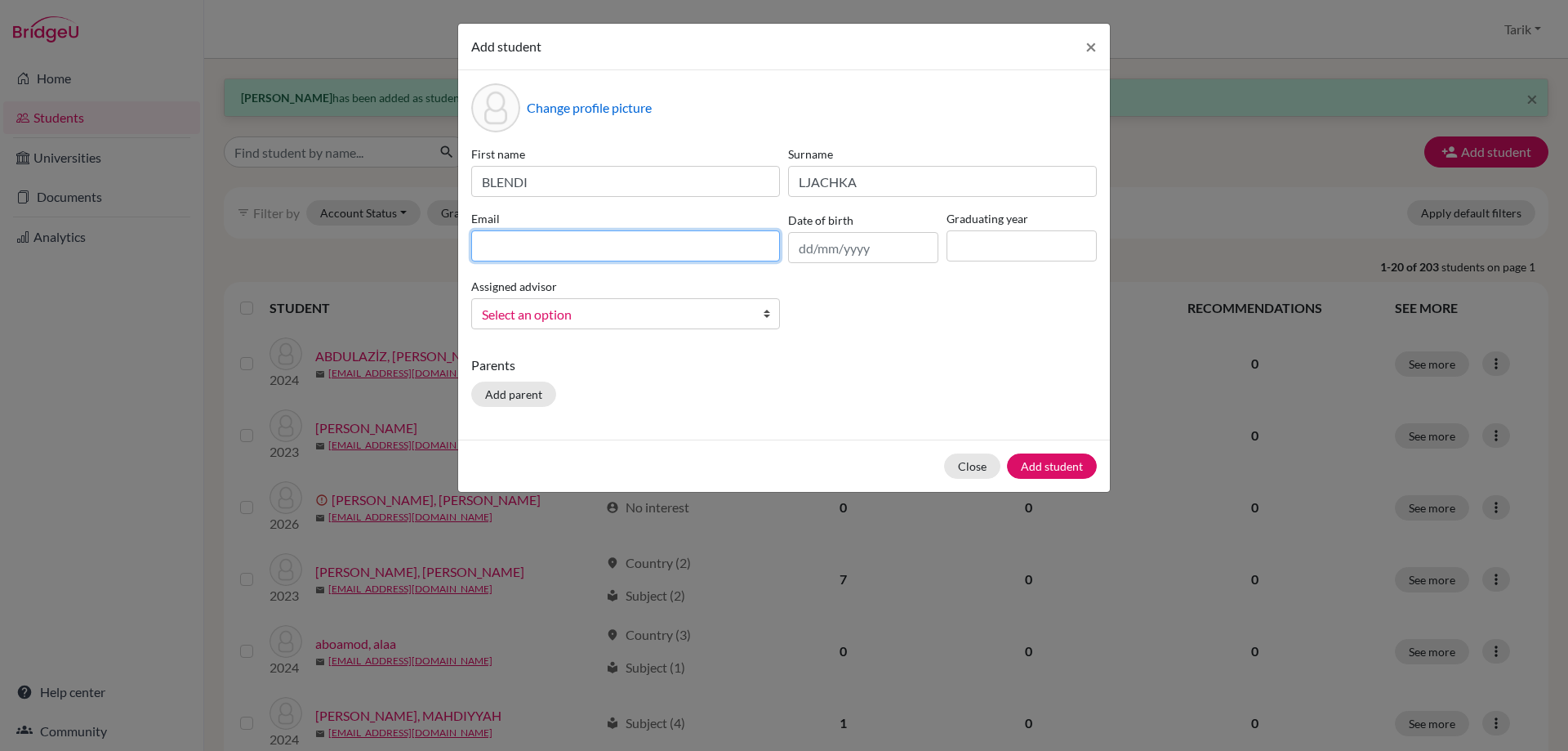
paste input "[EMAIL_ADDRESS][DOMAIN_NAME]"
type input "[EMAIL_ADDRESS][DOMAIN_NAME]"
click at [1057, 255] on input at bounding box center [1022, 245] width 150 height 31
type input "2028"
click at [603, 296] on div "Assigned advisor [PERSON_NAME] Select an option" at bounding box center [626, 303] width 317 height 53
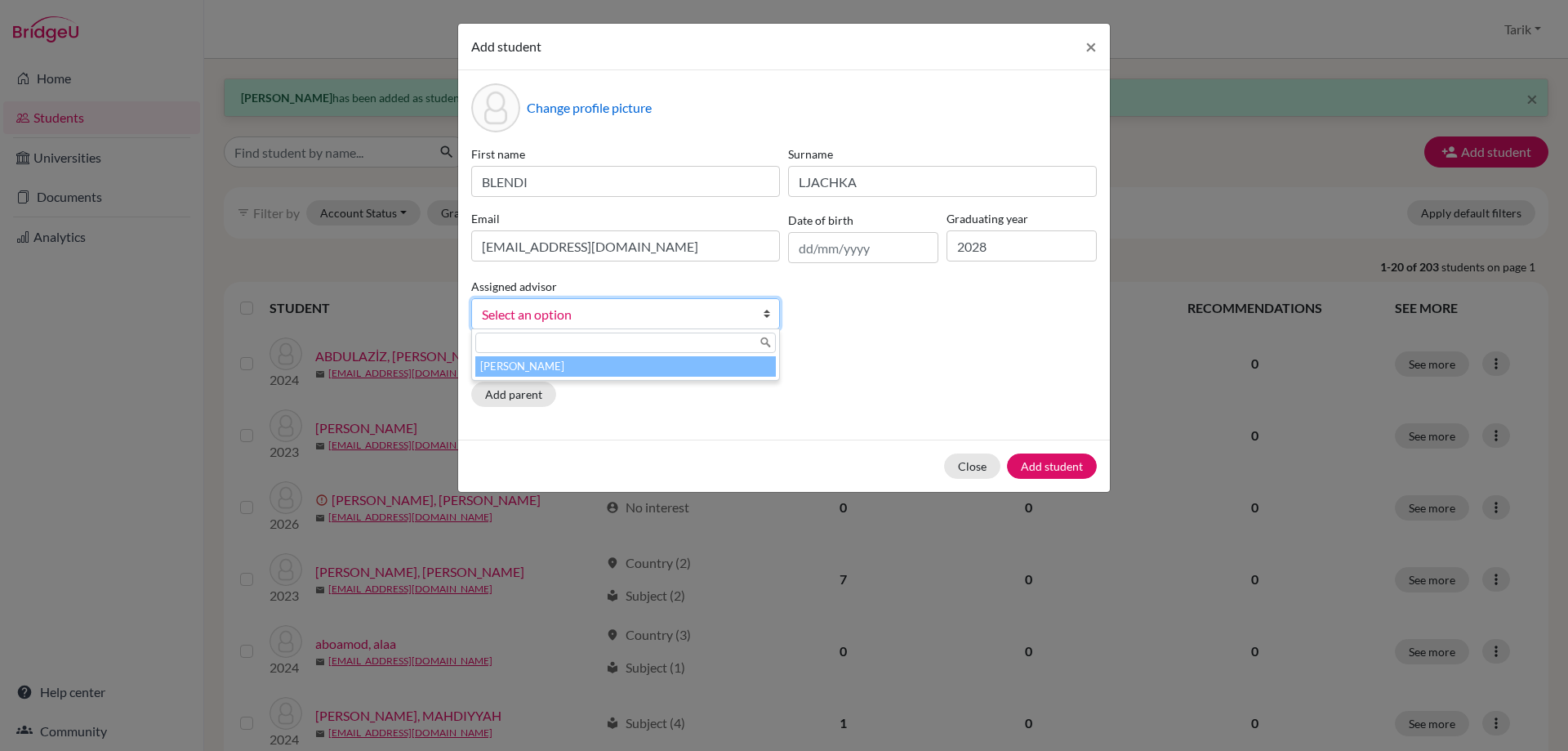
click at [595, 319] on span "Select an option" at bounding box center [615, 314] width 266 height 21
click at [617, 364] on li "[PERSON_NAME]" at bounding box center [626, 366] width 301 height 20
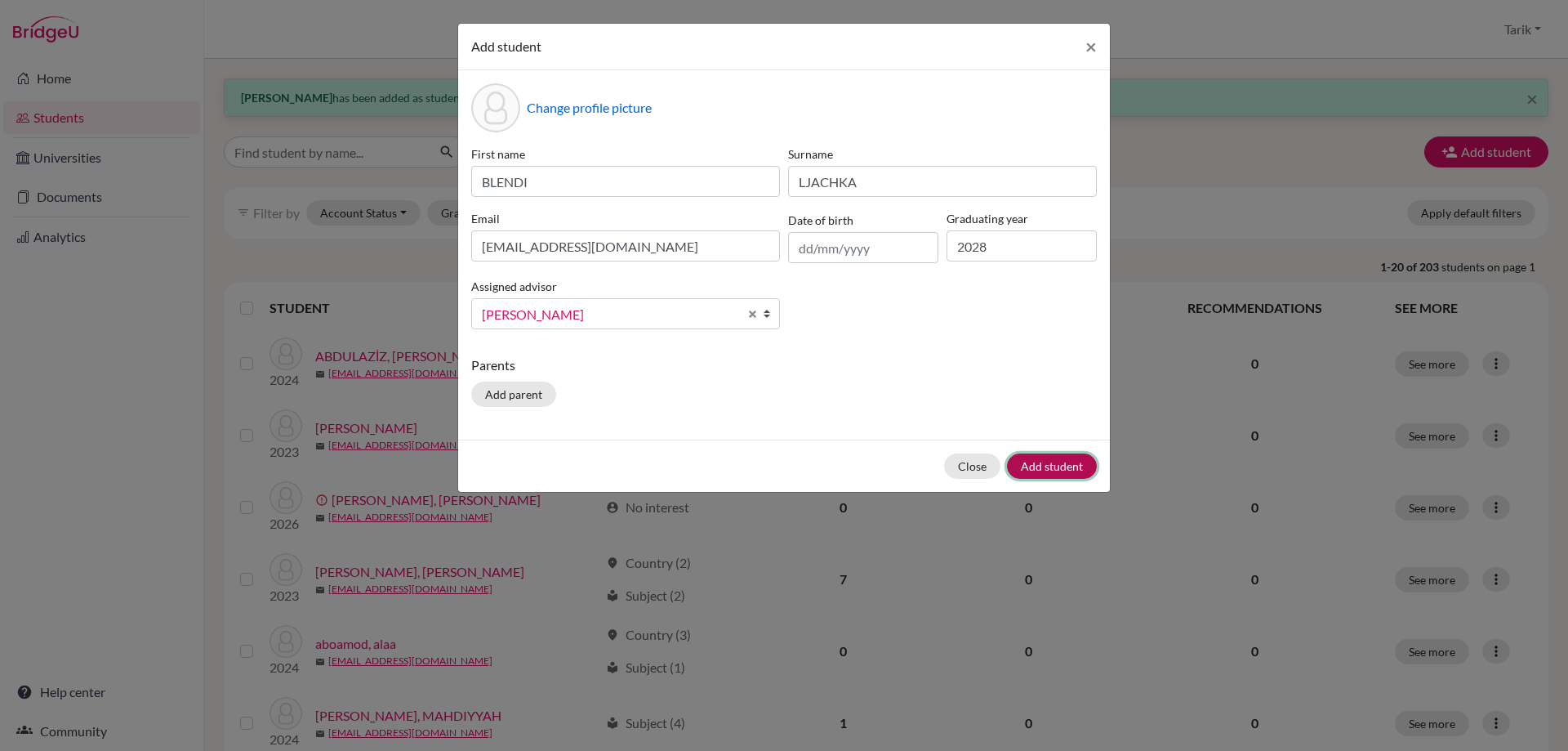
click at [1061, 471] on button "Add student" at bounding box center [1052, 466] width 90 height 25
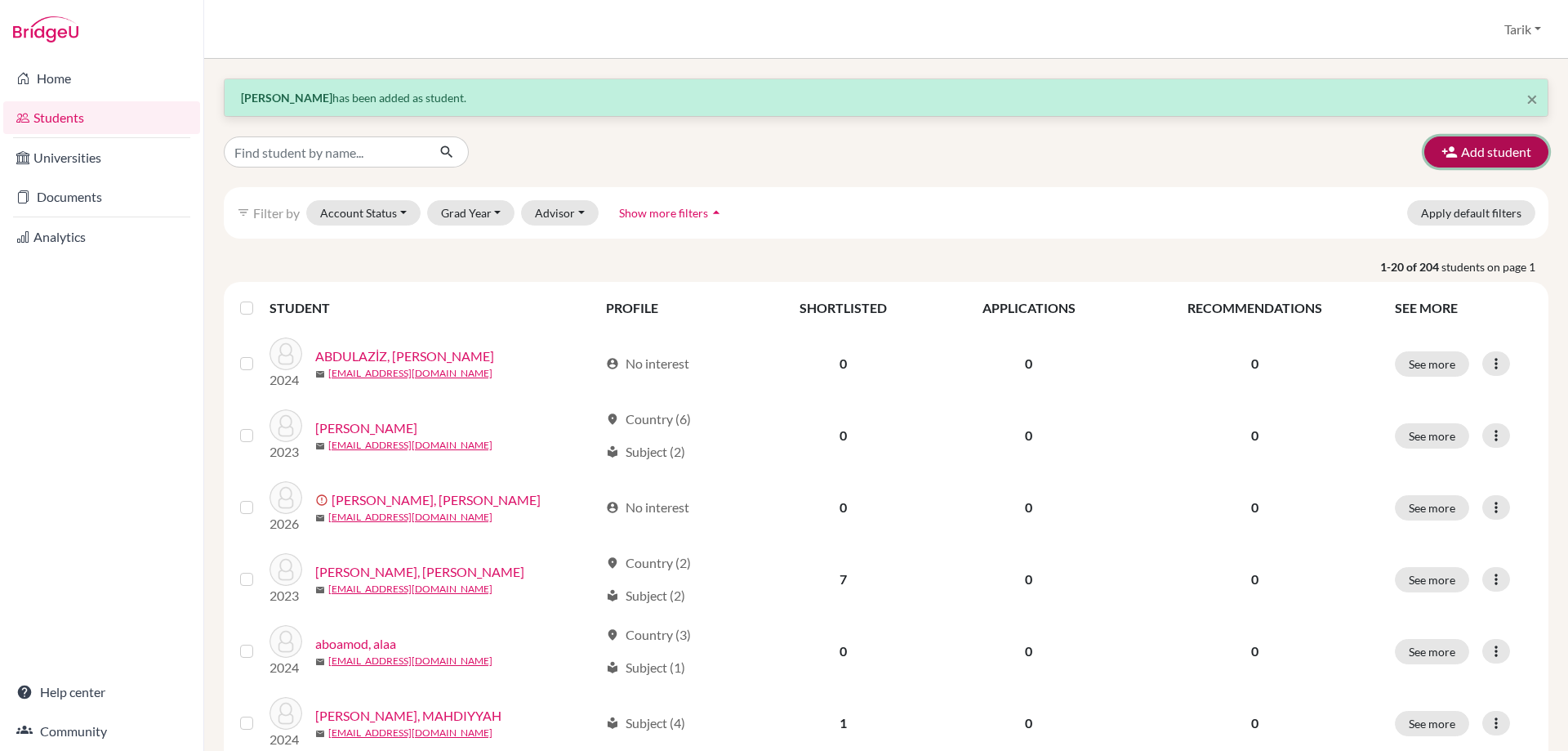
click at [1480, 150] on button "Add student" at bounding box center [1486, 152] width 124 height 31
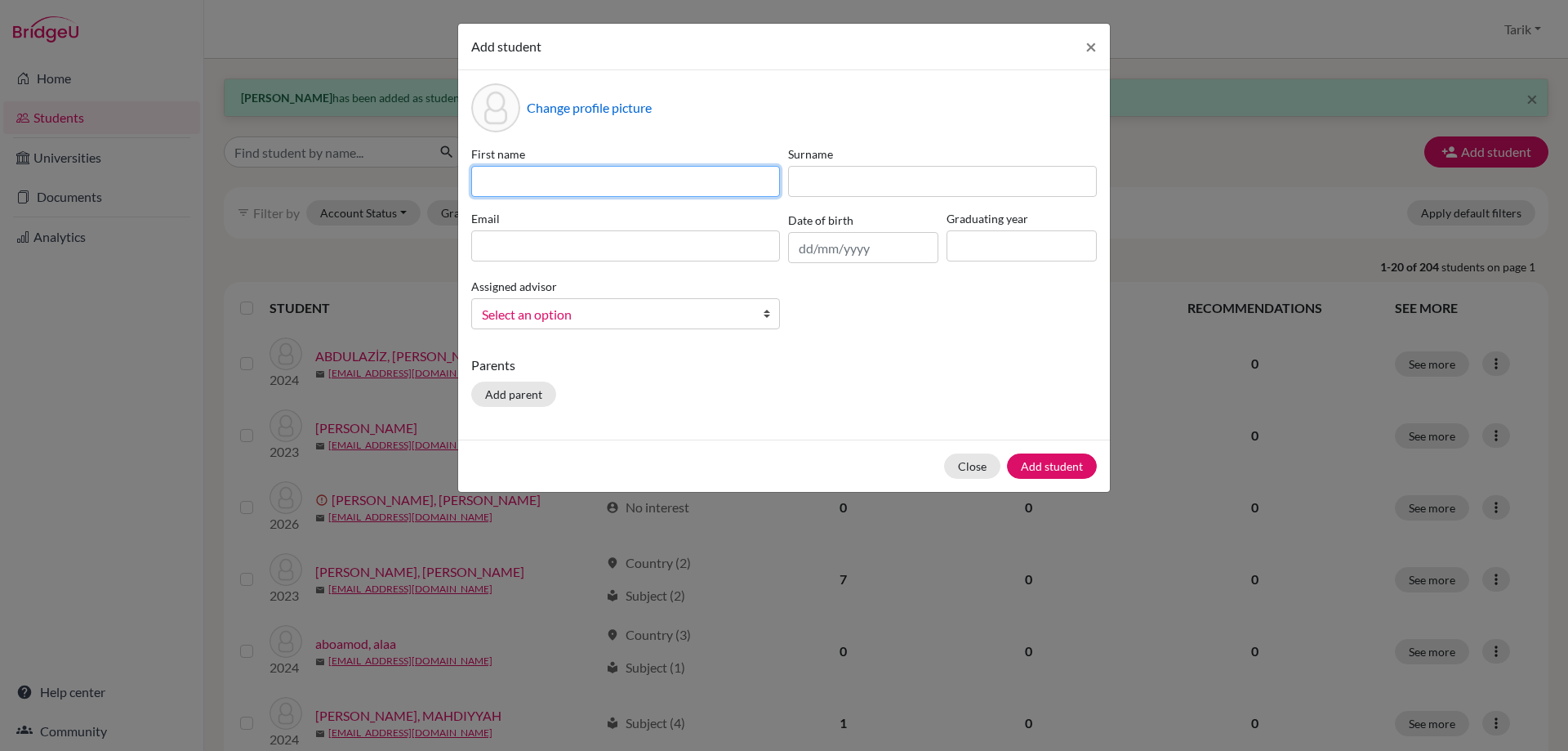
click at [593, 183] on input at bounding box center [626, 181] width 309 height 31
paste input "[PERSON_NAME]"
type input "[PERSON_NAME]"
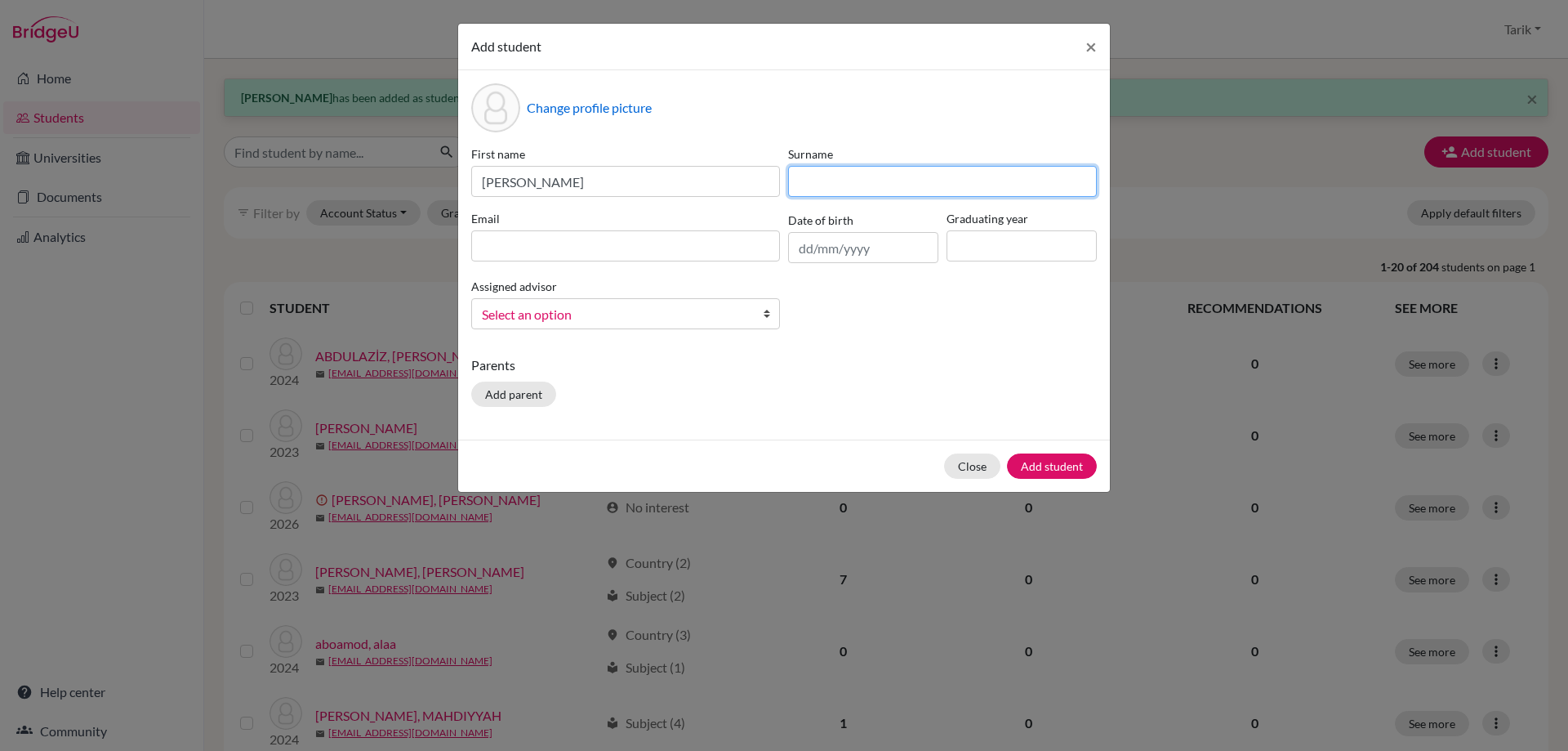
click at [826, 184] on input at bounding box center [942, 181] width 309 height 31
paste input "[PERSON_NAME]"
type input "[PERSON_NAME]"
drag, startPoint x: 668, startPoint y: 248, endPoint x: 726, endPoint y: 255, distance: 58.4
click at [668, 248] on input at bounding box center [626, 245] width 309 height 31
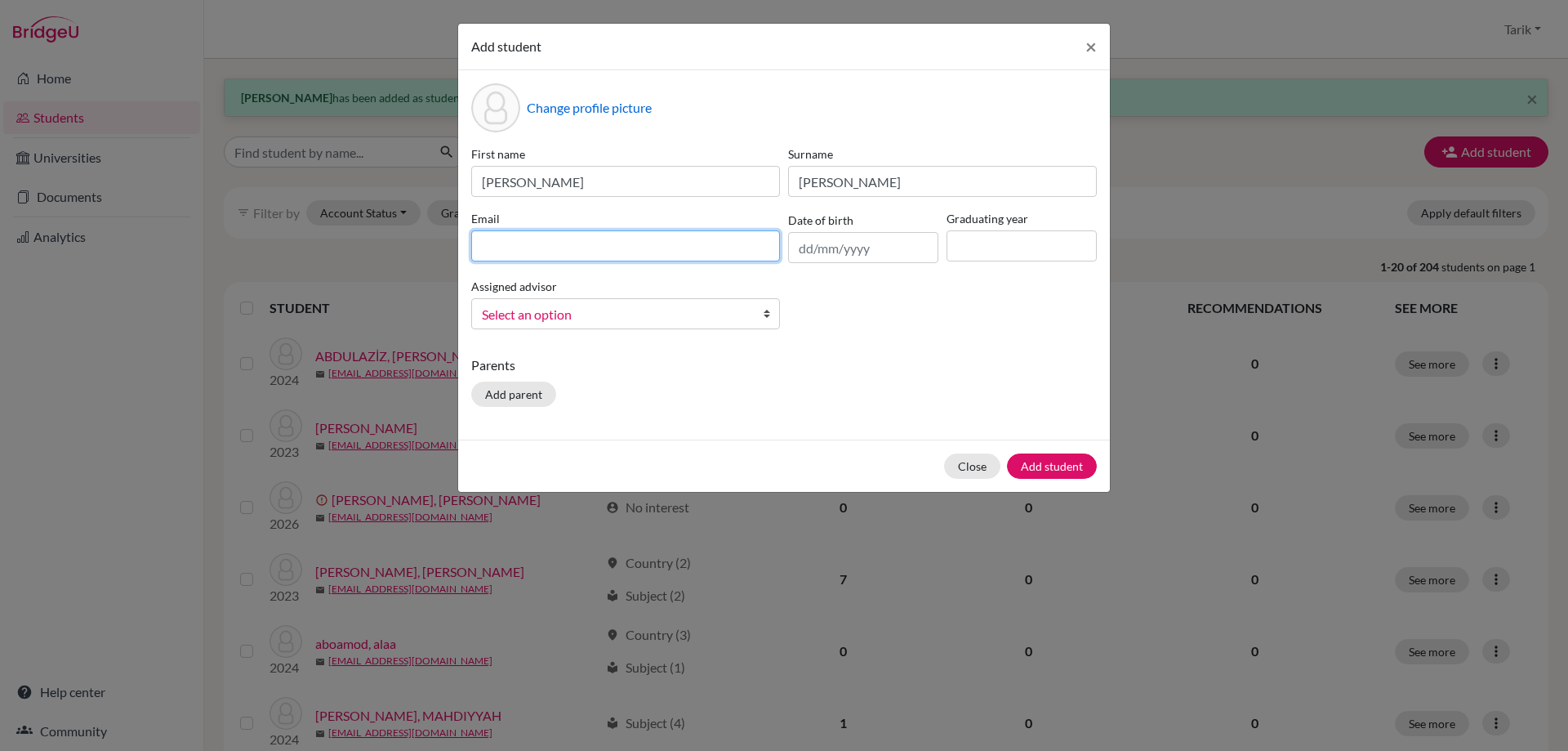
paste input "[PERSON_NAME][EMAIL_ADDRESS][PERSON_NAME][DOMAIN_NAME]"
type input "[PERSON_NAME][EMAIL_ADDRESS][PERSON_NAME][DOMAIN_NAME]"
click at [1005, 251] on input at bounding box center [1022, 245] width 150 height 31
click at [1023, 257] on input "2025" at bounding box center [1022, 245] width 150 height 31
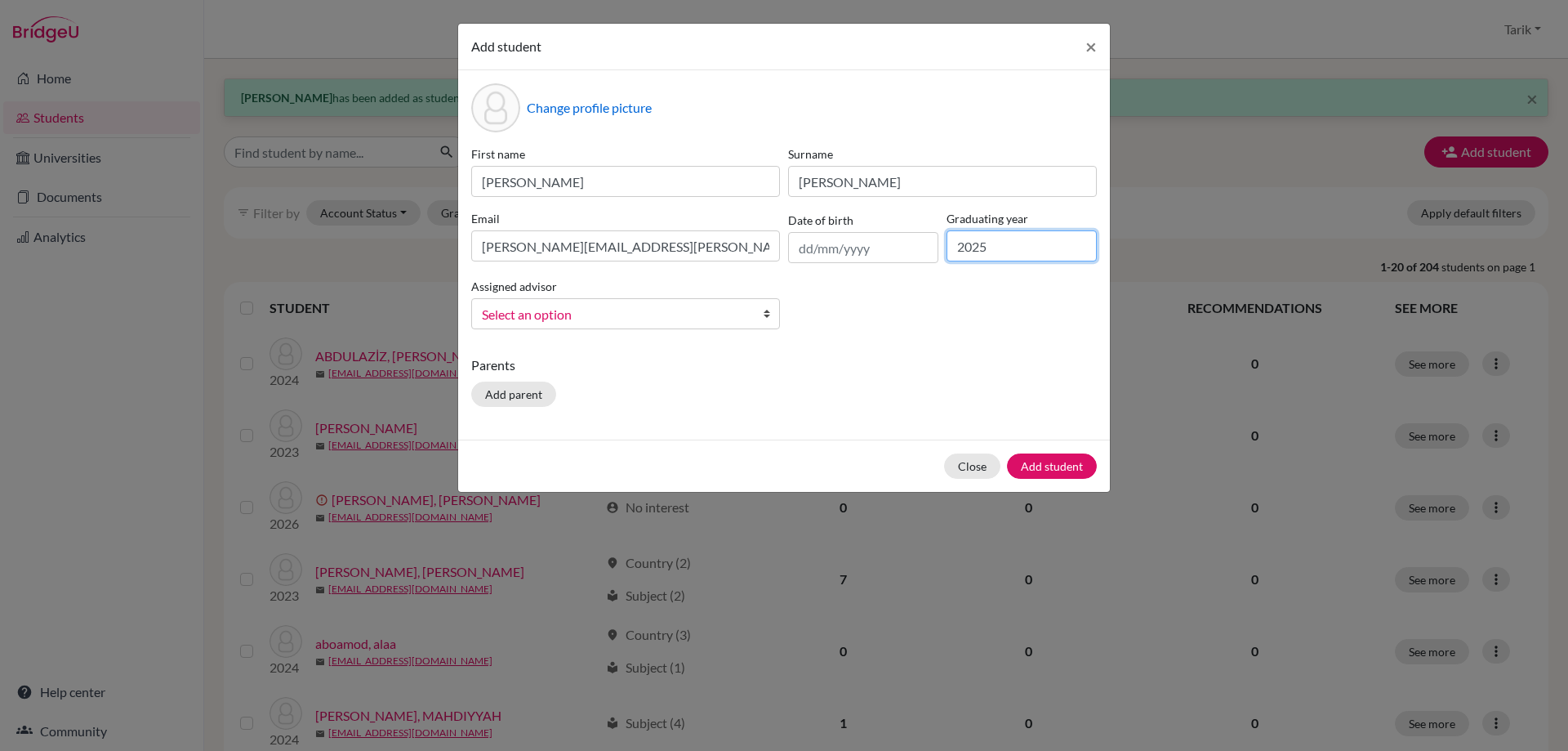
click at [1023, 257] on input "2025" at bounding box center [1022, 245] width 150 height 31
type input "2028"
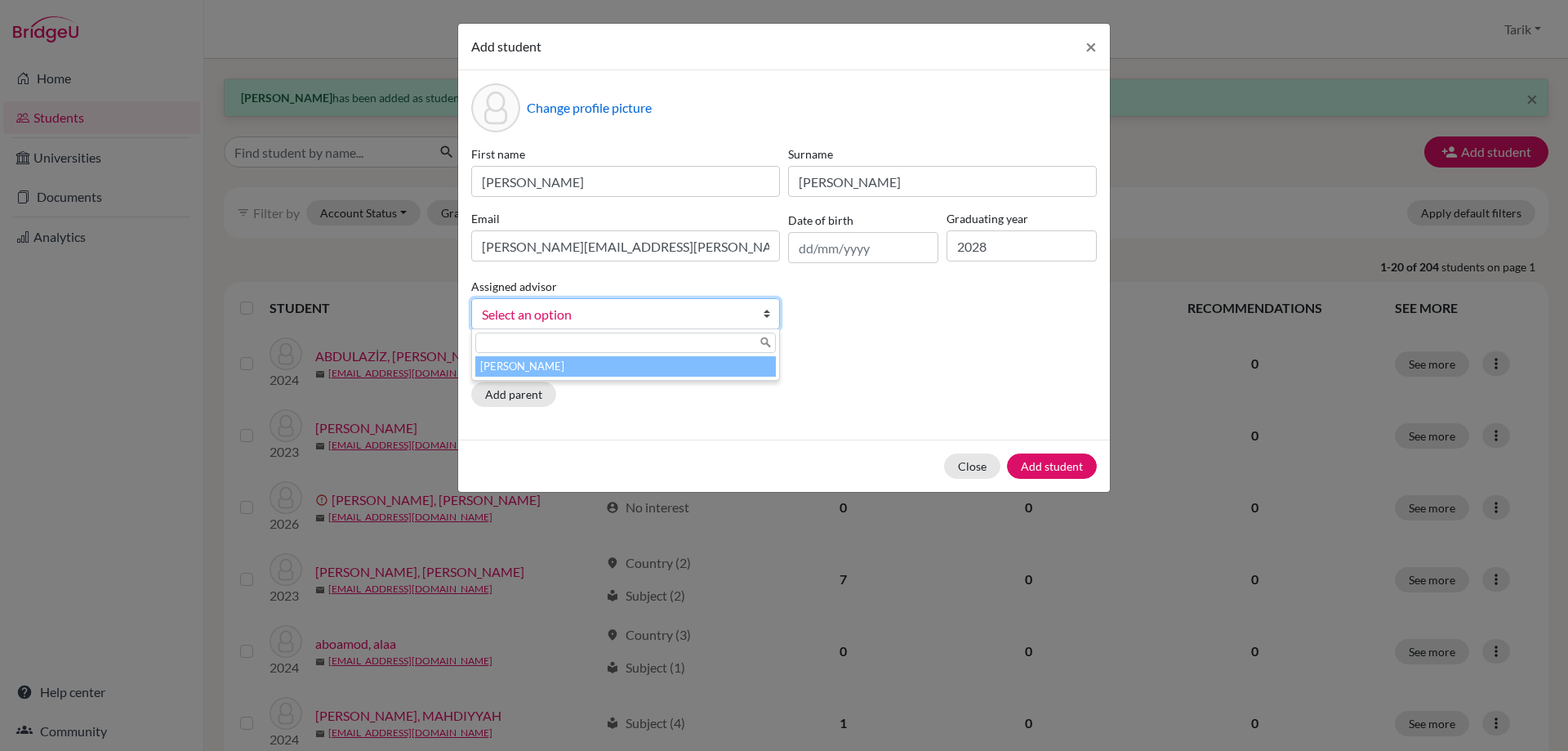
drag, startPoint x: 564, startPoint y: 327, endPoint x: 568, endPoint y: 312, distance: 15.5
click at [565, 318] on link "Select an option" at bounding box center [626, 313] width 309 height 31
click at [568, 311] on span "Select an option" at bounding box center [615, 314] width 266 height 21
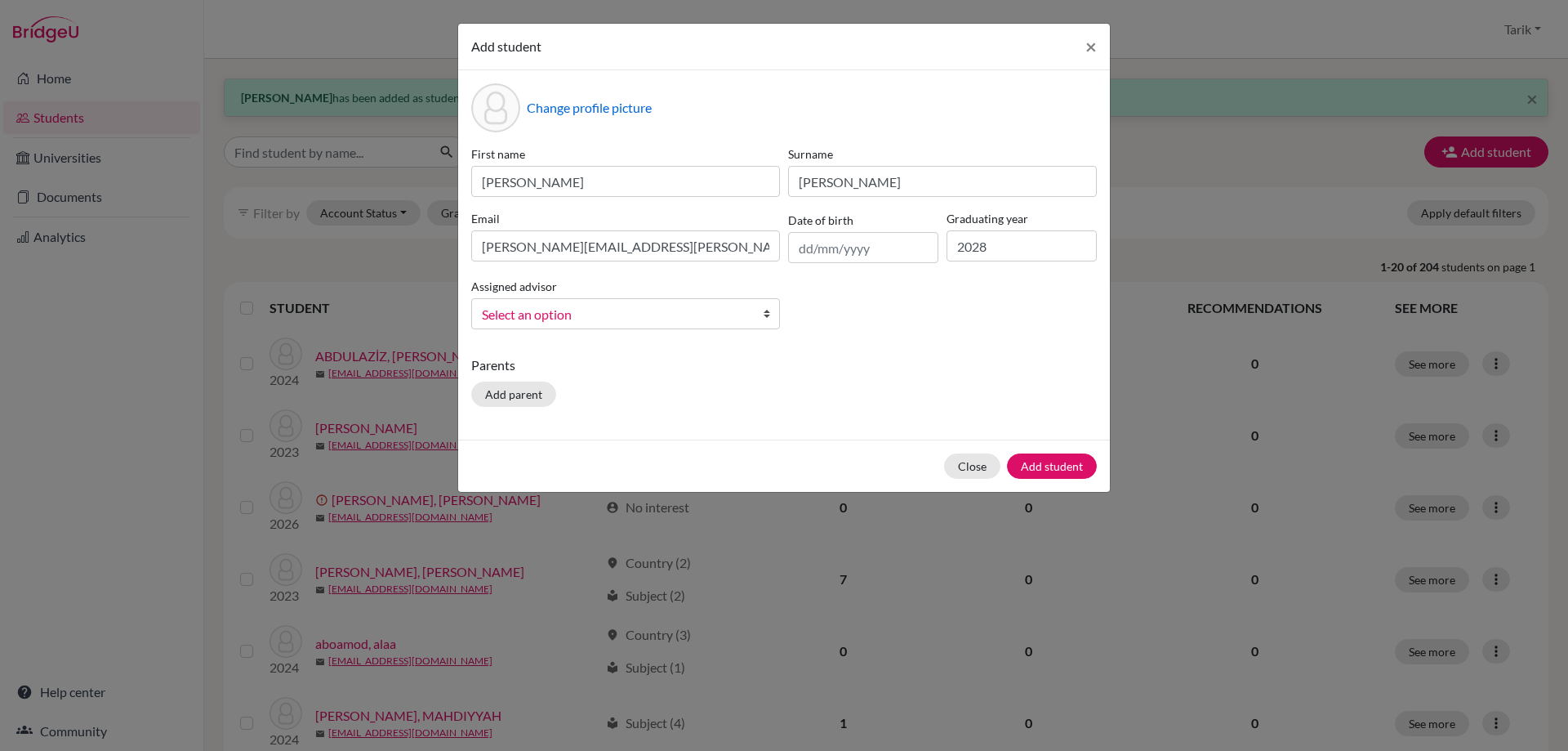
drag, startPoint x: 586, startPoint y: 332, endPoint x: 586, endPoint y: 313, distance: 19.0
click at [586, 322] on div "First name [PERSON_NAME] Surname [PERSON_NAME] Email [PERSON_NAME][EMAIL_ADDRES…" at bounding box center [784, 244] width 634 height 197
click at [586, 313] on span "Select an option" at bounding box center [615, 314] width 266 height 21
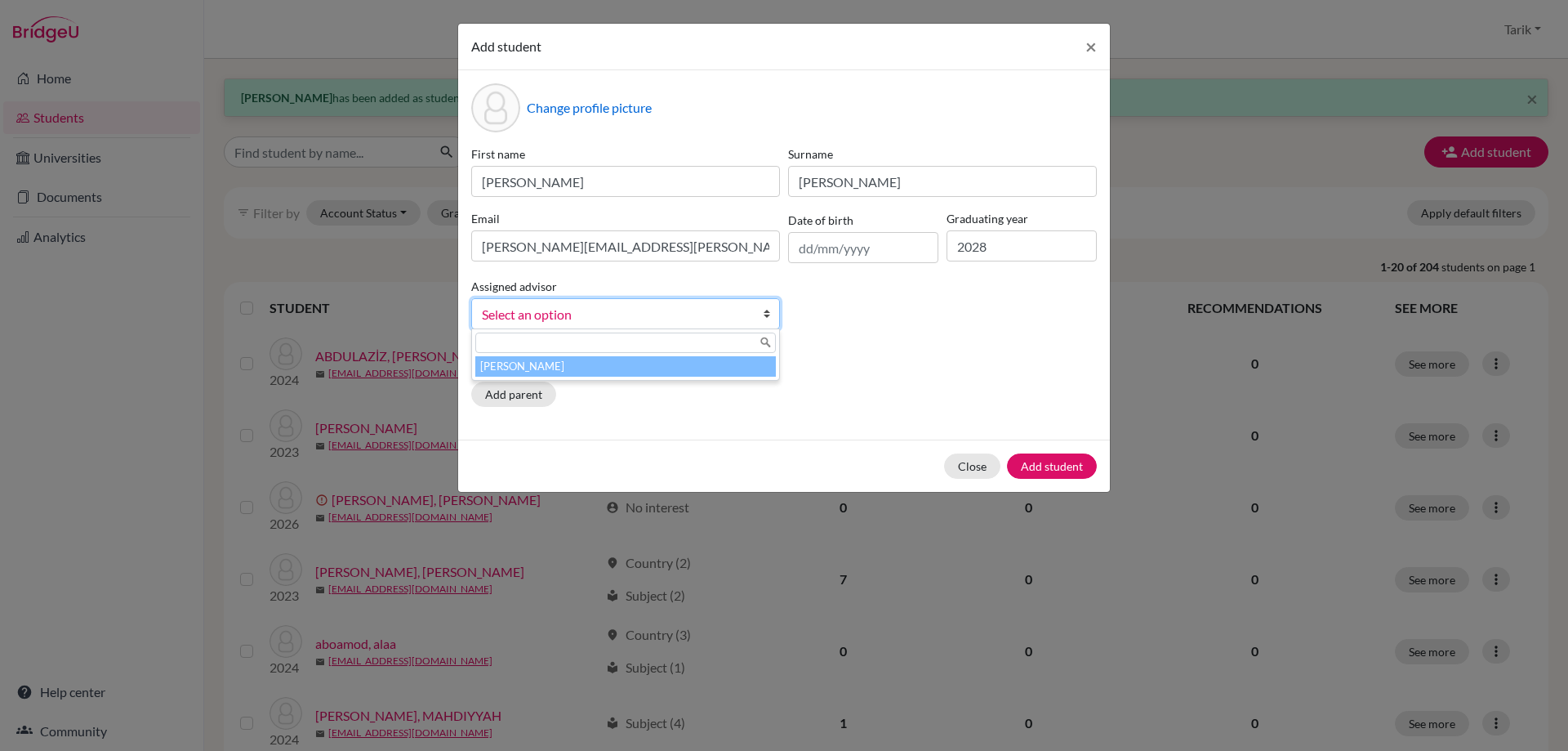
click at [576, 372] on li "[PERSON_NAME]" at bounding box center [626, 366] width 301 height 20
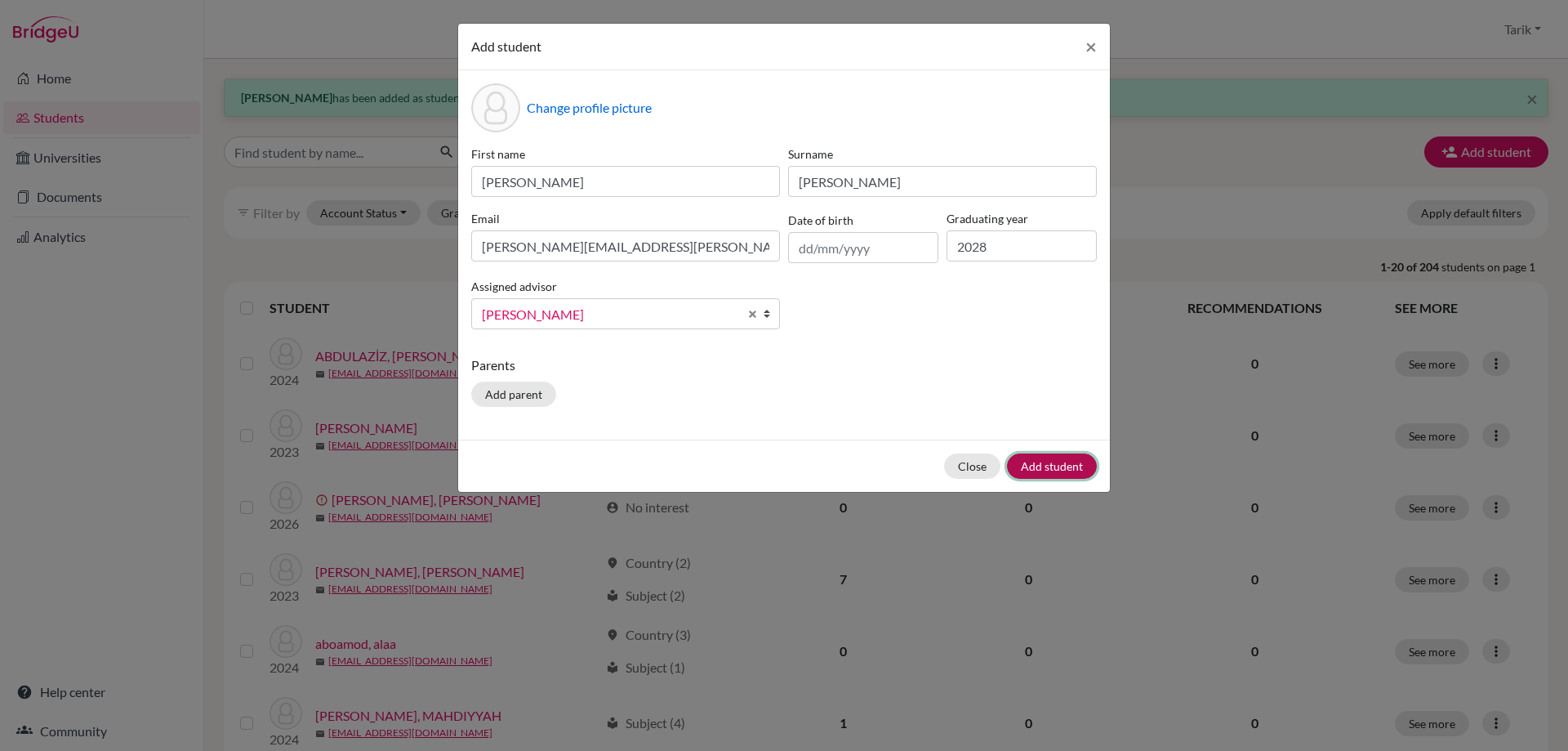
click at [1046, 468] on button "Add student" at bounding box center [1052, 466] width 90 height 25
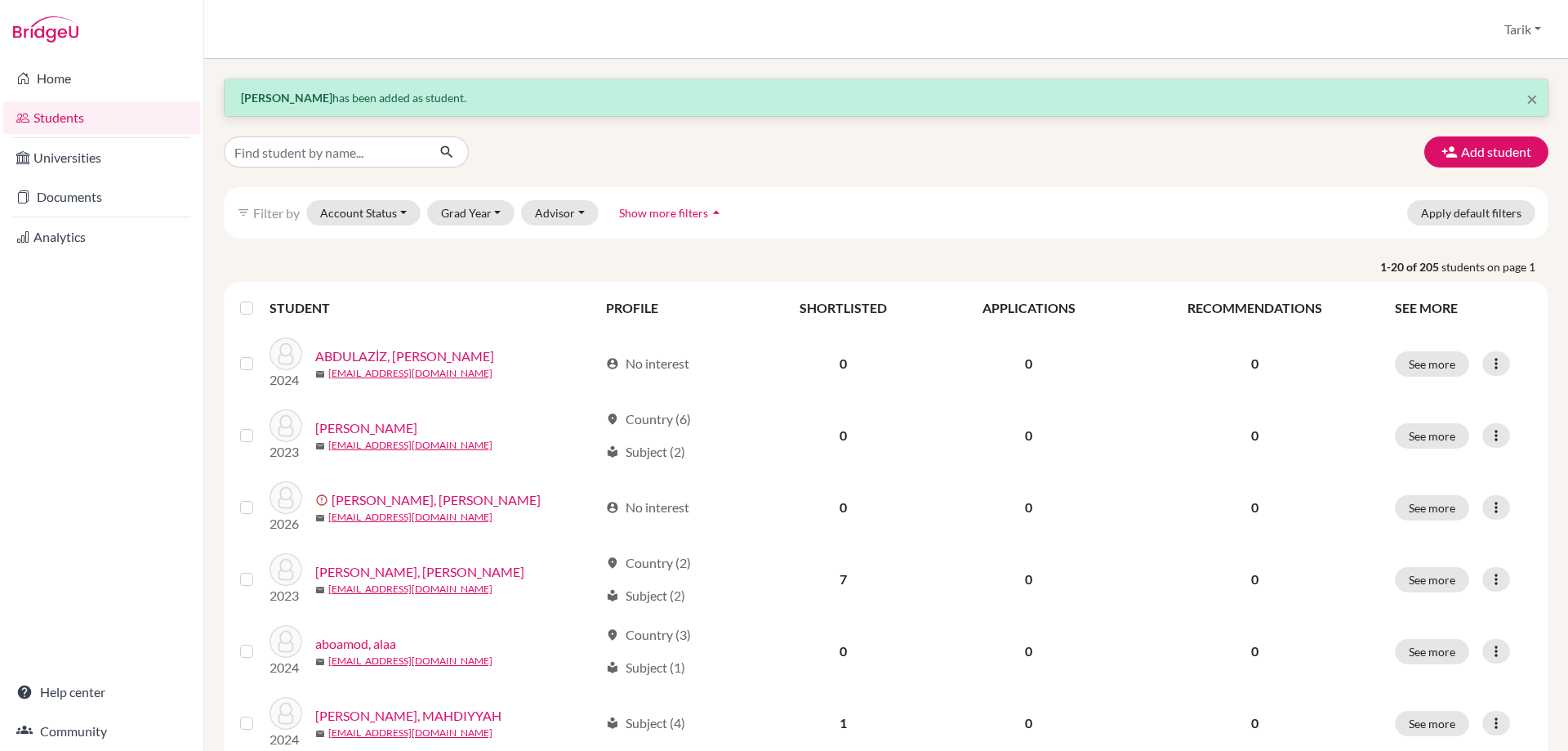
click at [1451, 145] on button "Add student" at bounding box center [1486, 152] width 124 height 31
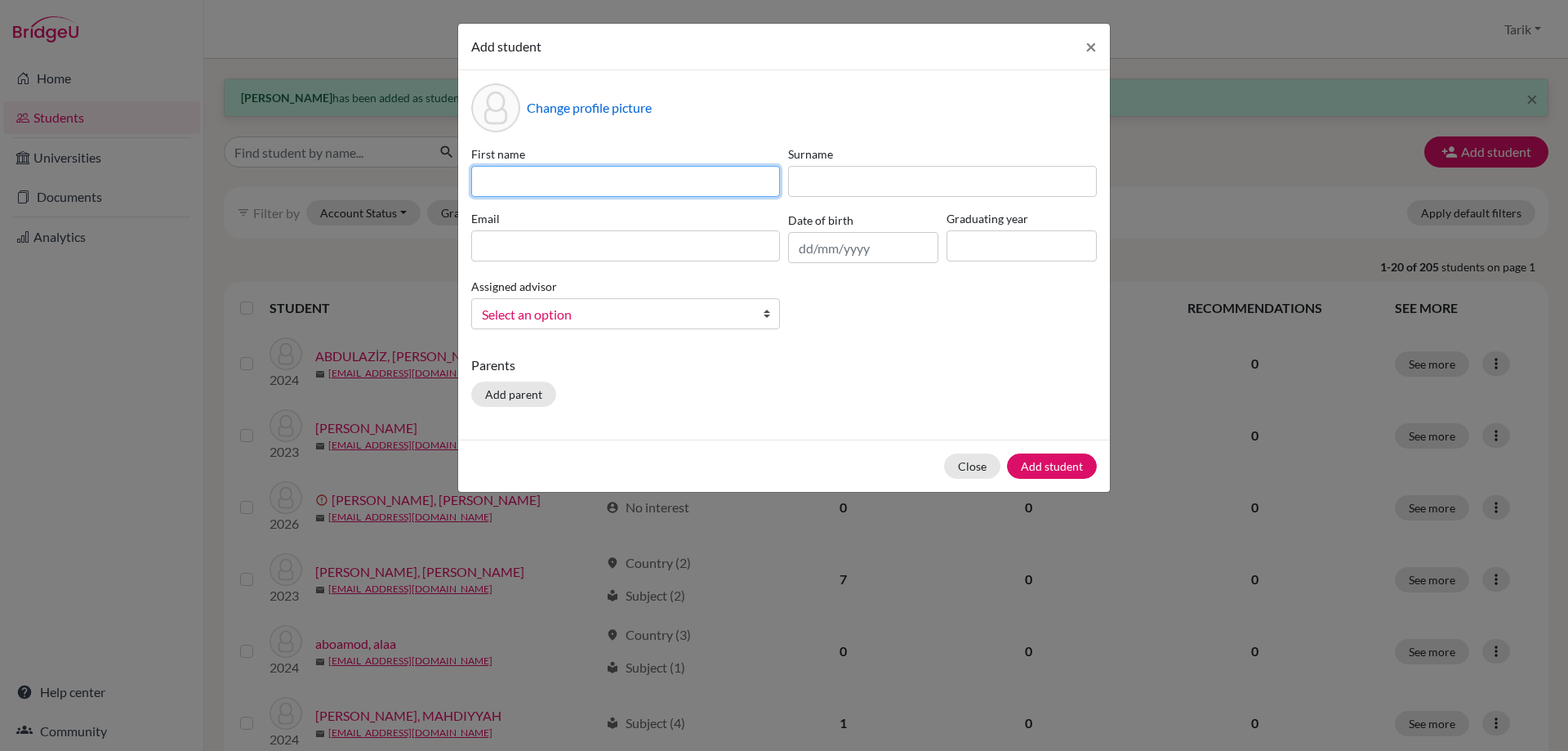
click at [560, 190] on input at bounding box center [626, 181] width 309 height 31
paste input "[PERSON_NAME]"
type input "[PERSON_NAME]"
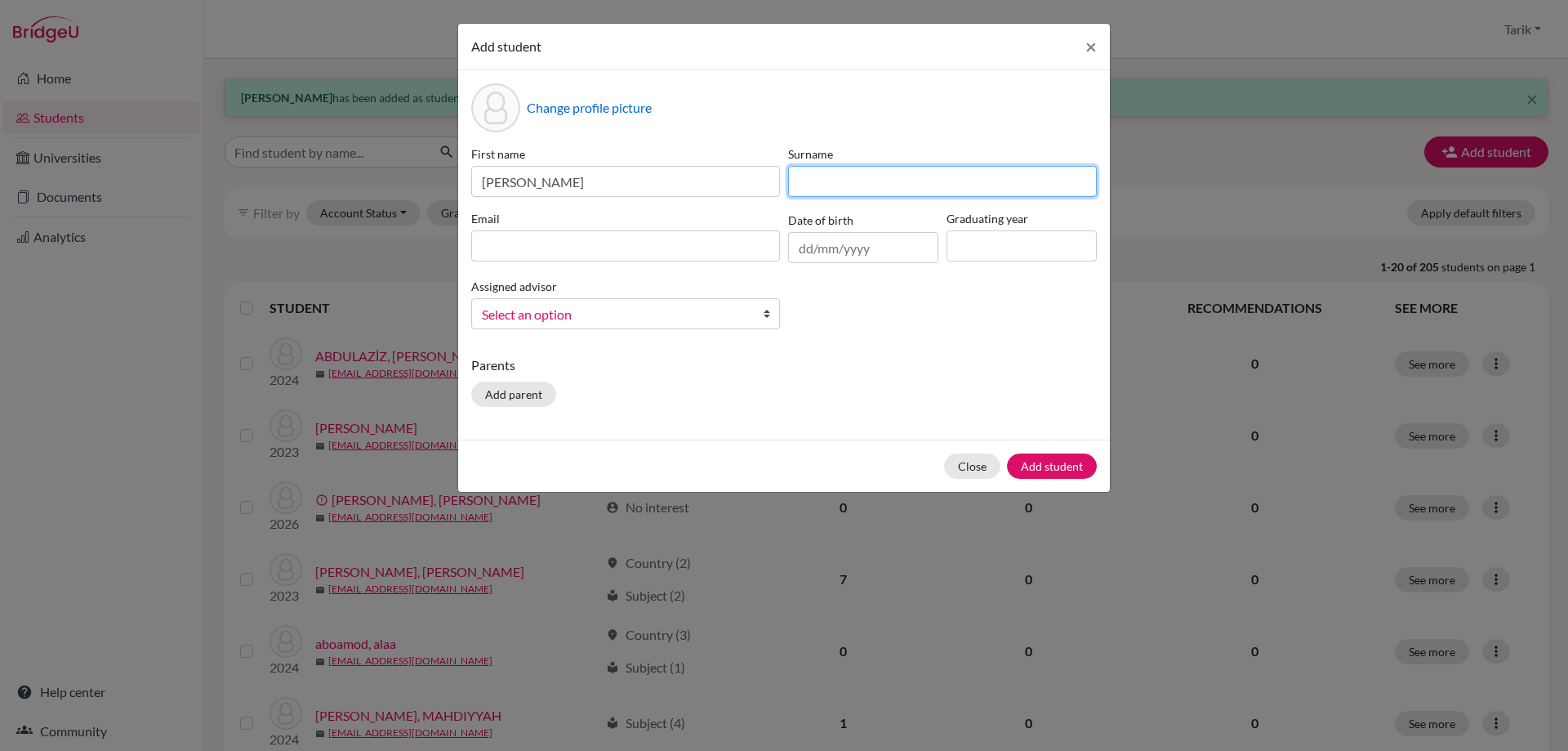
drag, startPoint x: 1014, startPoint y: 184, endPoint x: 948, endPoint y: 165, distance: 68.7
click at [1014, 184] on input at bounding box center [942, 181] width 309 height 31
paste input "[PERSON_NAME]"
type input "[PERSON_NAME]"
drag, startPoint x: 589, startPoint y: 238, endPoint x: 632, endPoint y: 242, distance: 43.2
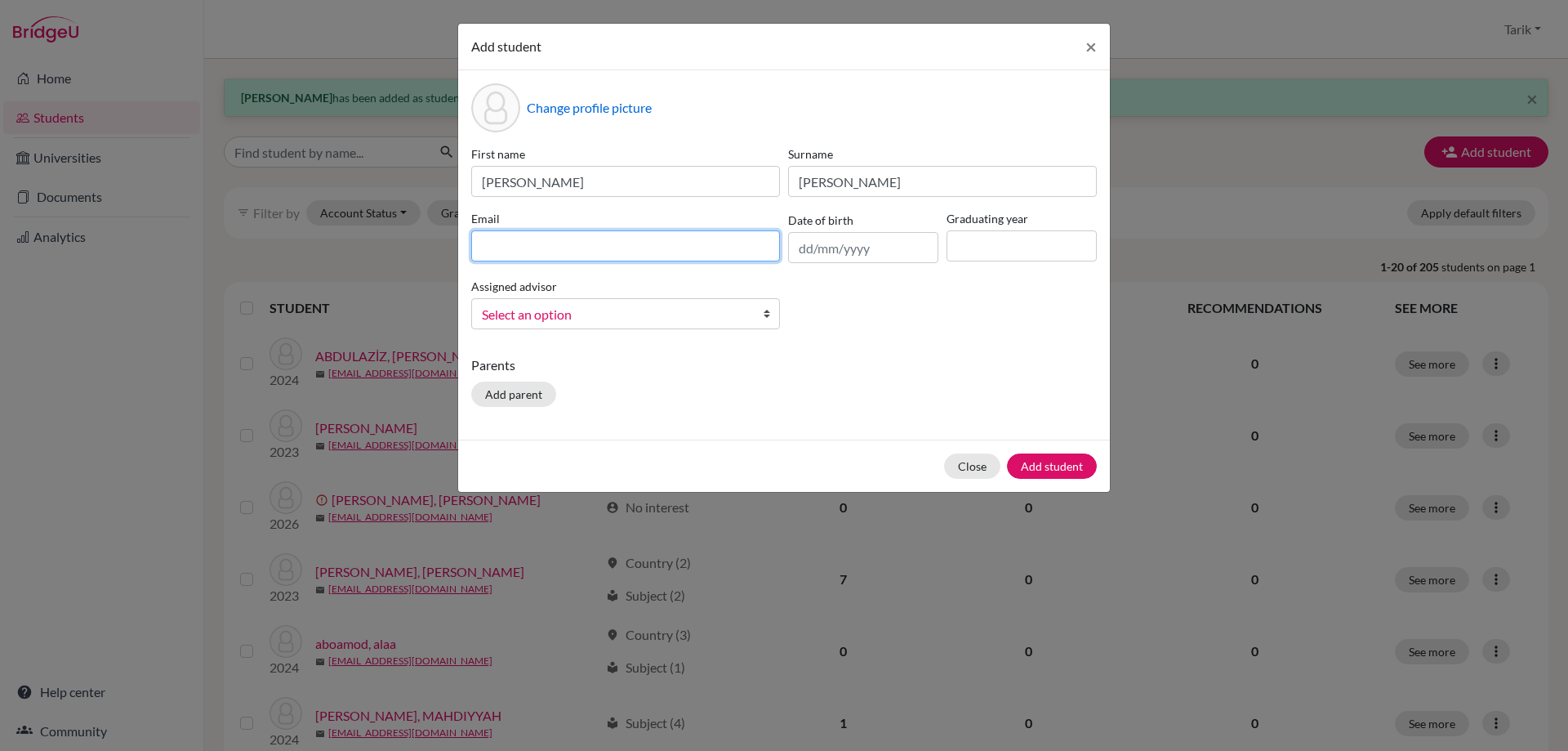
click at [589, 238] on input at bounding box center [626, 245] width 309 height 31
paste input "[PERSON_NAME][EMAIL_ADDRESS][PERSON_NAME][DOMAIN_NAME]"
type input "[PERSON_NAME][EMAIL_ADDRESS][PERSON_NAME][DOMAIN_NAME]"
click at [1036, 255] on input at bounding box center [1022, 245] width 150 height 31
type input "2028"
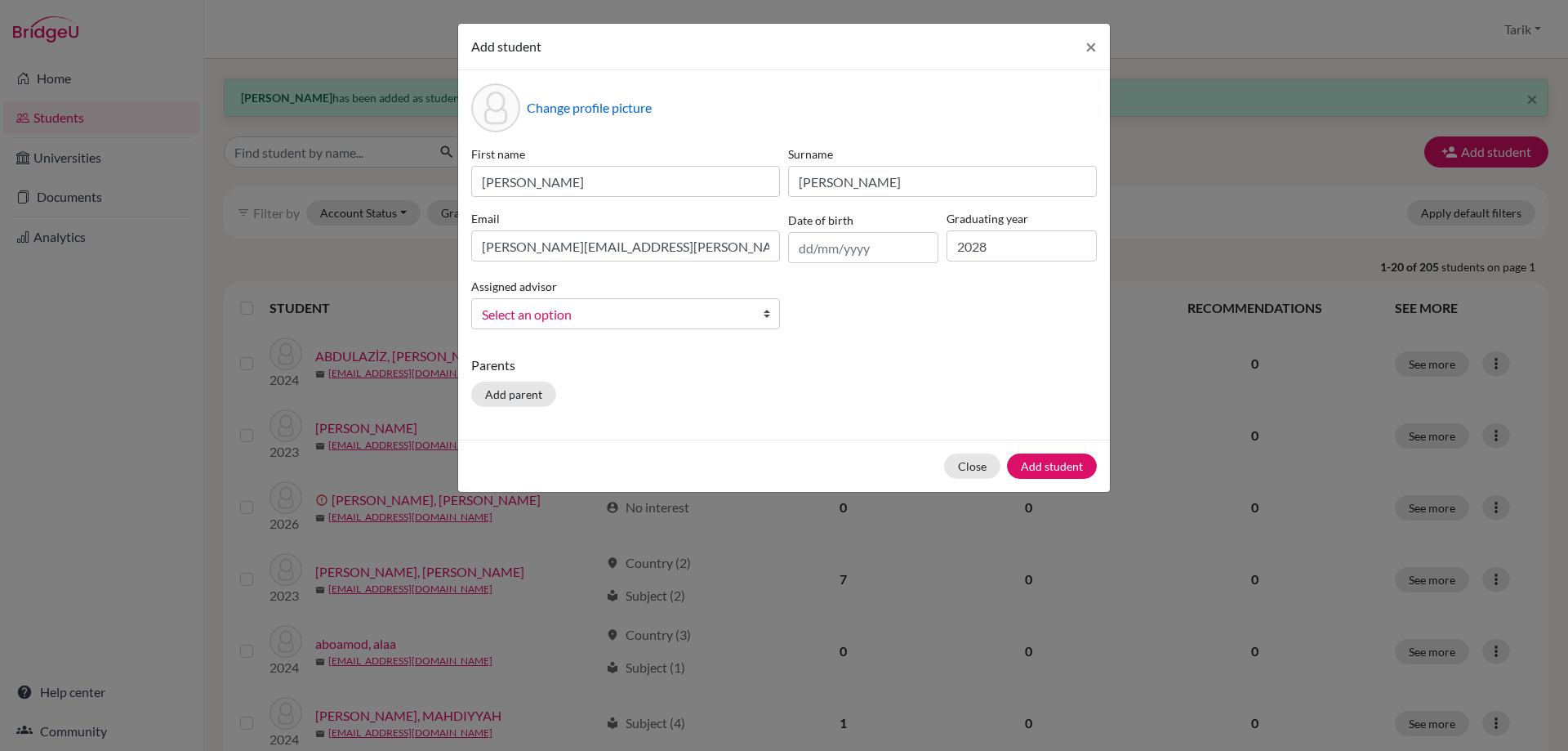
click at [669, 319] on span "Select an option" at bounding box center [615, 314] width 266 height 21
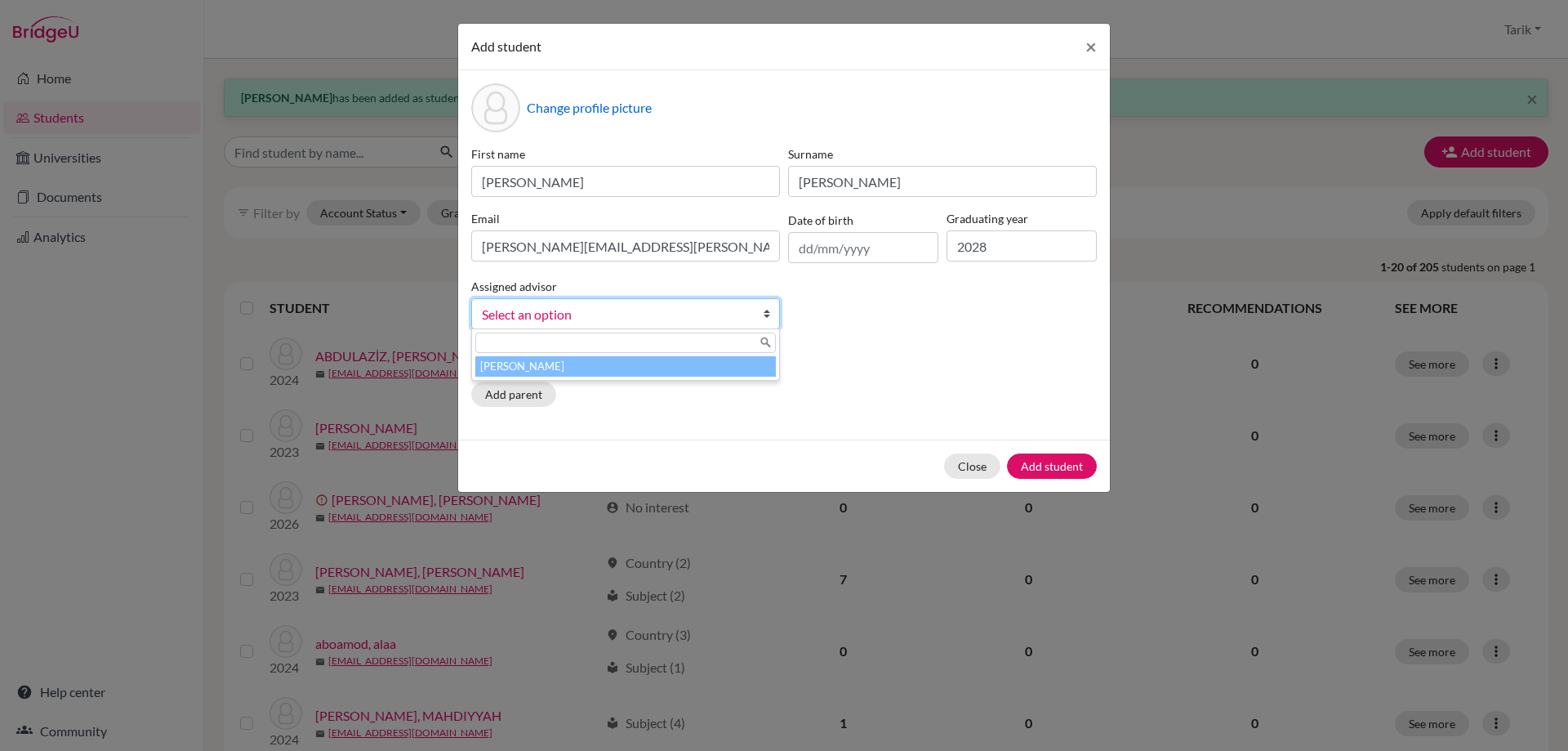
click at [643, 367] on li "[PERSON_NAME]" at bounding box center [626, 366] width 301 height 20
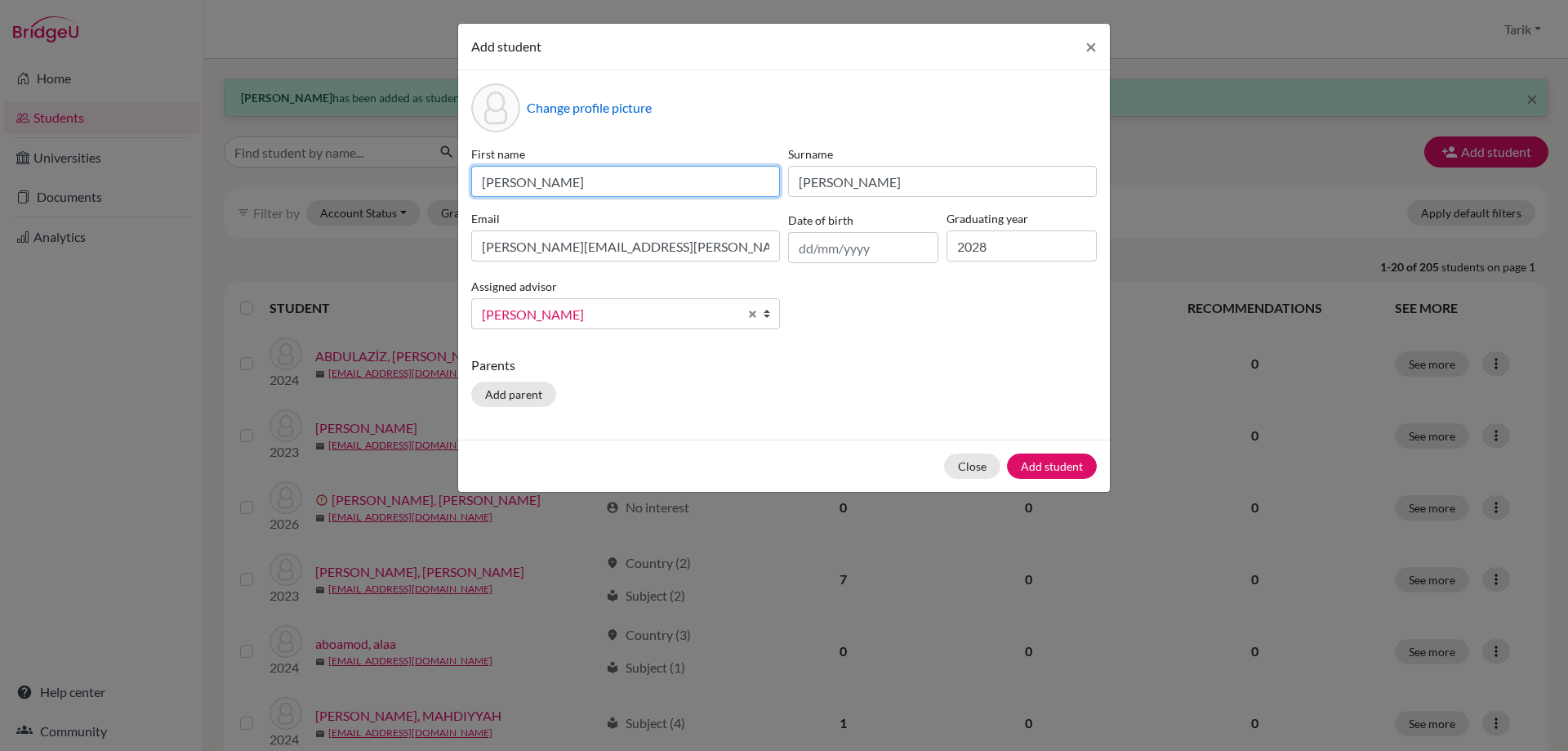
drag, startPoint x: 484, startPoint y: 182, endPoint x: 544, endPoint y: 218, distance: 70.0
click at [486, 182] on input "[PERSON_NAME]" at bounding box center [626, 181] width 309 height 31
type input "[PERSON_NAME]"
click at [1042, 444] on div "Close Add student" at bounding box center [784, 466] width 652 height 52
click at [1051, 457] on button "Add student" at bounding box center [1052, 466] width 90 height 25
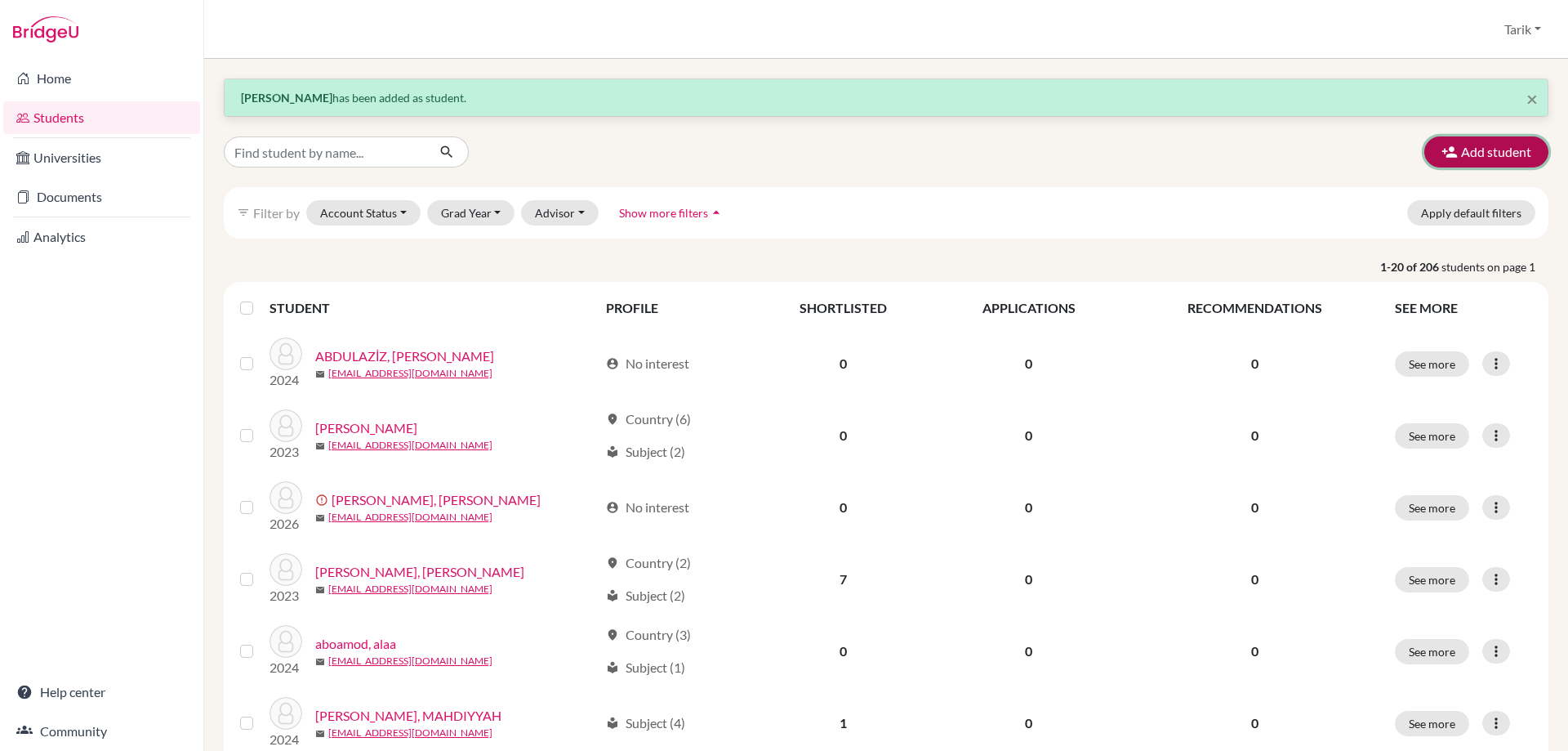
click at [1479, 154] on button "Add student" at bounding box center [1486, 152] width 124 height 31
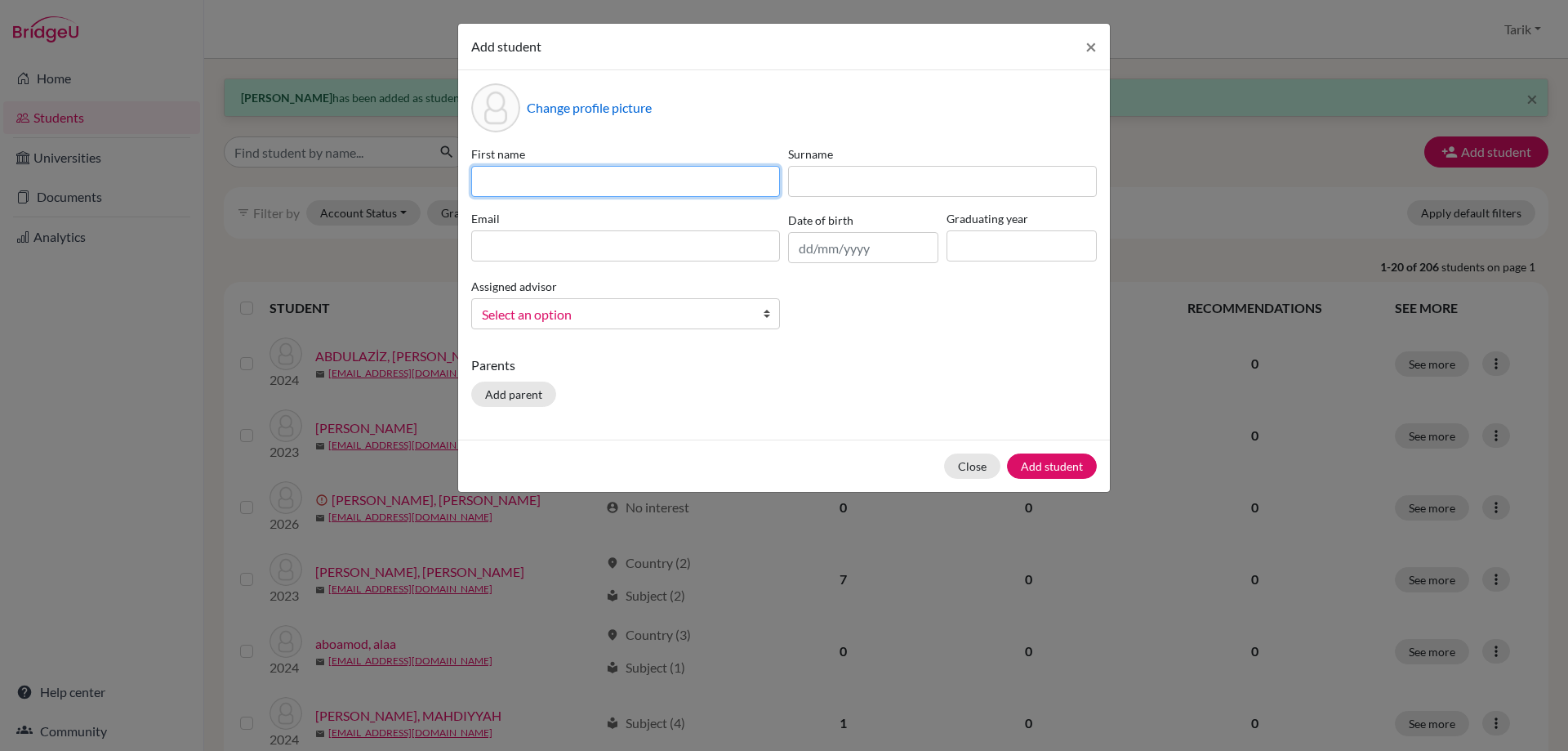
click at [635, 184] on input at bounding box center [626, 181] width 309 height 31
paste input "[PERSON_NAME]"
type input "[PERSON_NAME]"
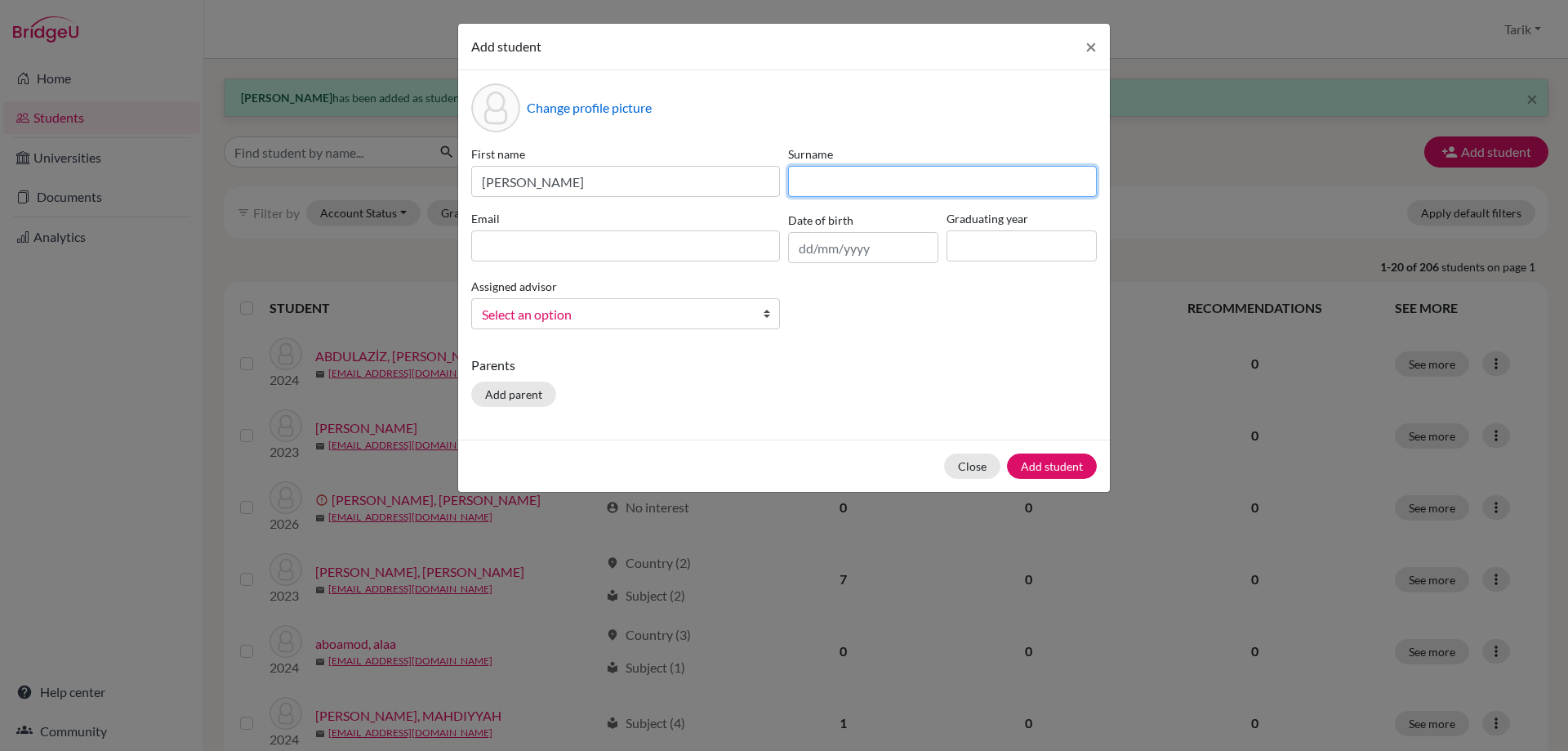
click at [889, 191] on input at bounding box center [942, 181] width 309 height 31
paste input "MUKANULY"
type input "MUKANULY"
drag, startPoint x: 622, startPoint y: 239, endPoint x: 582, endPoint y: 228, distance: 41.5
click at [622, 240] on input at bounding box center [626, 245] width 309 height 31
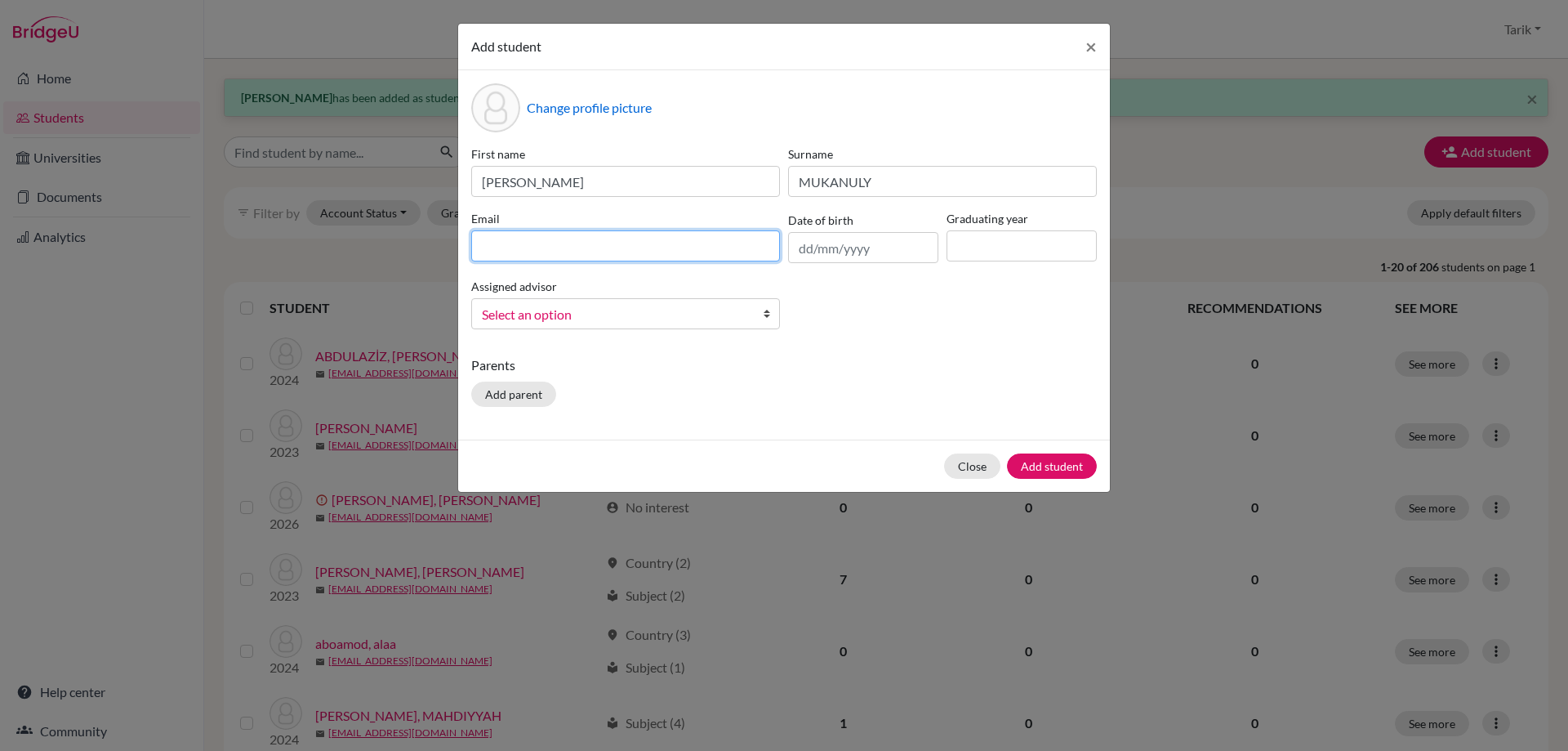
click at [544, 250] on input at bounding box center [626, 245] width 309 height 31
paste input "[EMAIL_ADDRESS][DOMAIN_NAME]"
type input "[EMAIL_ADDRESS][DOMAIN_NAME]"
drag, startPoint x: 976, startPoint y: 255, endPoint x: 980, endPoint y: 262, distance: 8.1
click at [976, 255] on input at bounding box center [1022, 245] width 150 height 31
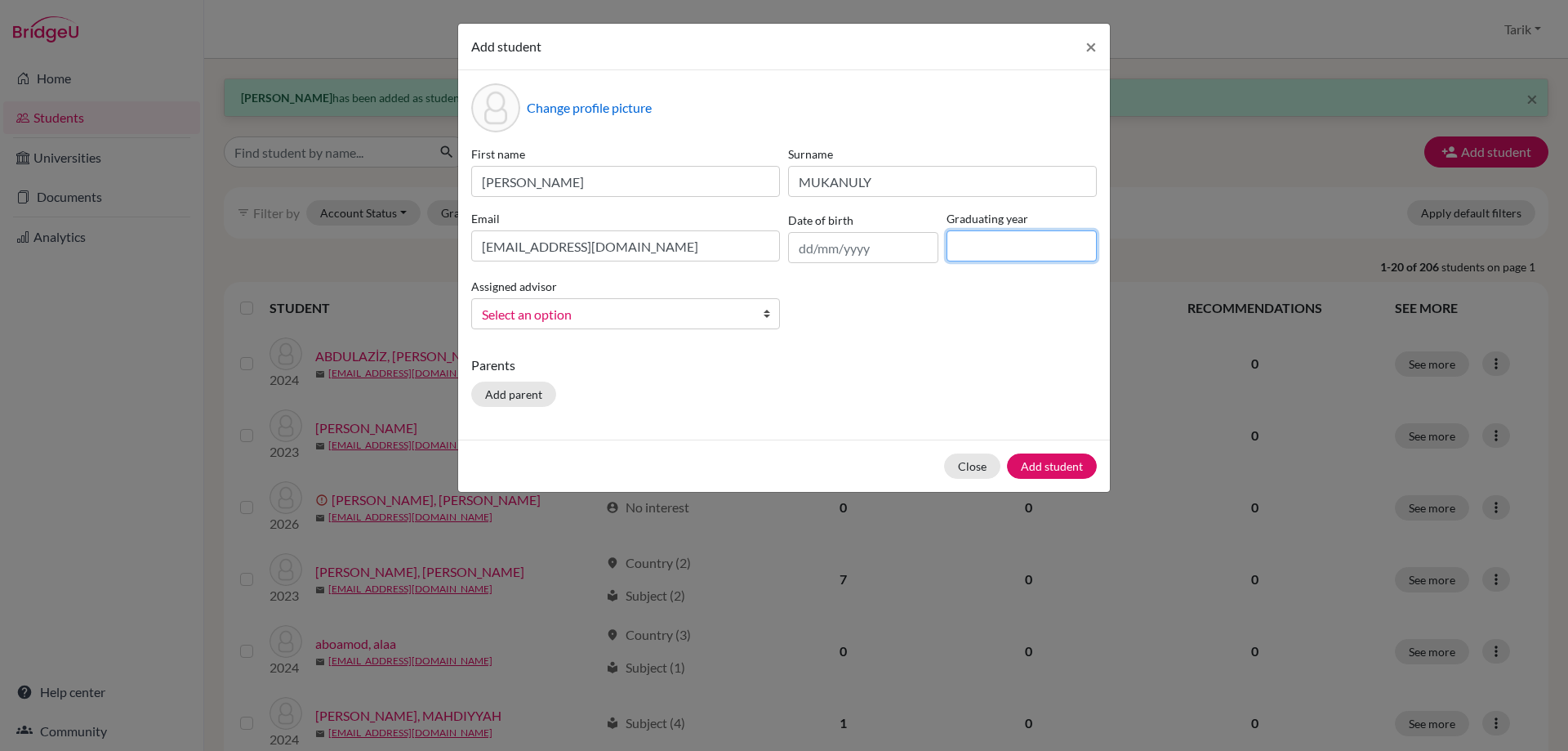
type input "2028"
click at [710, 301] on link "Select an option" at bounding box center [626, 313] width 309 height 31
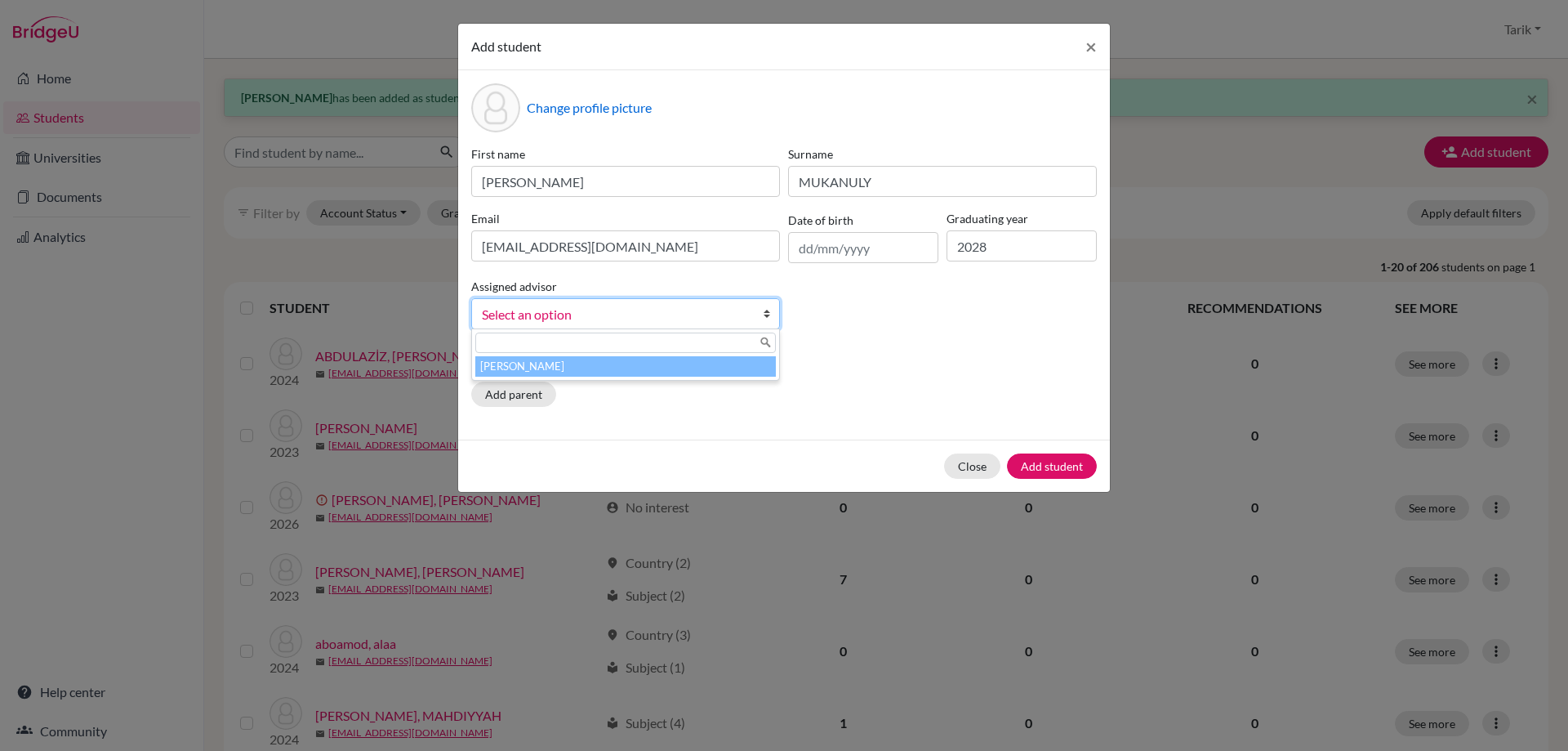
click at [565, 361] on li "[PERSON_NAME]" at bounding box center [626, 366] width 301 height 20
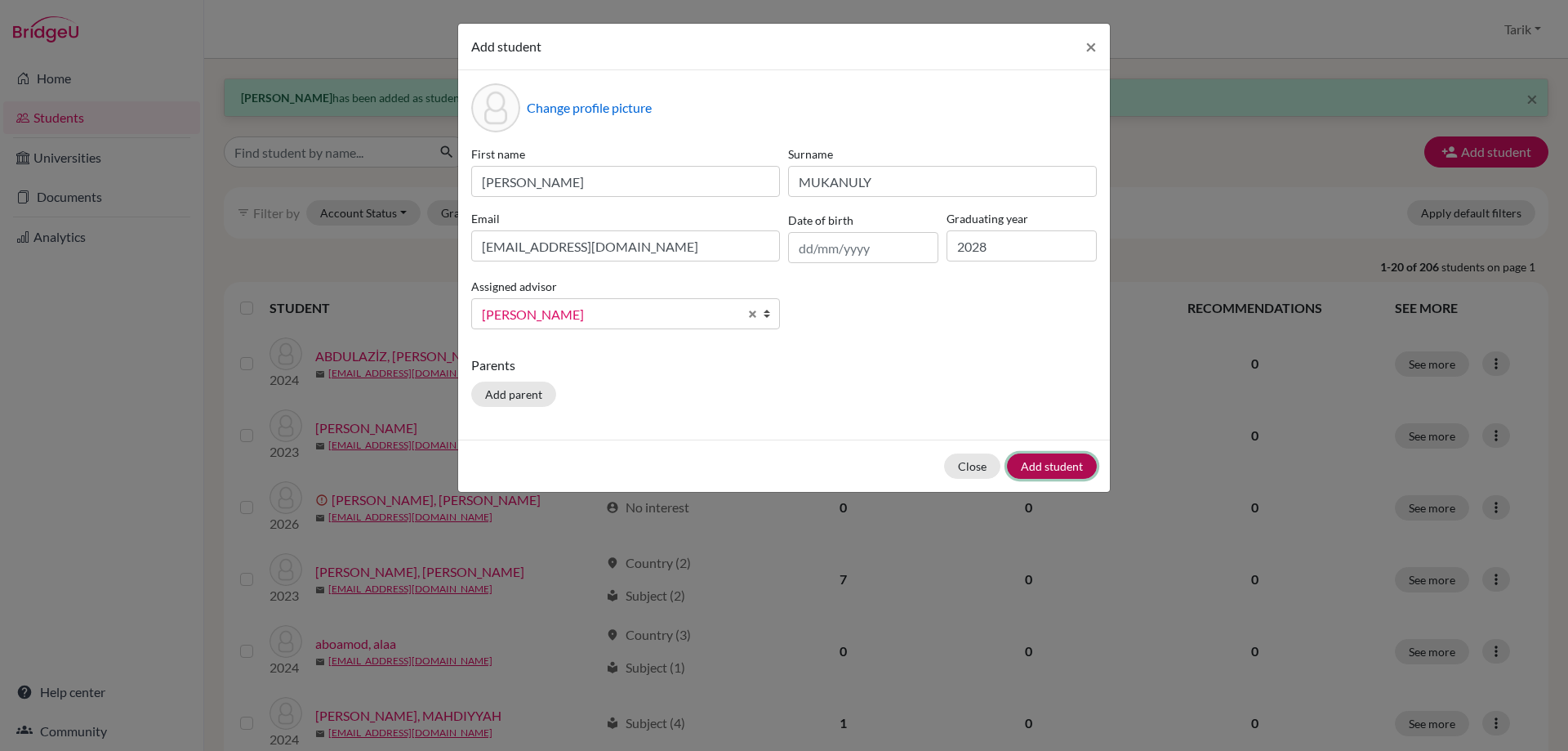
click at [1079, 462] on button "Add student" at bounding box center [1052, 466] width 90 height 25
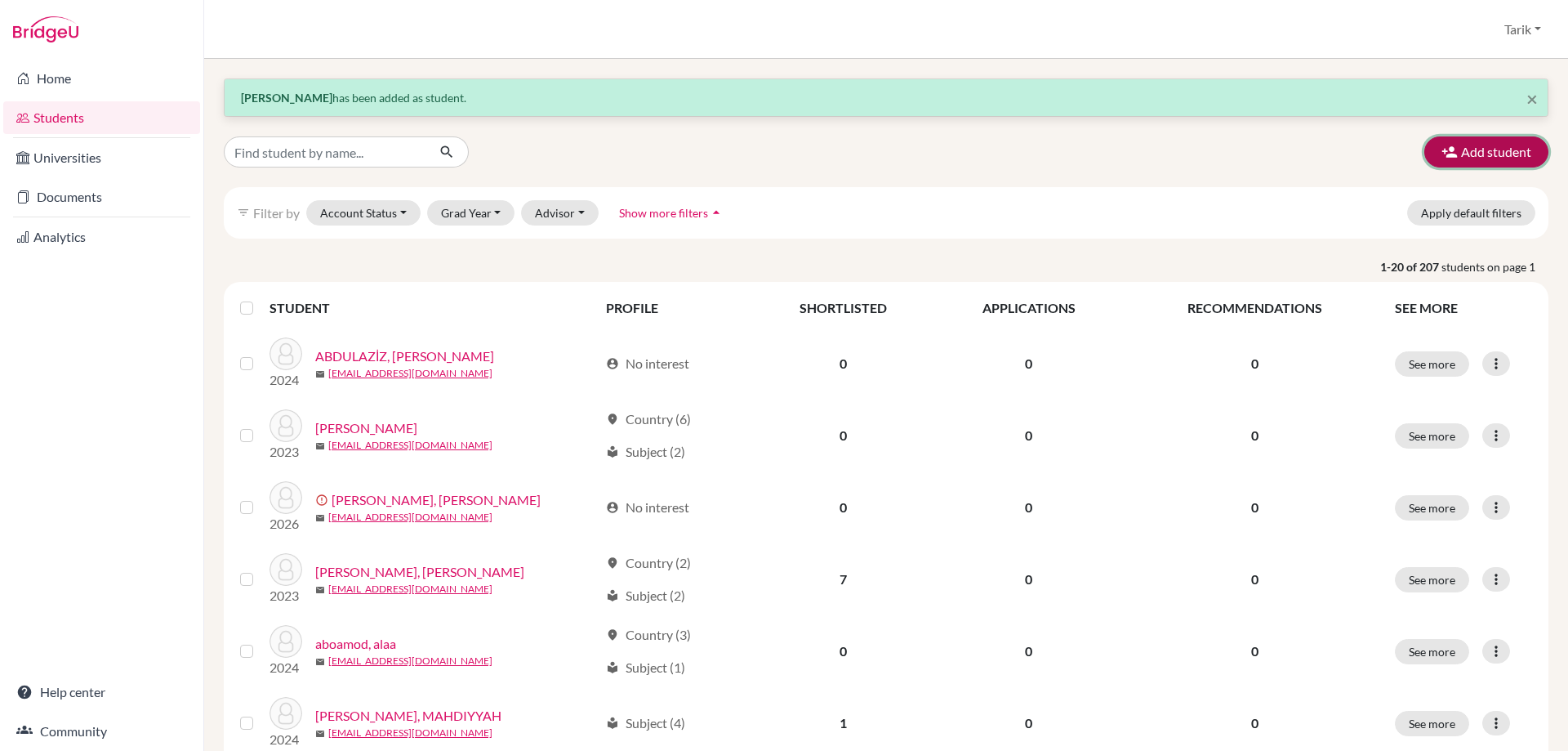
click at [1494, 157] on button "Add student" at bounding box center [1486, 152] width 124 height 31
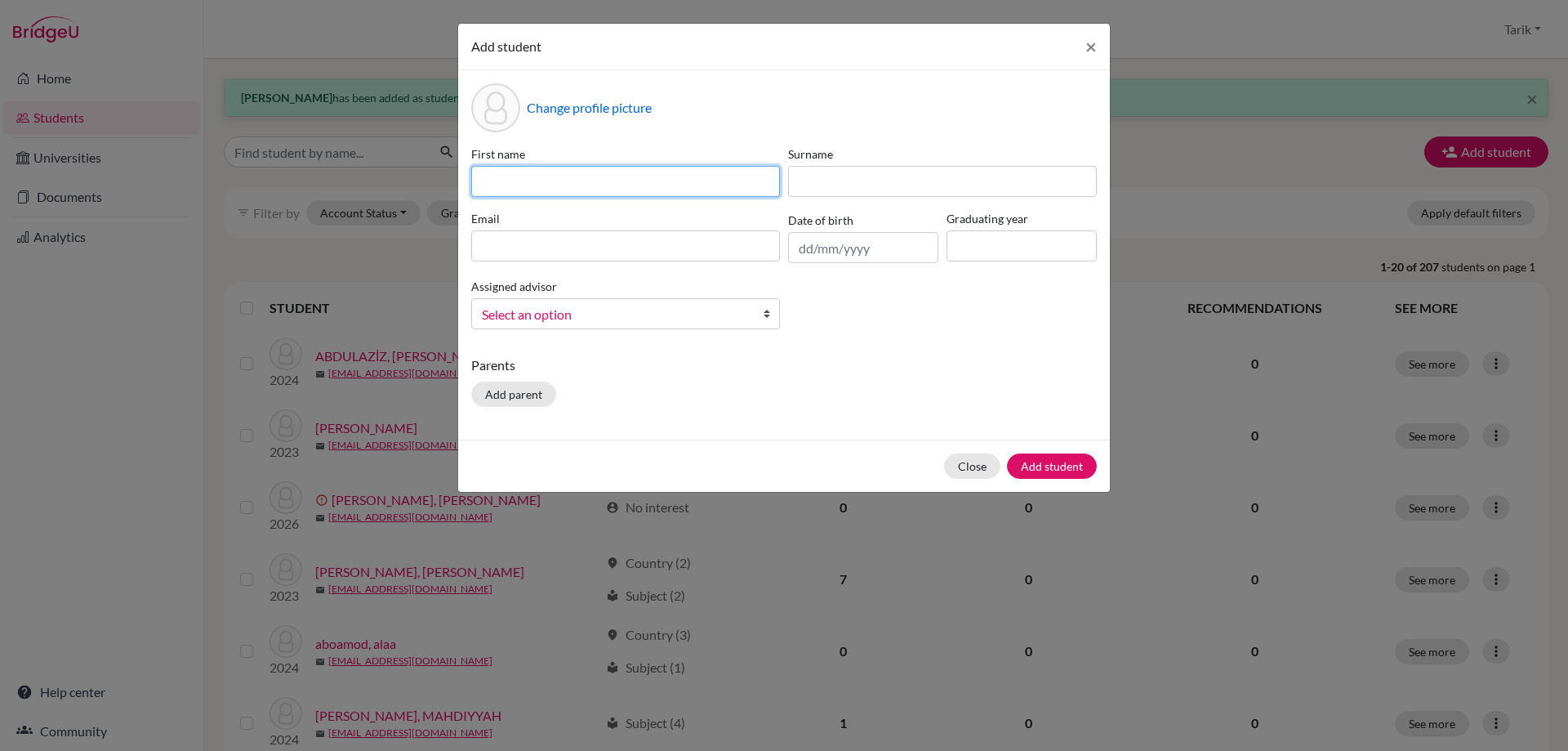
click at [575, 184] on input at bounding box center [626, 181] width 309 height 31
paste input "[PERSON_NAME]"
type input "[PERSON_NAME]"
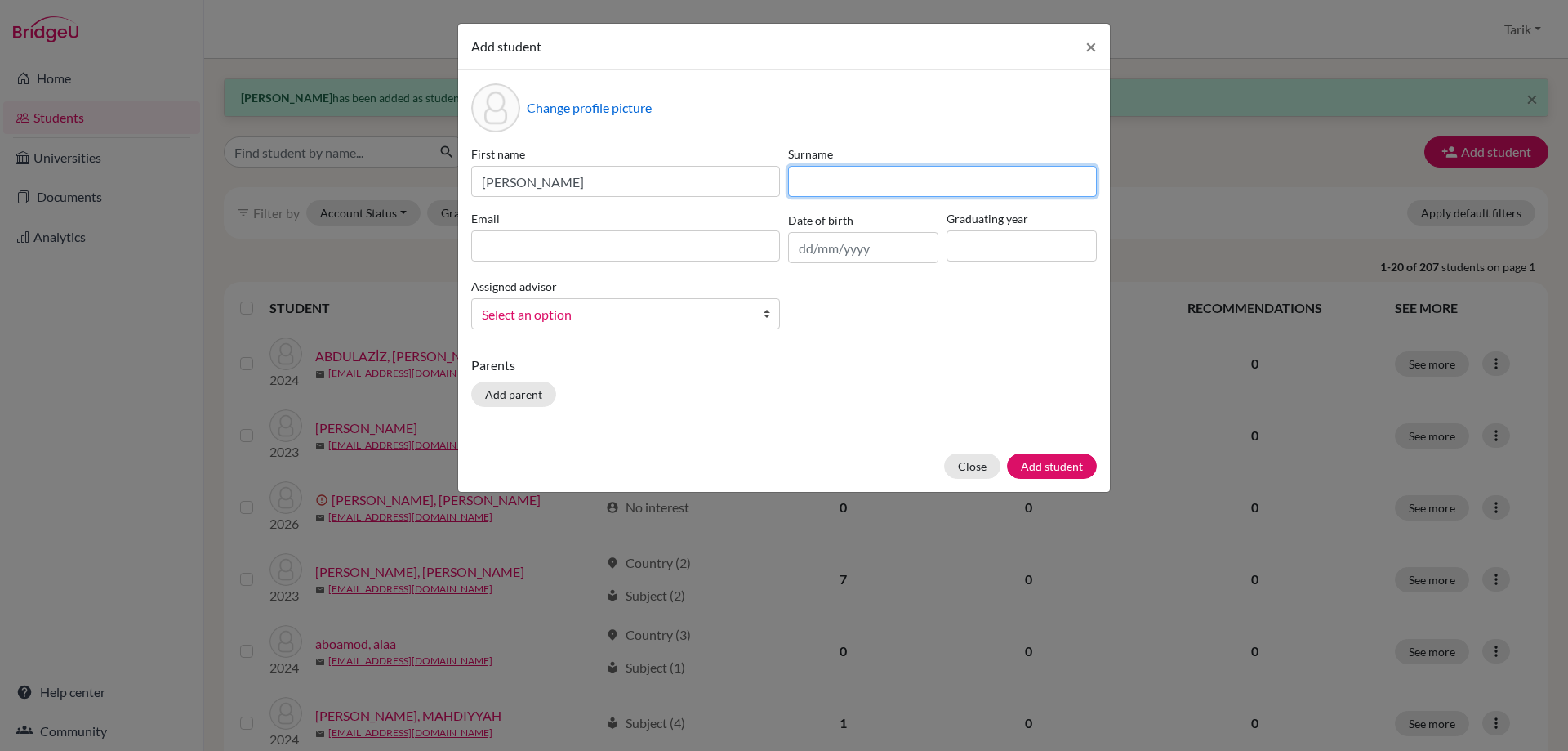
click at [850, 185] on input at bounding box center [942, 181] width 309 height 31
paste input "ŞAFAK"
type input "ŞAFAK"
click at [643, 242] on input at bounding box center [626, 245] width 309 height 31
paste input "[PERSON_NAME][EMAIL_ADDRESS][DOMAIN_NAME]"
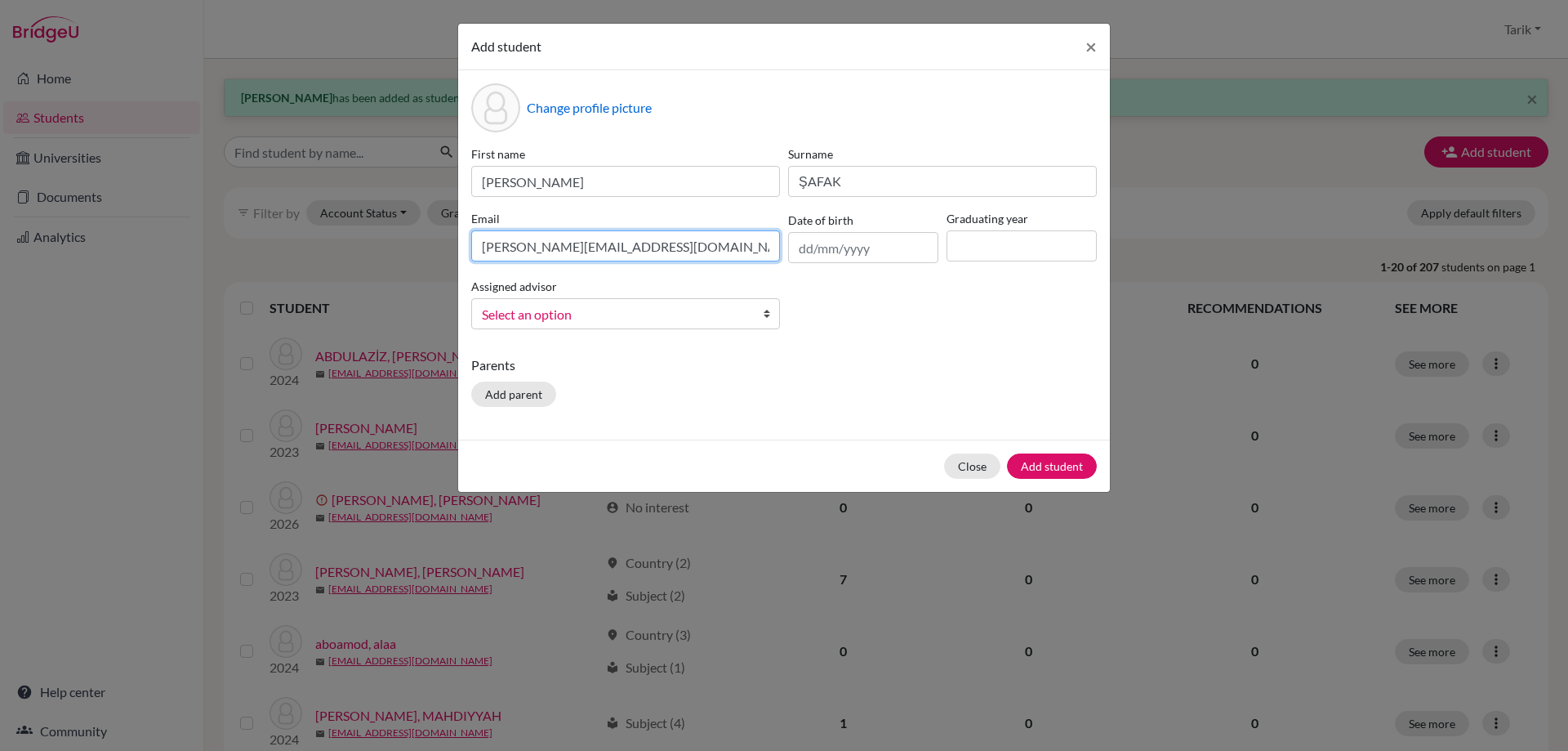
type input "[PERSON_NAME][EMAIL_ADDRESS][DOMAIN_NAME]"
drag, startPoint x: 949, startPoint y: 245, endPoint x: 960, endPoint y: 246, distance: 11.0
click at [949, 245] on input at bounding box center [1022, 245] width 150 height 31
type input "2028"
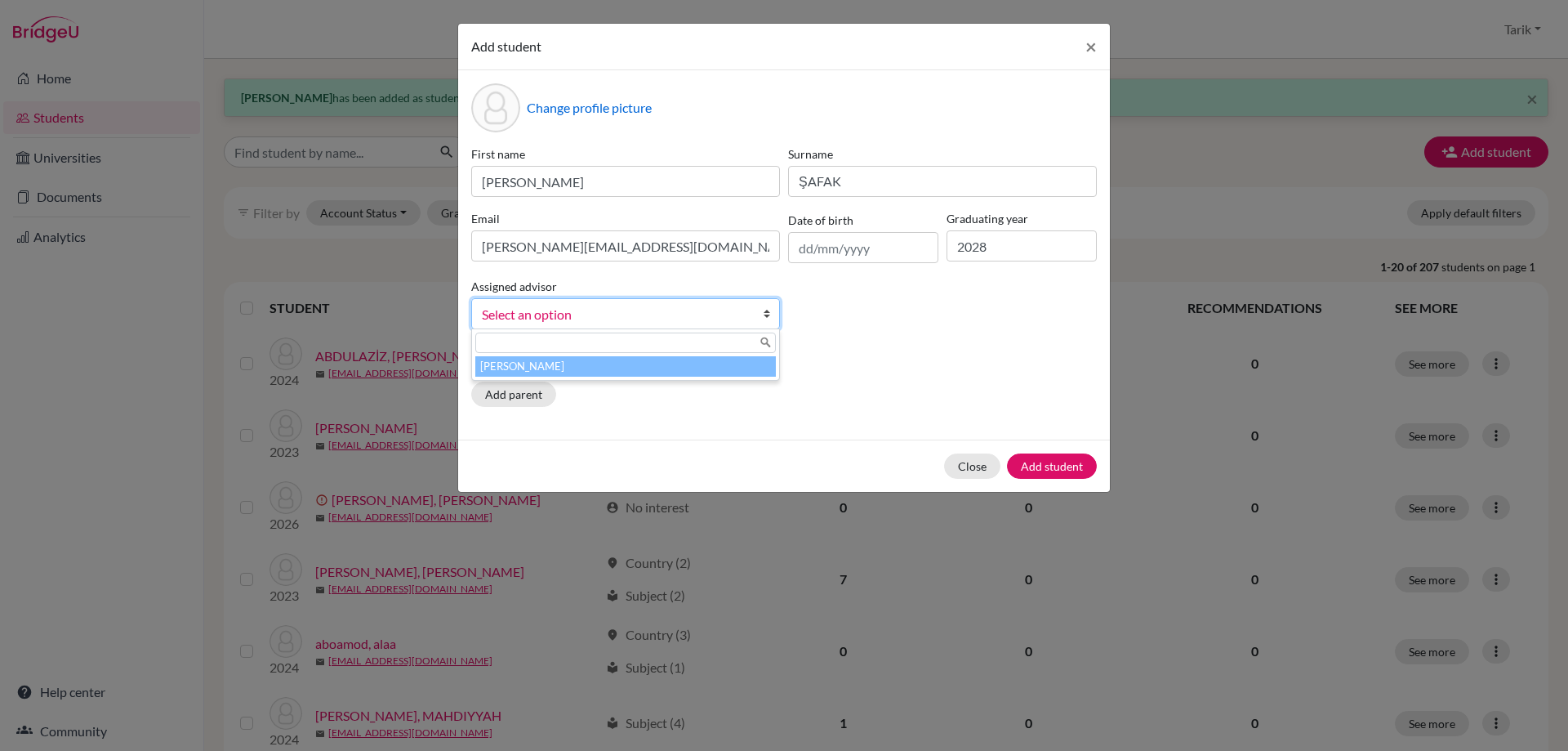
click at [635, 318] on span "Select an option" at bounding box center [615, 314] width 266 height 21
click at [604, 362] on li "[PERSON_NAME]" at bounding box center [626, 366] width 301 height 20
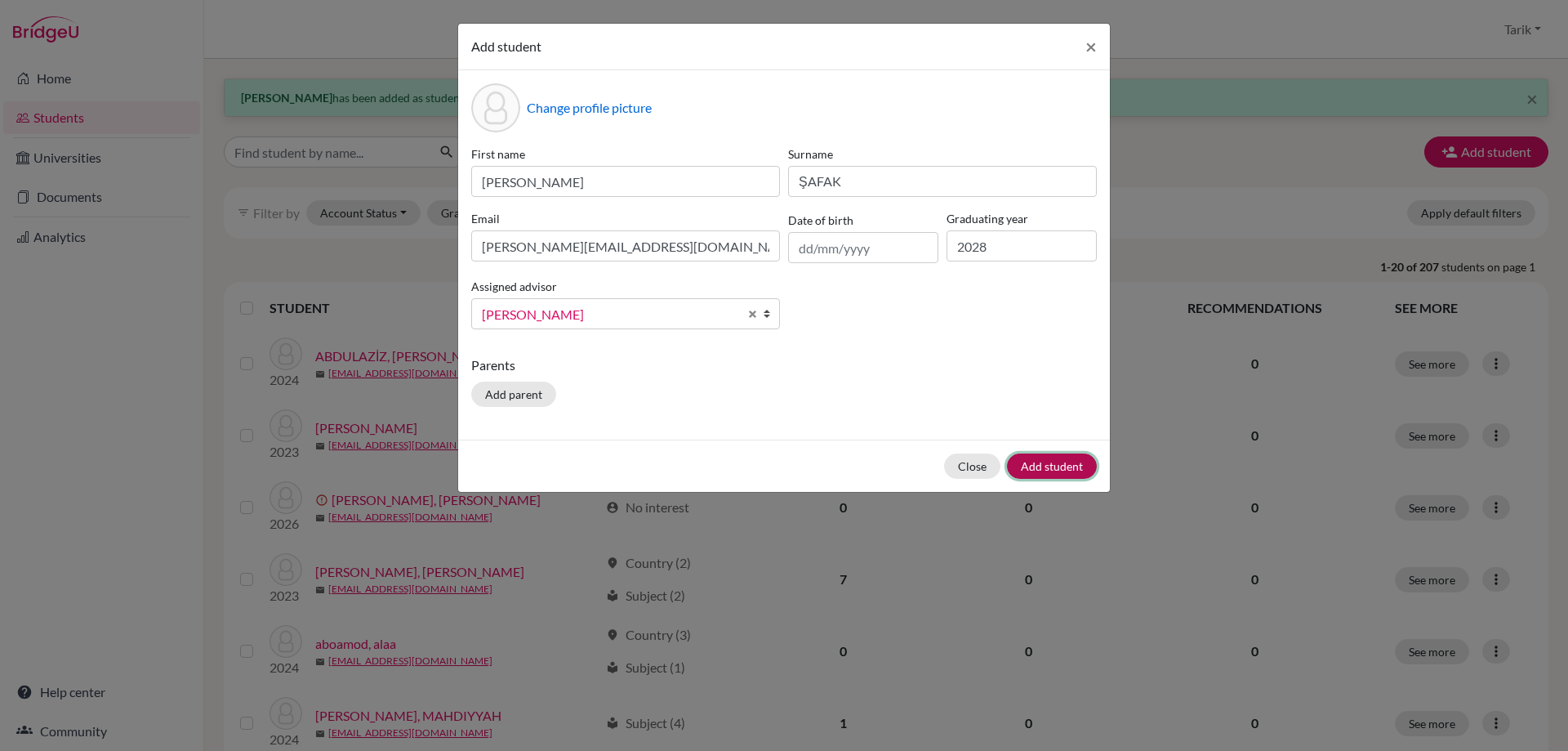
click at [1086, 473] on button "Add student" at bounding box center [1052, 466] width 90 height 25
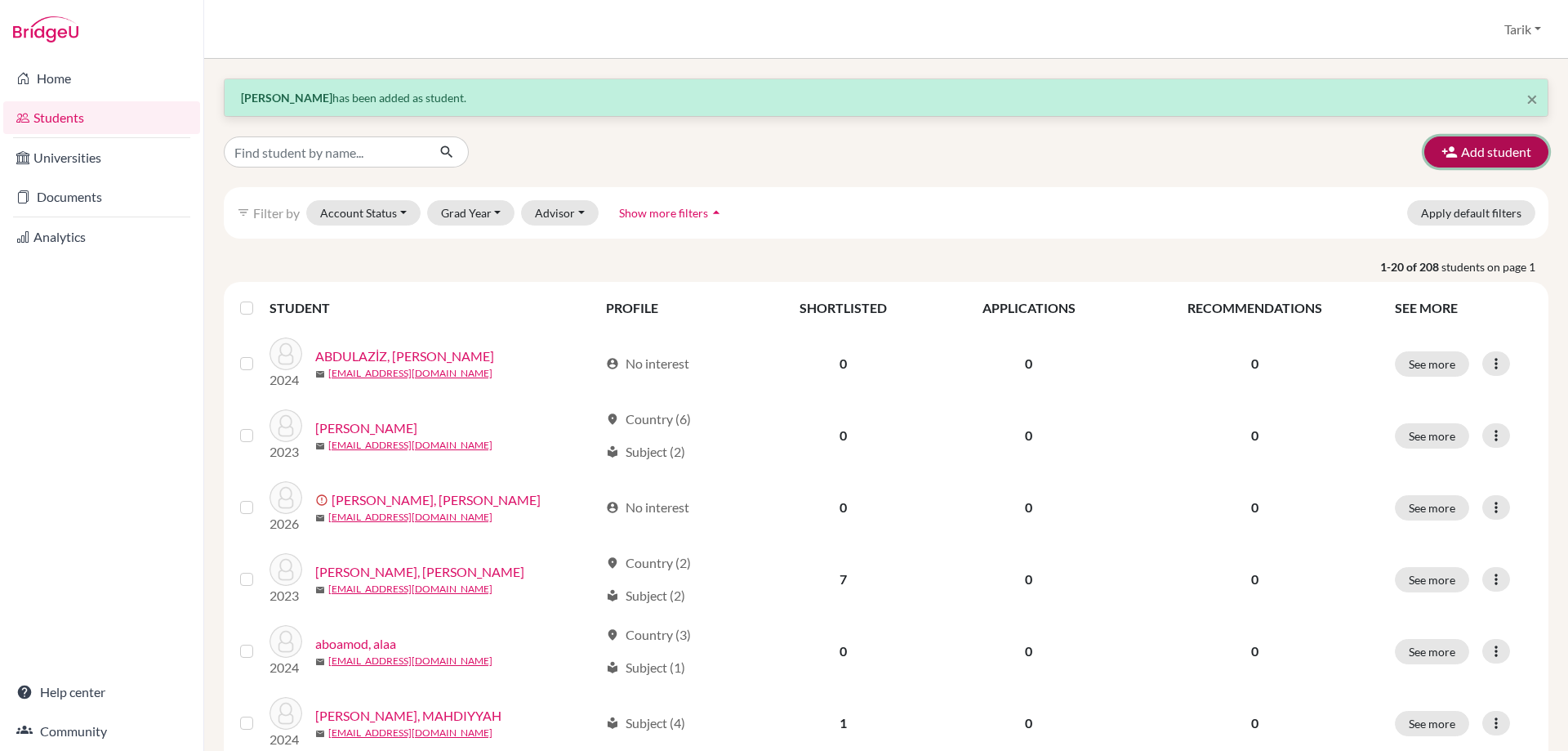
click at [1495, 150] on button "Add student" at bounding box center [1486, 152] width 124 height 31
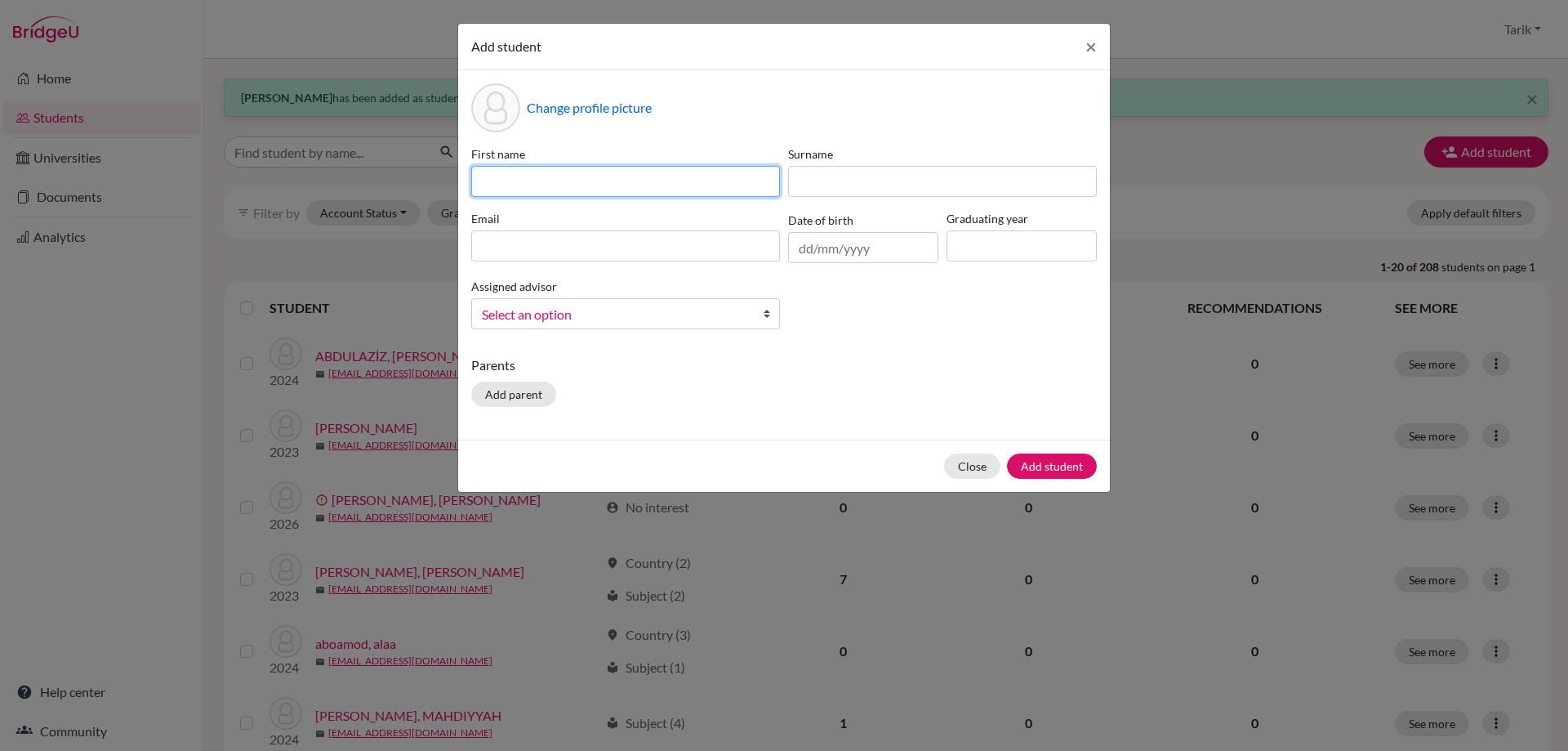
click at [605, 194] on input at bounding box center [626, 181] width 309 height 31
paste input "[PERSON_NAME]"
type input "[PERSON_NAME]"
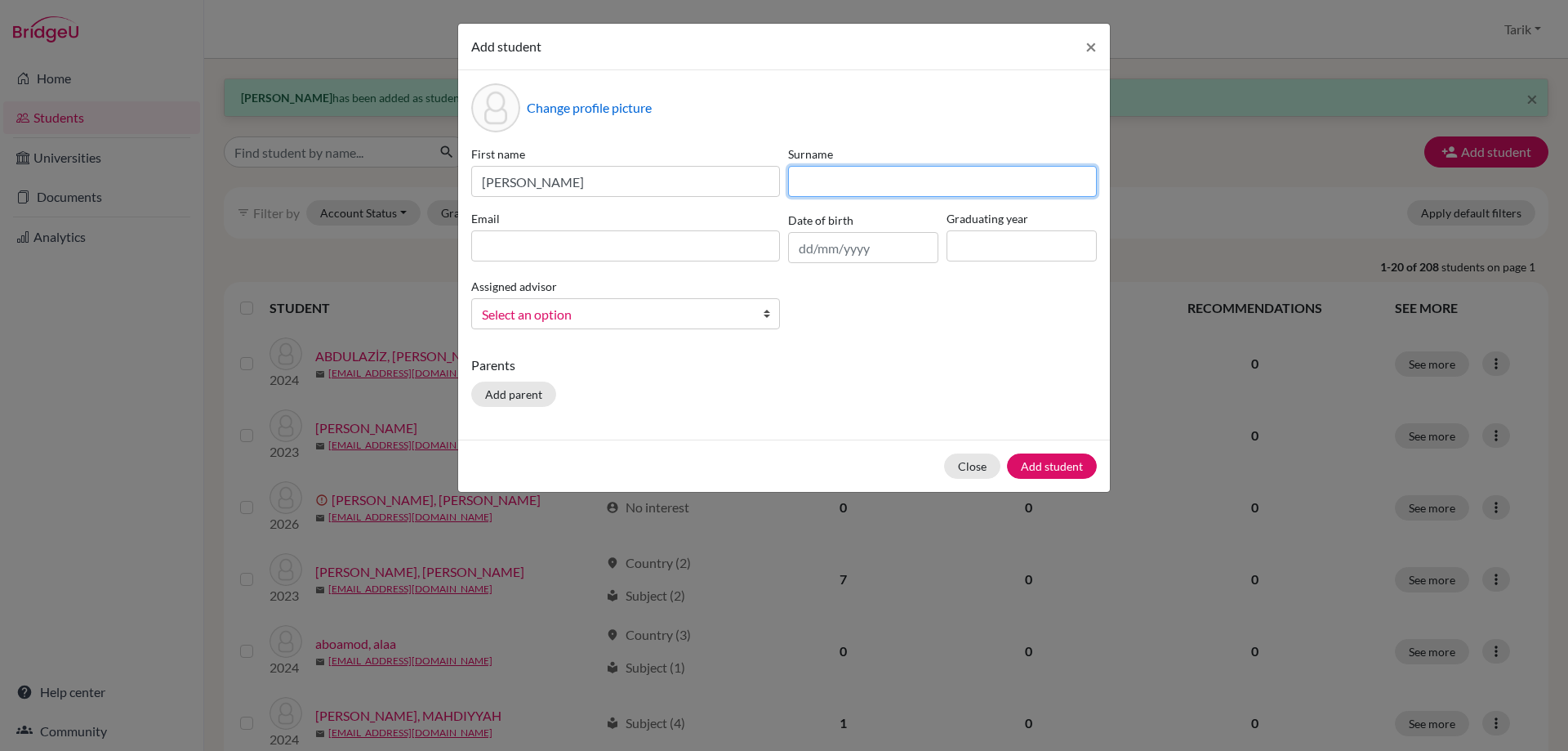
click at [912, 189] on input at bounding box center [942, 181] width 309 height 31
paste input "BADGHAISH"
type input "BADGHAISH"
click at [1011, 238] on input at bounding box center [1022, 245] width 150 height 31
type input "2028"
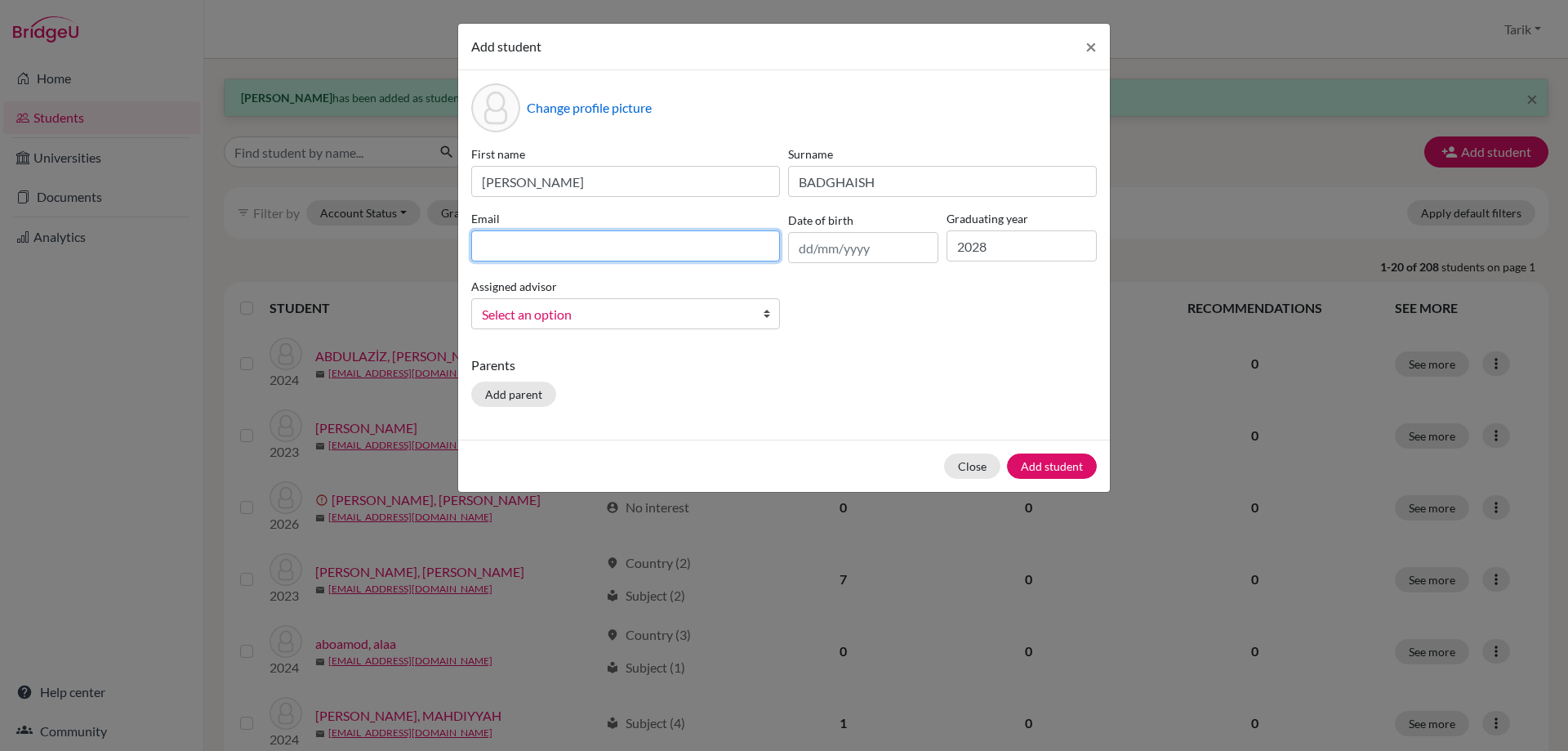
click at [643, 243] on input at bounding box center [626, 245] width 309 height 31
paste input "[EMAIL_ADDRESS][DOMAIN_NAME]"
type input "[EMAIL_ADDRESS][DOMAIN_NAME]"
click at [602, 310] on span "Select an option" at bounding box center [615, 314] width 266 height 21
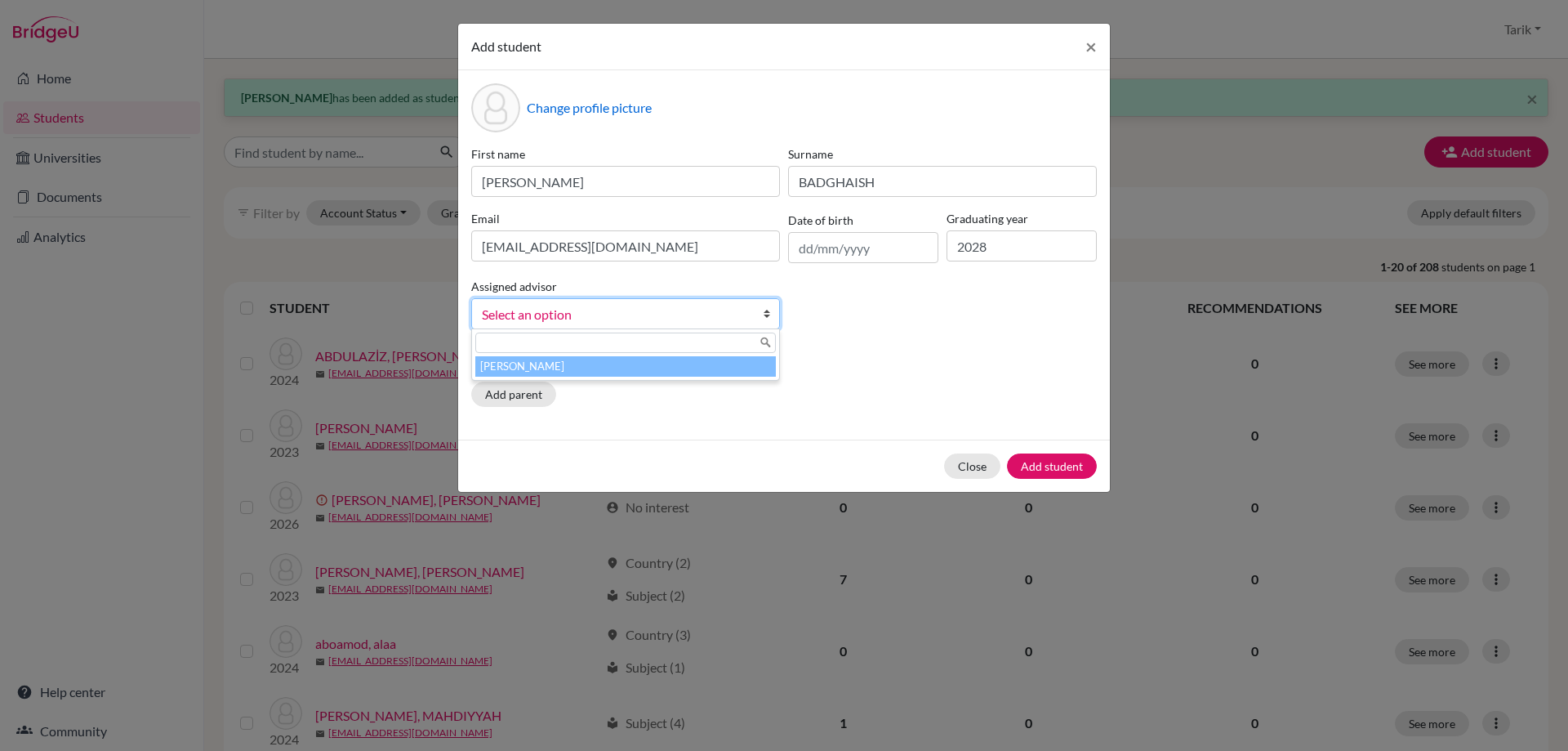
click at [595, 359] on li "[PERSON_NAME]" at bounding box center [626, 366] width 301 height 20
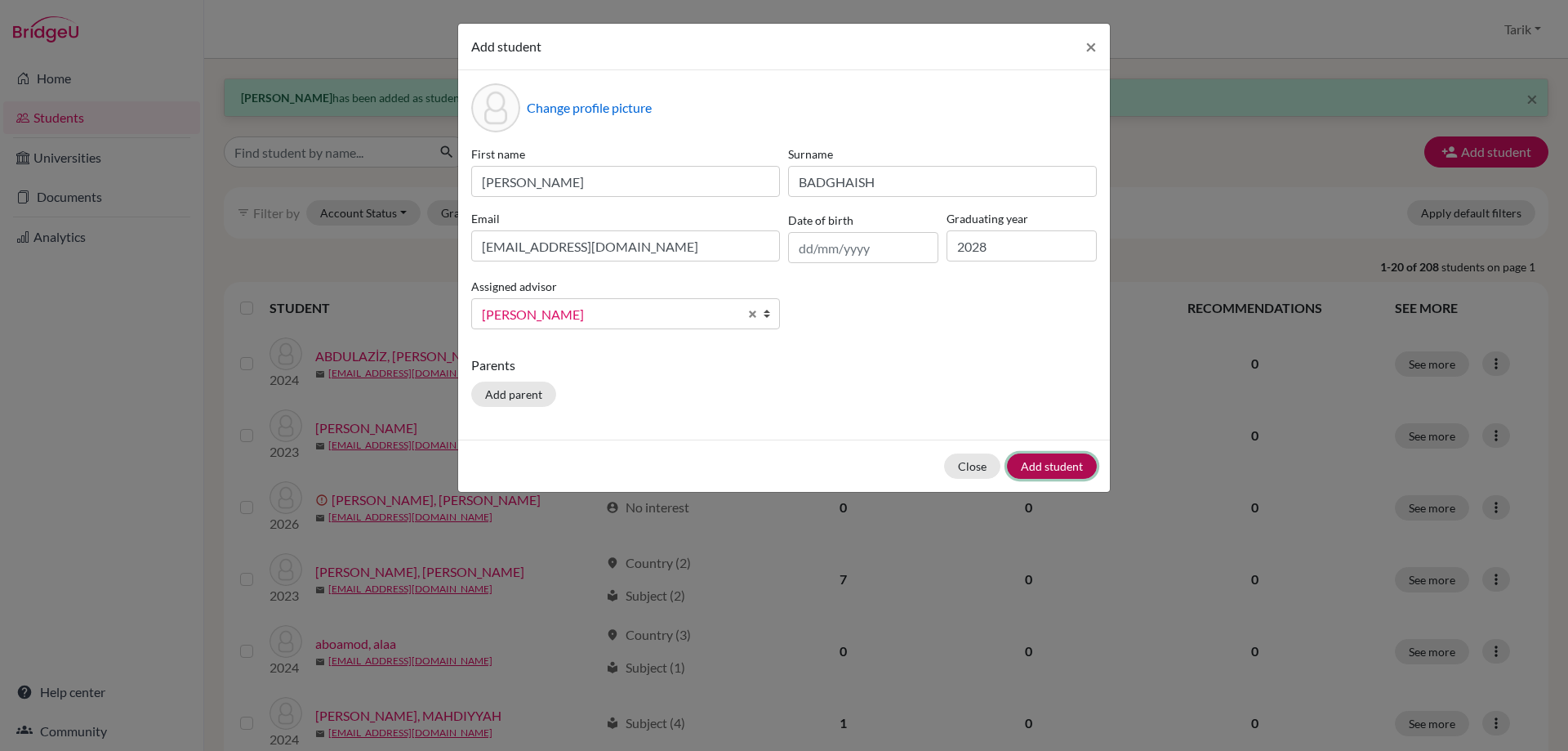
click at [1053, 472] on button "Add student" at bounding box center [1052, 466] width 90 height 25
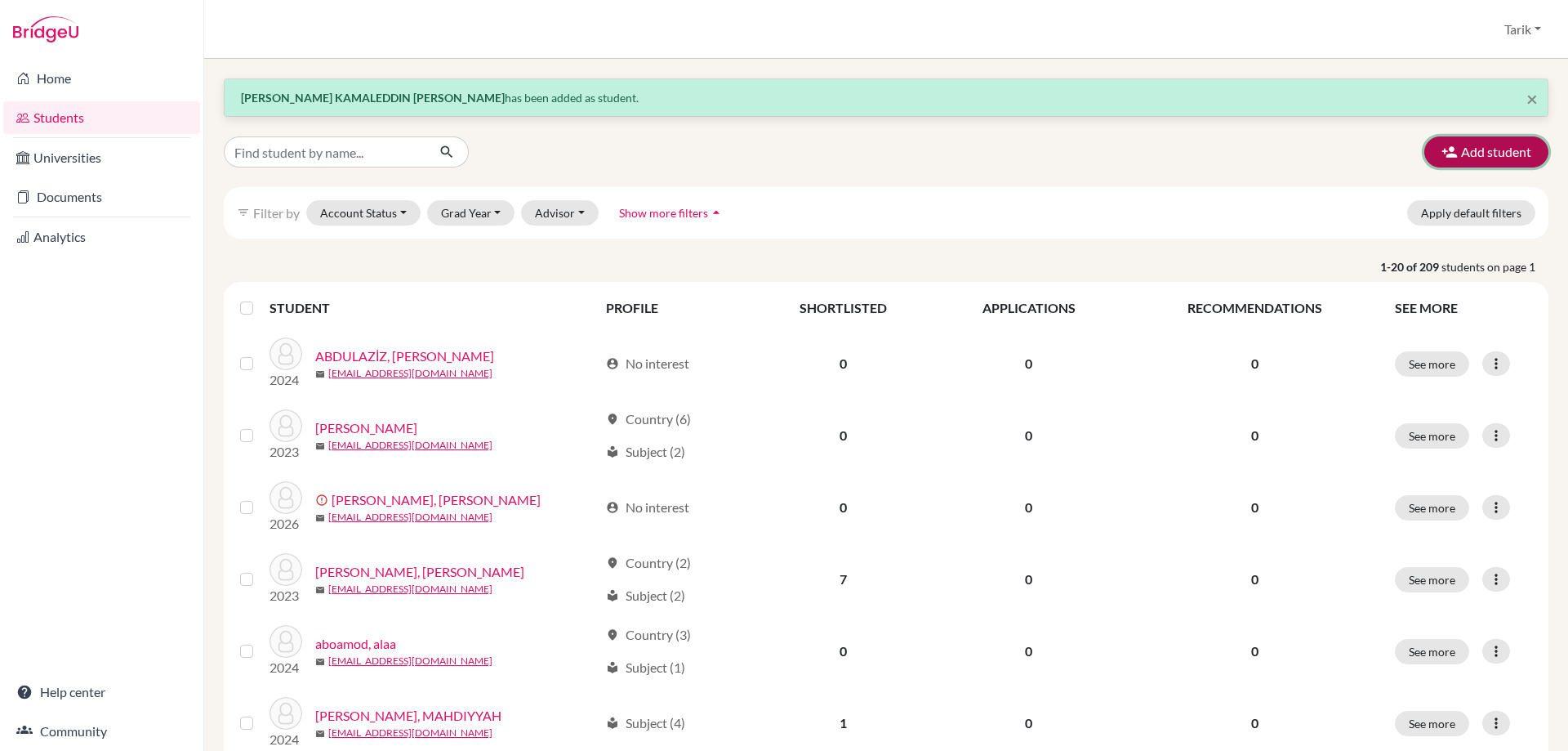
click at [1446, 147] on icon "button" at bounding box center [1450, 151] width 16 height 16
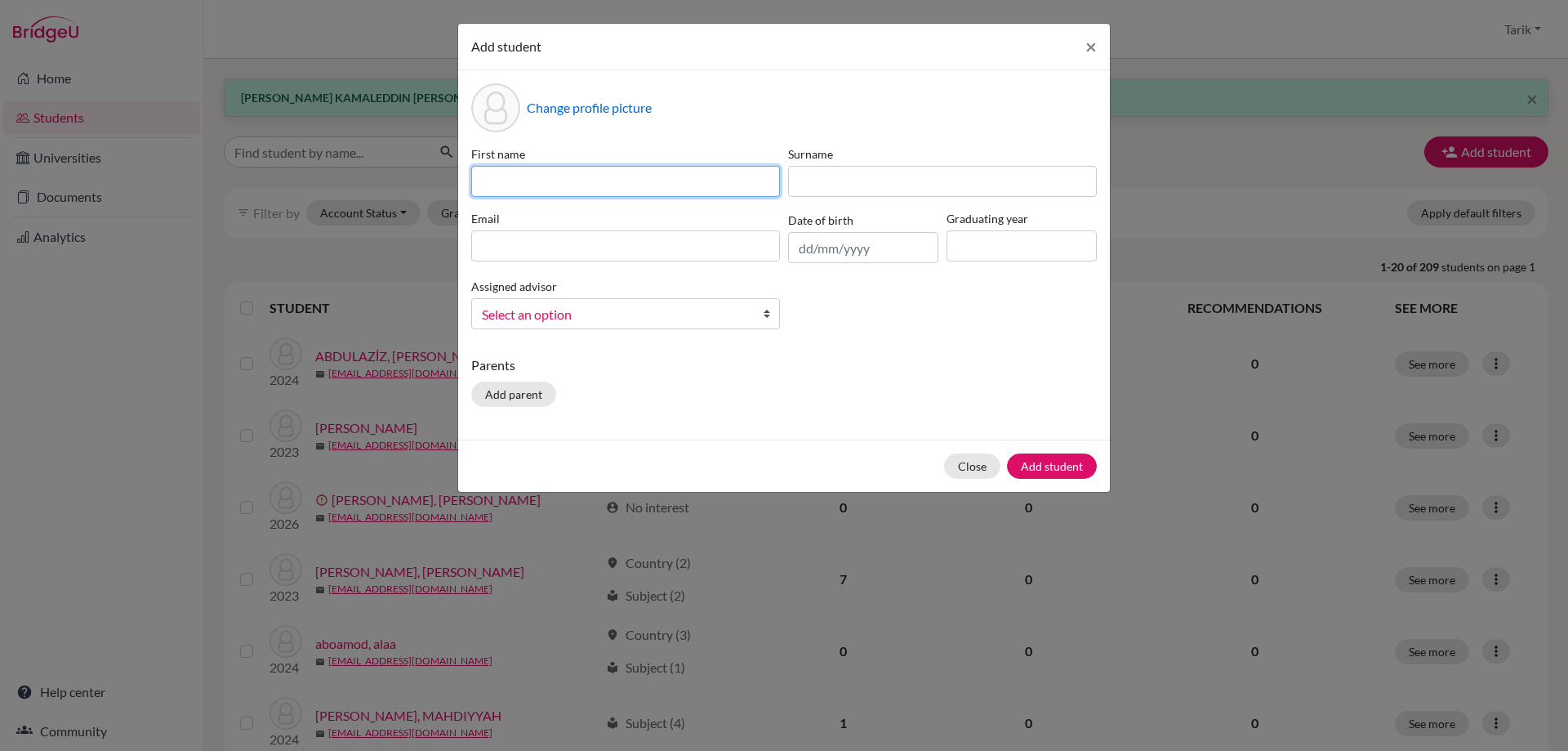
click at [622, 184] on input at bounding box center [626, 181] width 309 height 31
paste input "RAUF"
type input "RAUF"
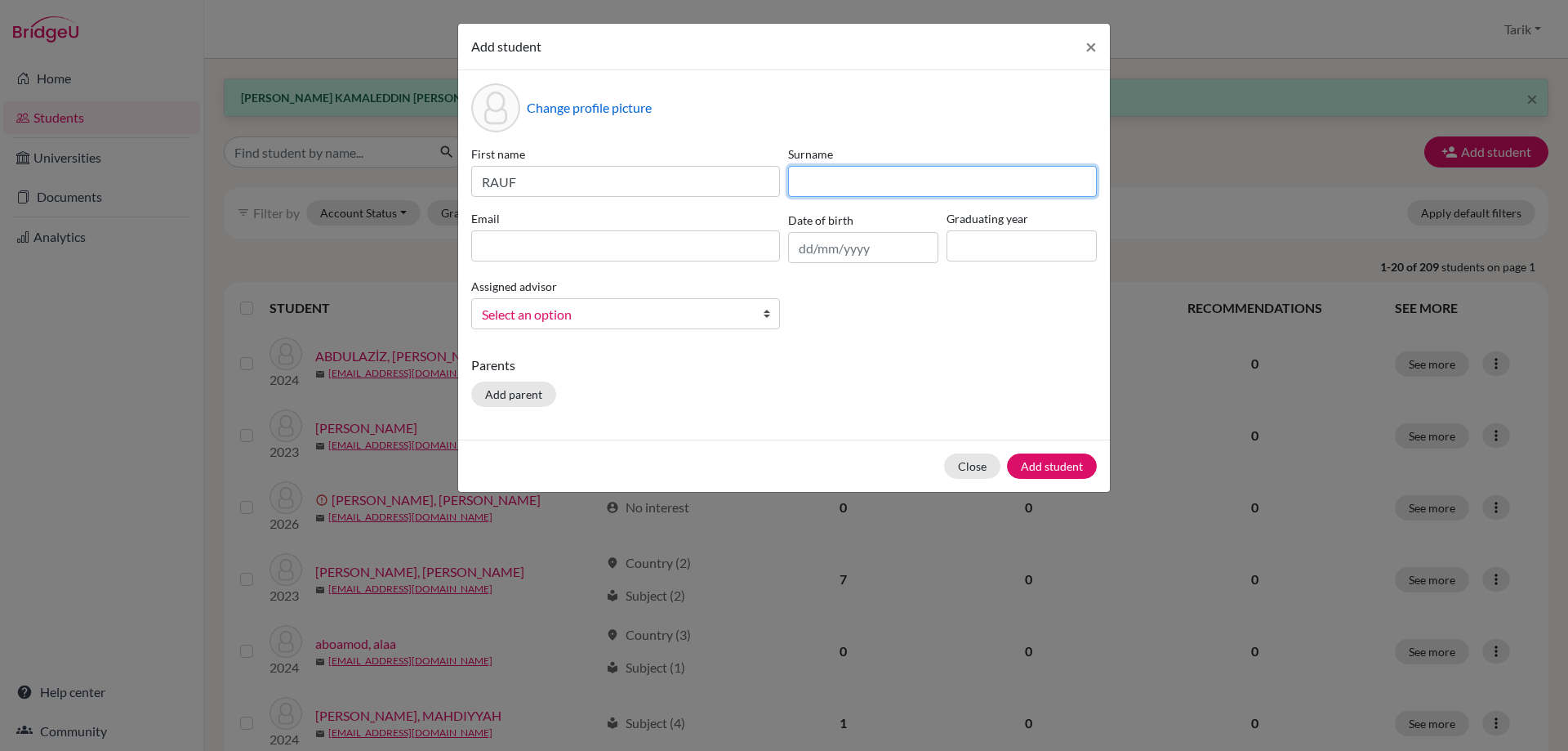
click at [845, 189] on input at bounding box center [942, 181] width 309 height 31
paste input "İBRAHİMOV"
type input "İBRAHİMOV"
drag, startPoint x: 589, startPoint y: 245, endPoint x: 599, endPoint y: 245, distance: 10.0
click at [589, 245] on input at bounding box center [626, 245] width 309 height 31
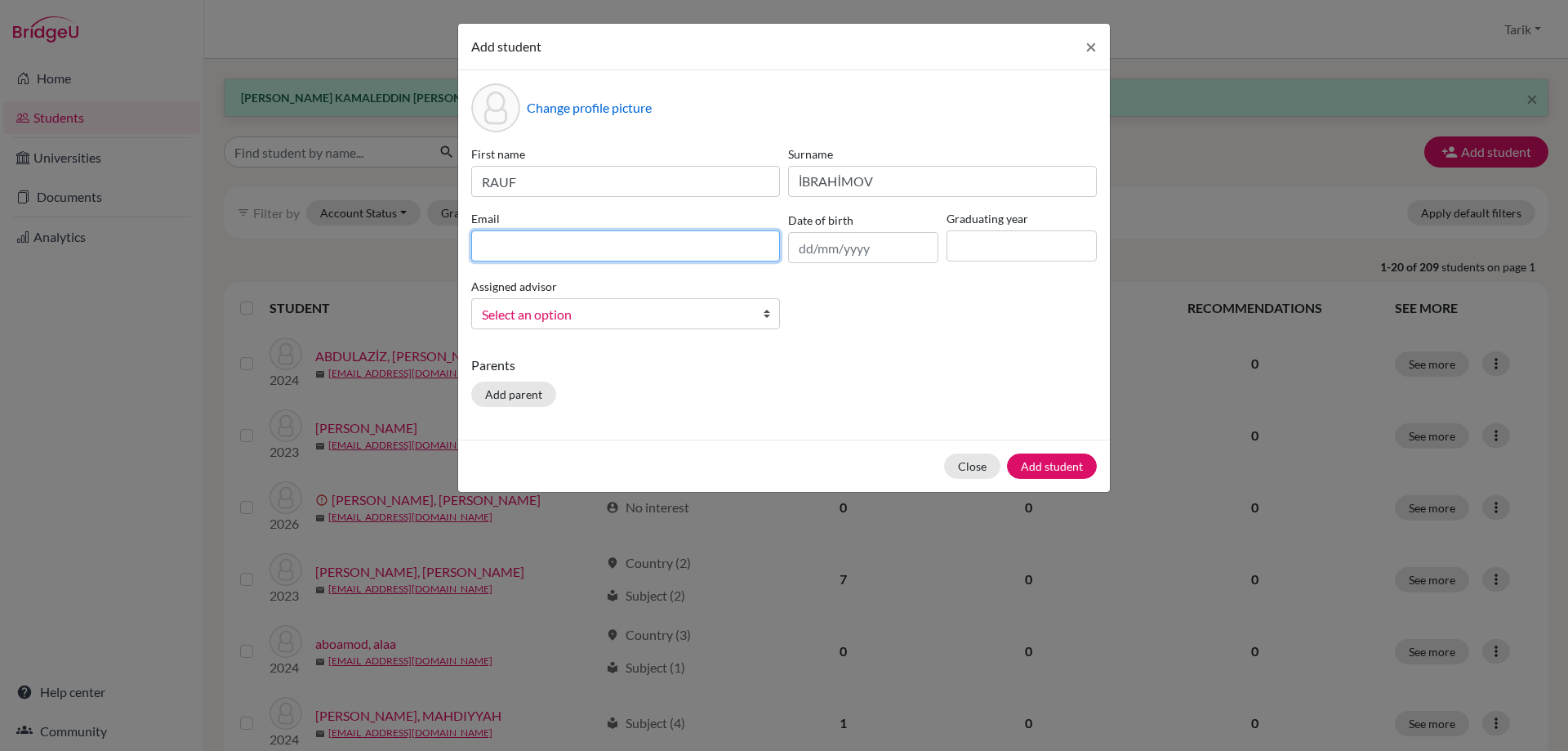
paste input "[EMAIL_ADDRESS][DOMAIN_NAME]"
type input "[EMAIL_ADDRESS][DOMAIN_NAME]"
click at [1020, 252] on input at bounding box center [1022, 245] width 150 height 31
type input "2028"
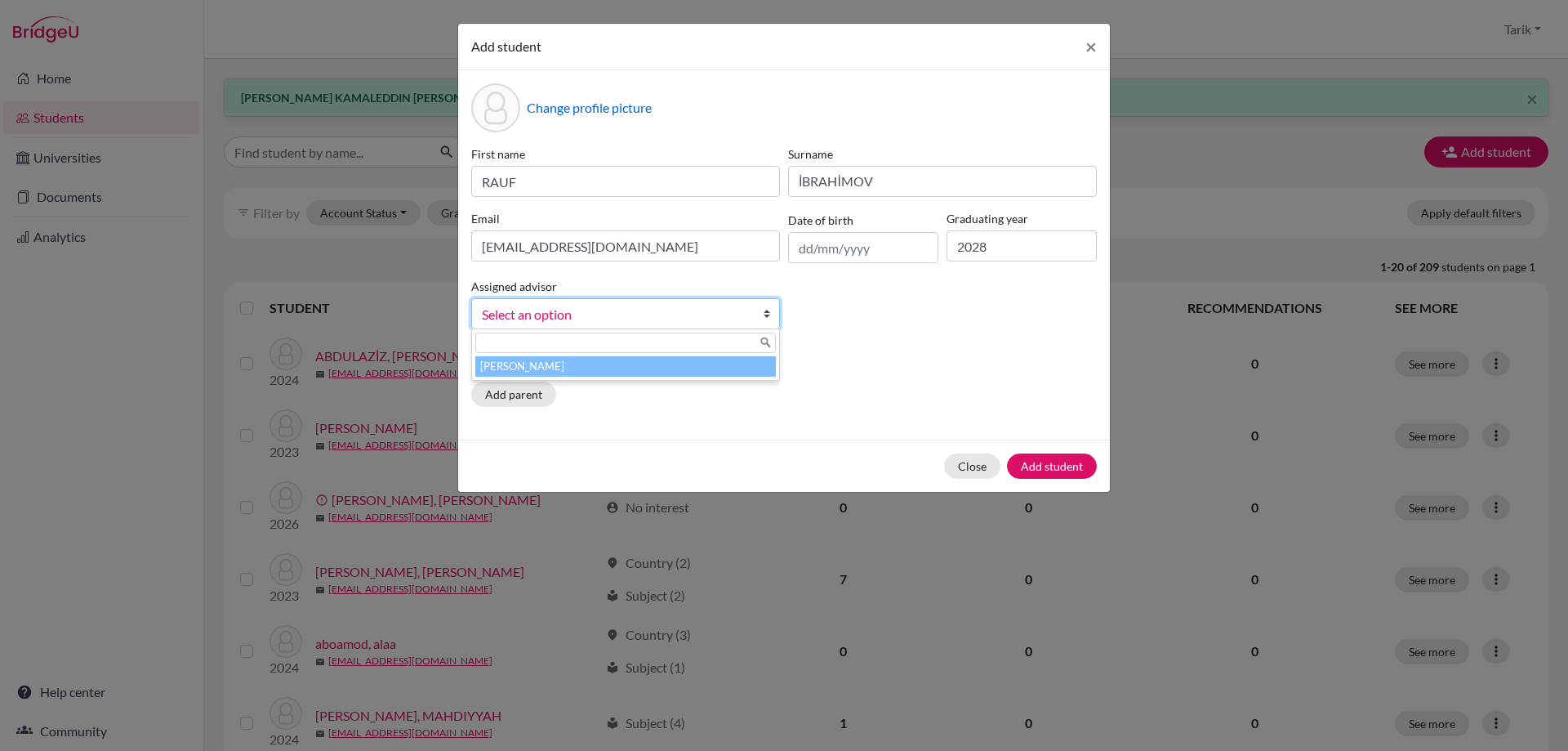
click at [695, 309] on span "Select an option" at bounding box center [615, 314] width 266 height 21
click at [591, 369] on li "[PERSON_NAME]" at bounding box center [626, 366] width 301 height 20
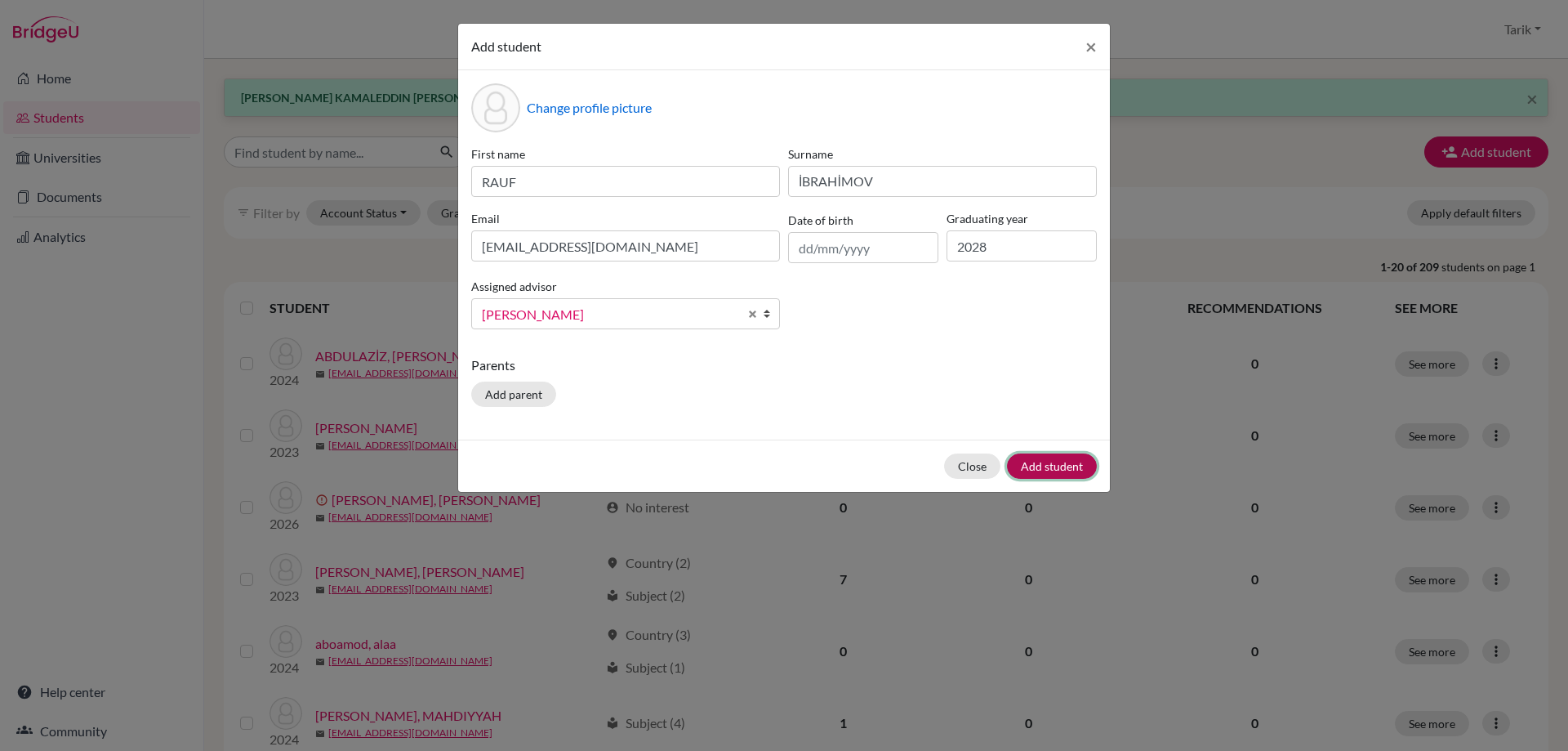
click at [1031, 462] on button "Add student" at bounding box center [1052, 466] width 90 height 25
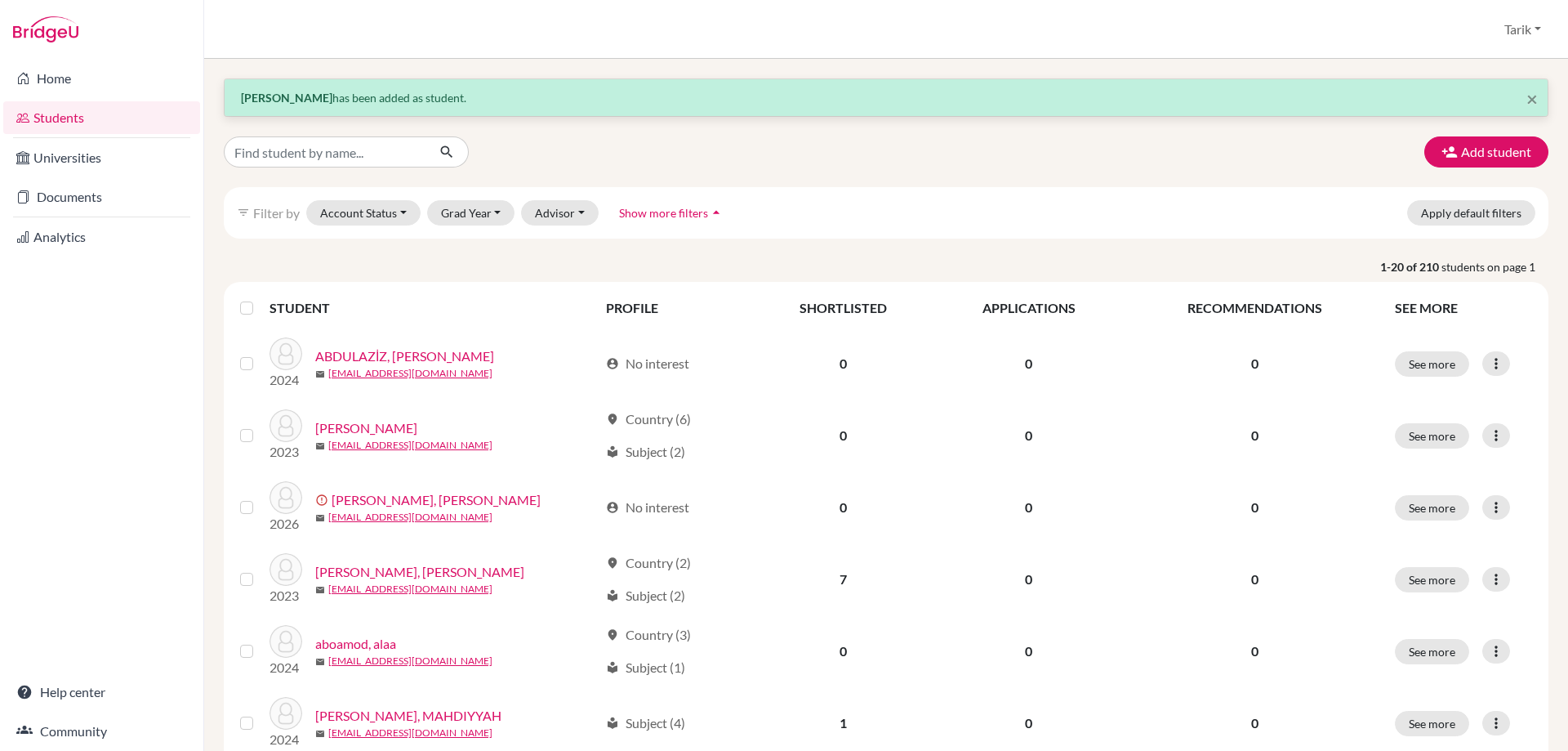
click at [1459, 139] on button "Add student" at bounding box center [1486, 152] width 124 height 31
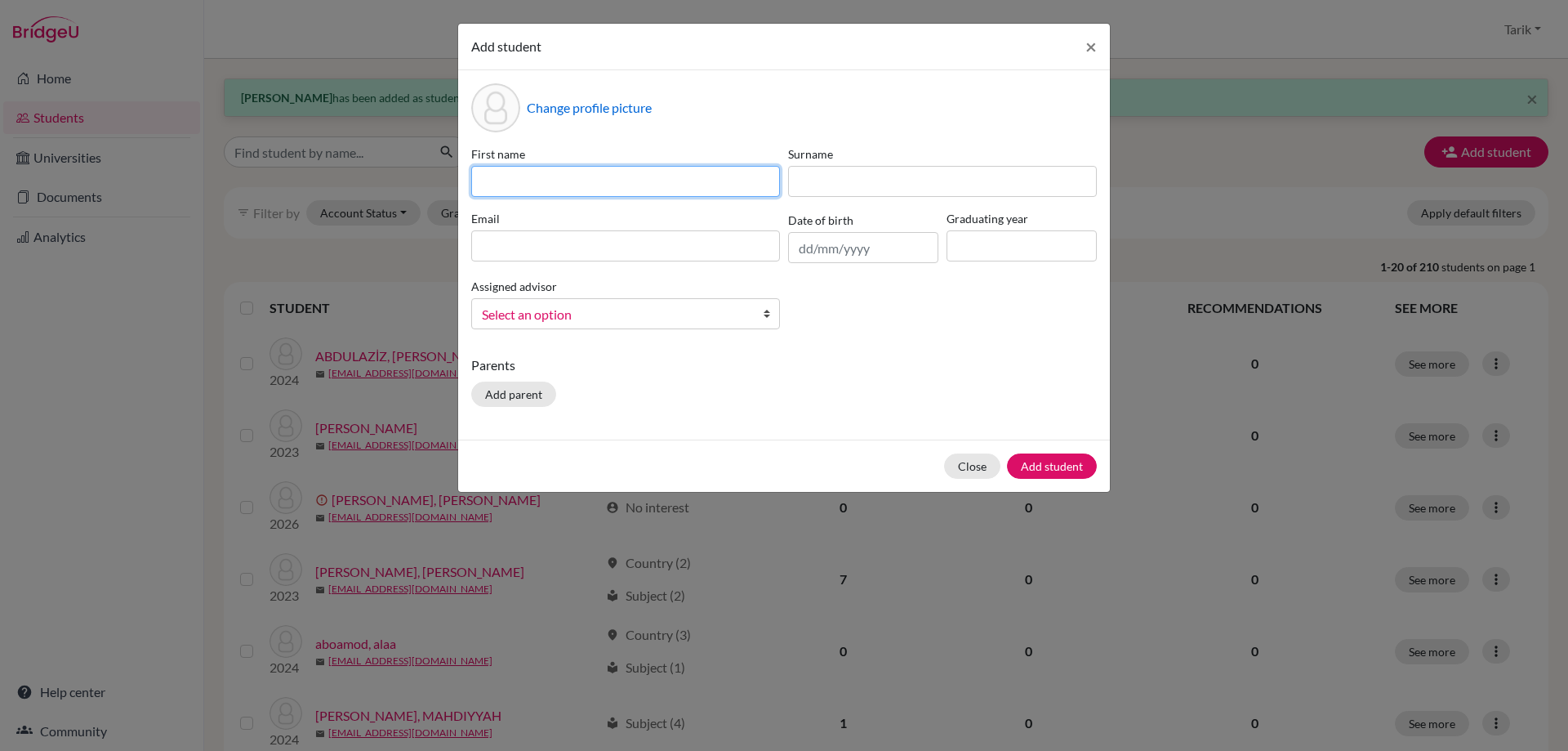
click at [506, 192] on input at bounding box center [626, 181] width 309 height 31
paste input "SAMA"
type input "SAMA"
click at [829, 198] on div "First name SAMA Surname Email Date of birth Graduating year Assigned advisor [P…" at bounding box center [784, 244] width 634 height 197
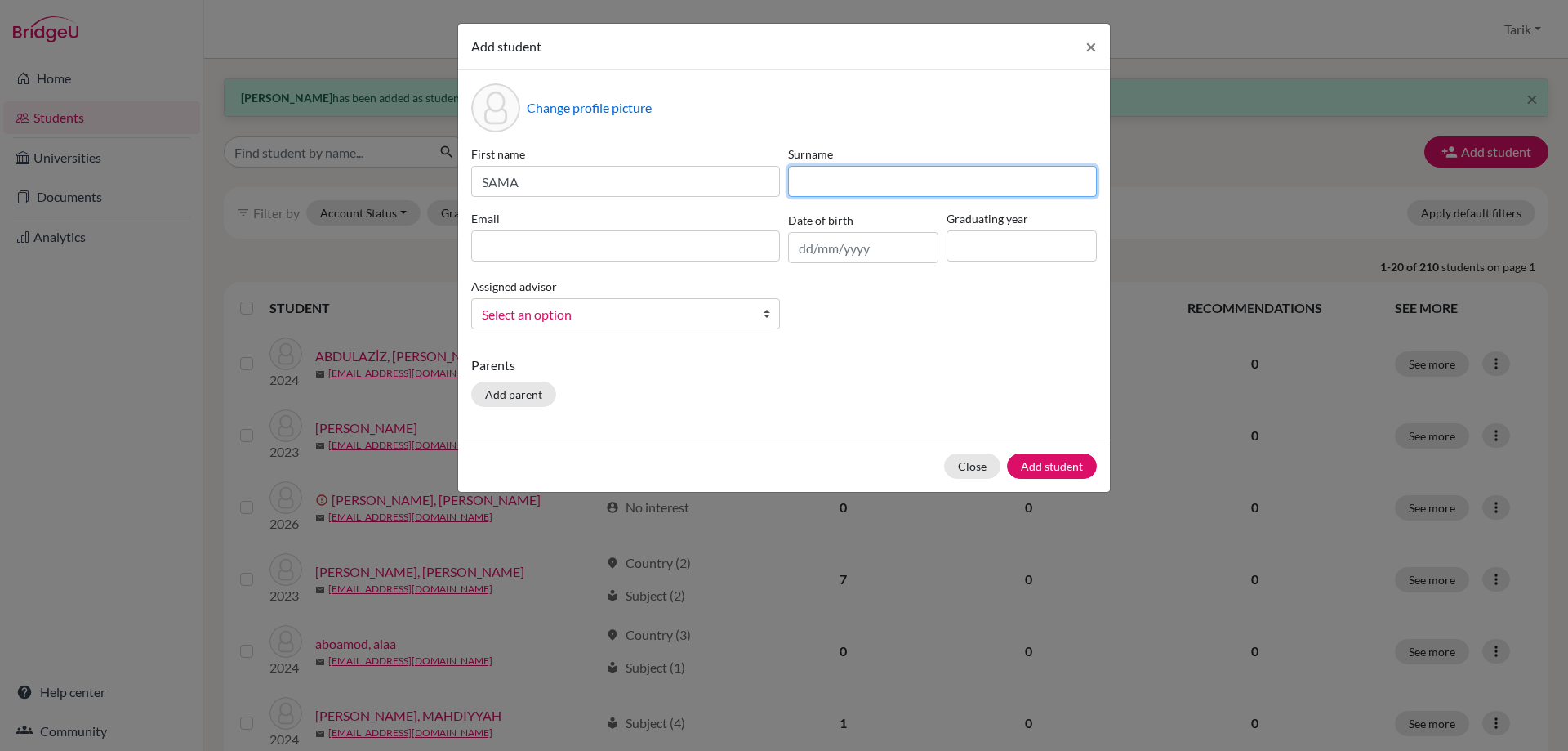
click at [825, 183] on input at bounding box center [942, 181] width 309 height 31
paste input "MAMMADZADA"
type input "MAMMADZADA"
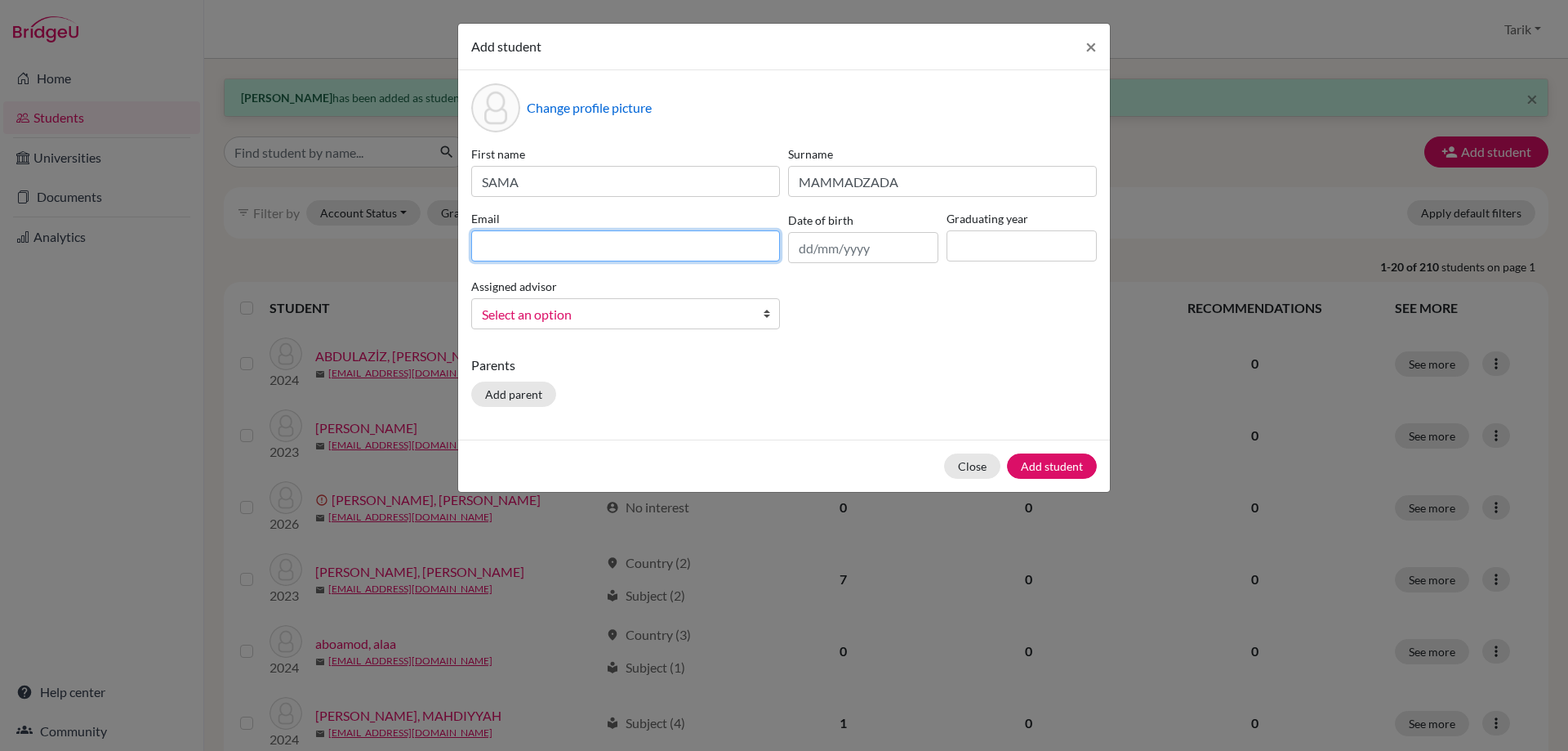
drag, startPoint x: 681, startPoint y: 252, endPoint x: 726, endPoint y: 252, distance: 45.0
click at [681, 252] on input at bounding box center [626, 245] width 309 height 31
paste input "[EMAIL_ADDRESS][DOMAIN_NAME]"
type input "[EMAIL_ADDRESS][DOMAIN_NAME]"
drag, startPoint x: 989, startPoint y: 247, endPoint x: 994, endPoint y: 257, distance: 11.2
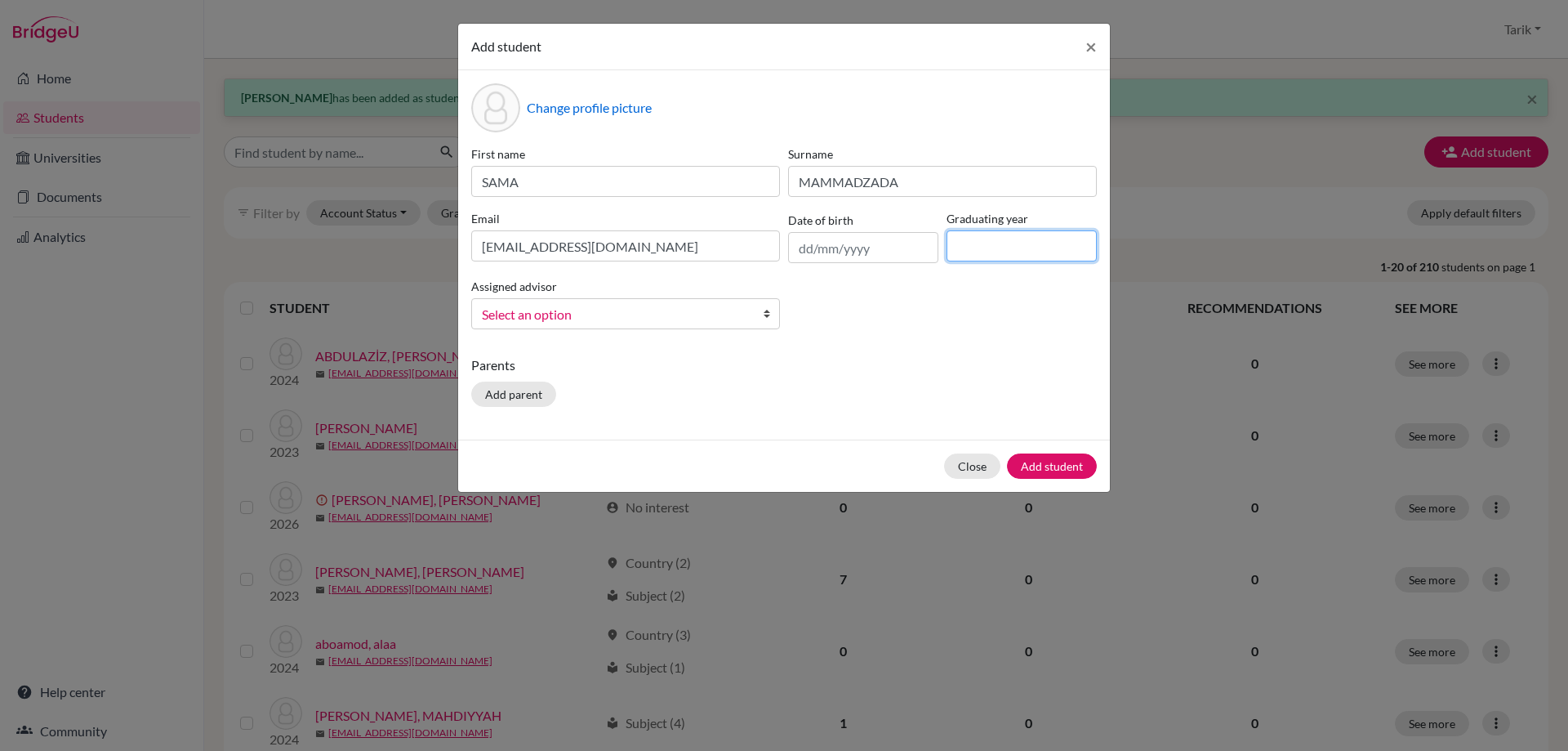
click at [989, 247] on input at bounding box center [1022, 245] width 150 height 31
type input "2028"
click at [695, 321] on span "Select an option" at bounding box center [615, 314] width 266 height 21
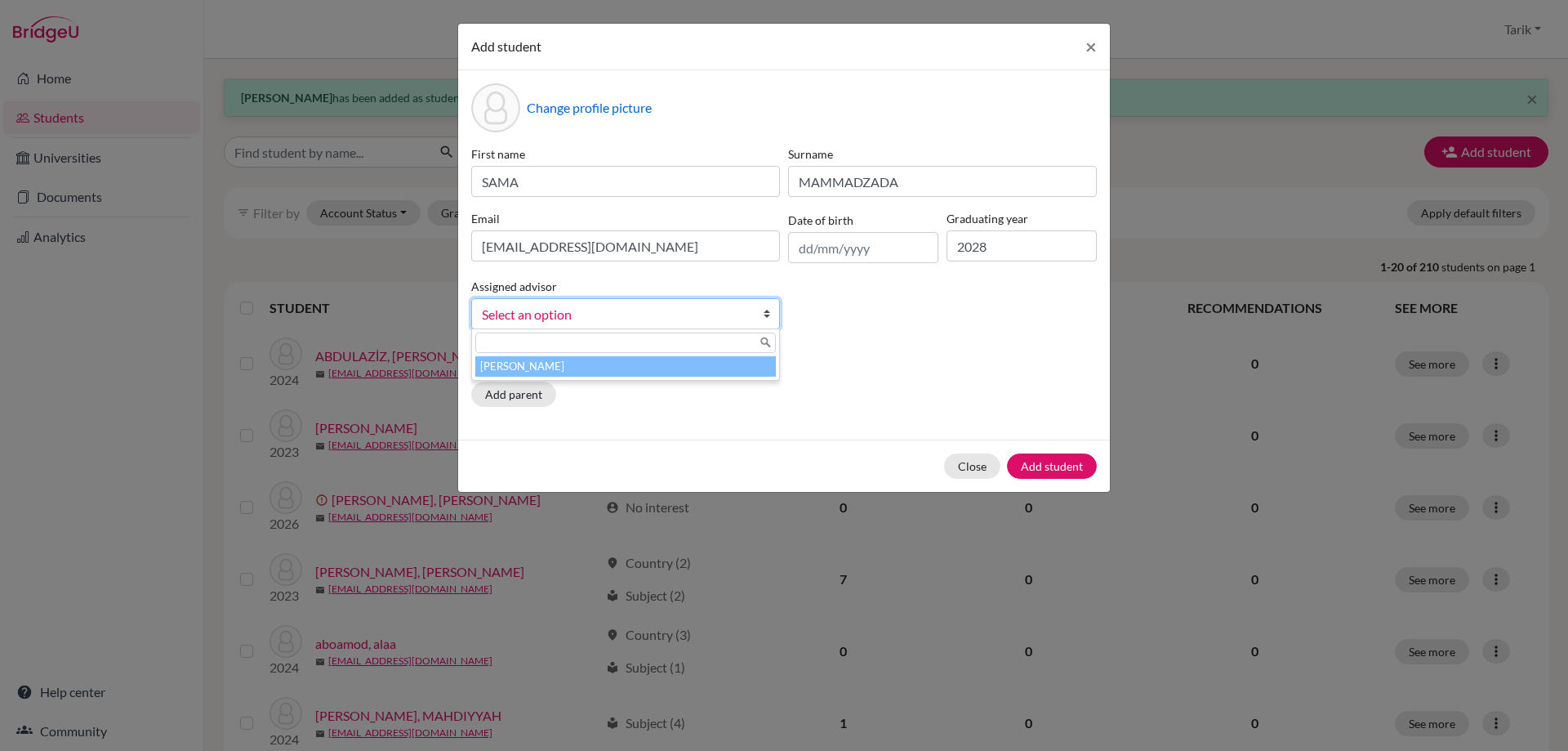
click at [656, 359] on li "[PERSON_NAME]" at bounding box center [626, 366] width 301 height 20
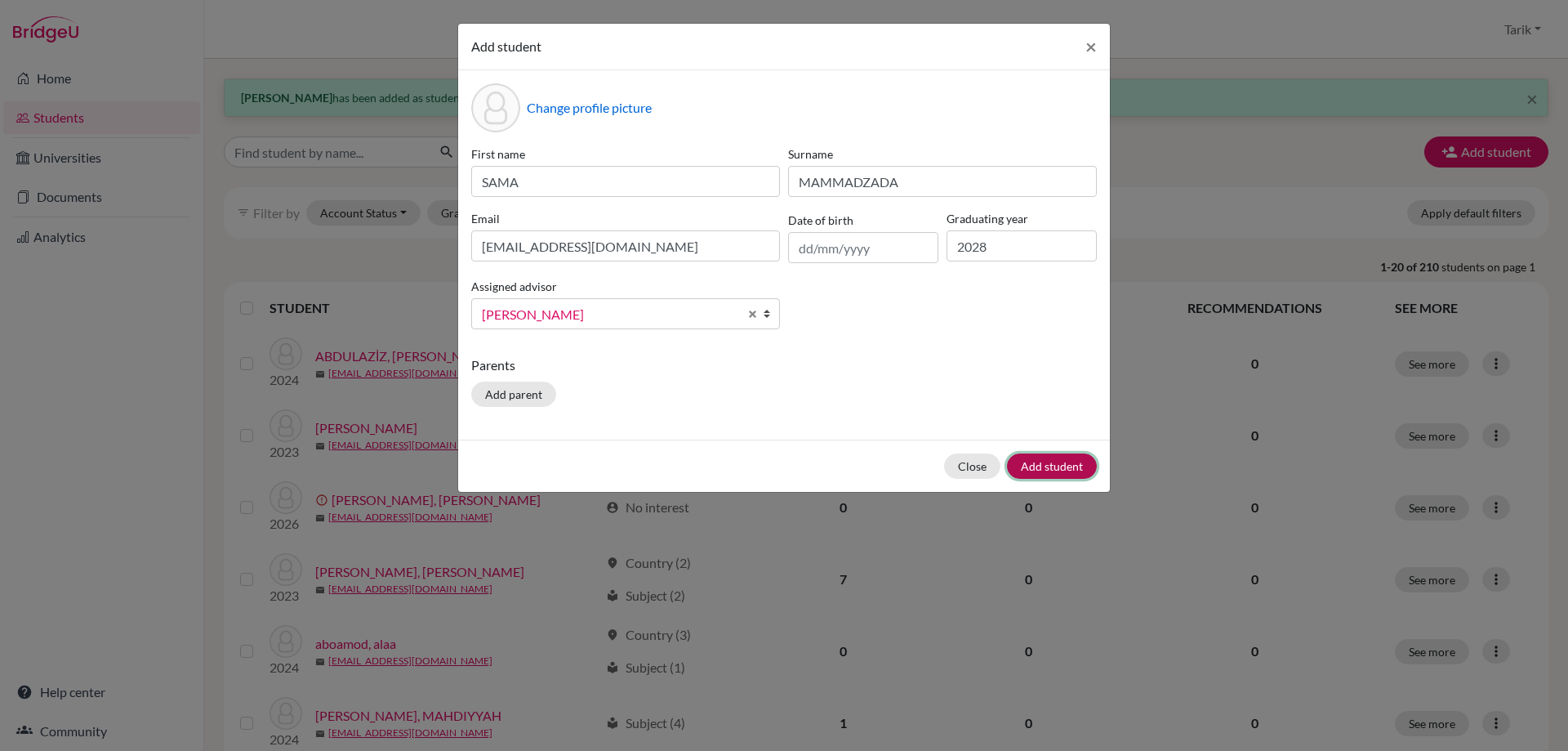
click at [1025, 462] on button "Add student" at bounding box center [1052, 466] width 90 height 25
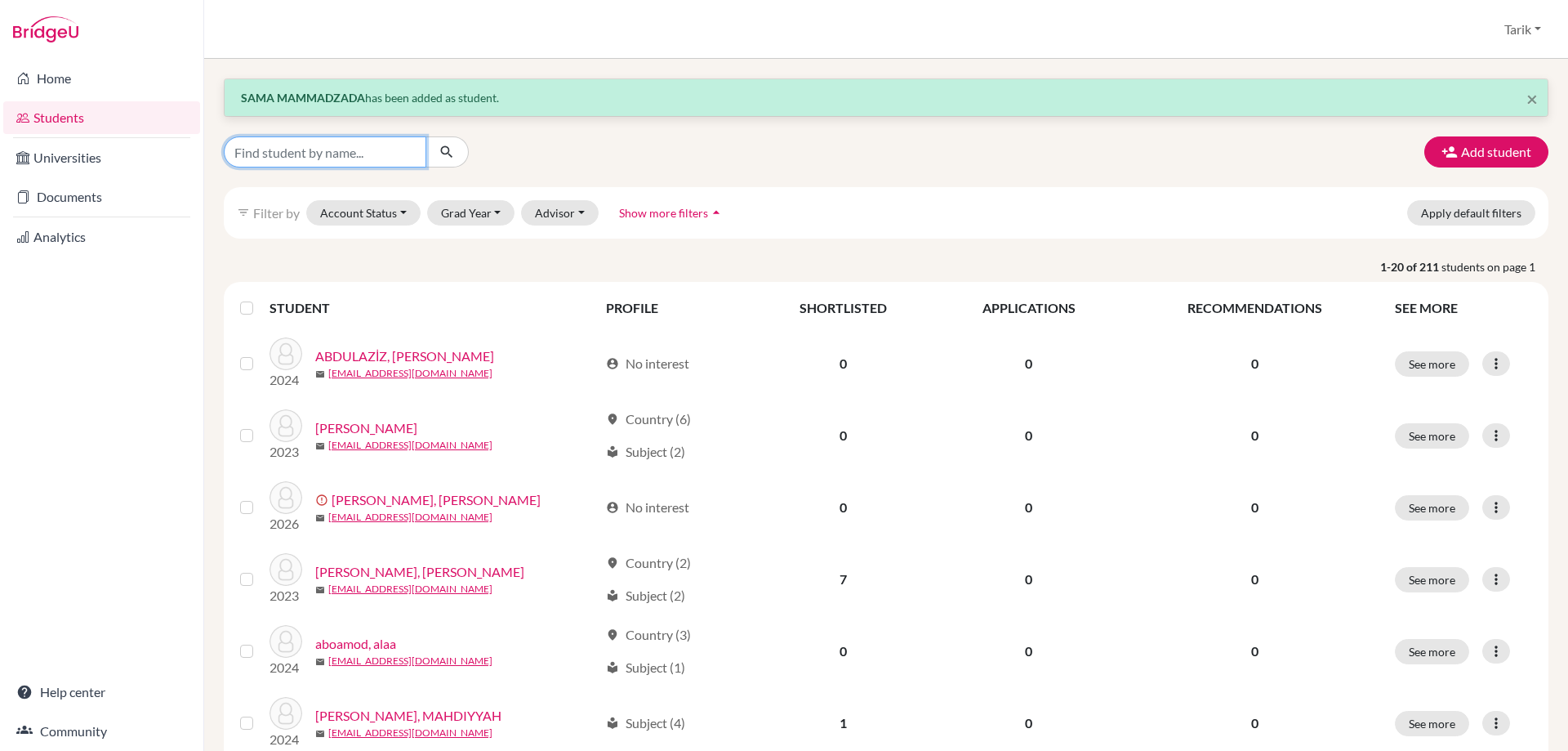
click at [312, 151] on input "Find student by name..." at bounding box center [325, 152] width 203 height 31
click at [1483, 154] on button "Add student" at bounding box center [1486, 152] width 124 height 31
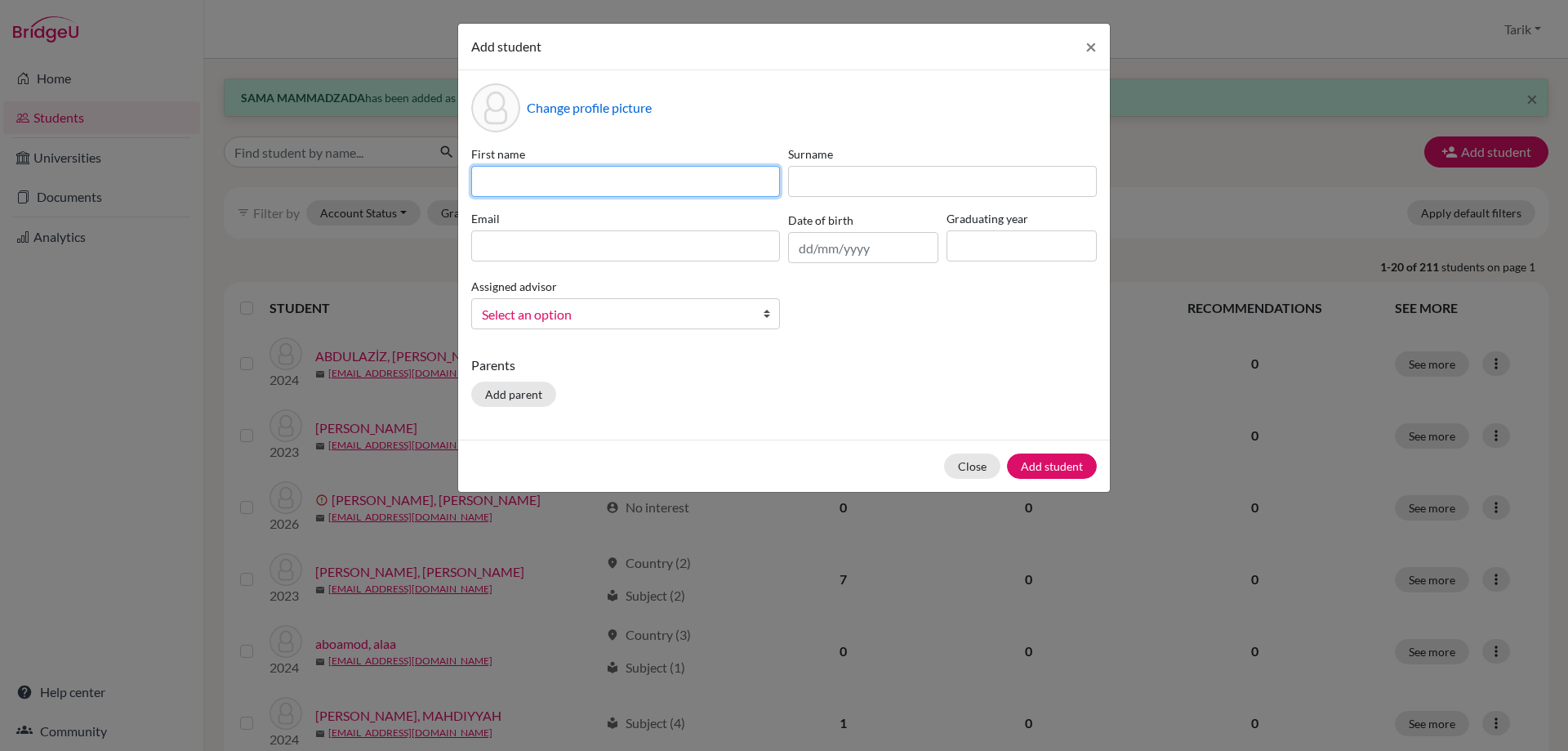
click at [494, 184] on input at bounding box center [626, 181] width 309 height 31
paste input "SOFIIA"
type input "SOFIIA"
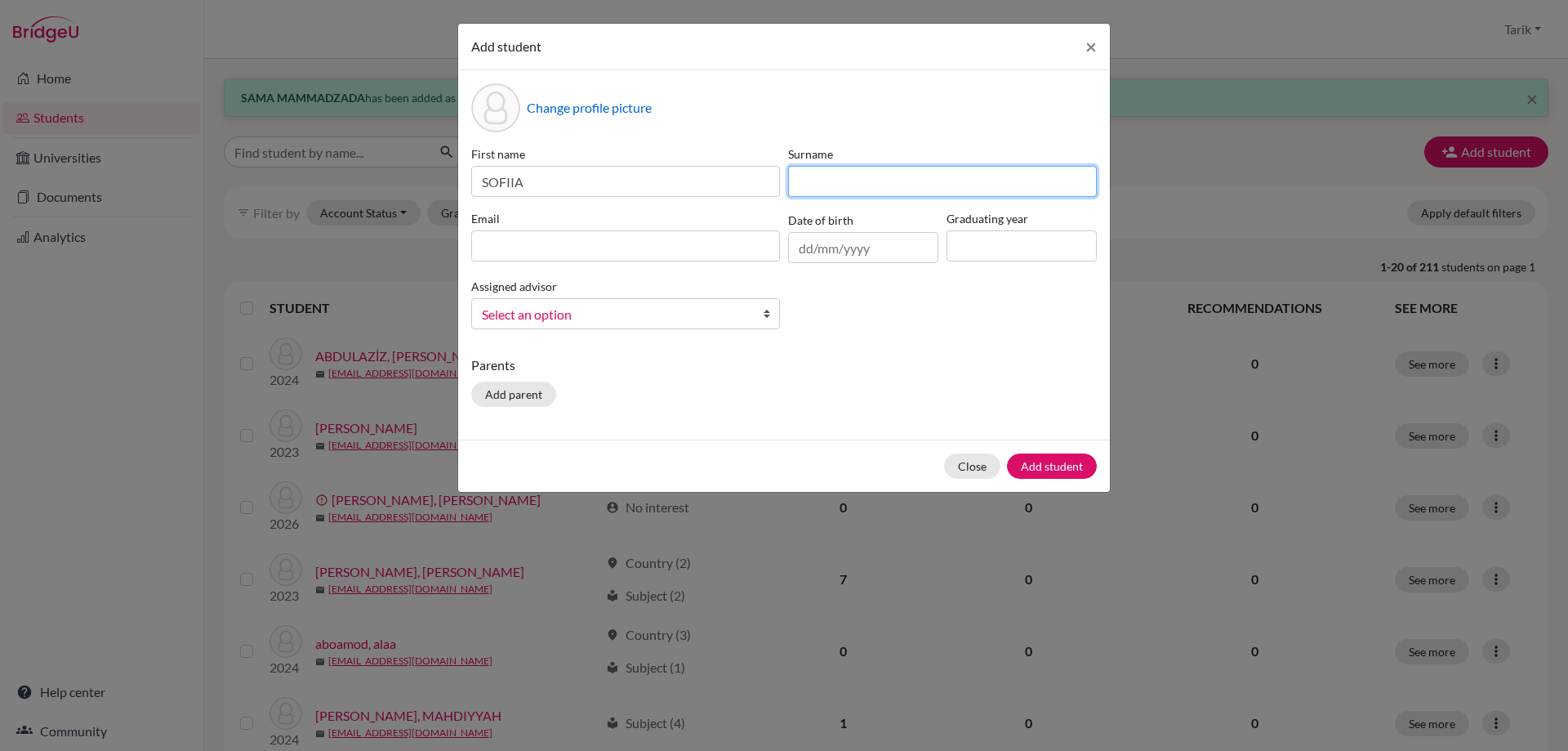
drag, startPoint x: 849, startPoint y: 185, endPoint x: 806, endPoint y: 159, distance: 50.2
click at [849, 185] on input at bounding box center [942, 181] width 309 height 31
paste input "NEKRYLOVA"
type input "NEKRYLOVA"
drag, startPoint x: 741, startPoint y: 254, endPoint x: 913, endPoint y: 257, distance: 172.0
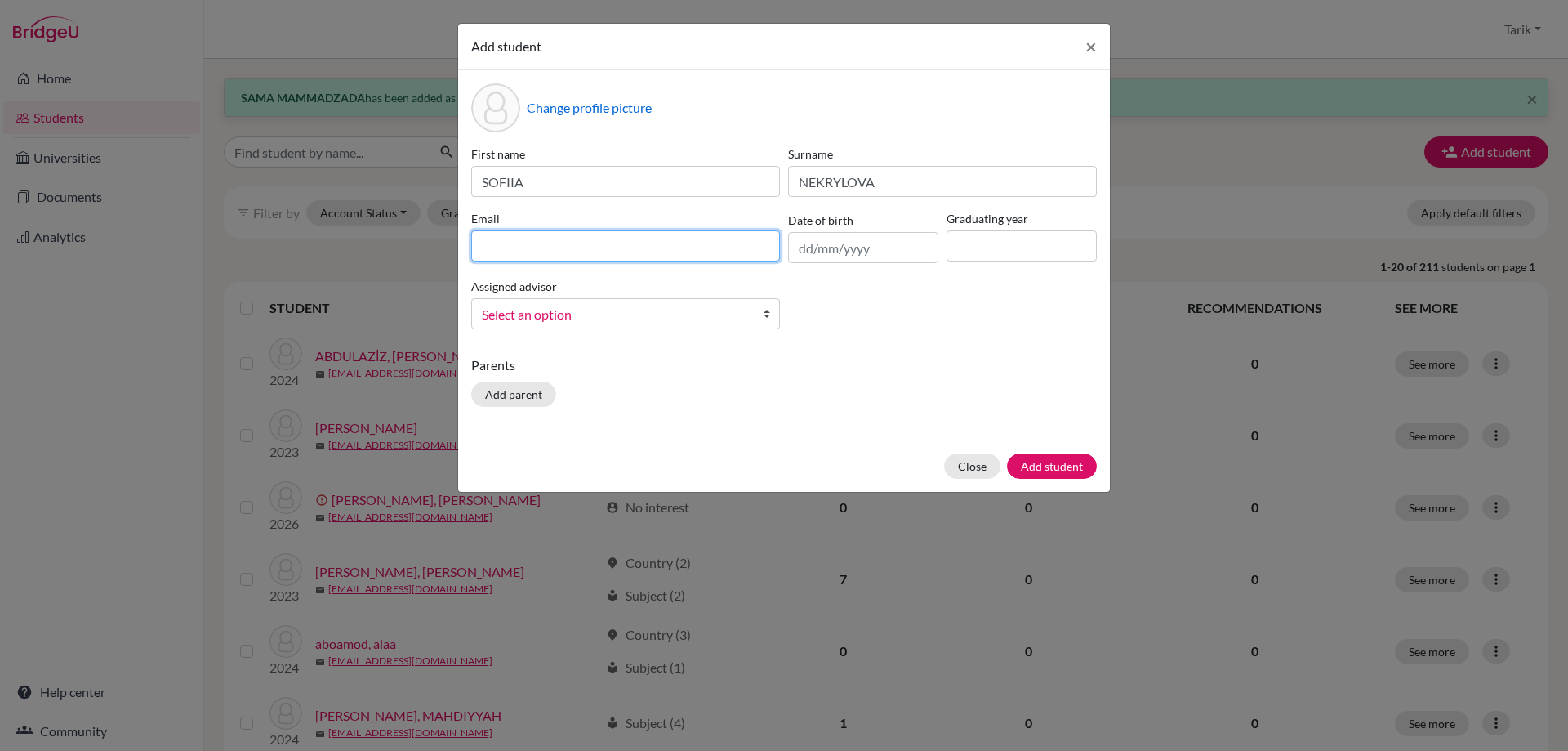
click at [744, 253] on input at bounding box center [626, 245] width 309 height 31
paste input "[EMAIL_ADDRESS][DOMAIN_NAME]"
type input "[EMAIL_ADDRESS][DOMAIN_NAME]"
click at [1004, 250] on input at bounding box center [1022, 245] width 150 height 31
type input "2028"
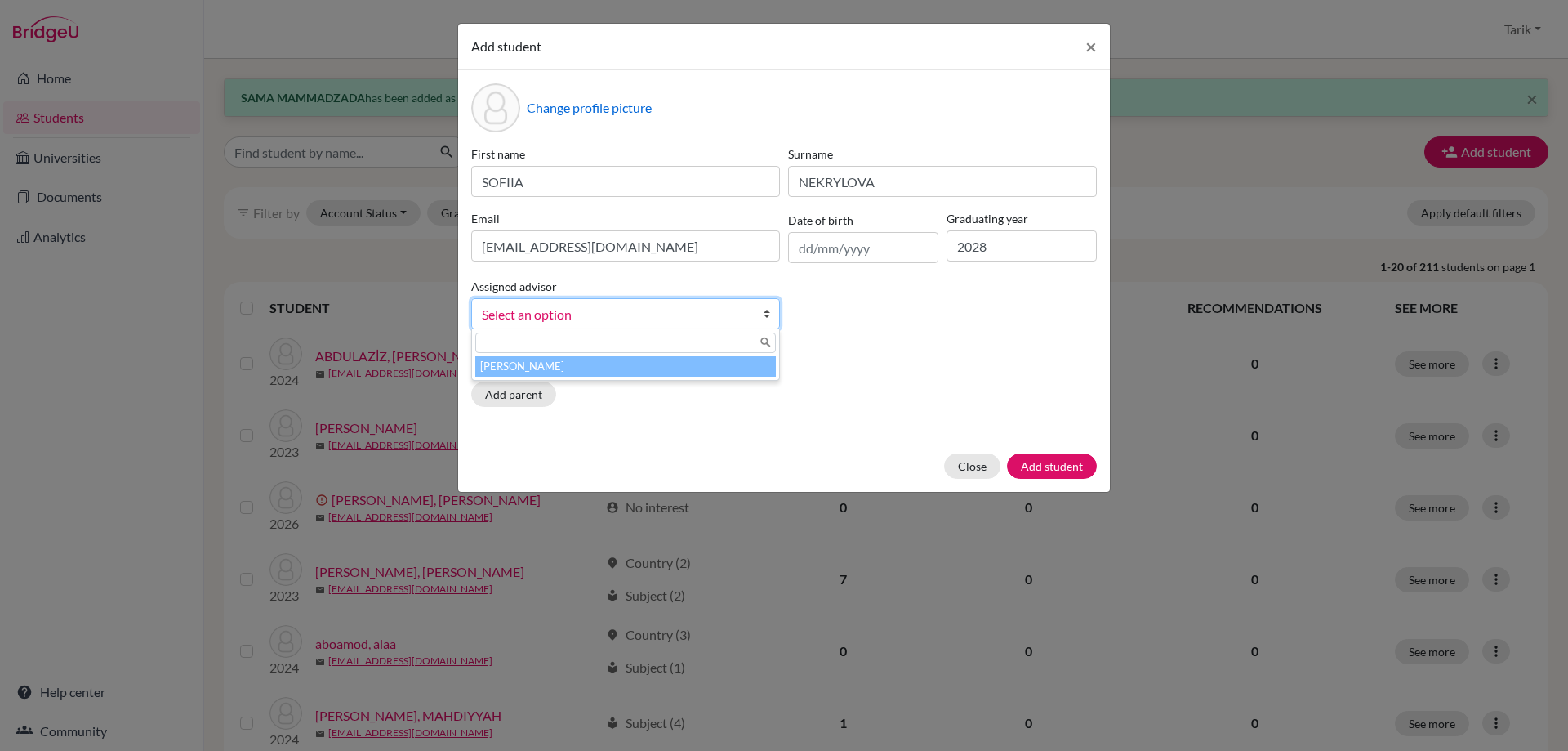
click at [634, 325] on link "Select an option" at bounding box center [626, 313] width 309 height 31
click at [628, 361] on li "[PERSON_NAME]" at bounding box center [626, 366] width 301 height 20
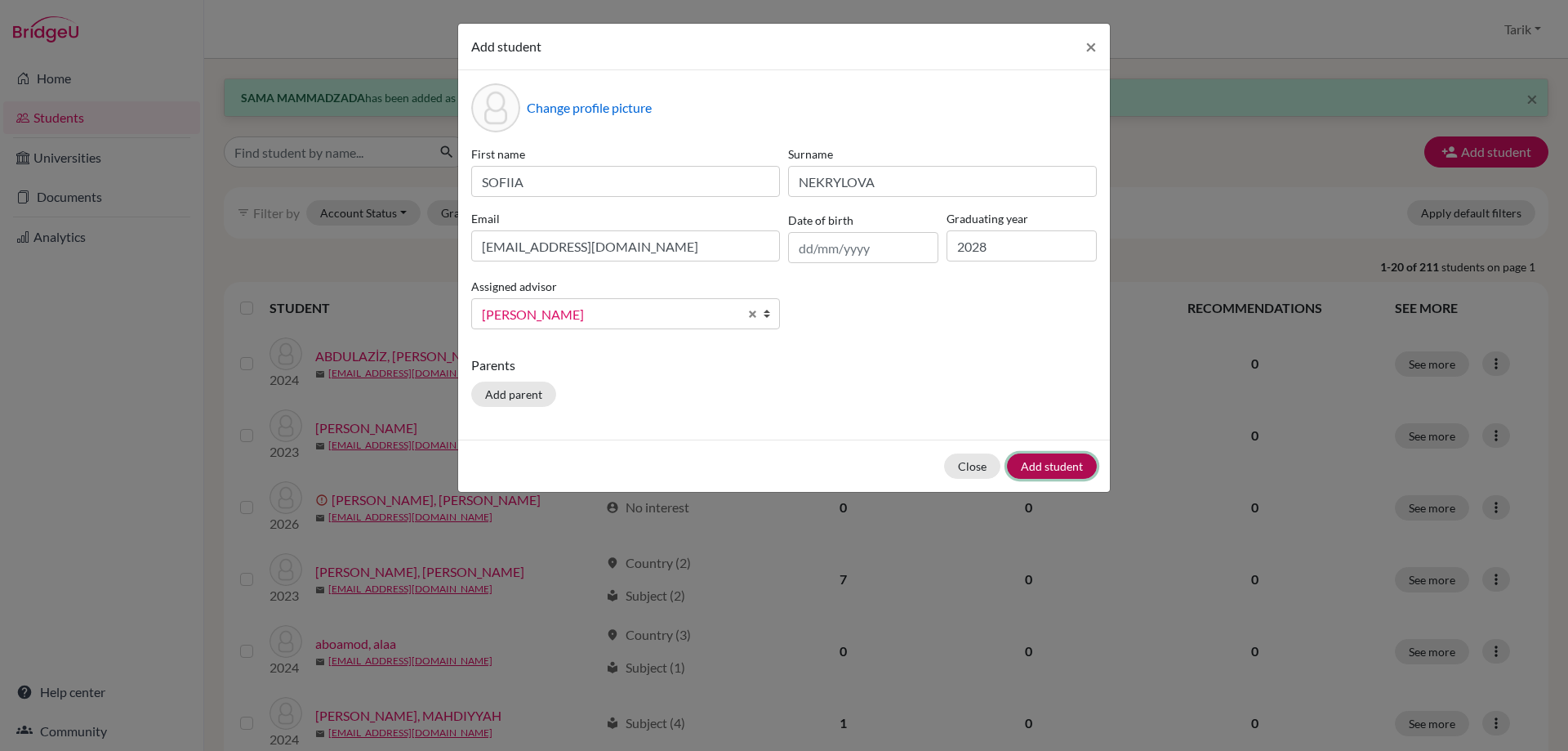
click at [1030, 469] on button "Add student" at bounding box center [1052, 466] width 90 height 25
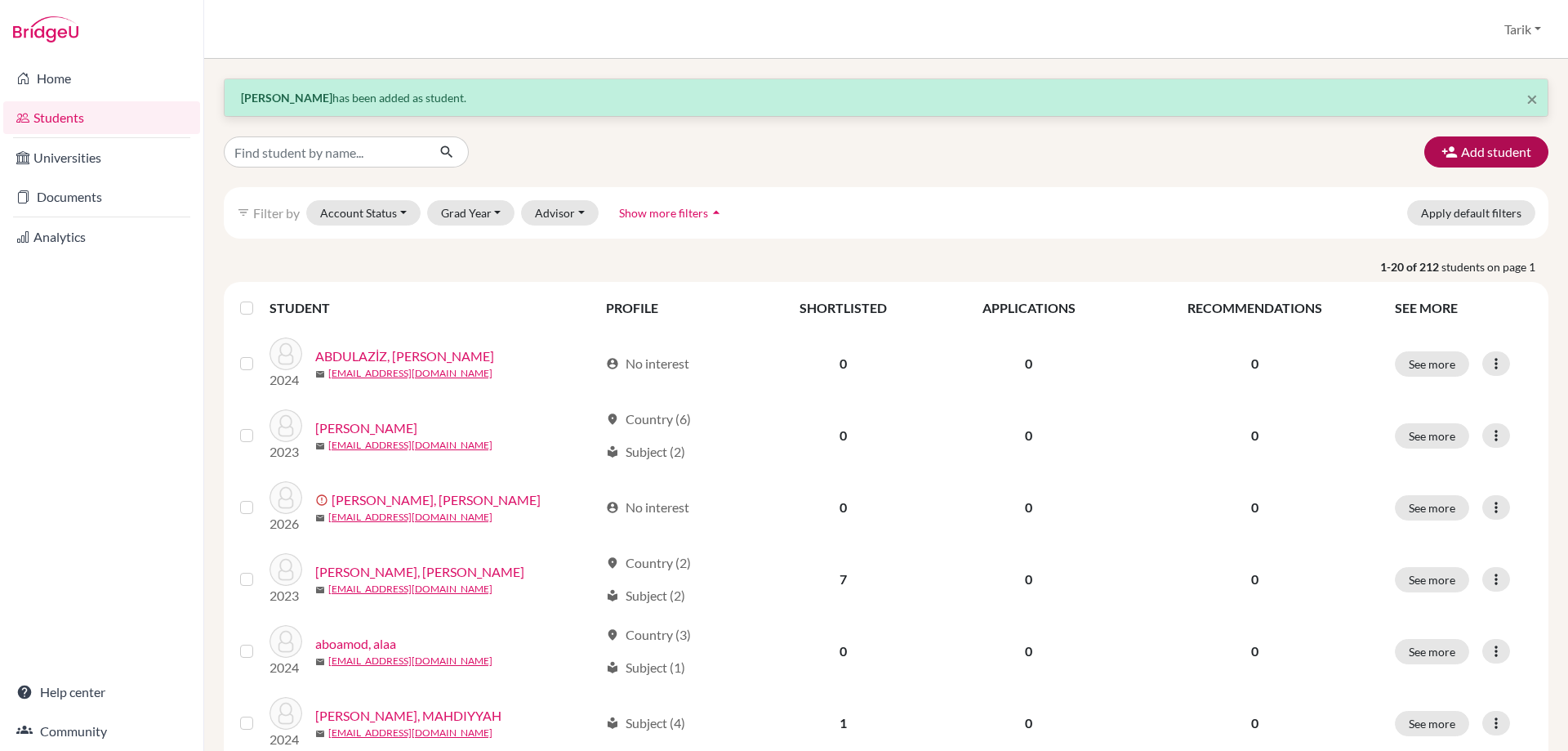
click at [1520, 157] on div "Add student" at bounding box center [1486, 152] width 148 height 31
click at [1518, 156] on button "Add student" at bounding box center [1486, 152] width 124 height 31
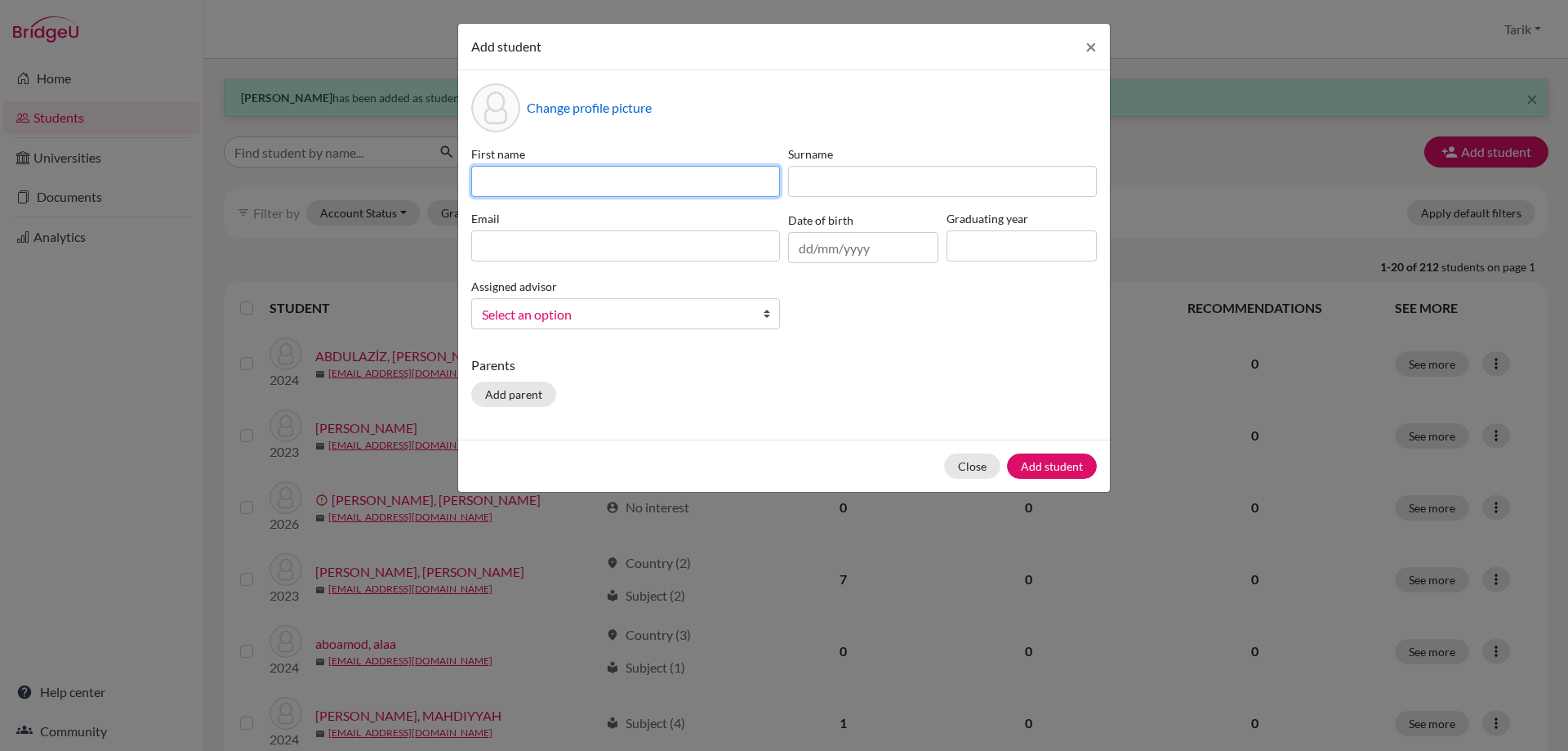
click at [552, 183] on input at bounding box center [626, 181] width 309 height 31
paste input "[PERSON_NAME] [PERSON_NAME]"
type input "[PERSON_NAME] [PERSON_NAME]"
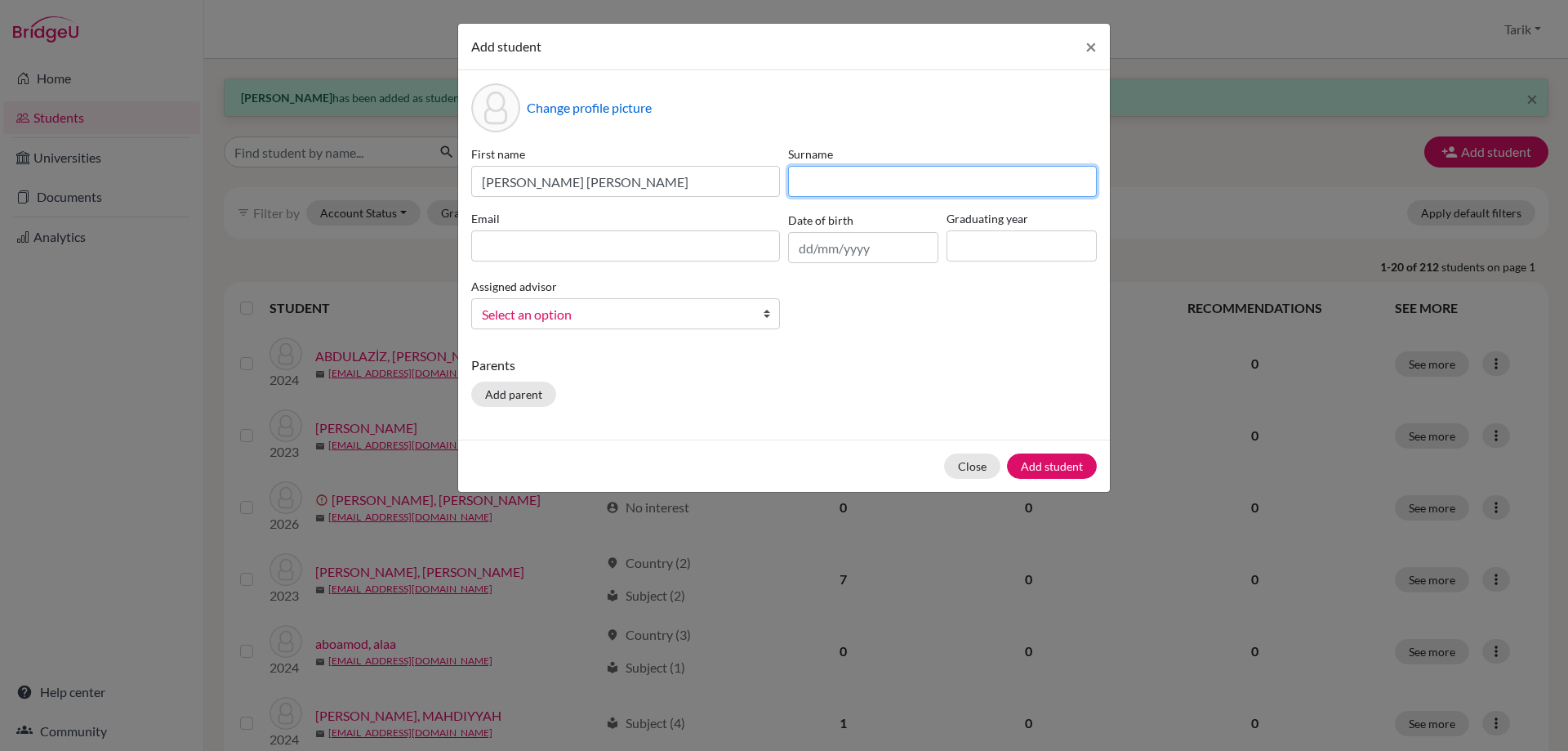
drag, startPoint x: 838, startPoint y: 178, endPoint x: 663, endPoint y: 52, distance: 215.6
click at [838, 178] on input at bounding box center [942, 181] width 309 height 31
paste input "[PERSON_NAME]"
type input "[PERSON_NAME]"
click at [561, 235] on input at bounding box center [626, 245] width 309 height 31
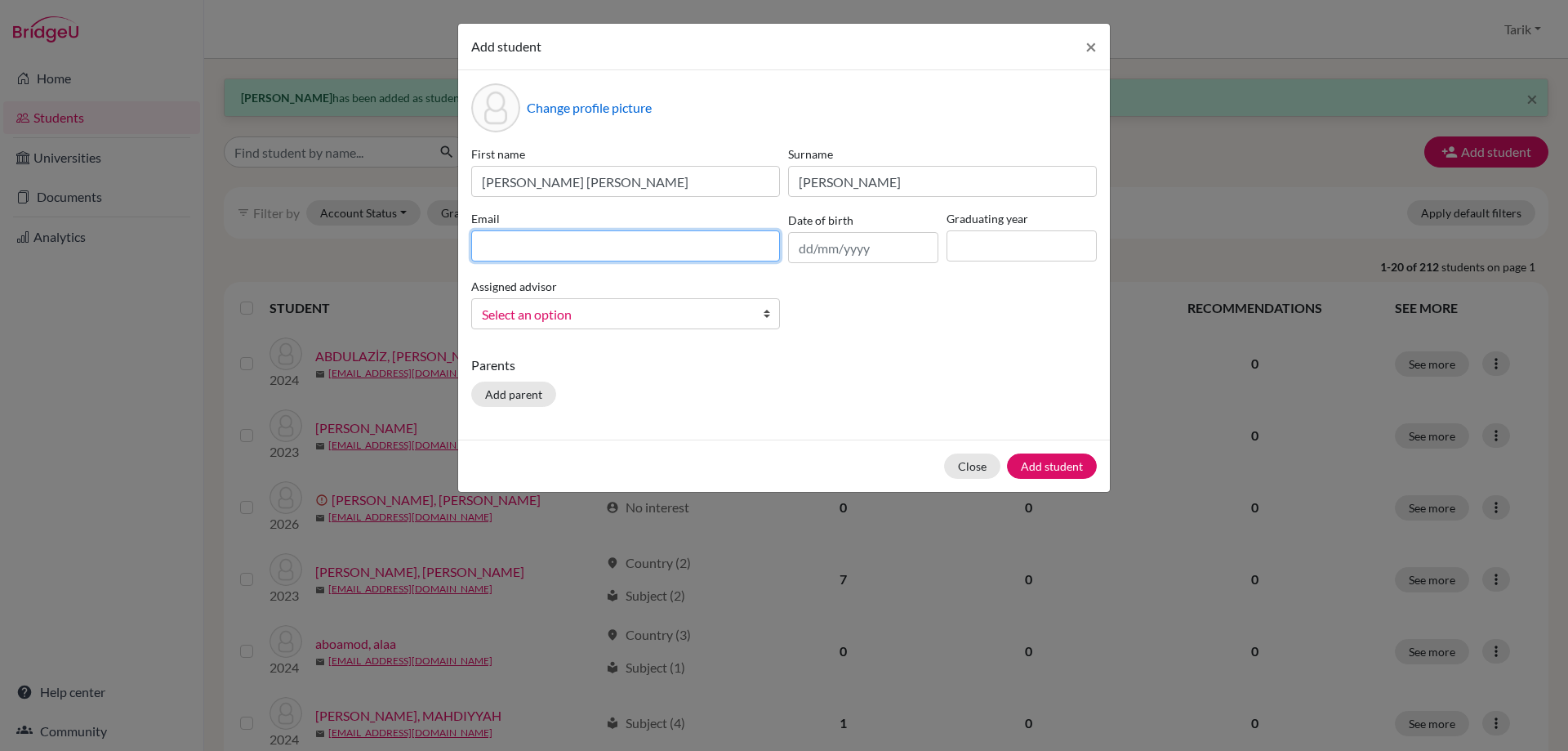
paste input "[EMAIL_ADDRESS][PERSON_NAME][DOMAIN_NAME]"
type input "[EMAIL_ADDRESS][PERSON_NAME][DOMAIN_NAME]"
click at [969, 245] on input at bounding box center [1022, 245] width 150 height 31
type input "2028"
click at [746, 332] on div "First name [PERSON_NAME] [PERSON_NAME] Surname [PERSON_NAME] Email [PERSON_NAME…" at bounding box center [784, 244] width 634 height 197
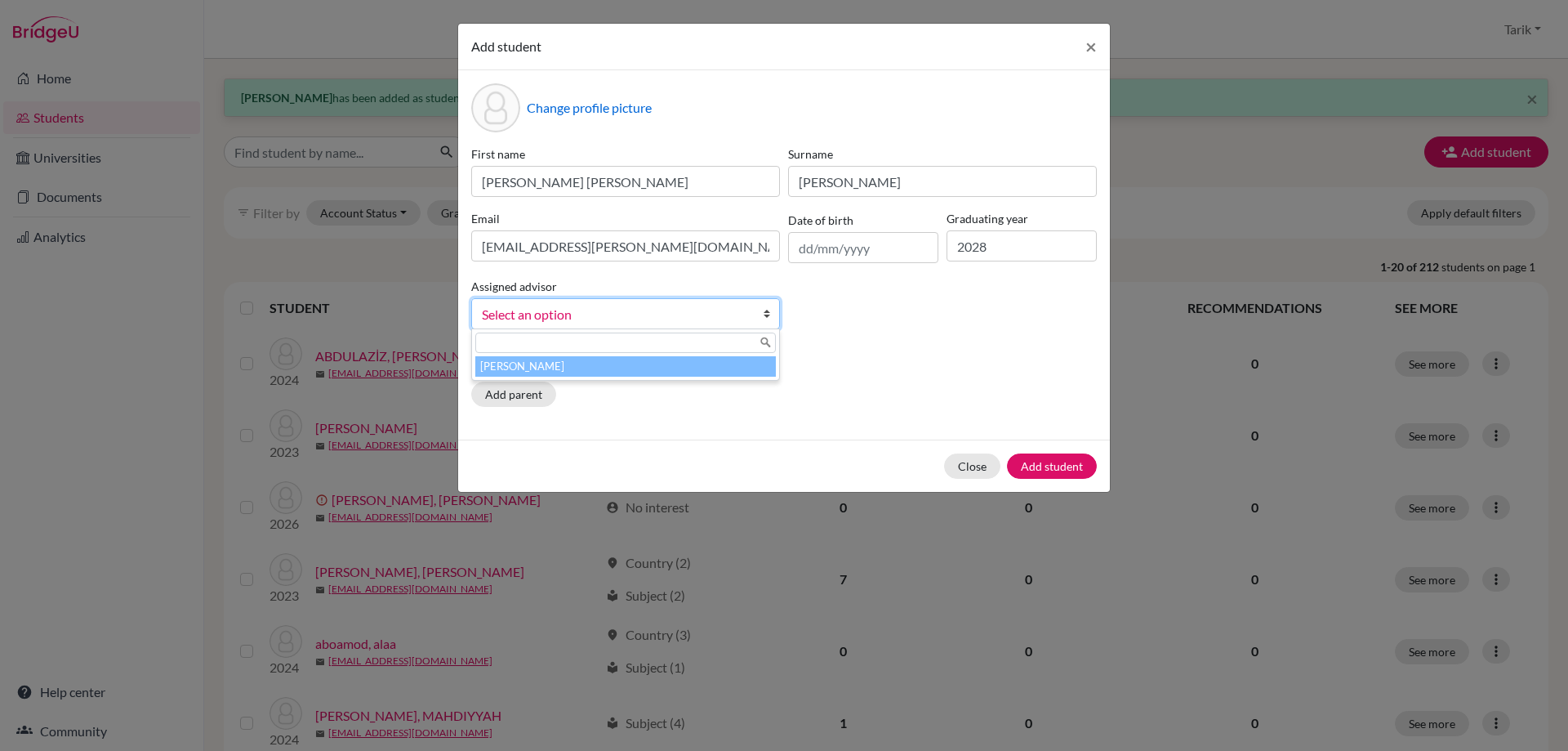
click at [723, 315] on span "Select an option" at bounding box center [615, 314] width 266 height 21
click at [692, 375] on li "[PERSON_NAME]" at bounding box center [626, 366] width 301 height 20
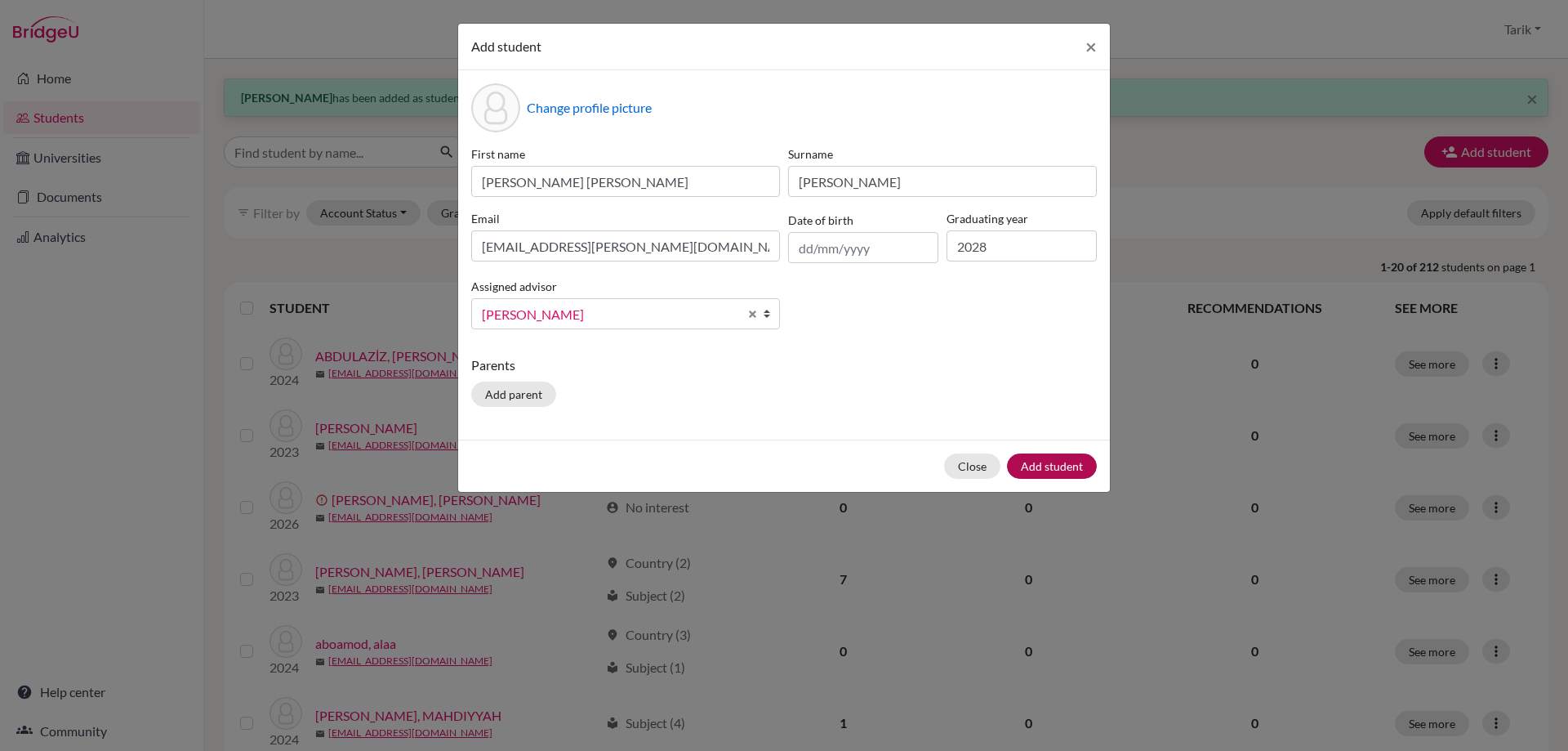
click at [1015, 454] on div "Close Add student" at bounding box center [784, 466] width 652 height 52
click at [1020, 459] on button "Add student" at bounding box center [1052, 466] width 90 height 25
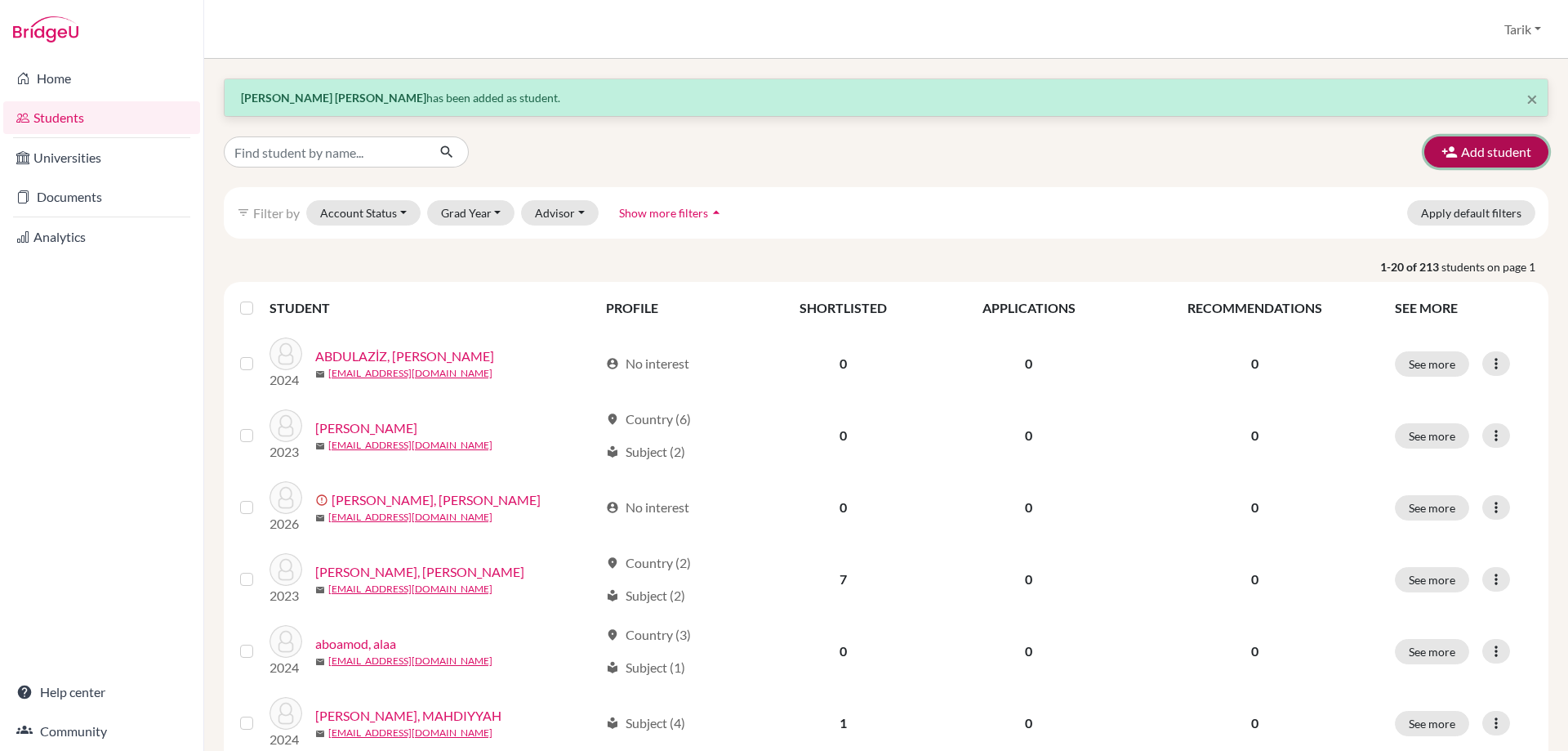
click at [1441, 162] on button "Add student" at bounding box center [1486, 152] width 124 height 31
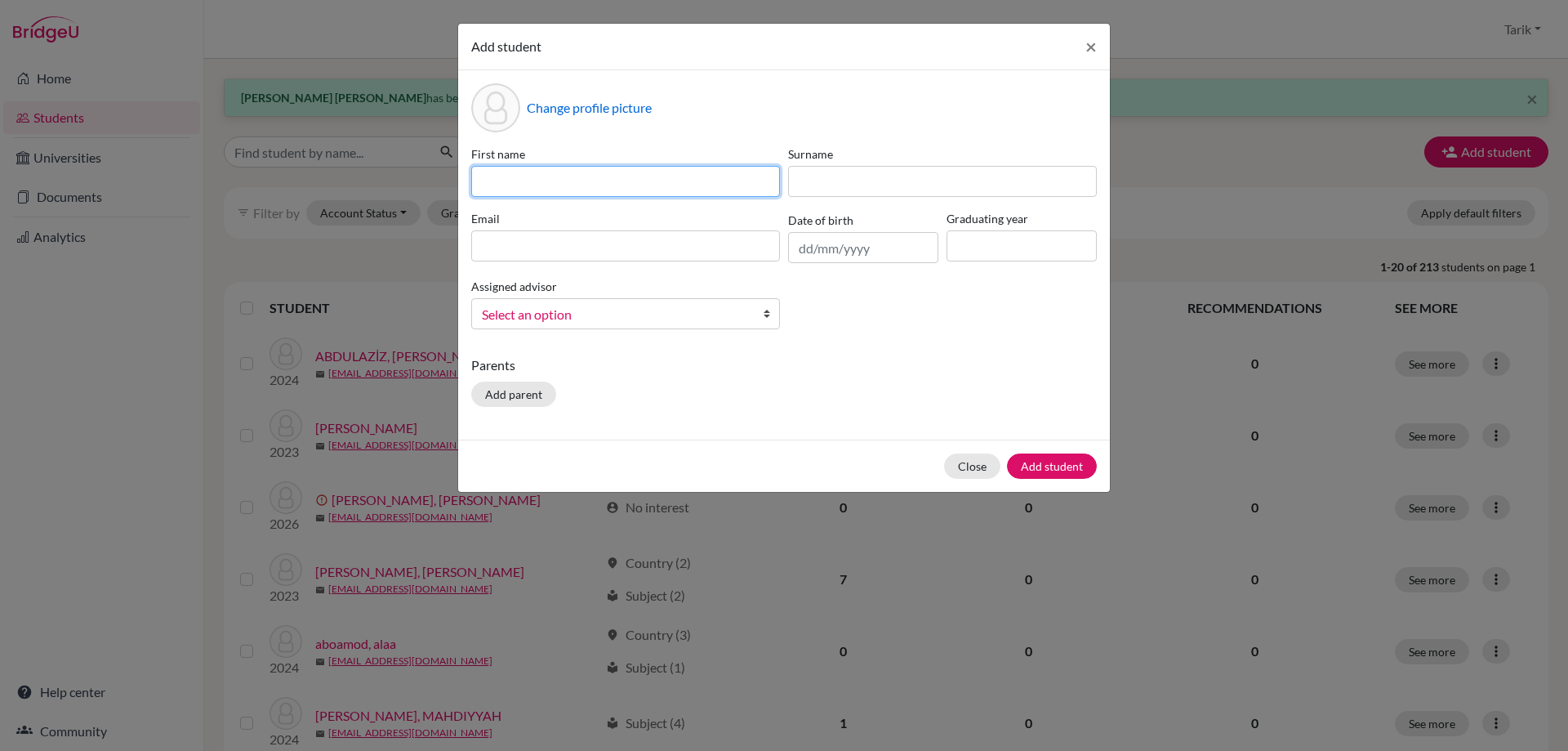
click at [543, 180] on input at bounding box center [626, 181] width 309 height 31
paste input "Sulaymaan"
type input "Sulaymaan"
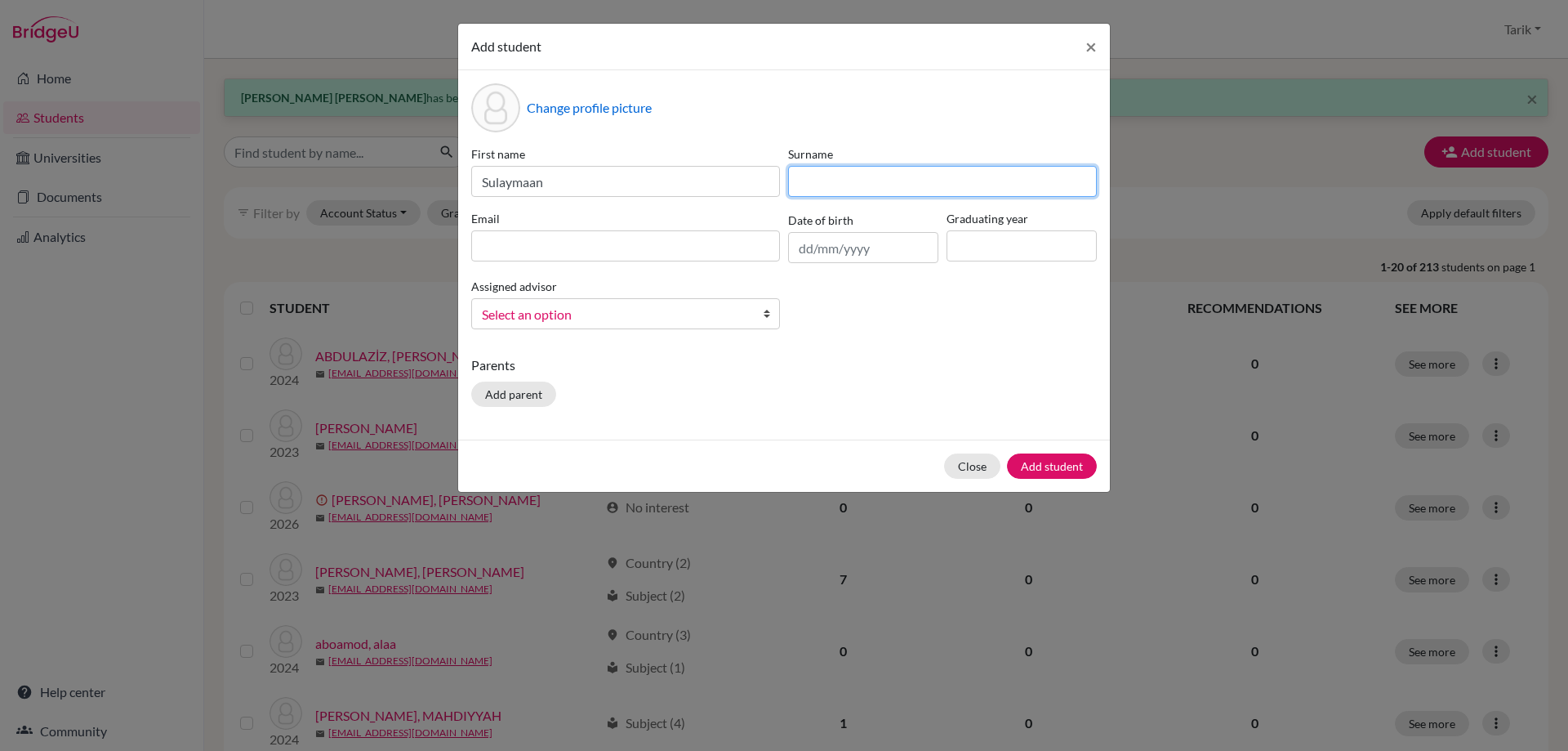
click at [836, 176] on input at bounding box center [942, 181] width 309 height 31
paste input "[PERSON_NAME]"
type input "[PERSON_NAME]"
drag, startPoint x: 688, startPoint y: 245, endPoint x: 714, endPoint y: 245, distance: 26.0
click at [688, 245] on input at bounding box center [626, 245] width 309 height 31
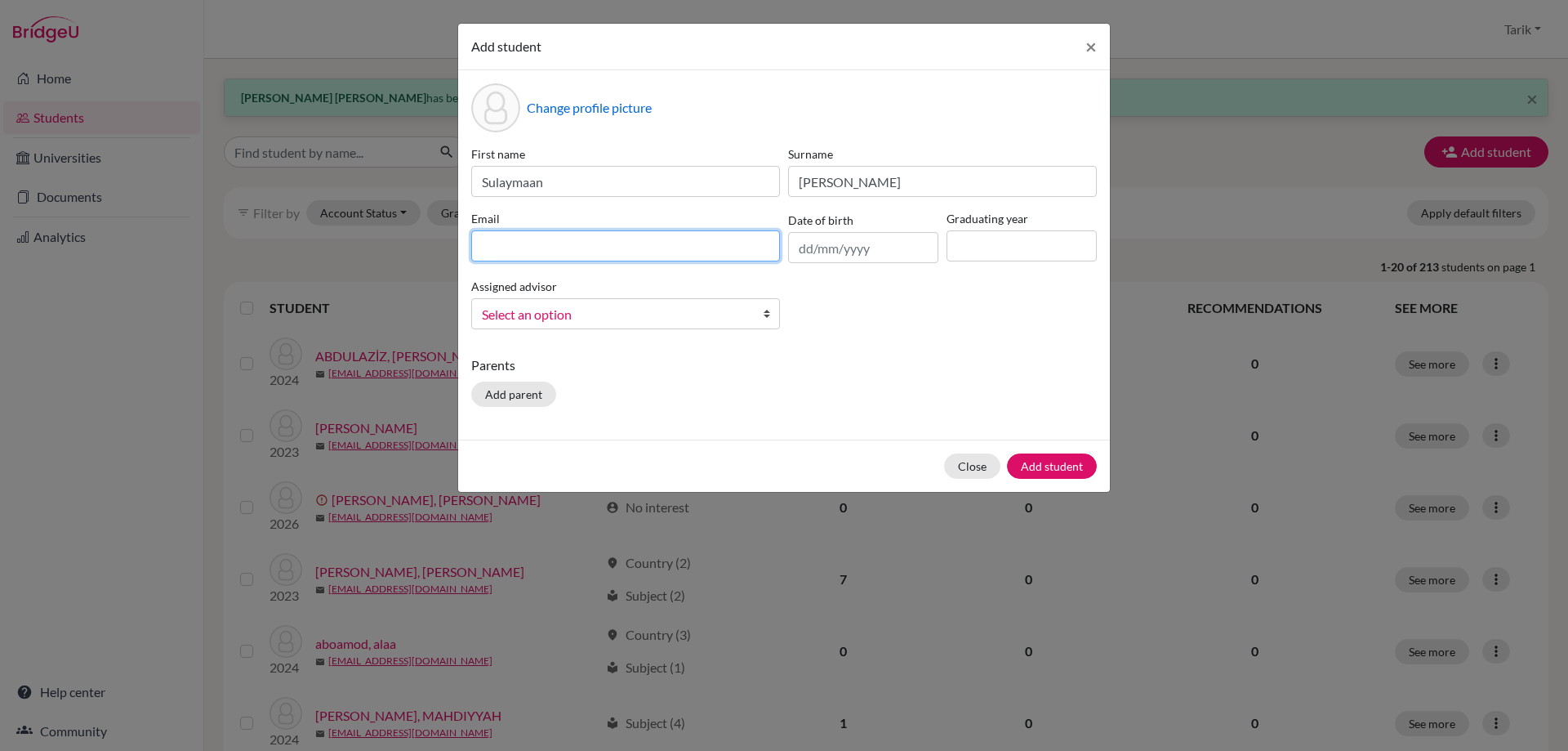
paste input "[EMAIL_ADDRESS][DOMAIN_NAME]"
type input "[EMAIL_ADDRESS][DOMAIN_NAME]"
drag, startPoint x: 1029, startPoint y: 249, endPoint x: 1028, endPoint y: 261, distance: 12.0
click at [1029, 249] on input at bounding box center [1022, 245] width 150 height 31
type input "2028"
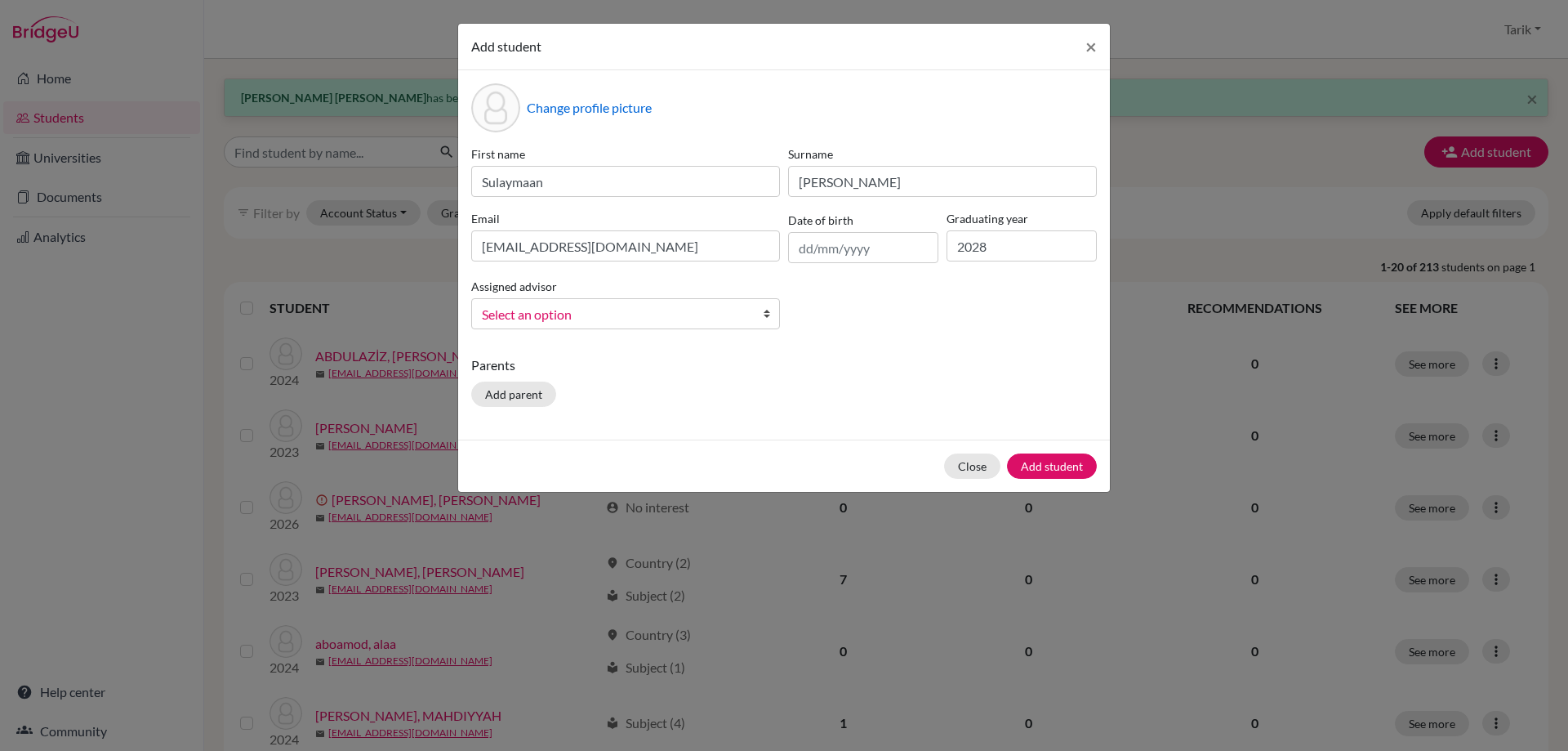
click at [581, 301] on link "Select an option" at bounding box center [626, 313] width 309 height 31
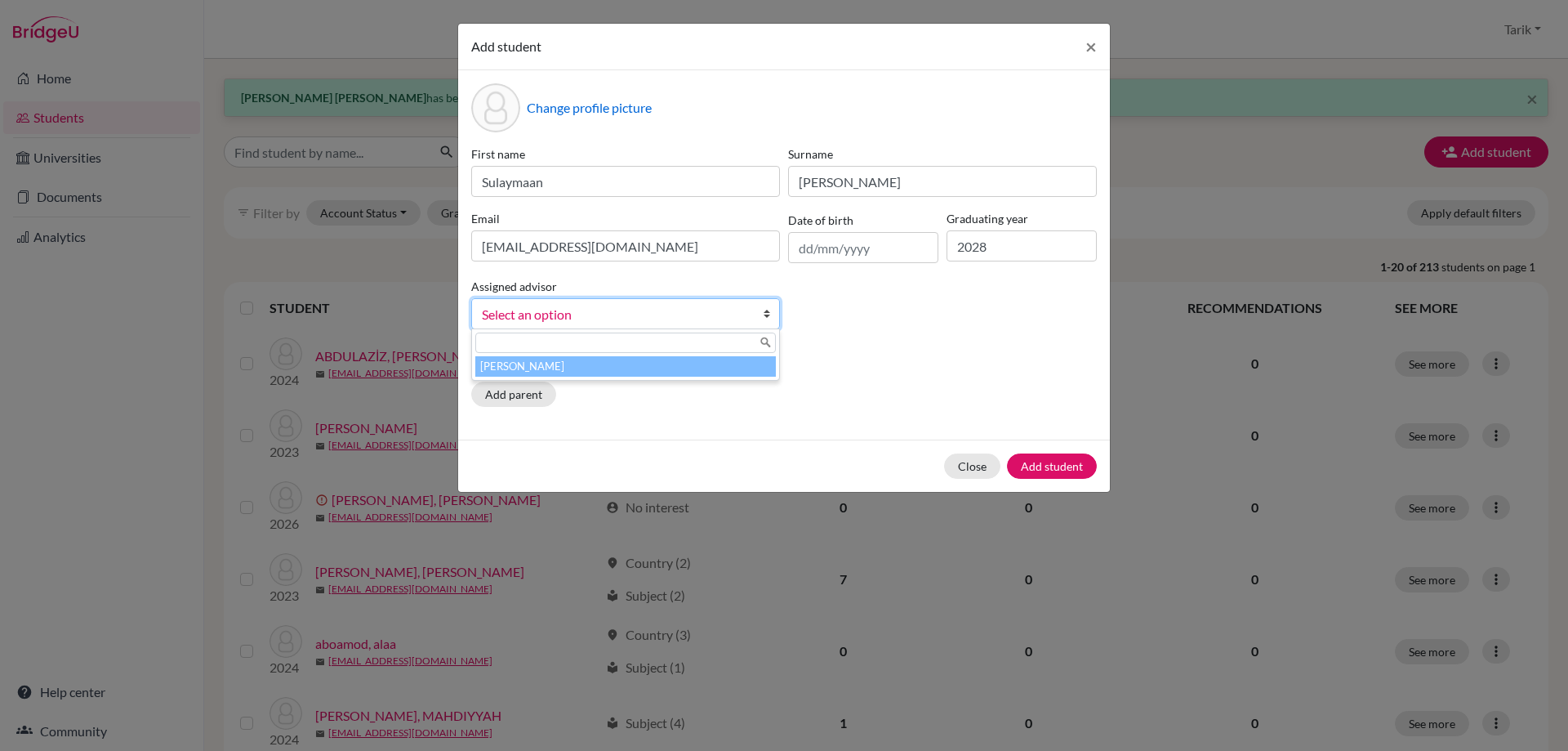
click at [566, 364] on li "[PERSON_NAME]" at bounding box center [626, 366] width 301 height 20
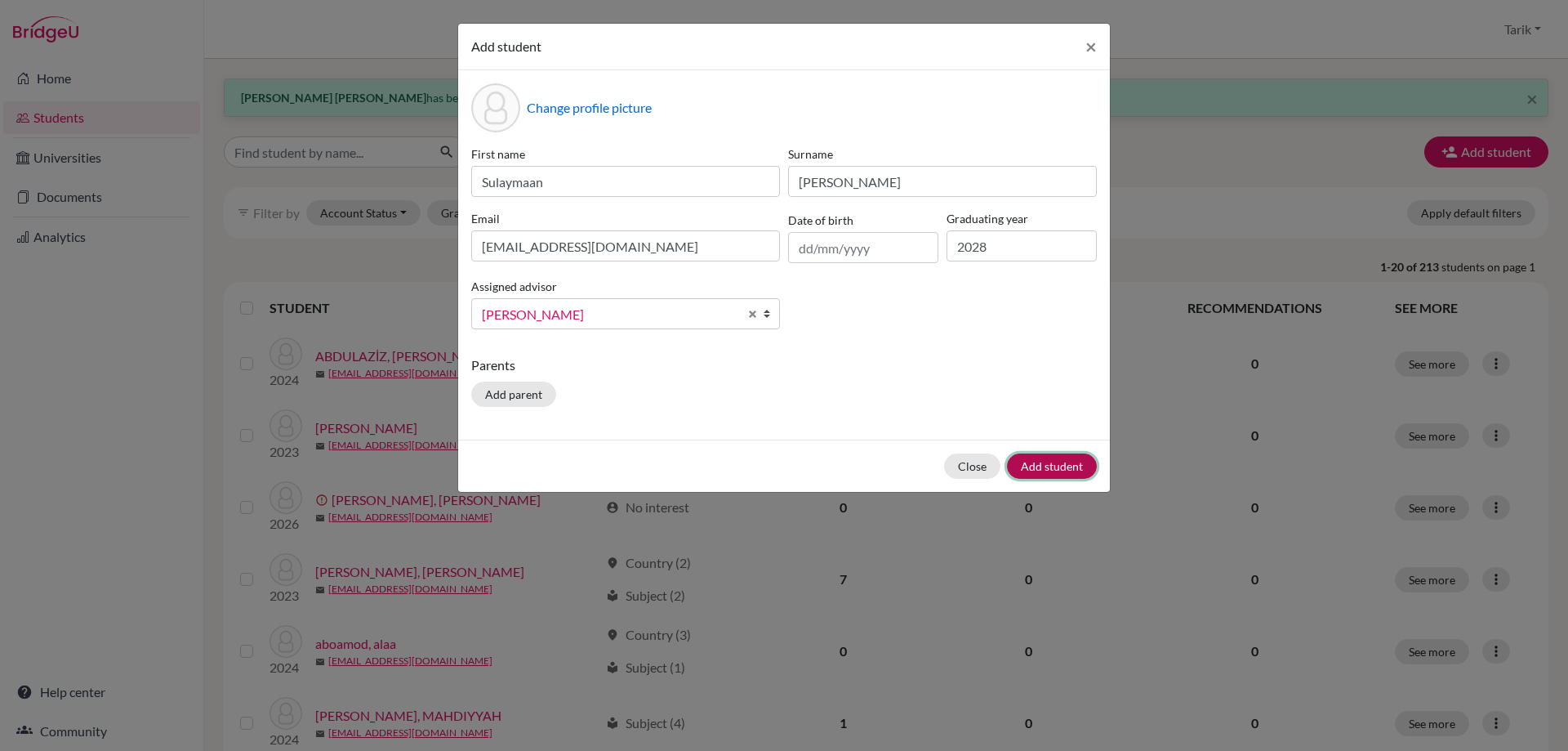
click at [1056, 469] on button "Add student" at bounding box center [1052, 466] width 90 height 25
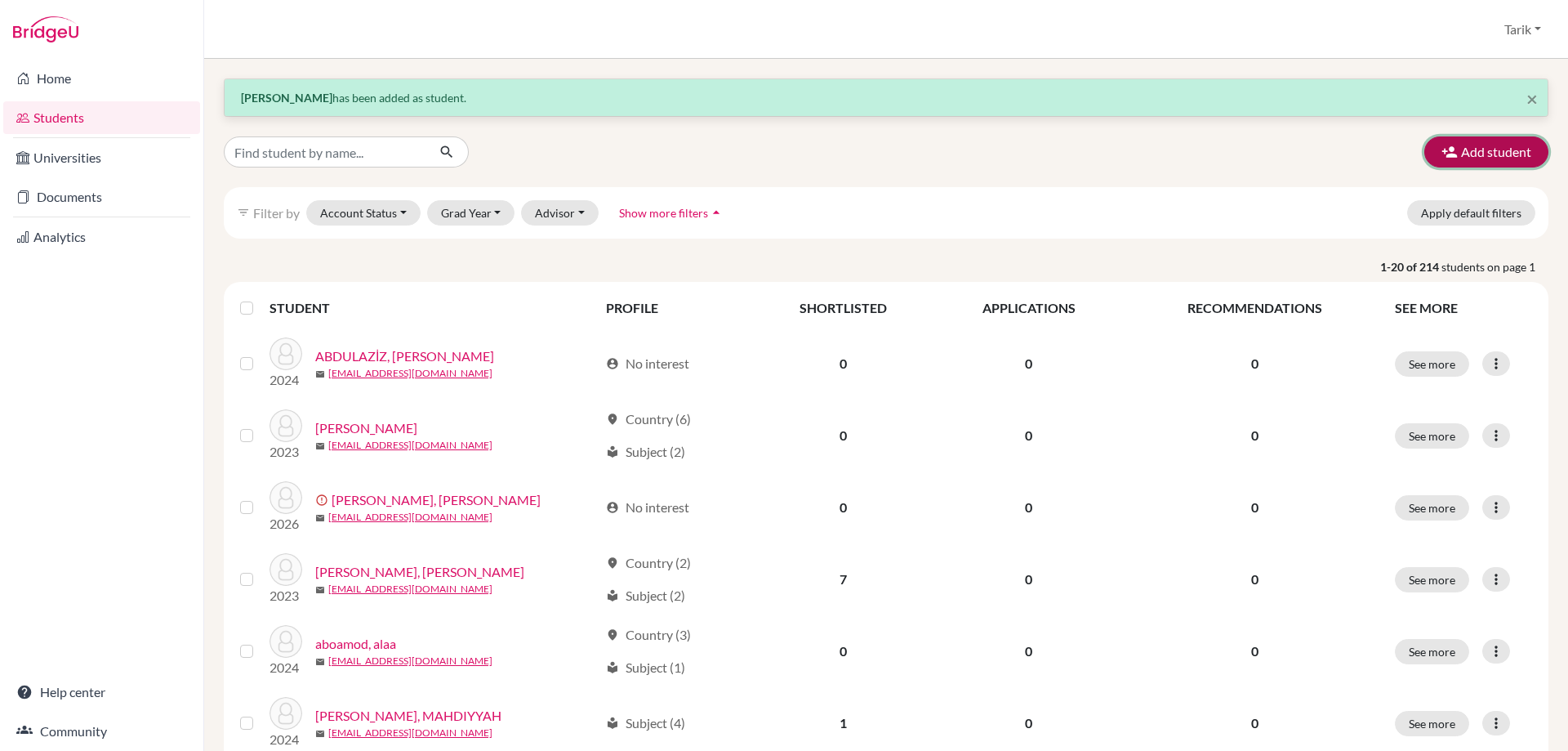
click at [1488, 159] on button "Add student" at bounding box center [1486, 152] width 124 height 31
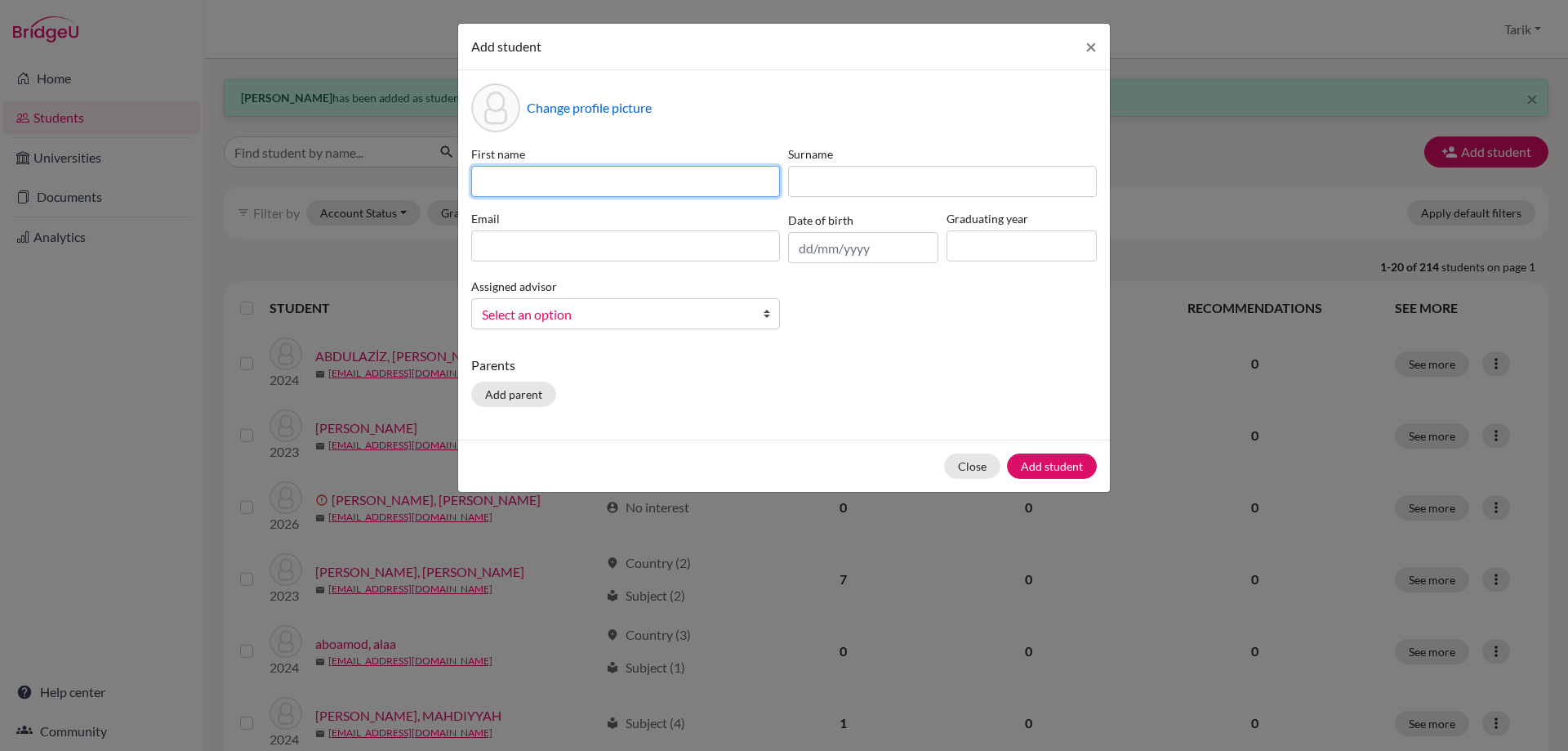
drag, startPoint x: 620, startPoint y: 187, endPoint x: 605, endPoint y: 167, distance: 25.0
click at [619, 187] on input at bounding box center [626, 181] width 309 height 31
paste input "ADLIN DANISH"
type input "ADLIN DANISH"
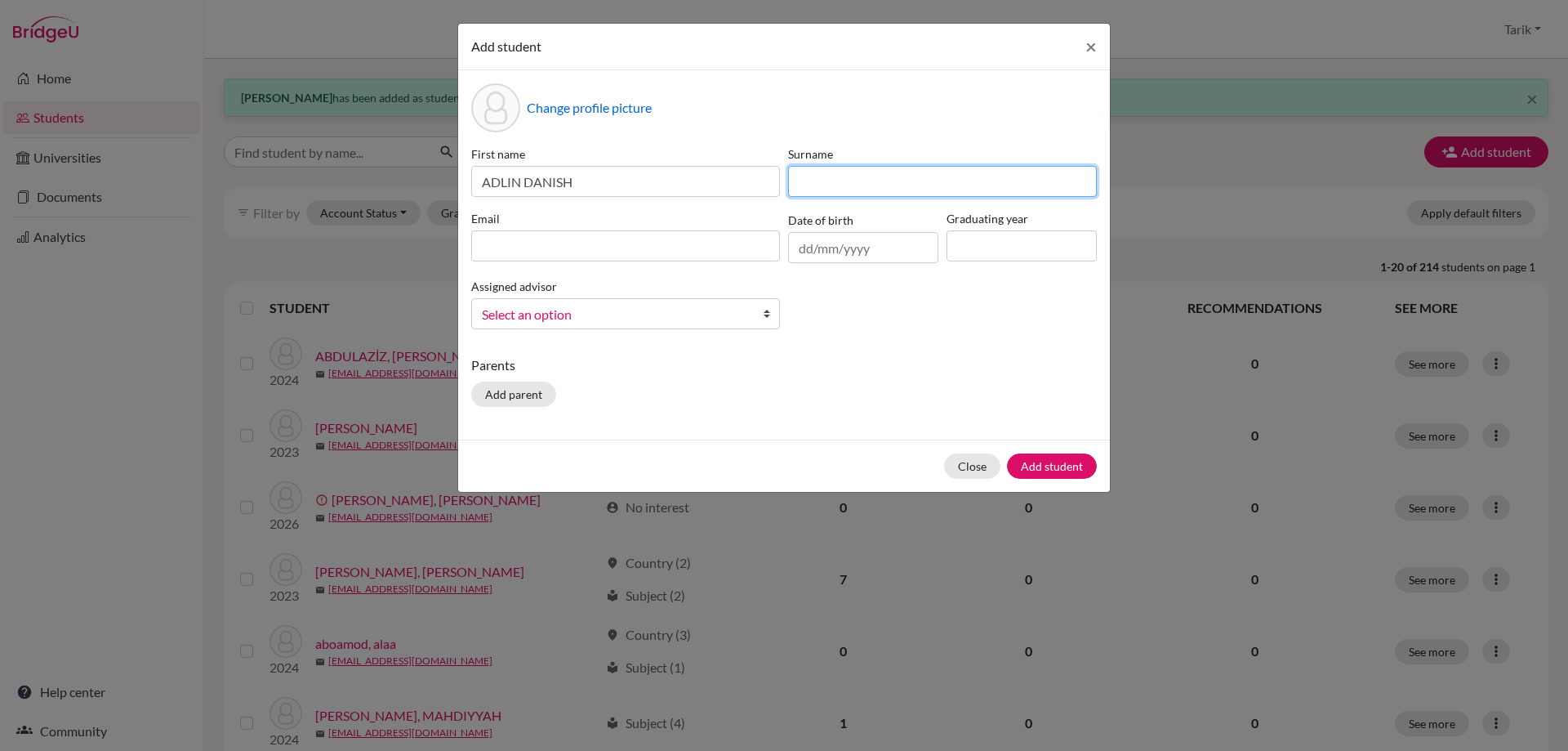
click at [839, 177] on input at bounding box center [942, 181] width 309 height 31
paste input "BIN AFIAT"
type input "BIN AFIAT"
click at [1010, 243] on input at bounding box center [1022, 245] width 150 height 31
type input "2029"
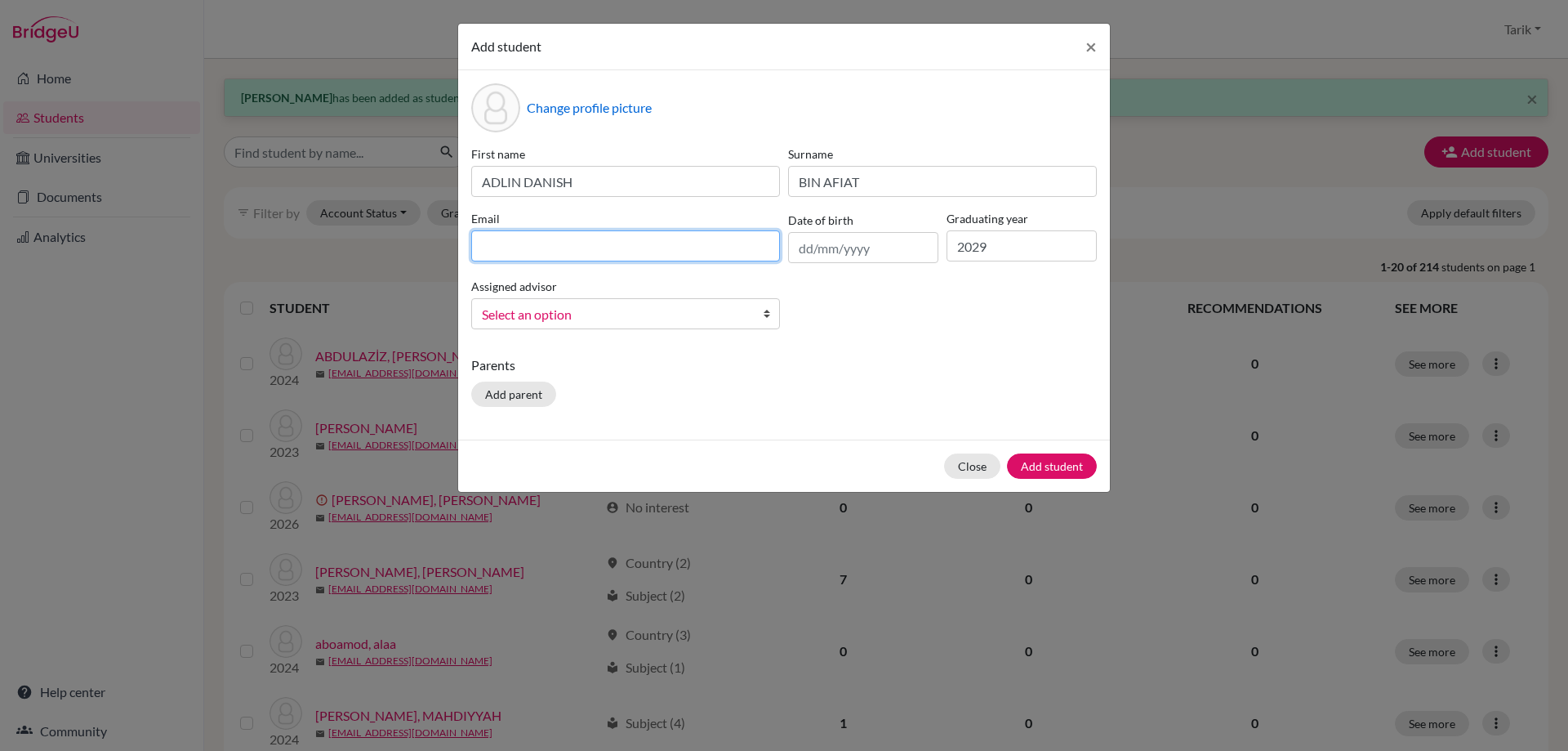
click at [592, 256] on input at bounding box center [626, 245] width 309 height 31
paste input "[EMAIL_ADDRESS][DOMAIN_NAME]"
type input "[EMAIL_ADDRESS][DOMAIN_NAME]"
click at [602, 308] on span "Select an option" at bounding box center [615, 314] width 266 height 21
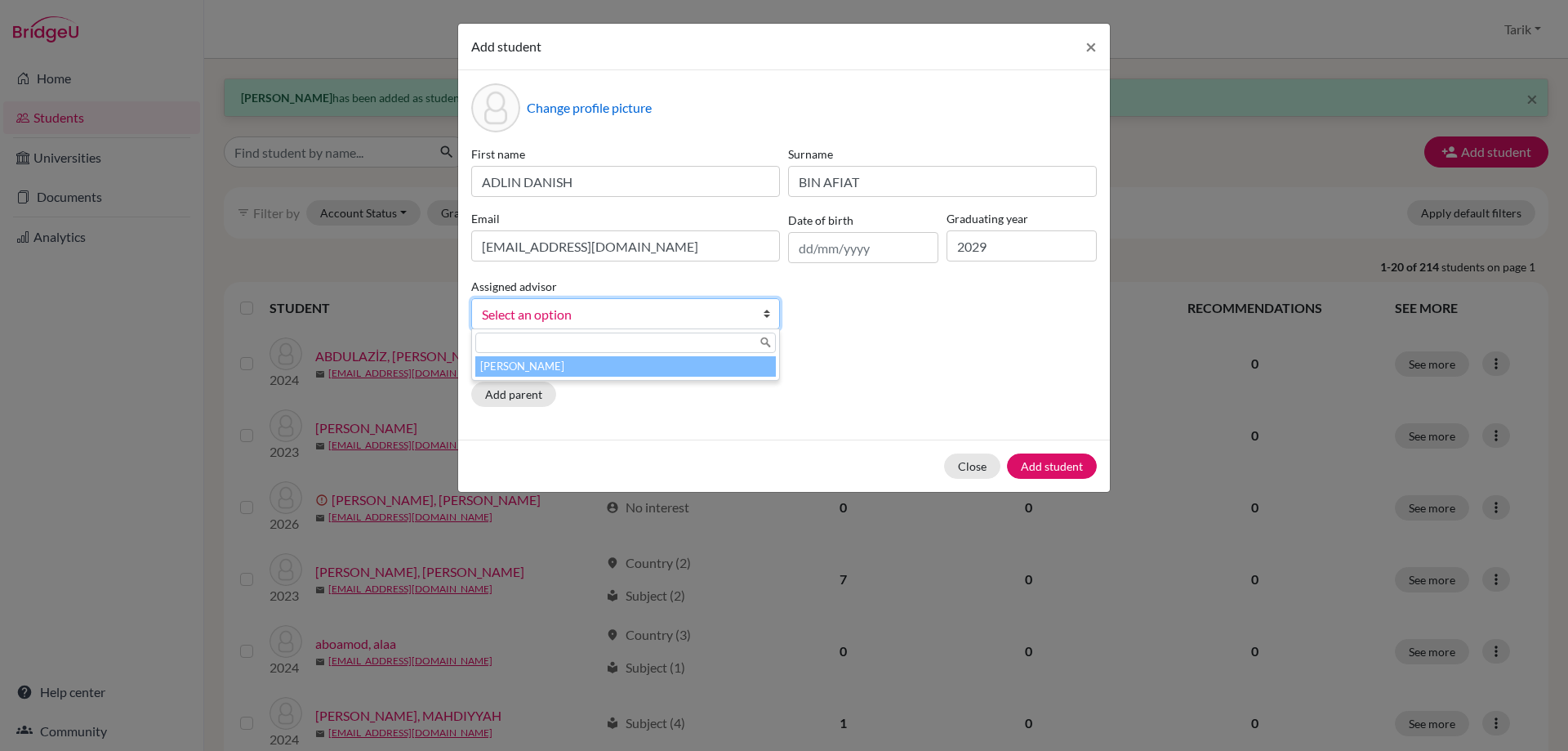
click at [612, 365] on li "[PERSON_NAME]" at bounding box center [626, 366] width 301 height 20
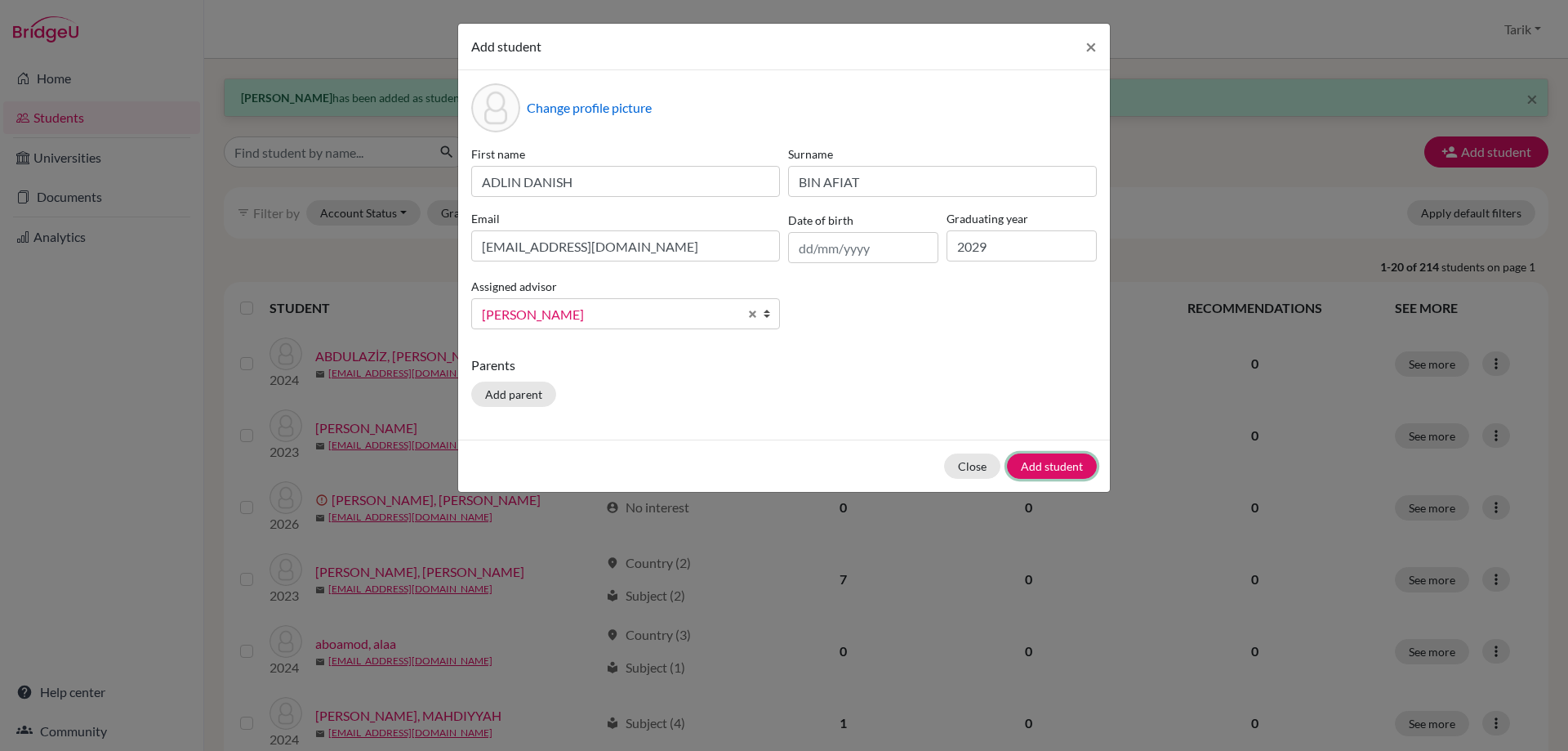
click at [1042, 467] on button "Add student" at bounding box center [1052, 466] width 90 height 25
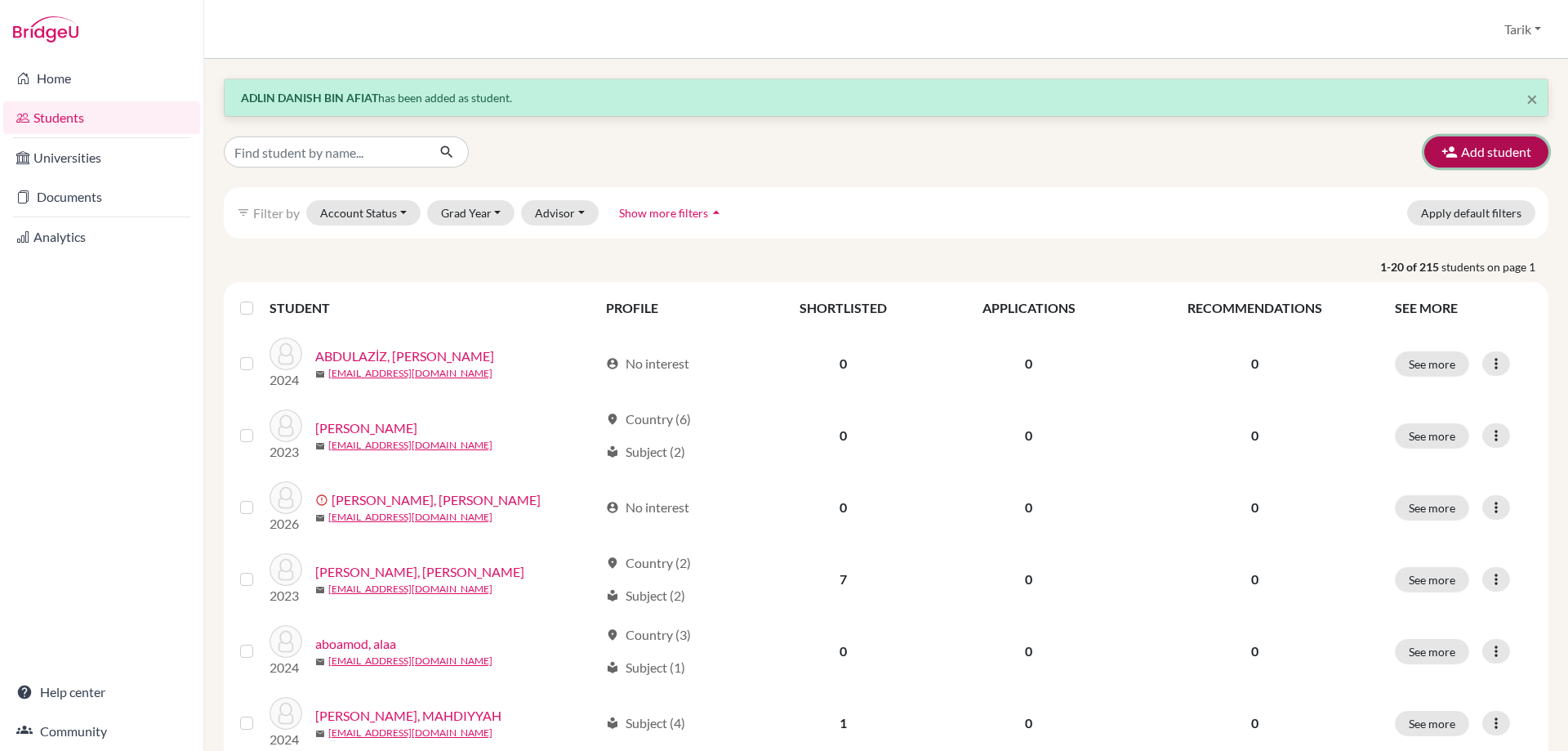
click at [1494, 137] on button "Add student" at bounding box center [1486, 152] width 124 height 31
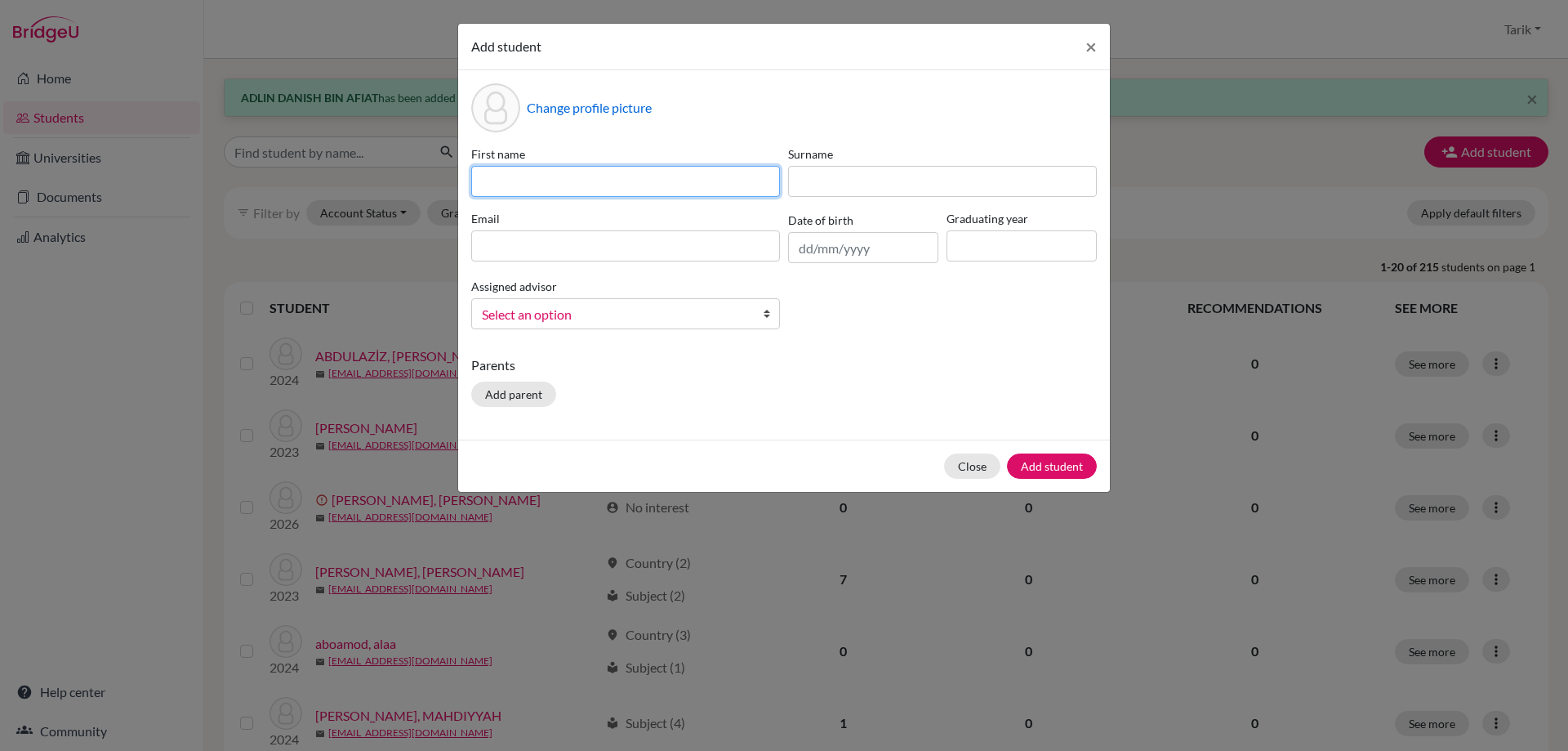
click at [541, 182] on input at bounding box center [626, 181] width 309 height 31
paste input "[PERSON_NAME]"
type input "[PERSON_NAME]"
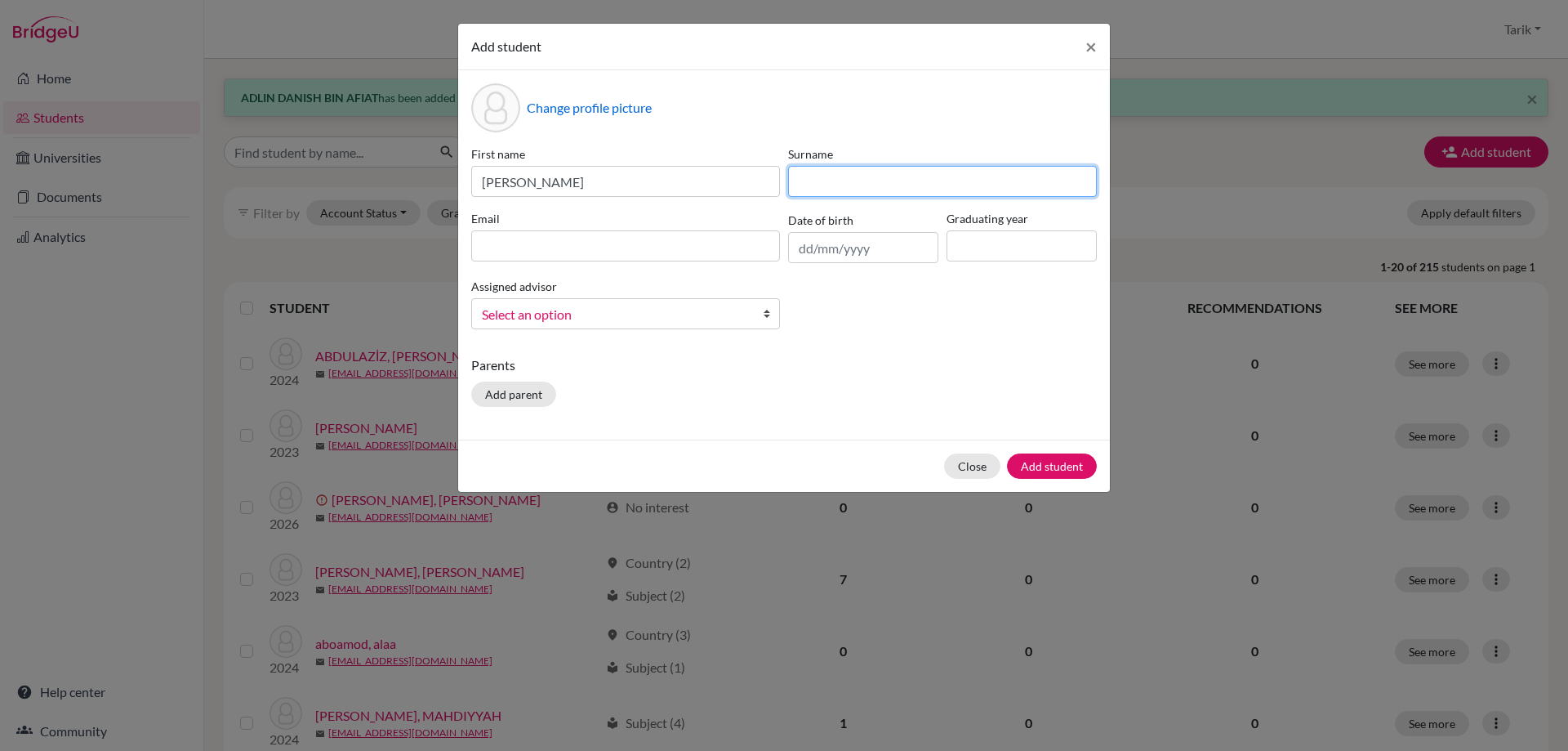
click at [850, 191] on input at bounding box center [942, 181] width 309 height 31
paste input "SHARUDIN"
type input "SHARUDIN"
click at [554, 257] on input at bounding box center [626, 245] width 309 height 31
paste input "[EMAIL_ADDRESS][DOMAIN_NAME]"
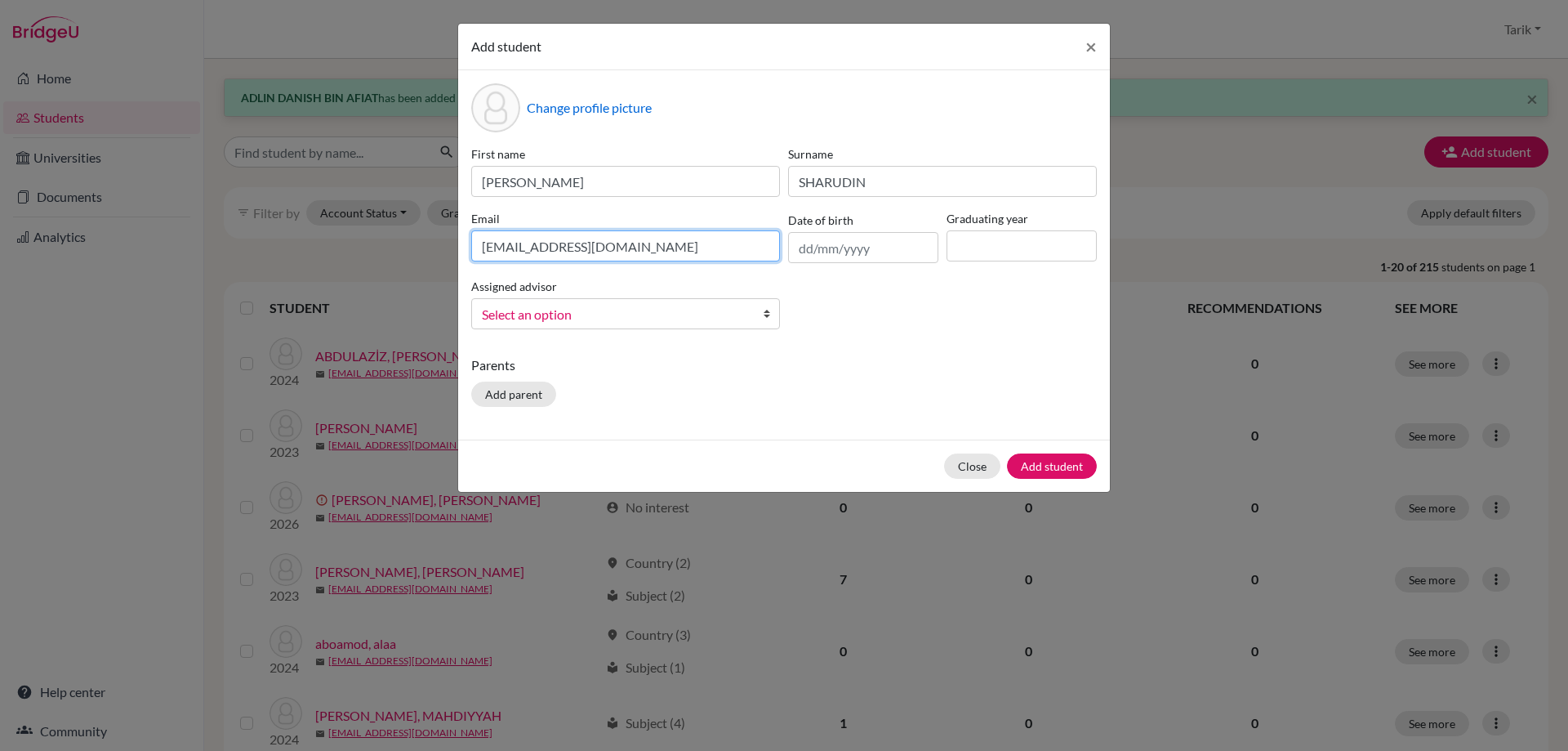
type input "[EMAIL_ADDRESS][DOMAIN_NAME]"
click at [1037, 251] on input at bounding box center [1022, 245] width 150 height 31
type input "2029"
drag, startPoint x: 710, startPoint y: 281, endPoint x: 695, endPoint y: 295, distance: 20.5
click at [702, 288] on div "Assigned advisor [PERSON_NAME] Select an option" at bounding box center [626, 303] width 317 height 53
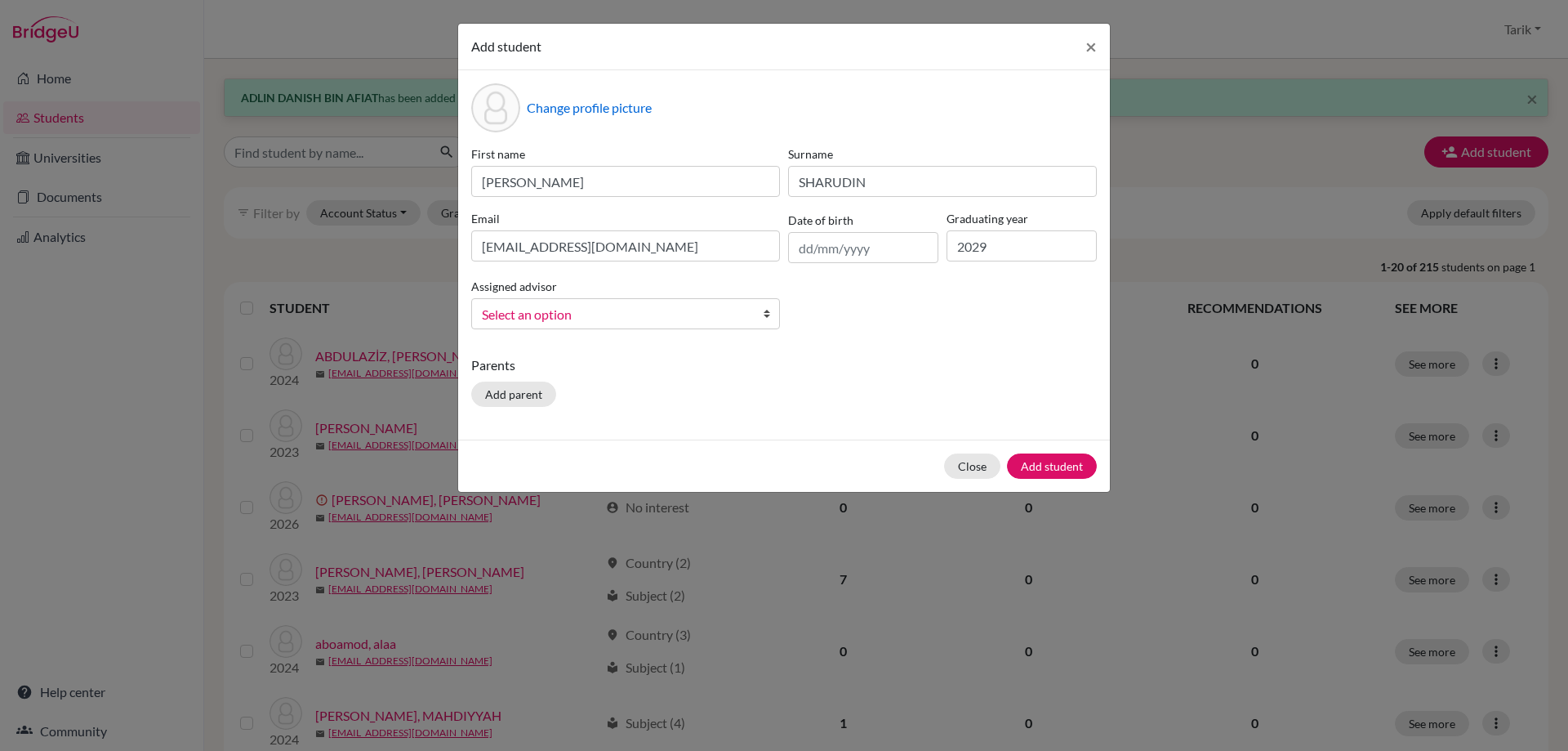
click at [684, 313] on span "Select an option" at bounding box center [615, 314] width 266 height 21
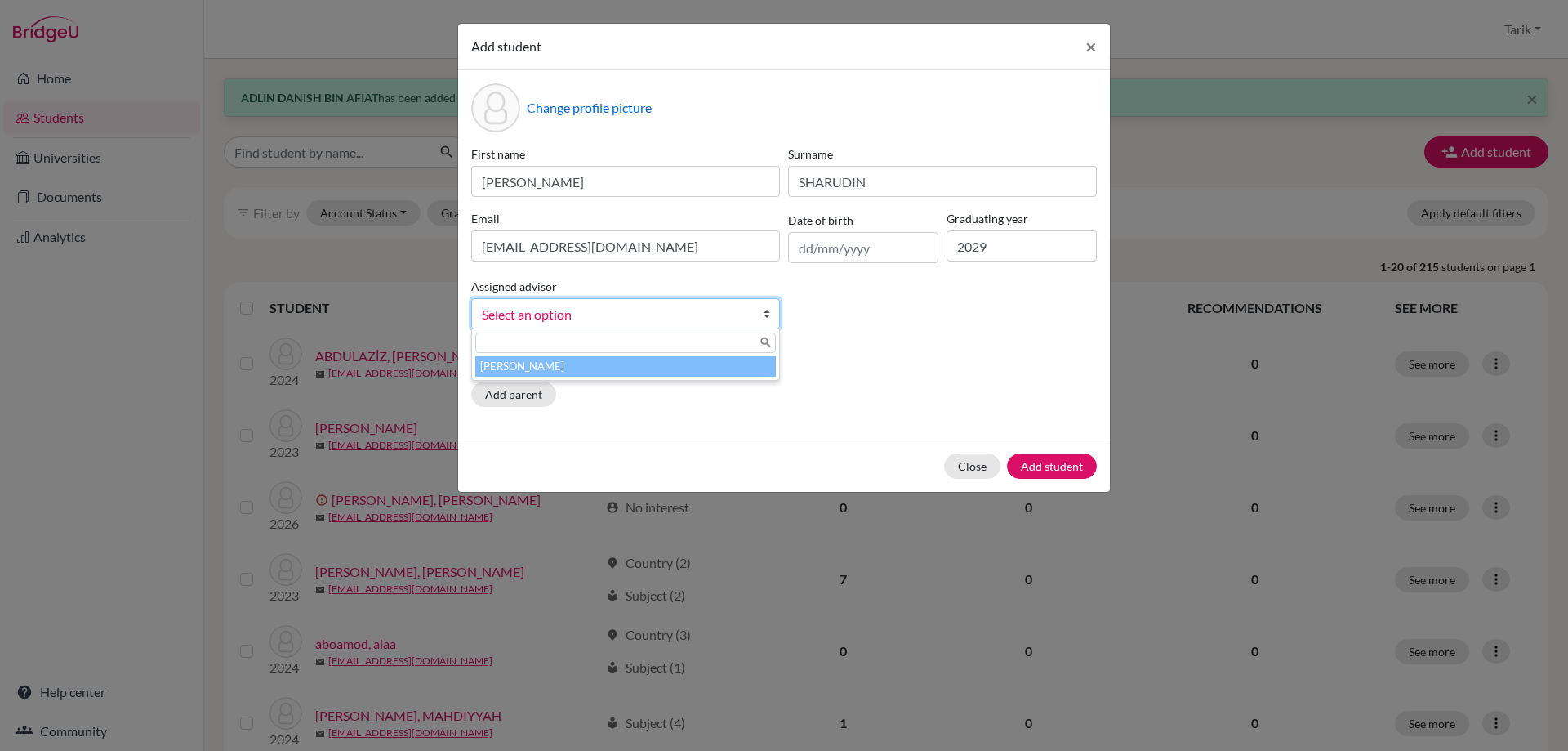
drag, startPoint x: 659, startPoint y: 366, endPoint x: 718, endPoint y: 372, distance: 59.3
click at [659, 365] on li "[PERSON_NAME]" at bounding box center [626, 366] width 301 height 20
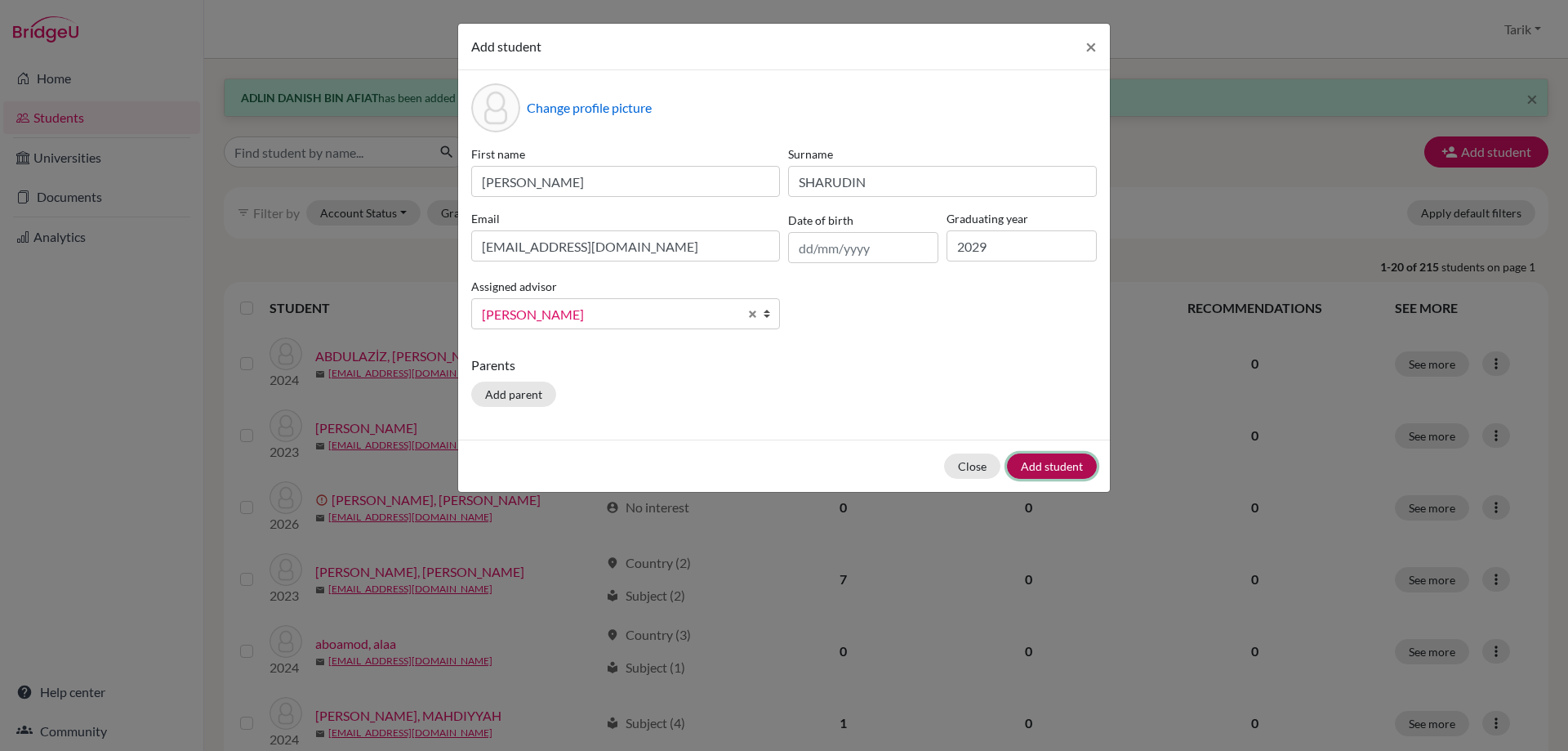
click at [1021, 461] on button "Add student" at bounding box center [1052, 466] width 90 height 25
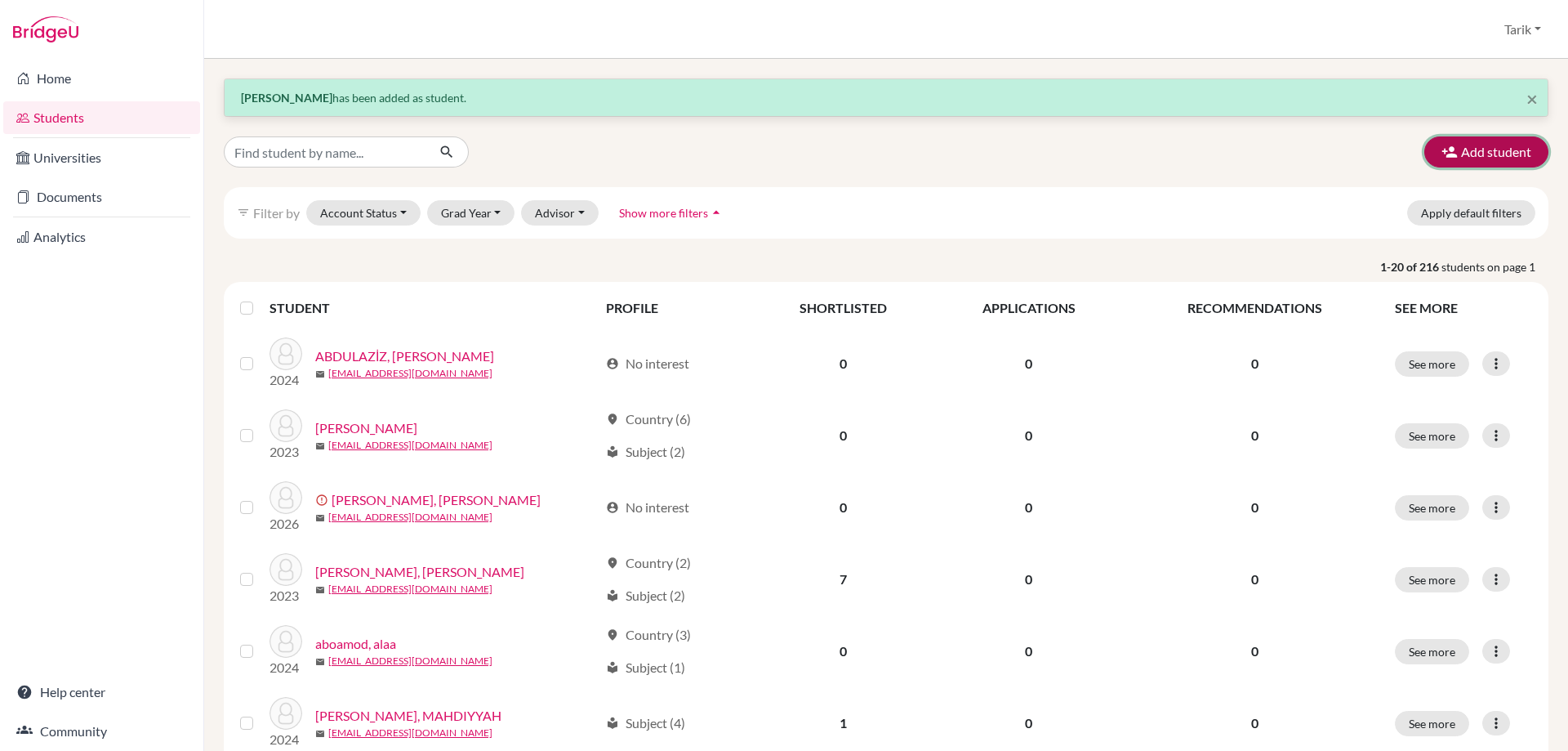
click at [1424, 137] on button "Add student" at bounding box center [1486, 152] width 124 height 31
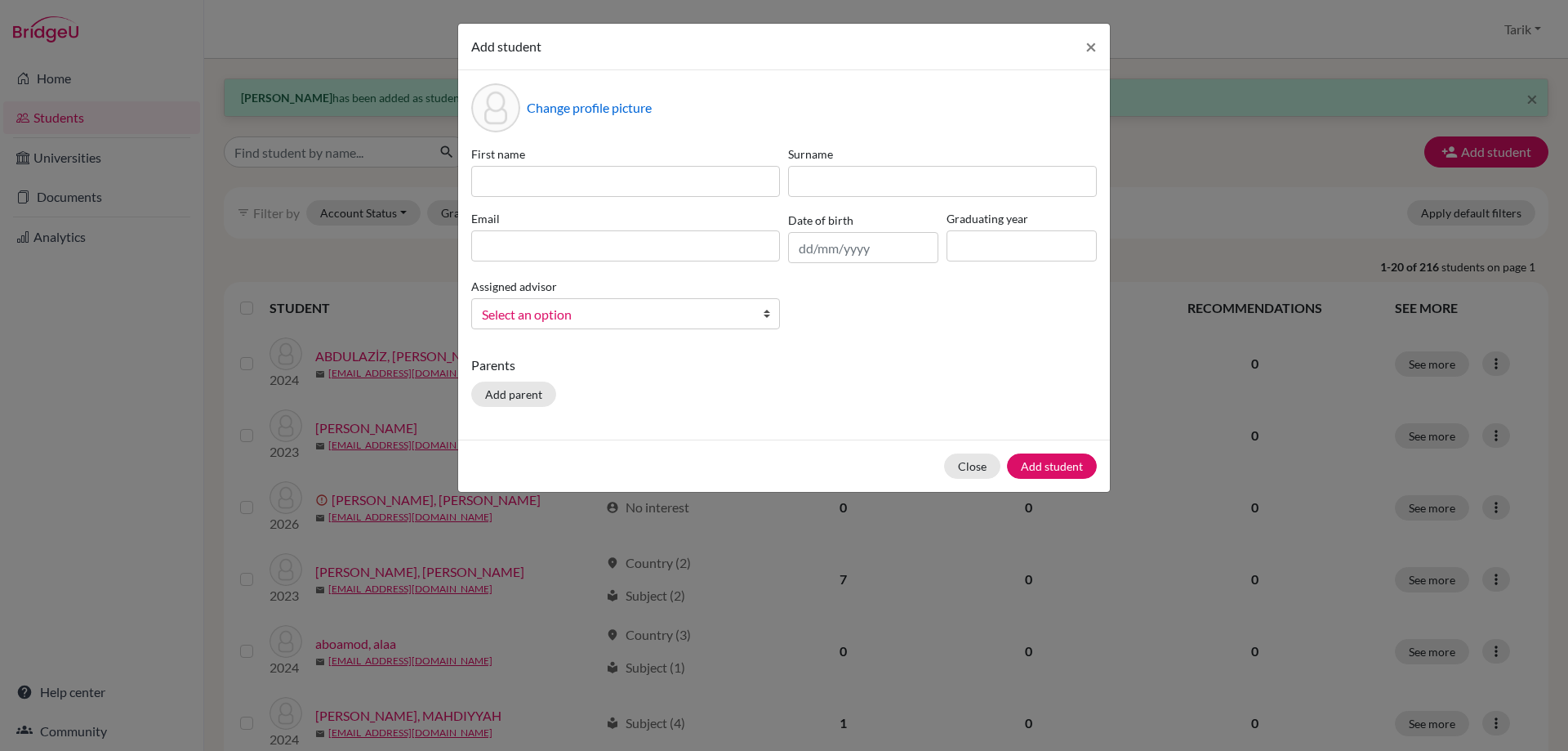
drag, startPoint x: 582, startPoint y: 199, endPoint x: 549, endPoint y: 194, distance: 33.4
click at [564, 195] on div "First name Surname Email Date of birth Graduating year Assigned advisor [PERSON…" at bounding box center [784, 244] width 634 height 197
click at [536, 192] on input at bounding box center [626, 181] width 309 height 31
paste input "[PERSON_NAME]"
type input "[PERSON_NAME]"
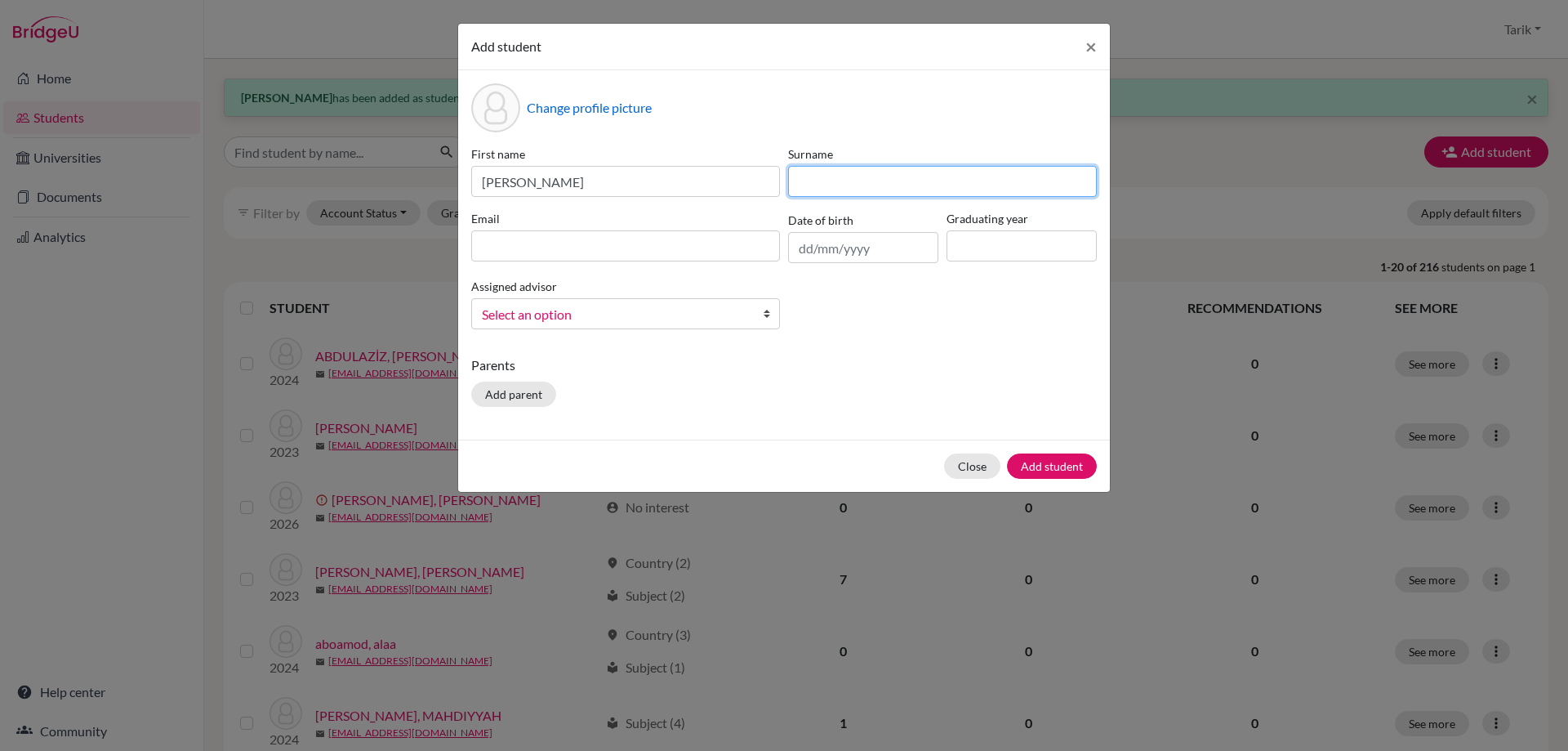
click at [833, 179] on input at bounding box center [942, 181] width 309 height 31
paste input "[PERSON_NAME]"
type input "[PERSON_NAME]"
click at [563, 246] on input at bounding box center [626, 245] width 309 height 31
paste input "[EMAIL_ADDRESS][PERSON_NAME][DOMAIN_NAME]"
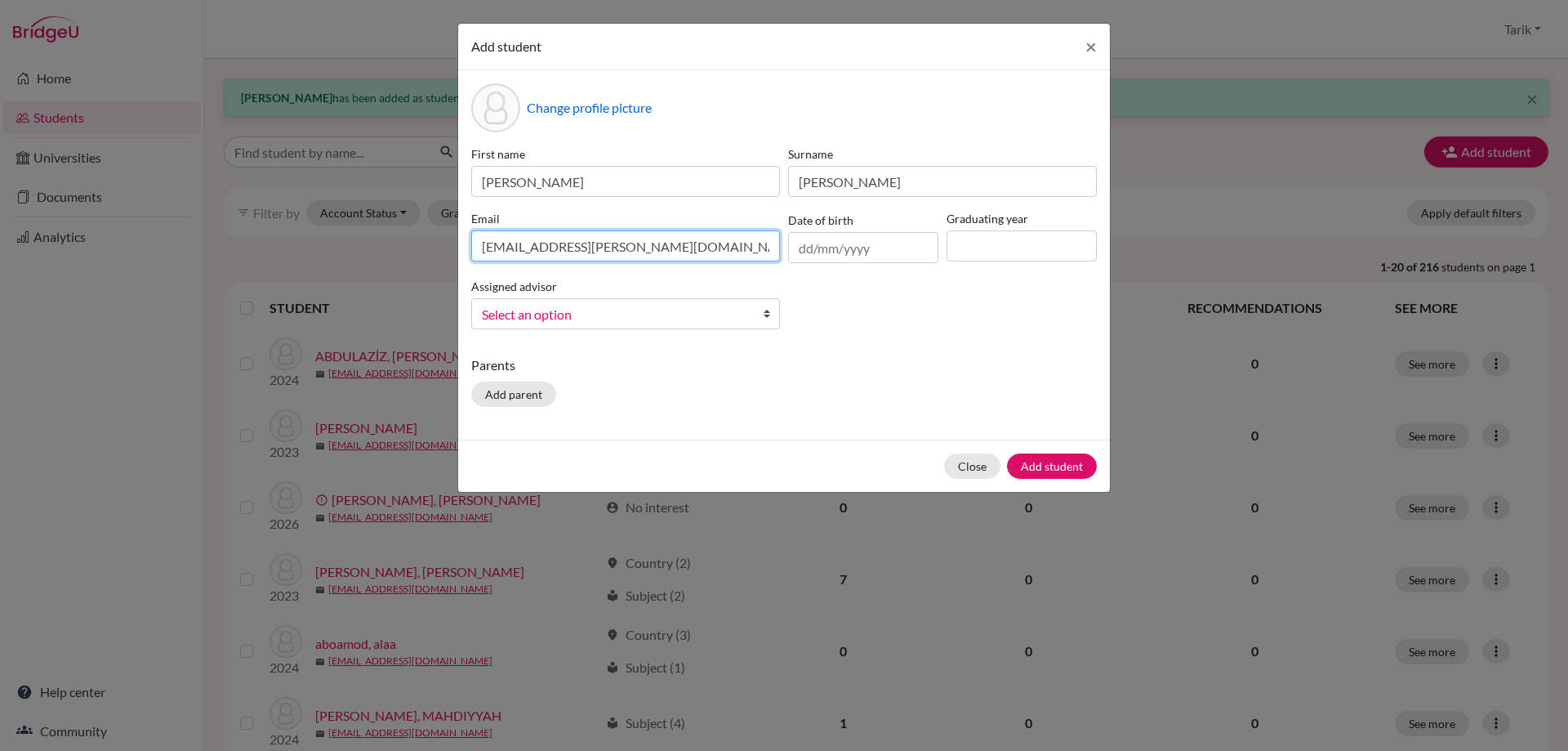
type input "[EMAIL_ADDRESS][PERSON_NAME][DOMAIN_NAME]"
drag, startPoint x: 1033, startPoint y: 251, endPoint x: 1031, endPoint y: 261, distance: 10.2
click at [1033, 251] on input at bounding box center [1022, 245] width 150 height 31
type input "2029"
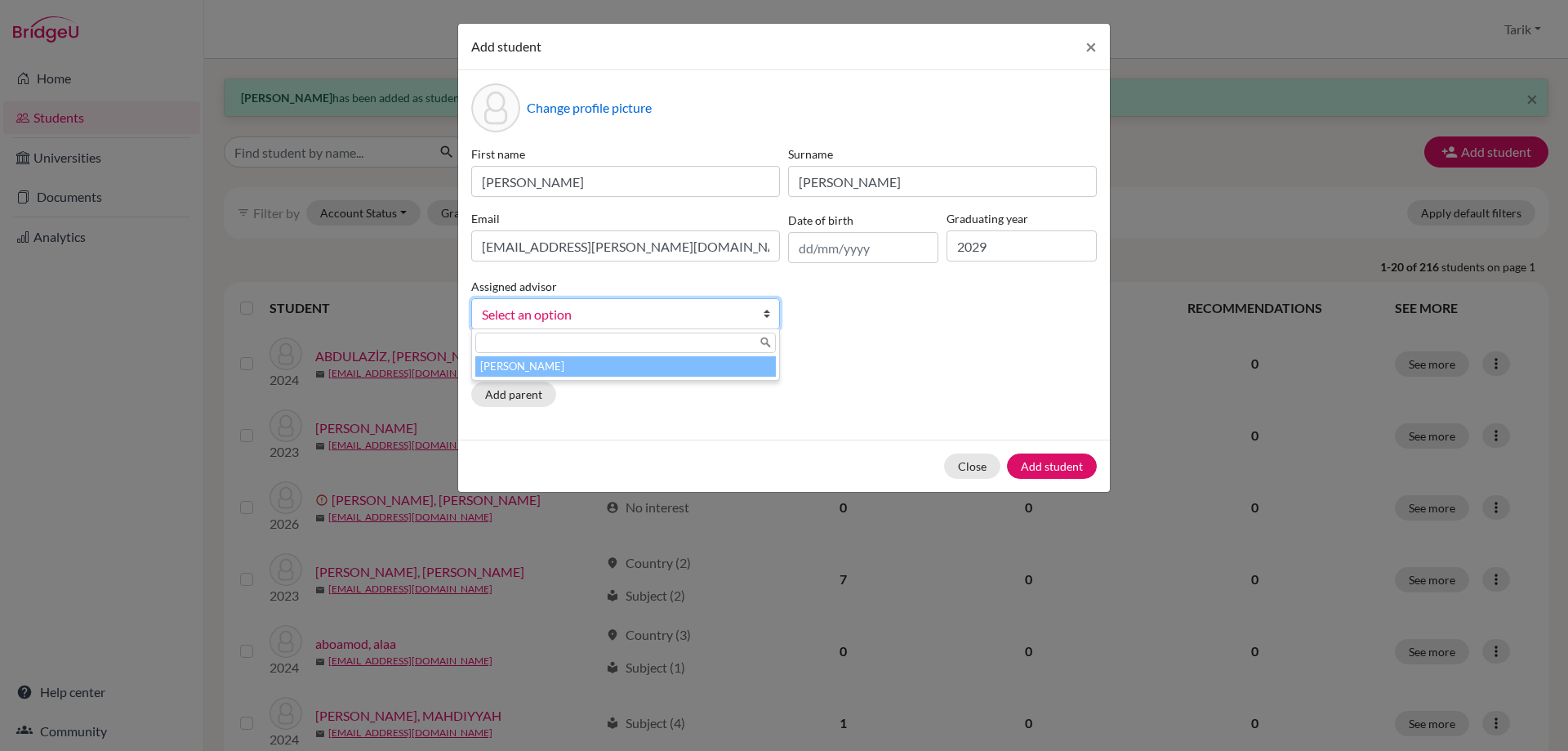
click at [666, 299] on link "Select an option" at bounding box center [626, 313] width 309 height 31
click at [612, 363] on li "[PERSON_NAME]" at bounding box center [626, 366] width 301 height 20
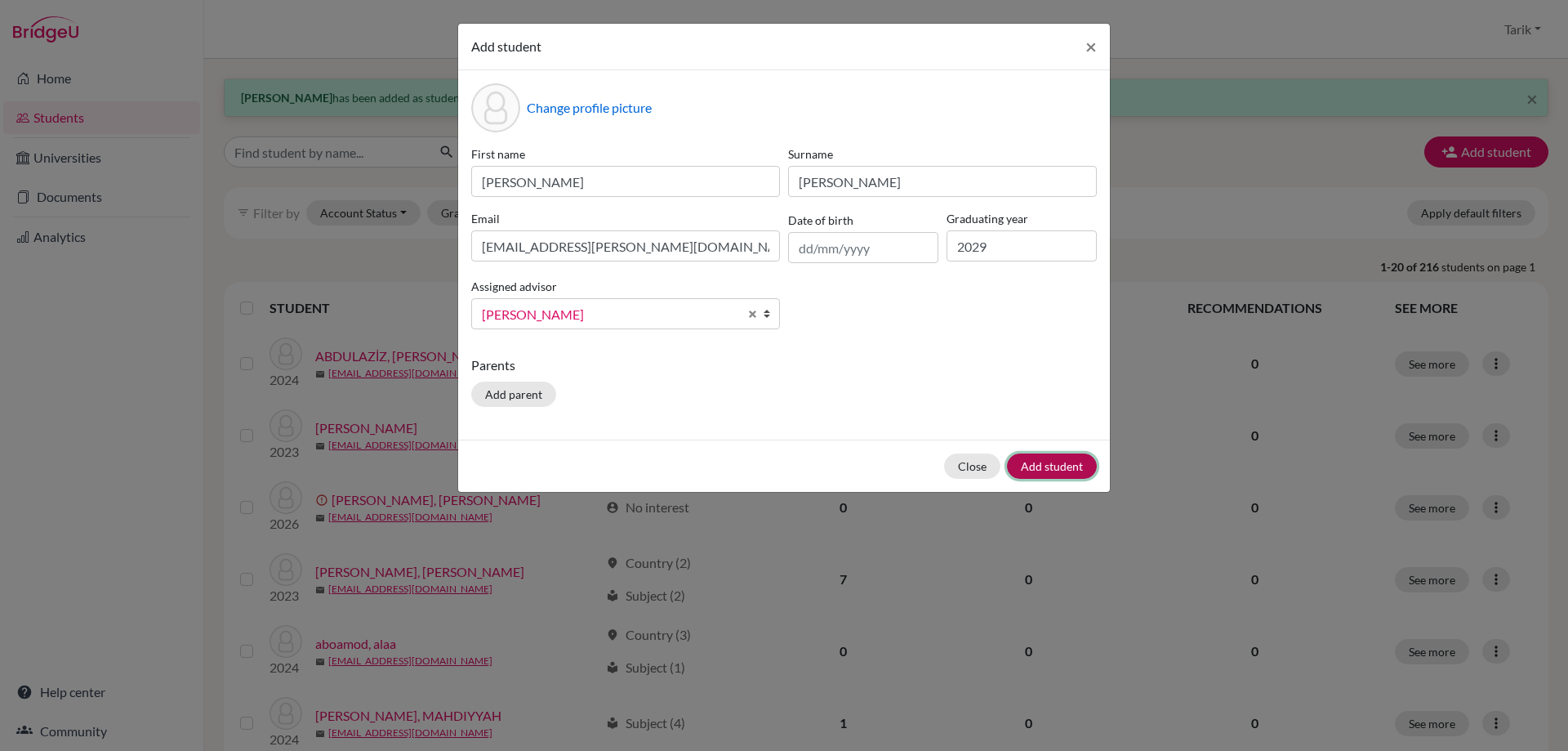
click at [1046, 473] on button "Add student" at bounding box center [1052, 466] width 90 height 25
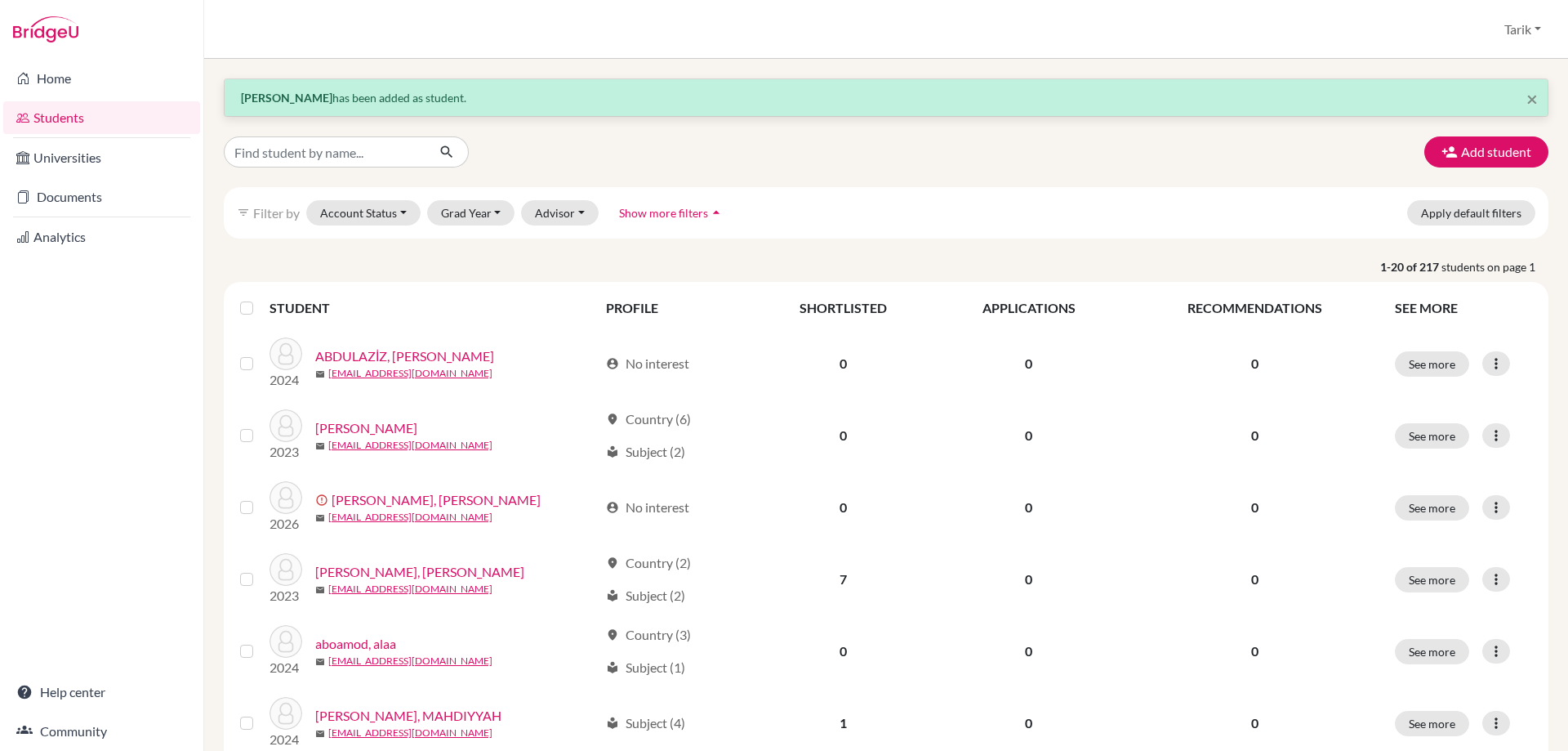
click at [1552, 158] on div "× [PERSON_NAME] has been added as student. Add student filter_list Filter by Ac…" at bounding box center [886, 405] width 1364 height 692
click at [1528, 158] on button "Add student" at bounding box center [1486, 152] width 124 height 31
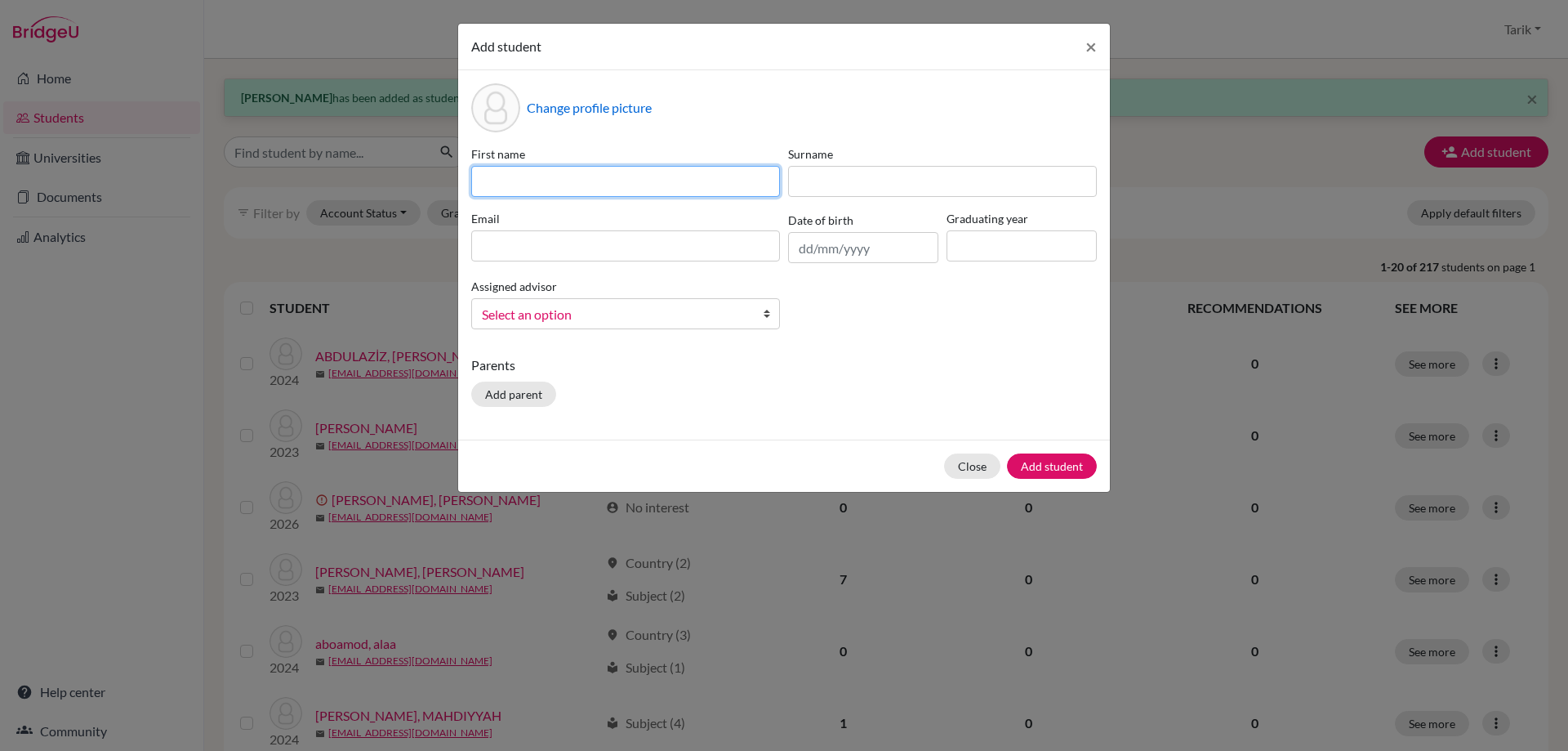
click at [635, 178] on input at bounding box center [626, 181] width 309 height 31
paste input "[PERSON_NAME]"
type input "[PERSON_NAME]"
click at [869, 197] on div "First name [PERSON_NAME] Email Date of birth Graduating year Assigned advisor […" at bounding box center [784, 244] width 634 height 197
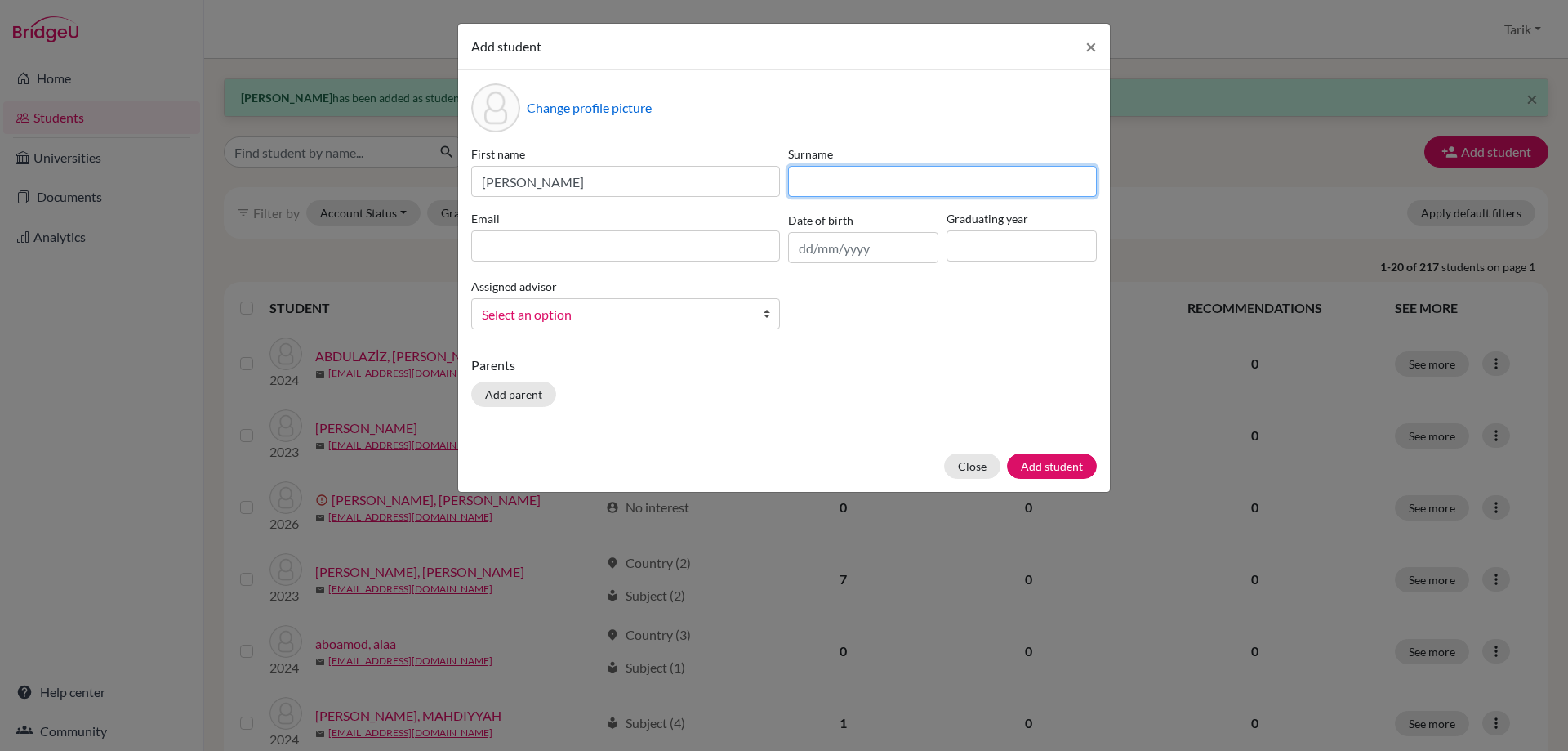
click at [865, 183] on input at bounding box center [942, 181] width 309 height 31
paste input "MYKHALOV"
type input "MYKHALOV"
click at [572, 250] on input at bounding box center [626, 245] width 309 height 31
paste input "[PERSON_NAME][EMAIL_ADDRESS][DOMAIN_NAME]"
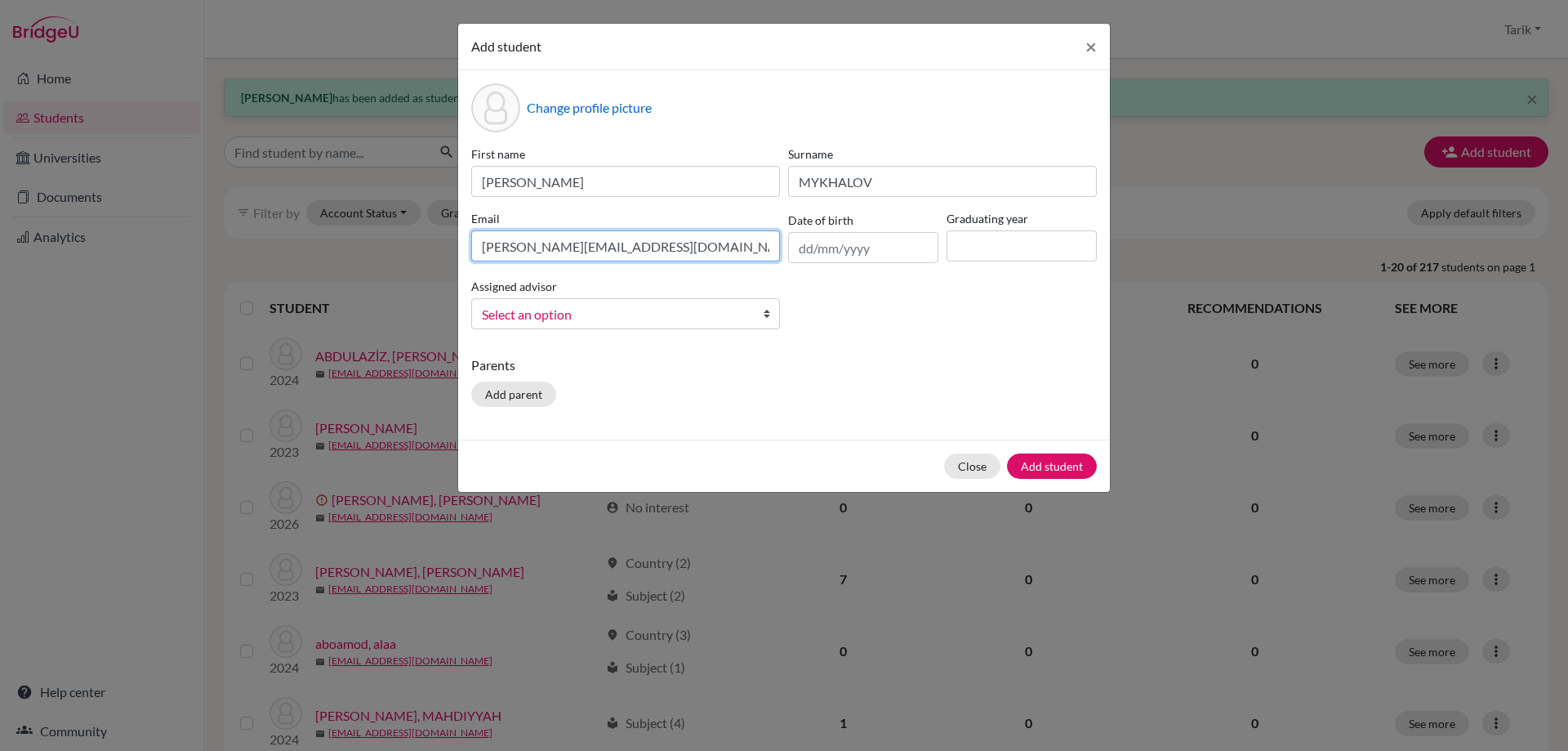
type input "[PERSON_NAME][EMAIL_ADDRESS][DOMAIN_NAME]"
drag, startPoint x: 1157, startPoint y: 250, endPoint x: 1105, endPoint y: 245, distance: 52.2
click at [1144, 248] on div "Add student × Change profile picture First name [PERSON_NAME] [PERSON_NAME] Ema…" at bounding box center [784, 376] width 1568 height 751
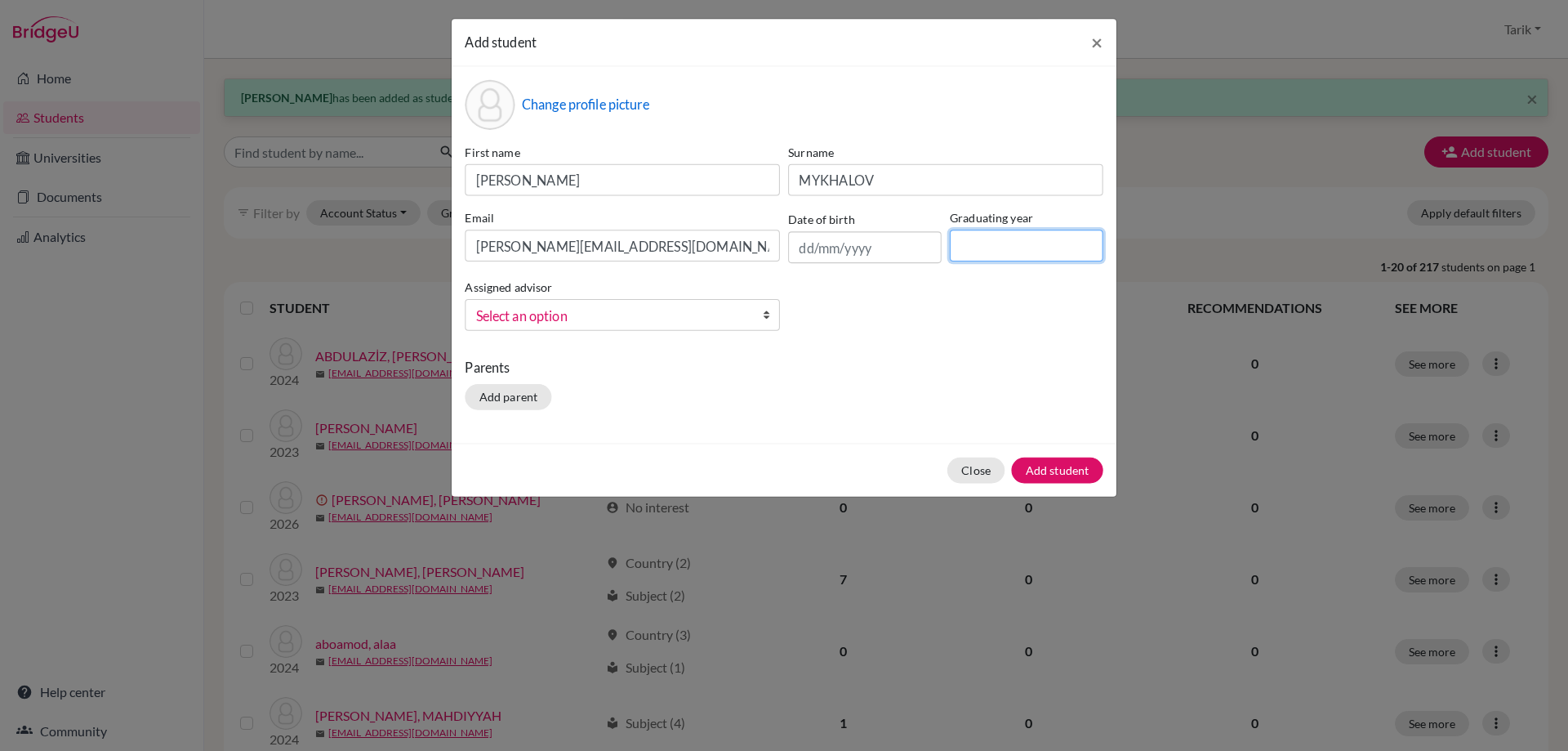
drag, startPoint x: 1046, startPoint y: 241, endPoint x: 1044, endPoint y: 249, distance: 8.2
click at [1046, 241] on input at bounding box center [1027, 245] width 153 height 32
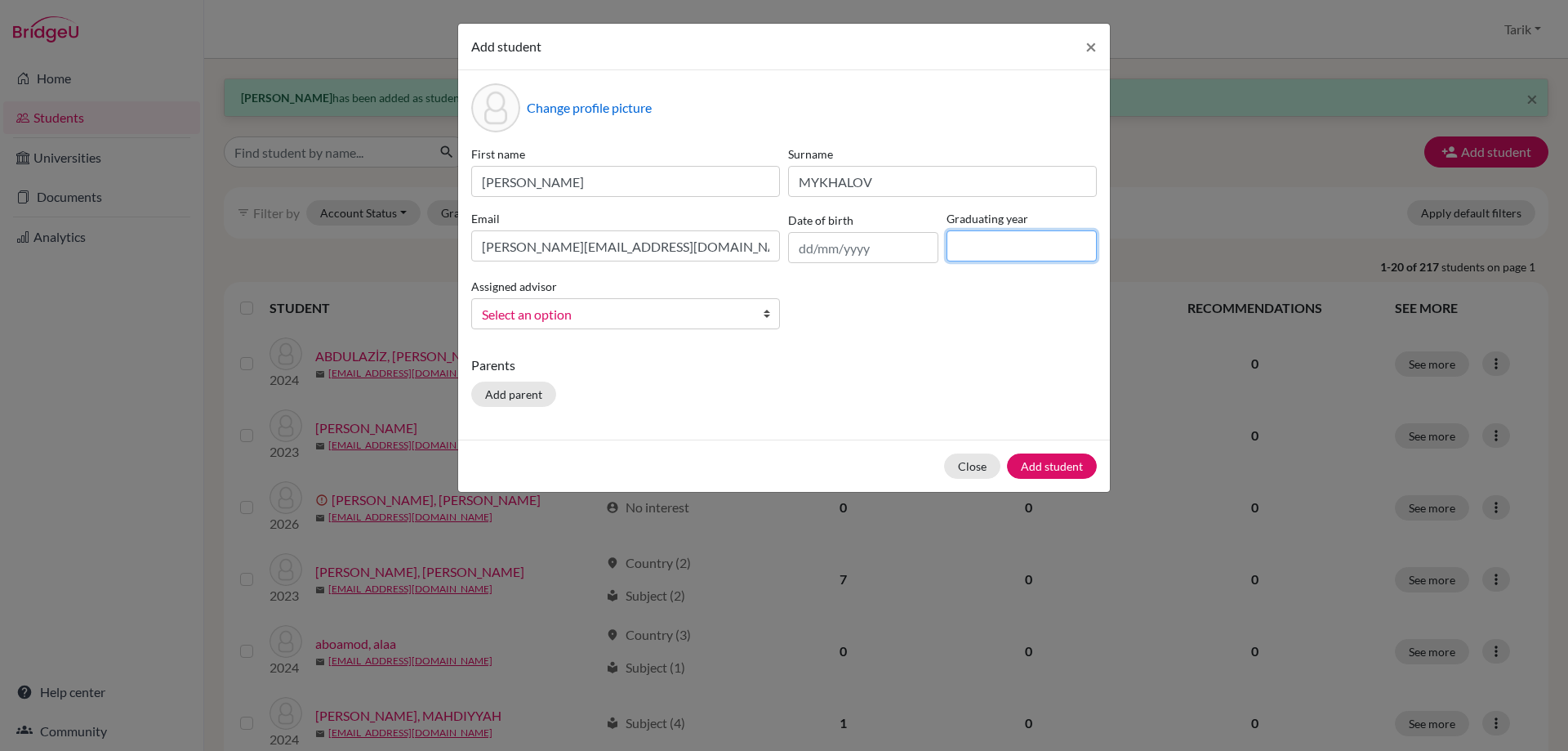
type input "2029"
click at [688, 321] on span "Select an option" at bounding box center [615, 314] width 266 height 21
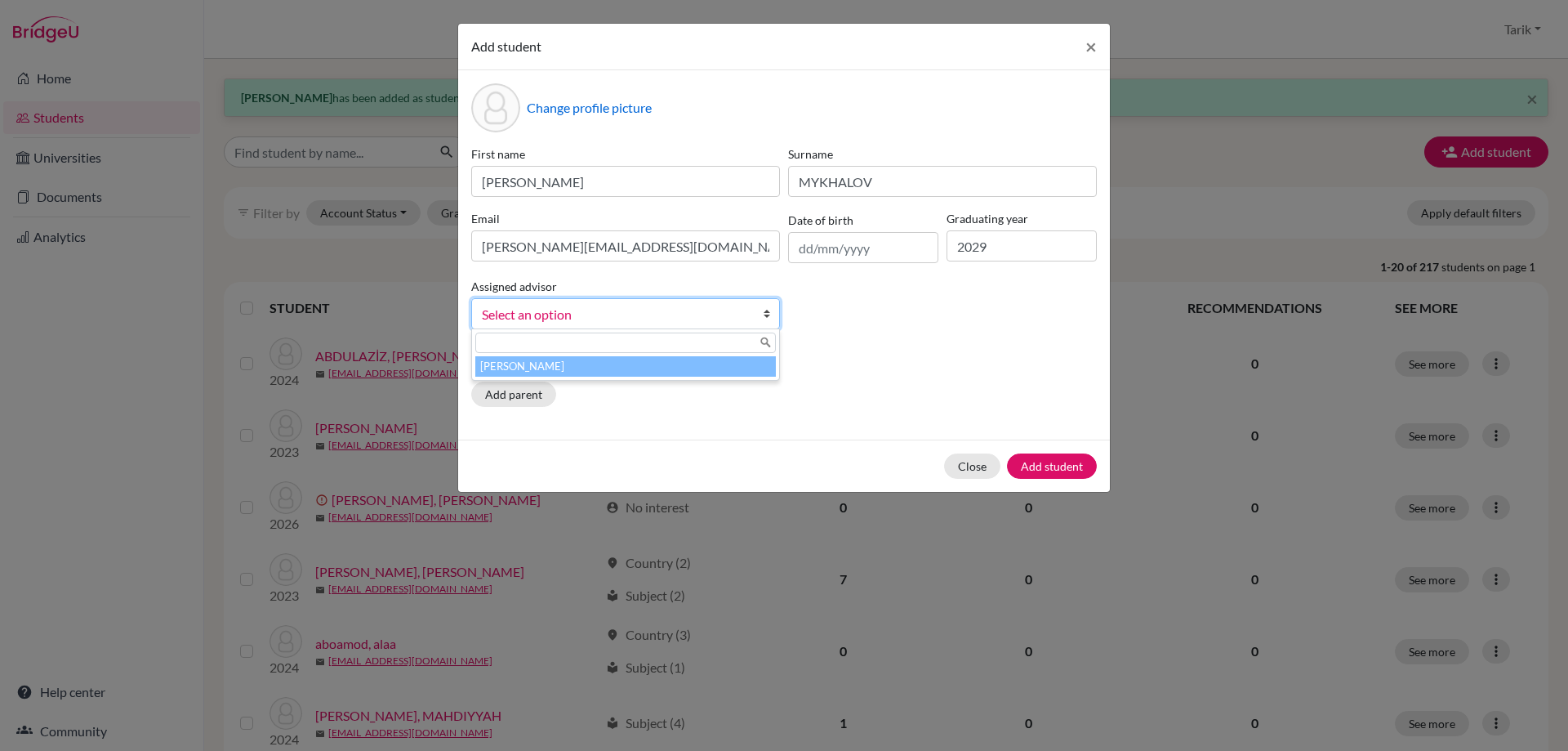
click at [637, 369] on li "[PERSON_NAME]" at bounding box center [626, 366] width 301 height 20
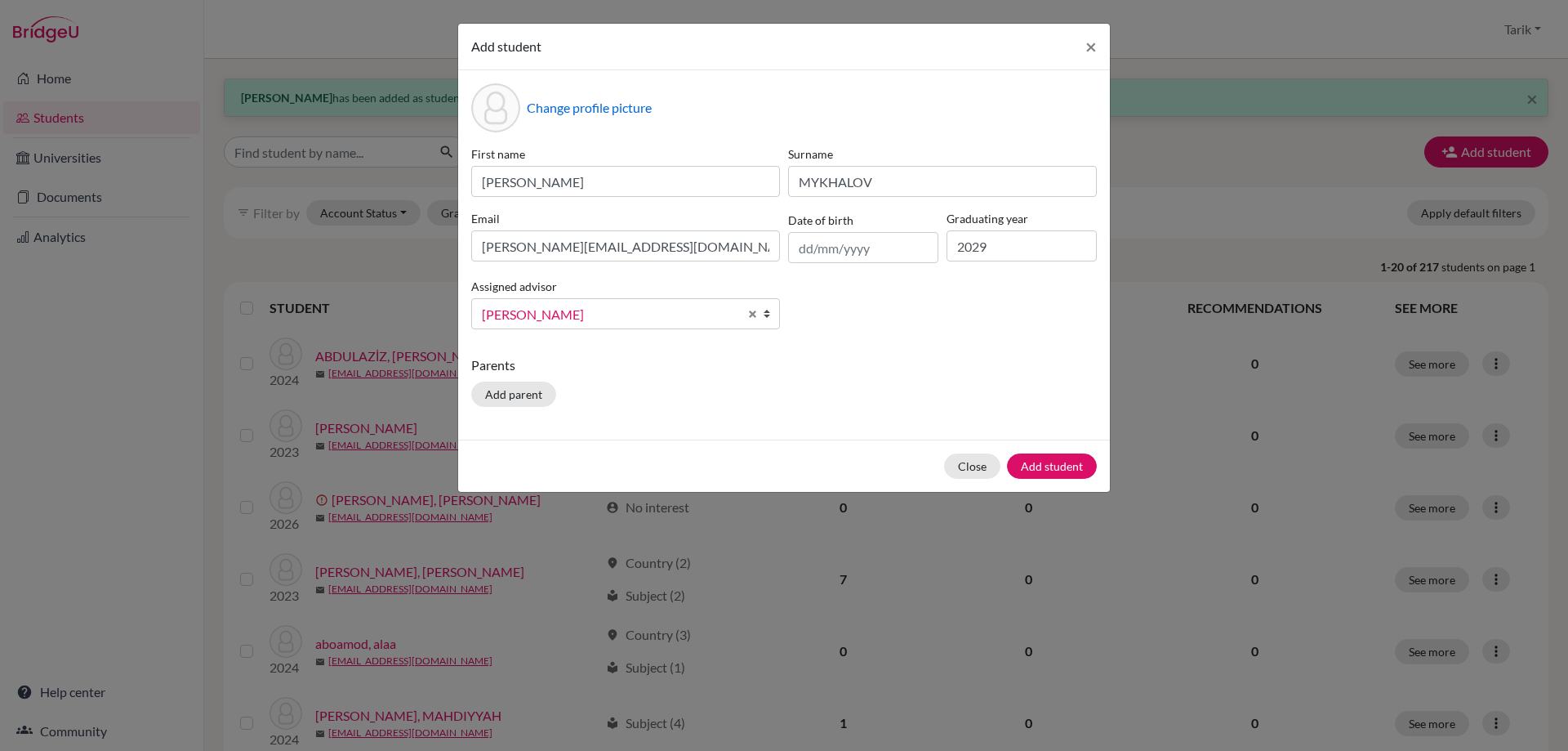
click at [1031, 478] on div "Close Add student" at bounding box center [784, 466] width 652 height 52
click at [1031, 469] on button "Add student" at bounding box center [1052, 466] width 90 height 25
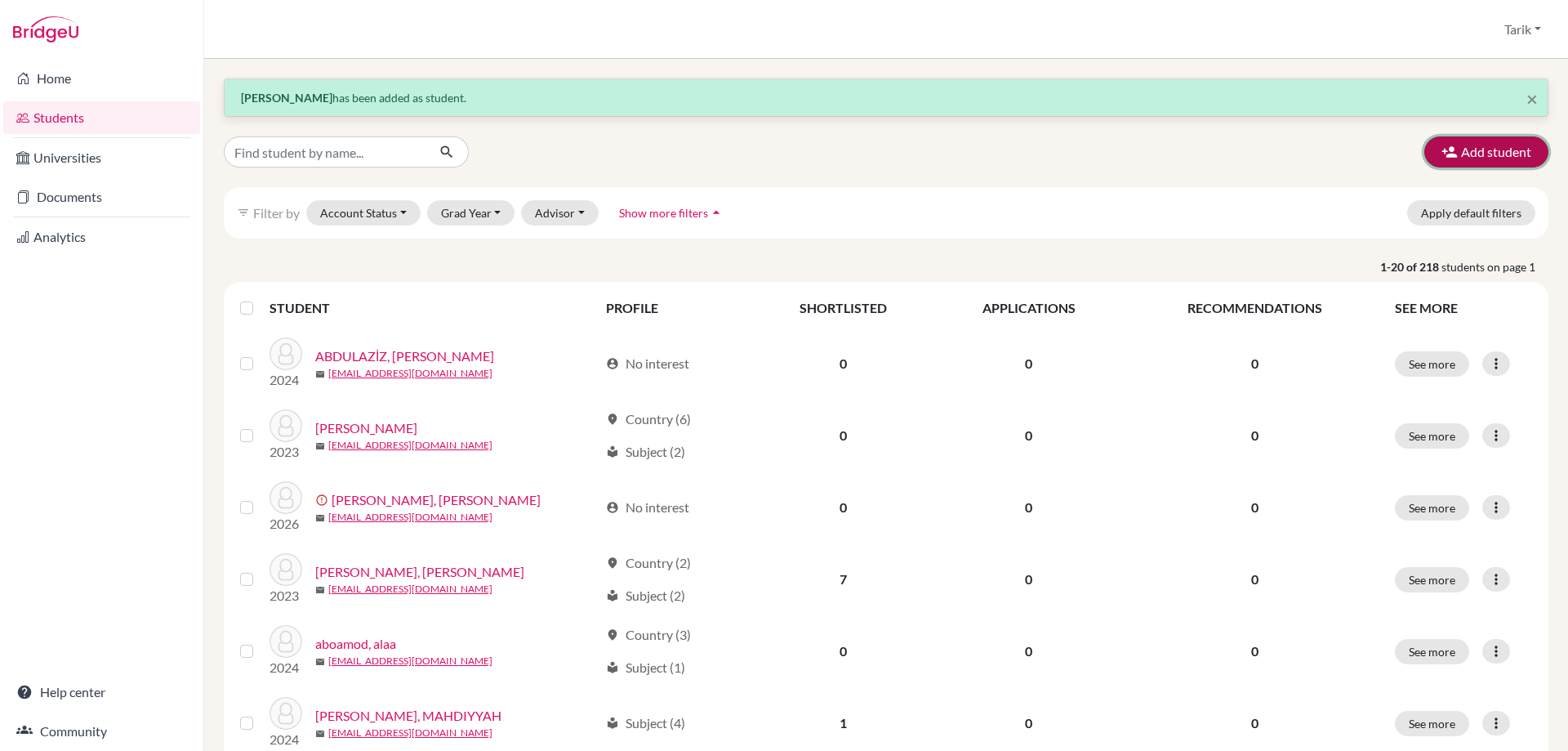
click at [1444, 144] on button "Add student" at bounding box center [1486, 152] width 124 height 31
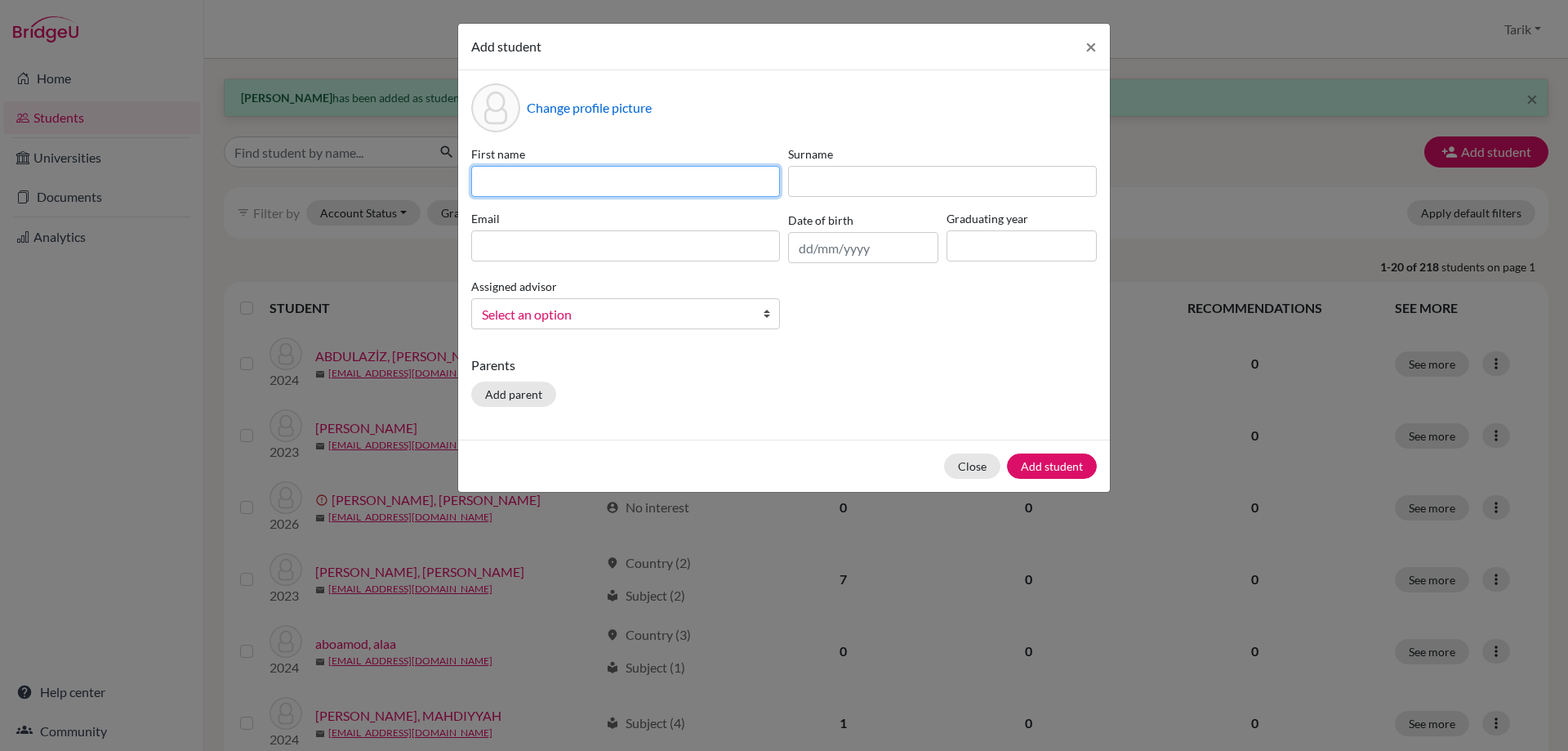
click at [598, 195] on input at bounding box center [626, 181] width 309 height 31
paste input "[PERSON_NAME]"
type input "[PERSON_NAME]"
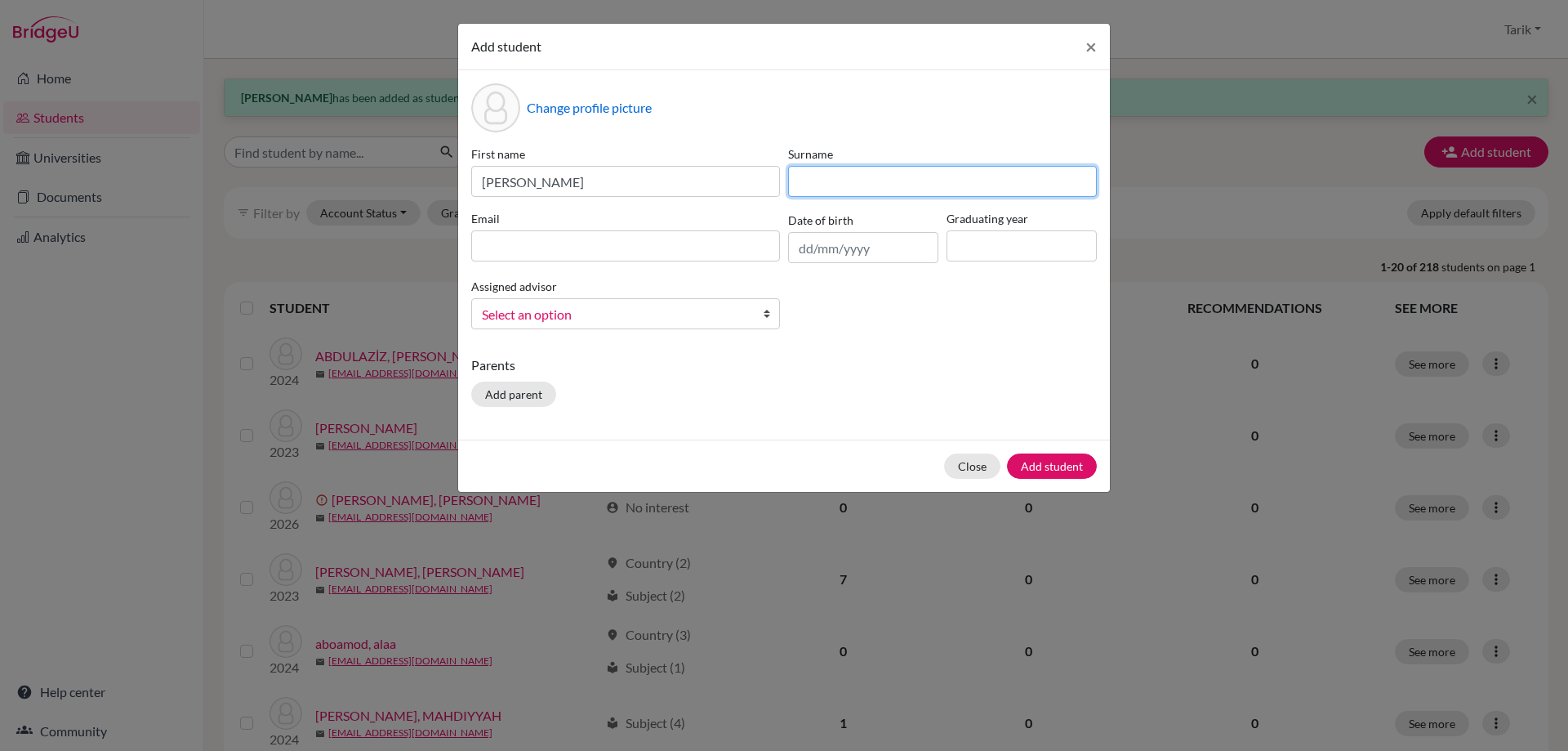
click at [863, 179] on input at bounding box center [942, 181] width 309 height 31
paste input "[PERSON_NAME]"
type input "[PERSON_NAME]"
click at [612, 257] on input at bounding box center [626, 245] width 309 height 31
paste input "[EMAIL_ADDRESS][DOMAIN_NAME]"
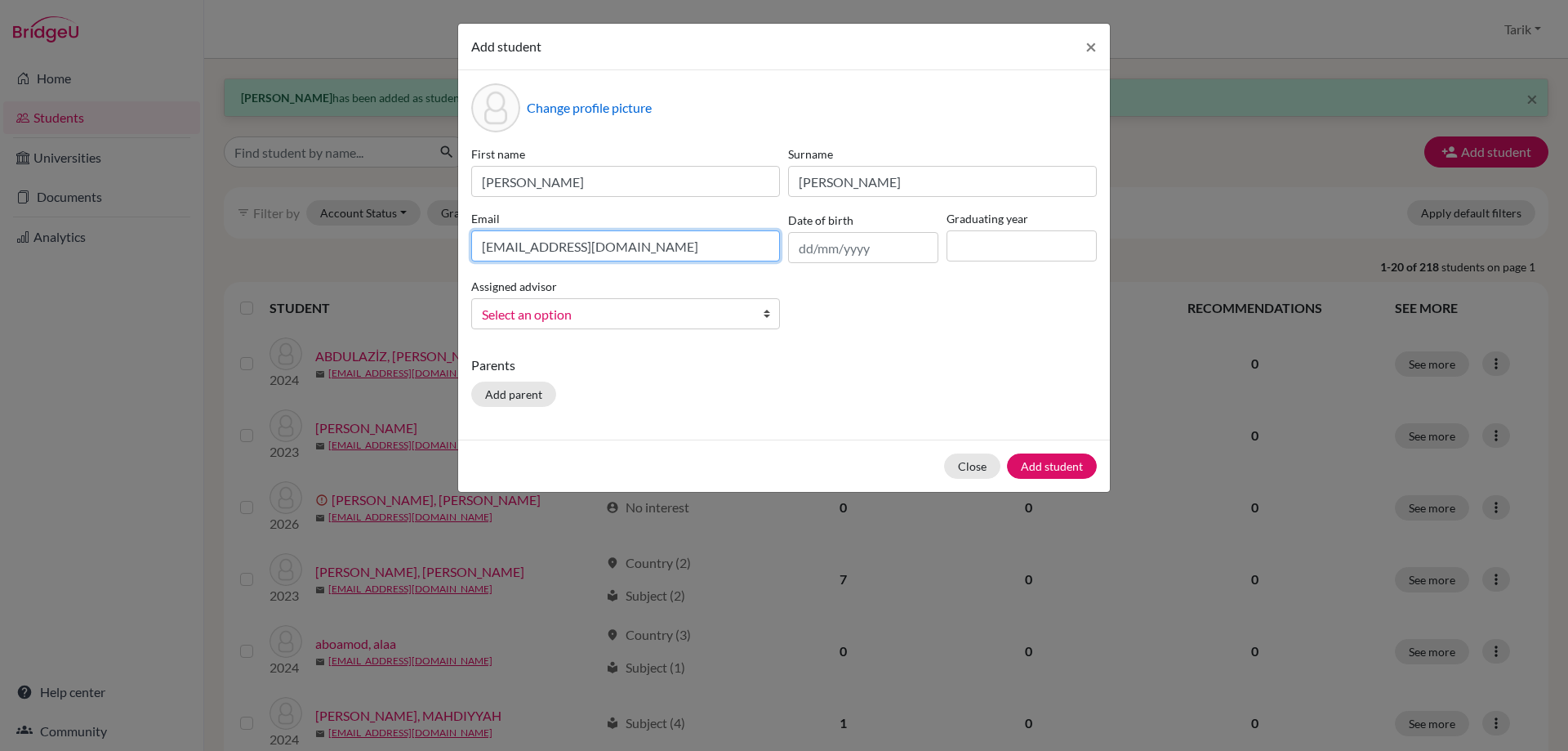
type input "[EMAIL_ADDRESS][DOMAIN_NAME]"
click at [986, 261] on div "Graduating year" at bounding box center [1021, 236] width 158 height 53
click at [993, 250] on input at bounding box center [1022, 245] width 150 height 31
type input "2029"
click at [648, 325] on link "Select an option" at bounding box center [626, 313] width 309 height 31
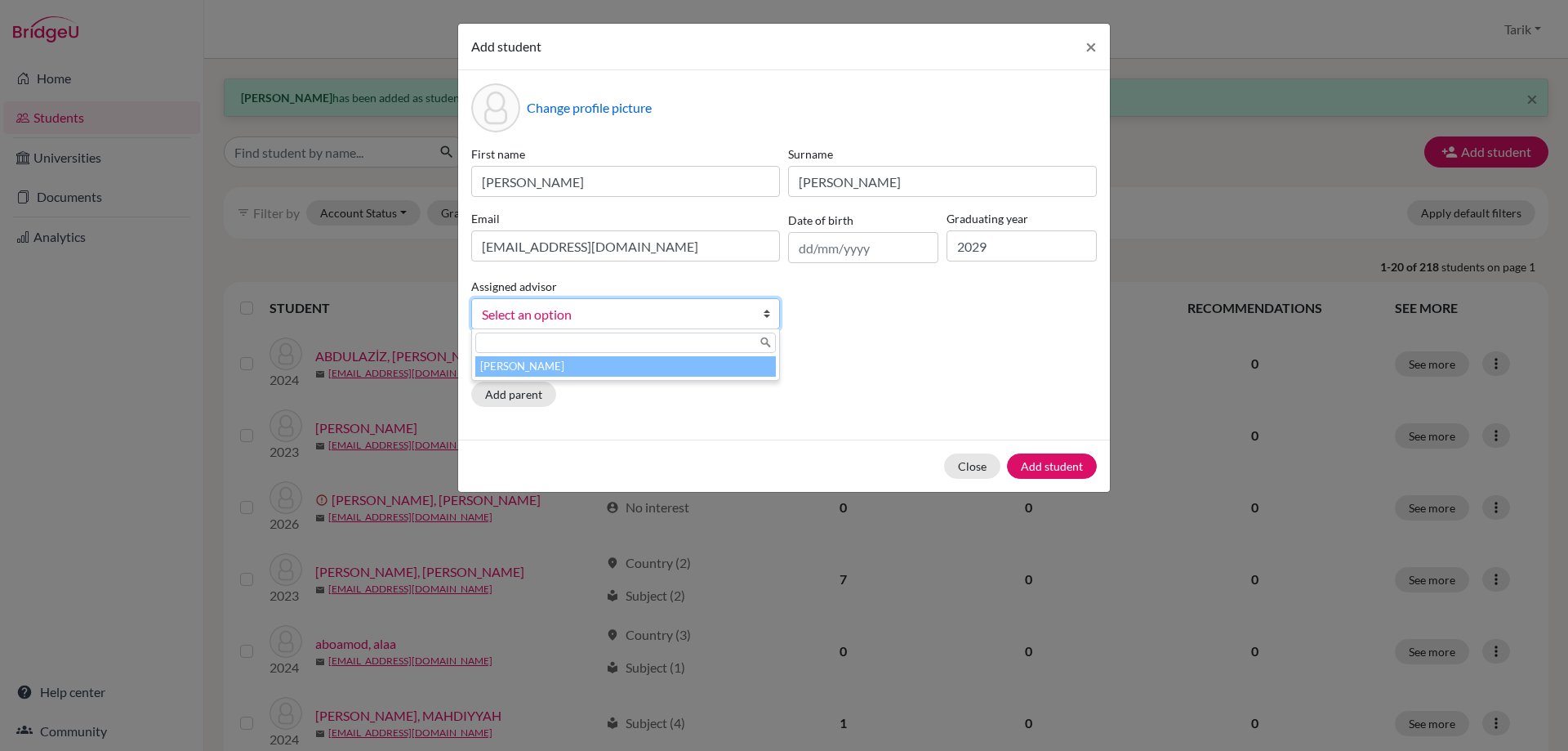
click at [635, 365] on li "[PERSON_NAME]" at bounding box center [626, 366] width 301 height 20
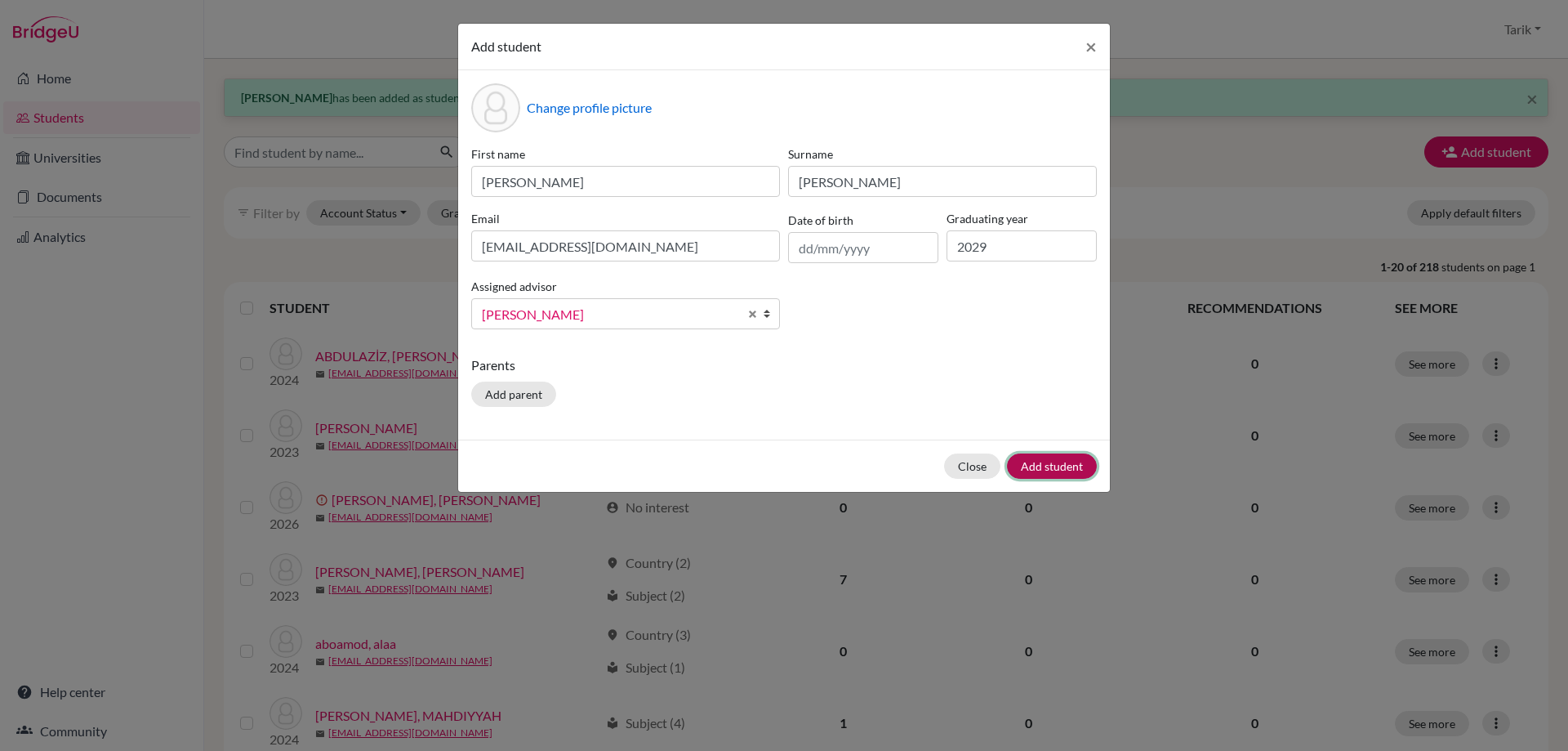
click at [1030, 462] on button "Add student" at bounding box center [1052, 466] width 90 height 25
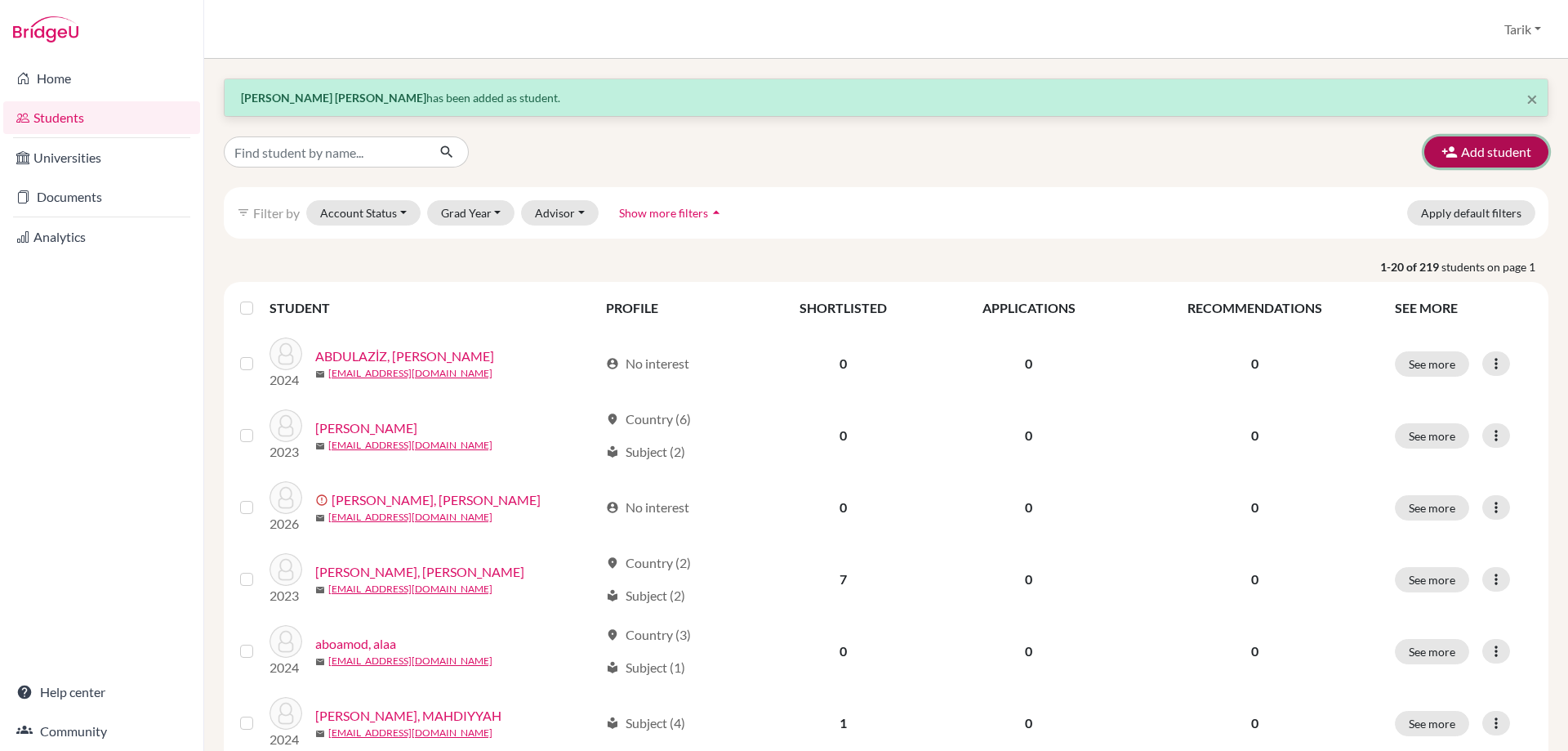
click at [1467, 152] on button "Add student" at bounding box center [1486, 152] width 124 height 31
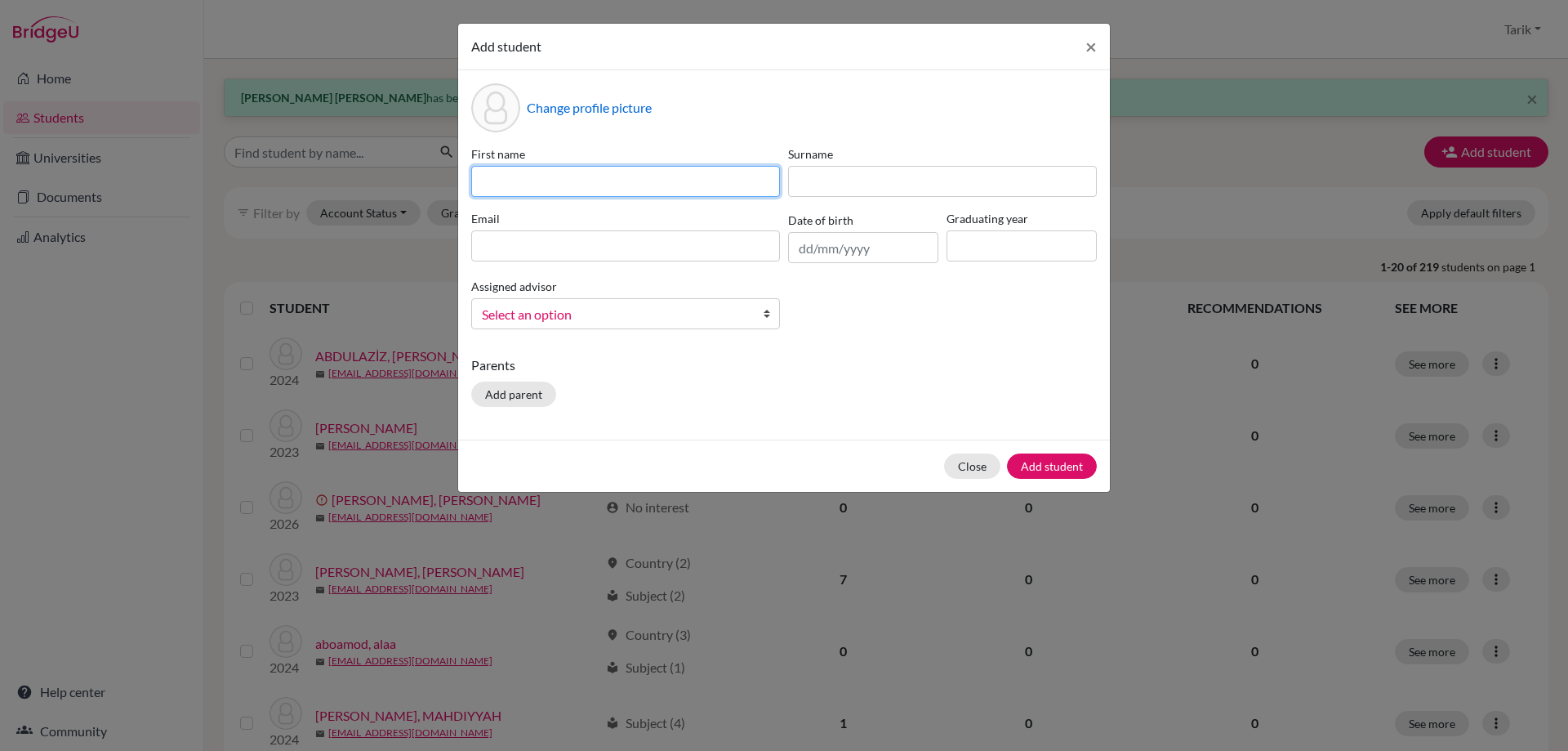
click at [590, 188] on input at bounding box center [626, 181] width 309 height 31
paste input "[PERSON_NAME]"
type input "[PERSON_NAME]"
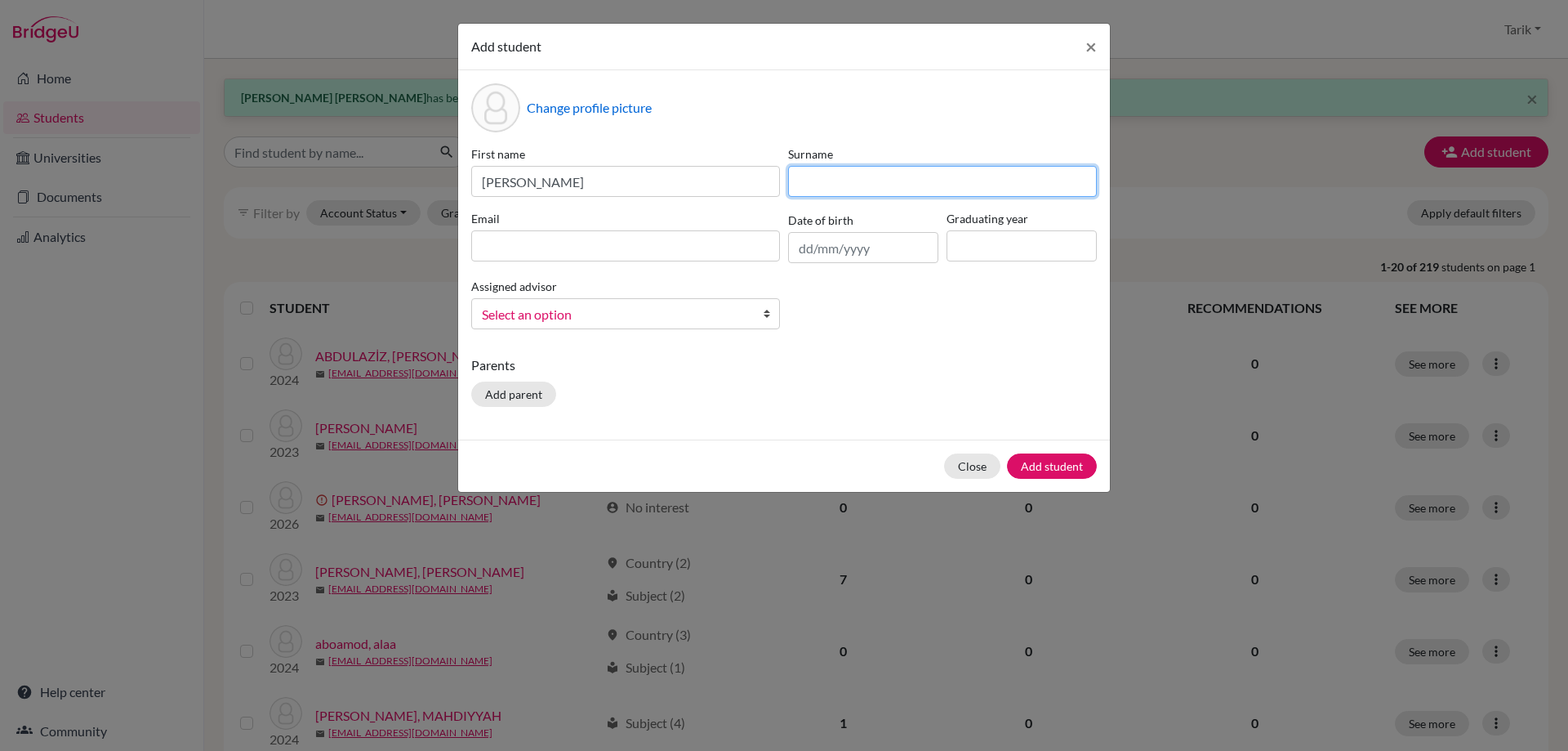
click at [824, 173] on input at bounding box center [942, 181] width 309 height 31
paste input "[PERSON_NAME]"
type input "[PERSON_NAME]"
click at [522, 269] on div "First name [PERSON_NAME] [PERSON_NAME] Email Date of birth Graduating year Assi…" at bounding box center [784, 244] width 634 height 197
click at [521, 258] on input at bounding box center [626, 245] width 309 height 31
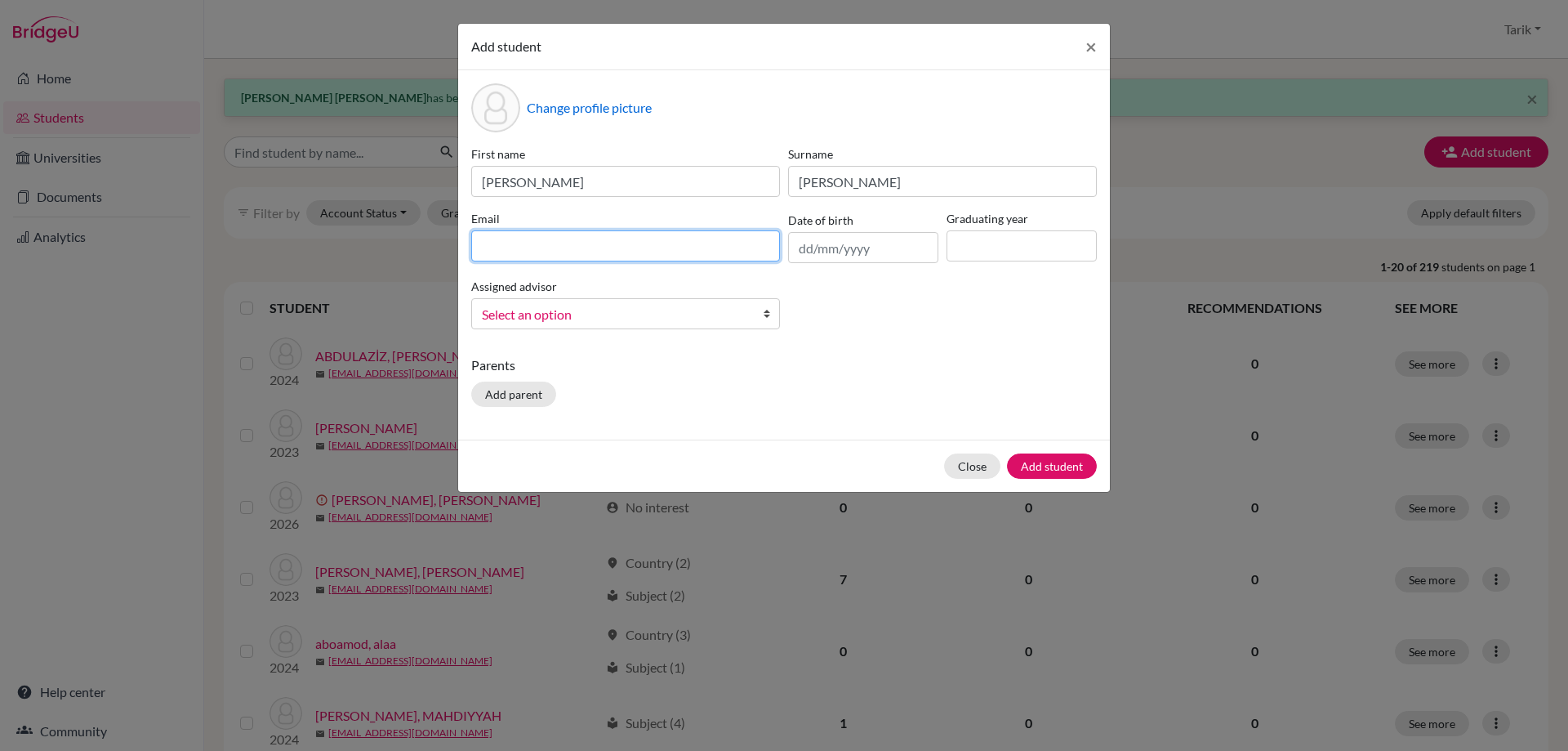
paste input "[EMAIL_ADDRESS][DOMAIN_NAME]"
type input "[EMAIL_ADDRESS][DOMAIN_NAME]"
click at [997, 234] on input at bounding box center [1022, 245] width 150 height 31
type input "2029"
drag, startPoint x: 681, startPoint y: 308, endPoint x: 662, endPoint y: 319, distance: 22.0
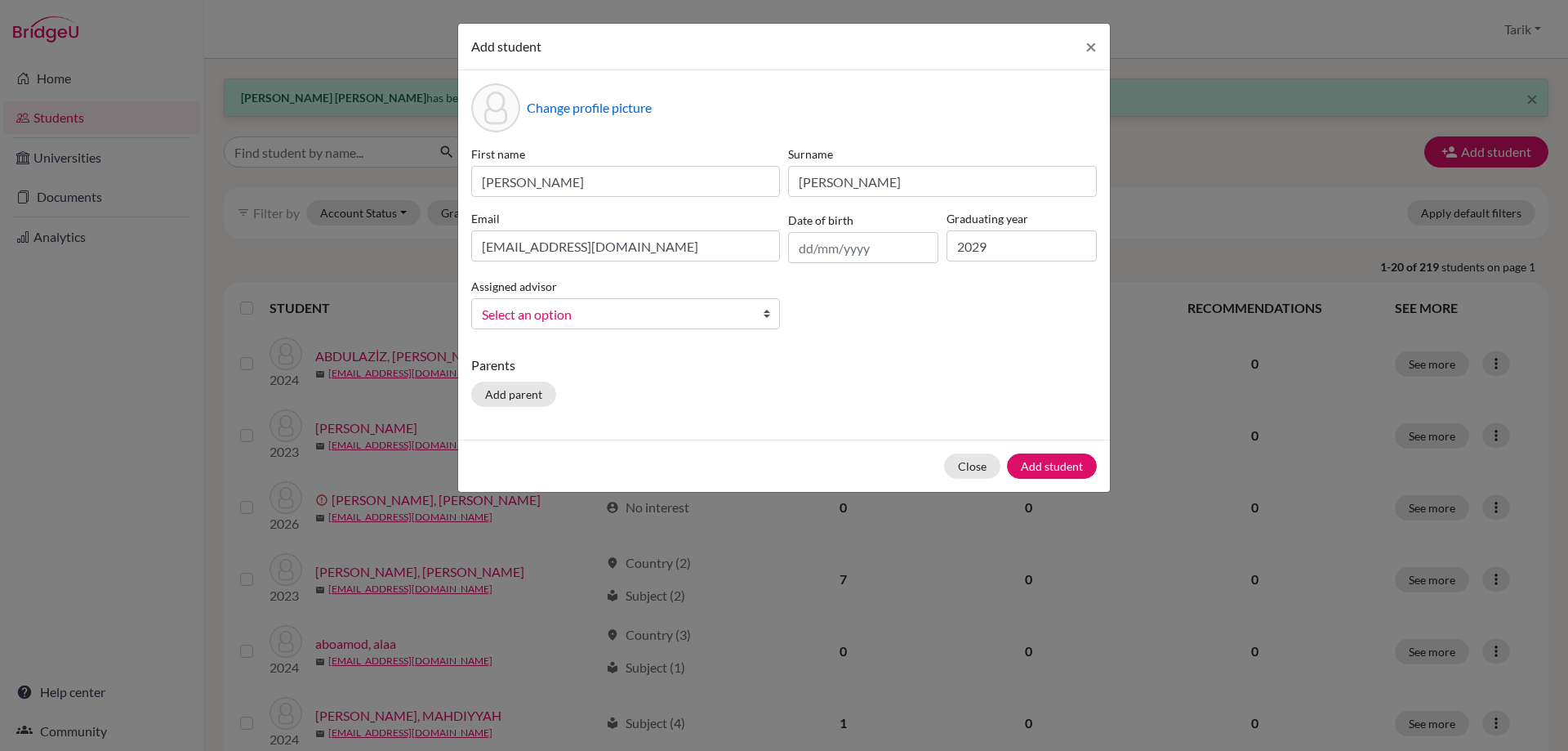
click at [679, 308] on span "Select an option" at bounding box center [615, 314] width 266 height 21
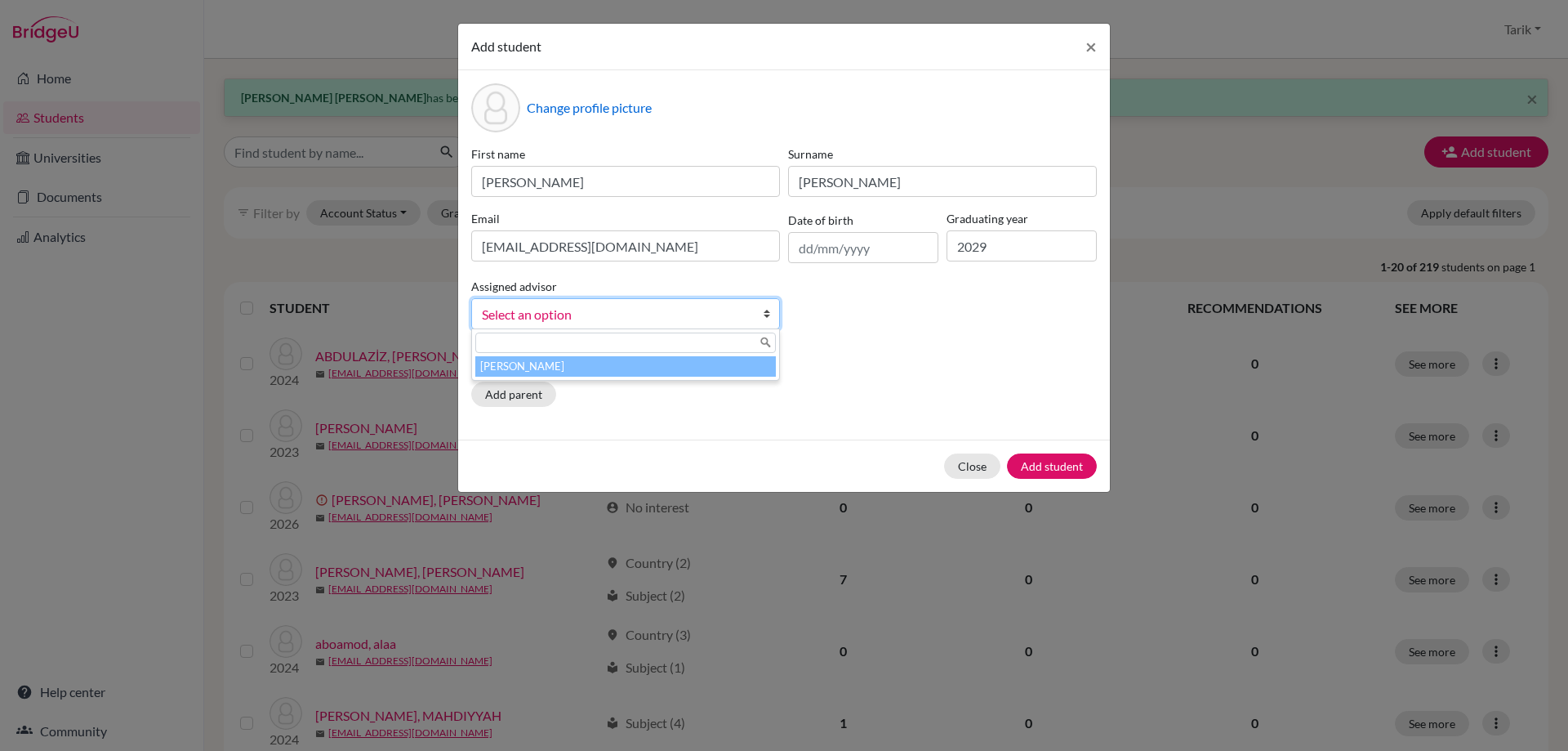
click at [620, 357] on div "[PERSON_NAME]" at bounding box center [626, 354] width 309 height 52
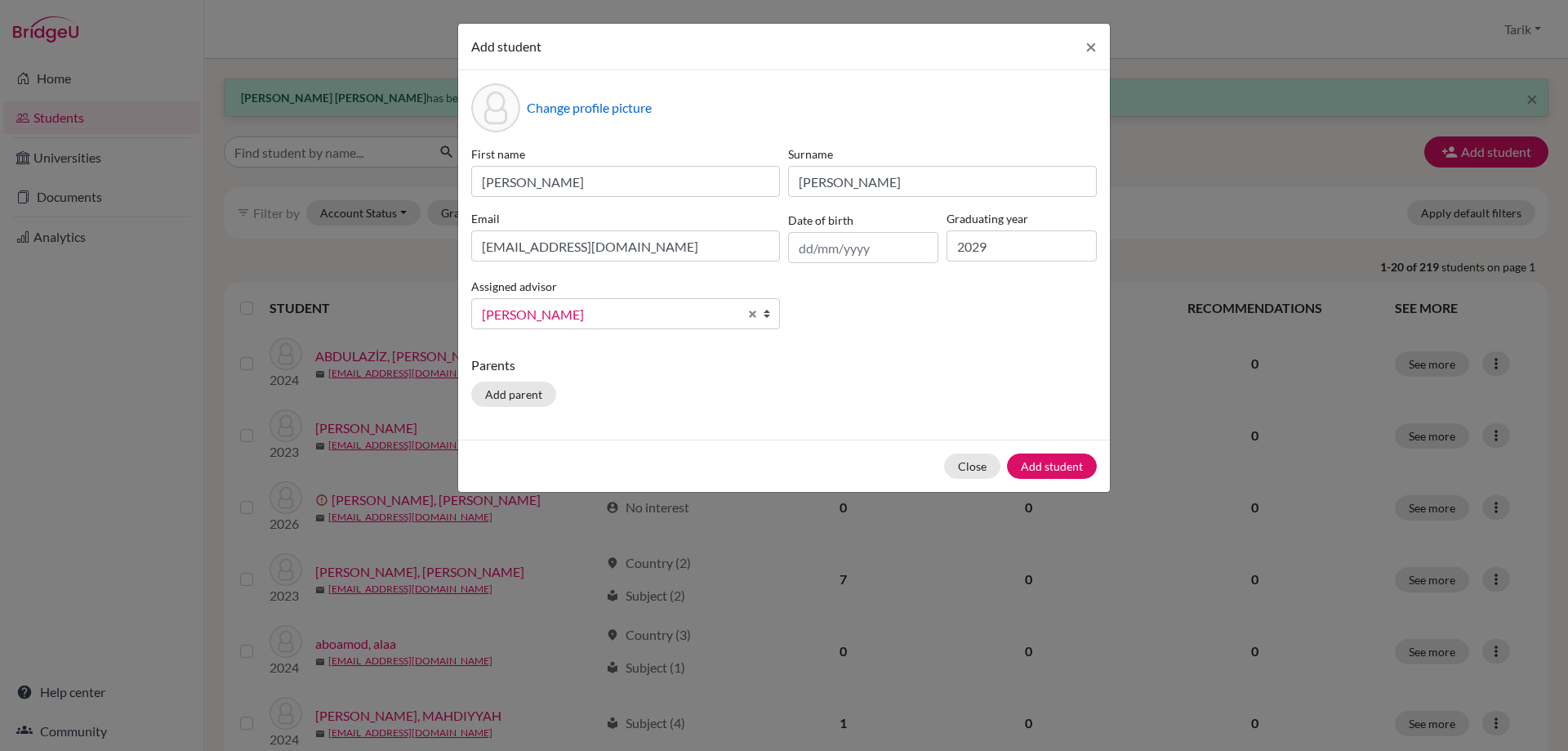
click at [618, 359] on p "Parents" at bounding box center [784, 365] width 626 height 19
click at [609, 314] on span "[PERSON_NAME]" at bounding box center [610, 314] width 256 height 21
click at [920, 364] on p "Parents" at bounding box center [784, 365] width 626 height 19
click at [1030, 459] on button "Add student" at bounding box center [1052, 466] width 90 height 25
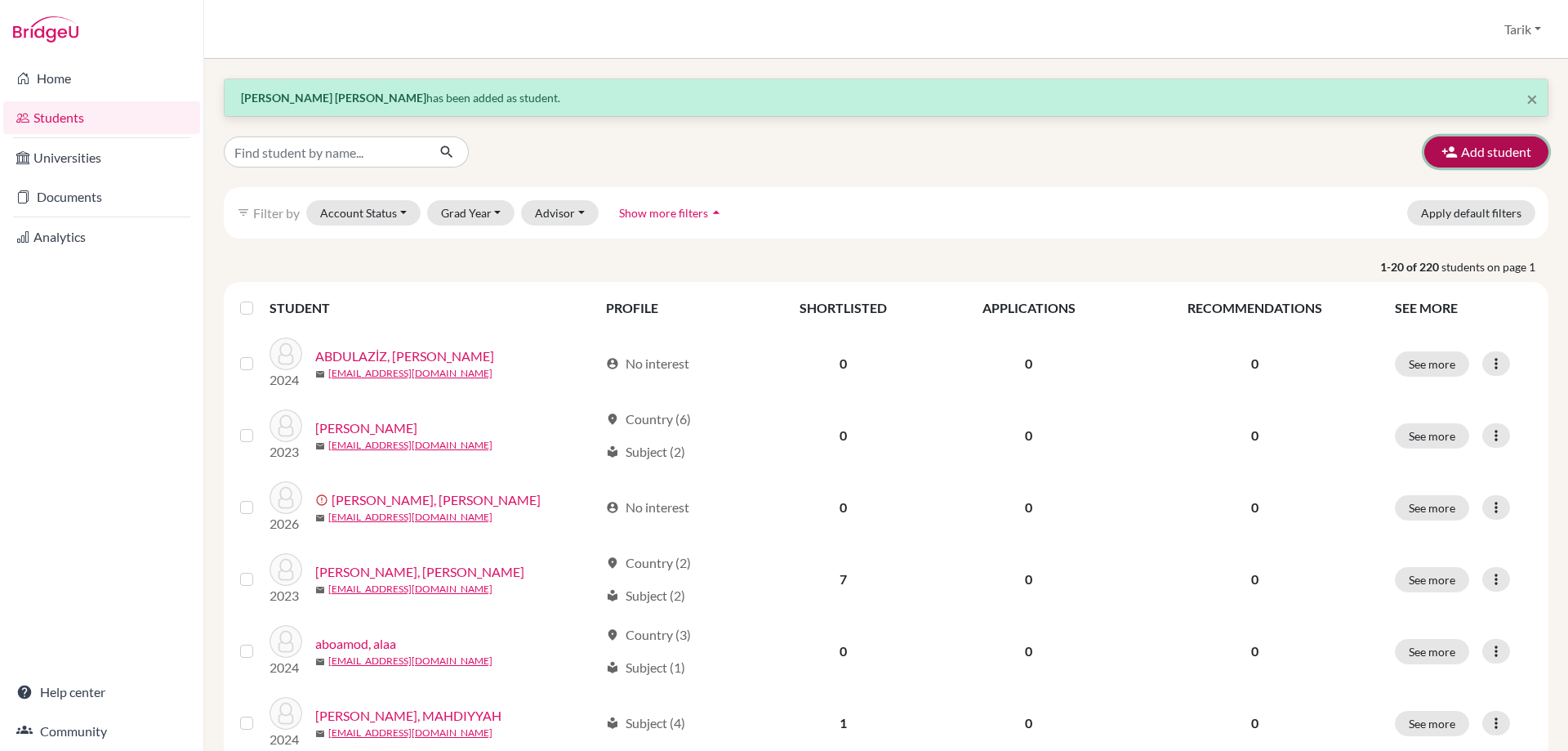
click at [1497, 157] on button "Add student" at bounding box center [1486, 152] width 124 height 31
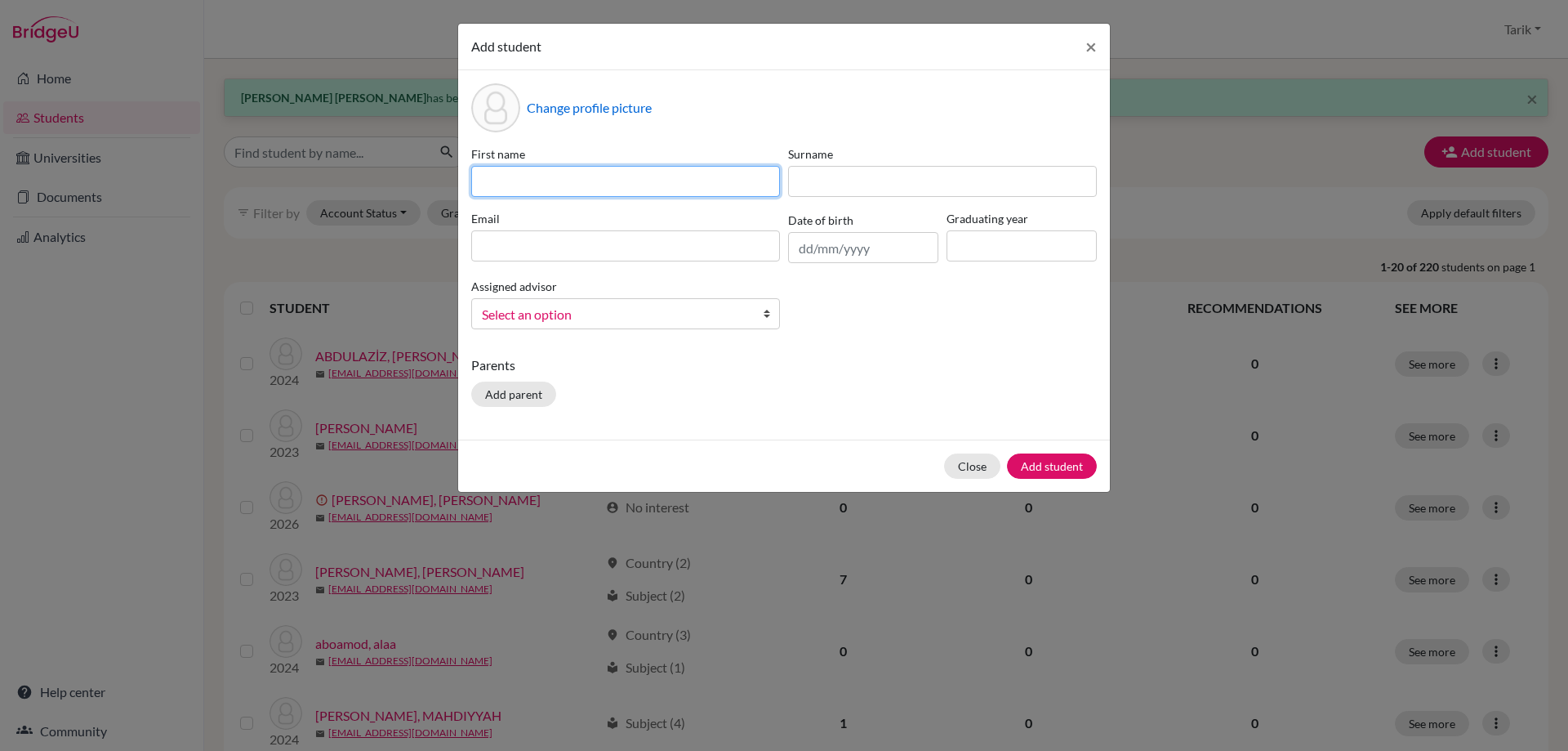
click at [582, 186] on input at bounding box center [626, 181] width 309 height 31
paste input "[PERSON_NAME]"
type input "[PERSON_NAME]"
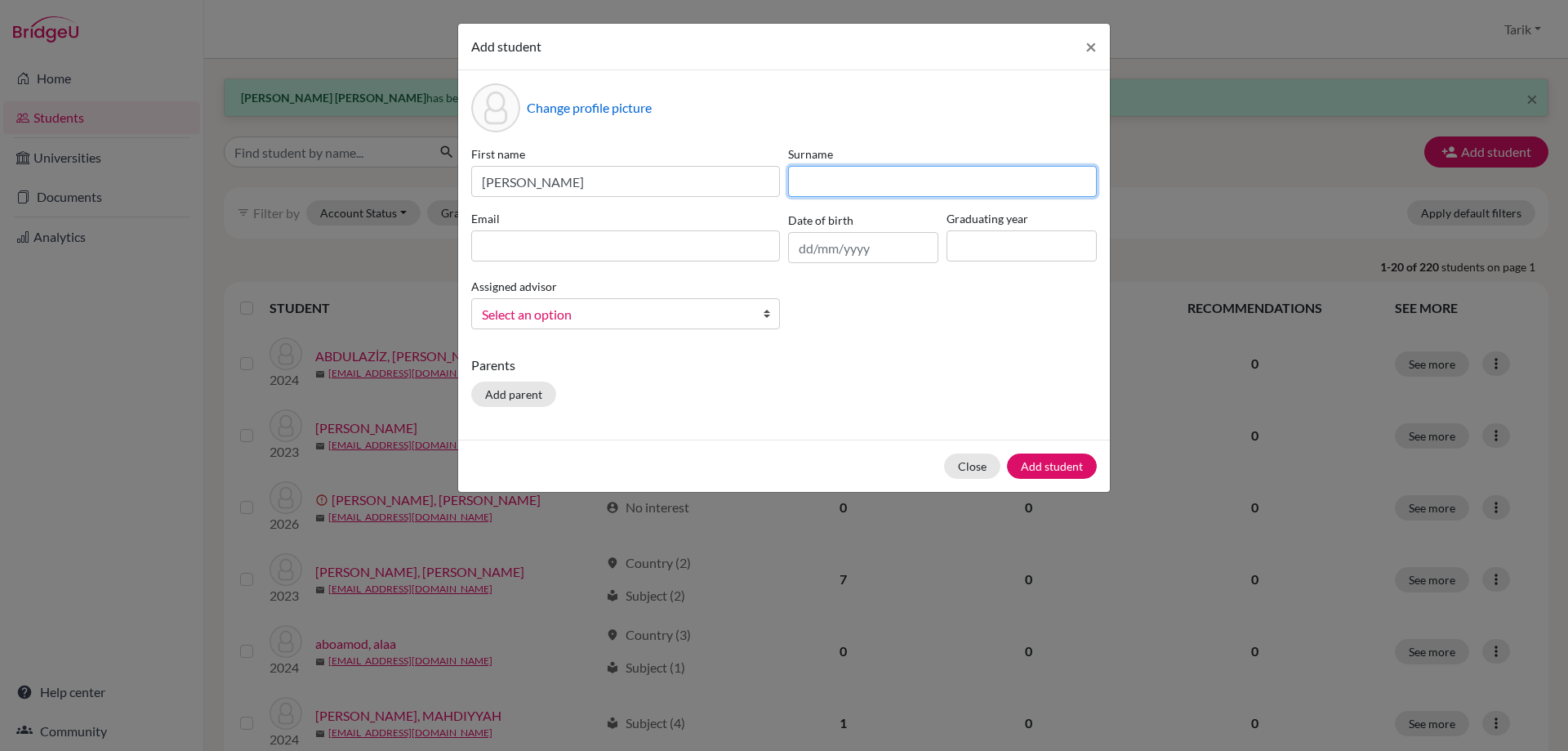
click at [934, 172] on input at bounding box center [942, 181] width 309 height 31
paste
type input "[PERSON_NAME]"
drag, startPoint x: 582, startPoint y: 249, endPoint x: 618, endPoint y: 244, distance: 36.3
click at [582, 249] on input at bounding box center [626, 245] width 309 height 31
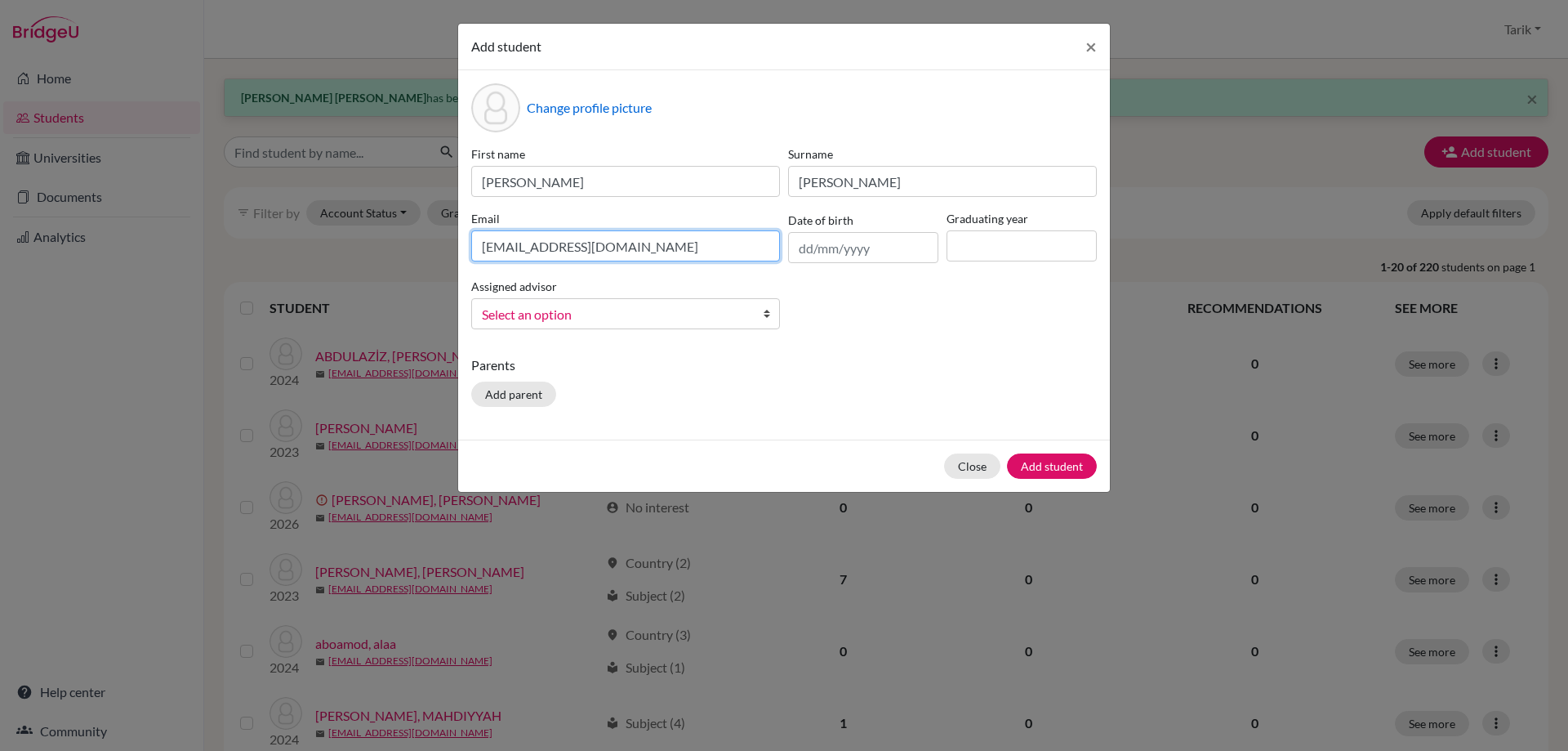
type input "[EMAIL_ADDRESS][DOMAIN_NAME]"
click at [1009, 236] on input at bounding box center [1022, 245] width 150 height 31
type input "2029"
click at [612, 323] on span "Select an option" at bounding box center [615, 314] width 266 height 21
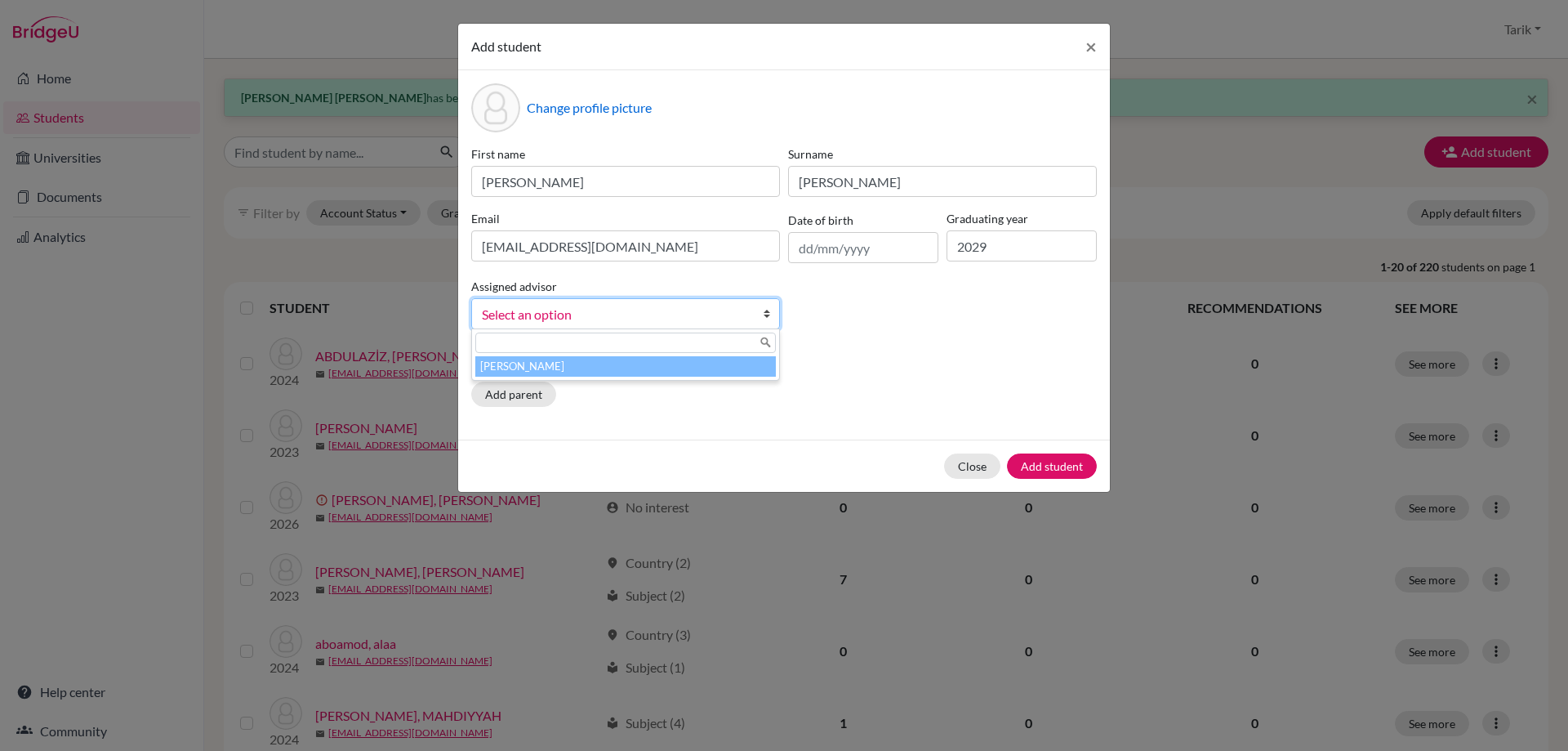
click at [628, 369] on li "[PERSON_NAME]" at bounding box center [626, 366] width 301 height 20
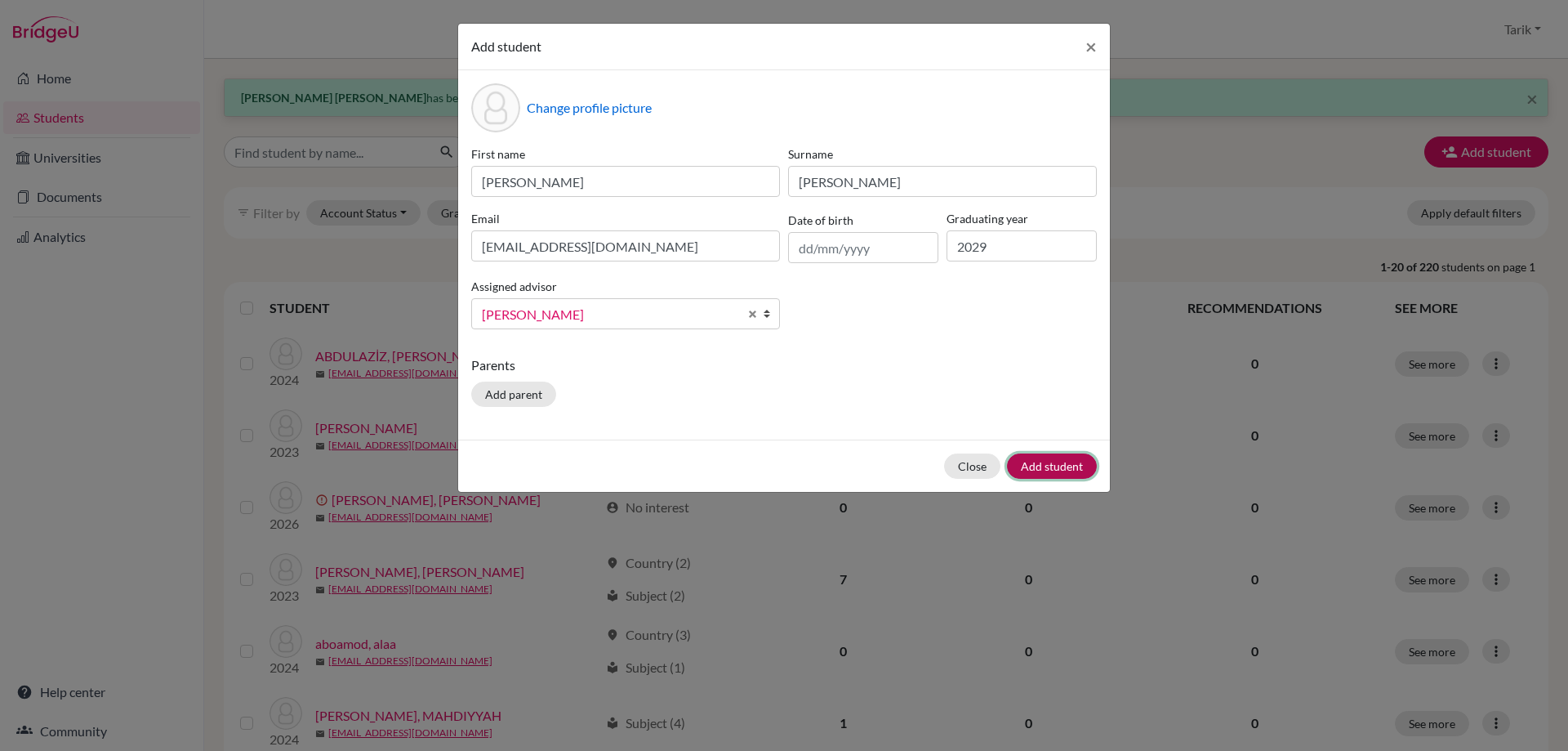
click at [1052, 463] on button "Add student" at bounding box center [1052, 466] width 90 height 25
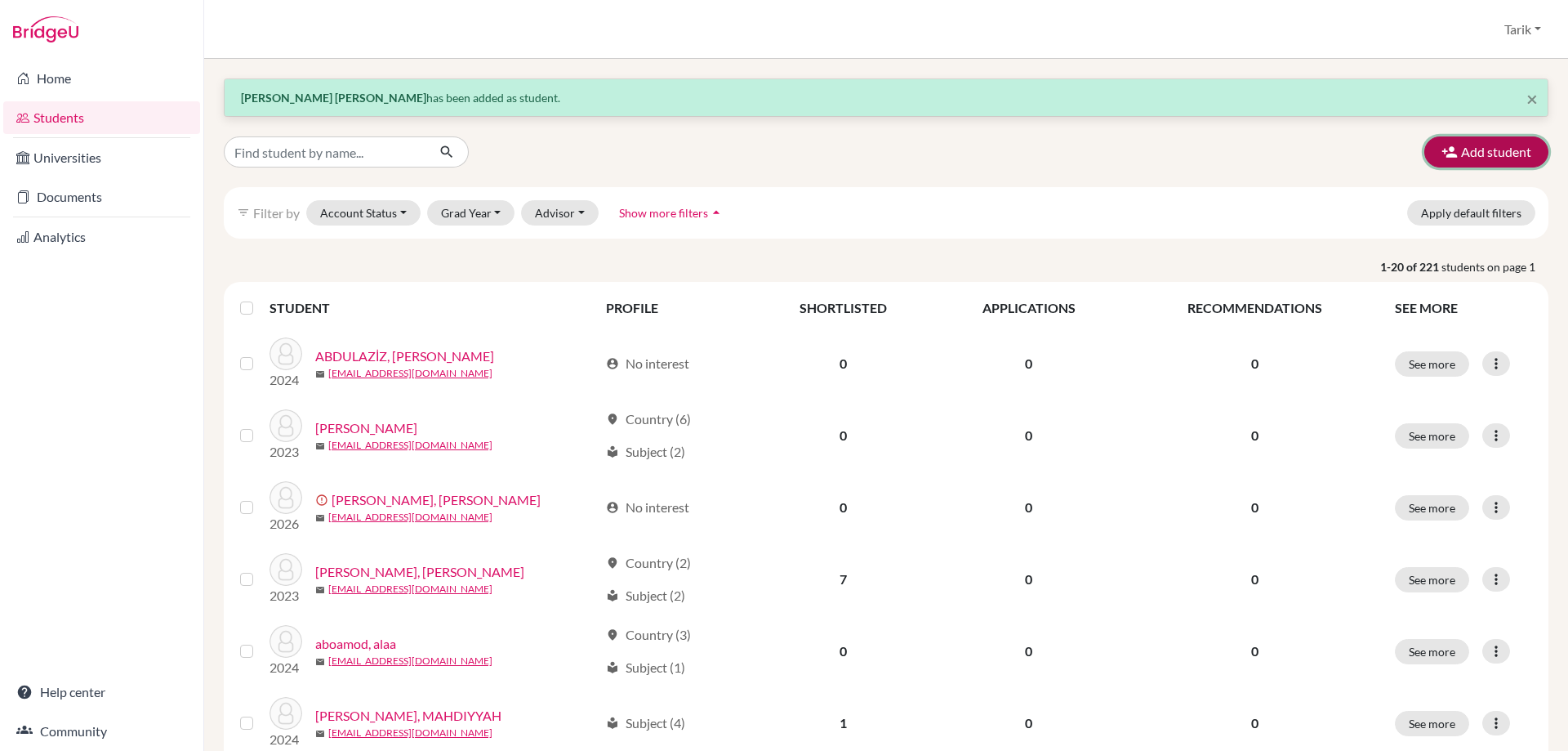
click at [1473, 160] on button "Add student" at bounding box center [1486, 152] width 124 height 31
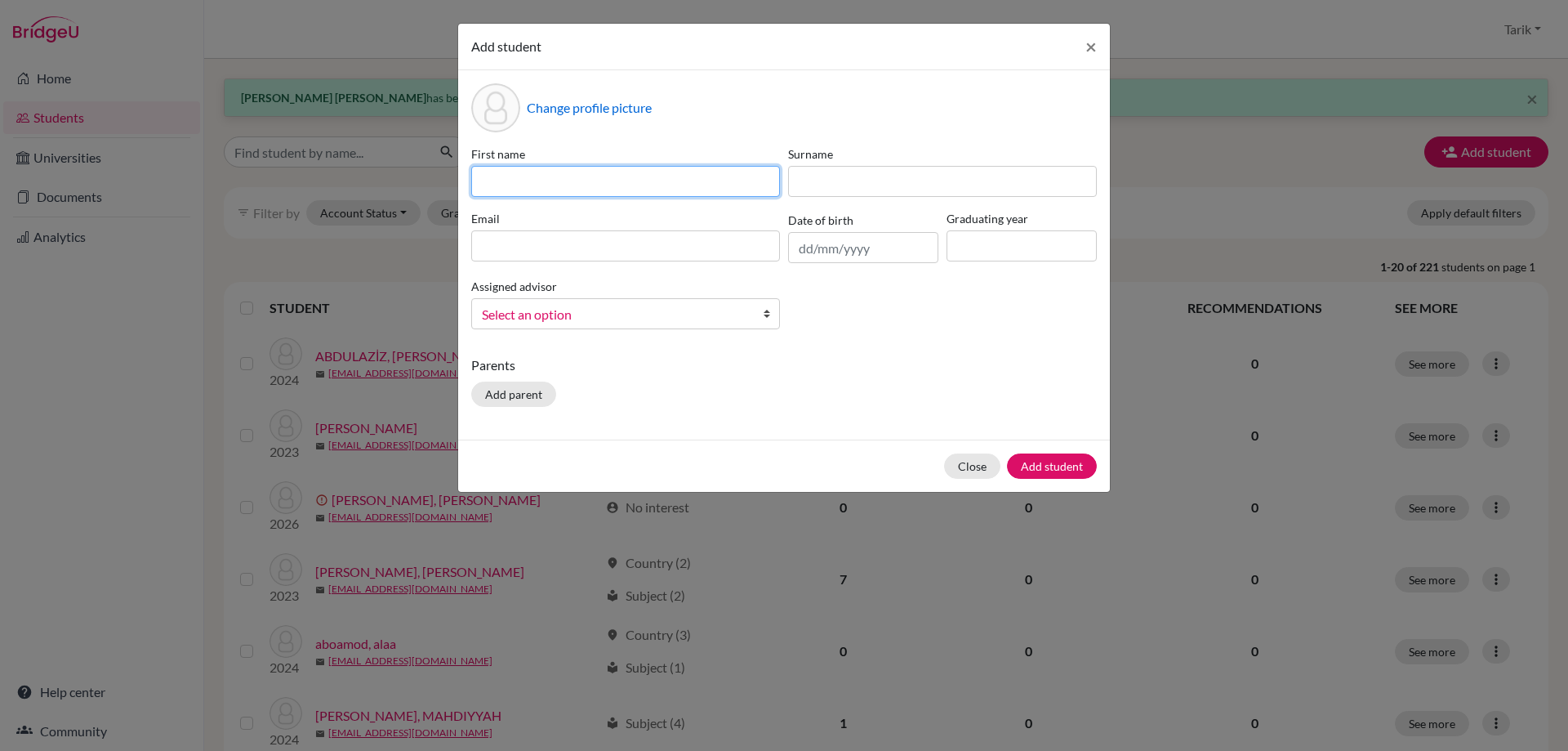
click at [602, 172] on input at bounding box center [626, 181] width 309 height 31
type input "MARIIA"
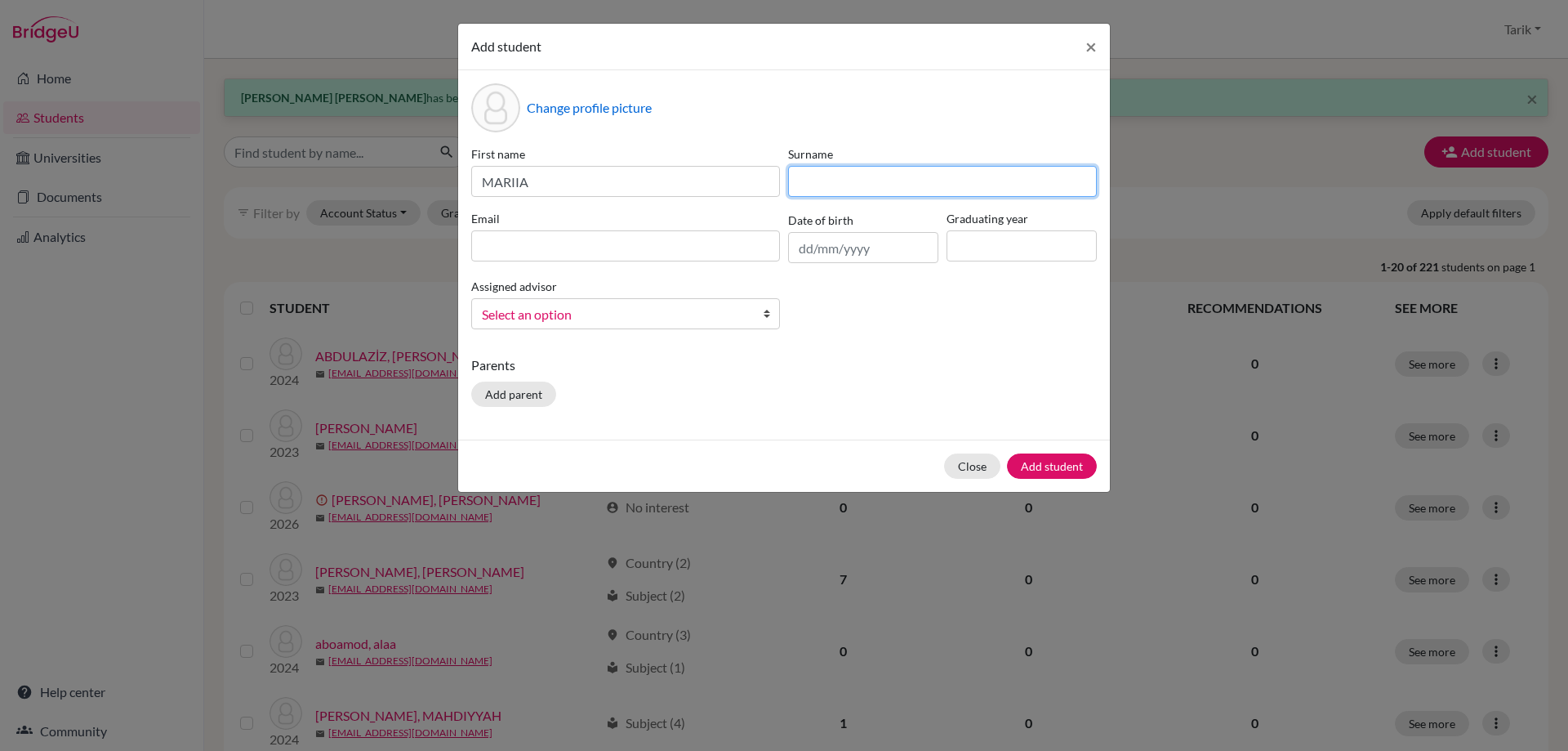
drag, startPoint x: 929, startPoint y: 175, endPoint x: 906, endPoint y: 166, distance: 24.7
click at [929, 175] on input at bounding box center [942, 181] width 309 height 31
type input "KURASHEVA"
click at [659, 252] on input at bounding box center [626, 245] width 309 height 31
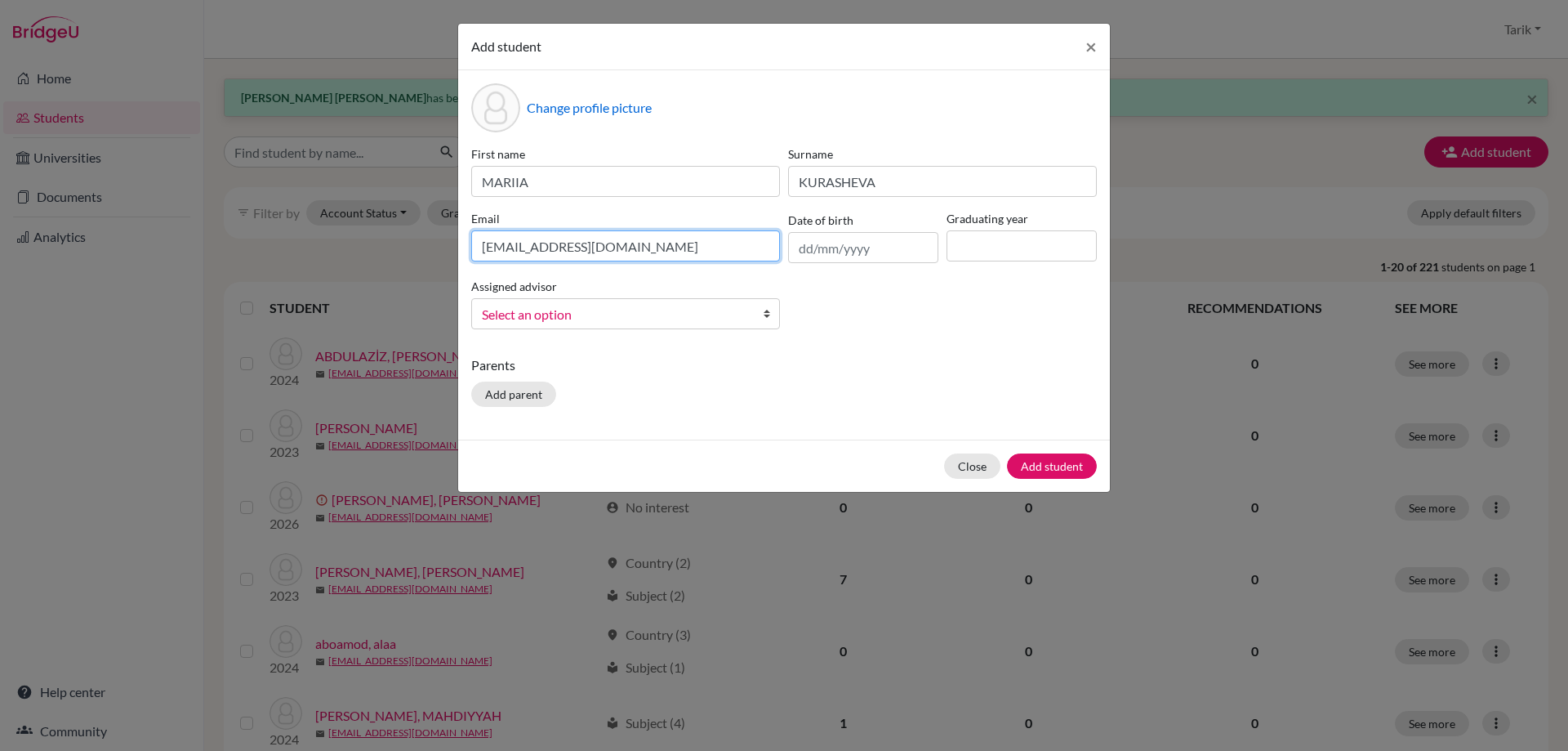
type input "[EMAIL_ADDRESS][DOMAIN_NAME]"
drag, startPoint x: 1024, startPoint y: 239, endPoint x: 1022, endPoint y: 260, distance: 21.1
click at [1024, 239] on input at bounding box center [1022, 245] width 150 height 31
type input "2029"
click at [664, 313] on span "Select an option" at bounding box center [615, 314] width 266 height 21
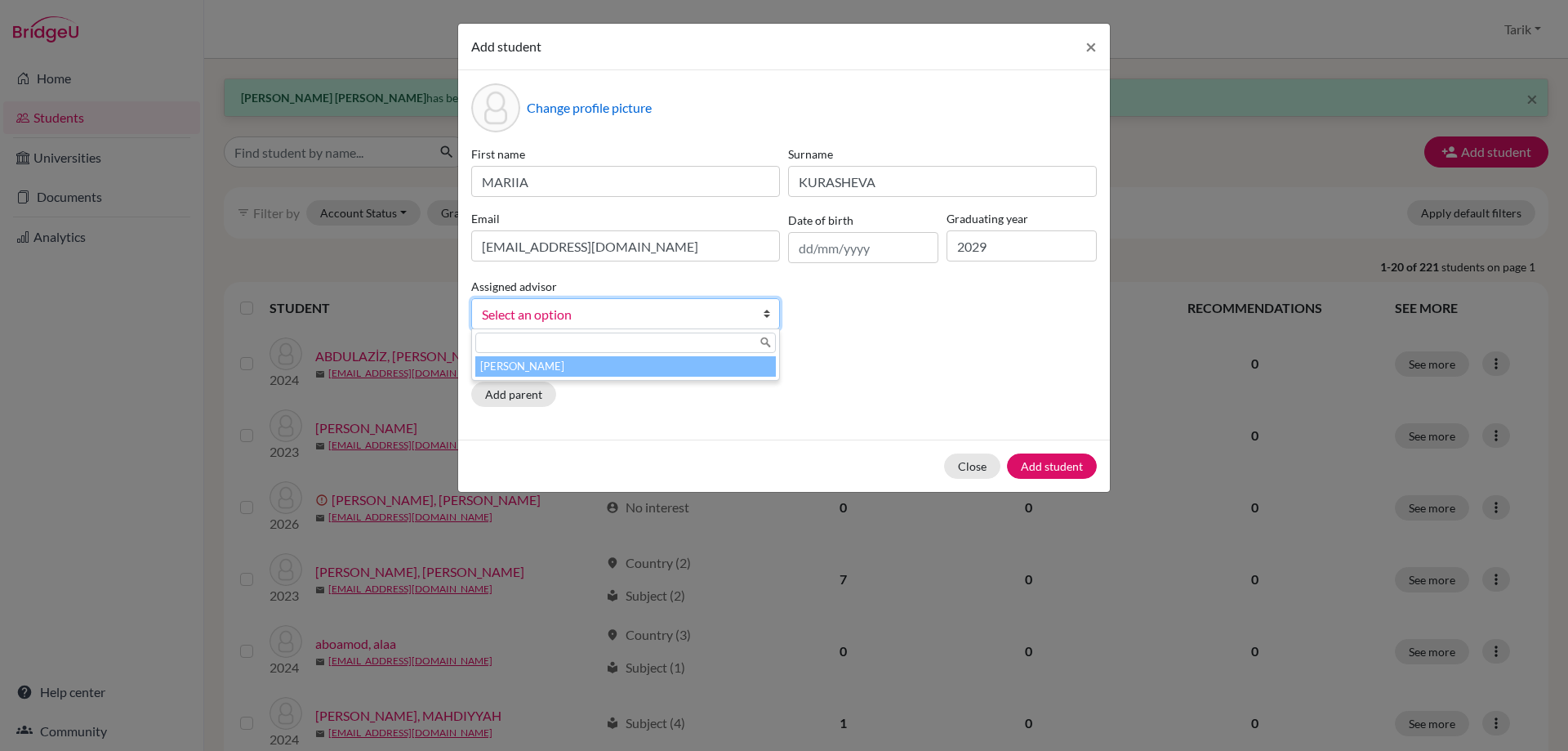
click at [646, 373] on li "[PERSON_NAME]" at bounding box center [626, 366] width 301 height 20
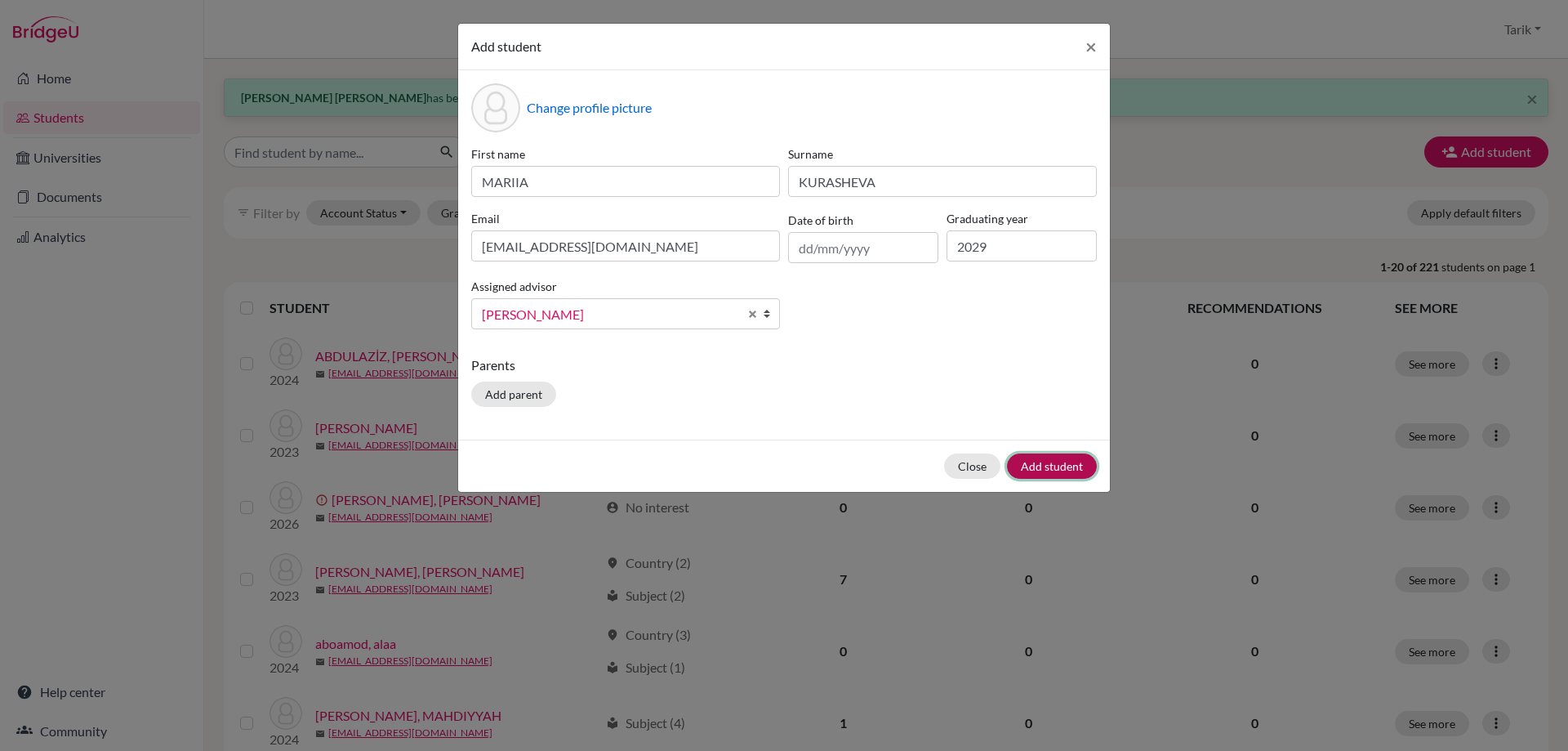
click at [1032, 475] on button "Add student" at bounding box center [1052, 466] width 90 height 25
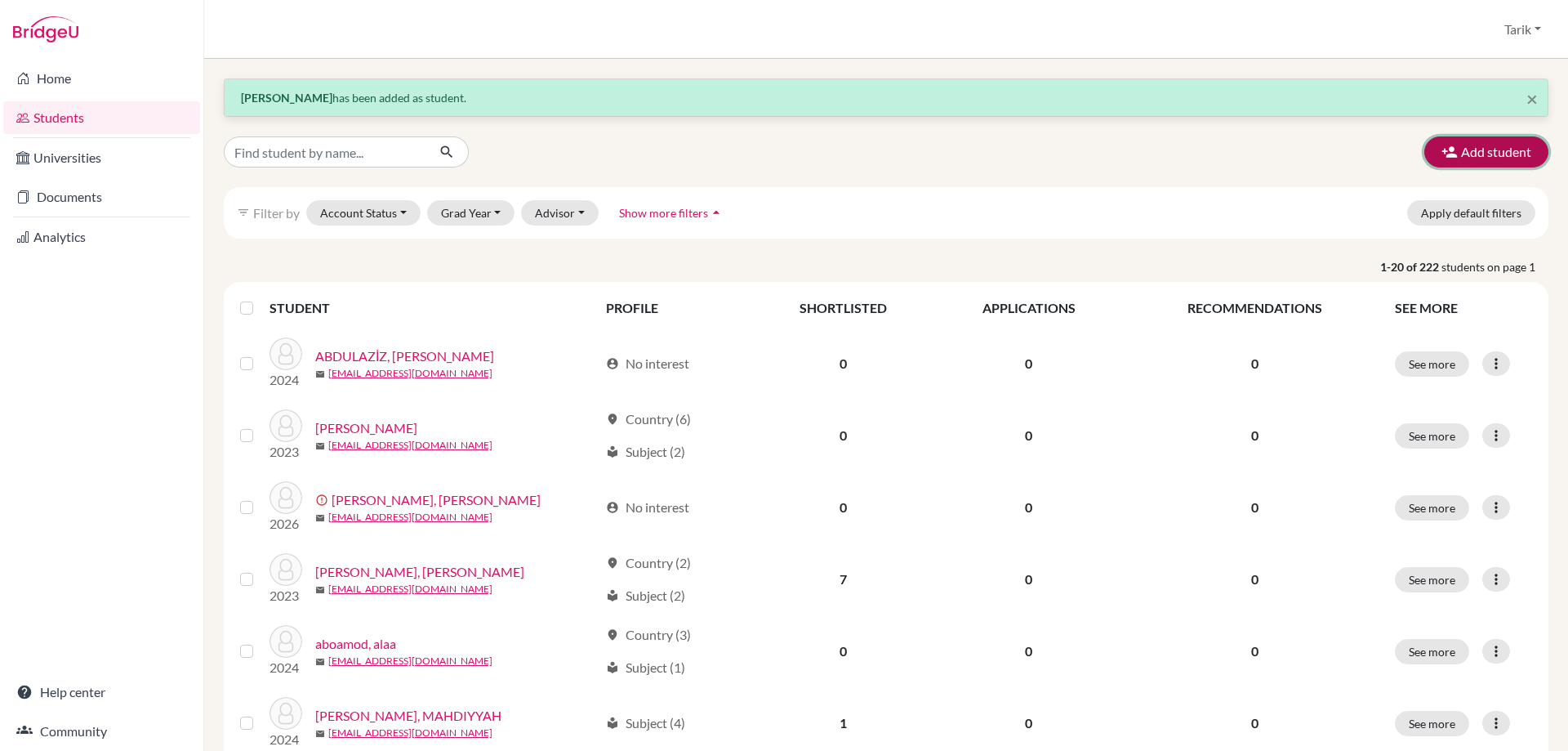
click at [1446, 150] on icon "button" at bounding box center [1450, 151] width 16 height 16
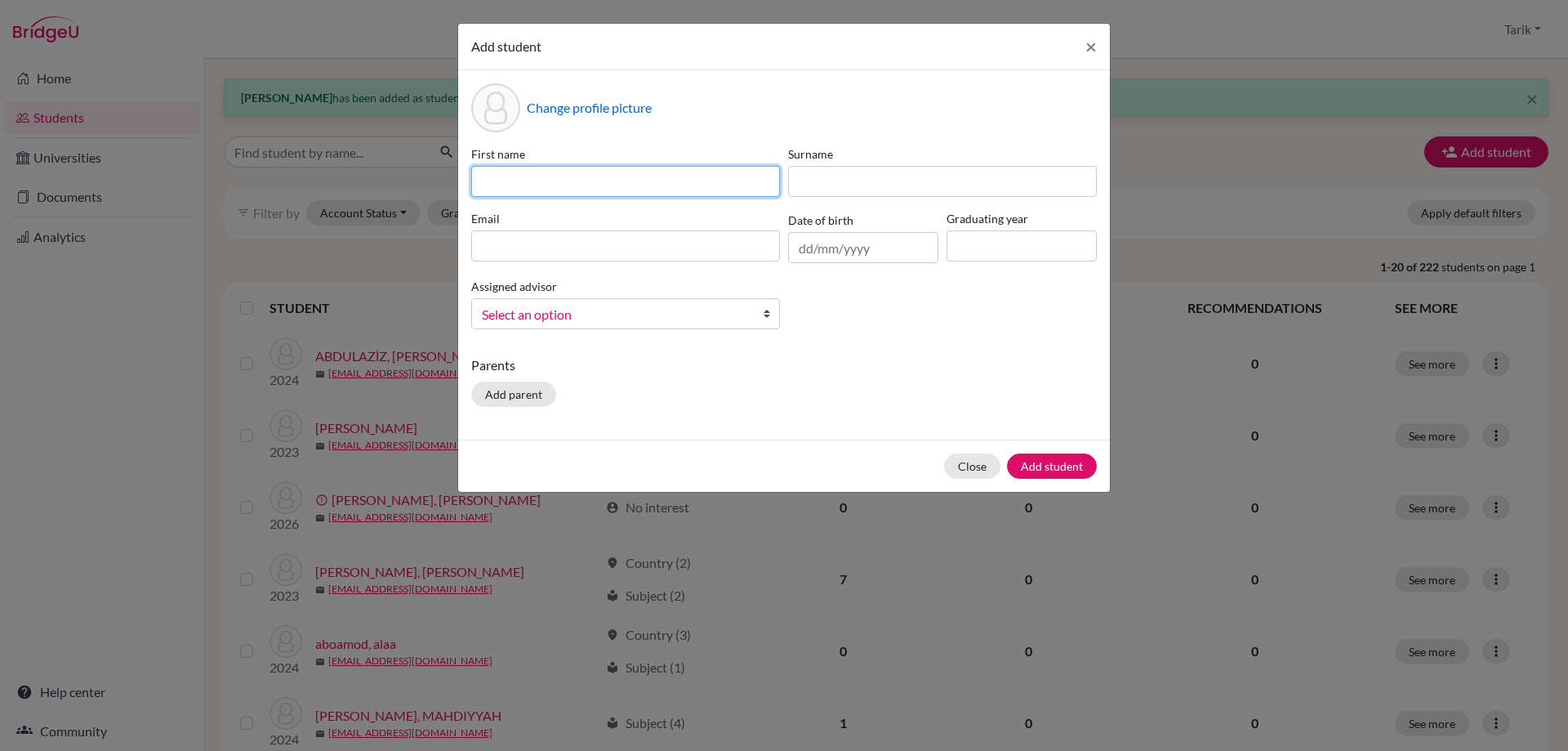
click at [494, 180] on input at bounding box center [626, 181] width 309 height 31
type input "Marina"
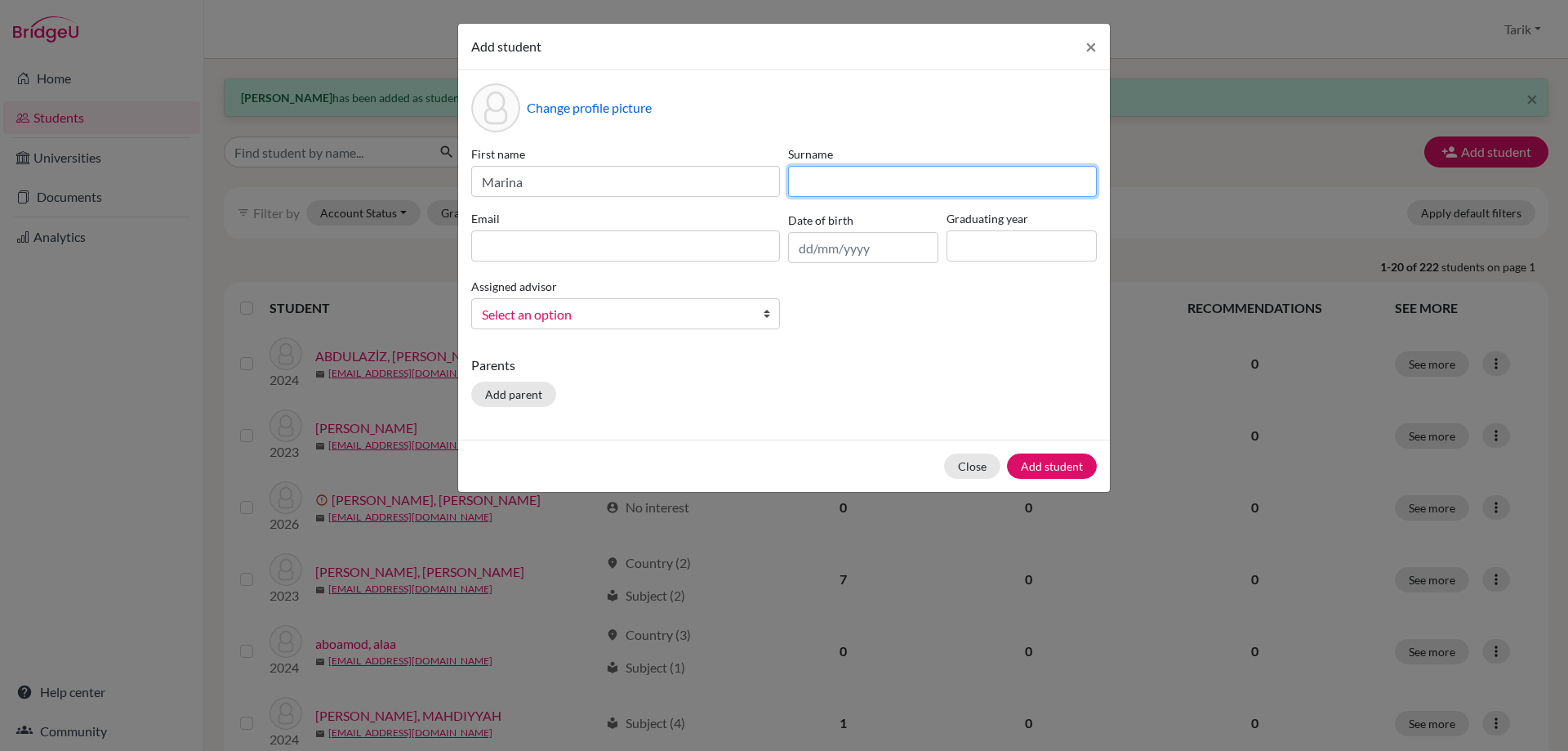
click at [861, 194] on input at bounding box center [942, 181] width 309 height 31
type input "[PERSON_NAME]"
click at [631, 245] on input at bounding box center [626, 245] width 309 height 31
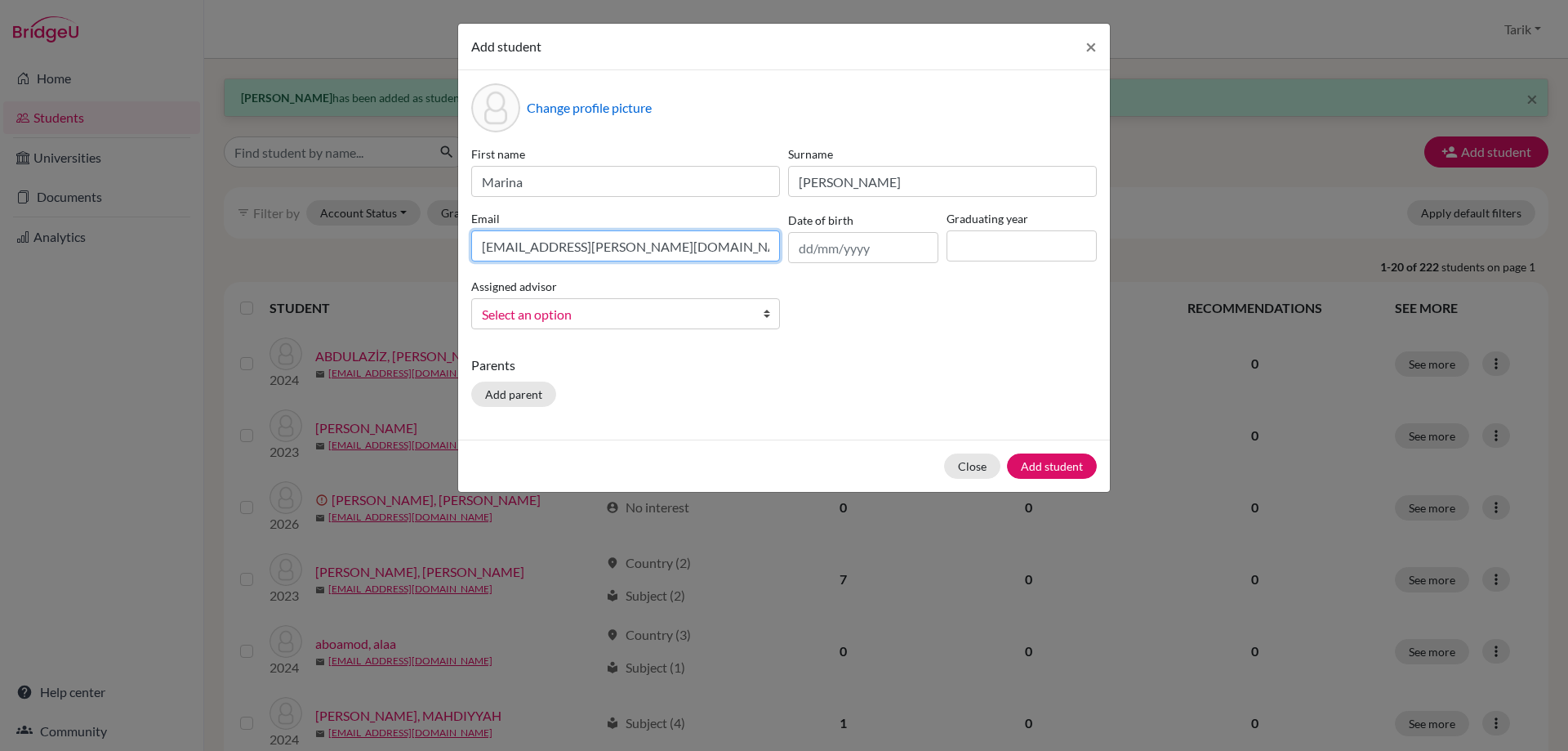
type input "[EMAIL_ADDRESS][PERSON_NAME][DOMAIN_NAME]"
click at [999, 240] on input at bounding box center [1022, 245] width 150 height 31
type input "2029"
click at [622, 317] on span "Select an option" at bounding box center [615, 314] width 266 height 21
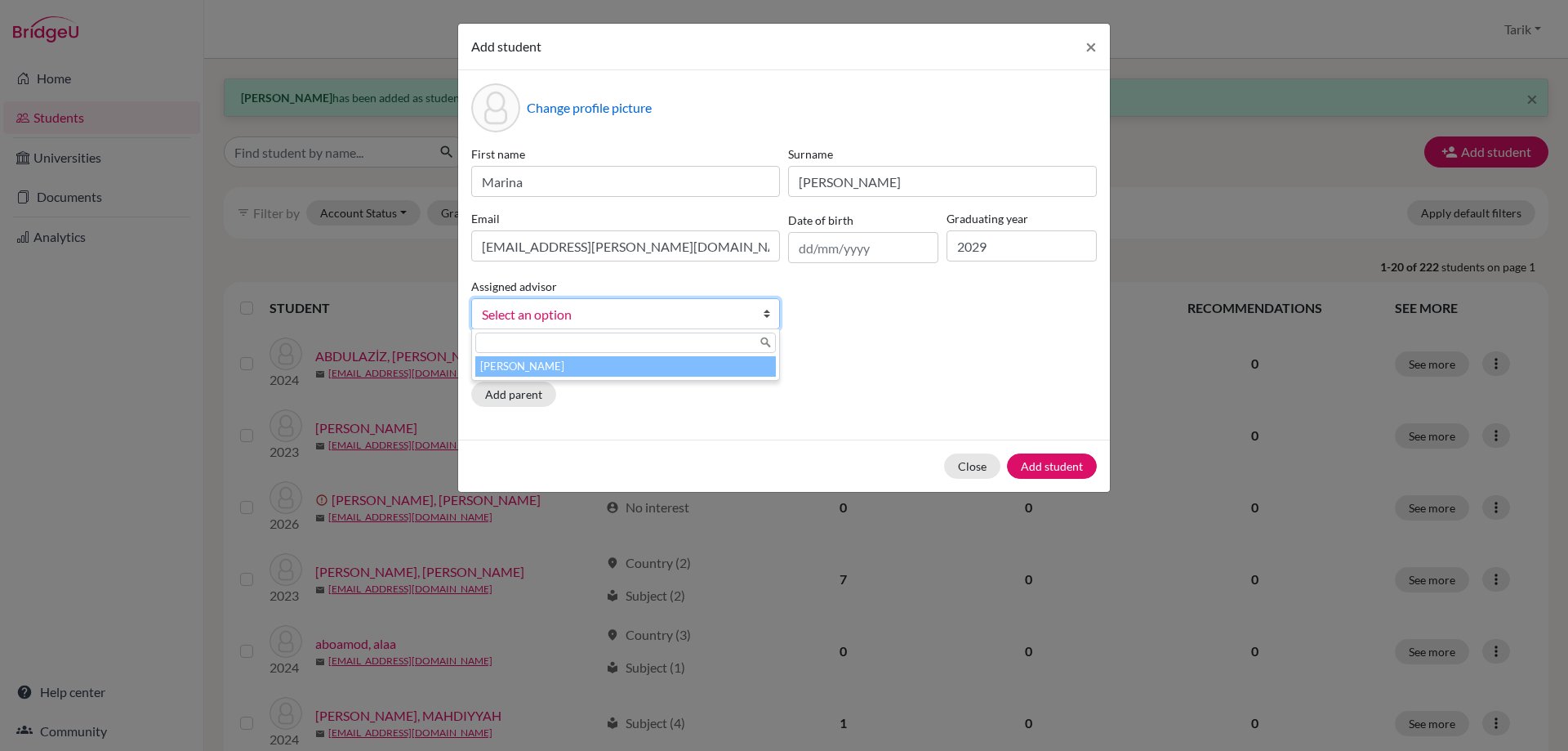
click at [603, 358] on li "[PERSON_NAME]" at bounding box center [626, 366] width 301 height 20
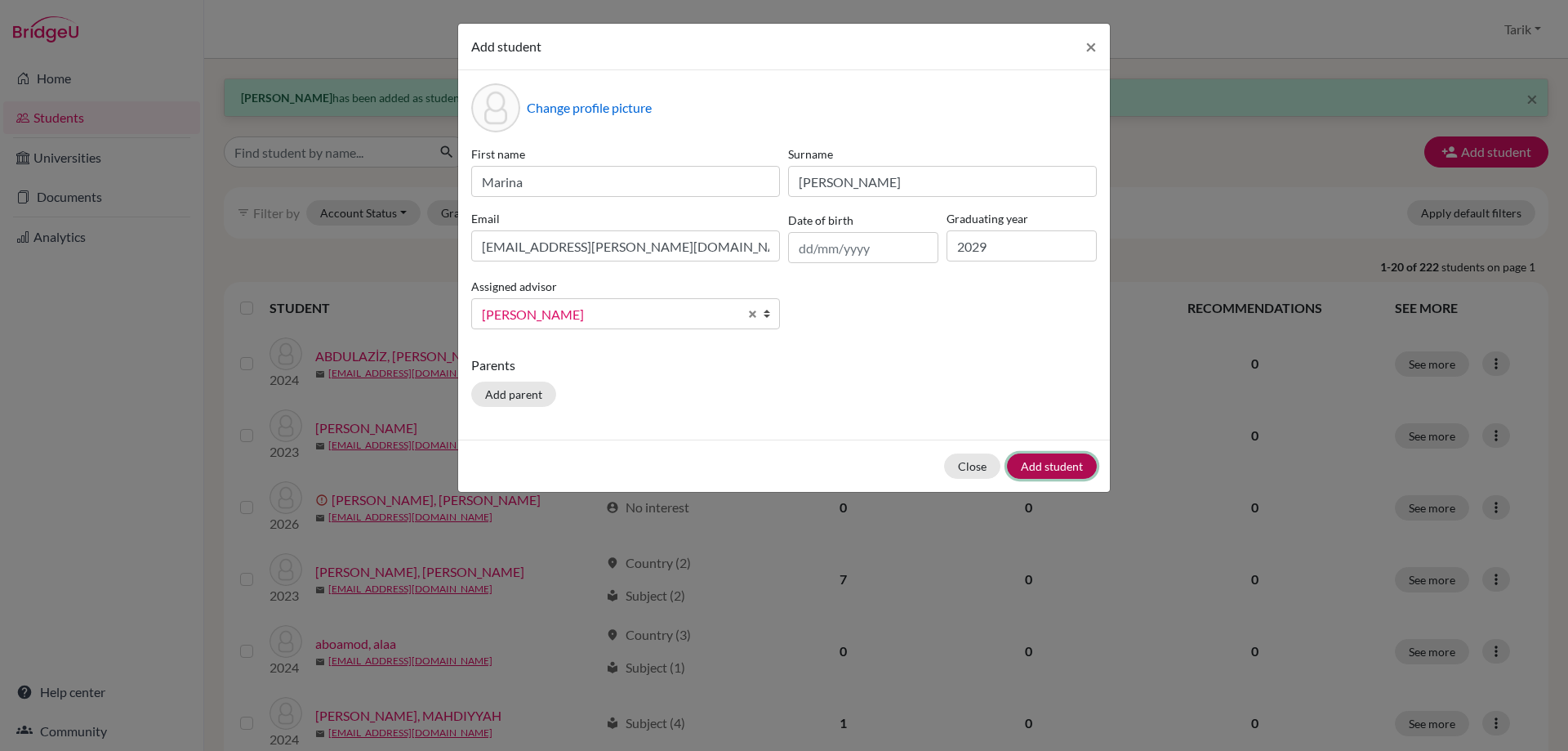
click at [1015, 463] on button "Add student" at bounding box center [1052, 466] width 90 height 25
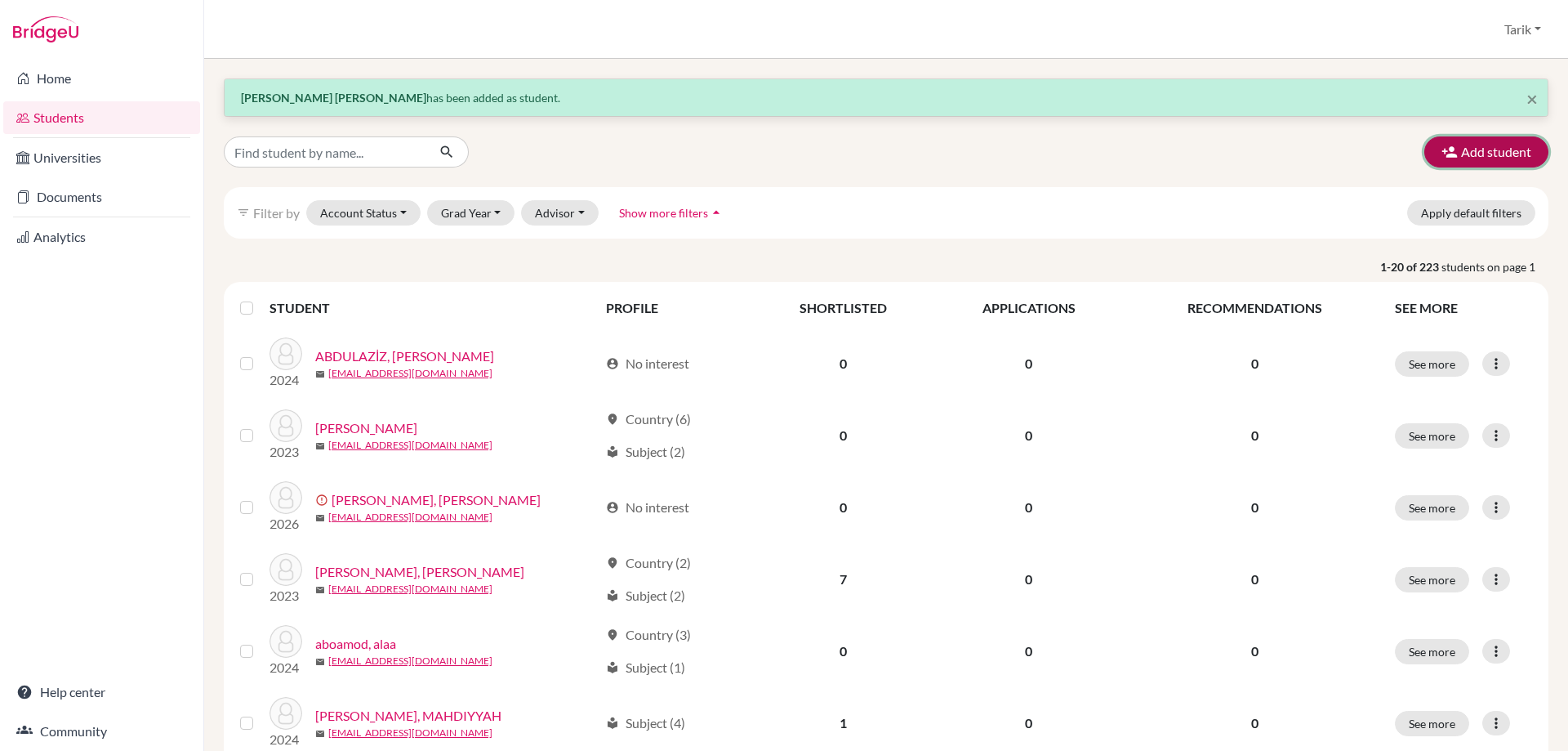
click at [1459, 152] on button "Add student" at bounding box center [1486, 152] width 124 height 31
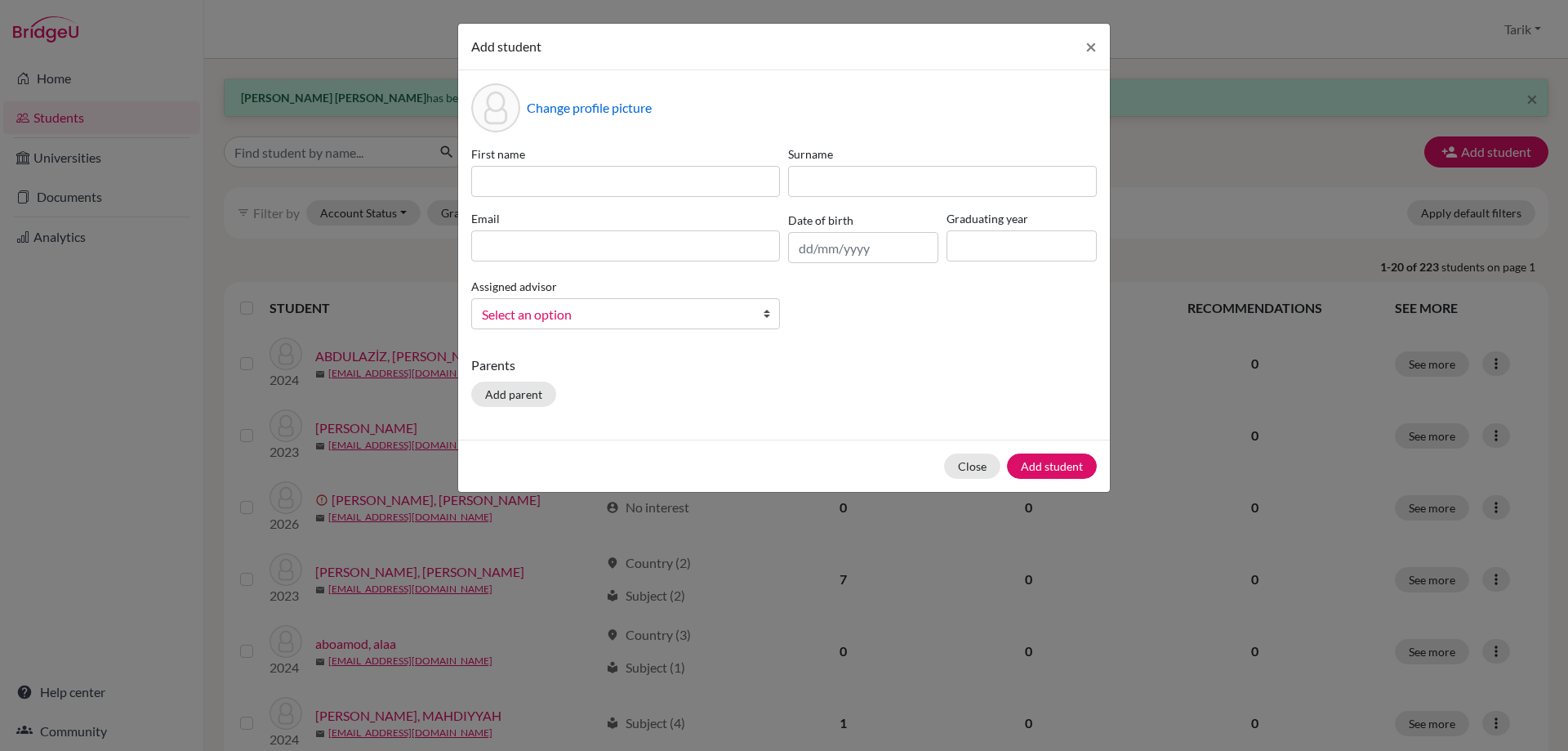
click at [599, 162] on label "First name" at bounding box center [626, 154] width 309 height 17
click at [581, 177] on input at bounding box center [626, 181] width 309 height 31
type input "[PERSON_NAME]"
click at [832, 185] on input at bounding box center [942, 181] width 309 height 31
type input "Shahid"
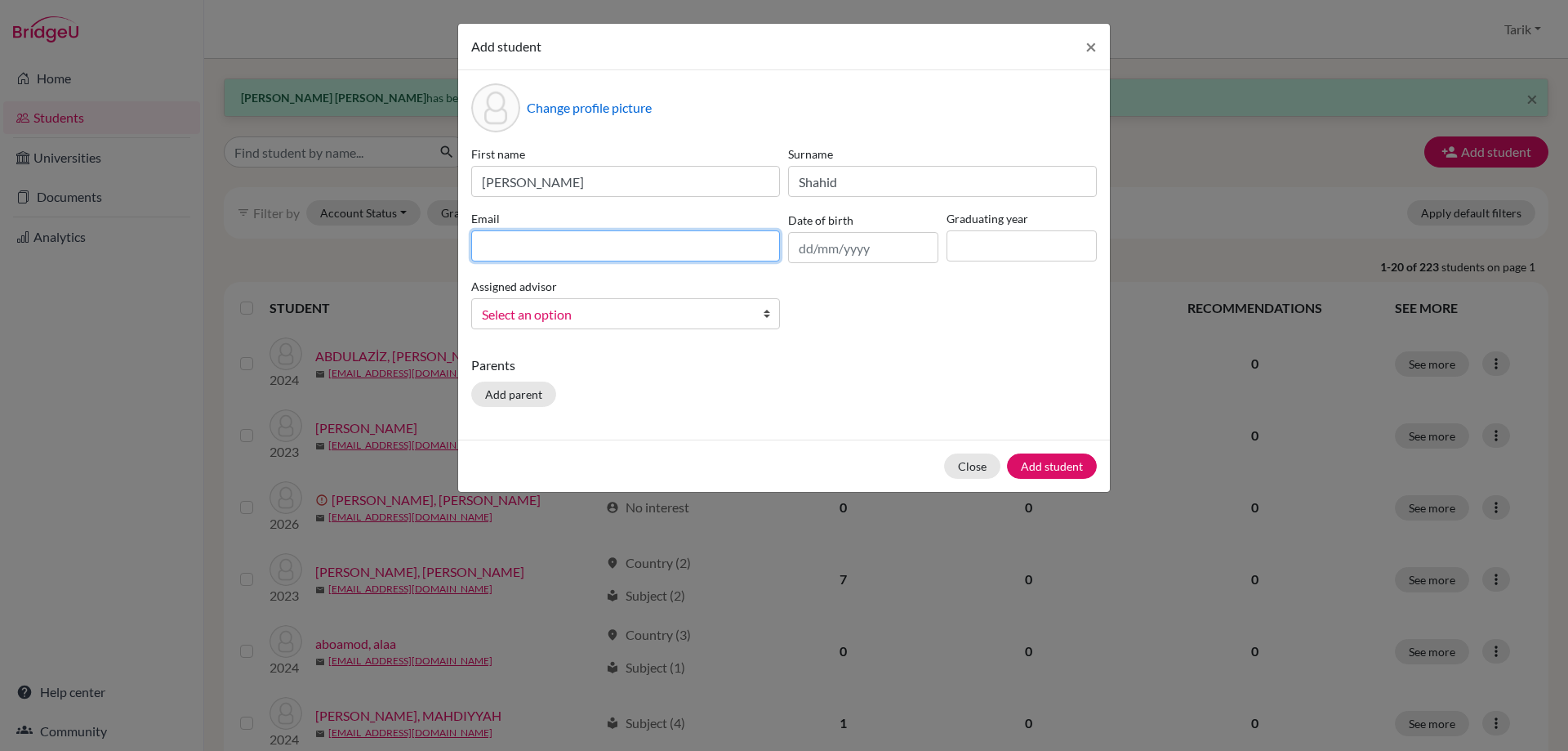
drag, startPoint x: 541, startPoint y: 240, endPoint x: 555, endPoint y: 240, distance: 14.0
click at [541, 240] on input at bounding box center [626, 245] width 309 height 31
type input "[PERSON_NAME][EMAIL_ADDRESS][DOMAIN_NAME]"
click at [1072, 254] on input at bounding box center [1022, 245] width 150 height 31
type input "2029"
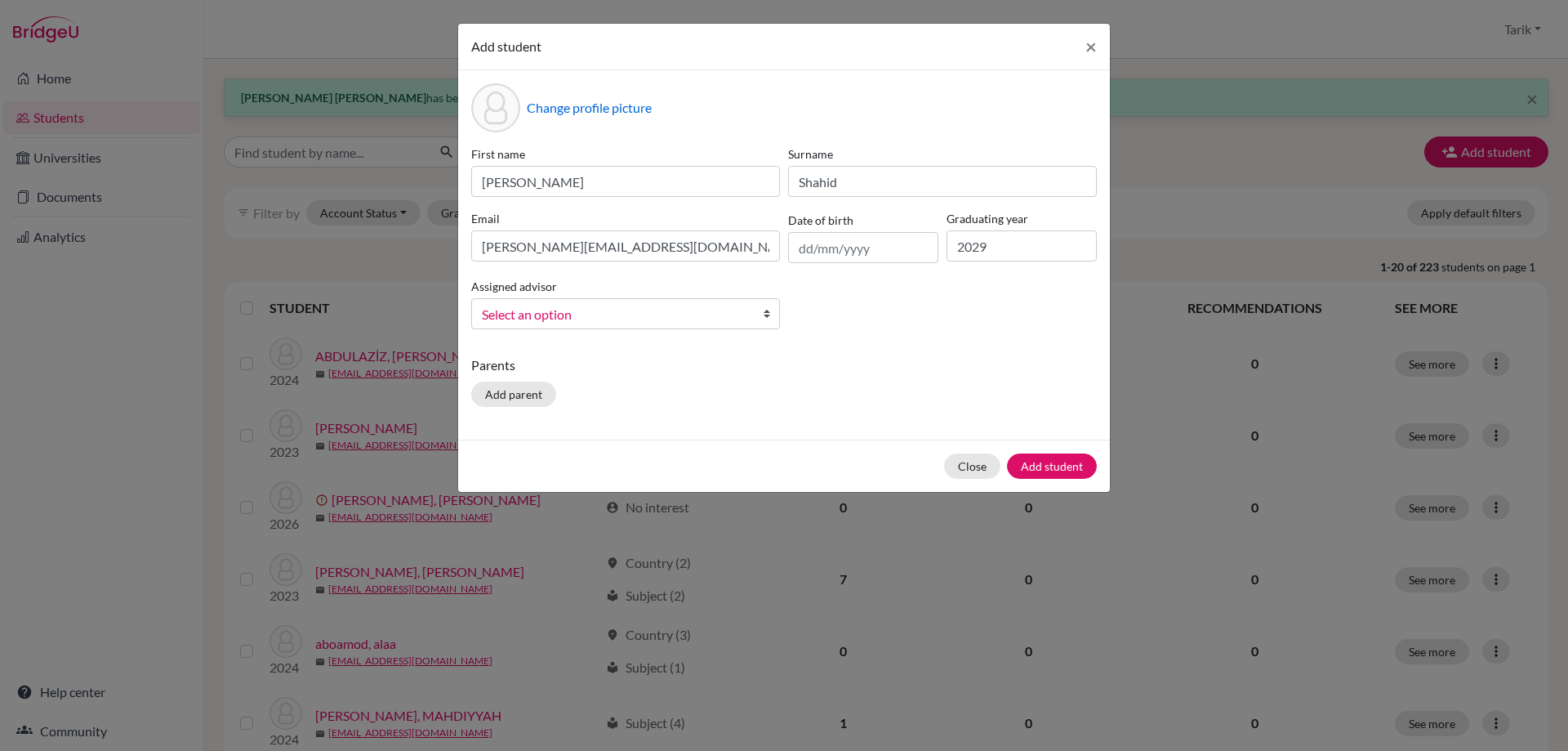
click at [600, 312] on span "Select an option" at bounding box center [615, 314] width 266 height 21
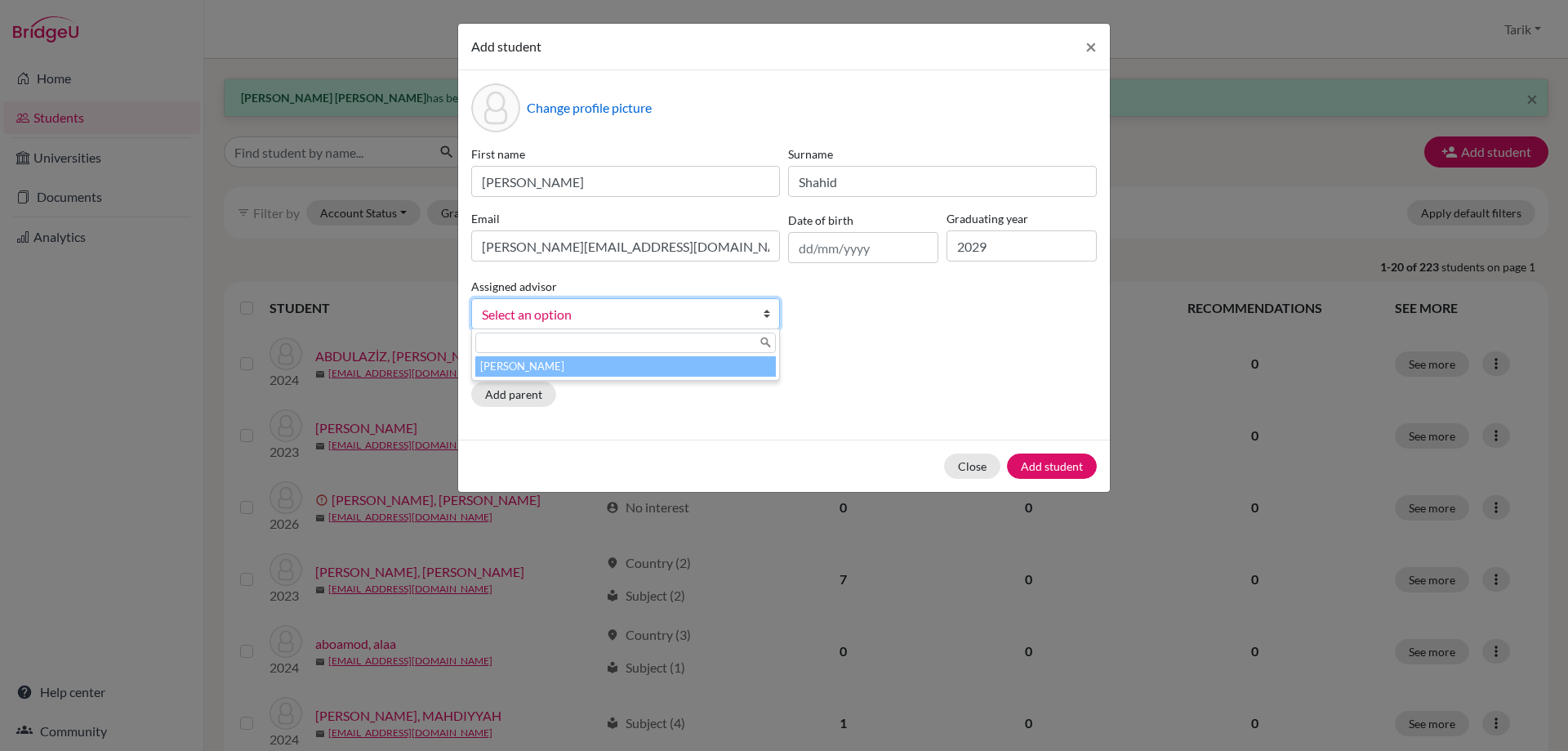
click at [595, 367] on li "[PERSON_NAME]" at bounding box center [626, 366] width 301 height 20
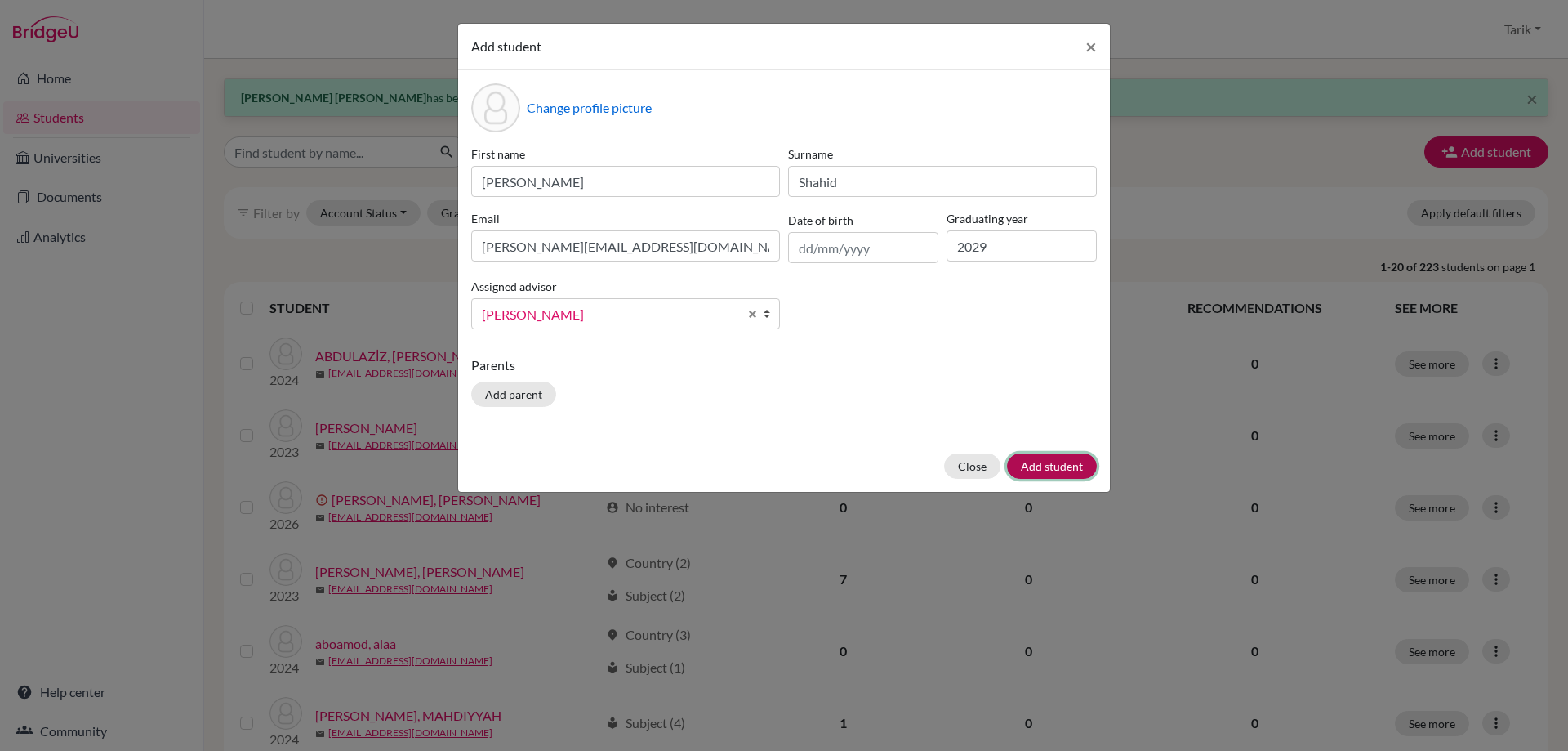
click at [1062, 459] on button "Add student" at bounding box center [1052, 466] width 90 height 25
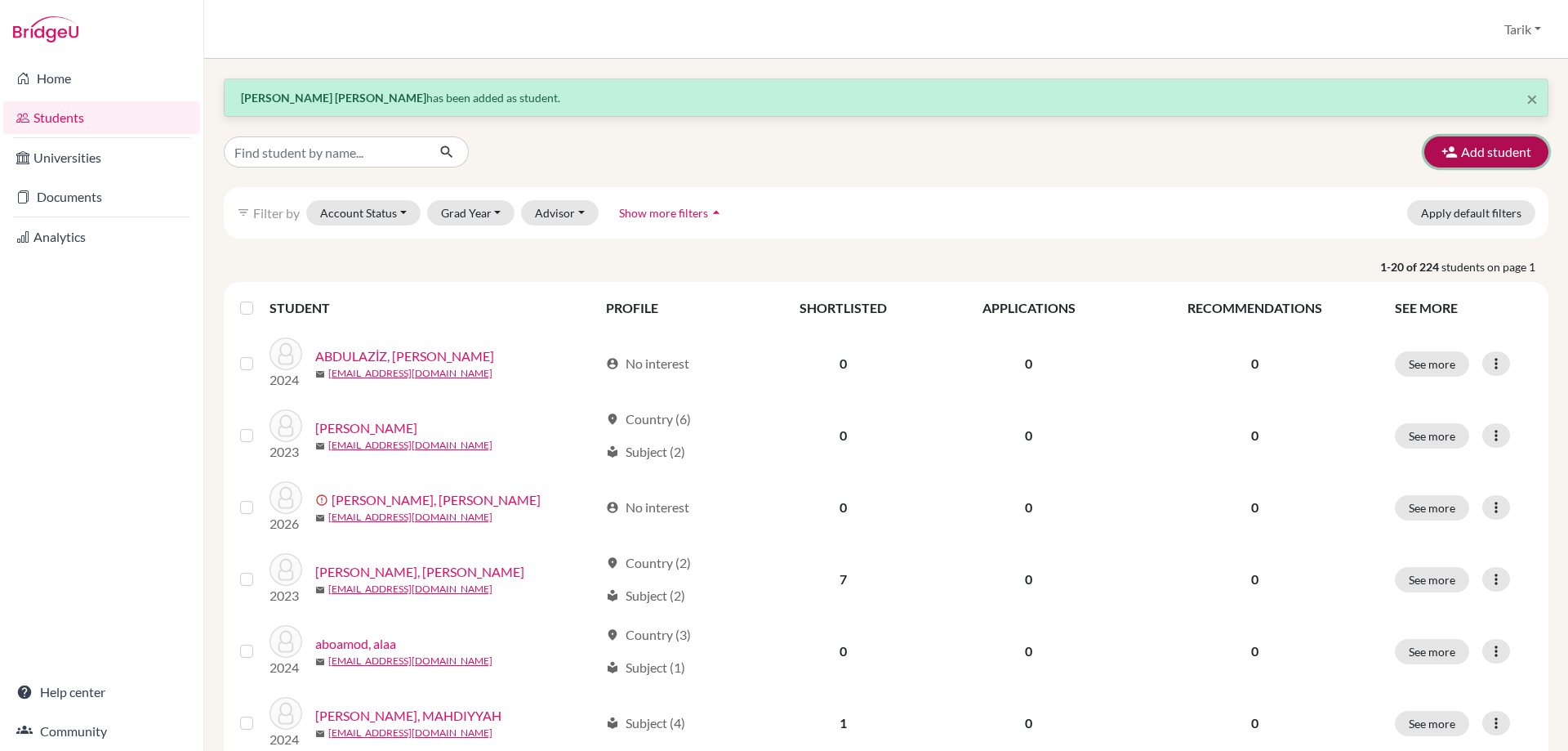
click at [1496, 152] on button "Add student" at bounding box center [1486, 152] width 124 height 31
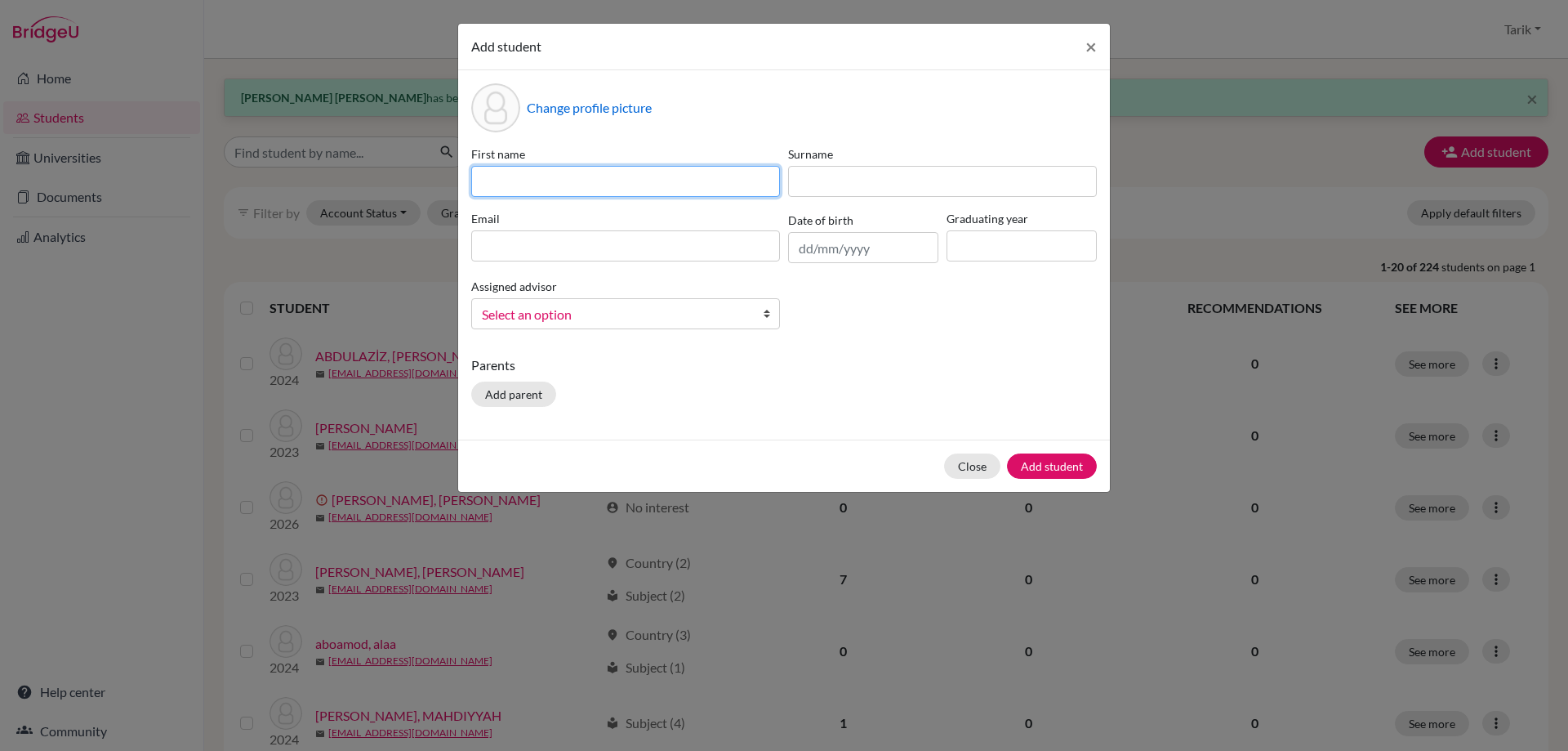
click at [602, 186] on input at bounding box center [626, 181] width 309 height 31
type input "[PERSON_NAME]"
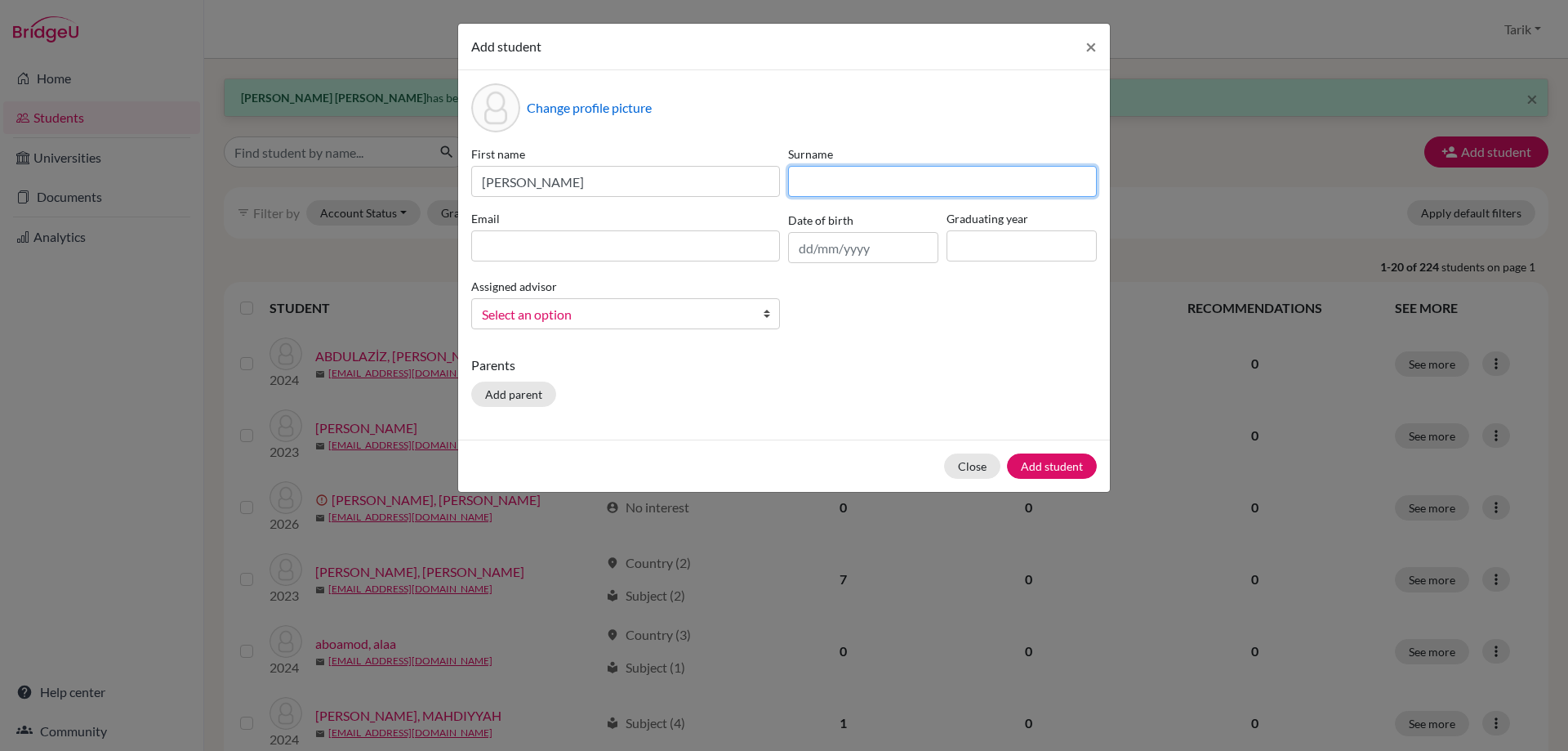
click at [947, 184] on input at bounding box center [942, 181] width 309 height 31
type input "MURSYID"
click at [618, 250] on input at bounding box center [626, 245] width 309 height 31
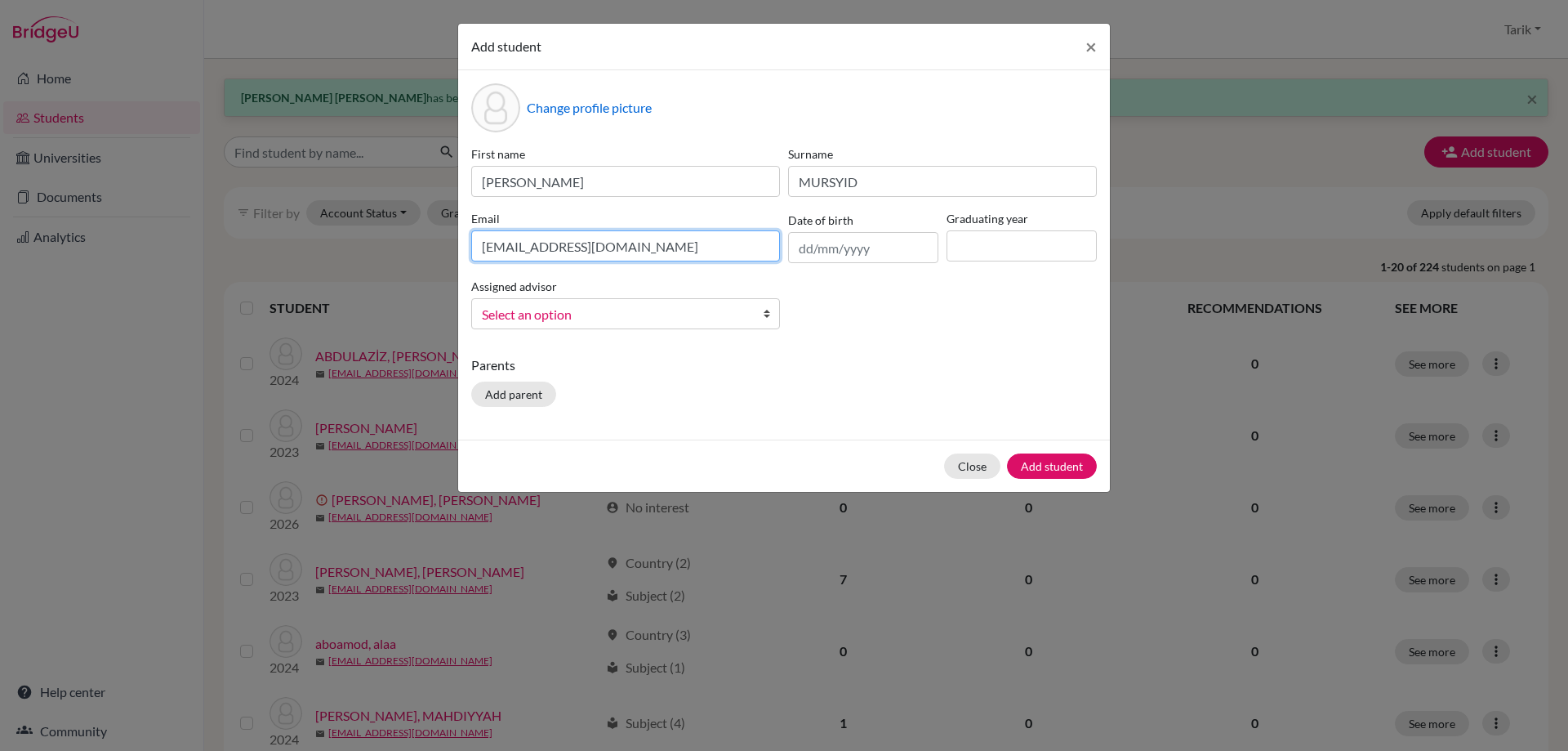
type input "[EMAIL_ADDRESS][DOMAIN_NAME]"
click at [990, 253] on input at bounding box center [1022, 245] width 150 height 31
type input "2029"
click at [533, 305] on span "Select an option" at bounding box center [615, 314] width 266 height 21
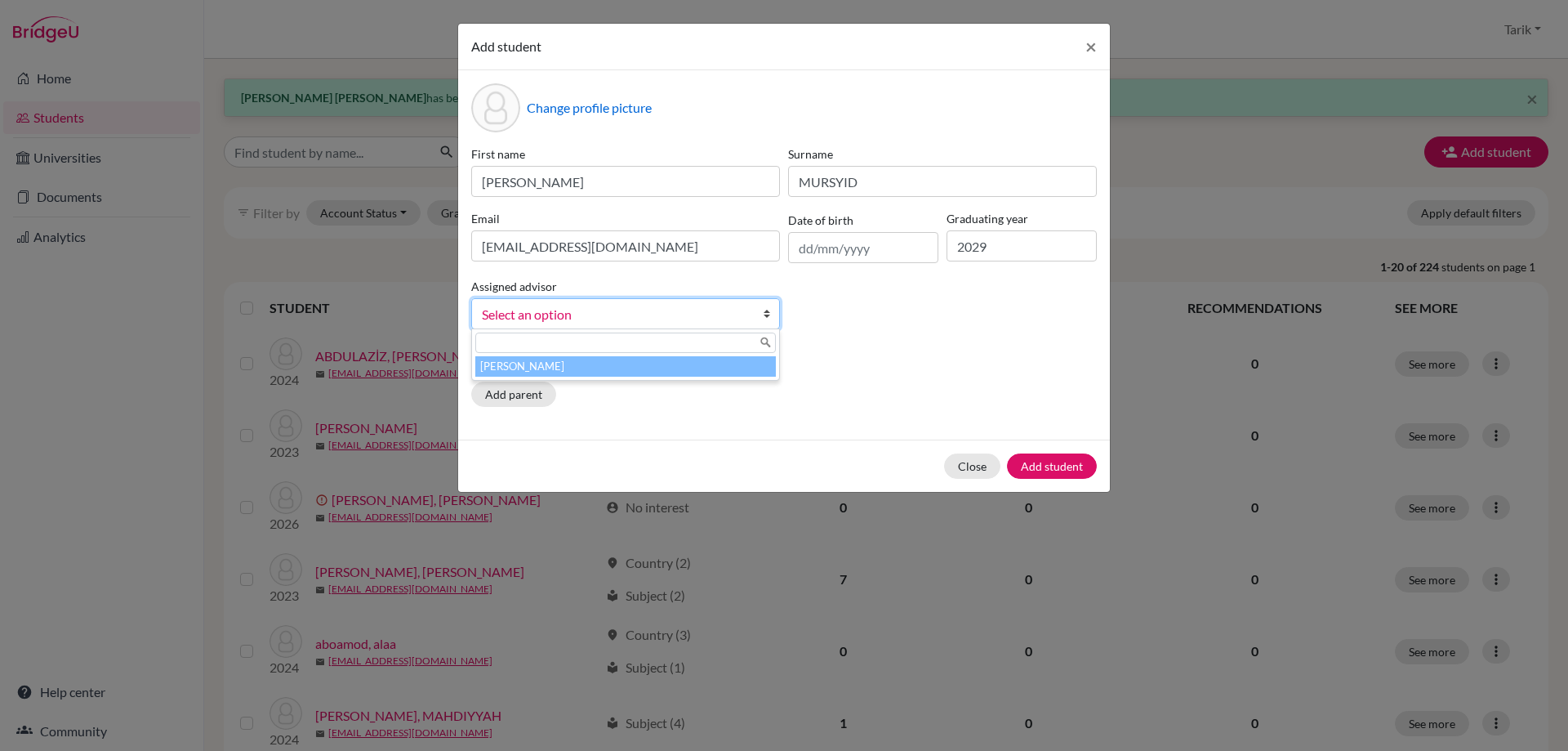
click at [562, 369] on li "[PERSON_NAME]" at bounding box center [626, 366] width 301 height 20
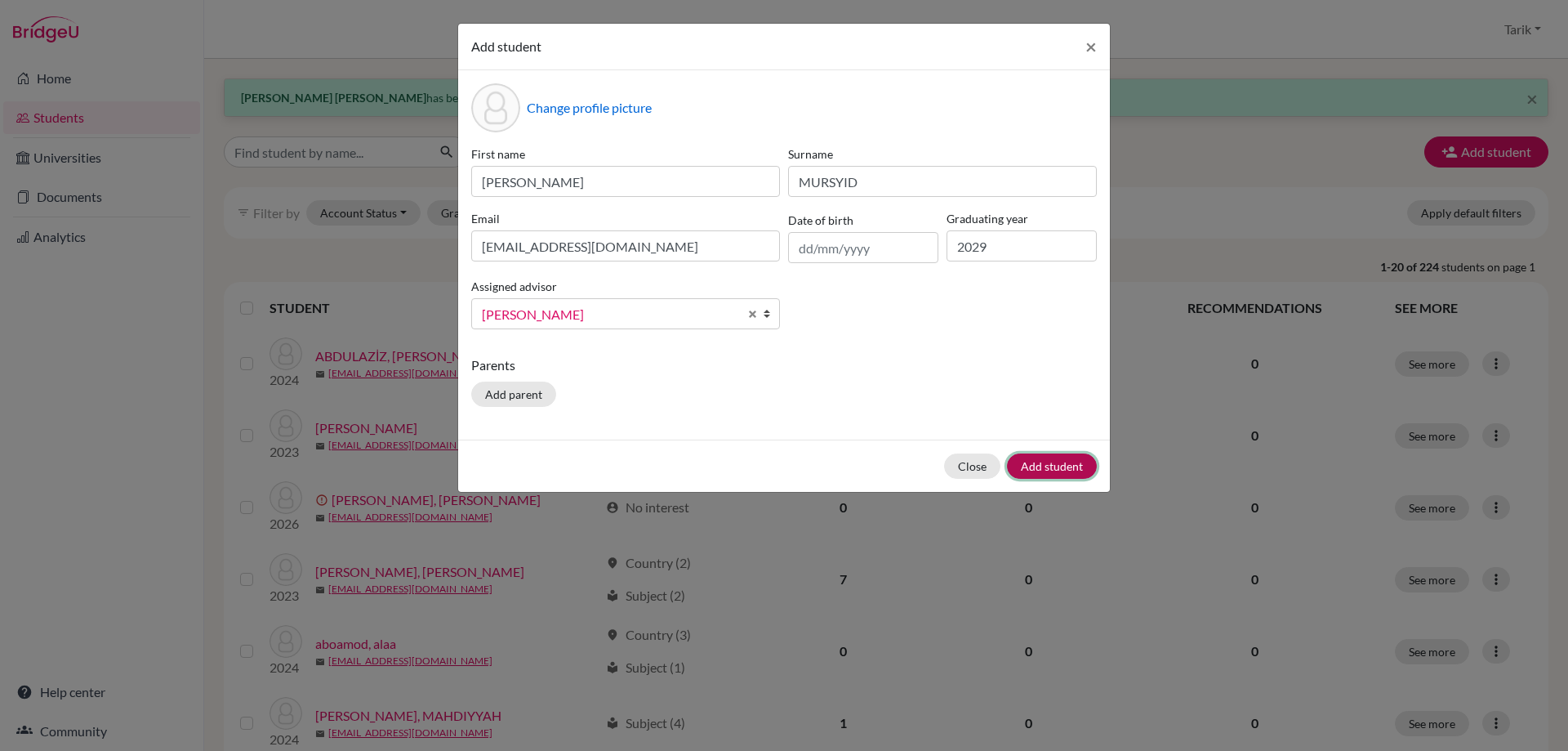
click at [1046, 470] on button "Add student" at bounding box center [1052, 466] width 90 height 25
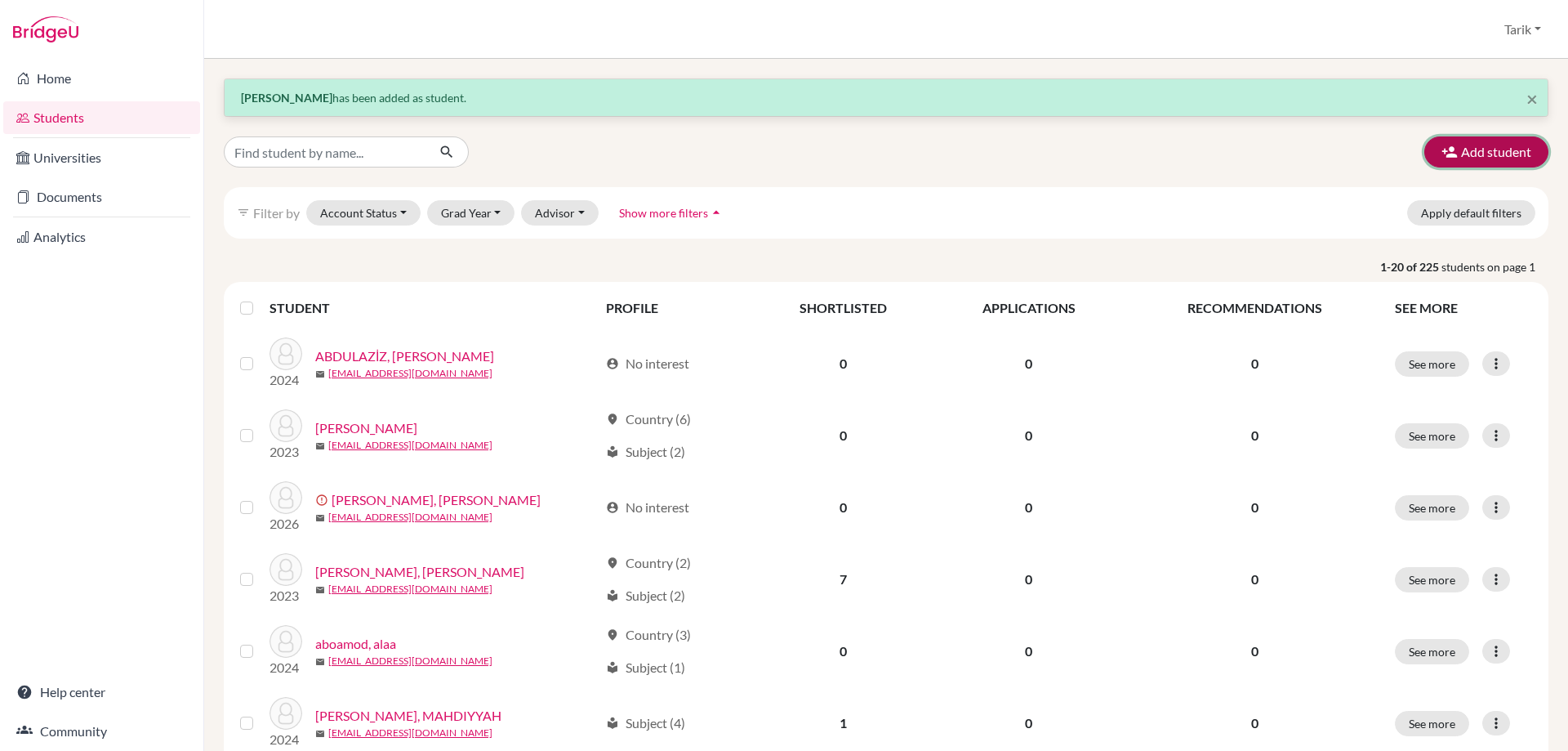
click at [1424, 153] on button "Add student" at bounding box center [1486, 152] width 124 height 31
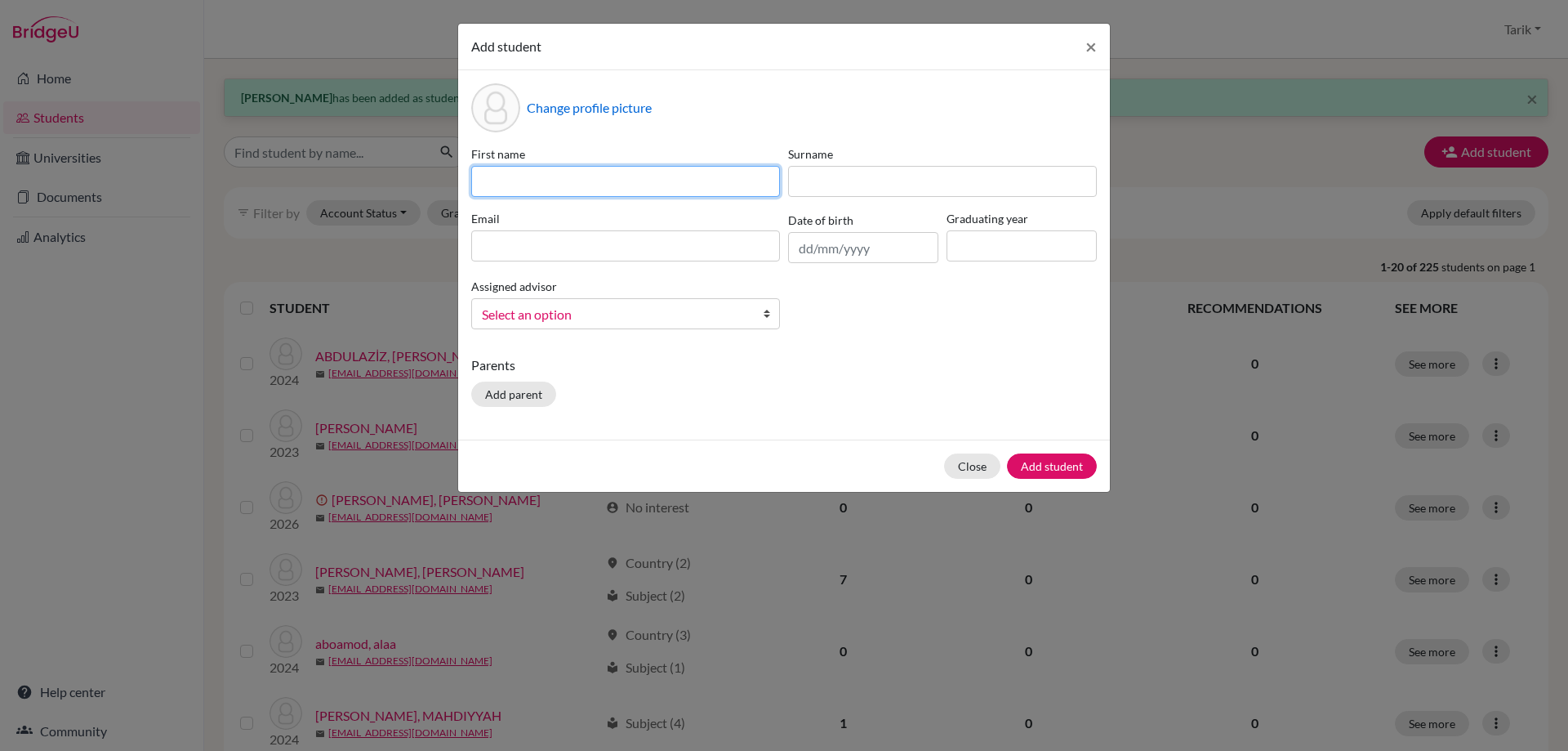
click at [558, 175] on input at bounding box center [626, 181] width 309 height 31
type input "[PERSON_NAME]"
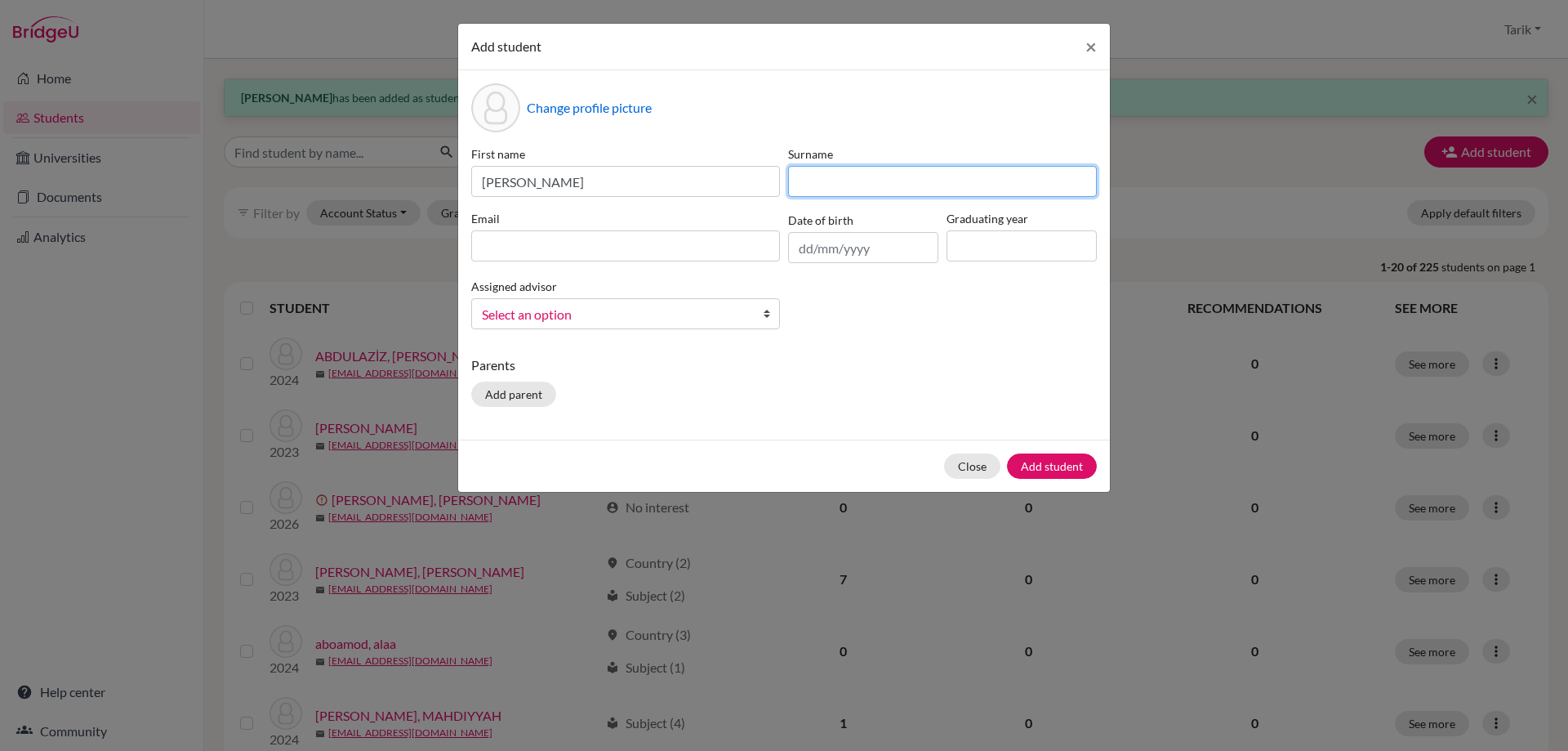
click at [832, 171] on input at bounding box center [942, 181] width 309 height 31
type input "[DEMOGRAPHIC_DATA]"
click at [642, 267] on div "First name [PERSON_NAME] [PERSON_NAME] Email Date of birth Graduating year Assi…" at bounding box center [784, 244] width 634 height 197
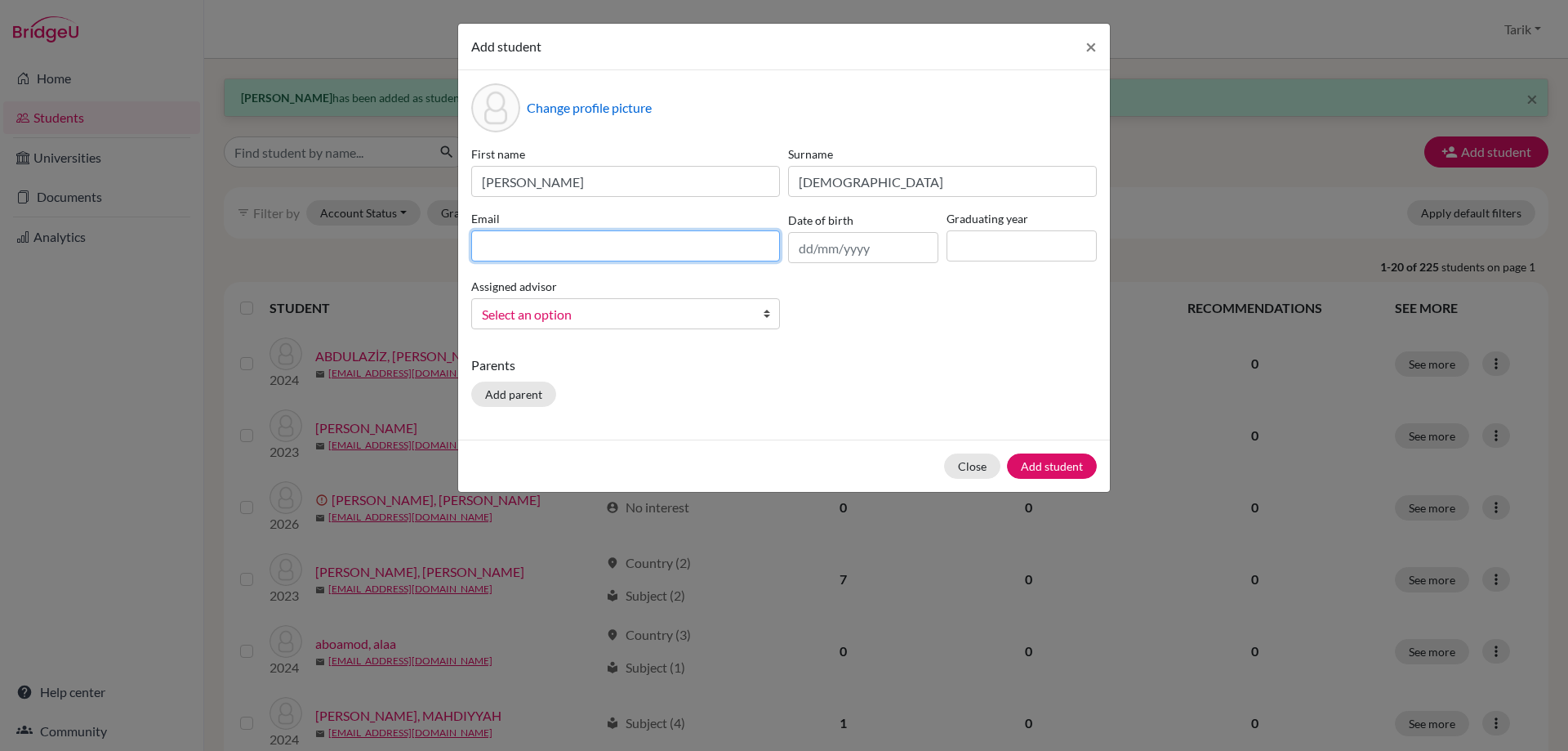
click at [648, 245] on input at bounding box center [626, 245] width 309 height 31
type input "[EMAIL_ADDRESS][DOMAIN_NAME]"
click at [964, 254] on input at bounding box center [1022, 245] width 150 height 31
type input "2029"
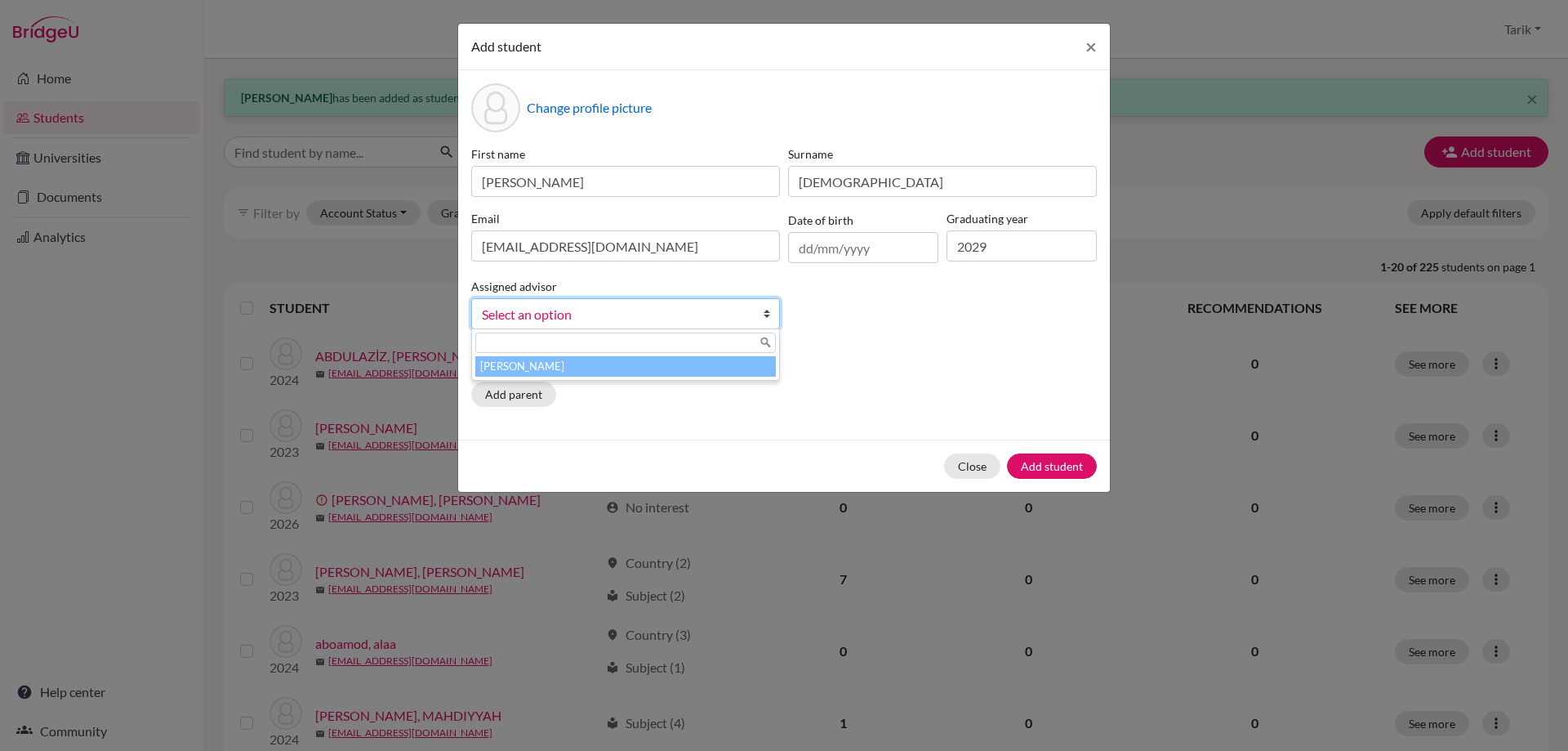
click at [628, 323] on span "Select an option" at bounding box center [615, 314] width 266 height 21
click at [632, 365] on li "[PERSON_NAME]" at bounding box center [626, 366] width 301 height 20
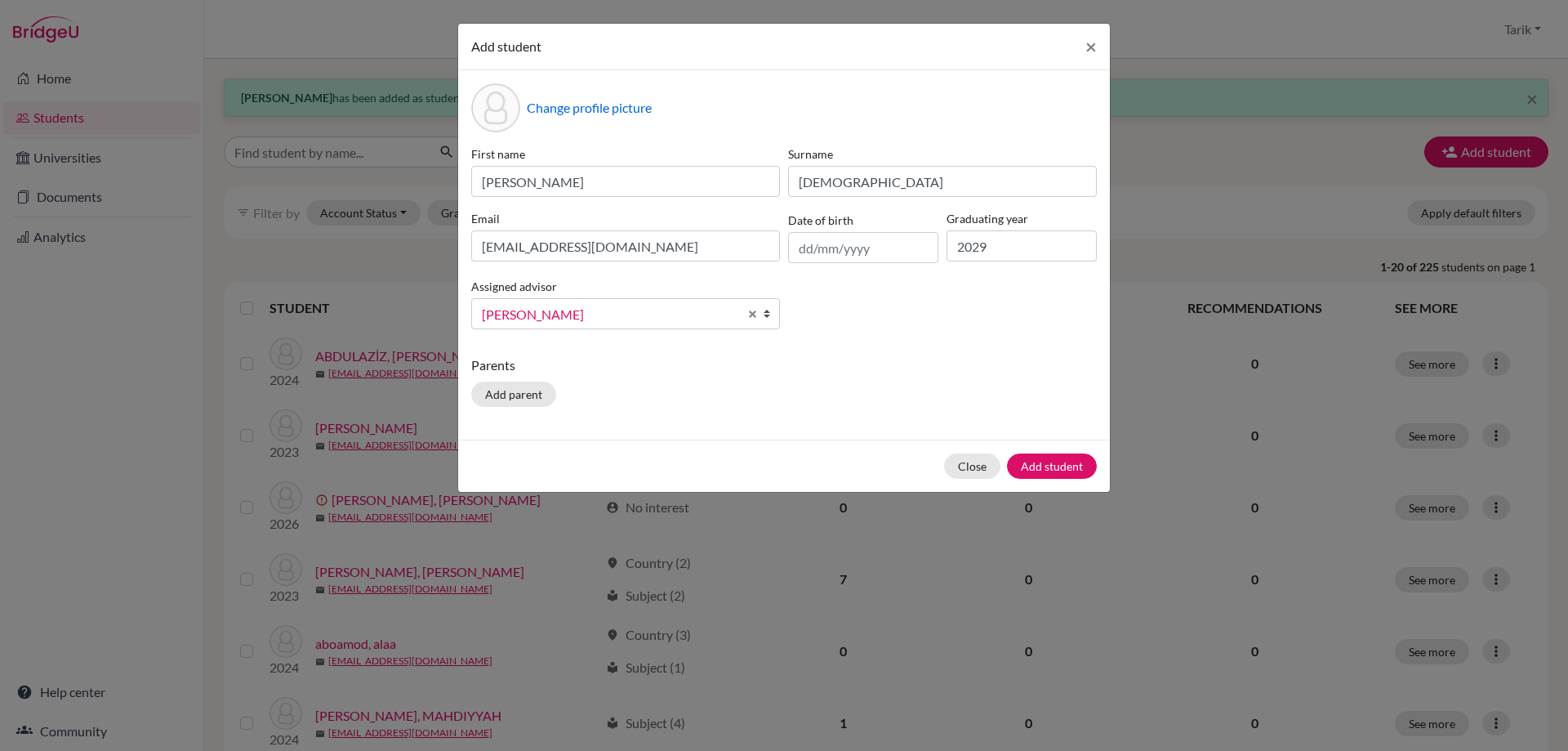
click at [1048, 481] on div "Close Add student" at bounding box center [784, 466] width 652 height 52
click at [1046, 474] on button "Add student" at bounding box center [1052, 466] width 90 height 25
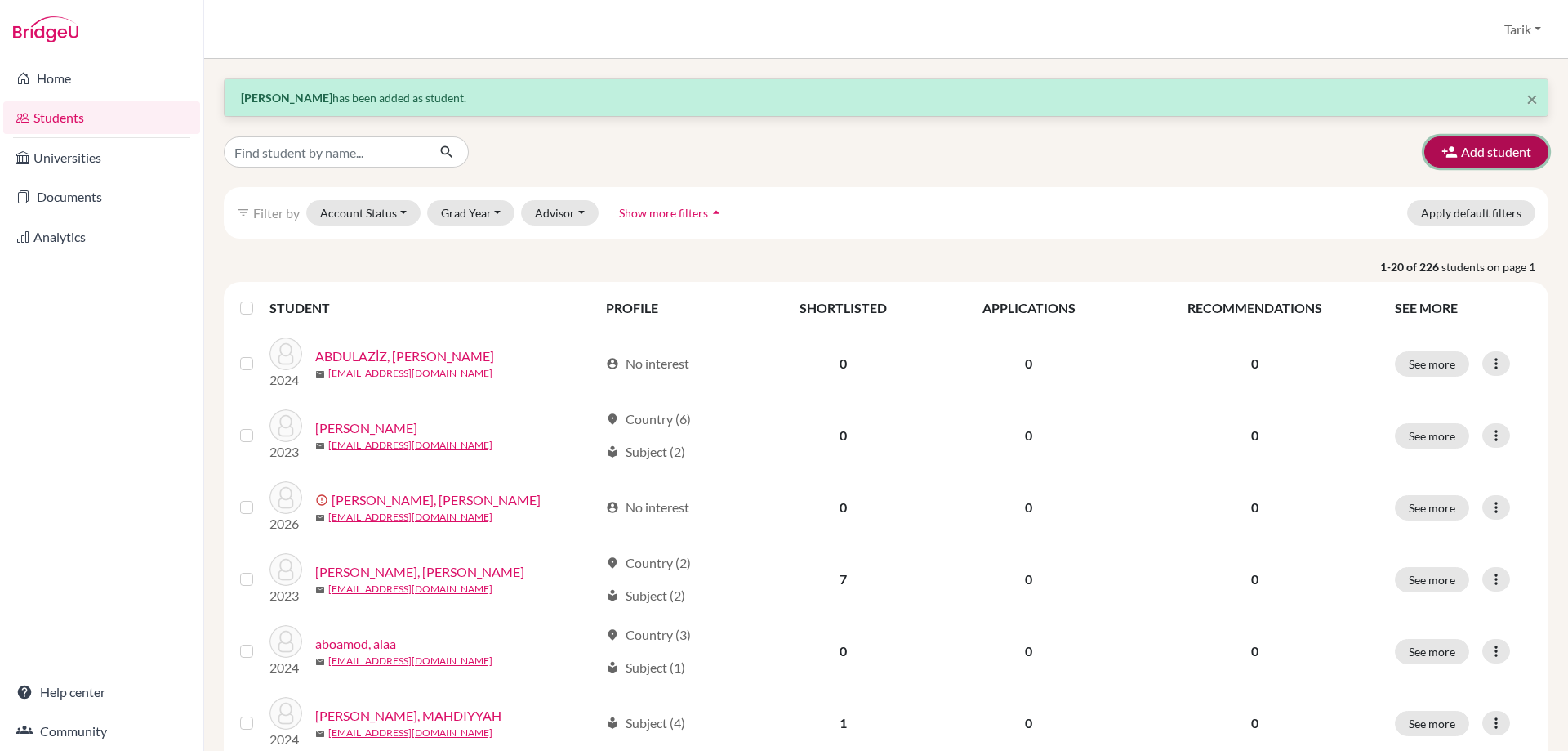
click at [1472, 145] on button "Add student" at bounding box center [1486, 152] width 124 height 31
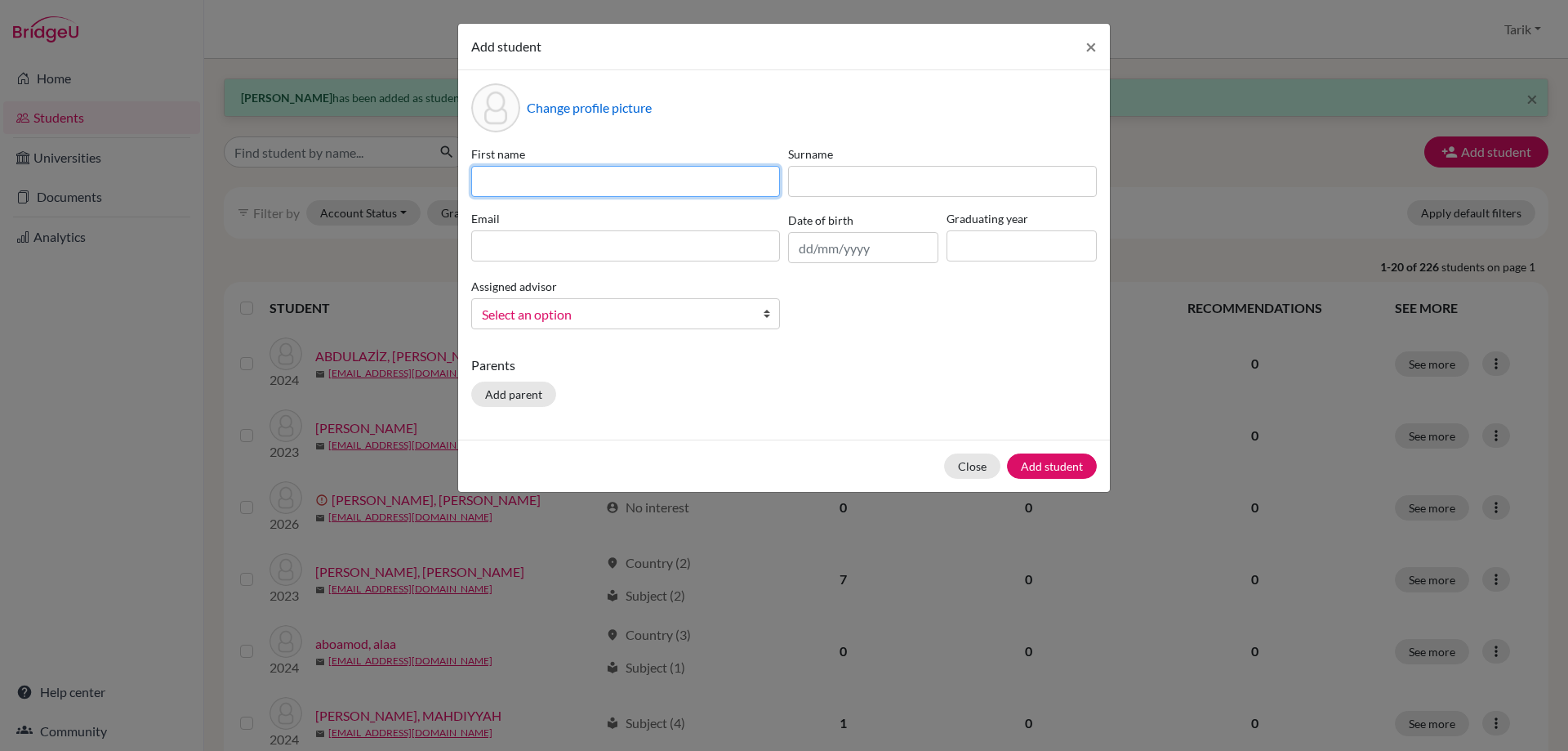
click at [608, 173] on input at bounding box center [626, 181] width 309 height 31
type input "SARINA"
drag, startPoint x: 934, startPoint y: 216, endPoint x: 919, endPoint y: 194, distance: 26.6
click at [922, 200] on div "First name [PERSON_NAME] Surname Email Date of birth Graduating year Assigned a…" at bounding box center [784, 244] width 634 height 197
click at [899, 174] on input at bounding box center [942, 181] width 309 height 31
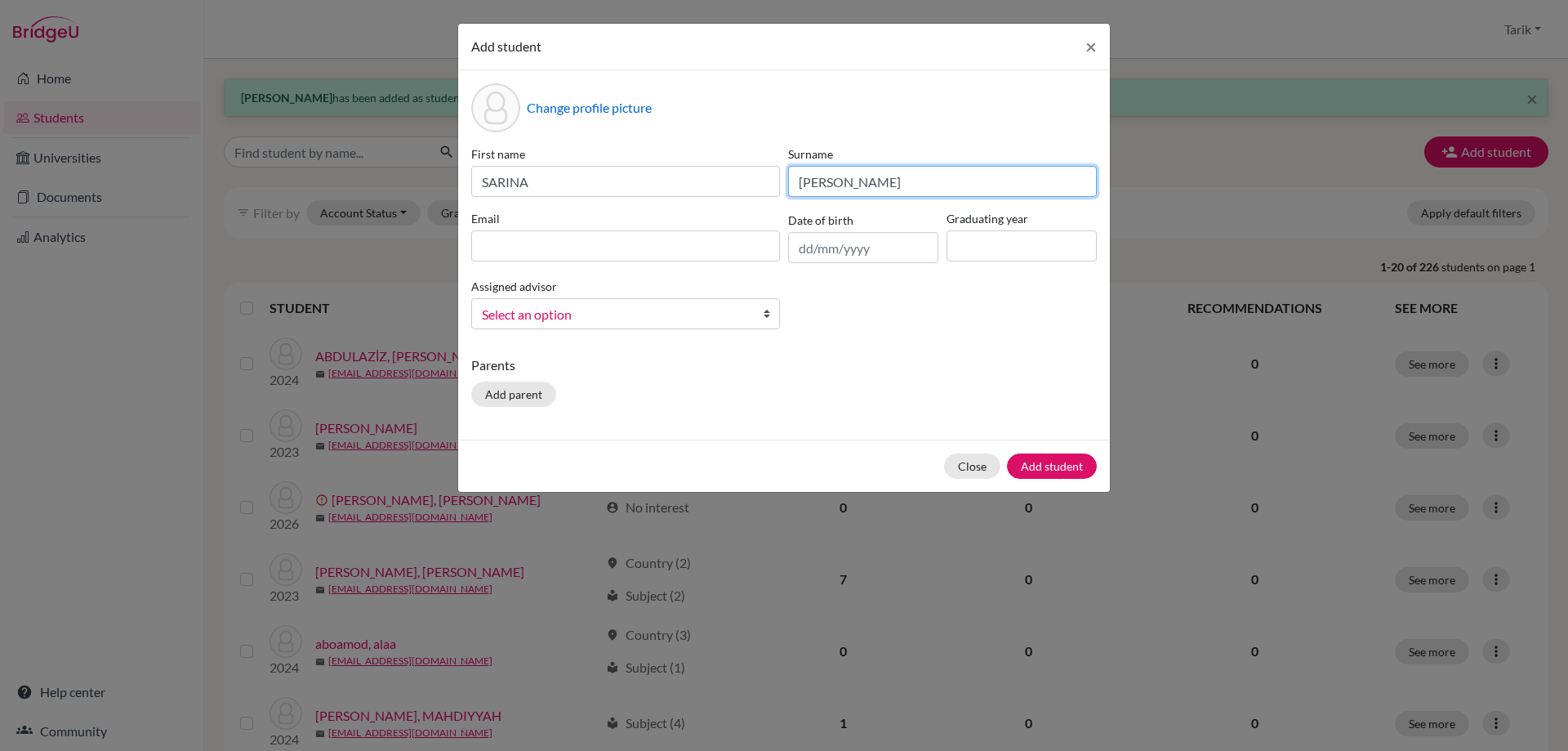
type input "[PERSON_NAME]"
click at [639, 260] on input at bounding box center [626, 245] width 309 height 31
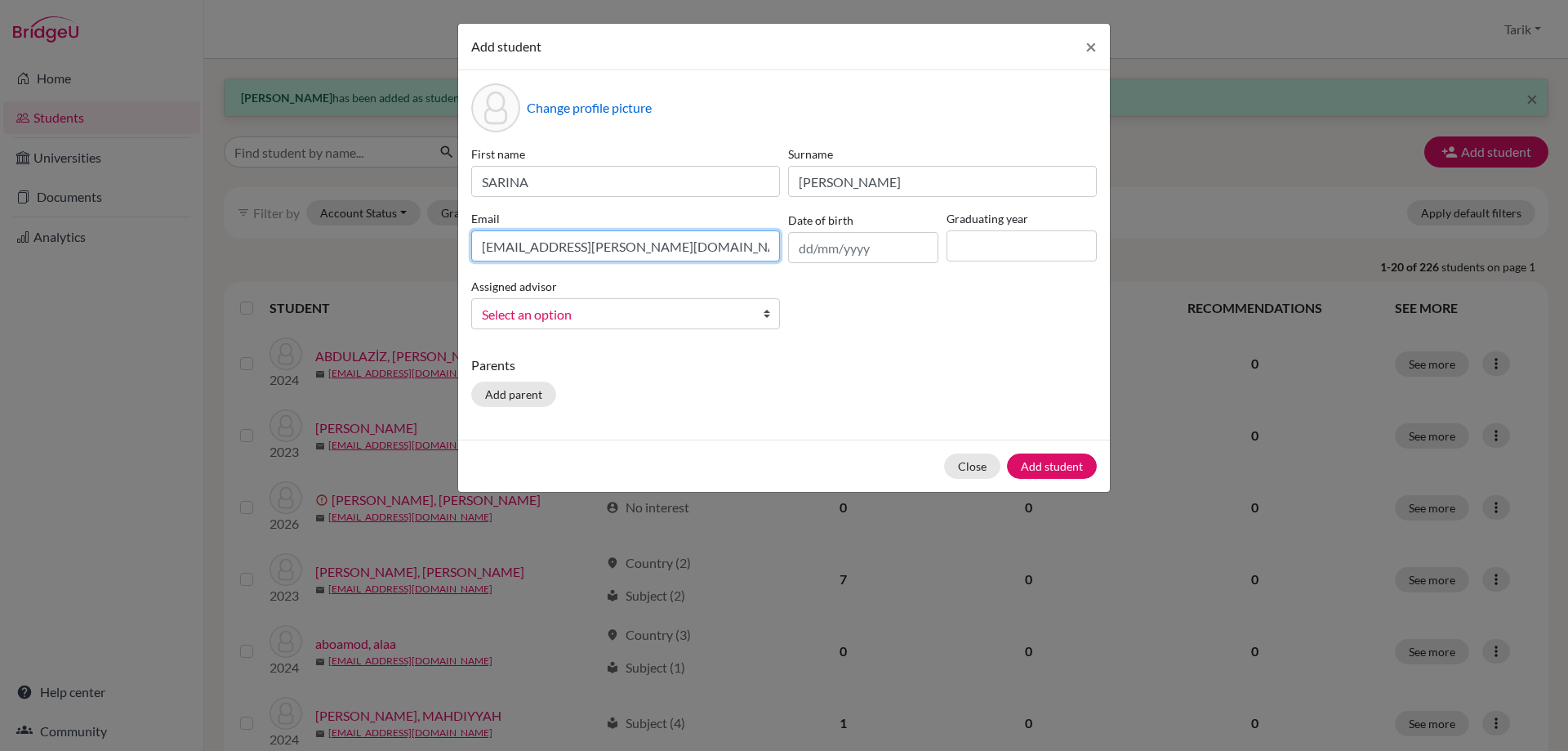
type input "[EMAIL_ADDRESS][PERSON_NAME][DOMAIN_NAME]"
click at [1029, 255] on input at bounding box center [1022, 245] width 150 height 31
type input "2029"
click at [610, 312] on span "Select an option" at bounding box center [615, 314] width 266 height 21
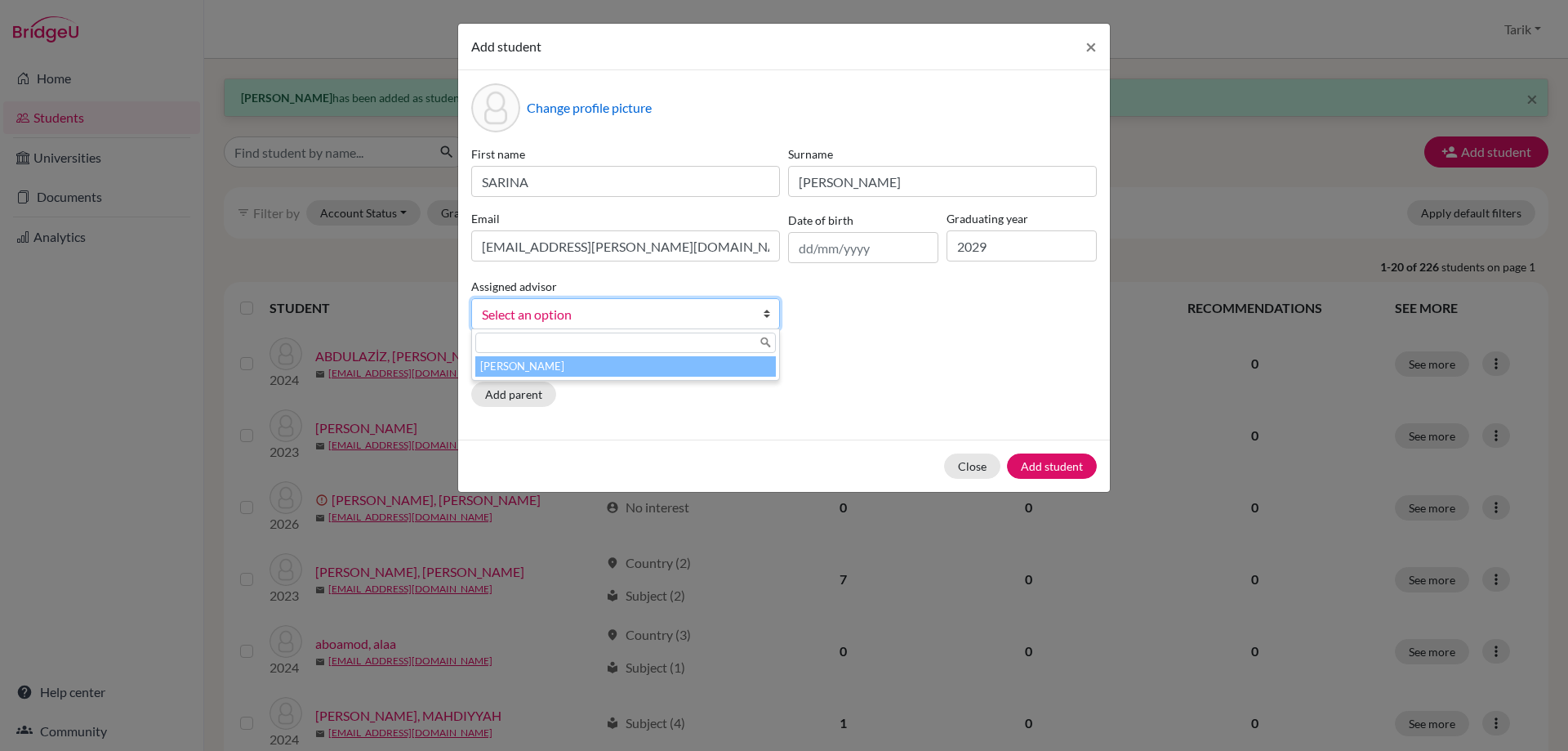
click at [608, 359] on li "[PERSON_NAME]" at bounding box center [626, 366] width 301 height 20
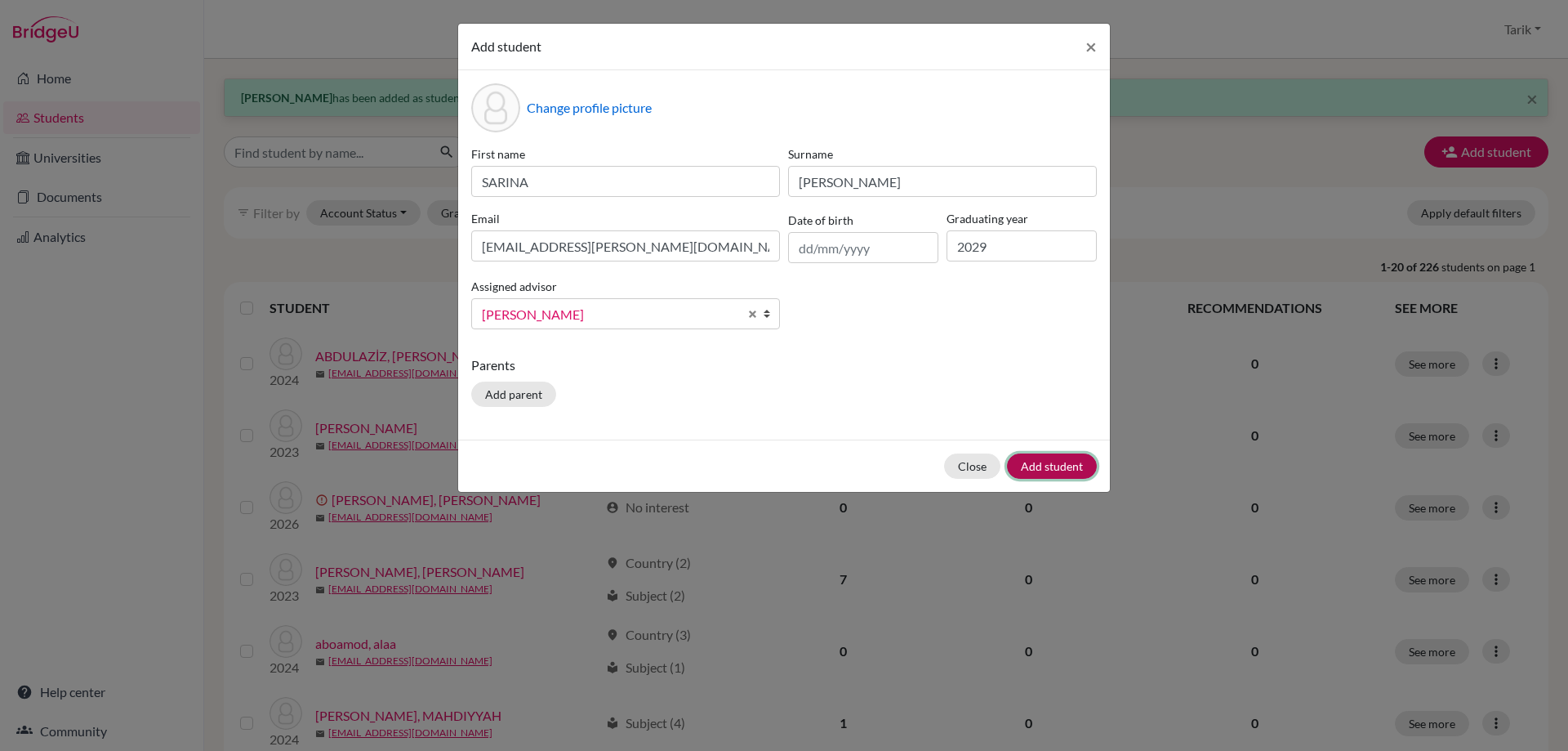
click at [1033, 464] on button "Add student" at bounding box center [1052, 466] width 90 height 25
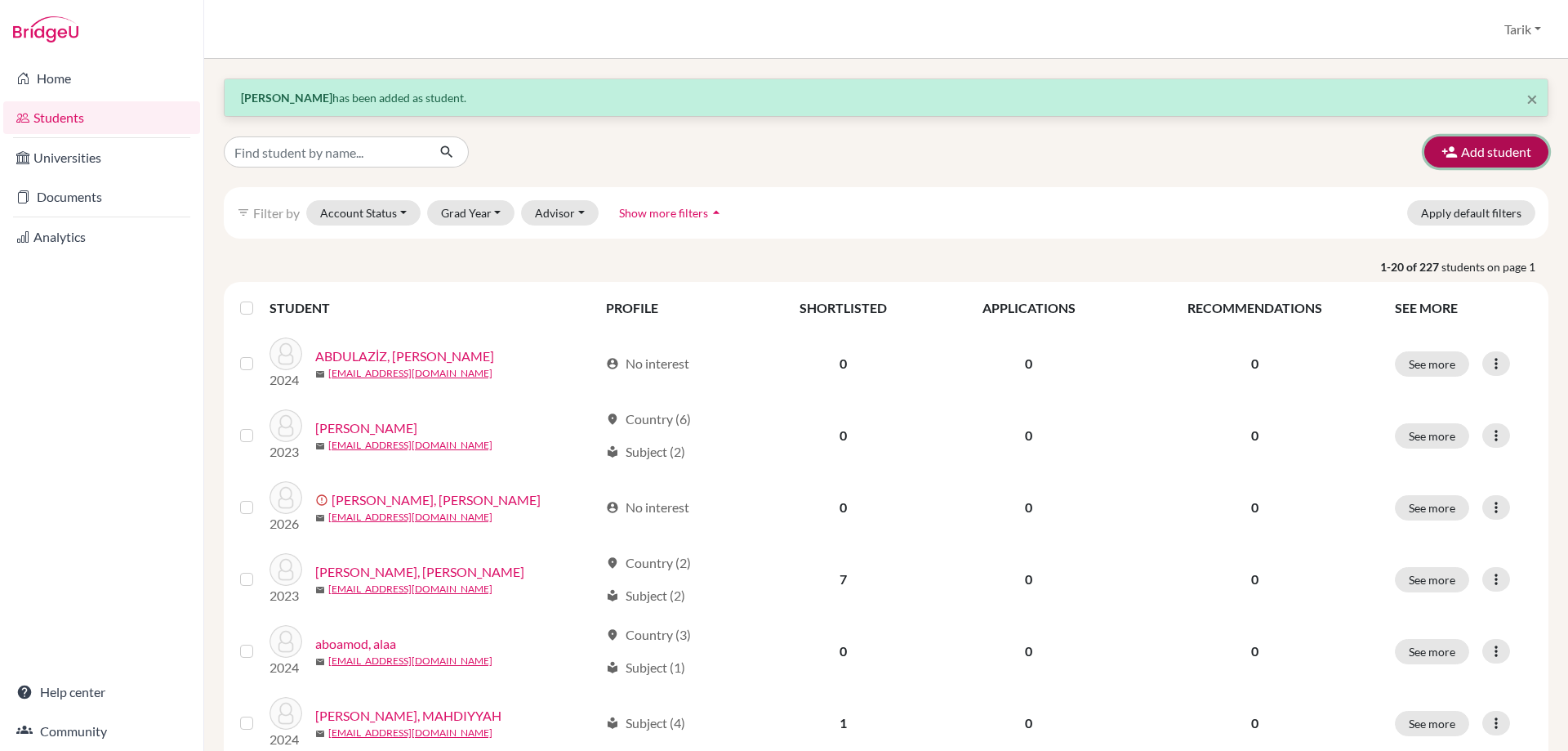
click at [1428, 157] on button "Add student" at bounding box center [1486, 152] width 124 height 31
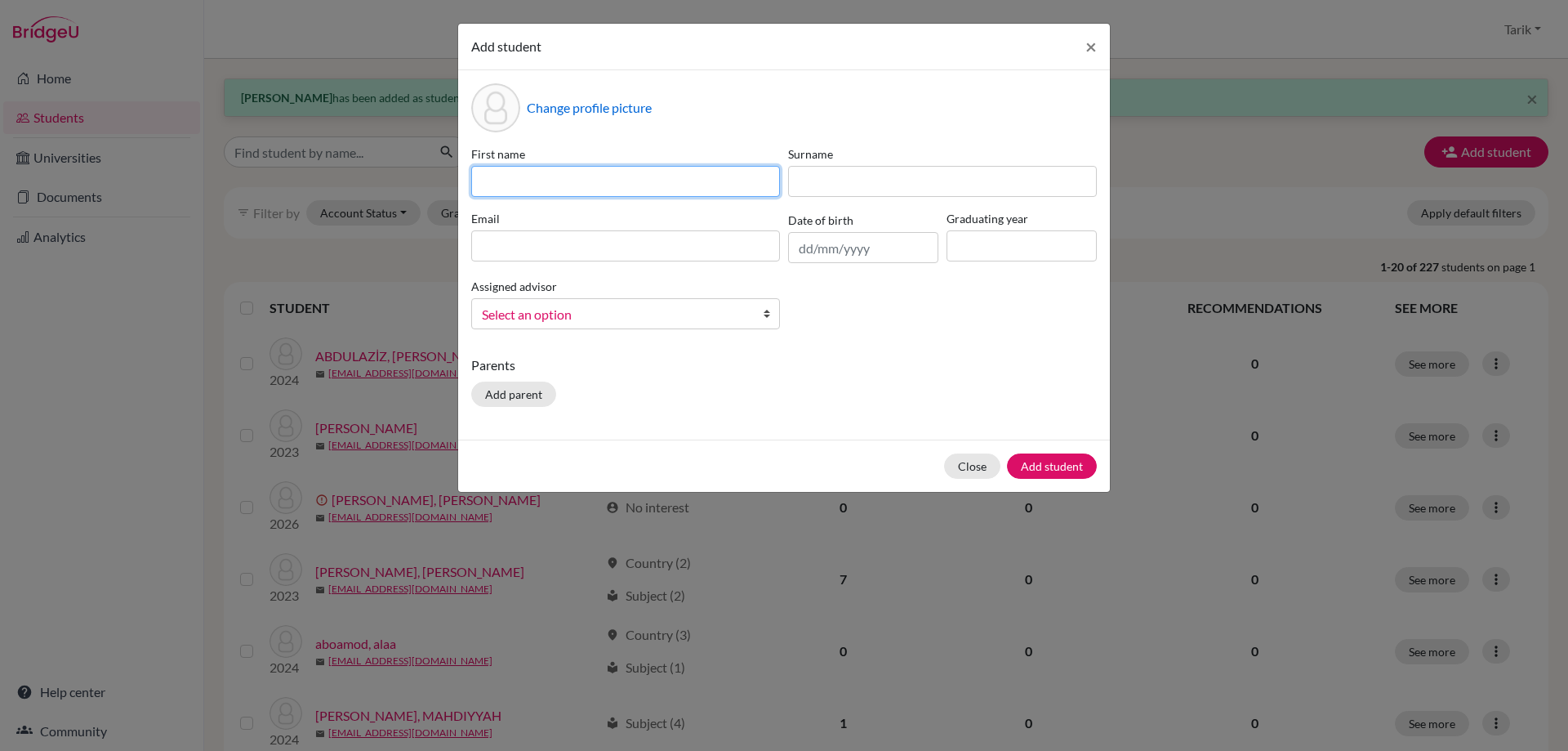
click at [545, 179] on input at bounding box center [626, 181] width 309 height 31
type input "Semiramiss"
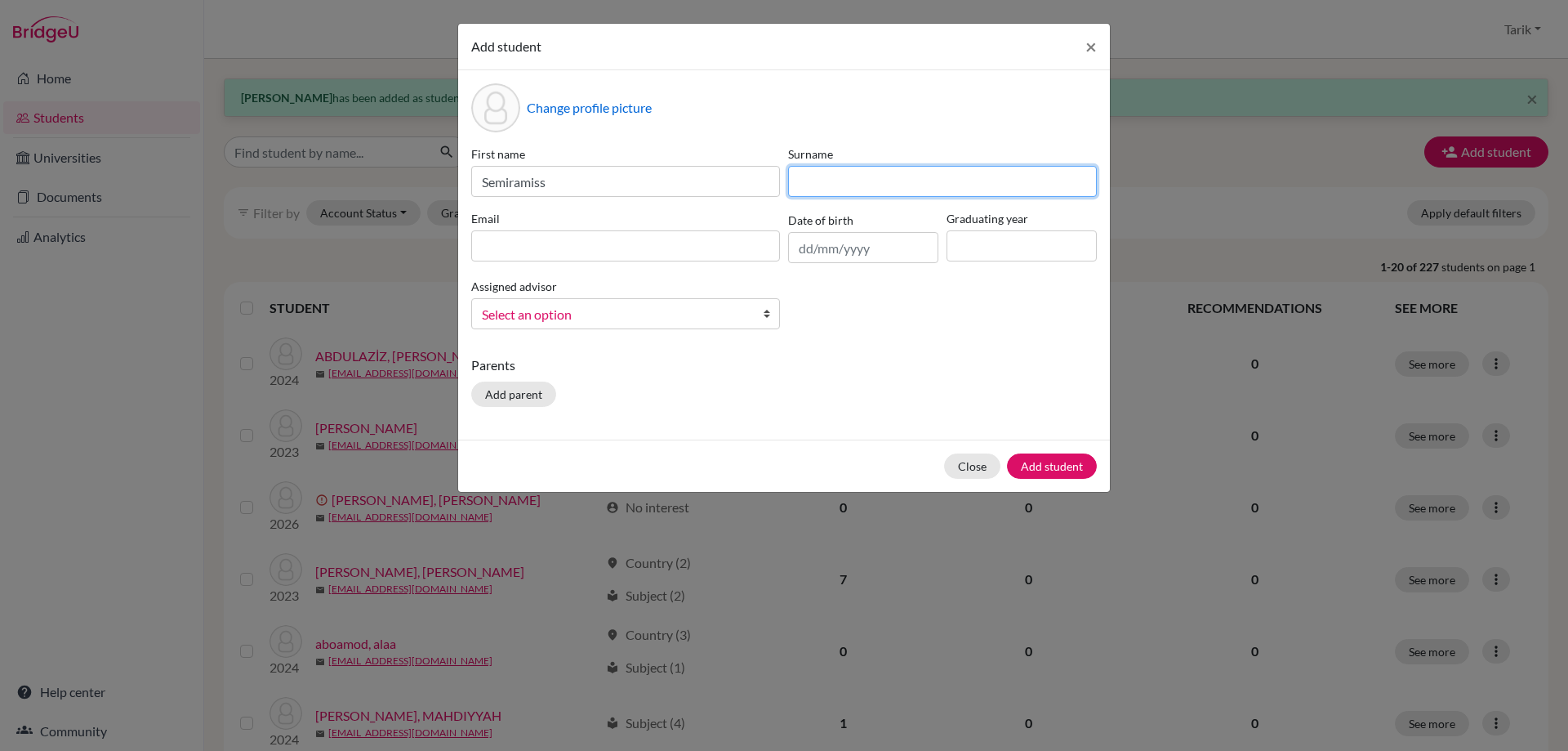
click at [827, 191] on input at bounding box center [942, 181] width 309 height 31
type input "Mahboudi"
click at [684, 245] on input at bounding box center [626, 245] width 309 height 31
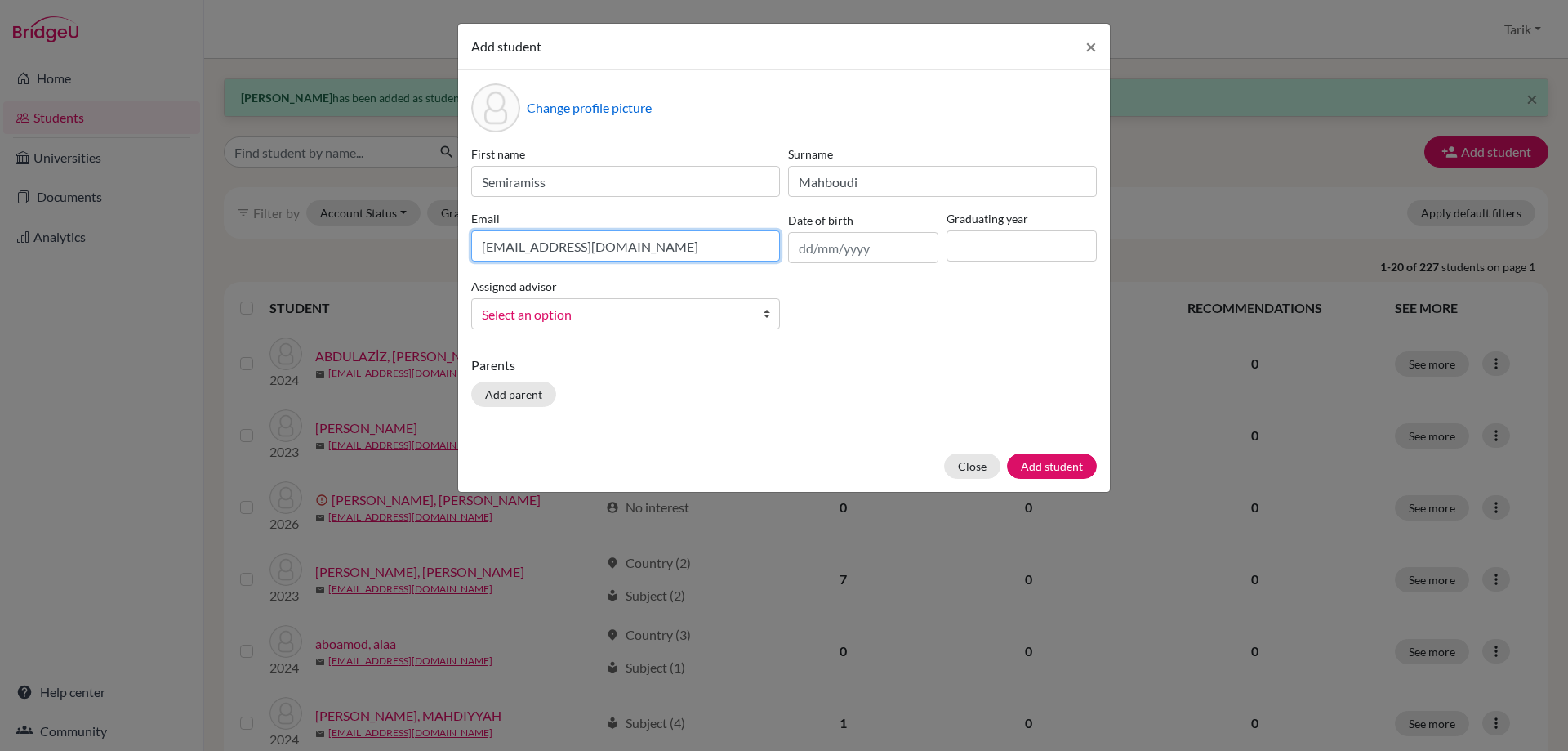
type input "[EMAIL_ADDRESS][DOMAIN_NAME]"
click at [1049, 255] on input at bounding box center [1022, 245] width 150 height 31
type input "2029"
click at [699, 314] on span "Select an option" at bounding box center [615, 314] width 266 height 21
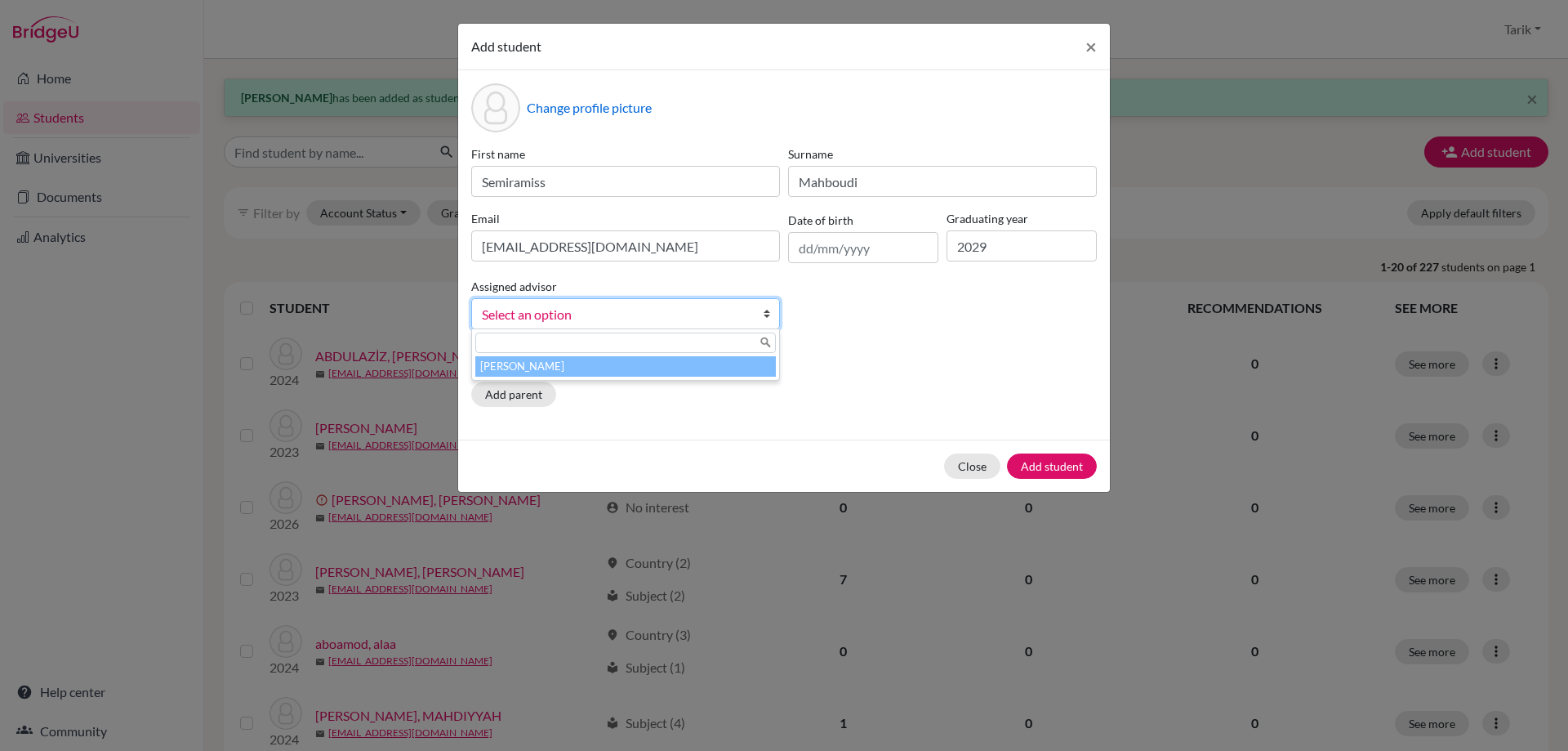
click at [641, 364] on li "[PERSON_NAME]" at bounding box center [626, 366] width 301 height 20
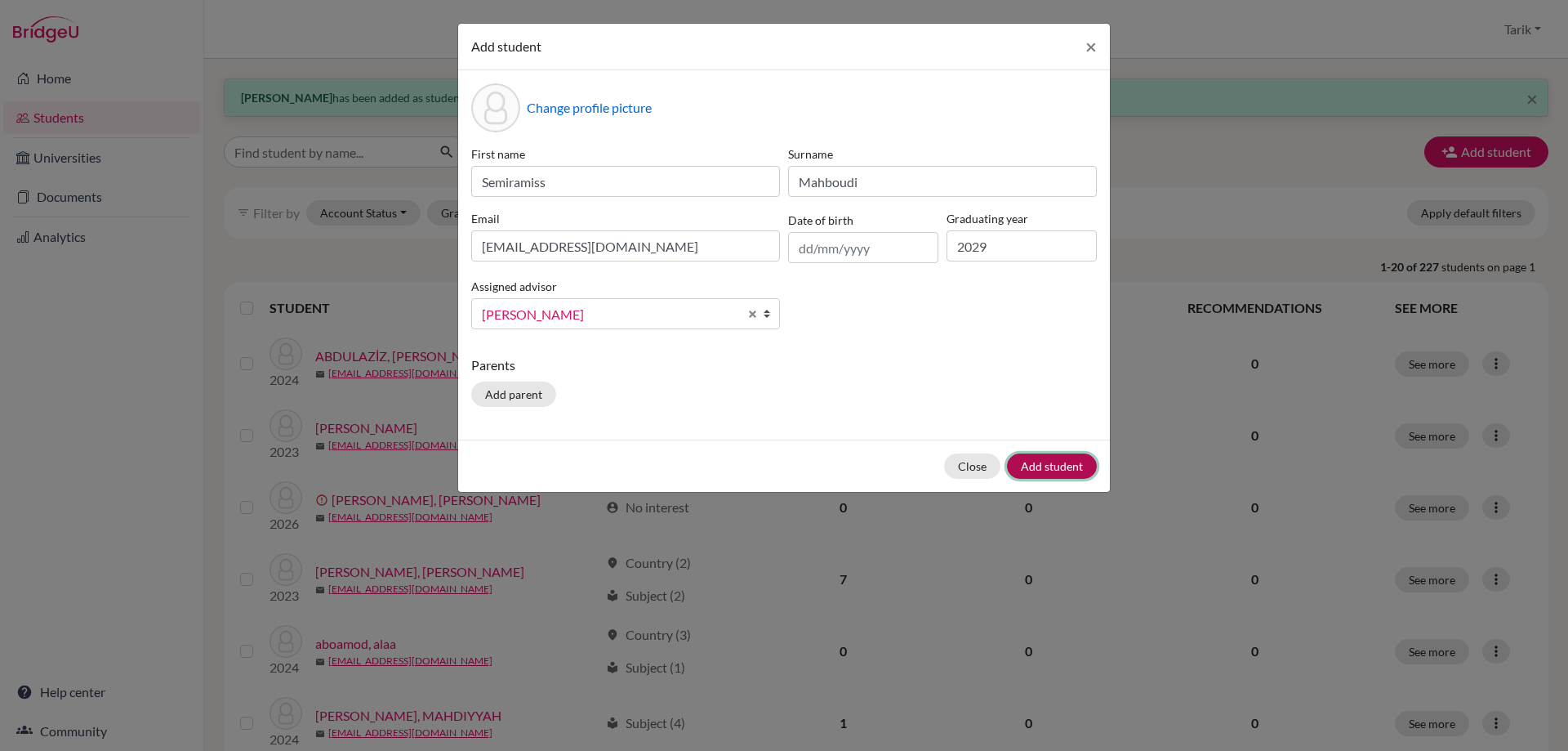
click at [1047, 468] on button "Add student" at bounding box center [1052, 466] width 90 height 25
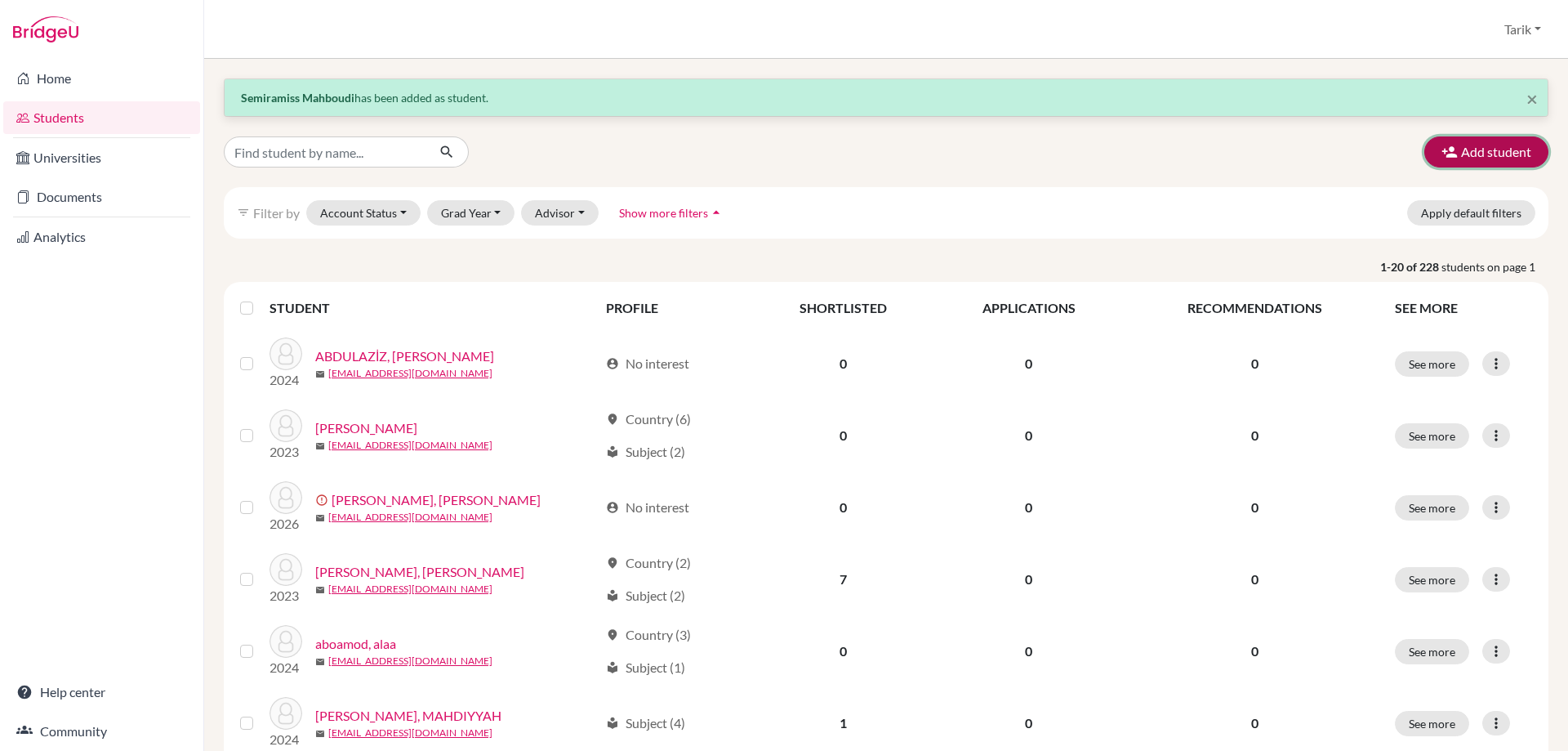
click at [1443, 158] on icon "button" at bounding box center [1450, 151] width 16 height 16
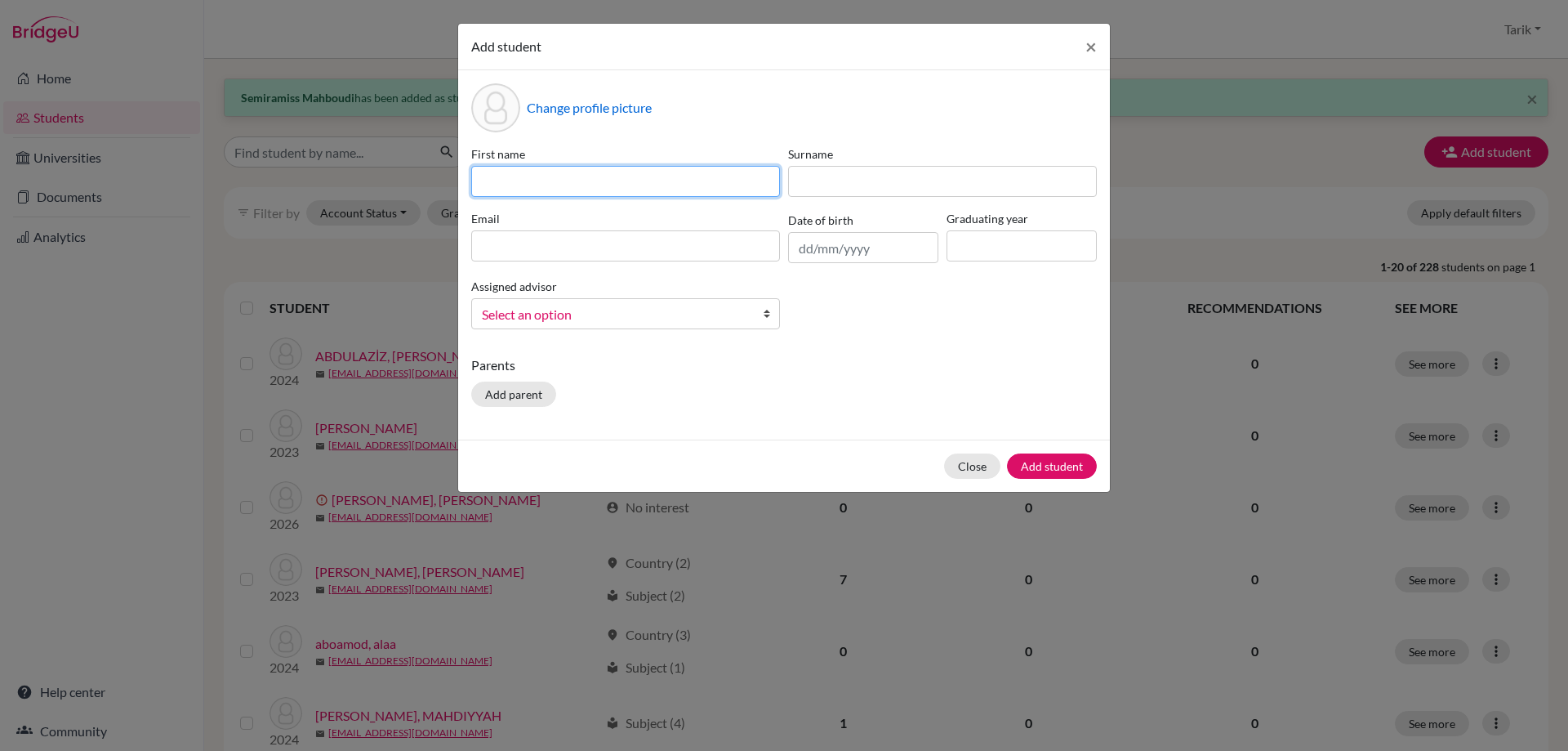
click at [494, 181] on input at bounding box center [626, 181] width 309 height 31
type input "SHAMS"
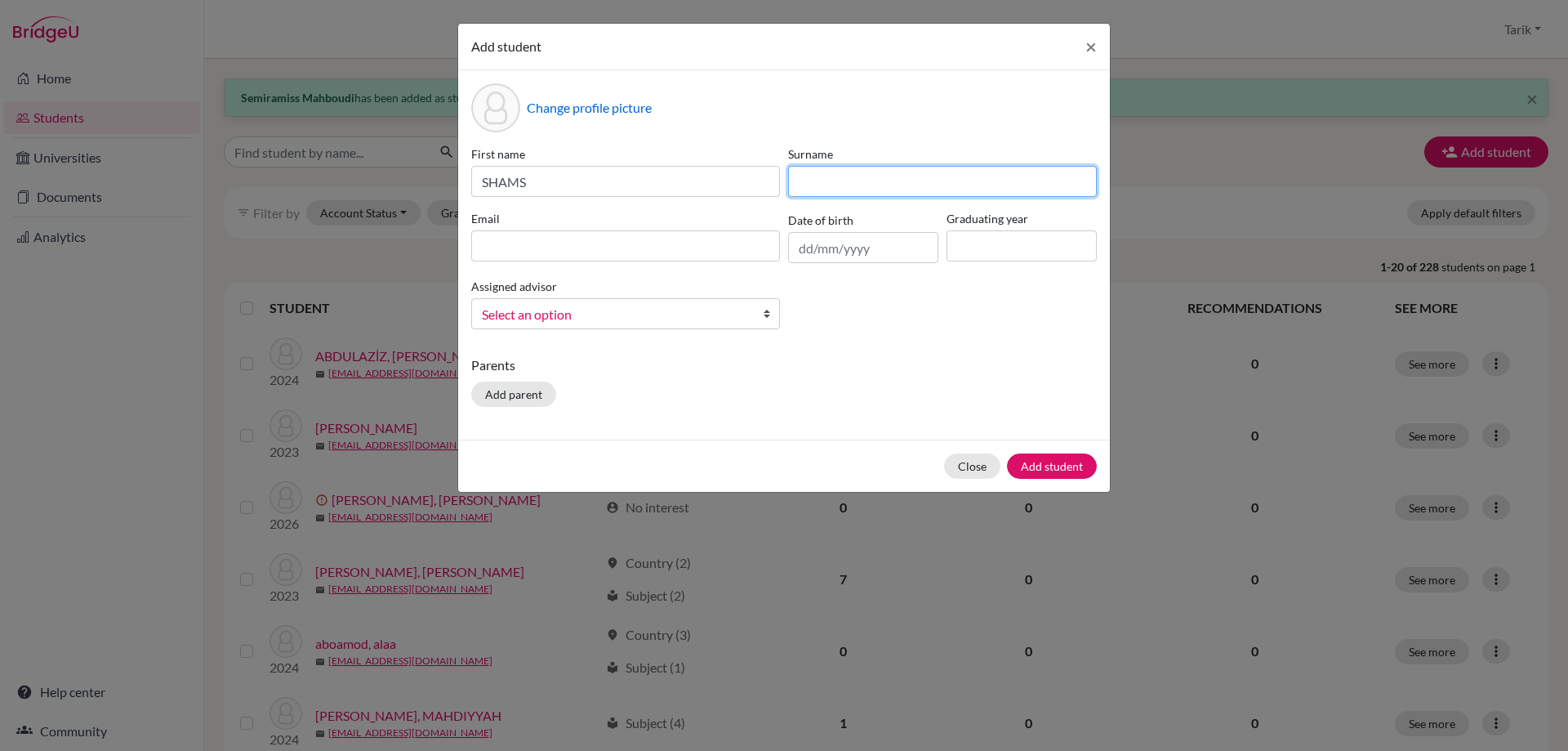
click at [826, 182] on input at bounding box center [942, 181] width 309 height 31
type input "KHANKİSHİYEVA"
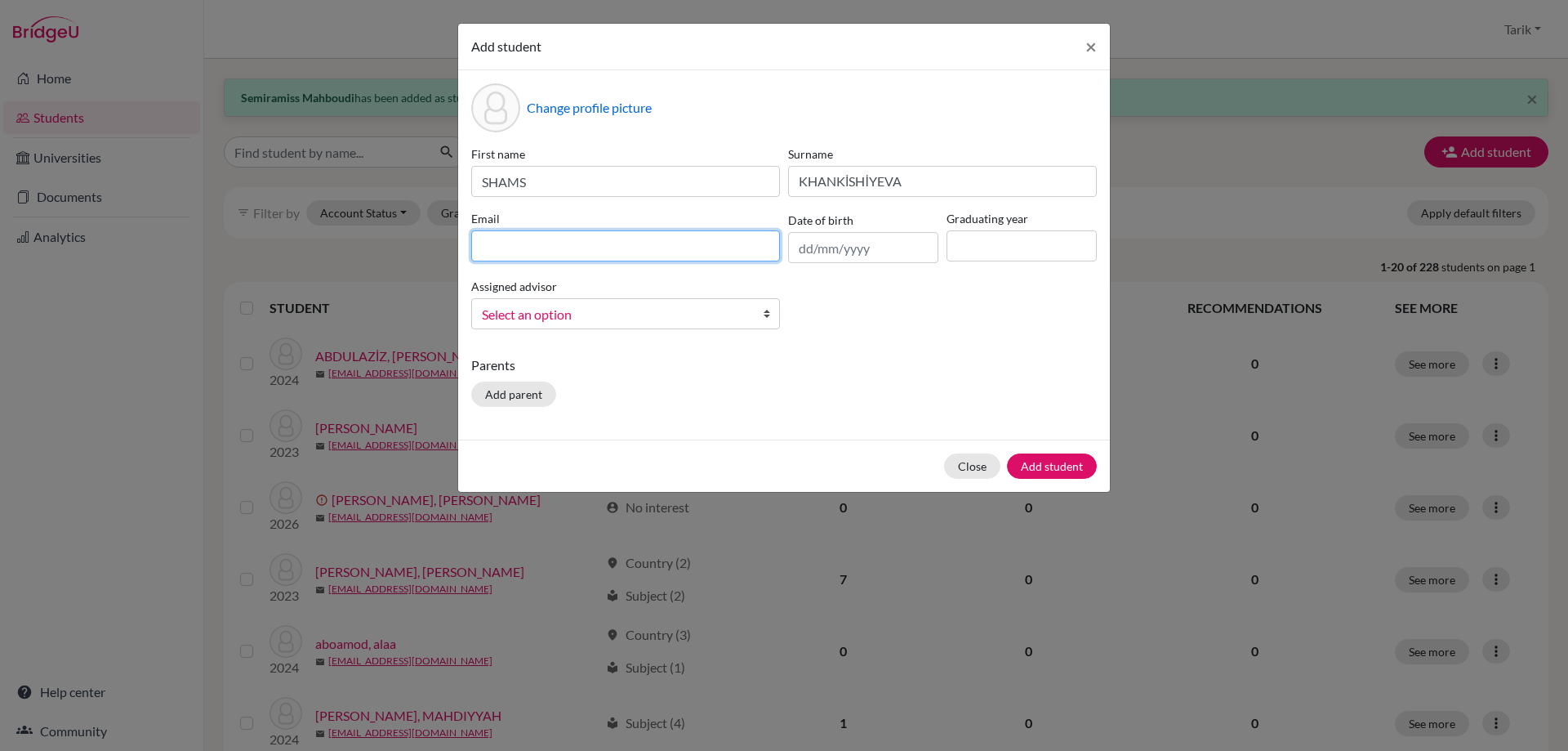
click at [605, 248] on input at bounding box center [626, 245] width 309 height 31
type input "[EMAIL_ADDRESS][DOMAIN_NAME]"
click at [1091, 229] on div "Graduating year" at bounding box center [1021, 236] width 158 height 53
click at [1040, 247] on input at bounding box center [1022, 245] width 150 height 31
type input "2029"
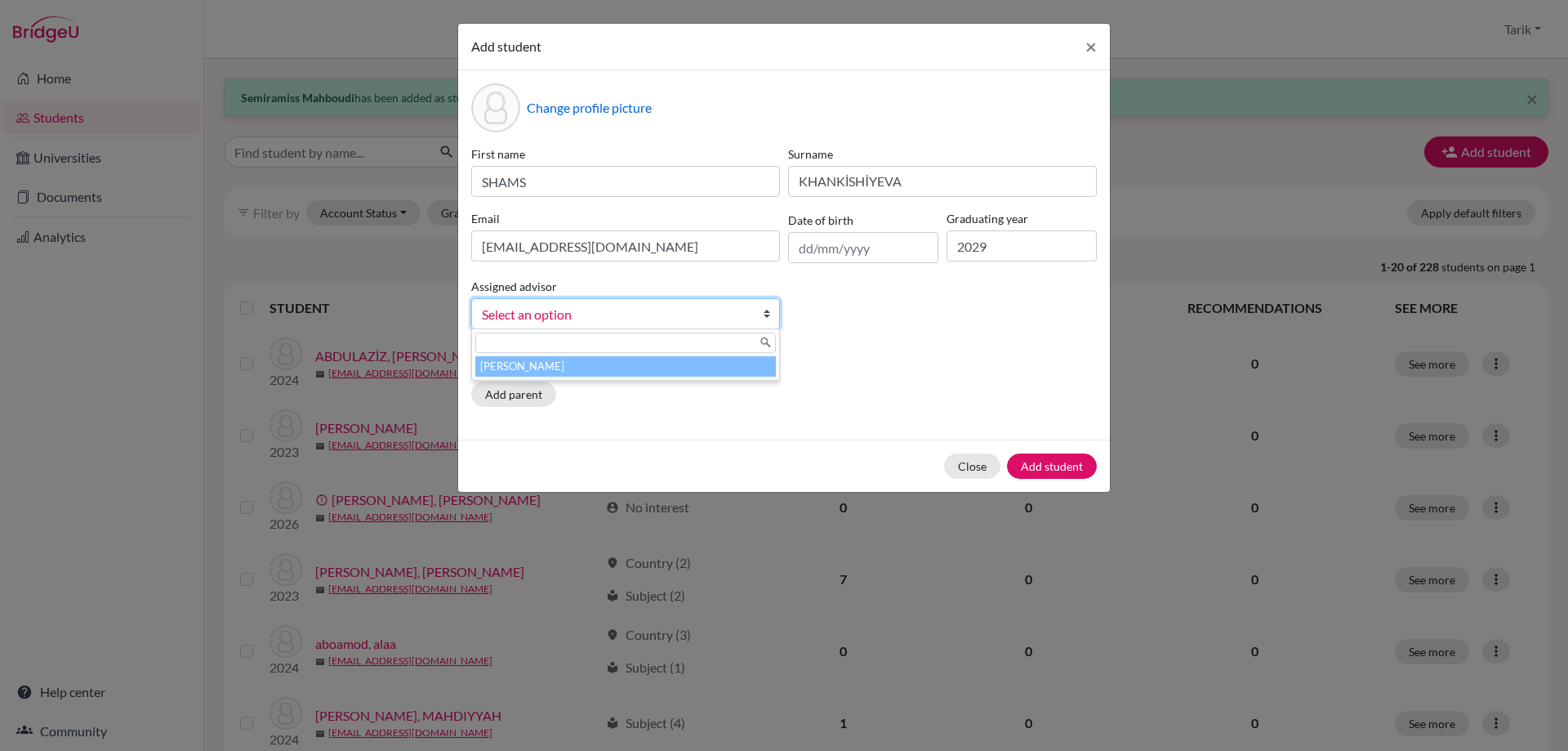
click at [622, 314] on span "Select an option" at bounding box center [615, 314] width 266 height 21
click at [575, 371] on li "[PERSON_NAME]" at bounding box center [626, 366] width 301 height 20
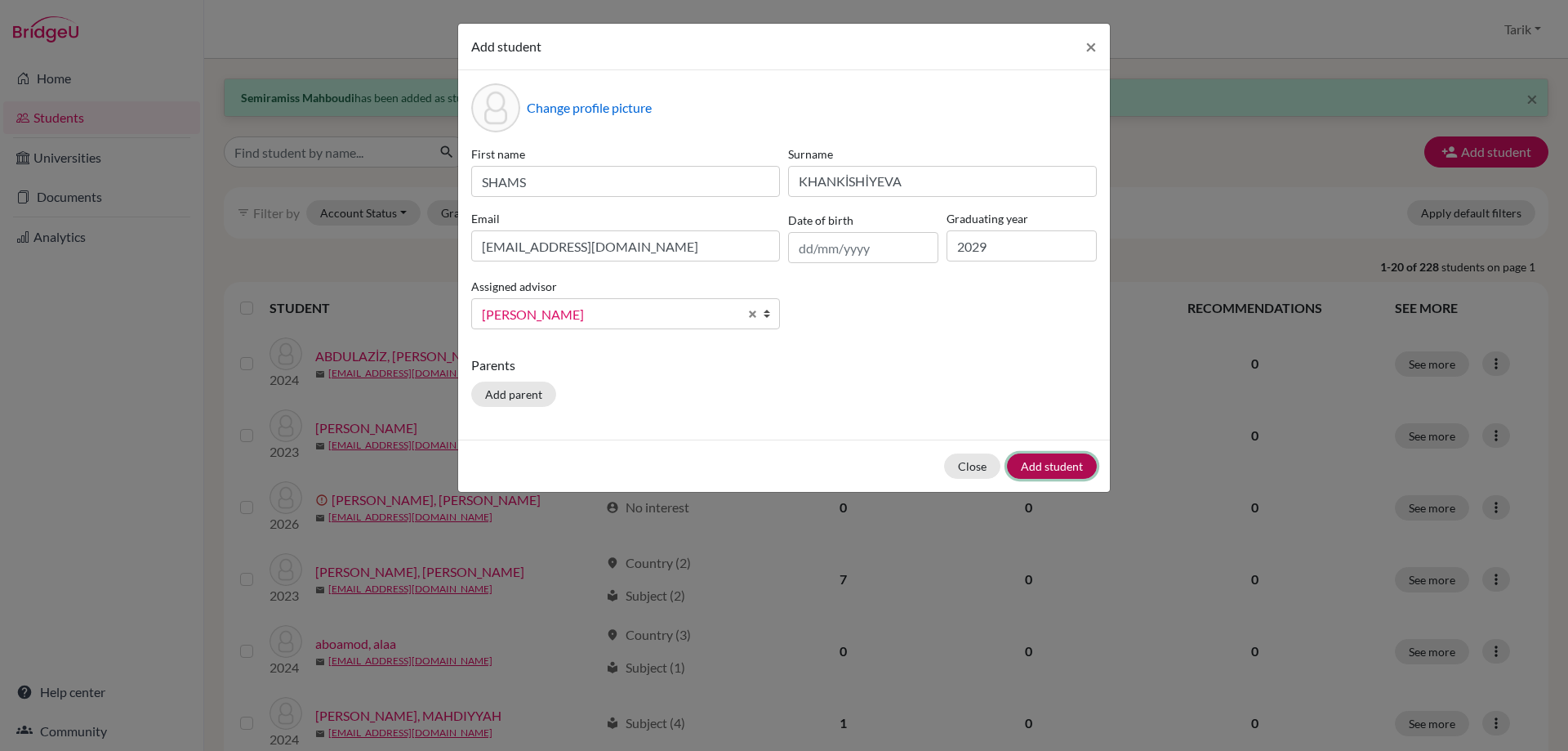
click at [1064, 468] on button "Add student" at bounding box center [1052, 466] width 90 height 25
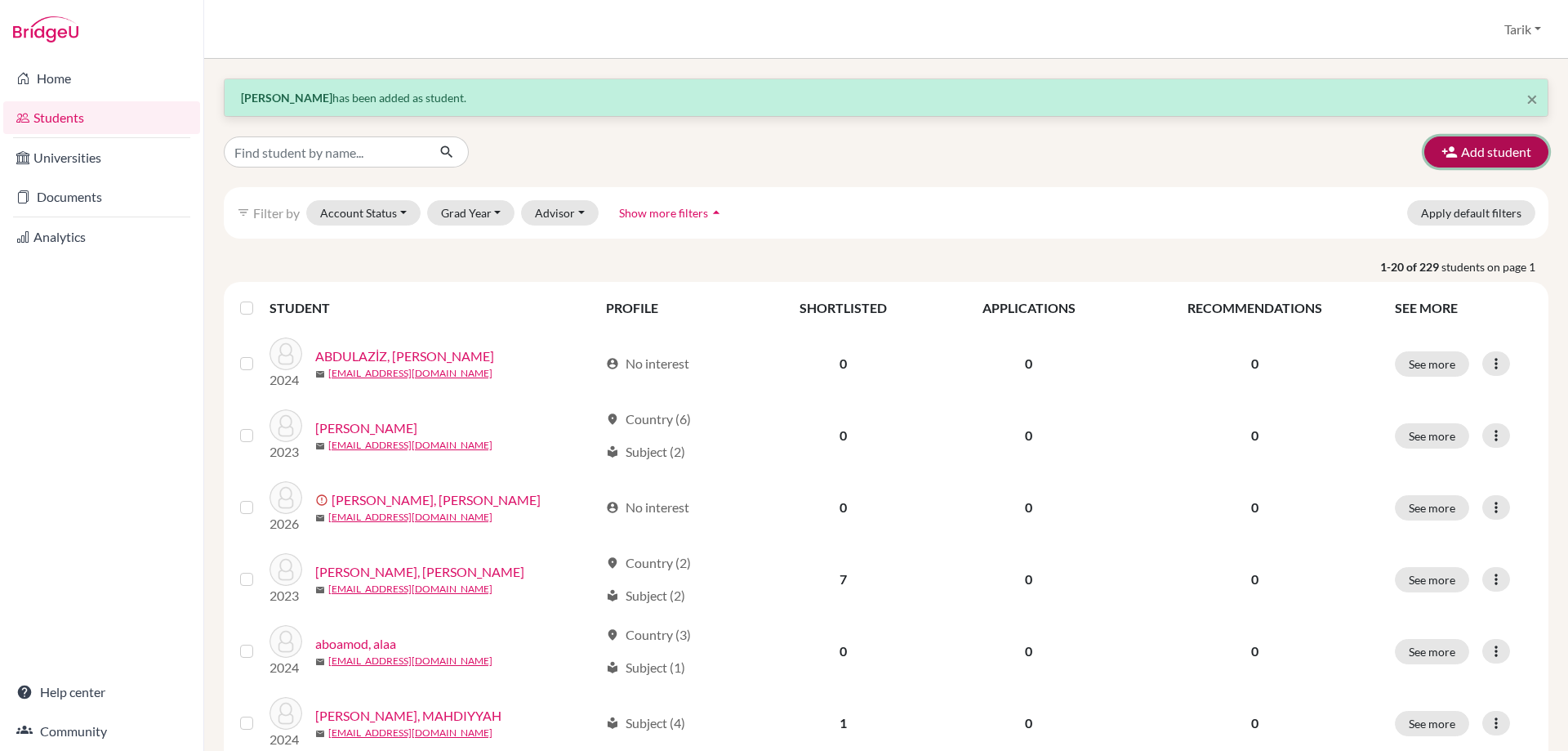
click at [1453, 149] on button "Add student" at bounding box center [1486, 152] width 124 height 31
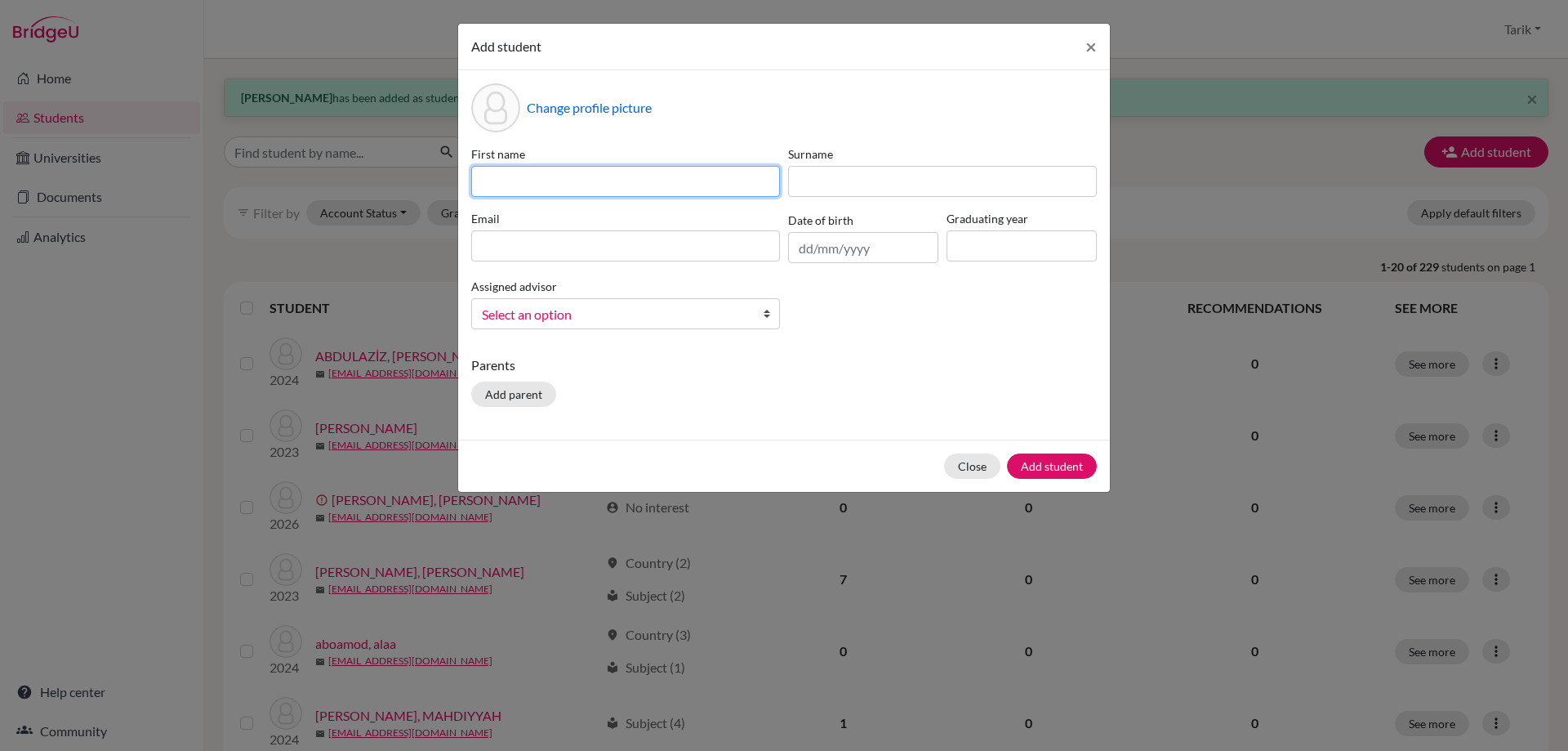
click at [653, 190] on input at bounding box center [626, 181] width 309 height 31
type input "[PERSON_NAME]"
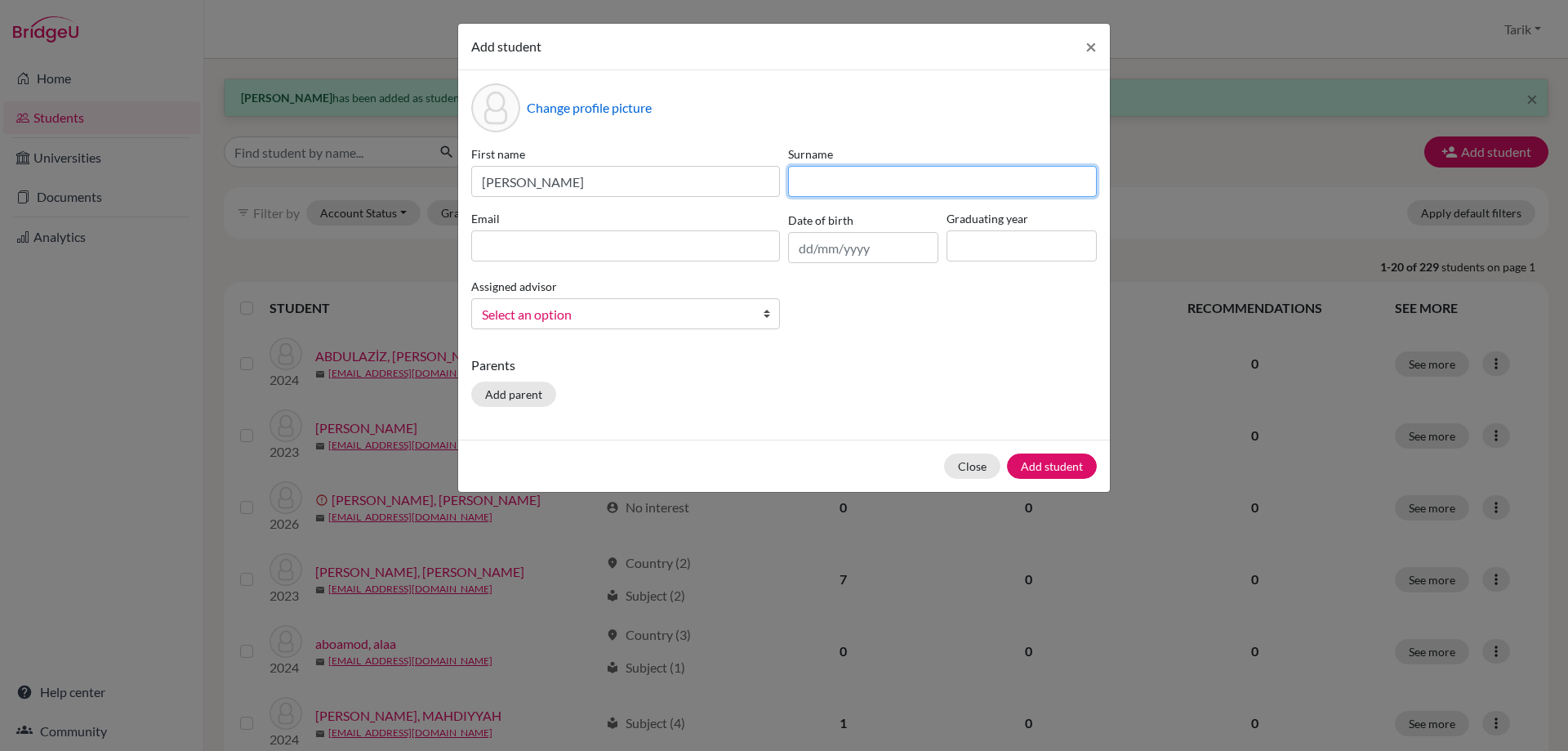
click at [822, 180] on input at bounding box center [942, 181] width 309 height 31
type input "[PERSON_NAME]"
drag, startPoint x: 668, startPoint y: 252, endPoint x: 690, endPoint y: 246, distance: 22.8
click at [668, 252] on input at bounding box center [626, 245] width 309 height 31
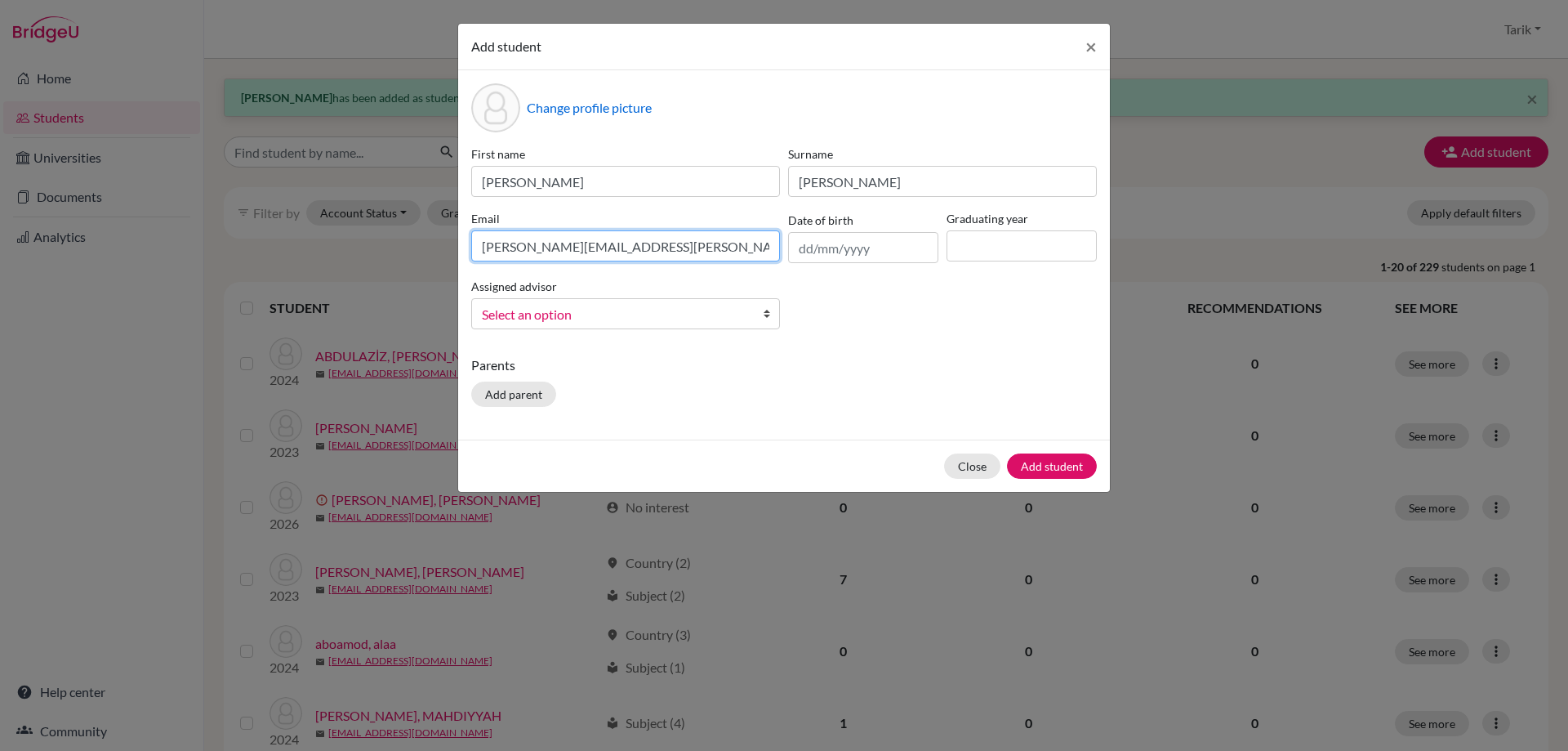
type input "[PERSON_NAME][EMAIL_ADDRESS][PERSON_NAME][DOMAIN_NAME]"
drag, startPoint x: 1030, startPoint y: 240, endPoint x: 1031, endPoint y: 249, distance: 9.1
click at [1030, 240] on input at bounding box center [1022, 245] width 150 height 31
type input "2029"
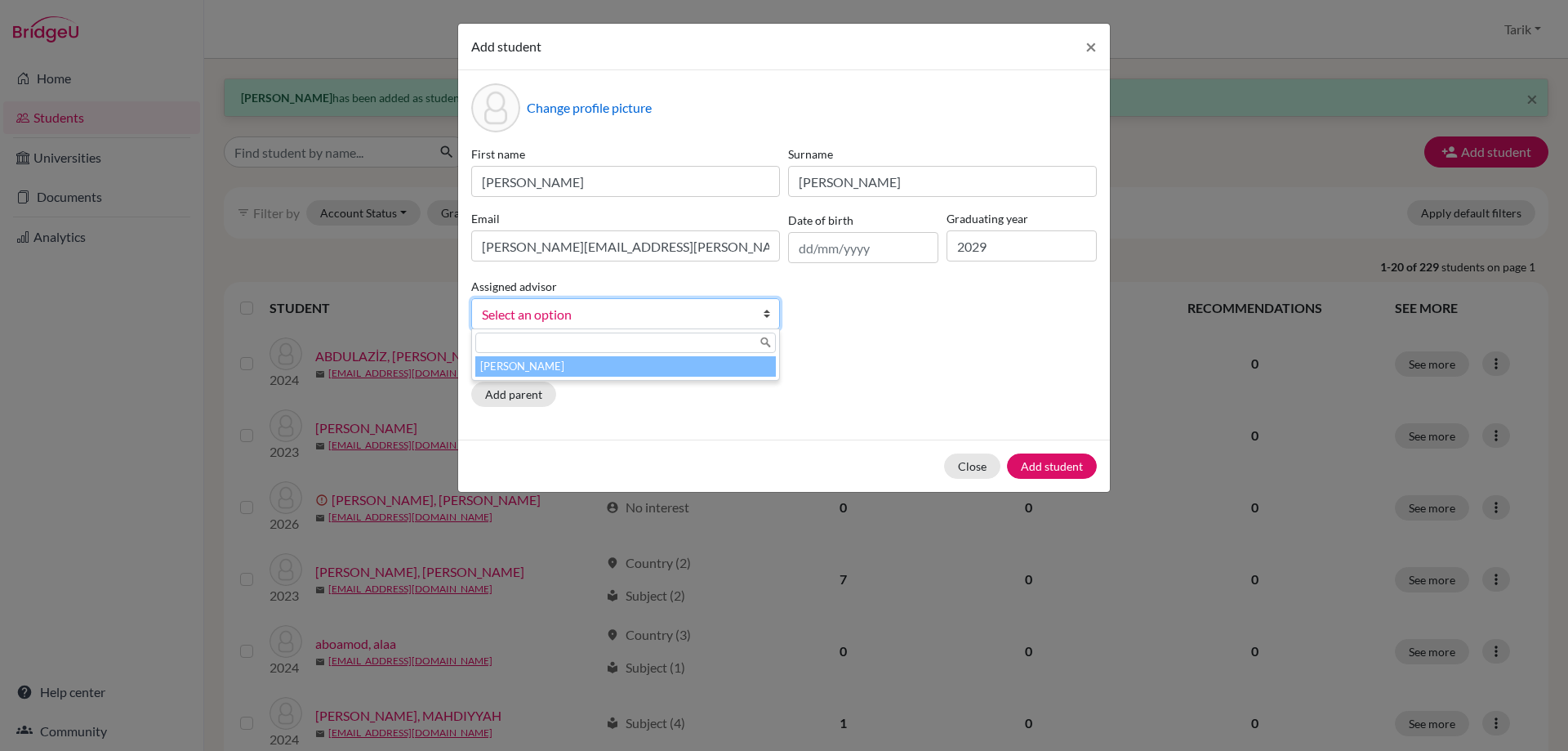
click at [667, 310] on span "Select an option" at bounding box center [615, 314] width 266 height 21
click at [637, 362] on li "[PERSON_NAME]" at bounding box center [626, 366] width 301 height 20
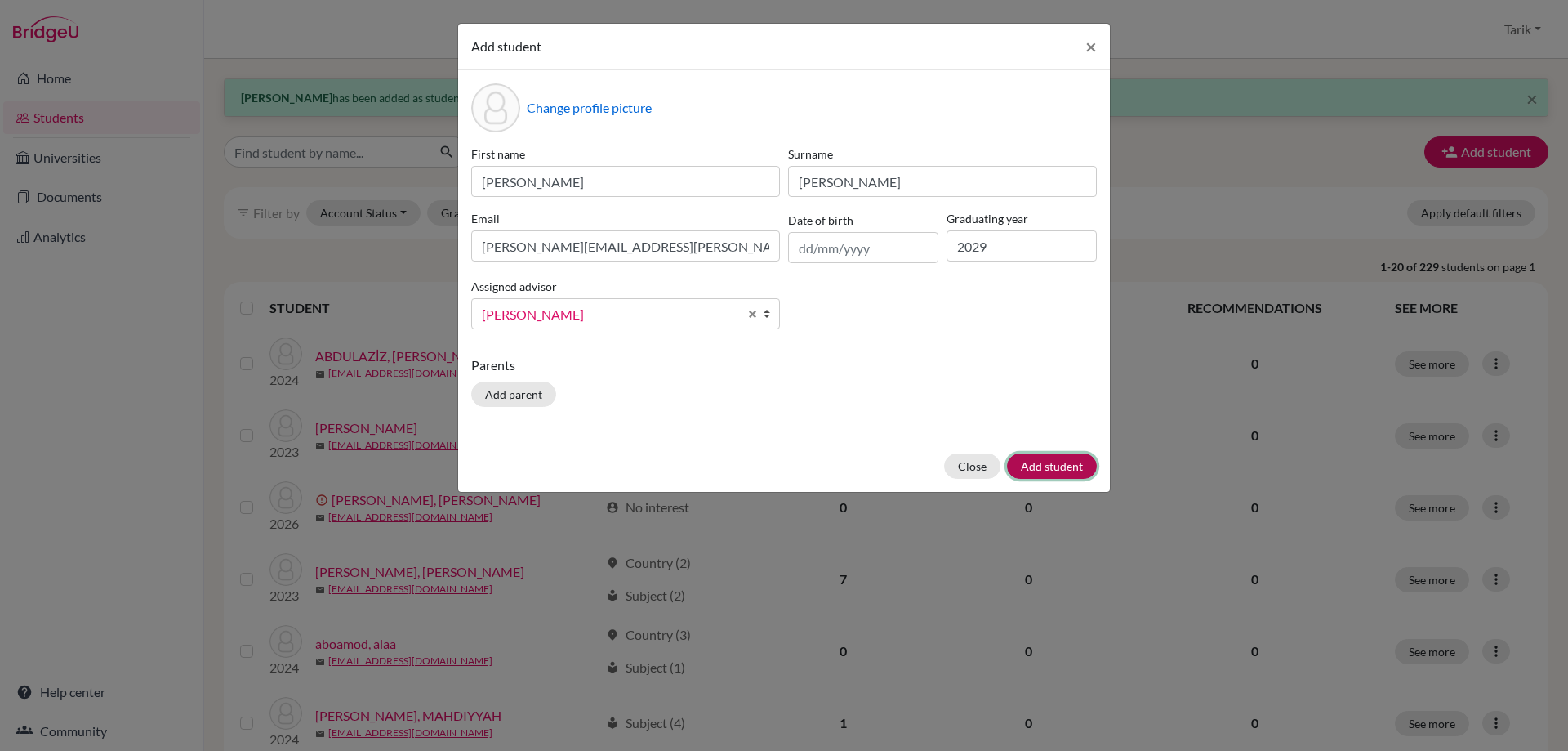
click at [1025, 475] on button "Add student" at bounding box center [1052, 466] width 90 height 25
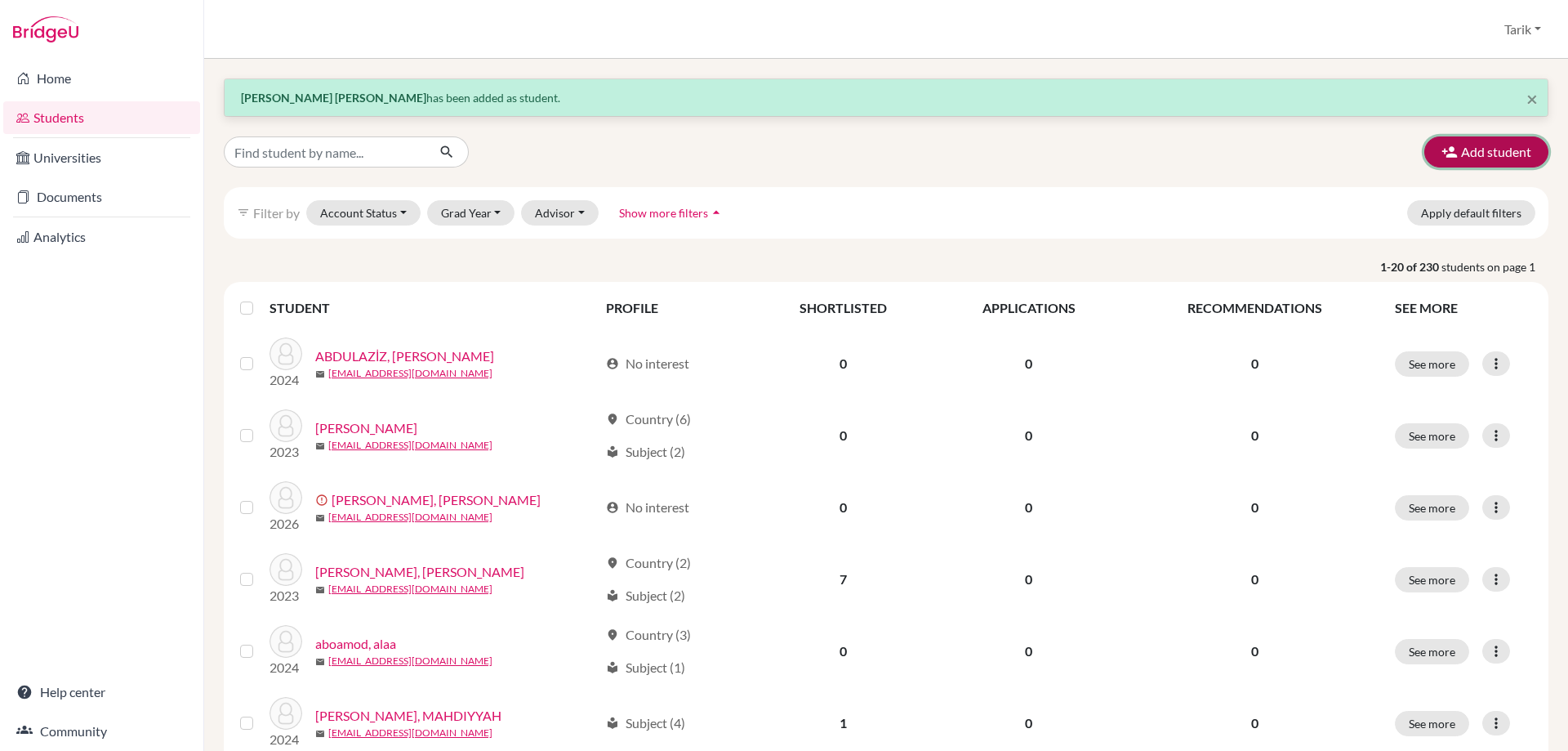
click at [1453, 162] on button "Add student" at bounding box center [1486, 152] width 124 height 31
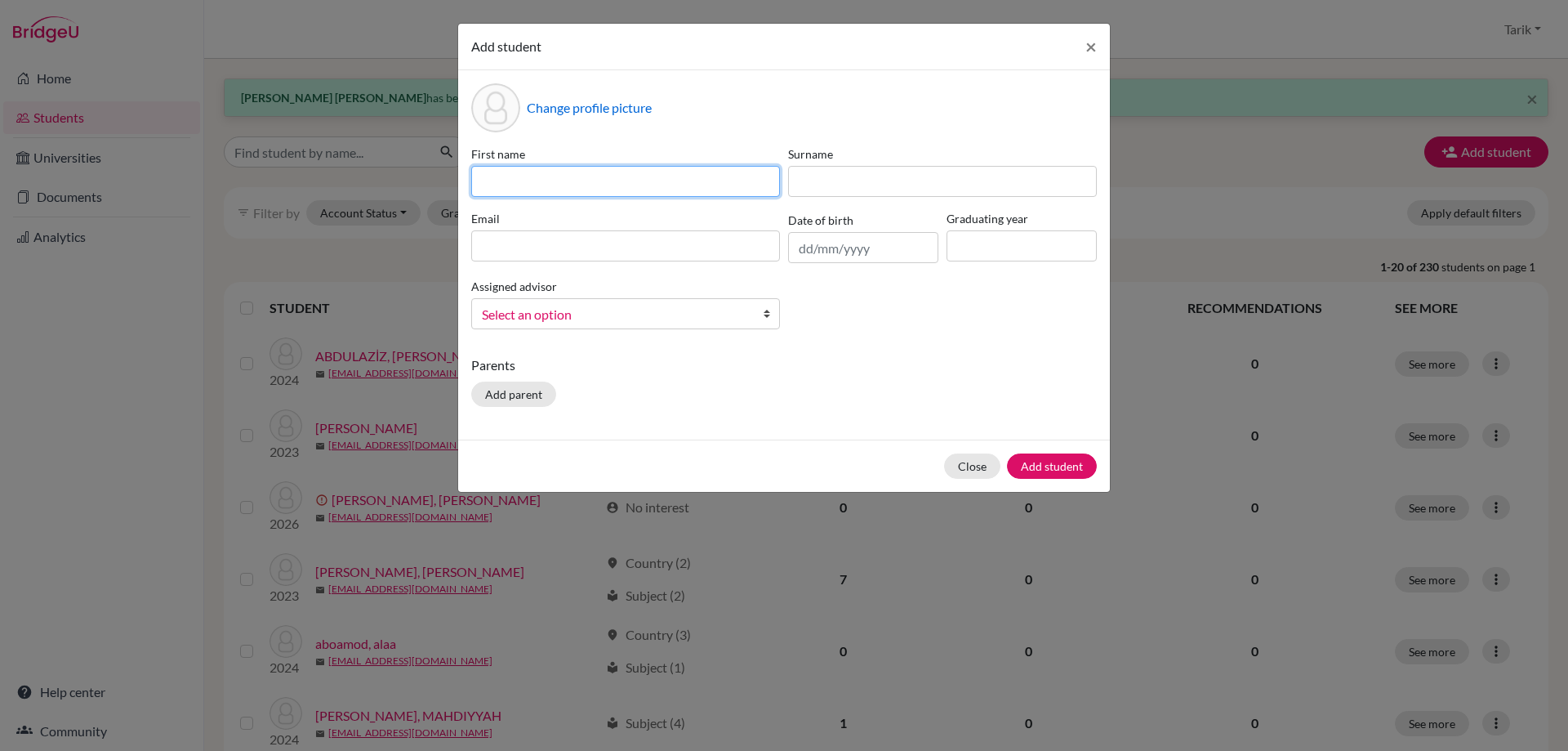
click at [499, 175] on input at bounding box center [626, 181] width 309 height 31
type input "YIBO"
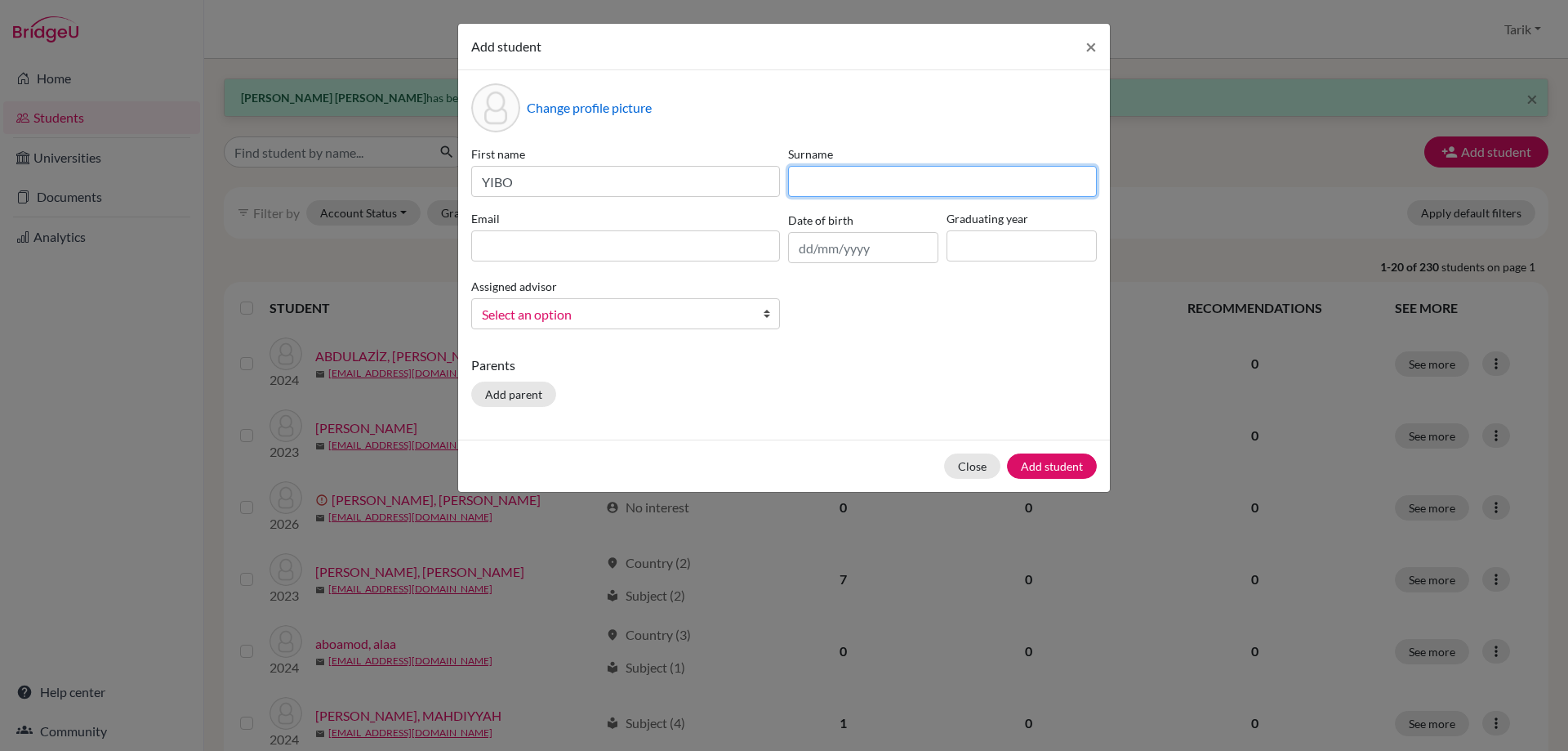
click at [864, 179] on input at bounding box center [942, 181] width 309 height 31
type input "TANG"
drag, startPoint x: 555, startPoint y: 241, endPoint x: 581, endPoint y: 250, distance: 27.5
click at [555, 241] on input at bounding box center [626, 245] width 309 height 31
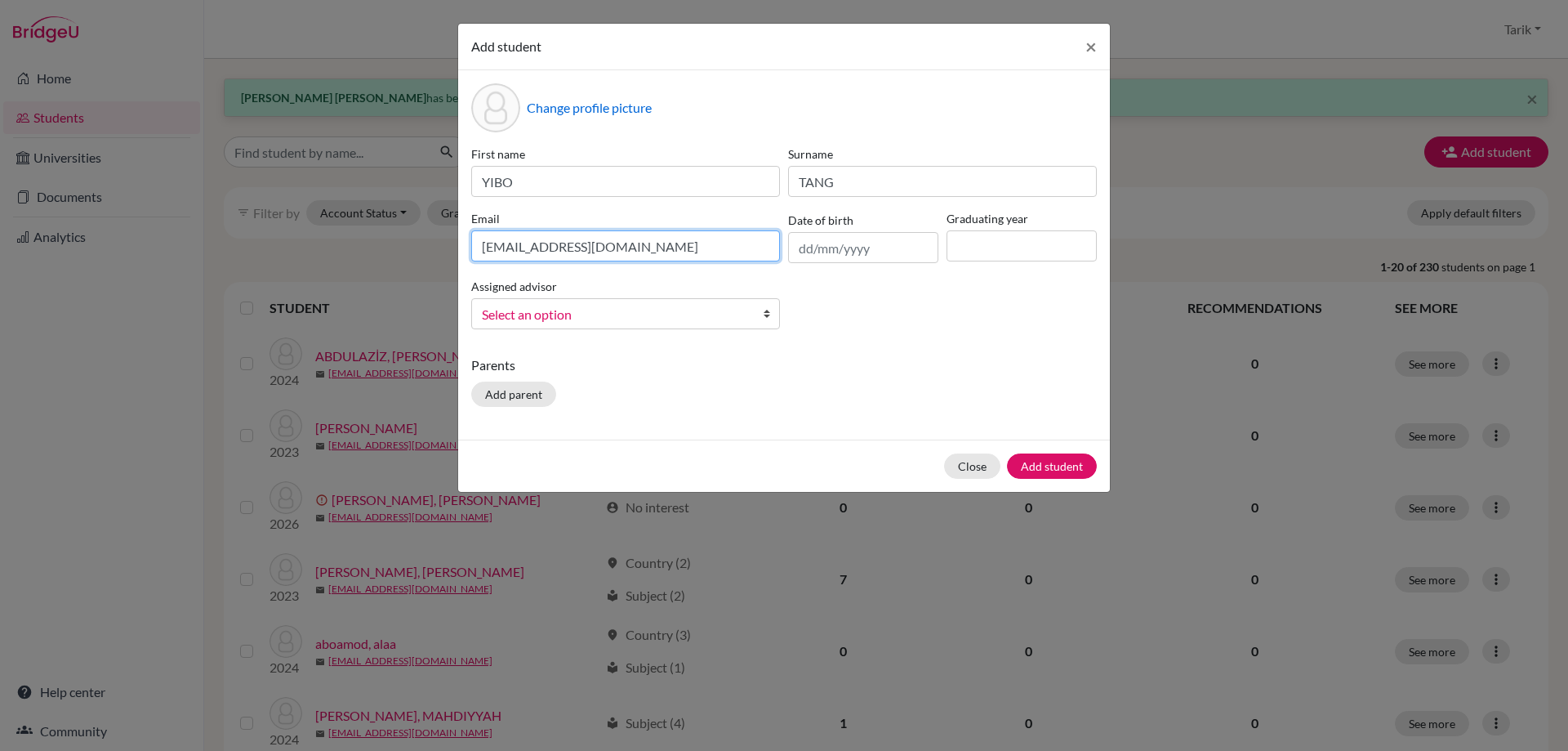
type input "[EMAIL_ADDRESS][DOMAIN_NAME]"
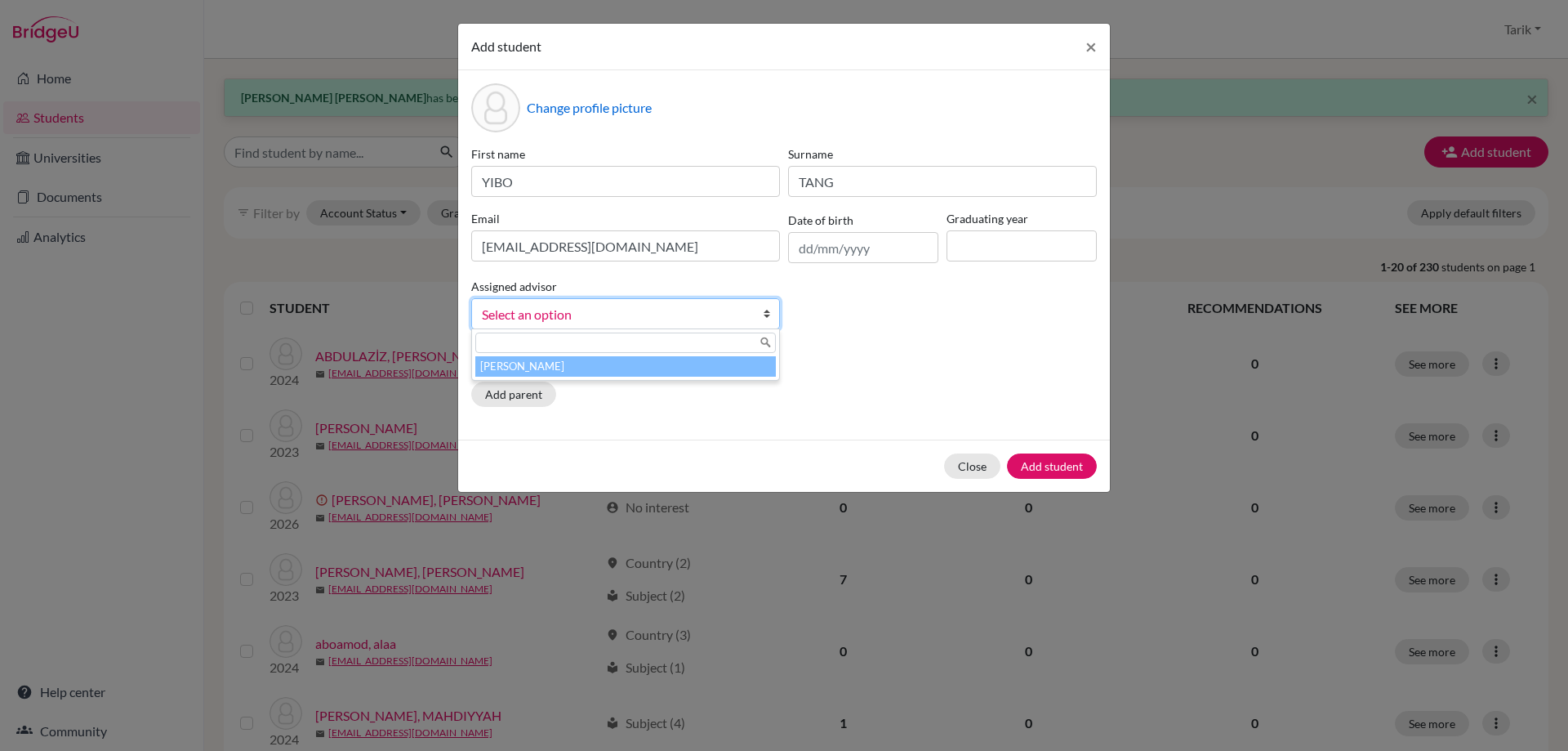
click at [562, 321] on span "Select an option" at bounding box center [615, 314] width 266 height 21
click at [645, 372] on li "[PERSON_NAME]" at bounding box center [626, 366] width 301 height 20
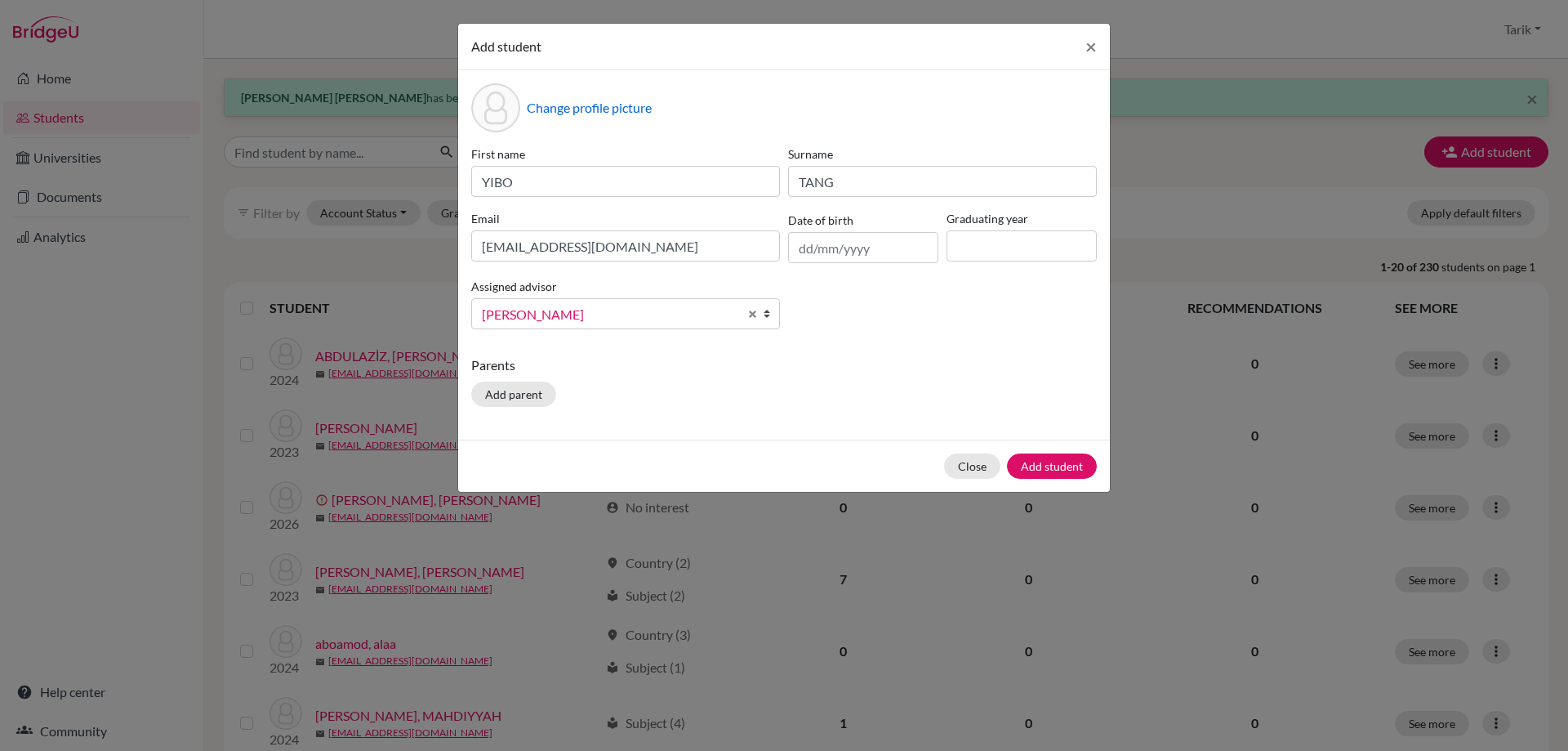
click at [1009, 213] on label "Graduating year" at bounding box center [1022, 218] width 150 height 17
click at [1007, 238] on input at bounding box center [1022, 245] width 150 height 31
type input "2029"
click at [1055, 452] on div "Close Add student" at bounding box center [784, 466] width 652 height 52
click at [1055, 465] on button "Add student" at bounding box center [1052, 466] width 90 height 25
